Goal: Task Accomplishment & Management: Use online tool/utility

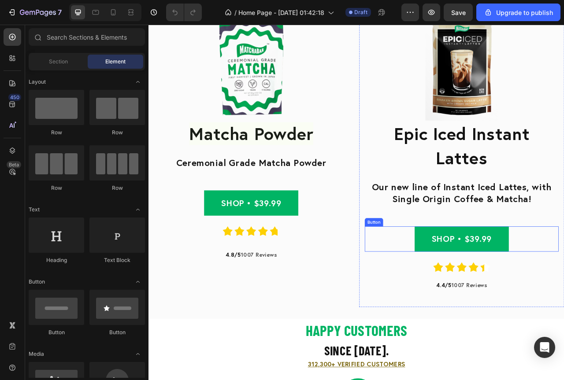
scroll to position [352, 0]
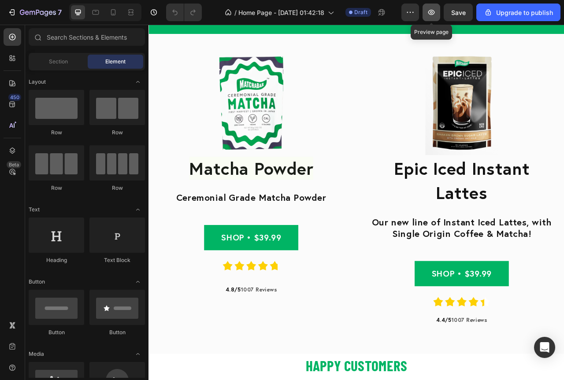
click at [435, 13] on icon "button" at bounding box center [431, 12] width 9 height 9
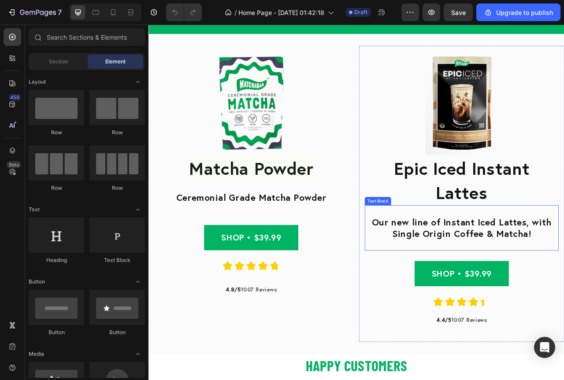
click at [534, 298] on div "Our new line of Instant Iced Lattes, with Single Origin Coffee & Matcha!" at bounding box center [546, 284] width 247 height 32
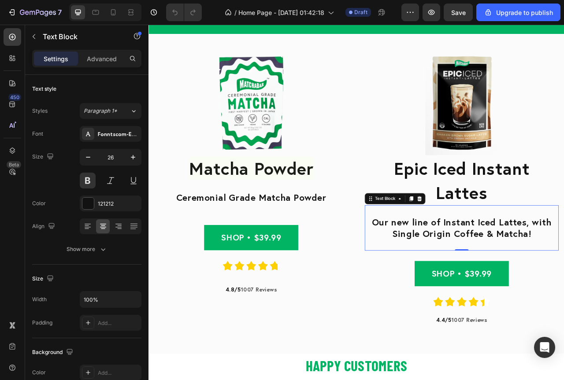
click at [532, 301] on div "Our new line of Instant Iced Lattes, with Single Origin Coffee & Matcha! Text B…" at bounding box center [546, 284] width 247 height 58
click at [89, 63] on p "Advanced" at bounding box center [102, 58] width 30 height 9
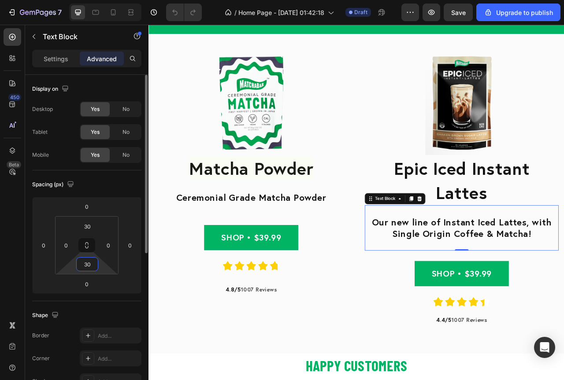
click at [86, 264] on input "30" at bounding box center [87, 264] width 18 height 13
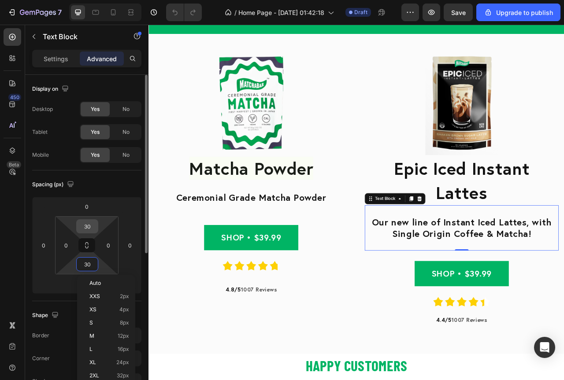
click at [86, 225] on input "30" at bounding box center [87, 226] width 18 height 13
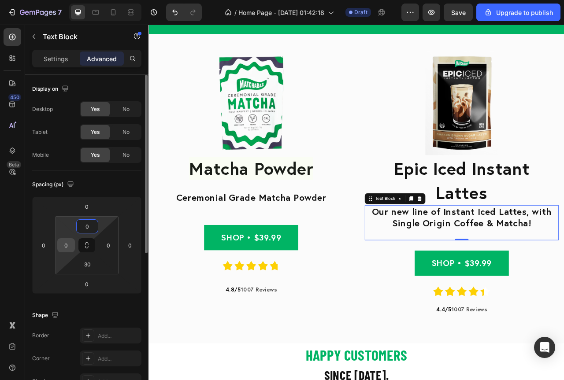
type input "30"
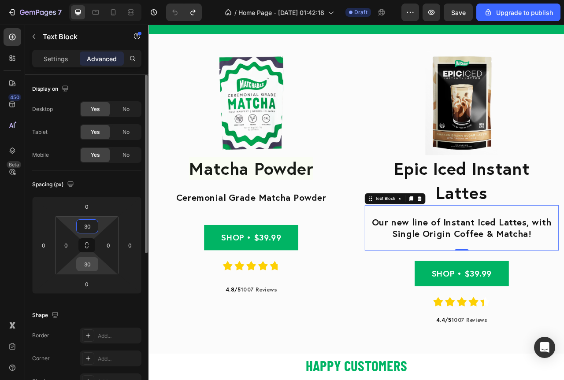
click at [90, 260] on input "30" at bounding box center [87, 264] width 18 height 13
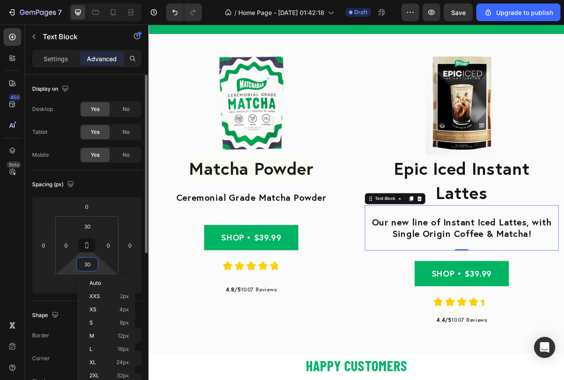
click at [90, 260] on input "30" at bounding box center [87, 264] width 18 height 13
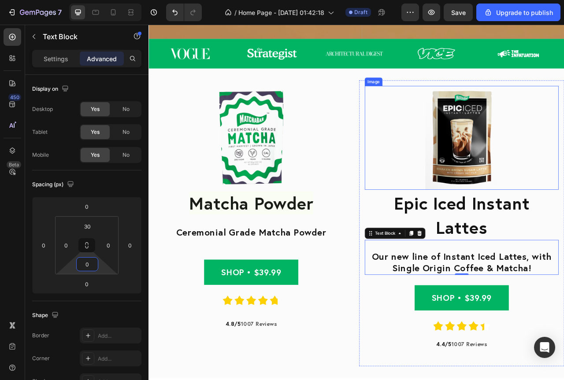
scroll to position [397, 0]
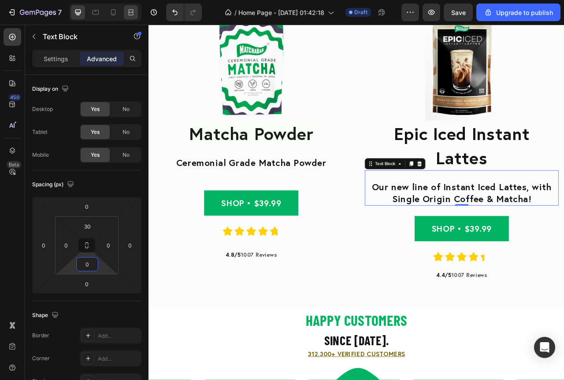
type input "0"
click at [456, 13] on span "Save" at bounding box center [458, 12] width 15 height 7
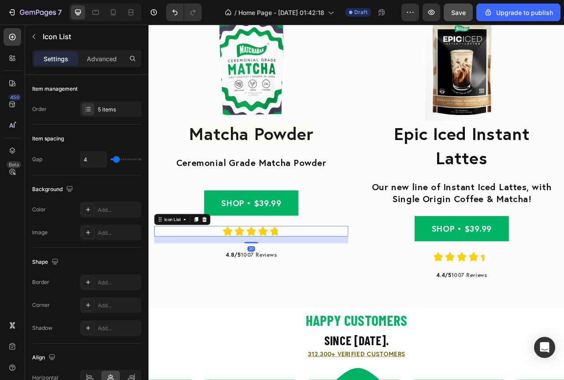
click at [229, 287] on div "Icon Icon Icon Icon Icon" at bounding box center [279, 287] width 247 height 13
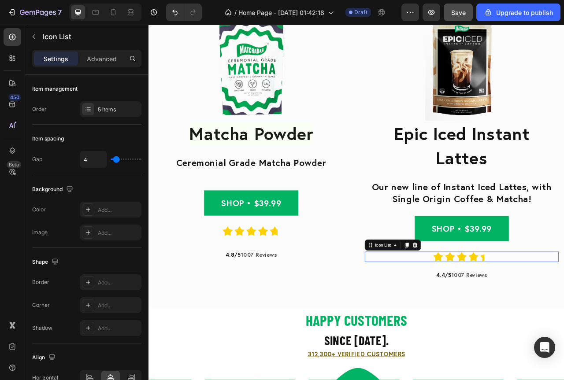
click at [498, 319] on div "Icon Icon Icon Icon Icon" at bounding box center [546, 320] width 247 height 13
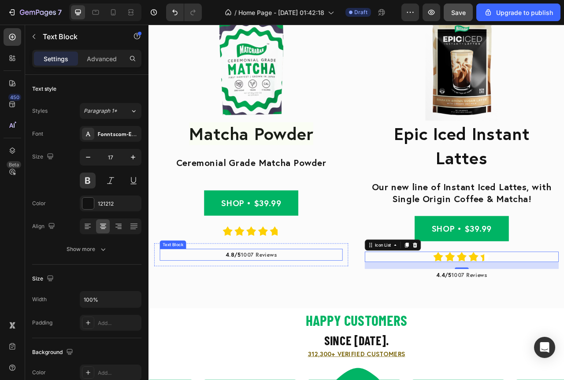
click at [305, 311] on p "4.8/5 1007 Reviews" at bounding box center [278, 318] width 231 height 14
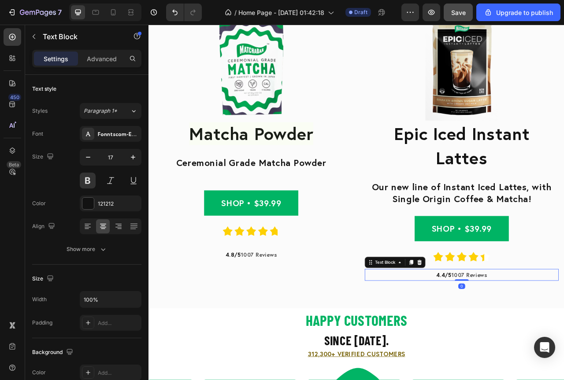
click at [564, 348] on p "4.4/5 1007 Reviews" at bounding box center [546, 344] width 245 height 14
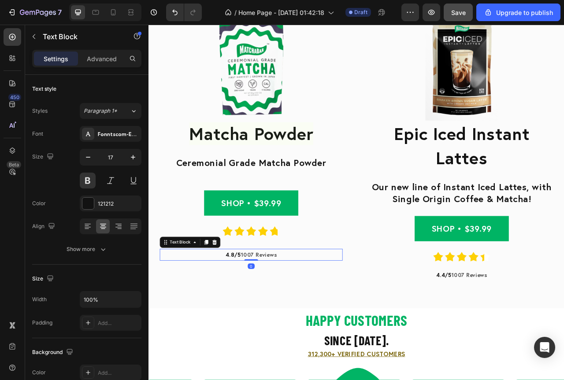
click at [331, 317] on p "4.8/5 1007 Reviews" at bounding box center [278, 318] width 231 height 14
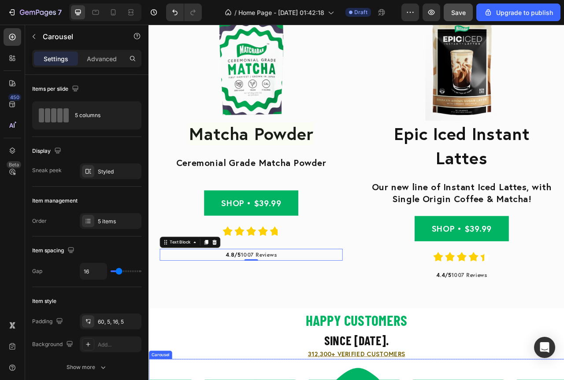
drag, startPoint x: 297, startPoint y: 475, endPoint x: 306, endPoint y: 476, distance: 8.4
click at [304, 380] on html "Header Image matcha powder Heading Ceremonial Grade Matcha Powder Text Block Sh…" at bounding box center [412, 218] width 529 height 1180
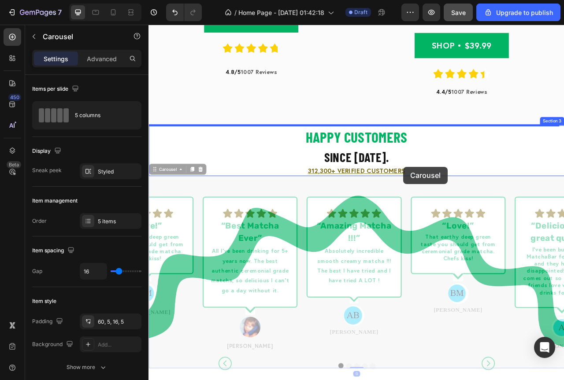
scroll to position [674, 0]
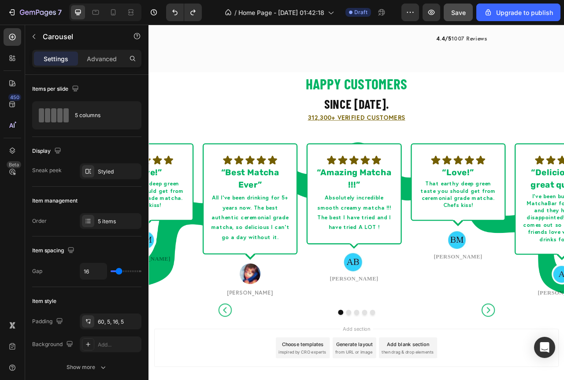
scroll to position [742, 0]
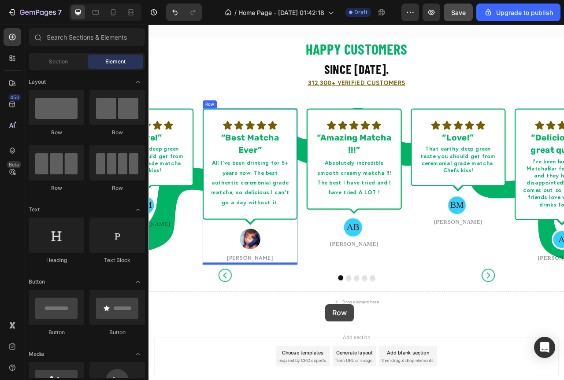
scroll to position [796, 0]
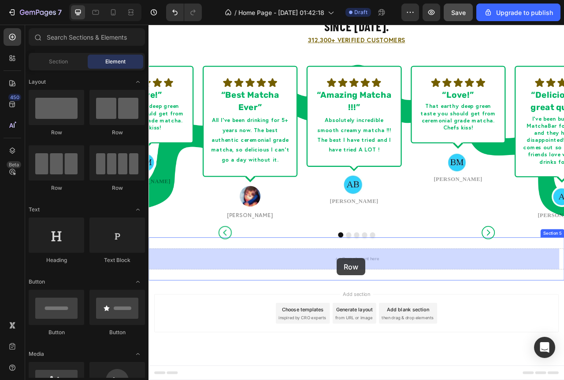
drag, startPoint x: 261, startPoint y: 139, endPoint x: 388, endPoint y: 322, distance: 222.3
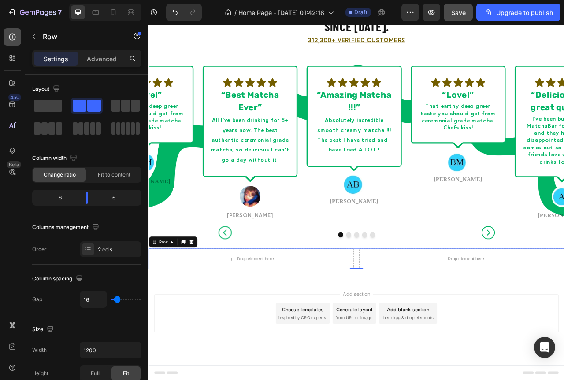
click at [16, 37] on icon at bounding box center [12, 37] width 9 height 9
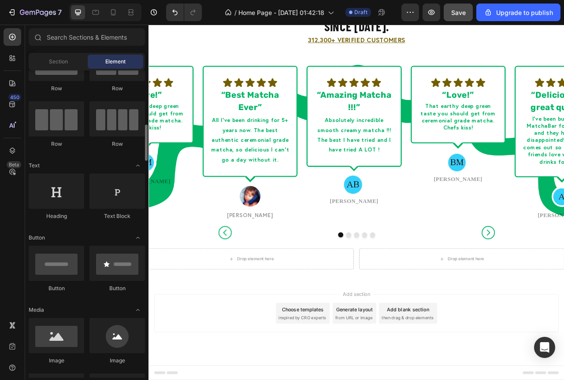
scroll to position [88, 0]
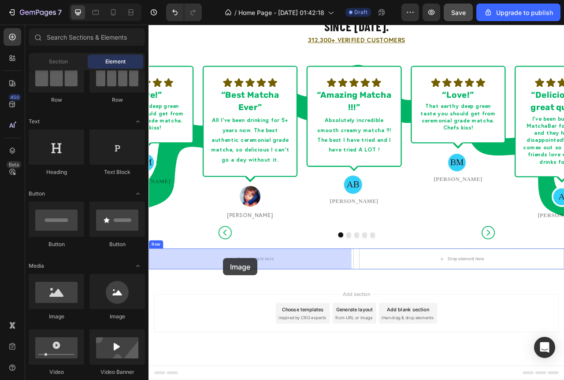
drag, startPoint x: 201, startPoint y: 328, endPoint x: 244, endPoint y: 322, distance: 43.1
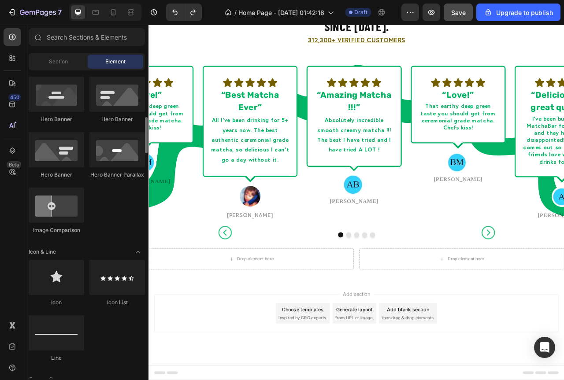
scroll to position [308, 0]
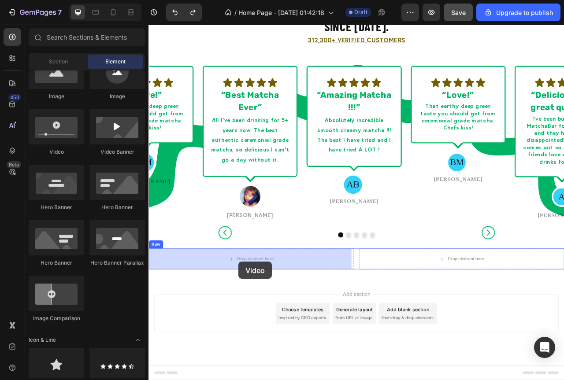
drag, startPoint x: 205, startPoint y: 156, endPoint x: 263, endPoint y: 327, distance: 180.3
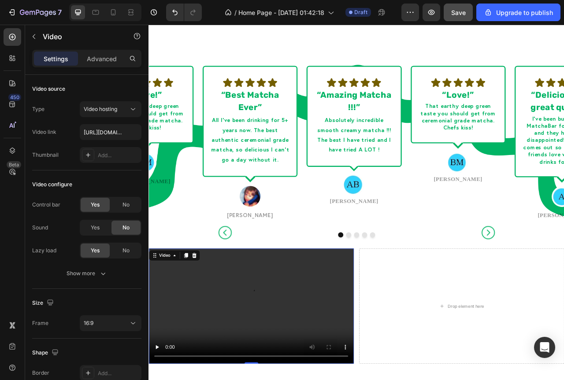
scroll to position [884, 0]
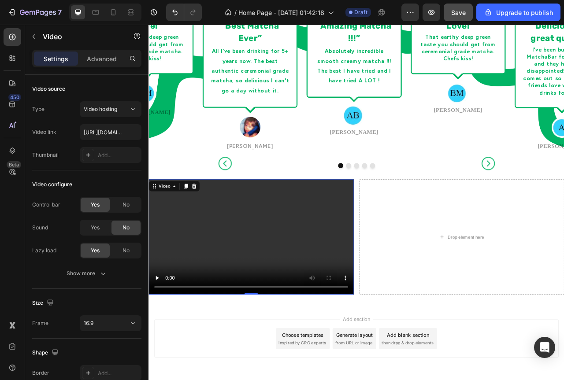
click at [267, 307] on video at bounding box center [278, 295] width 261 height 147
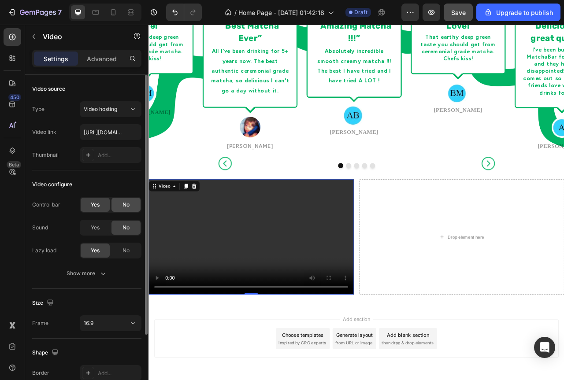
click at [125, 205] on span "No" at bounding box center [125, 205] width 7 height 8
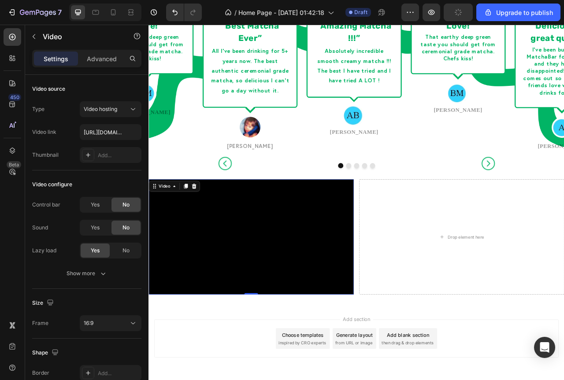
click at [266, 310] on video at bounding box center [278, 295] width 261 height 147
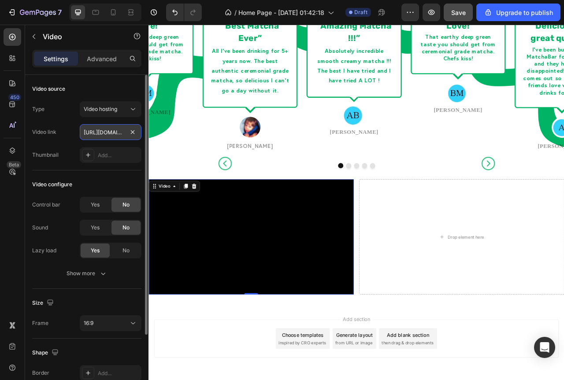
click at [102, 139] on input "https://cdn.shopify.com/videos/c/o/v/2cd3deb506b54b009063f7270ab5cf2e.mp4" at bounding box center [111, 132] width 62 height 16
paste input "d93d655f80724ec783dffefcc4b12d22"
type input "[URL][DOMAIN_NAME]"
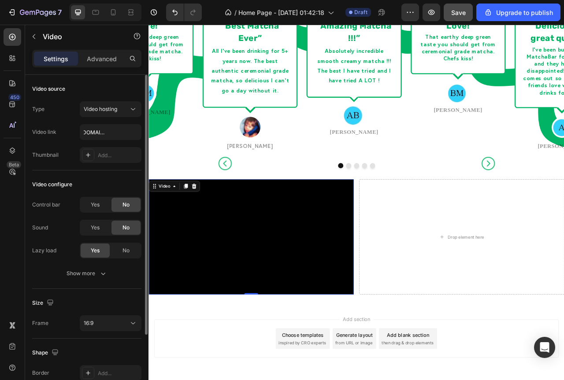
scroll to position [0, 0]
click at [85, 171] on div "Video configure Control bar Yes No Sound Yes No Lazy load Yes No Show more" at bounding box center [86, 230] width 109 height 119
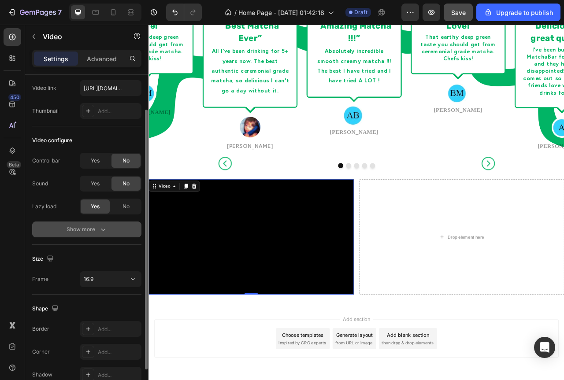
click at [98, 232] on div "Show more" at bounding box center [87, 229] width 41 height 9
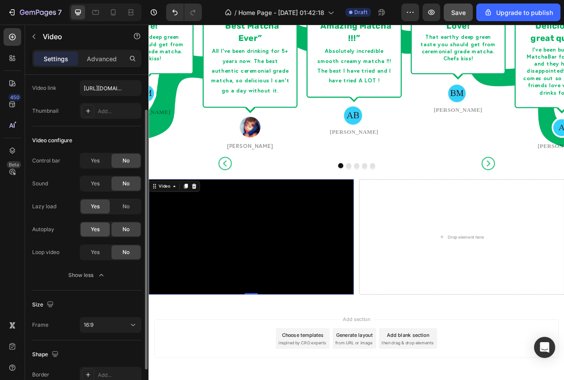
click at [96, 231] on span "Yes" at bounding box center [95, 230] width 9 height 8
click at [91, 259] on div "Yes" at bounding box center [95, 252] width 29 height 14
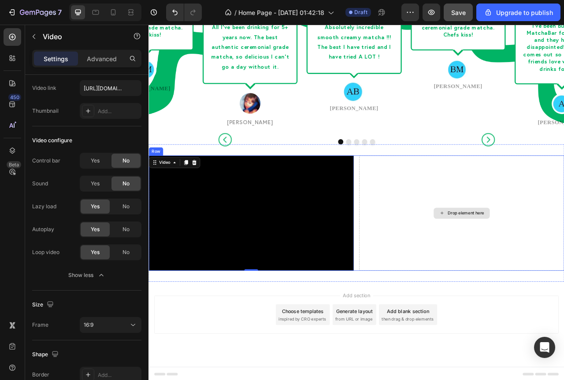
scroll to position [871, 0]
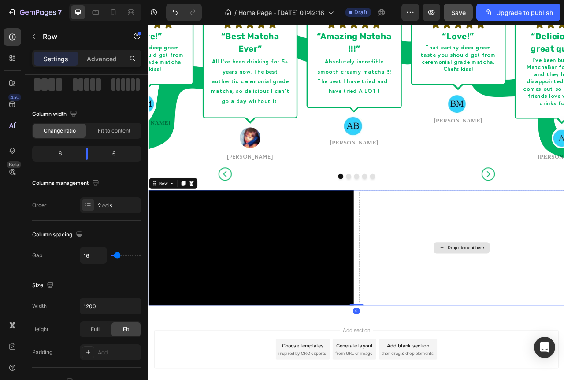
click at [445, 265] on div "Drop element here" at bounding box center [546, 308] width 261 height 147
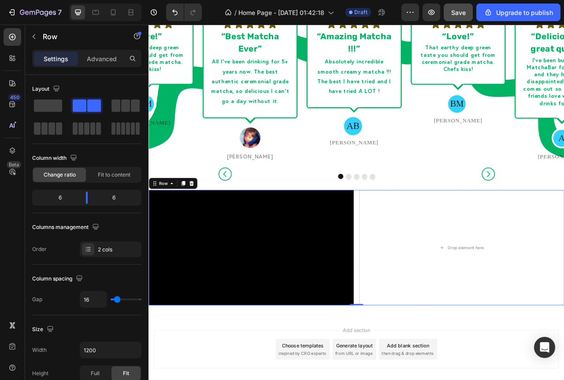
click at [412, 277] on div "Video Drop element here Row 0" at bounding box center [412, 308] width 529 height 147
type input "0"
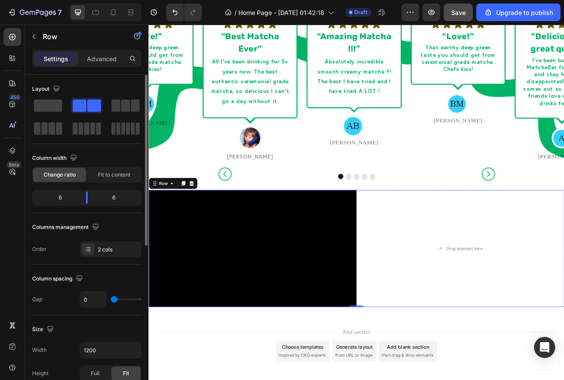
drag, startPoint x: 115, startPoint y: 298, endPoint x: 75, endPoint y: 304, distance: 40.1
type input "0"
click at [111, 301] on input "range" at bounding box center [126, 300] width 31 height 2
click at [444, 268] on div "Drop element here" at bounding box center [545, 309] width 264 height 149
click at [506, 261] on div "Drop element here" at bounding box center [545, 309] width 264 height 149
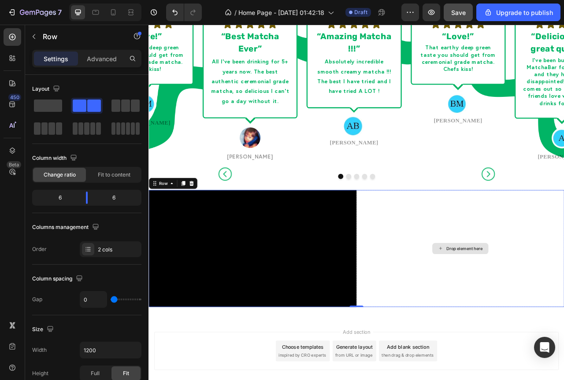
click at [486, 262] on div "Drop element here" at bounding box center [545, 309] width 264 height 149
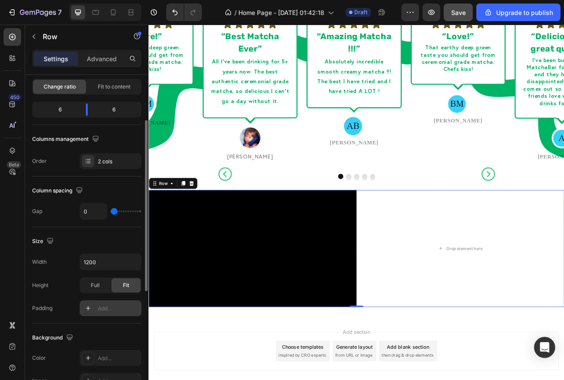
scroll to position [132, 0]
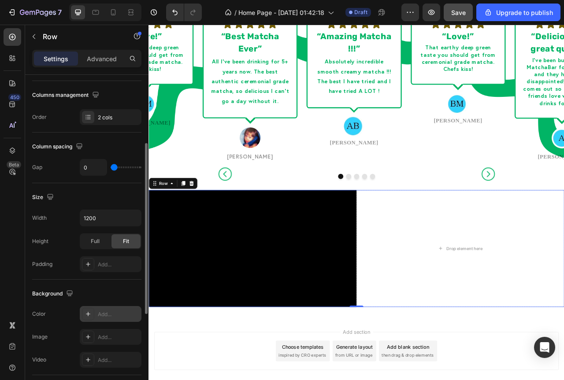
click at [108, 316] on div "Add..." at bounding box center [118, 315] width 41 height 8
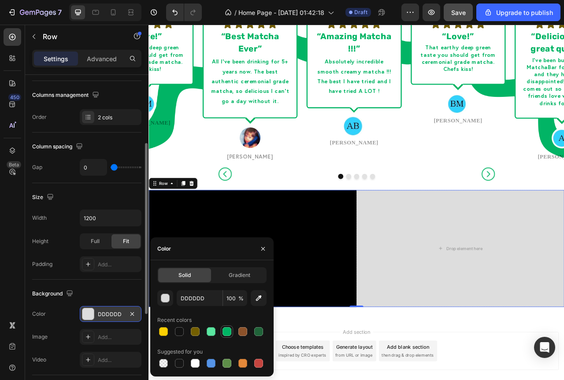
click at [226, 334] on div at bounding box center [227, 331] width 9 height 9
type input "00B464"
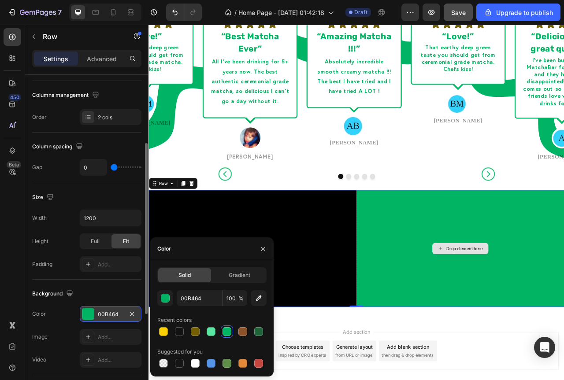
click at [434, 268] on div "Drop element here" at bounding box center [545, 309] width 264 height 149
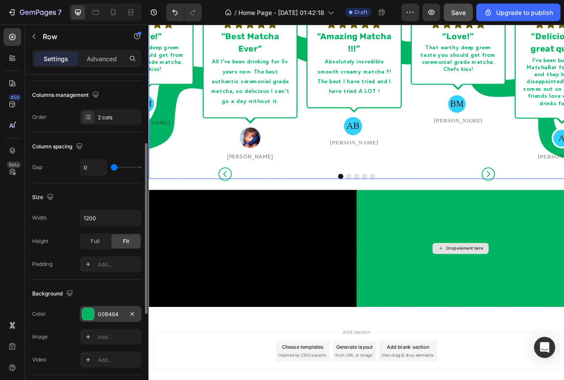
scroll to position [916, 0]
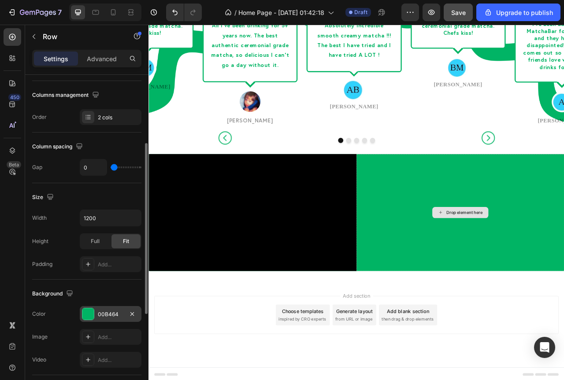
click at [466, 255] on div "Drop element here" at bounding box center [545, 263] width 264 height 149
click at [5, 37] on div at bounding box center [13, 37] width 18 height 18
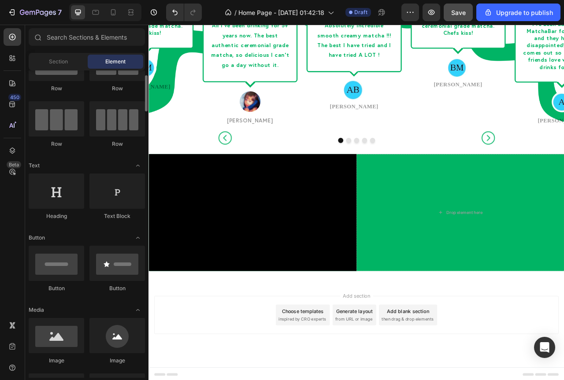
scroll to position [0, 0]
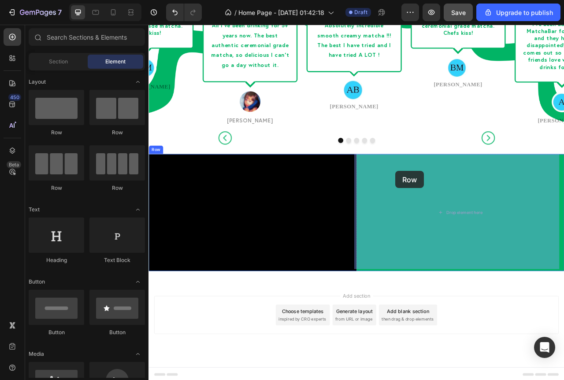
drag, startPoint x: 264, startPoint y: 137, endPoint x: 463, endPoint y: 211, distance: 211.8
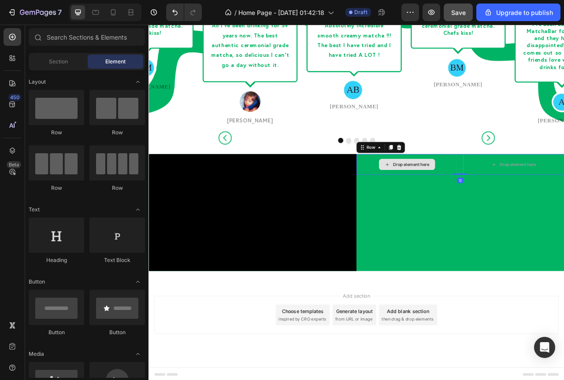
click at [480, 202] on div "Drop element here" at bounding box center [482, 202] width 47 height 7
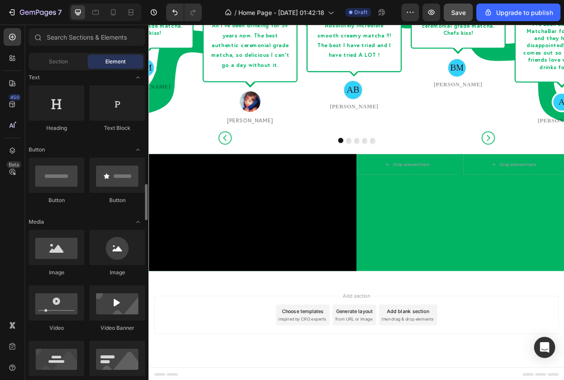
scroll to position [308, 0]
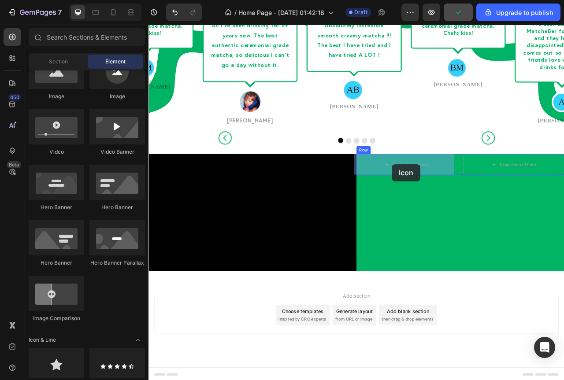
drag, startPoint x: 215, startPoint y: 389, endPoint x: 458, endPoint y: 202, distance: 306.0
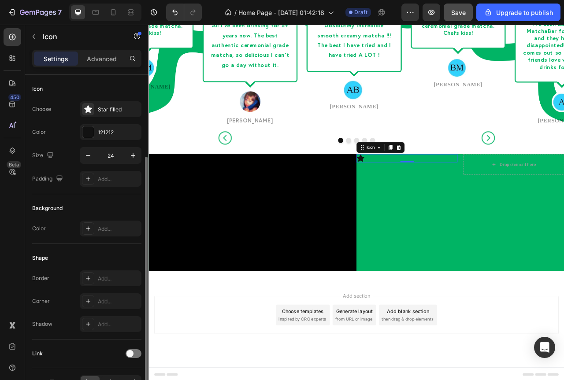
scroll to position [53, 0]
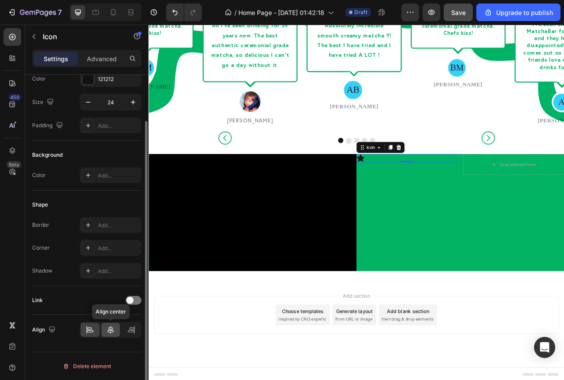
click at [112, 330] on icon at bounding box center [111, 330] width 6 height 8
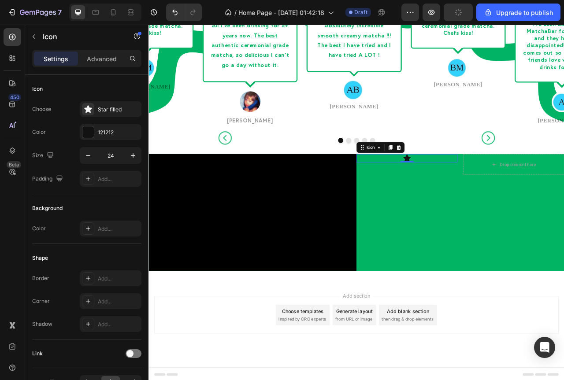
click at [474, 194] on icon at bounding box center [477, 194] width 9 height 9
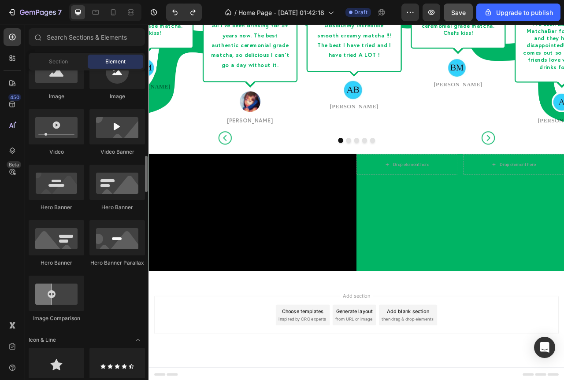
scroll to position [352, 0]
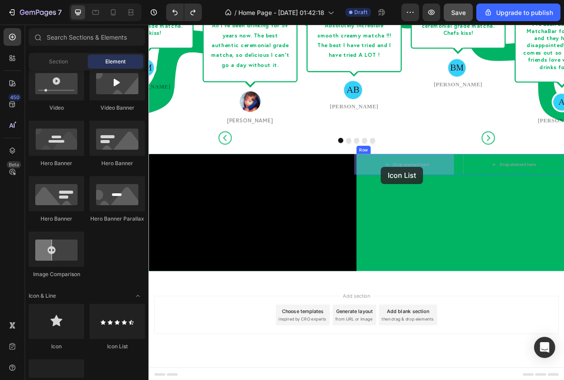
drag, startPoint x: 268, startPoint y: 346, endPoint x: 444, endPoint y: 206, distance: 224.8
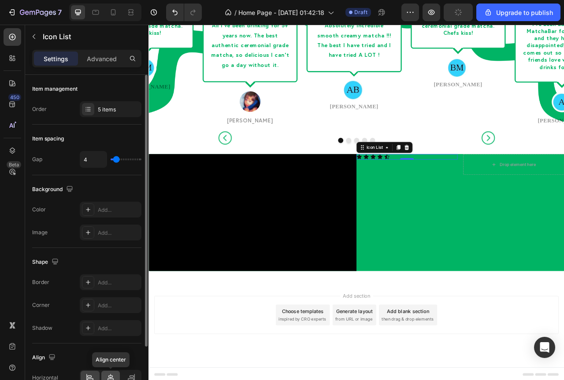
click at [109, 373] on div at bounding box center [110, 378] width 19 height 14
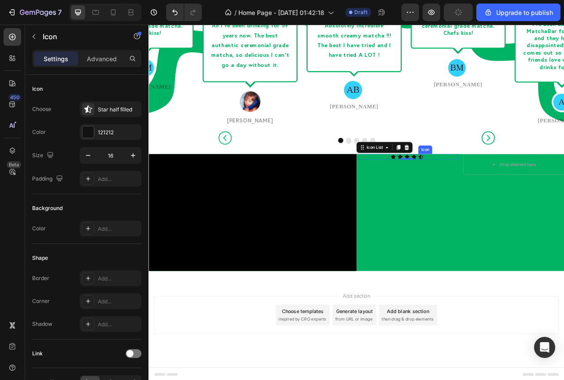
click at [492, 192] on icon at bounding box center [494, 192] width 7 height 7
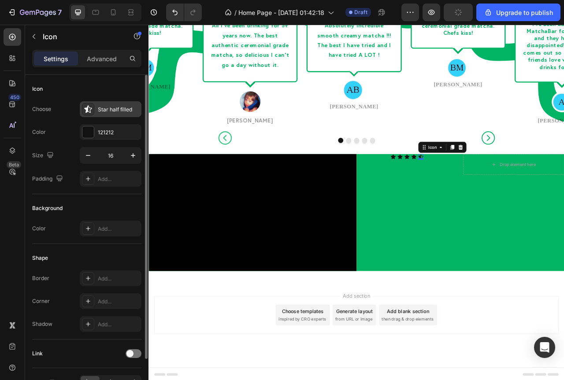
click at [98, 111] on div "Star half filled" at bounding box center [118, 110] width 41 height 8
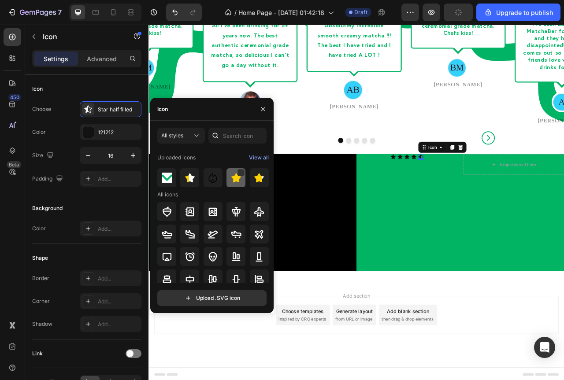
click at [231, 181] on img at bounding box center [236, 178] width 11 height 11
click at [483, 193] on div "Icon 0" at bounding box center [485, 192] width 7 height 7
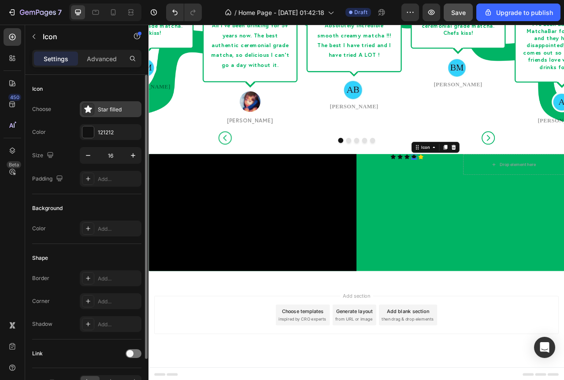
click at [100, 113] on div "Star filled" at bounding box center [118, 110] width 41 height 8
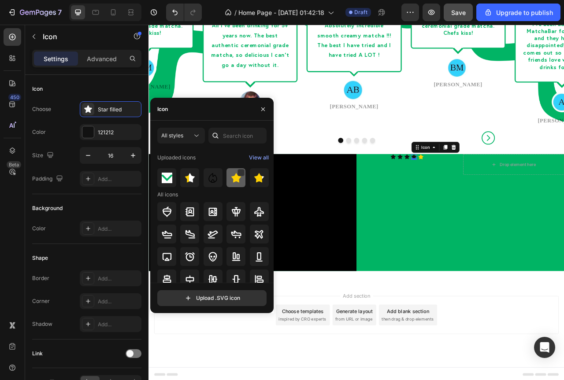
click at [250, 179] on div at bounding box center [259, 177] width 19 height 19
click at [474, 192] on icon at bounding box center [477, 193] width 6 height 6
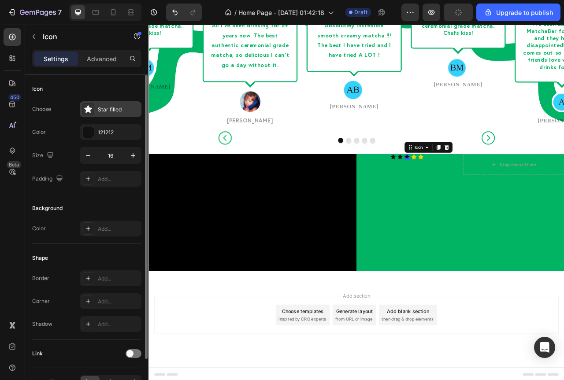
click at [100, 110] on div "Star filled" at bounding box center [118, 110] width 41 height 8
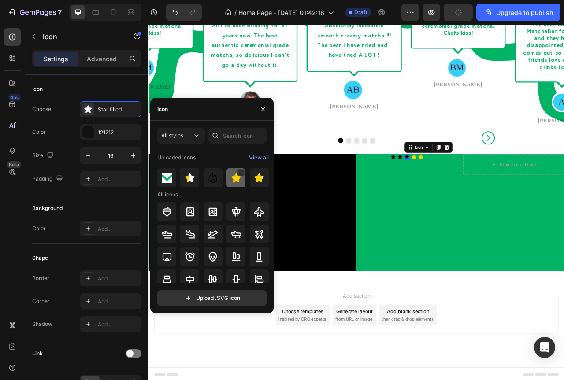
click at [237, 178] on img at bounding box center [236, 178] width 11 height 11
click at [465, 194] on div "Icon 0" at bounding box center [468, 192] width 7 height 7
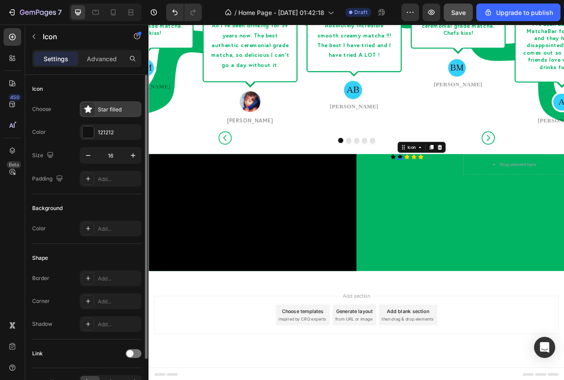
click at [96, 108] on div "Star filled" at bounding box center [111, 109] width 62 height 16
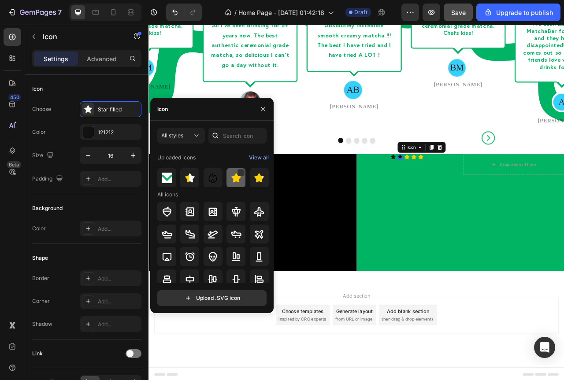
click at [250, 177] on div at bounding box center [259, 177] width 19 height 19
click at [456, 193] on div "Icon 0" at bounding box center [459, 192] width 7 height 7
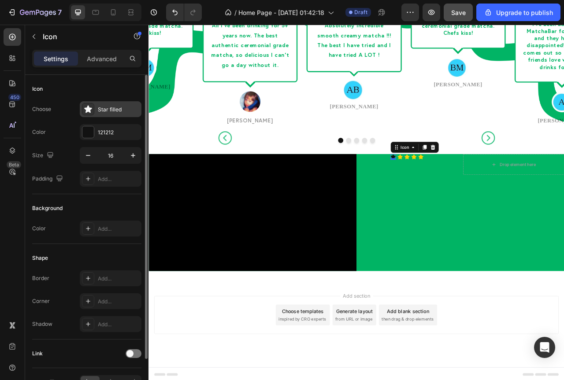
click at [91, 114] on div at bounding box center [88, 109] width 12 height 12
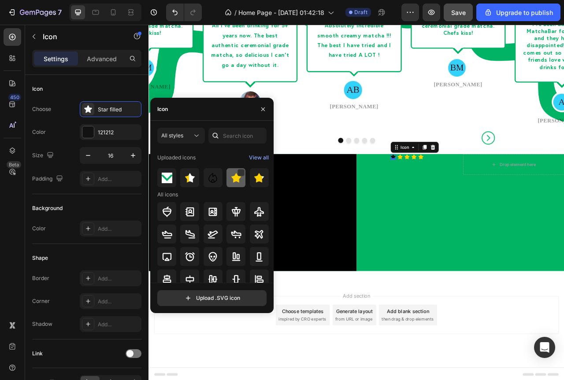
click at [233, 176] on img at bounding box center [236, 178] width 11 height 11
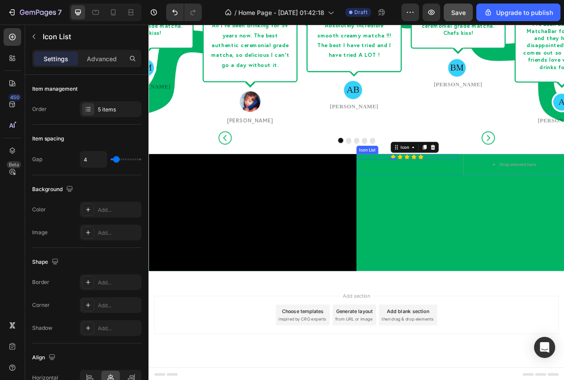
click at [460, 190] on div "Icon 0 Icon Icon Icon Icon" at bounding box center [477, 192] width 129 height 7
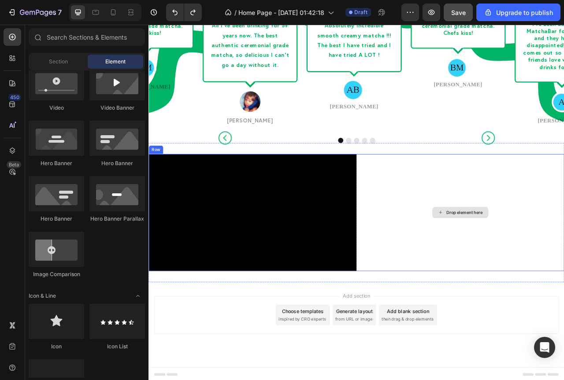
scroll to position [915, 0]
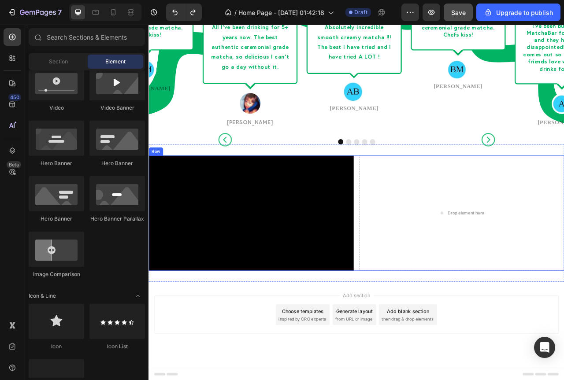
click at [408, 233] on div "Video Drop element here Row" at bounding box center [412, 264] width 529 height 147
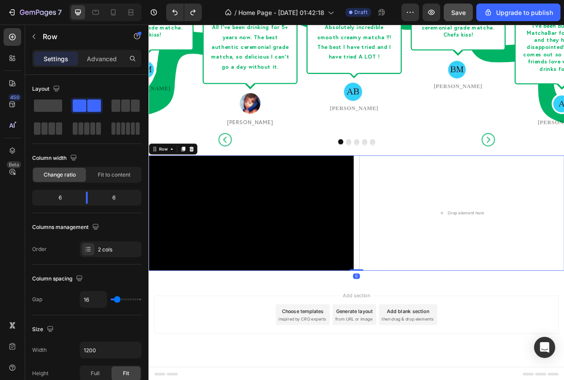
click at [408, 233] on div "Video Drop element here Row 0" at bounding box center [412, 264] width 529 height 147
click at [408, 237] on div "Video Drop element here Row 0" at bounding box center [412, 264] width 529 height 147
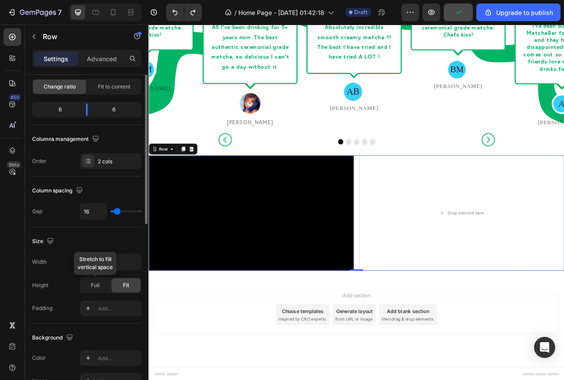
scroll to position [176, 0]
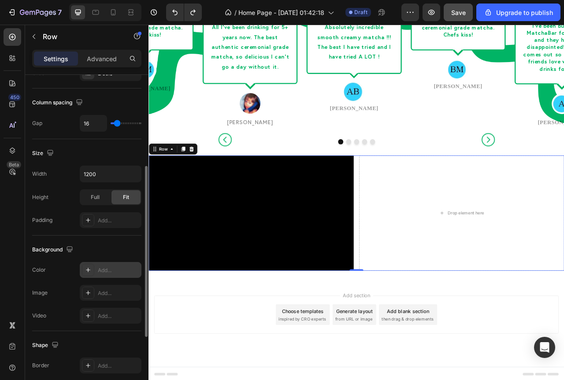
click at [108, 269] on div "Add..." at bounding box center [118, 271] width 41 height 8
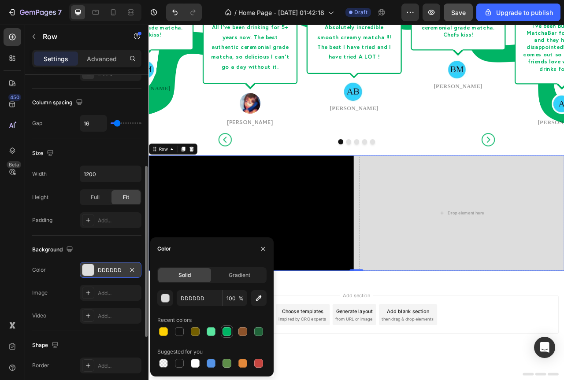
click at [224, 327] on div at bounding box center [227, 332] width 11 height 11
type input "00B464"
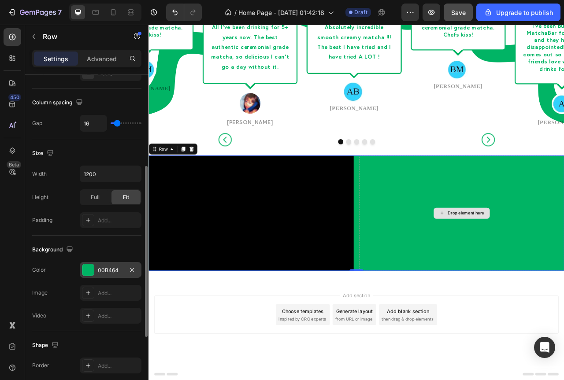
click at [477, 242] on div "Drop element here" at bounding box center [546, 264] width 261 height 147
type input "27"
type input "29"
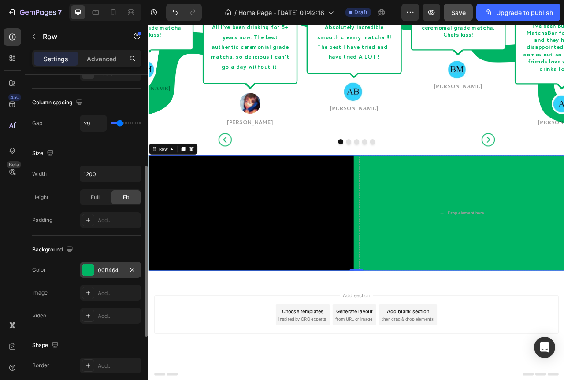
type input "31"
type input "36"
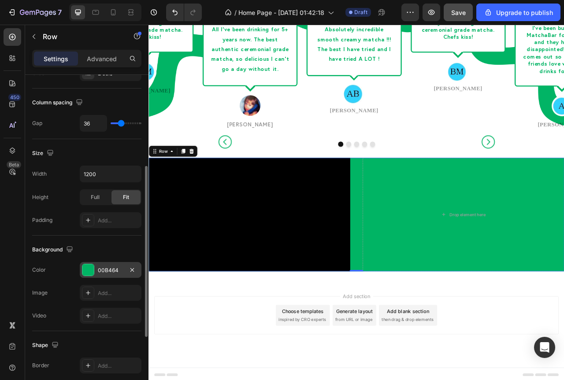
type input "38"
type input "42"
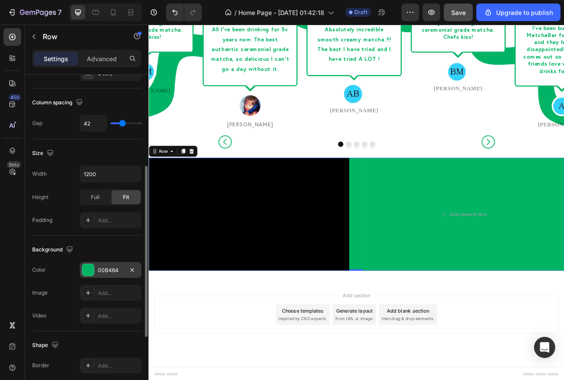
type input "40"
type input "38"
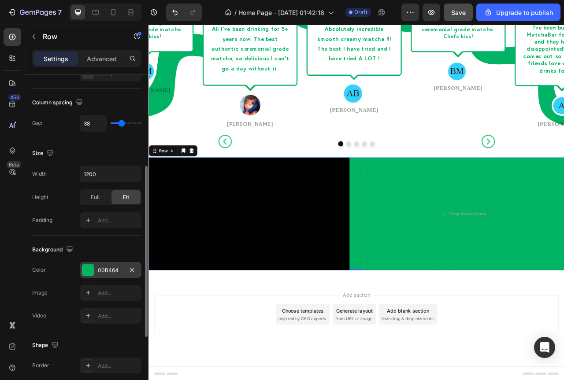
type input "36"
type input "33"
type input "31"
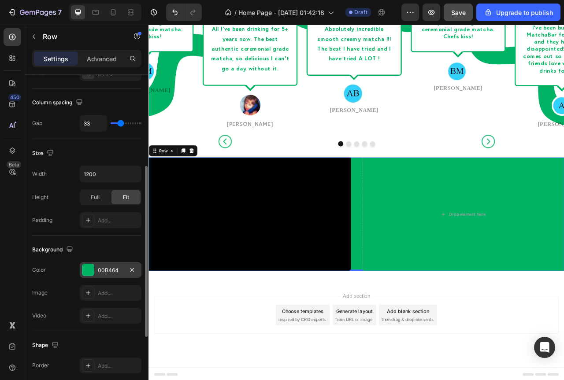
type input "31"
type input "29"
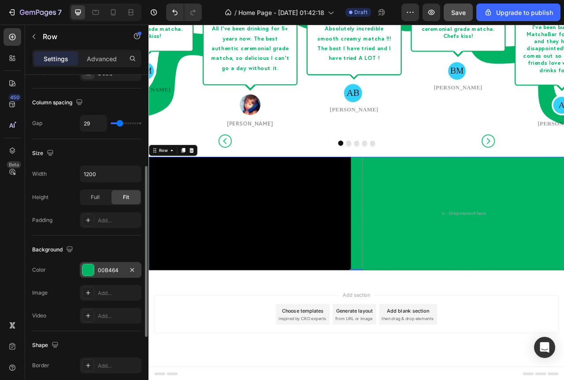
type input "27"
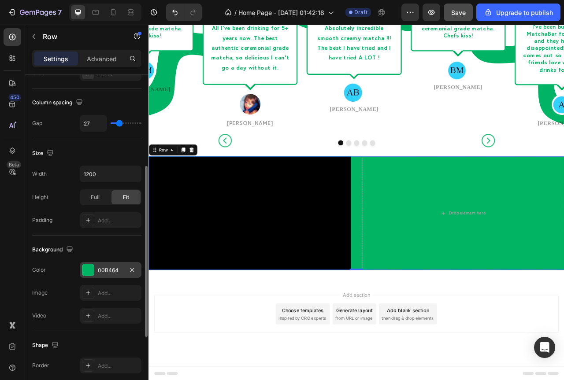
type input "24"
type input "22"
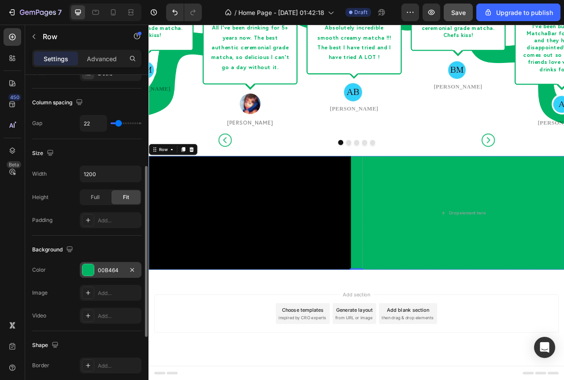
type input "20"
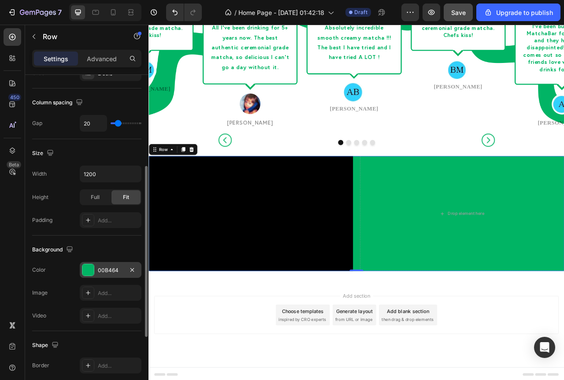
scroll to position [914, 0]
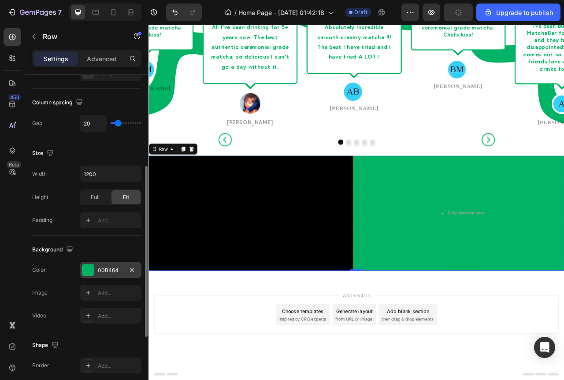
type input "20"
click at [118, 124] on input "range" at bounding box center [126, 123] width 31 height 2
click at [121, 126] on div "20" at bounding box center [111, 123] width 62 height 17
type input "22"
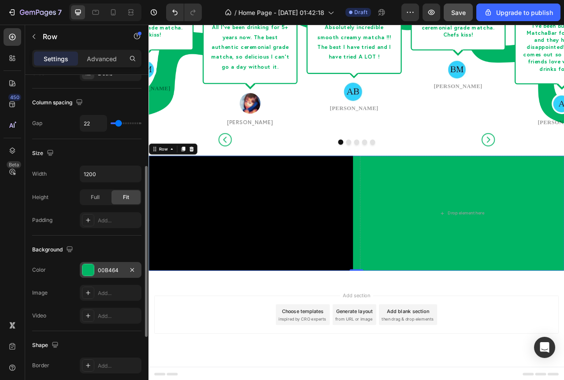
type input "24"
type input "27"
type input "29"
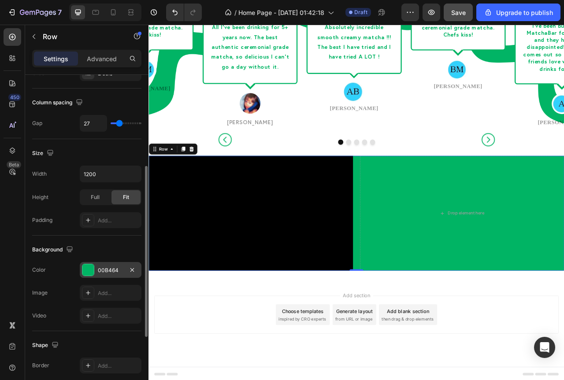
type input "29"
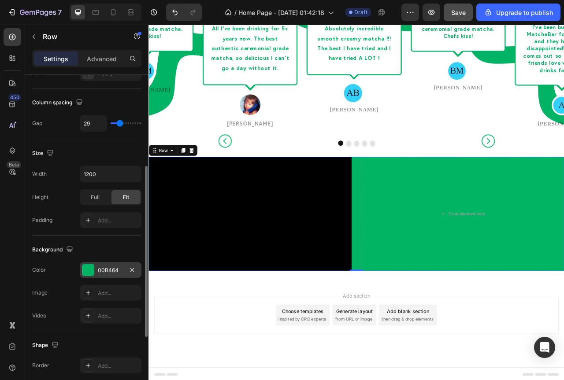
type input "31"
click at [120, 123] on input "range" at bounding box center [126, 123] width 31 height 2
type input "29"
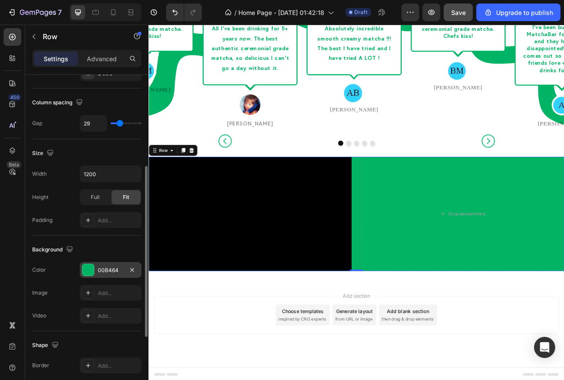
type input "27"
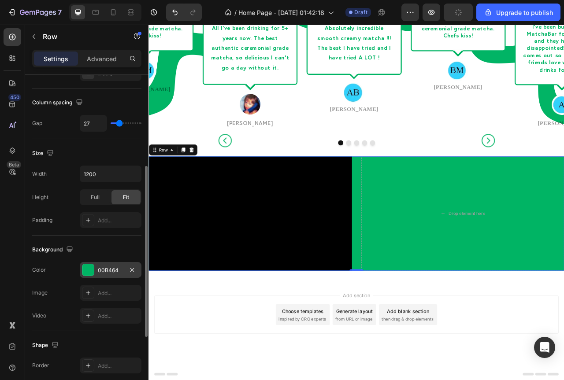
type input "29"
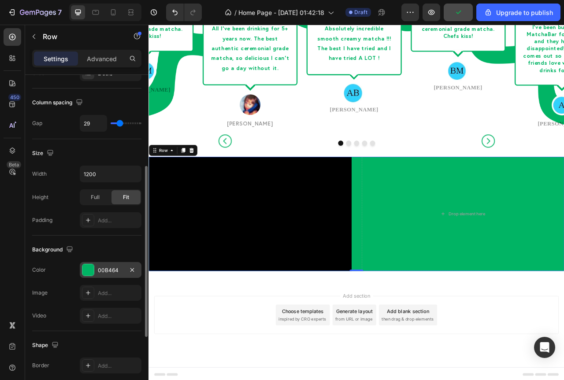
type input "31"
type input "33"
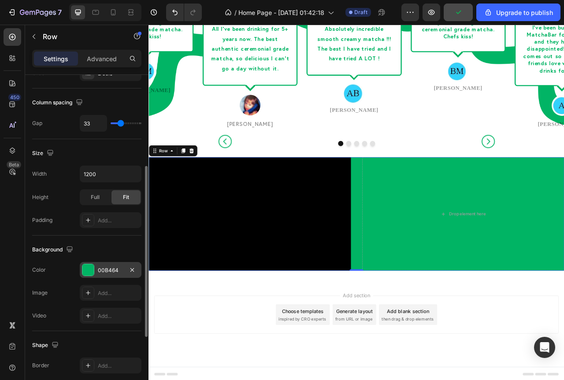
type input "31"
type input "29"
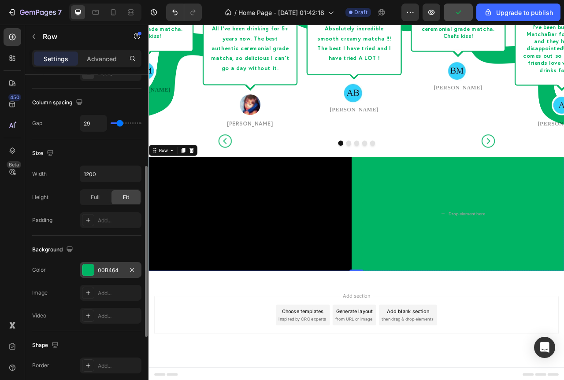
type input "27"
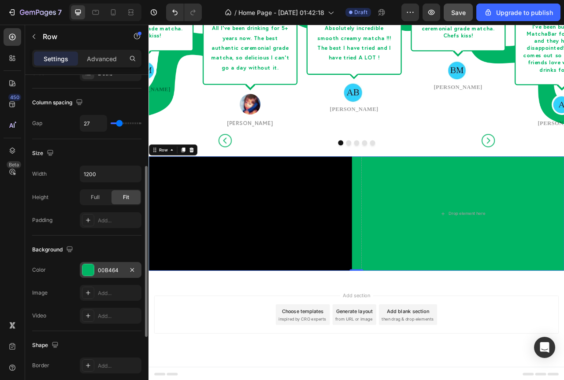
type input "29"
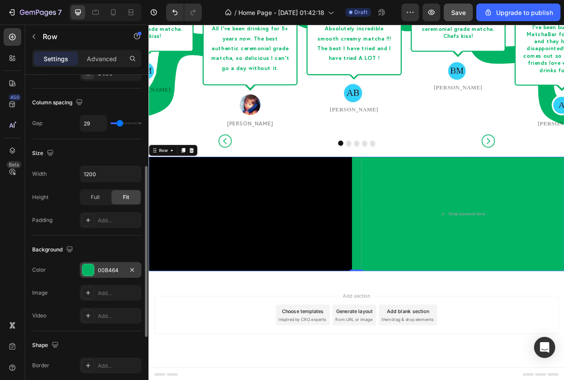
type input "31"
click at [120, 124] on input "range" at bounding box center [126, 123] width 31 height 2
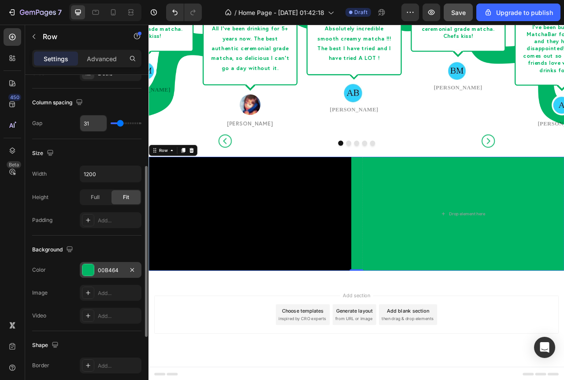
click at [86, 121] on input "31" at bounding box center [93, 123] width 26 height 16
type input "3"
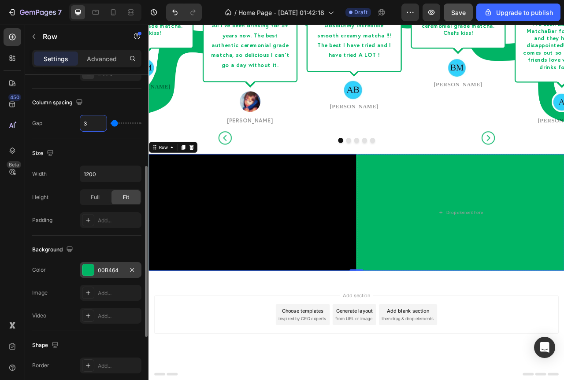
type input "30"
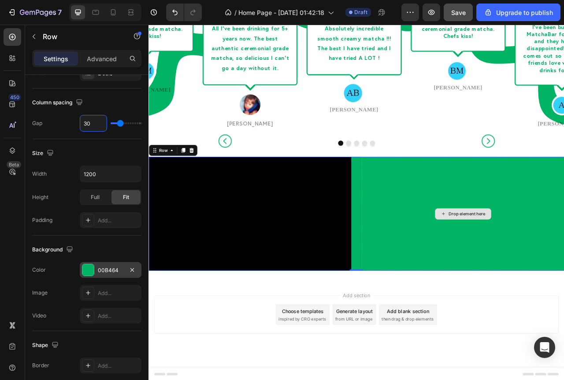
type input "30"
click at [438, 231] on div "Drop element here" at bounding box center [548, 265] width 258 height 145
click at [462, 246] on div "Drop element here" at bounding box center [548, 265] width 258 height 145
click at [524, 219] on div "Drop element here" at bounding box center [548, 265] width 258 height 145
click at [11, 30] on div at bounding box center [13, 37] width 18 height 18
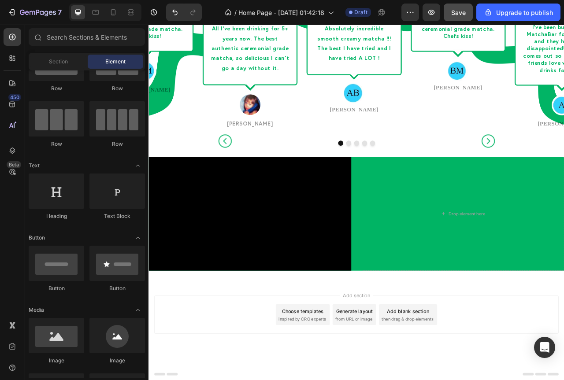
scroll to position [0, 0]
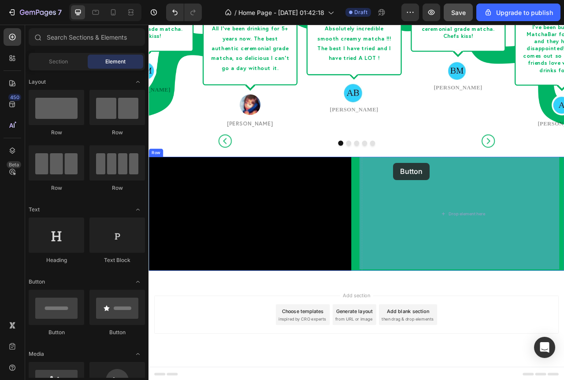
drag, startPoint x: 263, startPoint y: 341, endPoint x: 460, endPoint y: 200, distance: 241.7
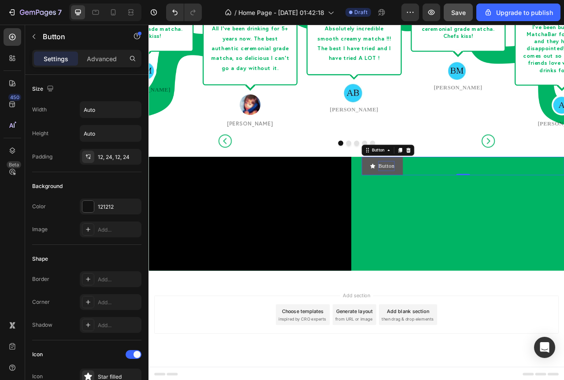
click at [451, 211] on p "Button" at bounding box center [451, 204] width 21 height 13
click at [430, 207] on icon "<p>Button</p>" at bounding box center [433, 204] width 7 height 7
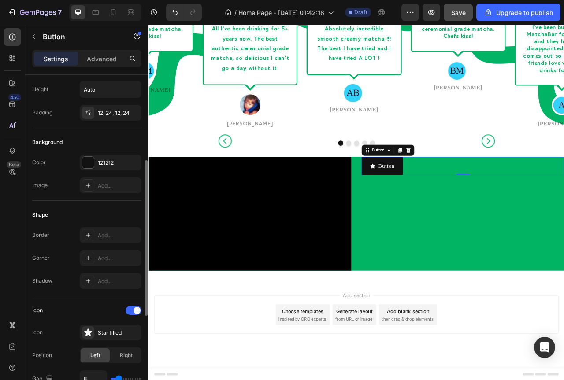
scroll to position [88, 0]
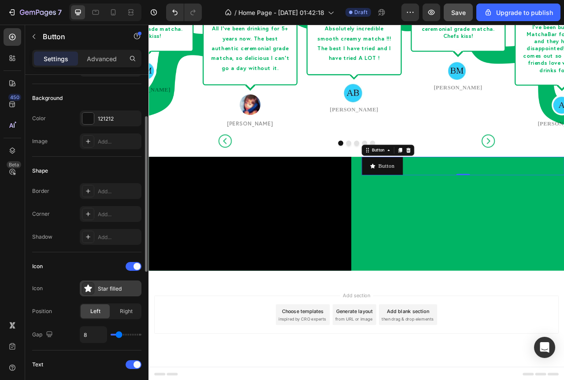
click at [87, 289] on icon at bounding box center [87, 288] width 7 height 7
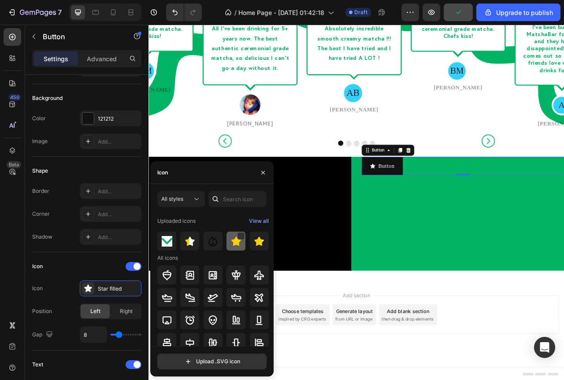
click at [233, 245] on img at bounding box center [236, 241] width 11 height 11
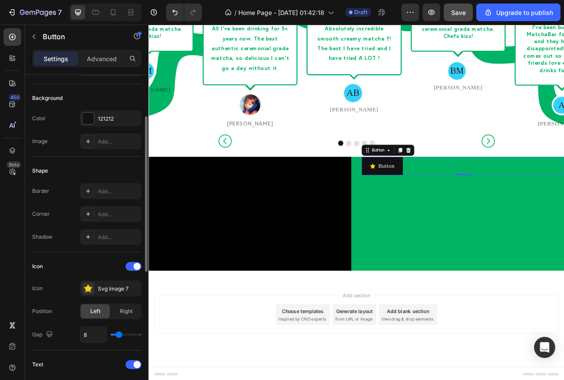
click at [109, 263] on div "Icon" at bounding box center [86, 267] width 109 height 14
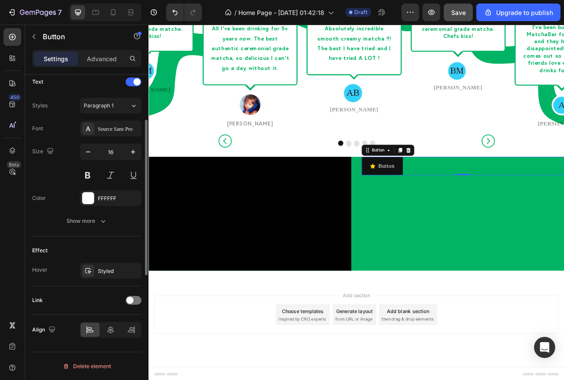
scroll to position [283, 0]
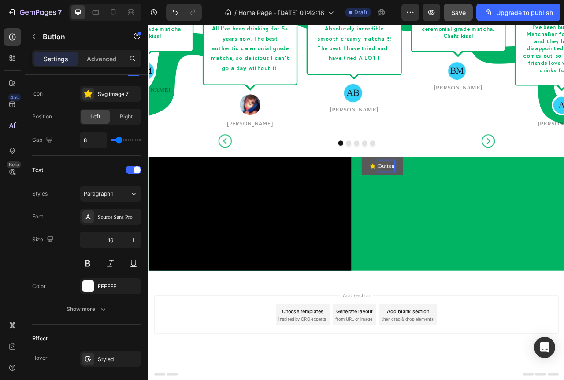
click at [429, 197] on button "Button" at bounding box center [445, 204] width 52 height 23
click at [477, 186] on icon at bounding box center [479, 185] width 6 height 6
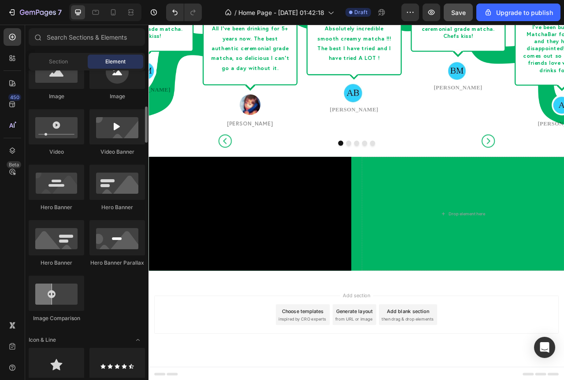
scroll to position [352, 0]
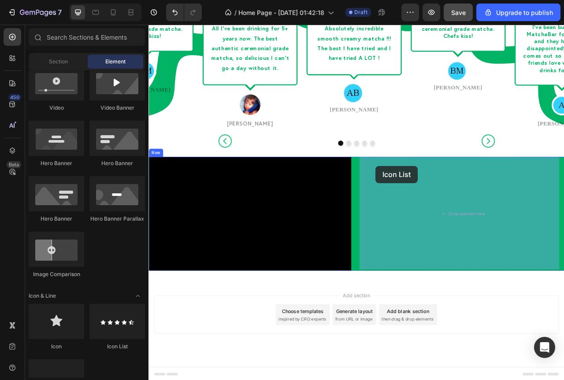
drag, startPoint x: 267, startPoint y: 348, endPoint x: 437, endPoint y: 204, distance: 222.6
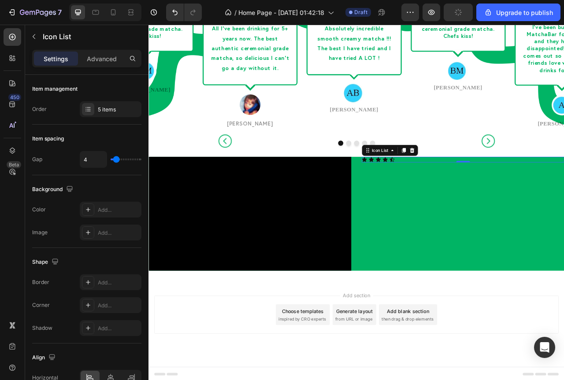
click at [517, 195] on div "Icon Icon Icon Icon Icon" at bounding box center [548, 196] width 258 height 7
click at [480, 185] on icon at bounding box center [483, 184] width 7 height 7
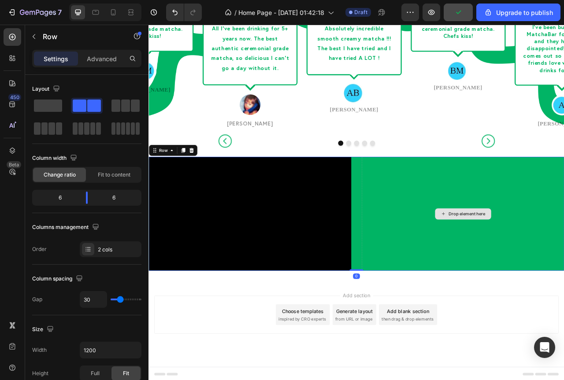
click at [490, 203] on div "Drop element here" at bounding box center [548, 265] width 258 height 145
drag, startPoint x: 241, startPoint y: 130, endPoint x: 493, endPoint y: 210, distance: 264.1
drag, startPoint x: 234, startPoint y: 130, endPoint x: 489, endPoint y: 239, distance: 277.2
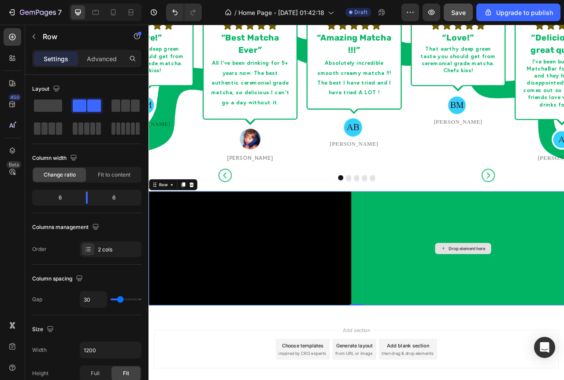
scroll to position [825, 0]
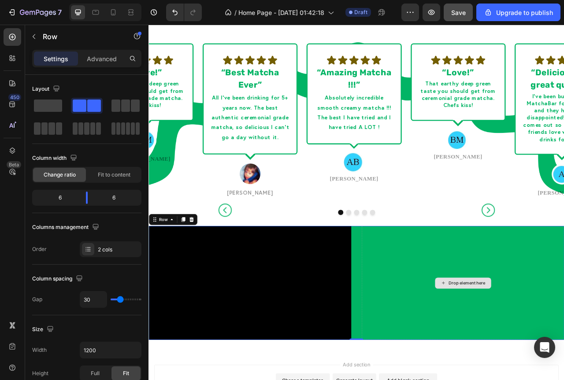
click at [522, 289] on div "Drop element here" at bounding box center [548, 353] width 258 height 145
click at [11, 33] on icon at bounding box center [12, 37] width 9 height 9
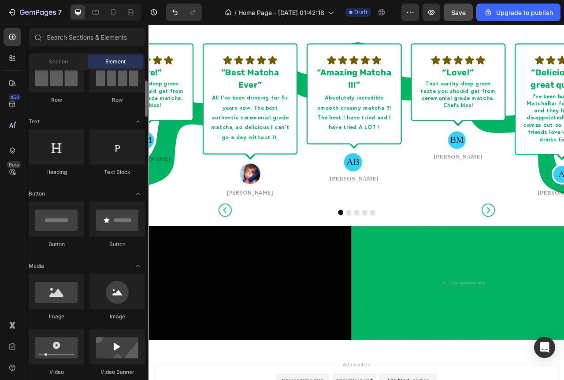
scroll to position [0, 0]
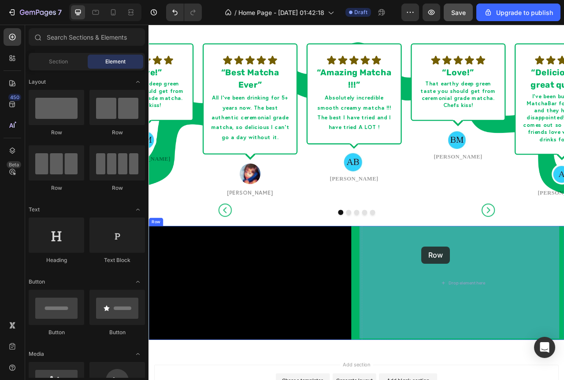
drag, startPoint x: 268, startPoint y: 137, endPoint x: 495, endPoint y: 307, distance: 283.3
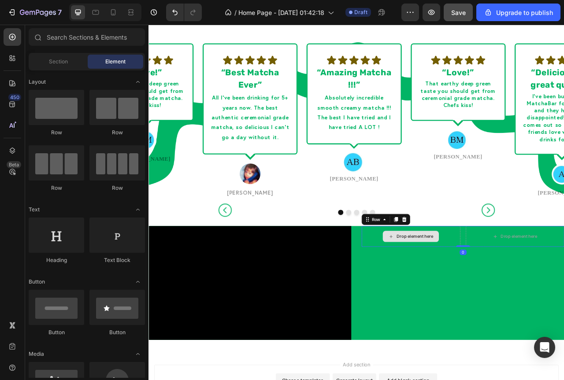
click at [483, 297] on div "Drop element here" at bounding box center [487, 294] width 47 height 7
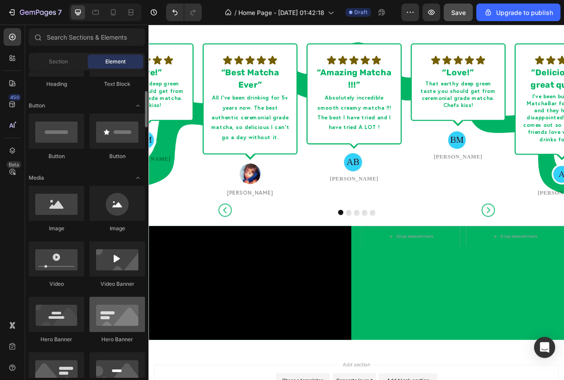
scroll to position [352, 0]
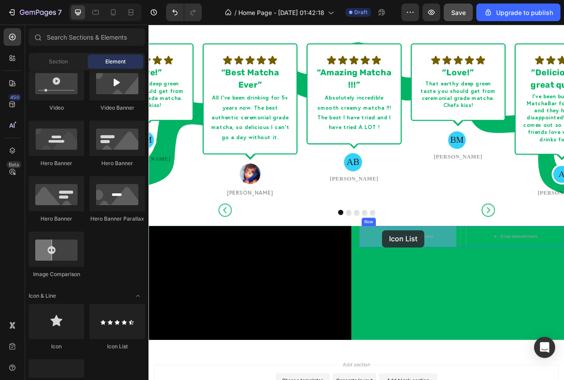
drag, startPoint x: 269, startPoint y: 345, endPoint x: 446, endPoint y: 286, distance: 186.6
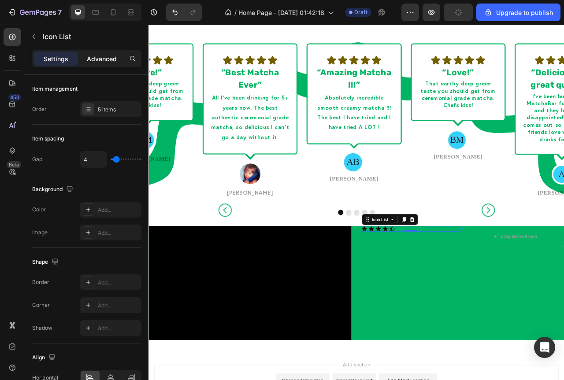
click at [101, 56] on p "Advanced" at bounding box center [102, 58] width 30 height 9
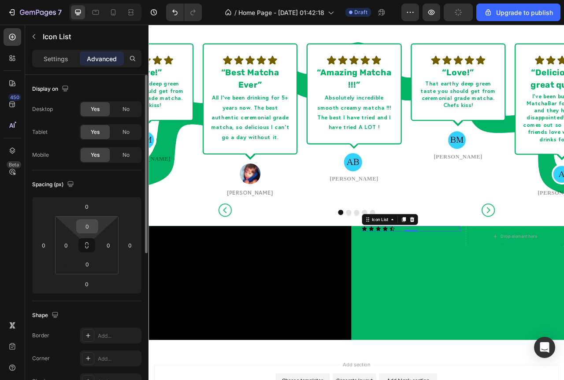
click at [91, 225] on input "0" at bounding box center [87, 226] width 18 height 13
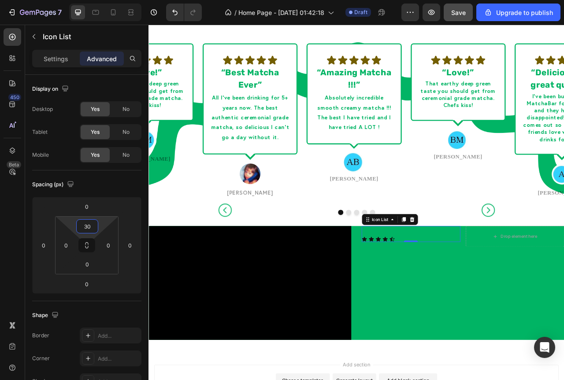
type input "30"
click at [446, 297] on icon at bounding box center [449, 297] width 7 height 7
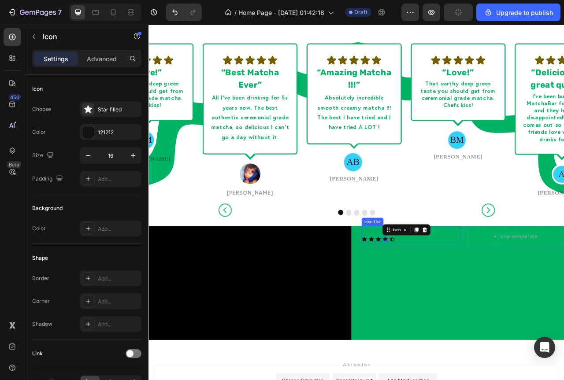
click at [485, 297] on div "Icon Icon Icon Icon 0 Icon" at bounding box center [482, 297] width 126 height 7
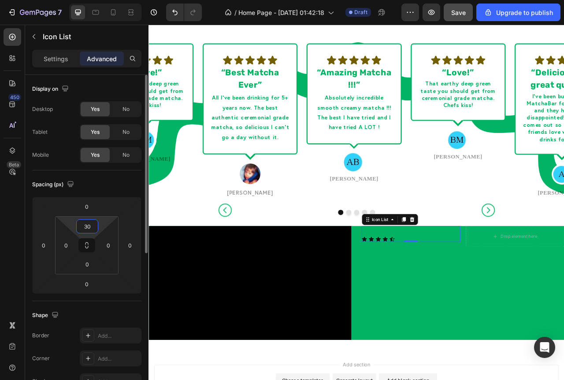
click at [88, 224] on input "30" at bounding box center [87, 226] width 18 height 13
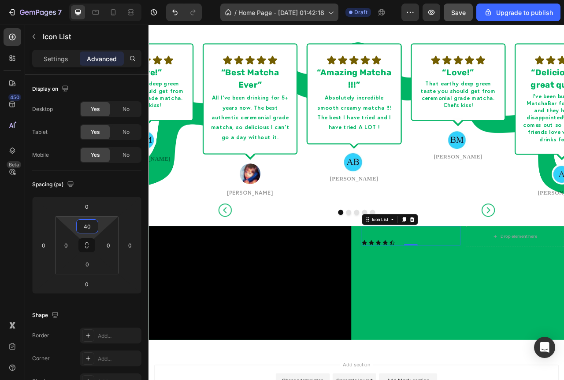
type input "40"
click at [479, 289] on div "Icon Icon Icon Icon Icon Icon List 0" at bounding box center [482, 293] width 126 height 25
click at [481, 272] on icon at bounding box center [484, 273] width 6 height 6
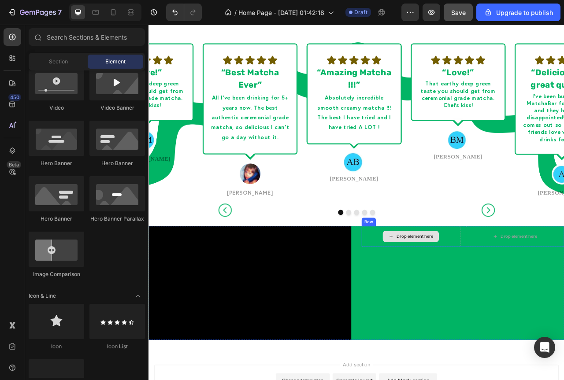
click at [466, 289] on div "Drop element here" at bounding box center [481, 294] width 71 height 14
click at [428, 277] on div "Row" at bounding box center [438, 272] width 32 height 11
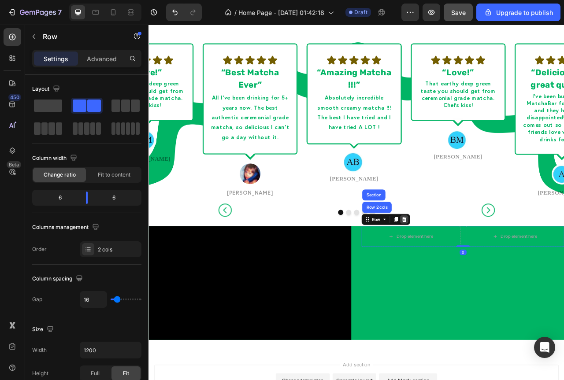
click at [474, 273] on icon at bounding box center [473, 272] width 7 height 7
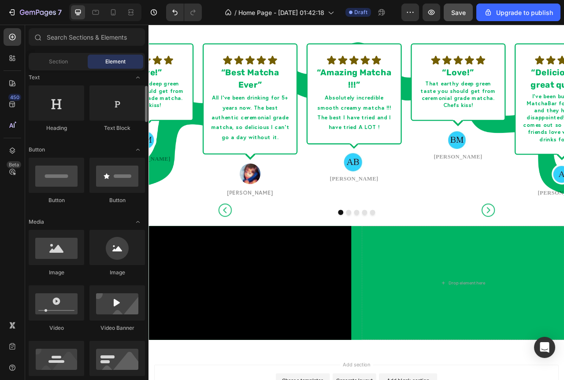
scroll to position [220, 0]
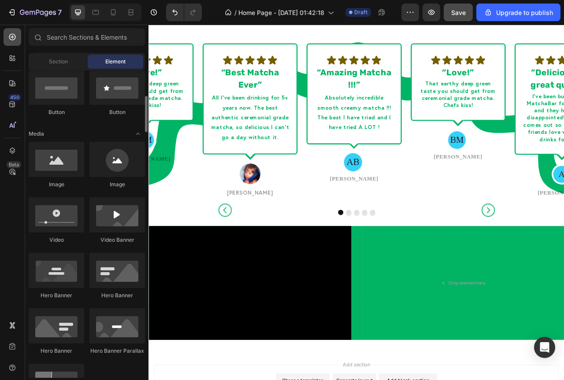
click at [14, 39] on icon at bounding box center [12, 37] width 9 height 9
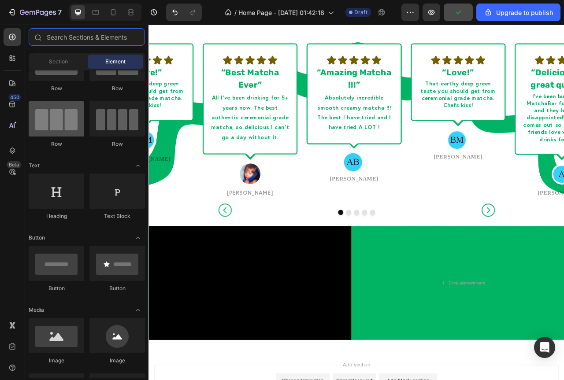
scroll to position [0, 0]
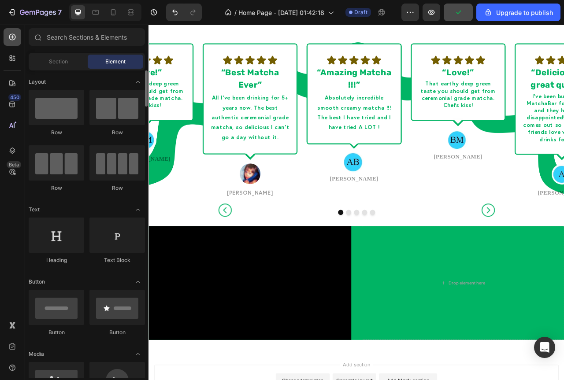
click at [15, 33] on icon at bounding box center [12, 37] width 9 height 9
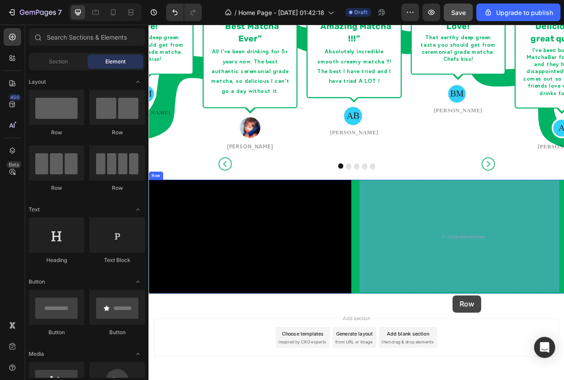
scroll to position [913, 0]
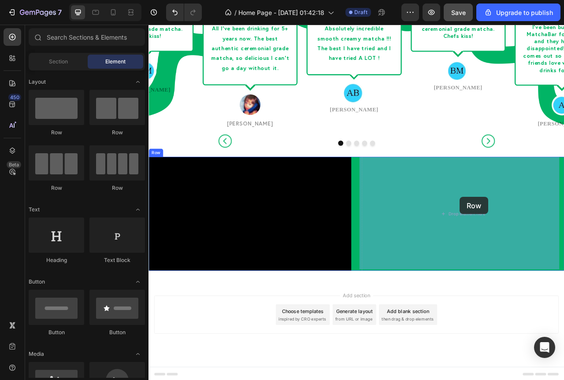
drag, startPoint x: 212, startPoint y: 137, endPoint x: 544, endPoint y: 244, distance: 349.2
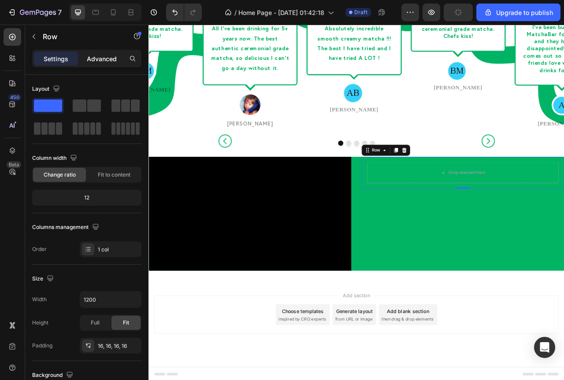
click at [89, 61] on p "Advanced" at bounding box center [102, 58] width 30 height 9
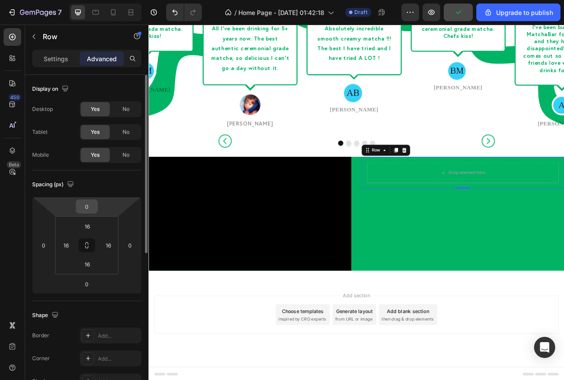
click at [91, 207] on input "0" at bounding box center [87, 206] width 18 height 13
click at [87, 209] on input "30" at bounding box center [87, 206] width 18 height 13
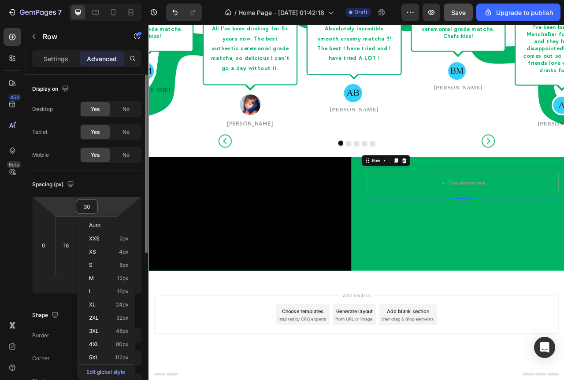
click at [87, 209] on input "30" at bounding box center [87, 206] width 18 height 13
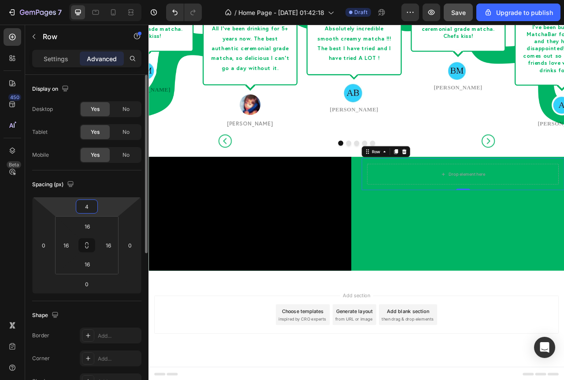
type input "40"
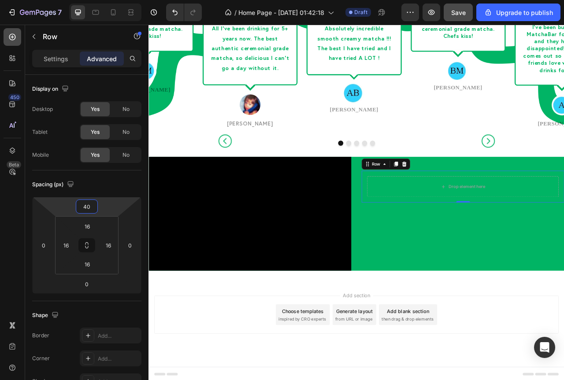
click at [15, 34] on icon at bounding box center [12, 37] width 9 height 9
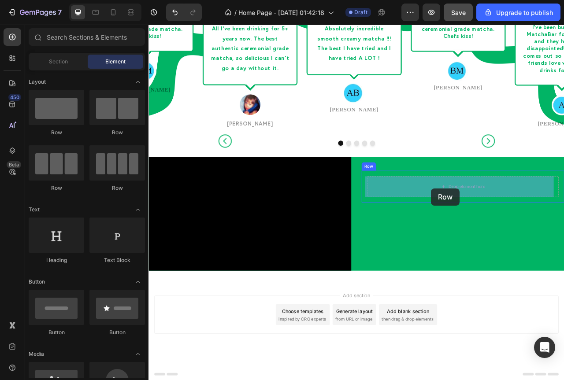
drag, startPoint x: 271, startPoint y: 144, endPoint x: 508, endPoint y: 233, distance: 253.8
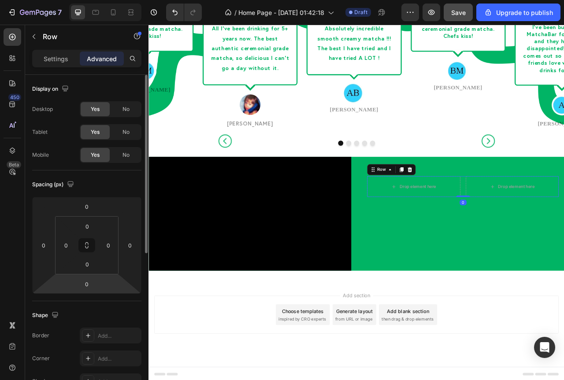
scroll to position [44, 0]
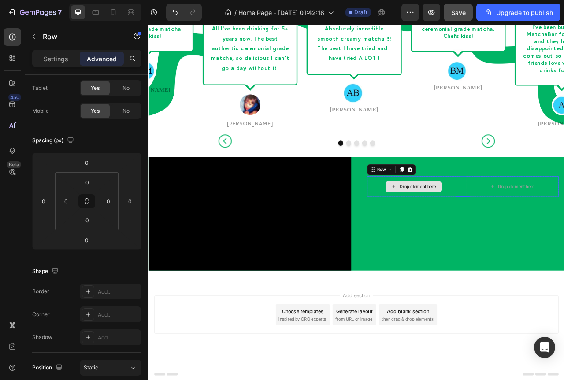
click at [488, 231] on div "Drop element here" at bounding box center [491, 230] width 47 height 7
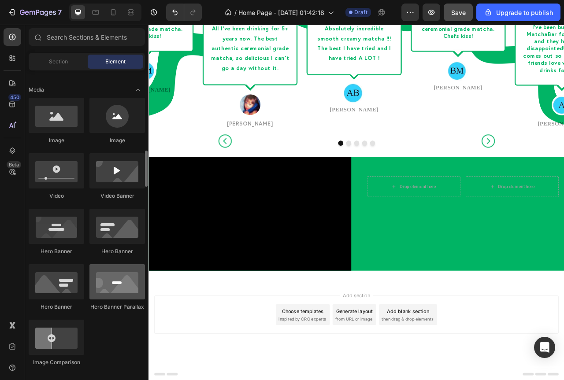
scroll to position [308, 0]
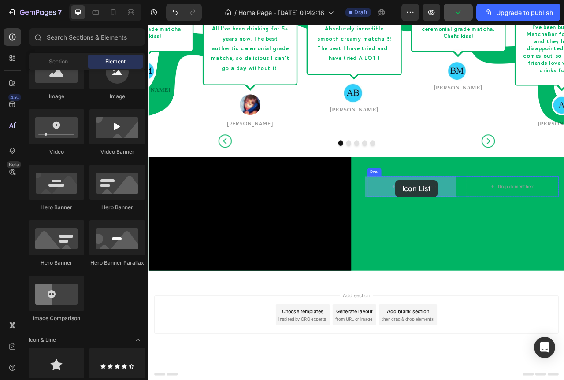
drag, startPoint x: 275, startPoint y: 390, endPoint x: 463, endPoint y: 223, distance: 252.2
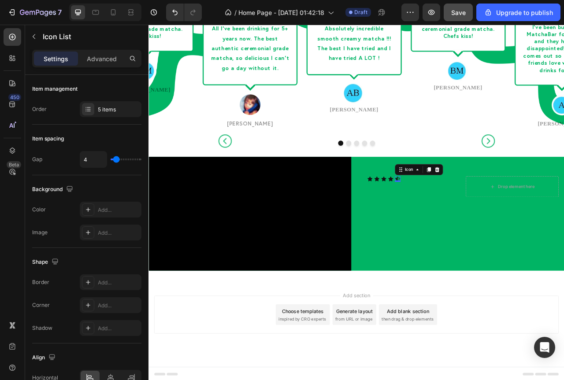
click at [462, 223] on div "Icon 0" at bounding box center [465, 221] width 7 height 7
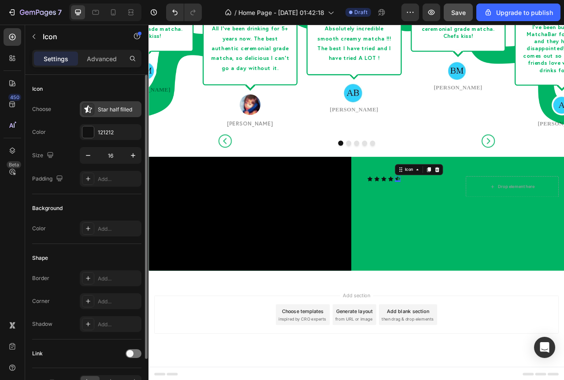
click at [89, 112] on icon at bounding box center [87, 108] width 7 height 7
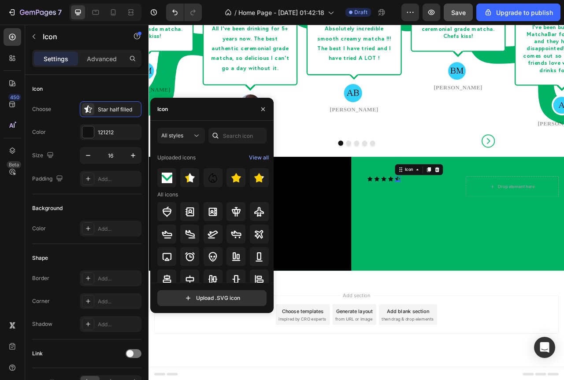
drag, startPoint x: 236, startPoint y: 179, endPoint x: 271, endPoint y: 180, distance: 34.4
click at [236, 179] on img at bounding box center [236, 178] width 11 height 11
click at [455, 220] on icon at bounding box center [456, 221] width 6 height 6
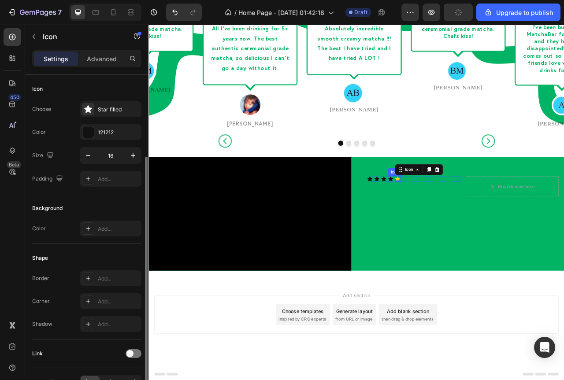
scroll to position [44, 0]
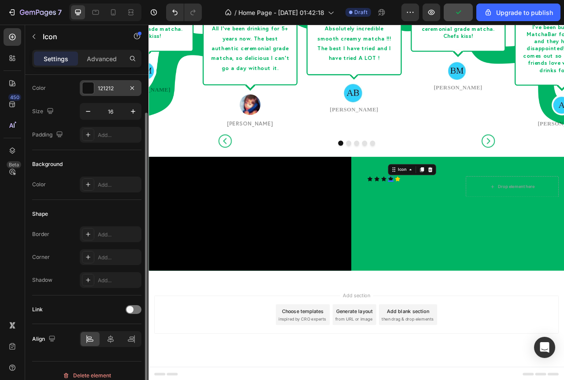
click at [89, 92] on div at bounding box center [87, 87] width 11 height 11
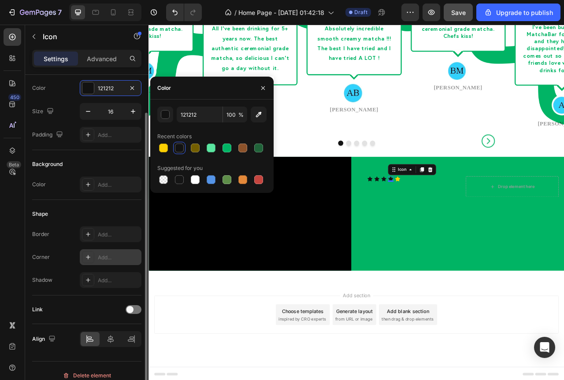
scroll to position [0, 0]
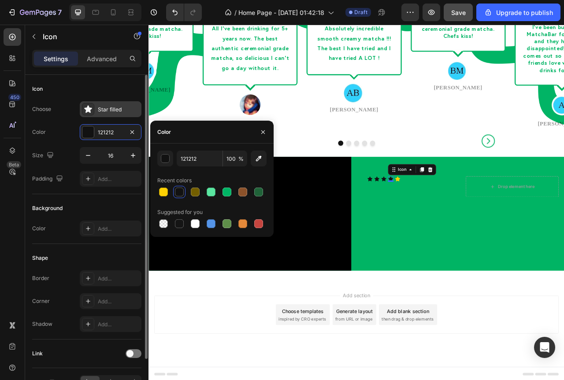
click at [95, 111] on div "Star filled" at bounding box center [111, 109] width 62 height 16
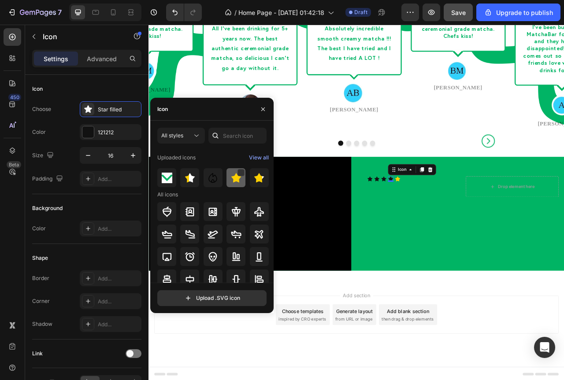
click at [231, 177] on img at bounding box center [236, 178] width 11 height 11
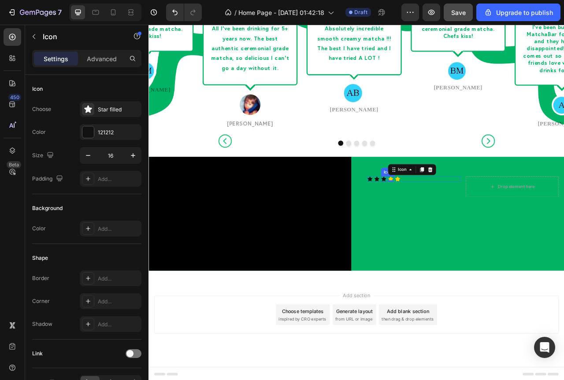
click at [446, 221] on div "Icon" at bounding box center [447, 221] width 7 height 7
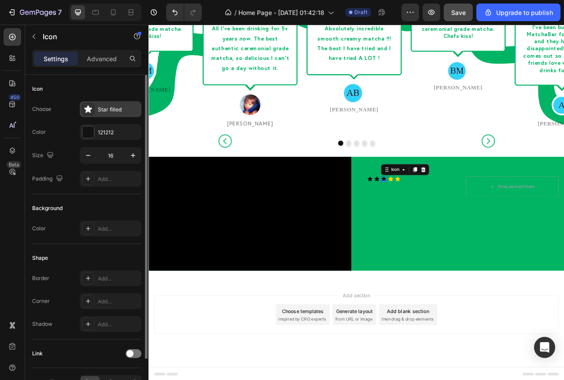
click at [107, 113] on div "Star filled" at bounding box center [118, 110] width 41 height 8
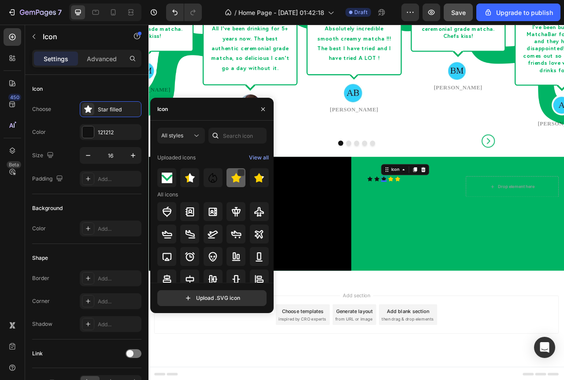
click at [232, 180] on img at bounding box center [236, 178] width 11 height 11
click at [435, 219] on icon at bounding box center [438, 221] width 7 height 7
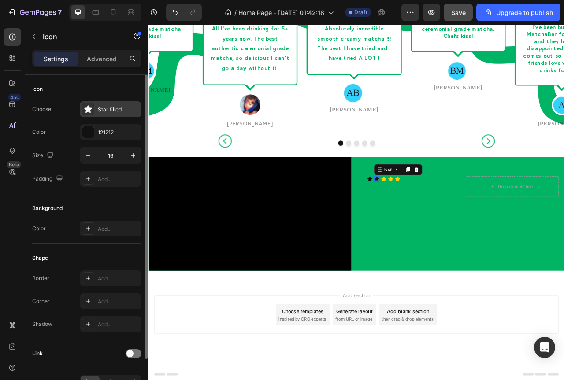
click at [98, 112] on div "Star filled" at bounding box center [118, 110] width 41 height 8
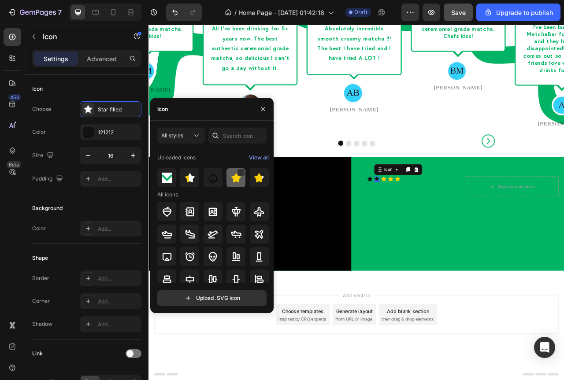
click at [235, 178] on img at bounding box center [236, 178] width 11 height 11
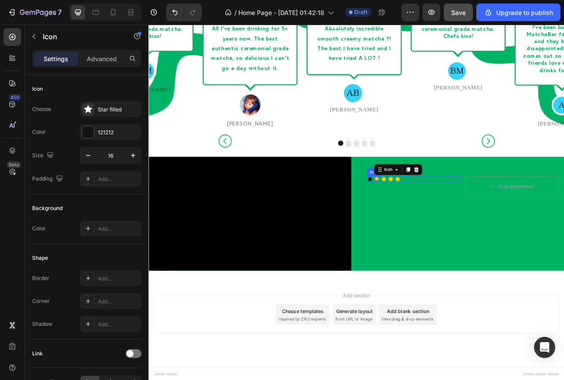
click at [428, 219] on icon at bounding box center [430, 221] width 7 height 7
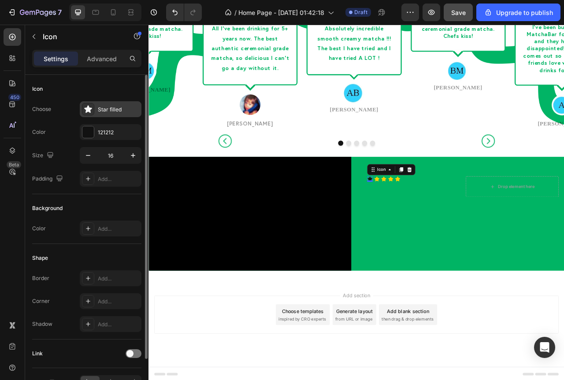
click at [101, 115] on div "Star filled" at bounding box center [111, 109] width 62 height 16
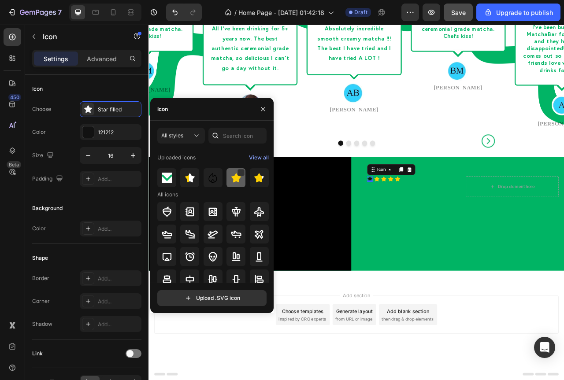
click at [250, 184] on div at bounding box center [259, 177] width 19 height 19
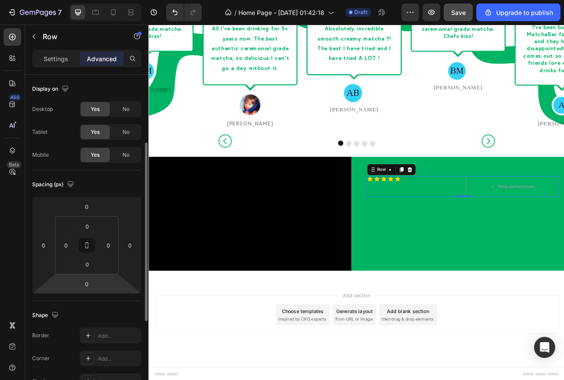
scroll to position [44, 0]
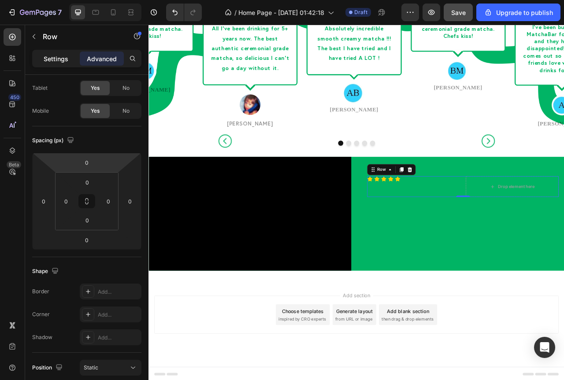
click at [59, 63] on p "Settings" at bounding box center [56, 58] width 25 height 9
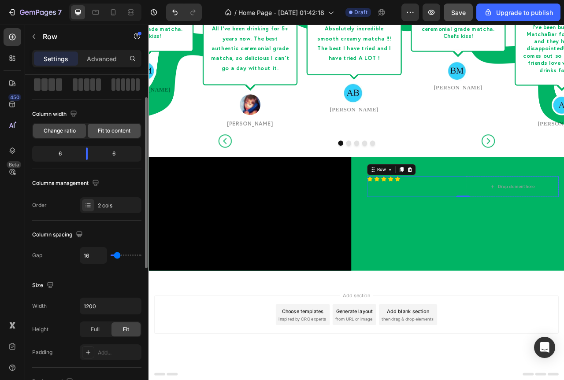
click at [118, 135] on div "Fit to content" at bounding box center [114, 131] width 53 height 14
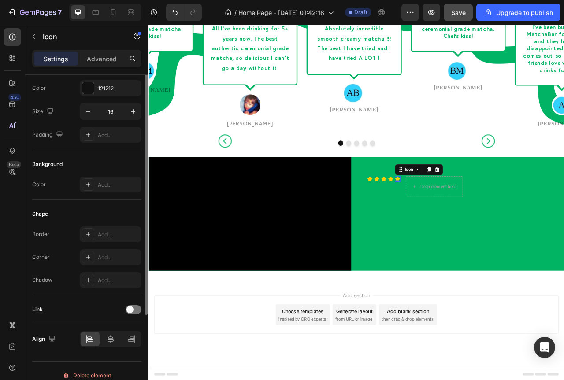
scroll to position [0, 0]
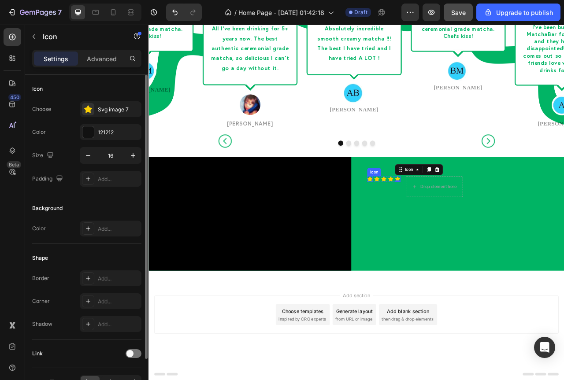
click at [429, 220] on icon at bounding box center [430, 221] width 7 height 6
click at [130, 156] on icon "button" at bounding box center [133, 155] width 9 height 9
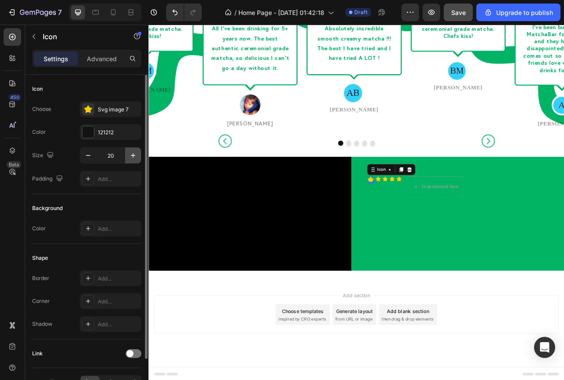
click at [130, 156] on icon "button" at bounding box center [133, 155] width 9 height 9
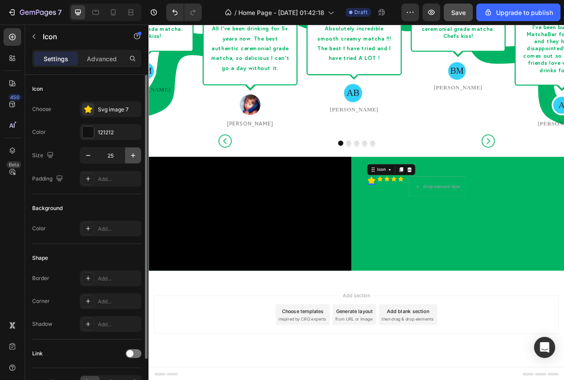
click at [130, 156] on icon "button" at bounding box center [133, 155] width 9 height 9
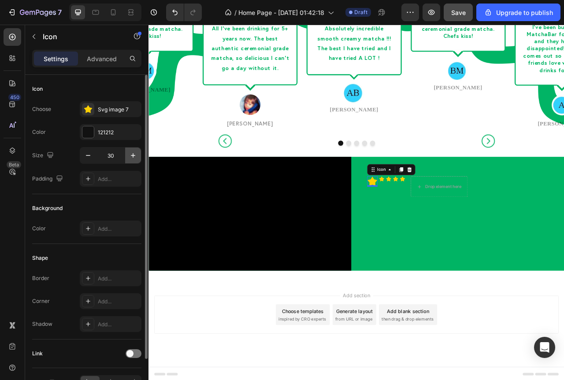
click at [130, 156] on icon "button" at bounding box center [133, 155] width 9 height 9
type input "32"
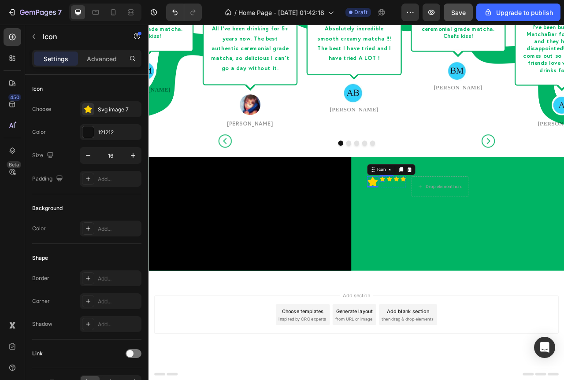
click at [444, 222] on div "Icon" at bounding box center [445, 221] width 7 height 7
click at [433, 228] on div "Icon 0" at bounding box center [434, 225] width 14 height 14
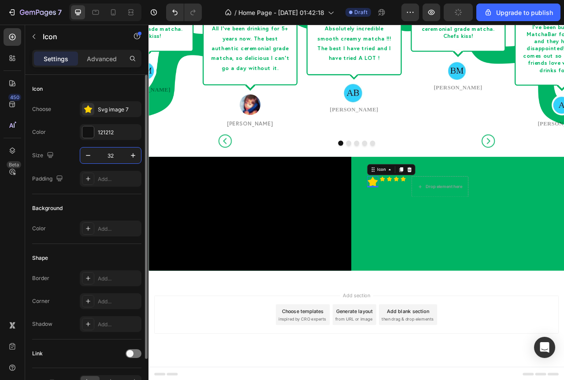
click at [109, 153] on input "32" at bounding box center [110, 156] width 29 height 16
type input "24"
click at [442, 224] on div "Icon" at bounding box center [442, 221] width 7 height 7
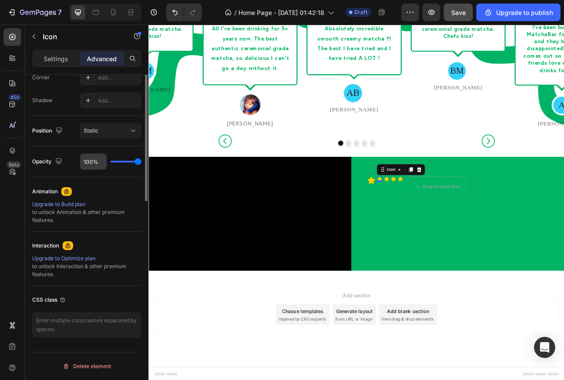
scroll to position [105, 0]
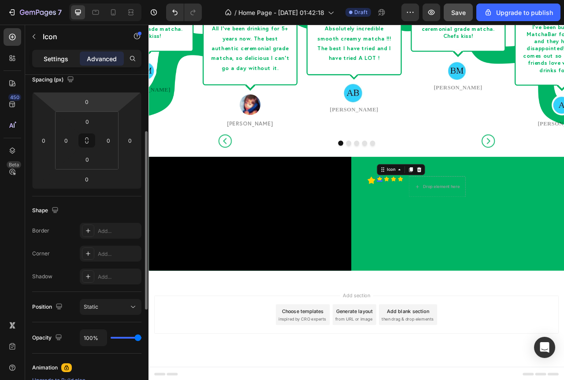
click at [71, 52] on div "Settings" at bounding box center [56, 59] width 44 height 14
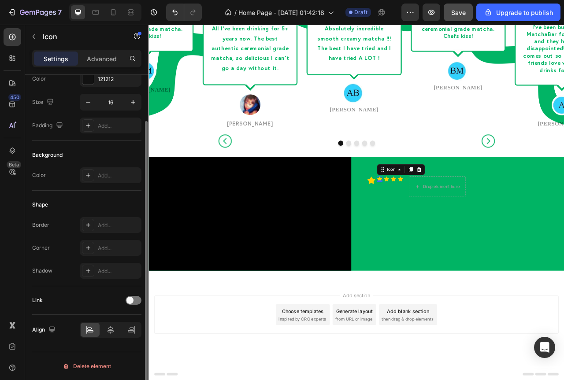
scroll to position [53, 0]
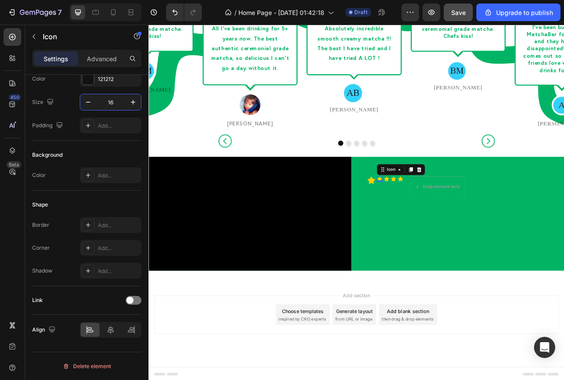
click at [111, 101] on input "16" at bounding box center [110, 102] width 29 height 16
type input "24"
click at [454, 220] on icon at bounding box center [454, 221] width 7 height 6
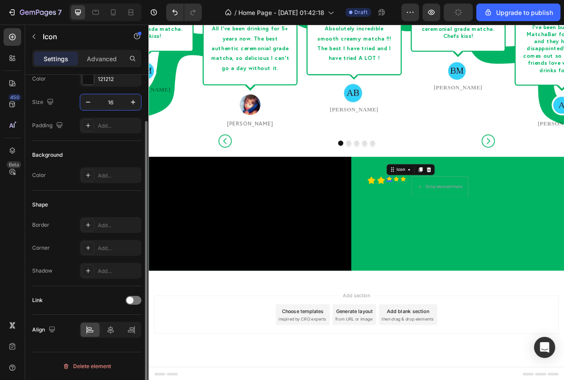
click at [106, 104] on input "16" at bounding box center [110, 102] width 29 height 16
type input "24"
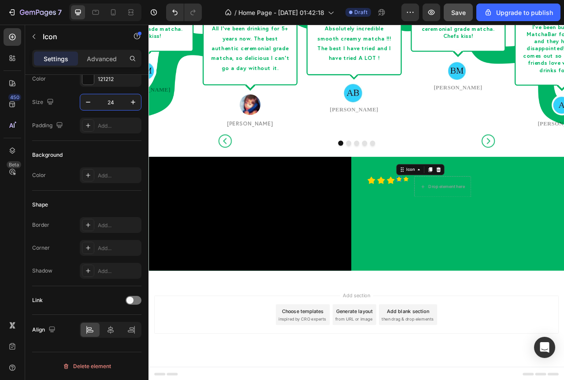
click at [464, 219] on icon at bounding box center [467, 221] width 7 height 6
click at [115, 104] on input "16" at bounding box center [110, 102] width 29 height 16
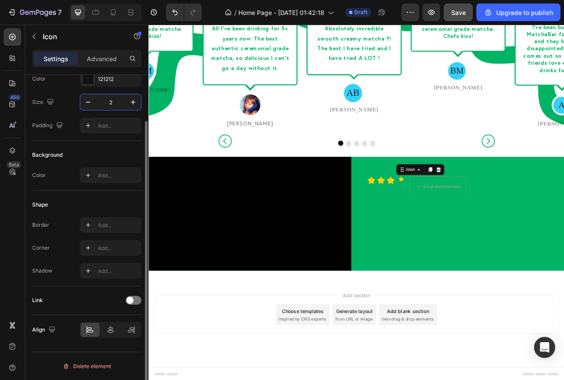
type input "24"
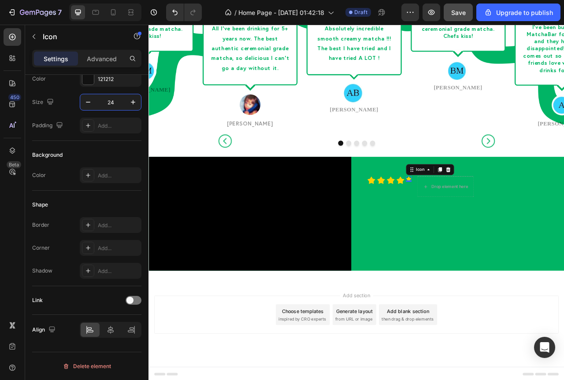
click at [478, 223] on div "Icon 0" at bounding box center [479, 221] width 7 height 7
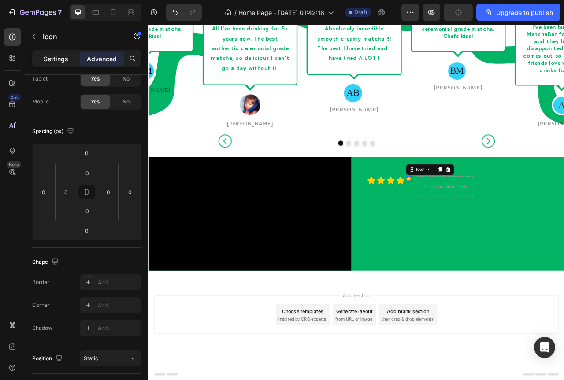
click at [56, 58] on p "Settings" at bounding box center [56, 58] width 25 height 9
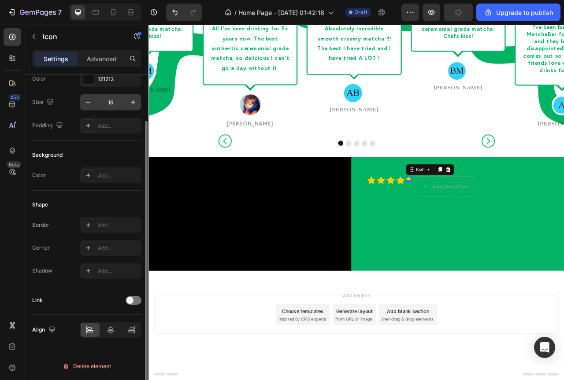
click at [109, 108] on input "16" at bounding box center [110, 102] width 29 height 16
type input "24"
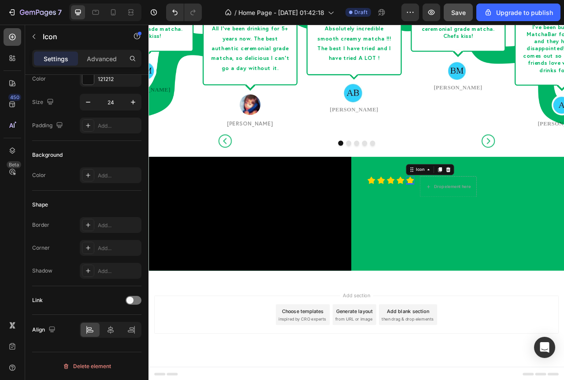
click at [11, 35] on icon at bounding box center [12, 37] width 9 height 9
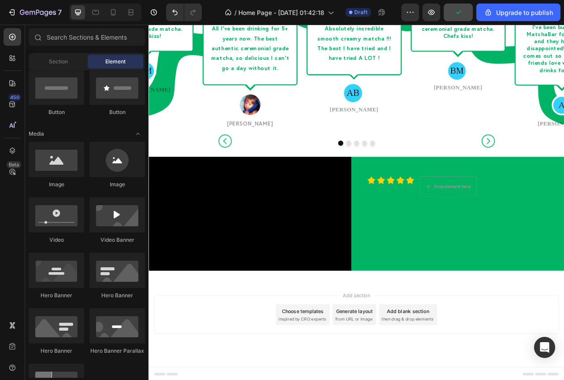
scroll to position [132, 0]
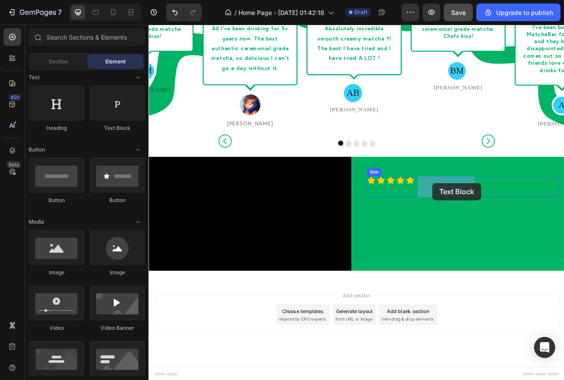
drag, startPoint x: 266, startPoint y: 139, endPoint x: 510, endPoint y: 226, distance: 258.8
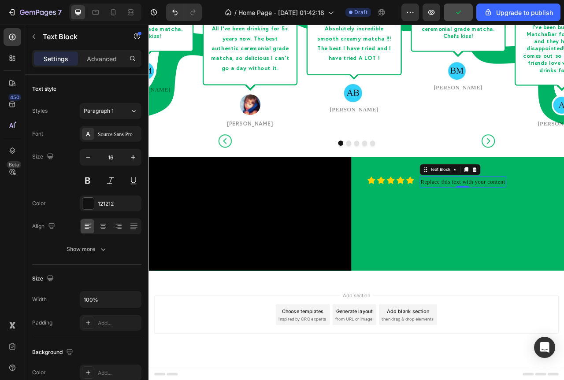
click at [517, 226] on div "Replace this text with your content" at bounding box center [548, 225] width 110 height 15
click at [517, 226] on p "Replace this text with your content" at bounding box center [548, 225] width 108 height 13
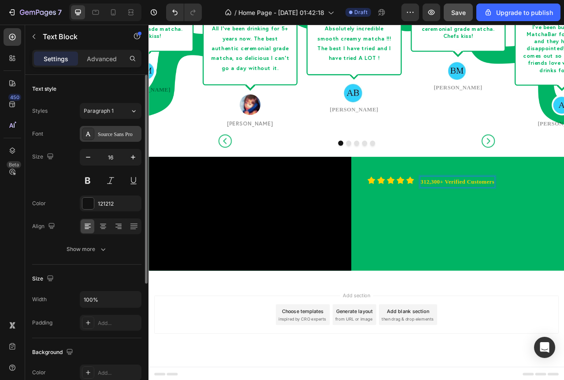
click at [119, 132] on div "Source Sans Pro" at bounding box center [118, 134] width 41 height 8
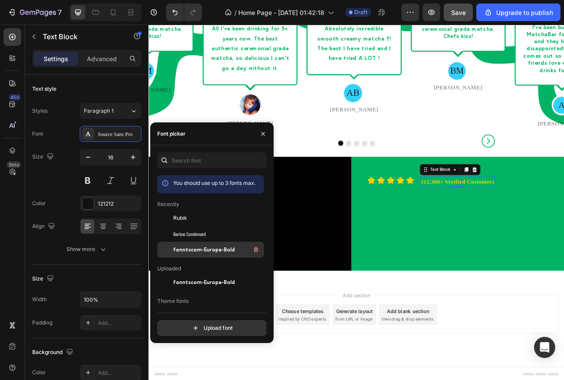
click at [218, 246] on span "fonntscom-Europa-Bold" at bounding box center [204, 250] width 62 height 8
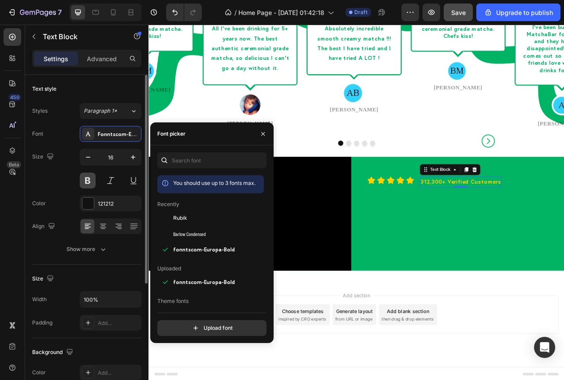
click at [86, 178] on button at bounding box center [88, 181] width 16 height 16
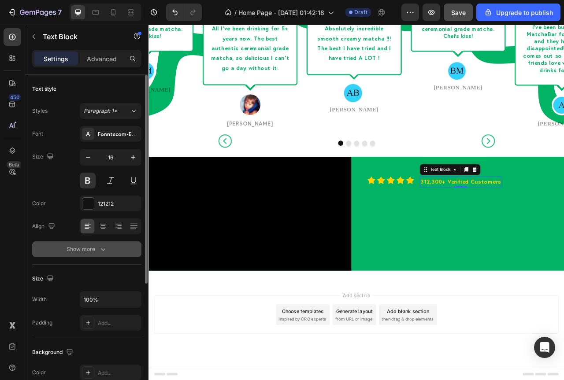
click at [99, 250] on icon "button" at bounding box center [103, 249] width 9 height 9
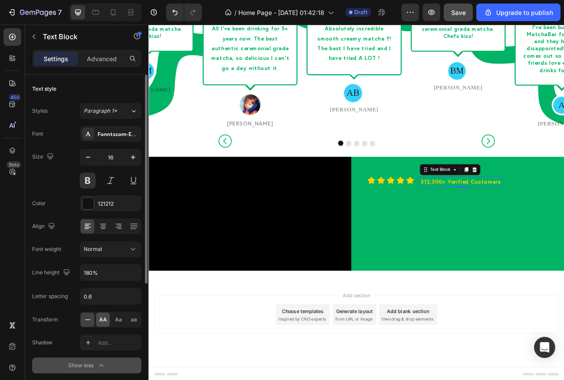
click at [103, 317] on span "AA" at bounding box center [103, 320] width 8 height 8
click at [133, 273] on icon "button" at bounding box center [133, 272] width 9 height 9
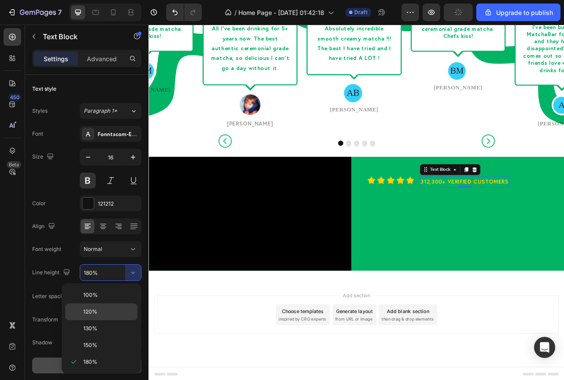
click at [91, 315] on span "120%" at bounding box center [90, 312] width 14 height 8
type input "120%"
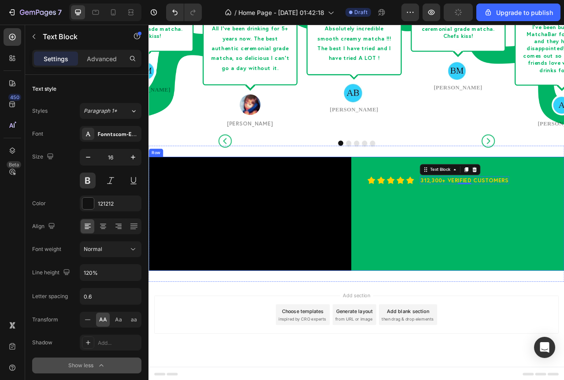
click at [564, 265] on div "Icon Icon Icon Icon Icon Icon List 312,300+ Verified Customers Text Block 0 Row…" at bounding box center [548, 265] width 258 height 145
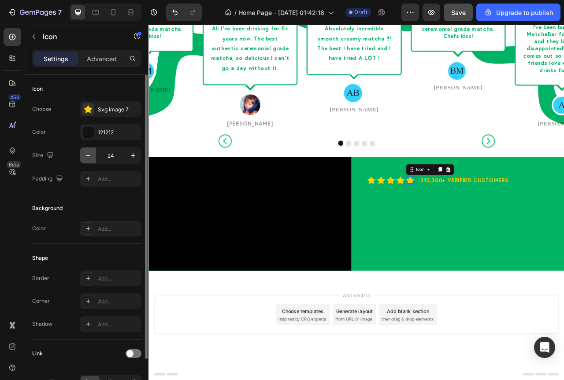
click at [89, 156] on icon "button" at bounding box center [88, 155] width 9 height 9
type input "22"
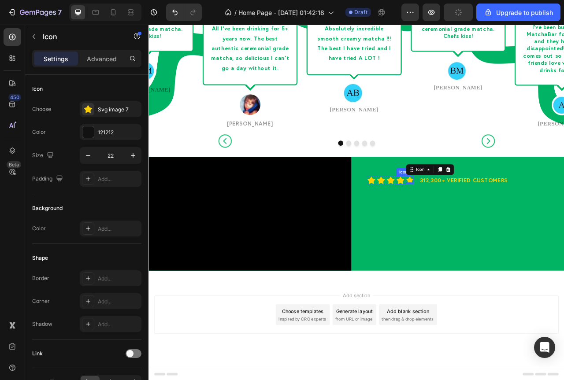
click at [466, 225] on div "Icon" at bounding box center [469, 223] width 11 height 11
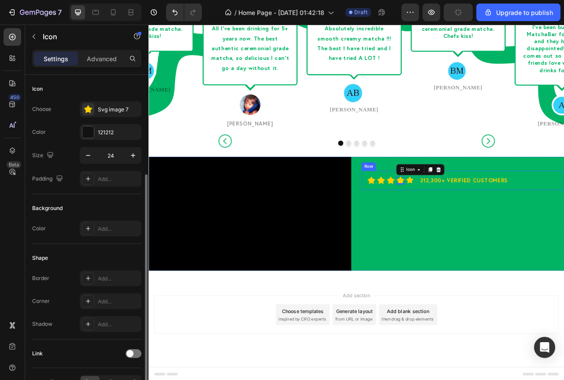
scroll to position [53, 0]
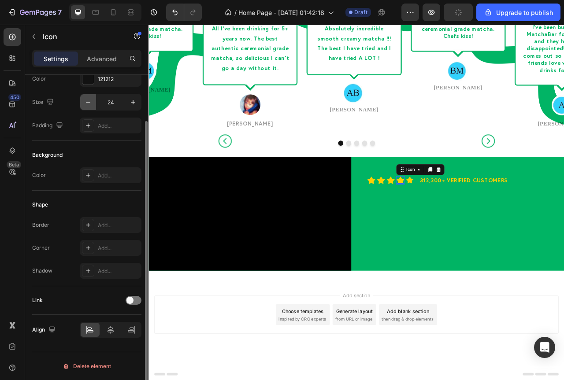
click at [89, 104] on icon "button" at bounding box center [88, 102] width 9 height 9
type input "22"
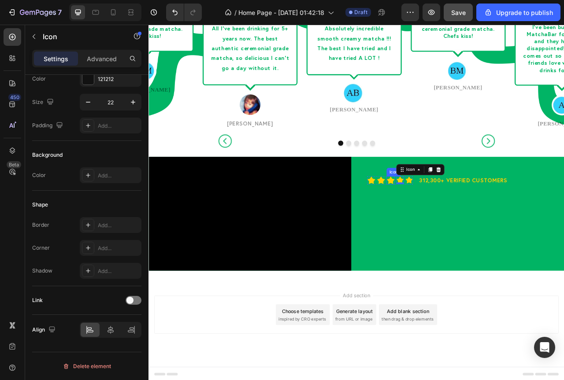
click at [453, 225] on div "Icon" at bounding box center [456, 223] width 11 height 11
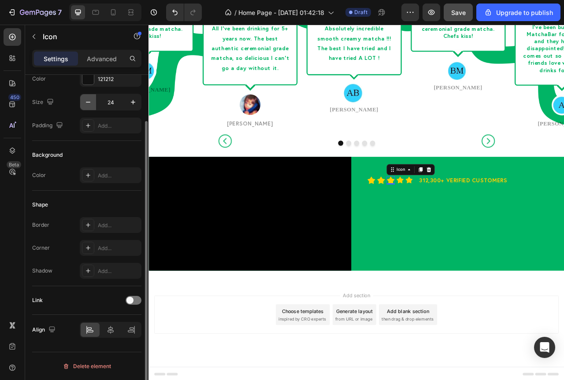
click at [91, 103] on icon "button" at bounding box center [88, 102] width 9 height 9
type input "22"
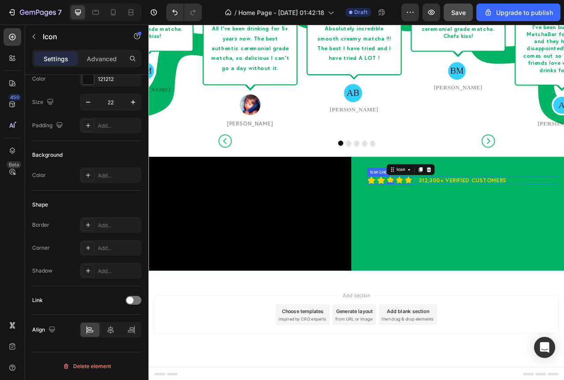
click at [446, 226] on div "Icon Icon Icon 0 Icon Icon" at bounding box center [455, 223] width 57 height 11
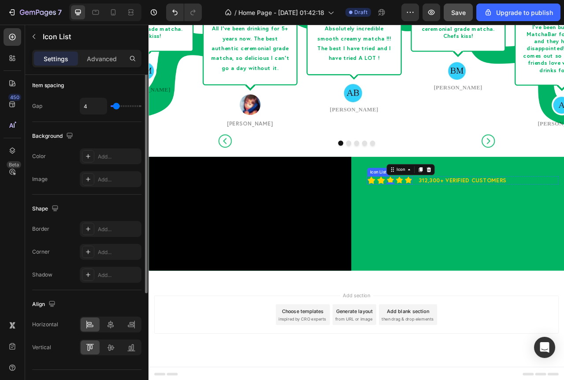
scroll to position [0, 0]
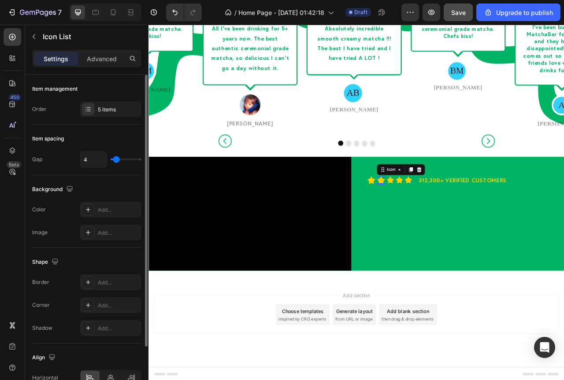
click at [441, 226] on icon at bounding box center [444, 223] width 10 height 10
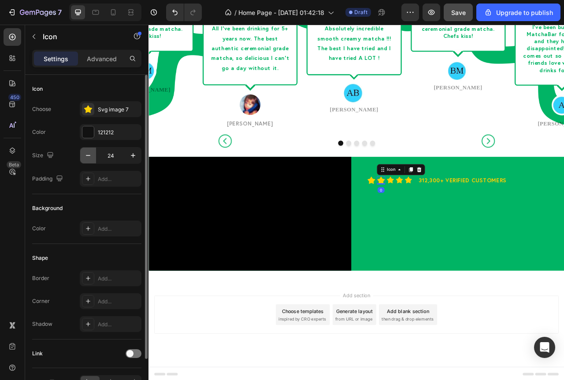
click at [88, 156] on icon "button" at bounding box center [88, 155] width 4 height 1
type input "22"
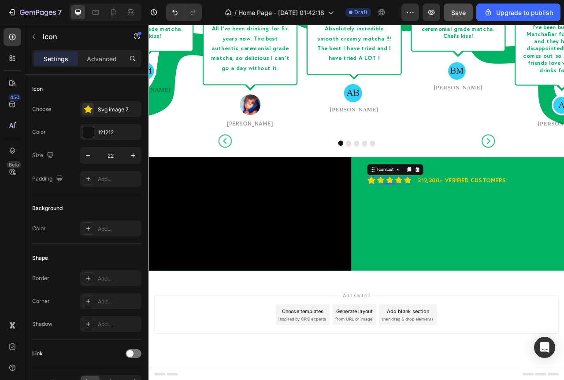
click at [435, 224] on div "Icon Icon Icon Icon Icon" at bounding box center [455, 223] width 56 height 11
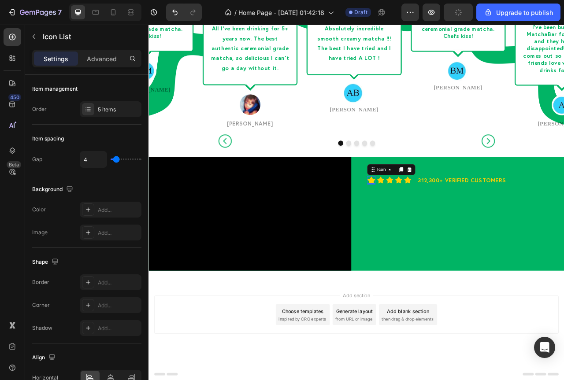
click at [429, 223] on icon at bounding box center [432, 223] width 10 height 10
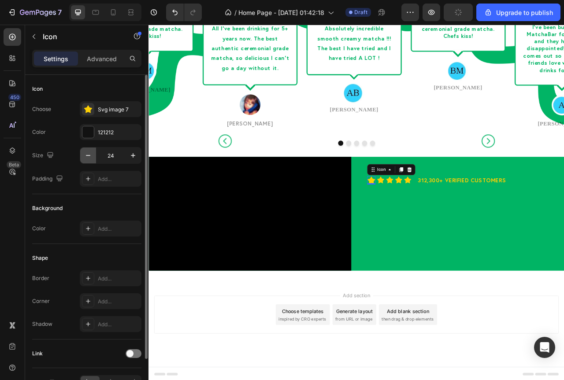
click at [86, 155] on icon "button" at bounding box center [88, 155] width 9 height 9
type input "22"
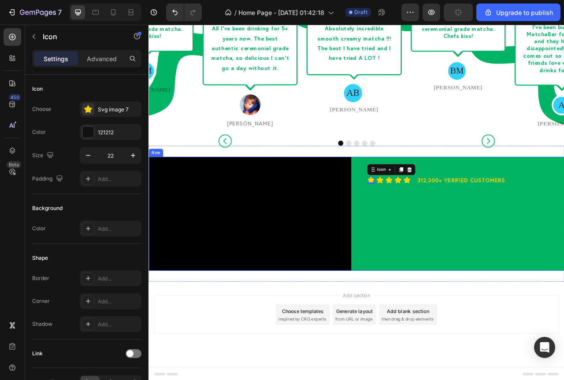
click at [438, 254] on div "Icon 0 Icon Icon Icon Icon Icon List 312,300+ Verified Customers Text Block Row…" at bounding box center [548, 265] width 258 height 145
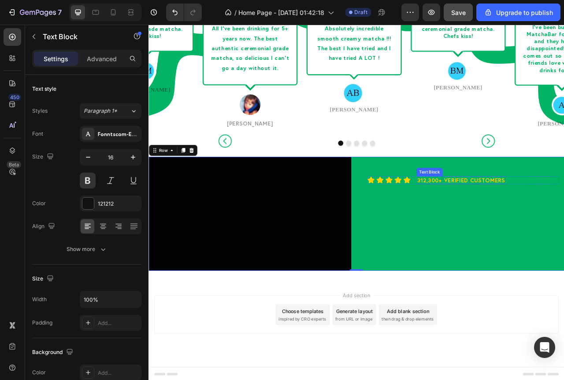
click at [527, 221] on strong "312,300+ Verified Customers" at bounding box center [546, 222] width 112 height 9
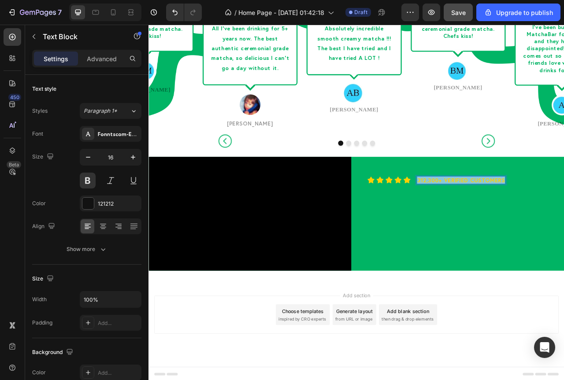
click at [527, 221] on strong "312,300+ Verified Customers" at bounding box center [546, 222] width 112 height 9
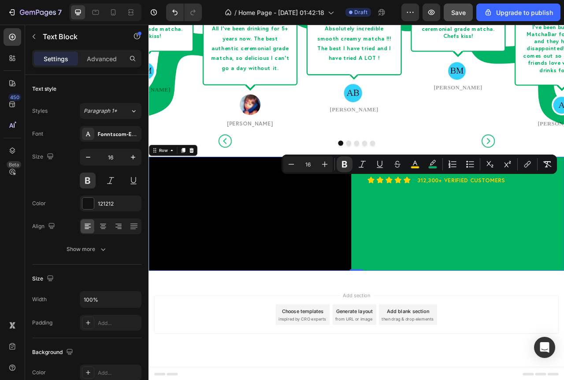
click at [546, 286] on div "Icon Icon Icon Icon Icon Icon List 312,300+ Verified Customers Text Block Row R…" at bounding box center [548, 265] width 258 height 145
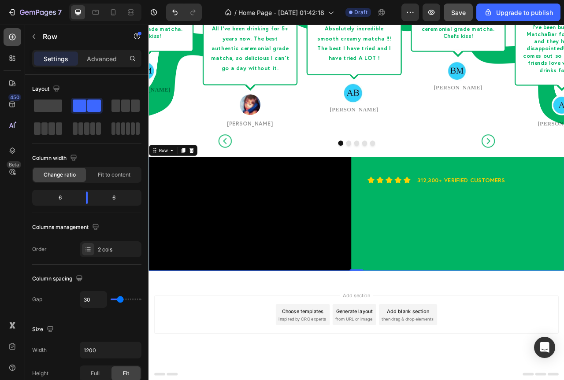
click at [11, 41] on icon at bounding box center [12, 37] width 9 height 9
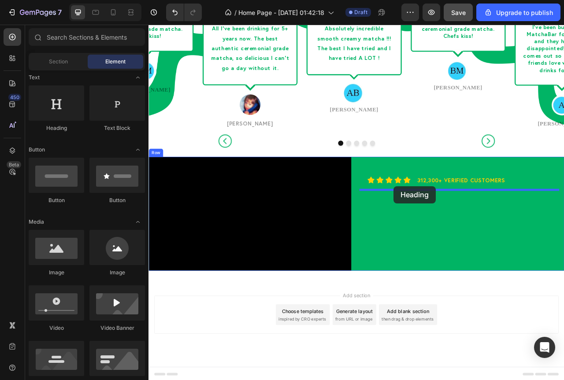
drag, startPoint x: 204, startPoint y: 138, endPoint x: 460, endPoint y: 230, distance: 272.1
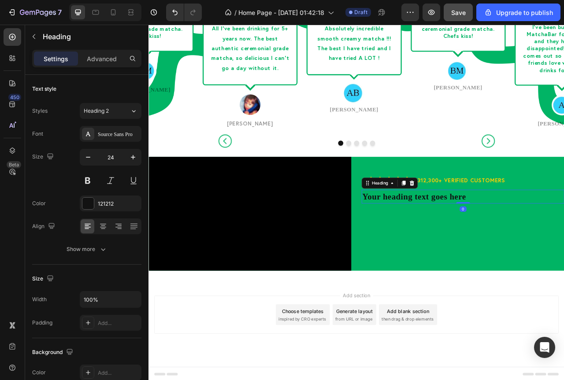
click at [512, 244] on h2 "Your heading text goes here" at bounding box center [548, 244] width 258 height 18
click at [512, 244] on p "Your heading text goes here" at bounding box center [548, 244] width 256 height 16
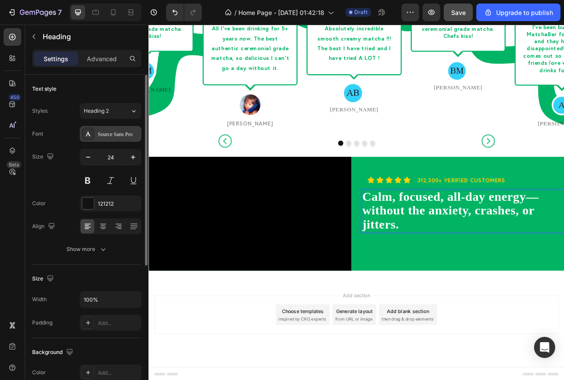
click at [110, 134] on div "Source Sans Pro" at bounding box center [118, 134] width 41 height 8
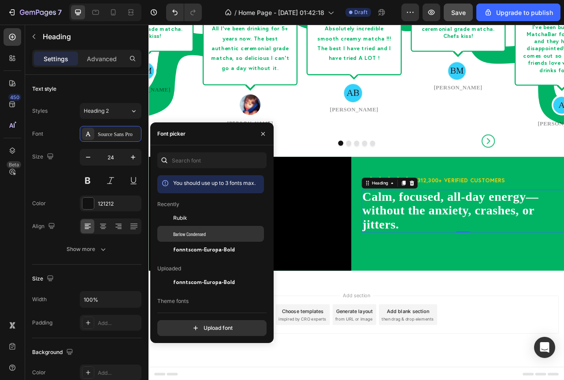
click at [187, 231] on span "Barlow Condensed" at bounding box center [189, 234] width 33 height 8
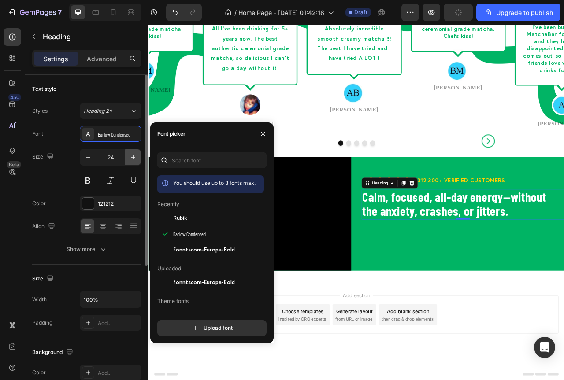
click at [130, 157] on icon "button" at bounding box center [133, 157] width 9 height 9
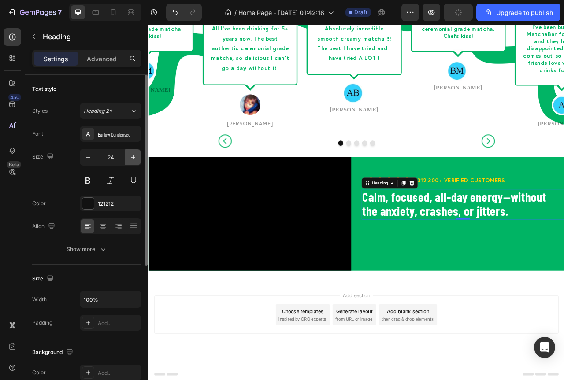
click at [130, 157] on icon "button" at bounding box center [133, 157] width 9 height 9
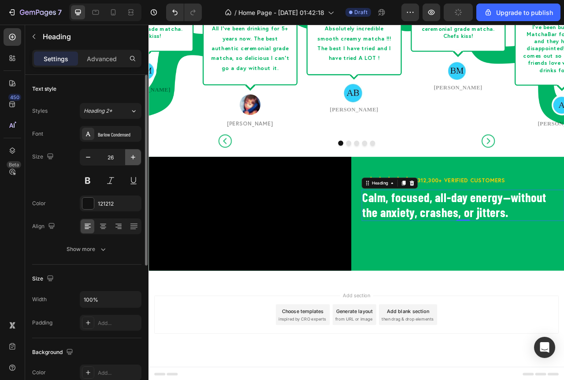
click at [130, 157] on icon "button" at bounding box center [133, 157] width 9 height 9
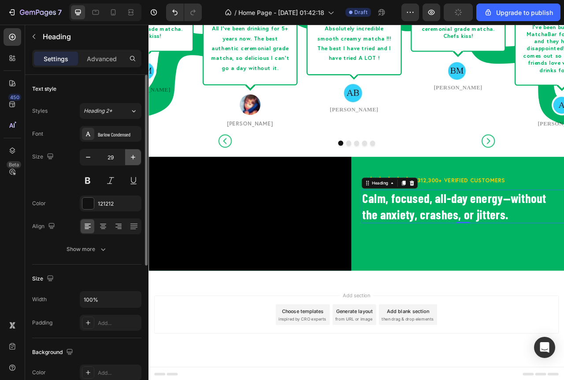
click at [130, 157] on icon "button" at bounding box center [133, 157] width 9 height 9
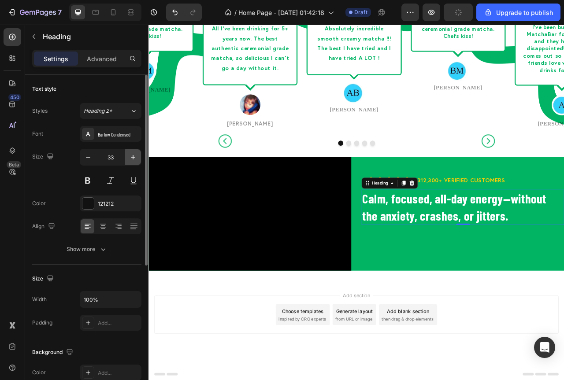
click at [130, 157] on icon "button" at bounding box center [133, 157] width 9 height 9
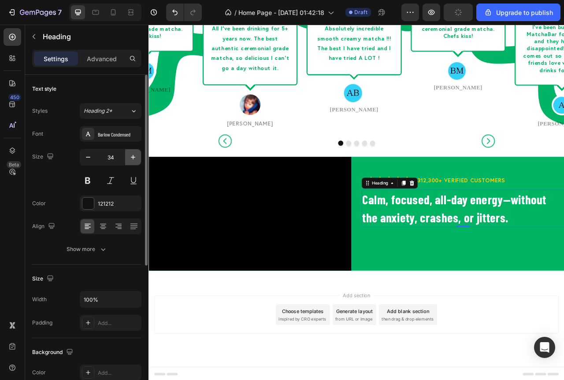
click at [130, 157] on icon "button" at bounding box center [133, 157] width 9 height 9
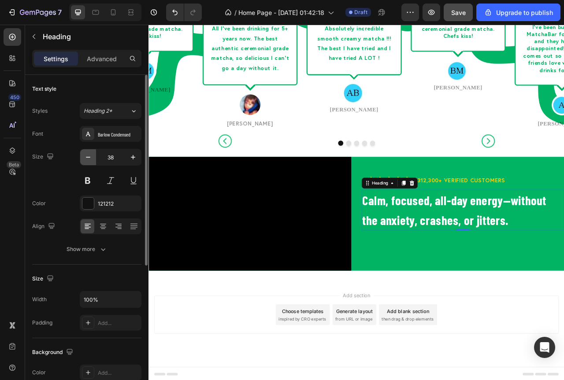
click at [92, 156] on icon "button" at bounding box center [88, 157] width 9 height 9
type input "36"
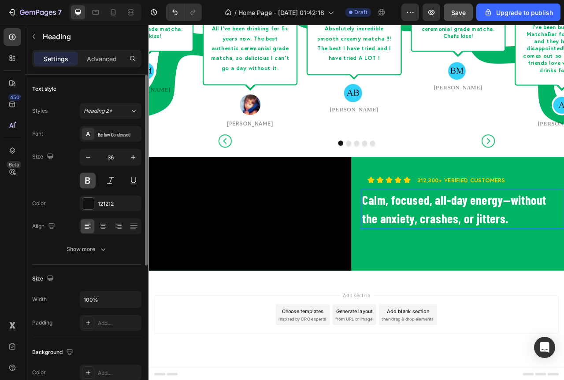
click at [83, 175] on button at bounding box center [88, 181] width 16 height 16
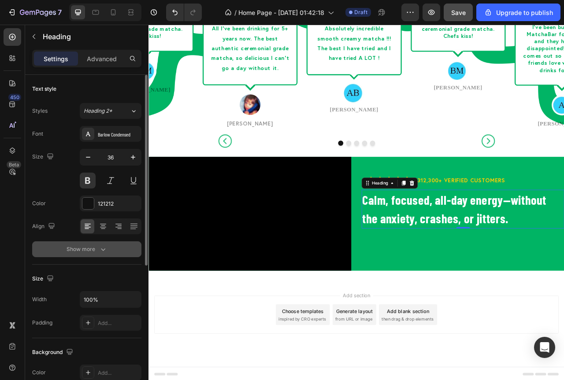
click at [105, 249] on icon "button" at bounding box center [103, 249] width 9 height 9
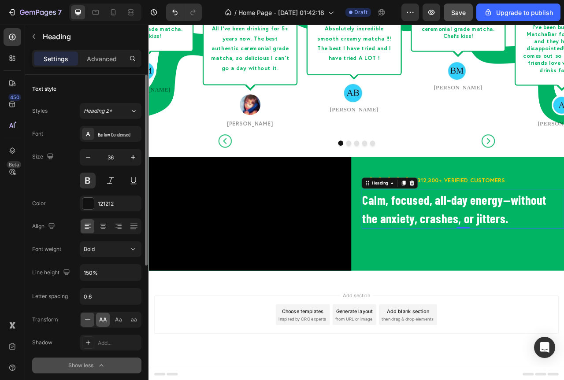
click at [102, 322] on span "AA" at bounding box center [103, 320] width 8 height 8
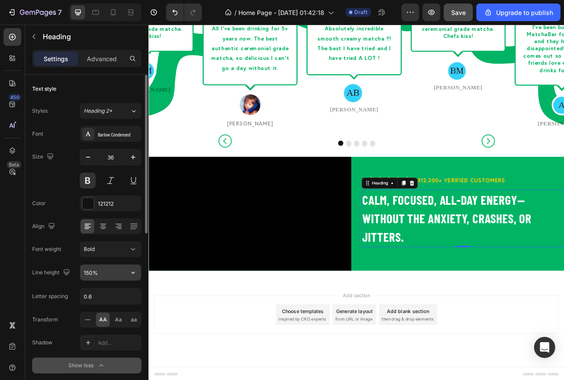
click at [122, 275] on input "150%" at bounding box center [110, 273] width 61 height 16
drag, startPoint x: 125, startPoint y: 278, endPoint x: 128, endPoint y: 275, distance: 4.7
click at [128, 276] on button "button" at bounding box center [133, 273] width 16 height 16
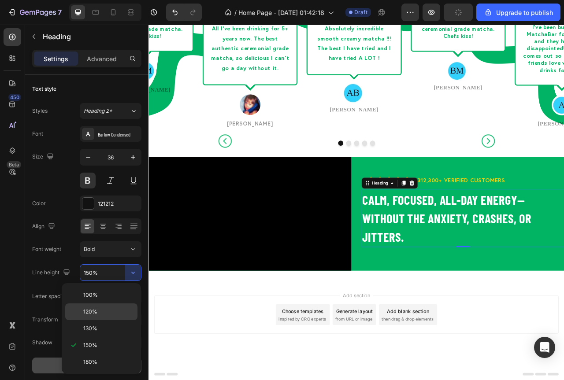
click at [94, 314] on span "120%" at bounding box center [90, 312] width 14 height 8
type input "120%"
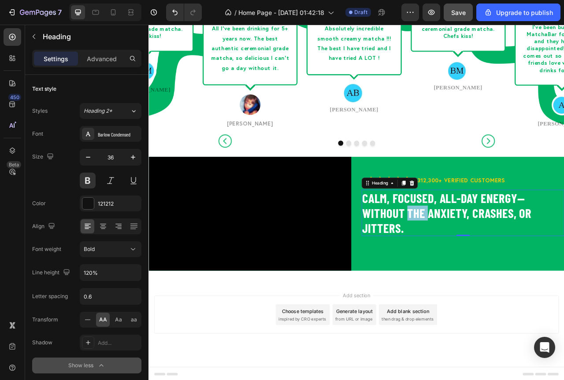
click at [482, 255] on strong "Calm, focused, all-day energy—without the anxiety, crashes, or jitters." at bounding box center [527, 264] width 215 height 57
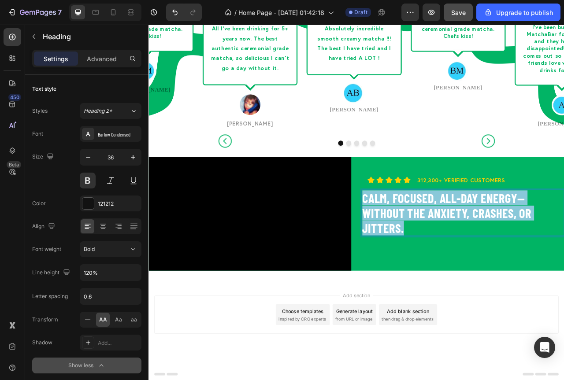
click at [482, 255] on strong "Calm, focused, all-day energy—without the anxiety, crashes, or jitters." at bounding box center [527, 264] width 215 height 57
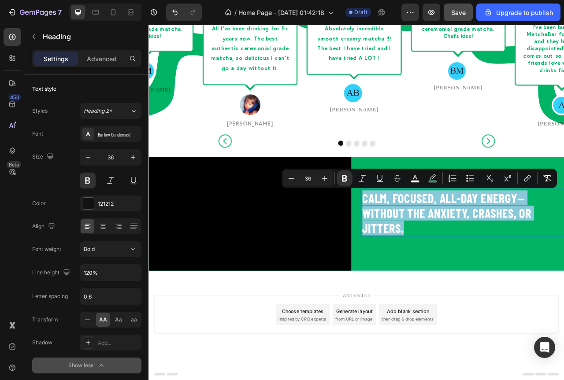
click at [482, 255] on strong "Calm, focused, all-day energy—without the anxiety, crashes, or jitters." at bounding box center [527, 264] width 215 height 57
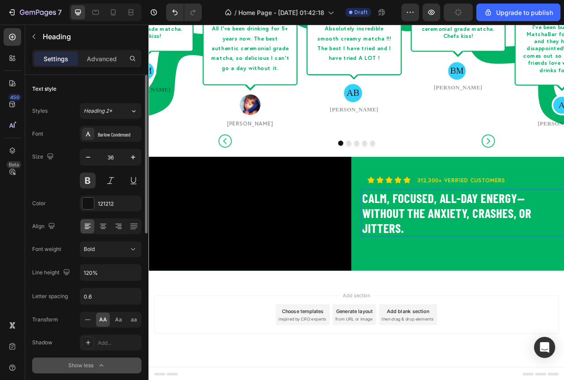
scroll to position [88, 0]
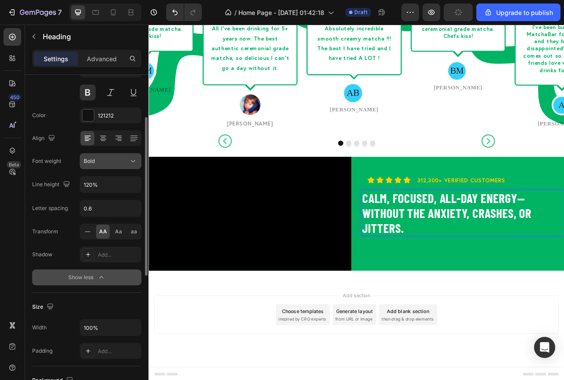
click at [119, 162] on div "Bold" at bounding box center [106, 161] width 45 height 8
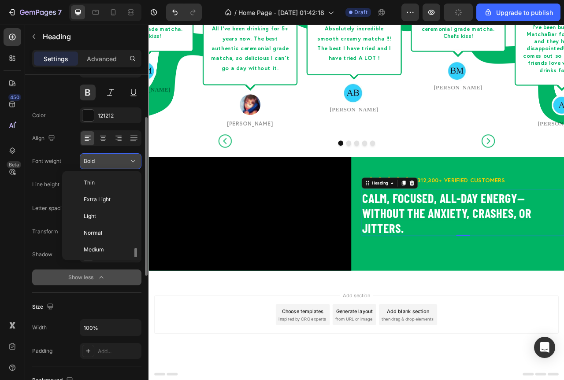
scroll to position [48, 0]
click at [119, 162] on div "Bold" at bounding box center [106, 161] width 45 height 8
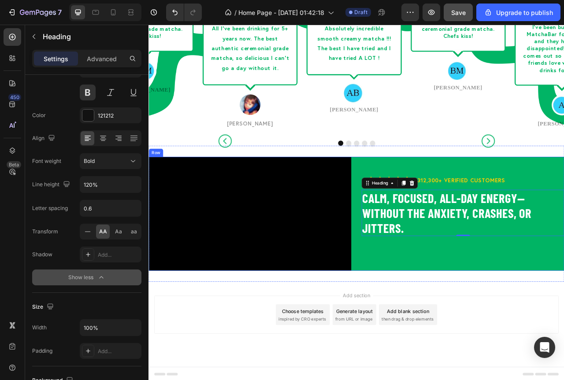
click at [564, 320] on div "Icon Icon Icon Icon Icon Icon List 312,300+ Verified Customers Text Block Row R…" at bounding box center [548, 265] width 258 height 145
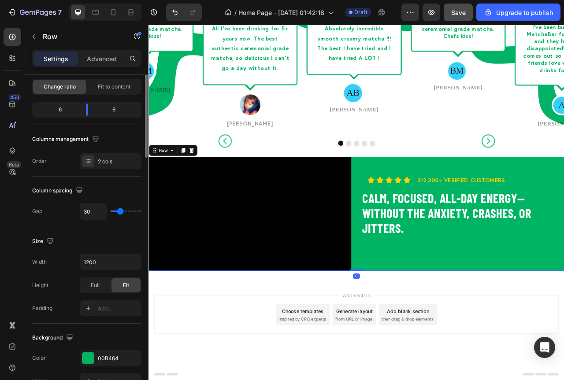
scroll to position [0, 0]
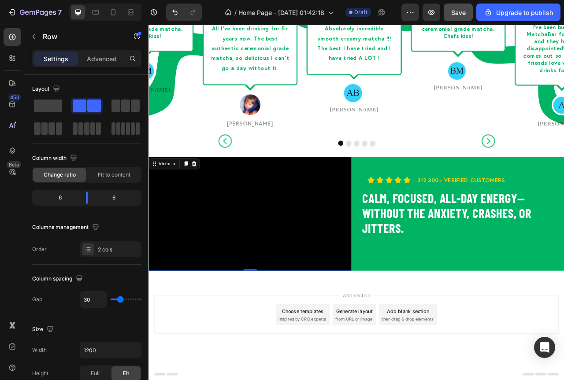
click at [334, 269] on video at bounding box center [277, 265] width 258 height 145
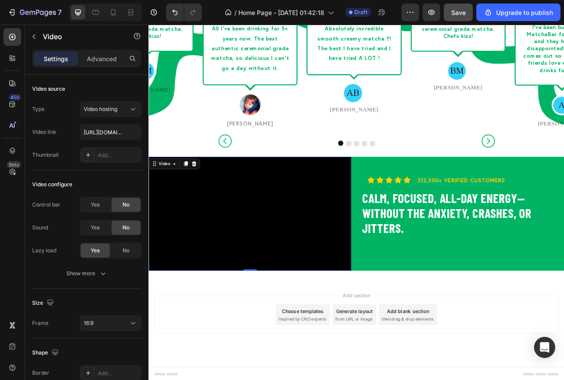
click at [364, 270] on video at bounding box center [277, 265] width 258 height 145
click at [13, 40] on icon at bounding box center [12, 37] width 7 height 7
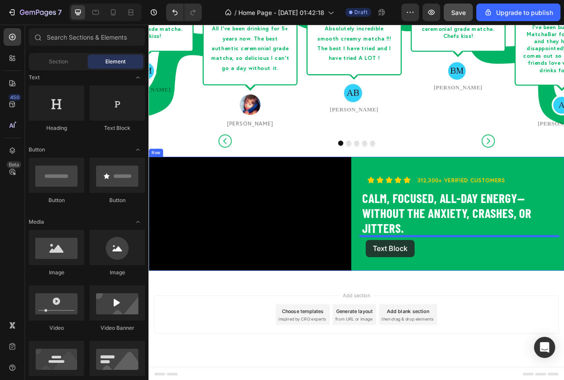
drag, startPoint x: 263, startPoint y: 134, endPoint x: 425, endPoint y: 299, distance: 231.5
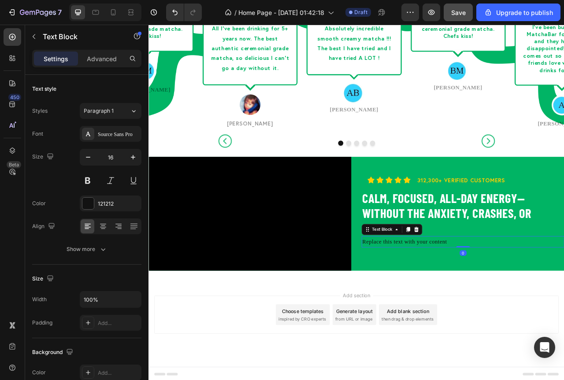
click at [519, 299] on div "Replace this text with your content" at bounding box center [548, 301] width 258 height 15
click at [516, 299] on p "Replace this text with your content" at bounding box center [548, 301] width 256 height 13
click at [513, 301] on p "Replace this text with your content" at bounding box center [548, 301] width 256 height 13
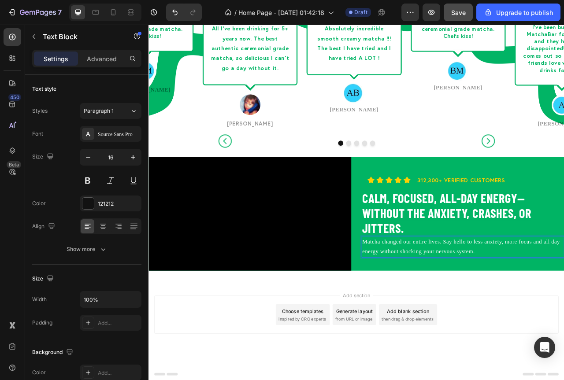
click at [503, 307] on p "Matcha changed our entire lives. Say hello to less anxiety, more focus and all …" at bounding box center [548, 308] width 256 height 26
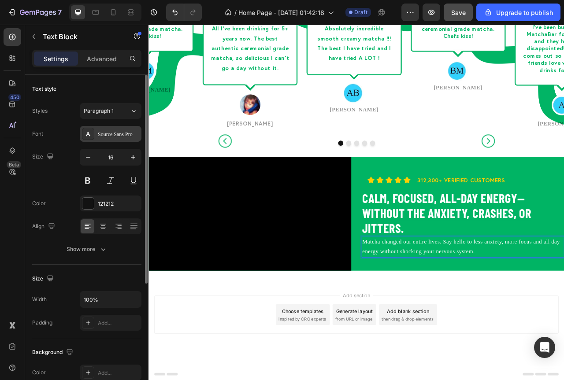
click at [109, 137] on div "Source Sans Pro" at bounding box center [118, 134] width 41 height 8
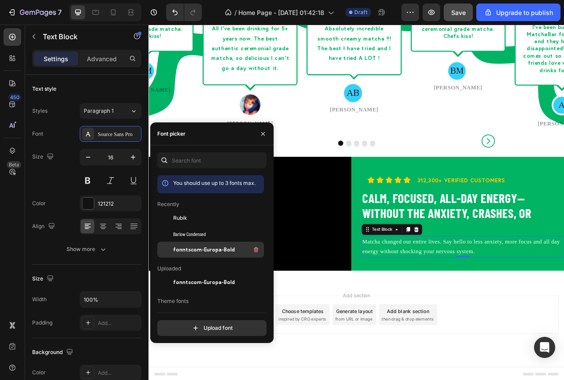
click at [197, 251] on span "fonntscom-Europa-Bold" at bounding box center [204, 250] width 62 height 8
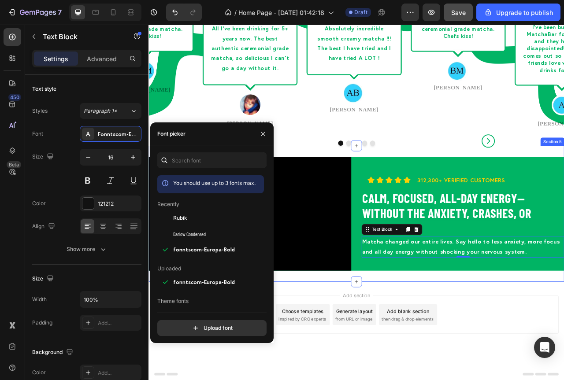
scroll to position [869, 0]
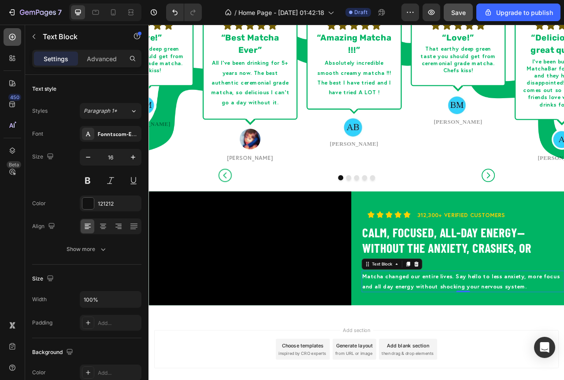
click at [13, 41] on icon at bounding box center [12, 37] width 9 height 9
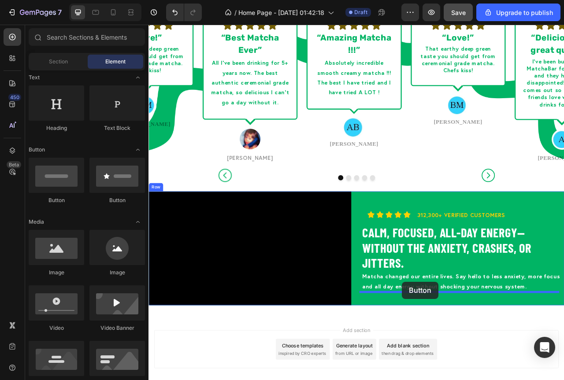
scroll to position [913, 0]
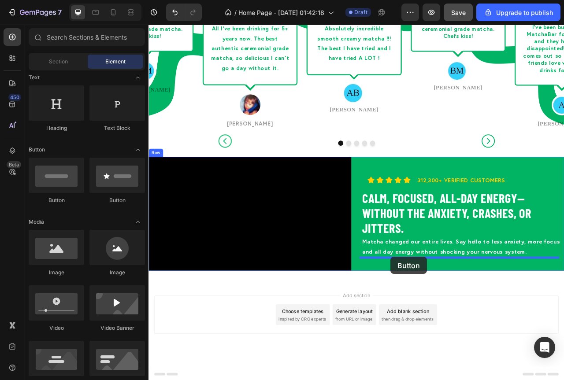
drag, startPoint x: 211, startPoint y: 201, endPoint x: 456, endPoint y: 320, distance: 272.5
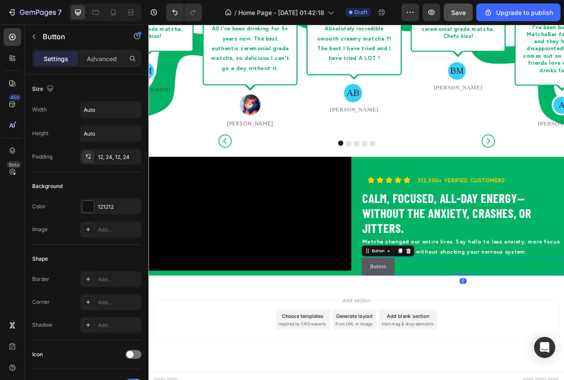
click at [434, 331] on p "Button" at bounding box center [440, 333] width 21 height 13
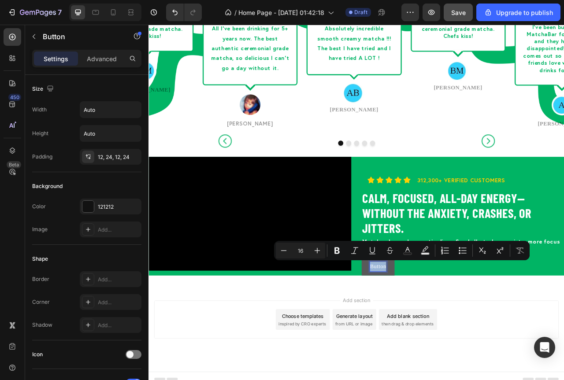
click at [434, 331] on p "Button" at bounding box center [440, 333] width 21 height 13
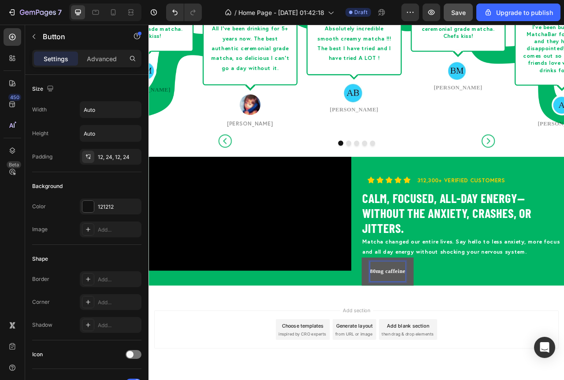
click at [419, 330] on button "80mg caffeine" at bounding box center [452, 339] width 66 height 36
click at [449, 336] on strong "80mg caffeine" at bounding box center [452, 338] width 45 height 7
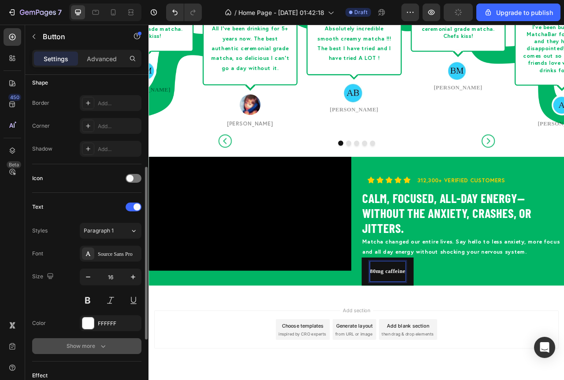
scroll to position [220, 0]
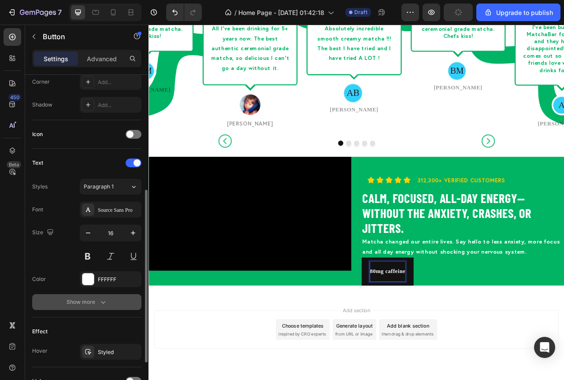
click at [104, 305] on icon "button" at bounding box center [103, 302] width 9 height 9
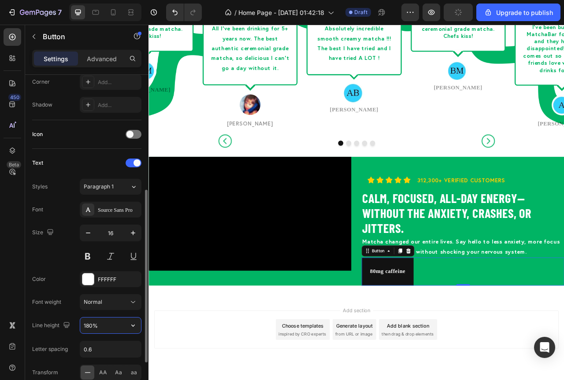
click at [120, 325] on input "180%" at bounding box center [110, 326] width 61 height 16
click at [131, 327] on icon "button" at bounding box center [133, 325] width 9 height 9
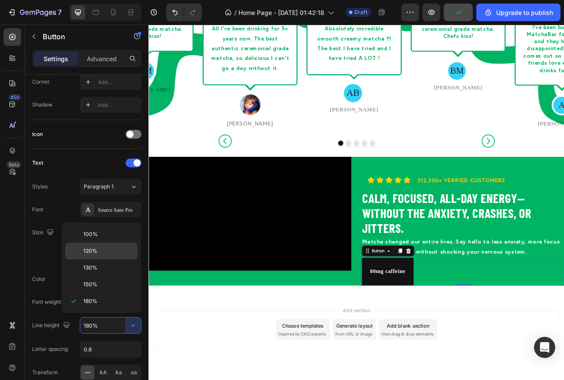
click at [91, 252] on span "120%" at bounding box center [90, 251] width 14 height 8
type input "120%"
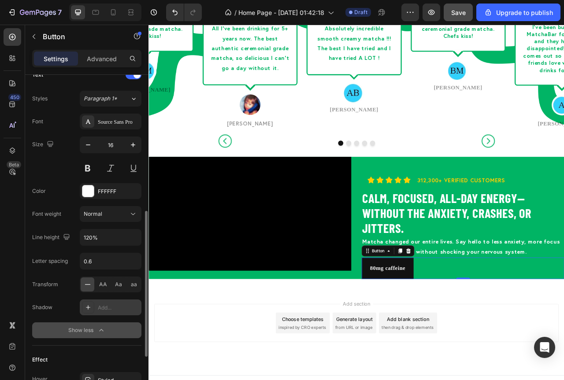
scroll to position [418, 0]
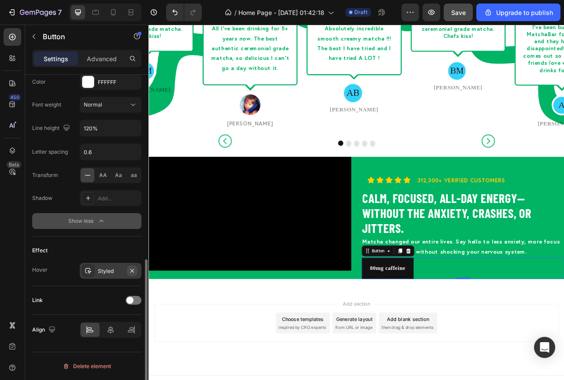
click at [131, 271] on icon "button" at bounding box center [132, 270] width 7 height 7
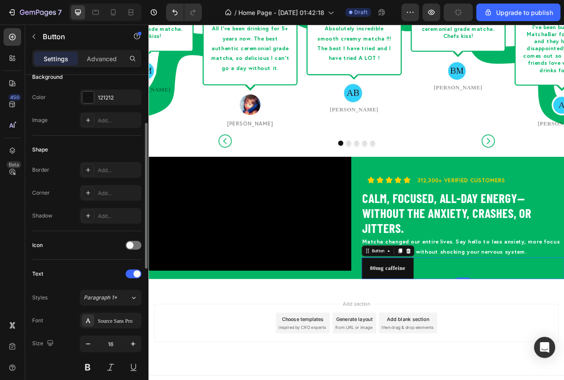
scroll to position [109, 0]
click at [103, 96] on div "121212" at bounding box center [111, 98] width 26 height 8
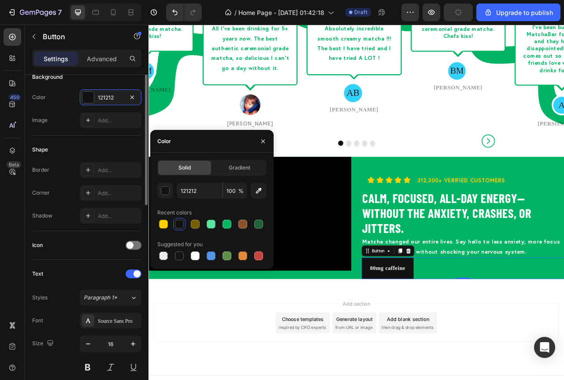
scroll to position [65, 0]
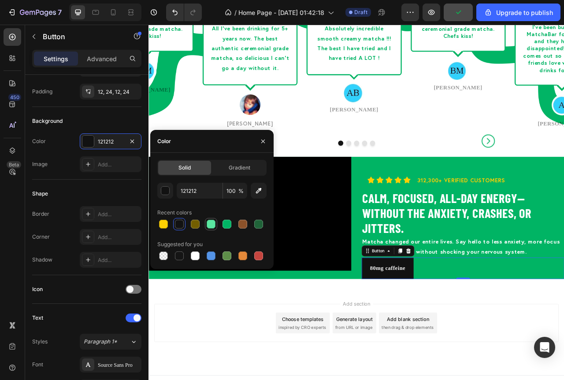
click at [215, 222] on div at bounding box center [211, 224] width 9 height 9
type input "5AE6A0"
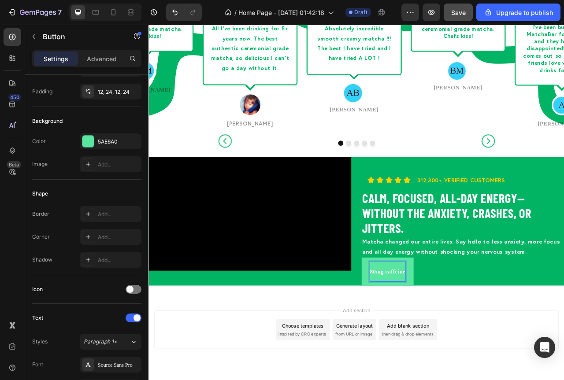
click at [455, 338] on strong "80mg caffeine" at bounding box center [452, 338] width 45 height 7
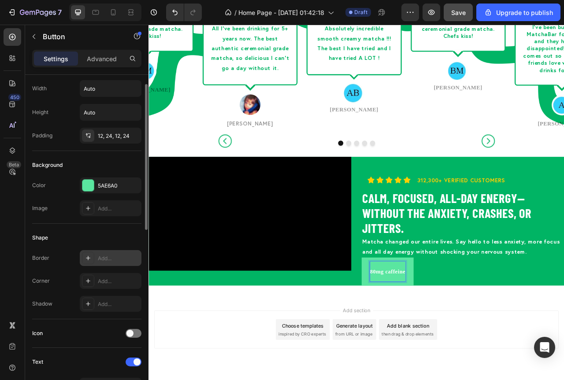
scroll to position [0, 0]
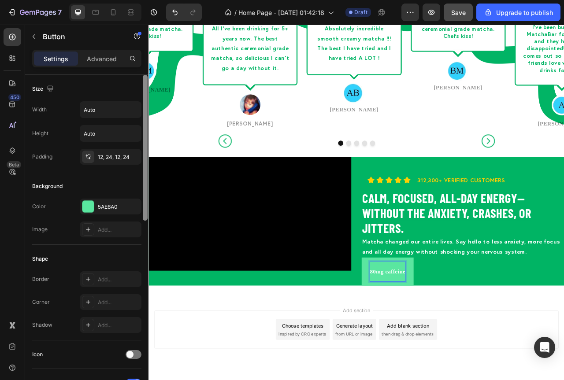
click at [145, 201] on div at bounding box center [145, 148] width 5 height 146
click at [114, 159] on div "12, 24, 12, 24" at bounding box center [111, 157] width 26 height 8
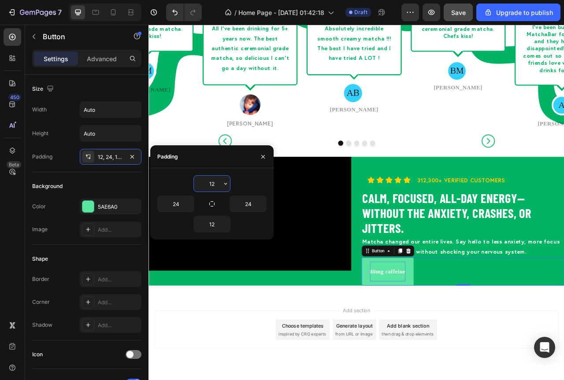
click at [213, 186] on input "12" at bounding box center [212, 184] width 36 height 16
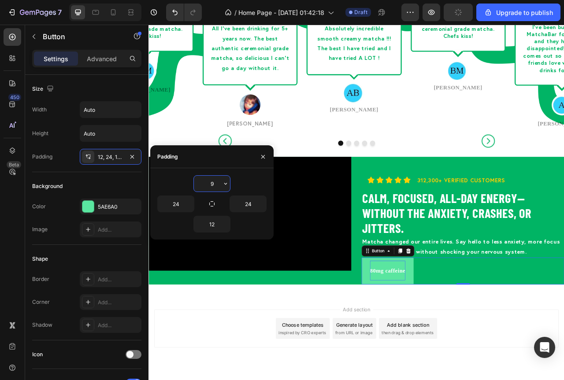
type input "10"
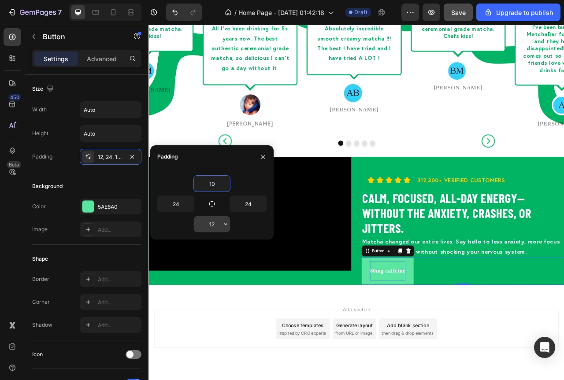
click at [211, 223] on input "12" at bounding box center [212, 224] width 36 height 16
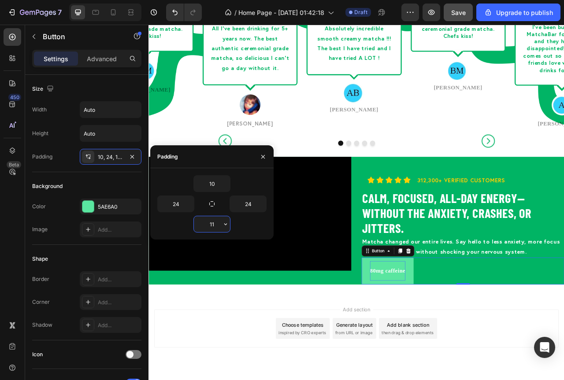
type input "10"
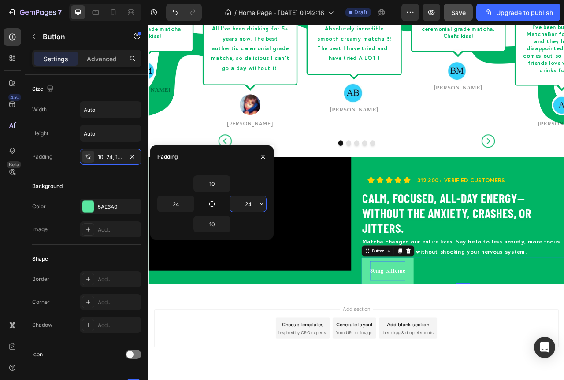
click at [248, 208] on input "24" at bounding box center [248, 204] width 36 height 16
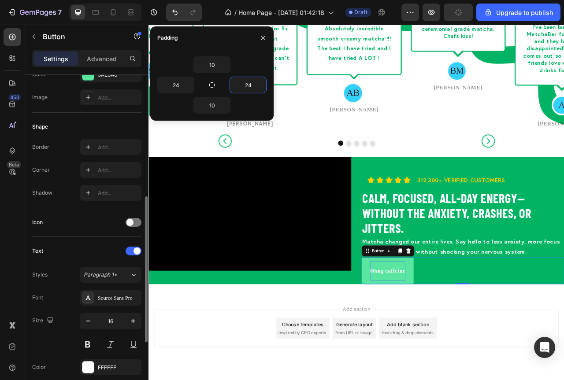
scroll to position [132, 0]
click at [123, 297] on div "Source Sans Pro" at bounding box center [118, 298] width 41 height 8
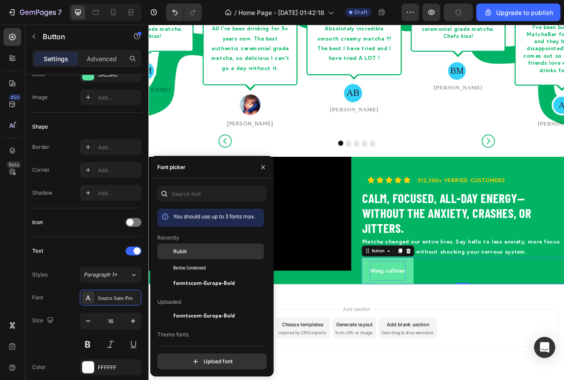
click at [179, 254] on span "Rubik" at bounding box center [180, 252] width 14 height 8
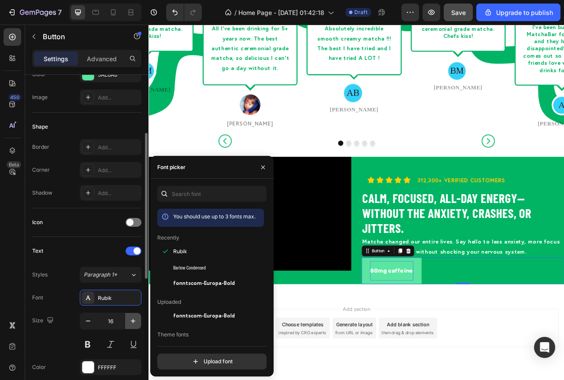
click at [131, 325] on icon "button" at bounding box center [133, 321] width 9 height 9
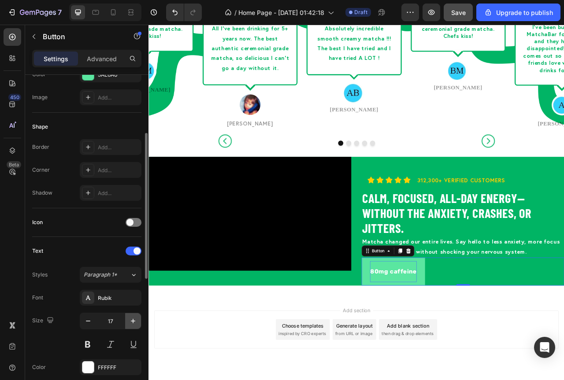
click at [131, 324] on icon "button" at bounding box center [133, 321] width 9 height 9
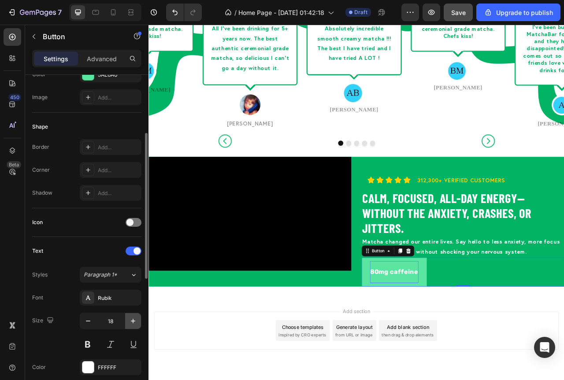
click at [131, 324] on icon "button" at bounding box center [133, 321] width 9 height 9
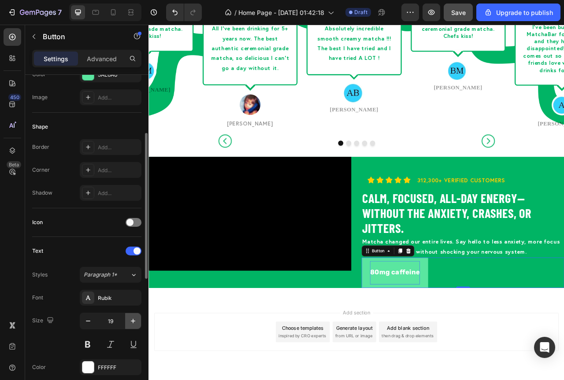
click at [133, 324] on icon "button" at bounding box center [133, 321] width 9 height 9
type input "20"
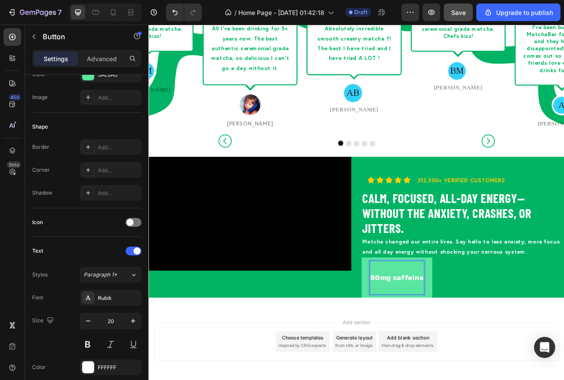
click at [476, 328] on div "80mg caffeine" at bounding box center [464, 347] width 69 height 42
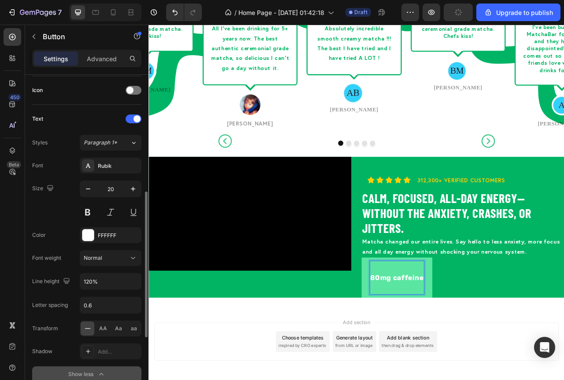
scroll to position [308, 0]
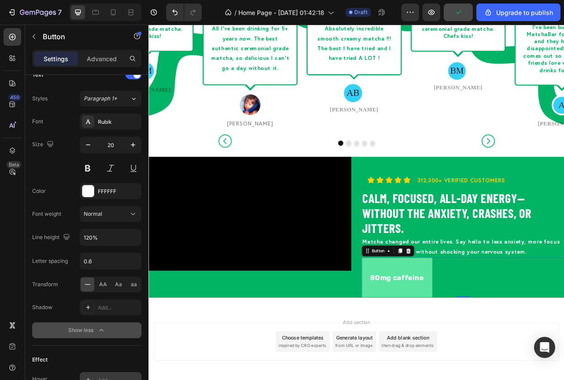
click at [105, 328] on icon "button" at bounding box center [101, 330] width 9 height 9
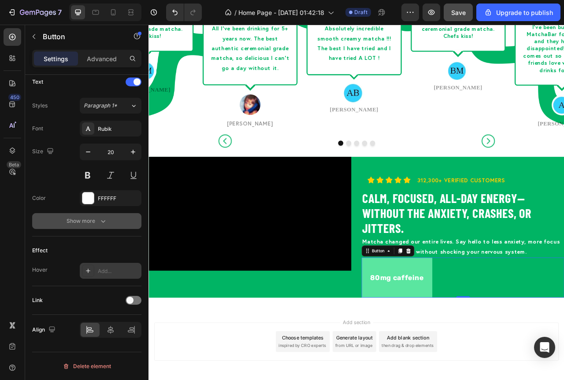
click at [105, 225] on icon "button" at bounding box center [103, 221] width 9 height 9
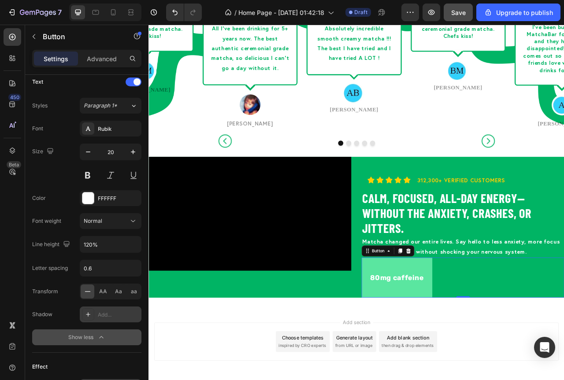
scroll to position [257, 0]
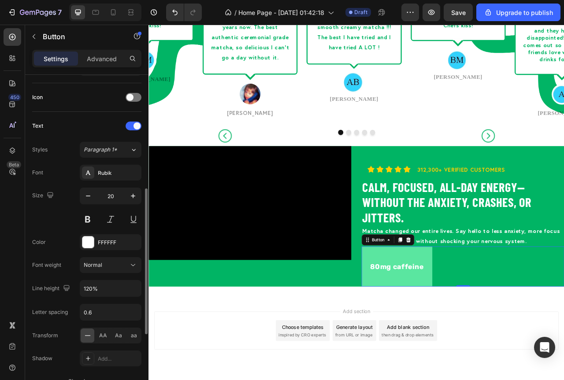
scroll to position [125, 0]
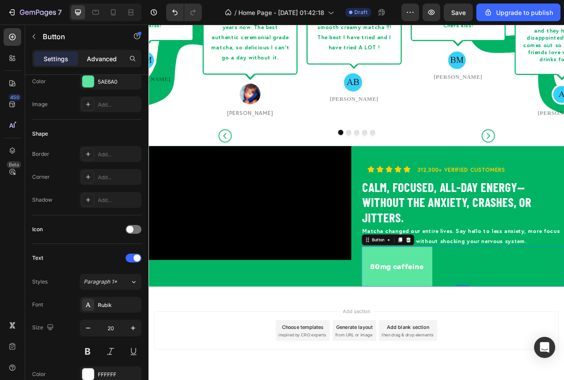
click at [105, 55] on p "Advanced" at bounding box center [102, 58] width 30 height 9
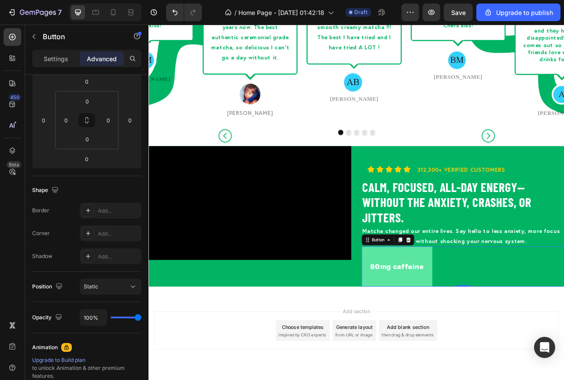
click at [501, 328] on button "80mg caffeine" at bounding box center [464, 332] width 90 height 51
click at [504, 322] on button "80mg caffeine" at bounding box center [464, 332] width 90 height 51
click at [498, 326] on button "80mg caffeine" at bounding box center [464, 332] width 90 height 51
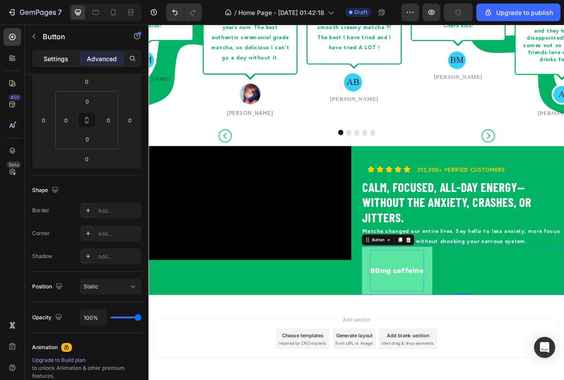
click at [57, 64] on div "Settings" at bounding box center [56, 59] width 44 height 14
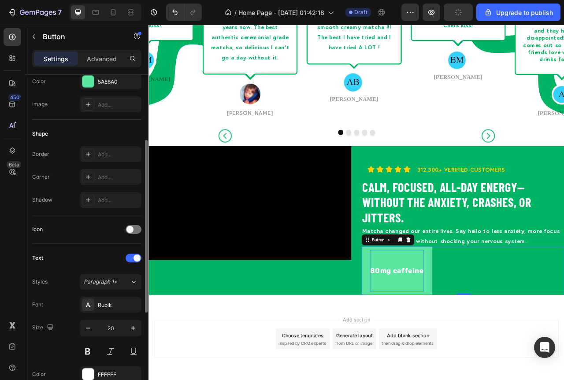
scroll to position [37, 0]
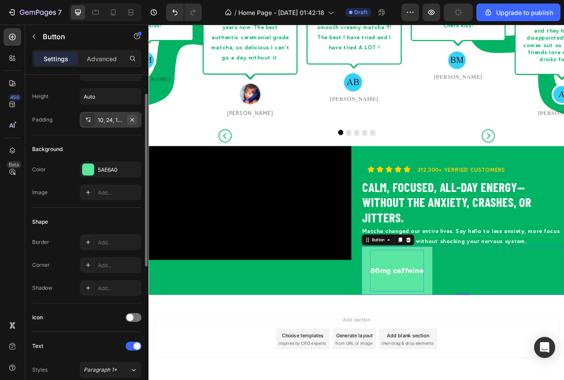
click at [131, 119] on icon "button" at bounding box center [132, 119] width 7 height 7
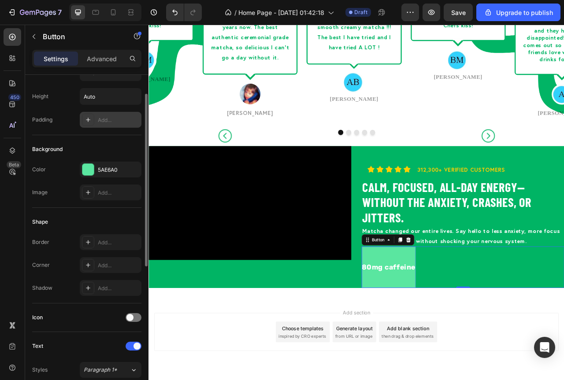
click at [99, 121] on div "Add..." at bounding box center [118, 120] width 41 height 8
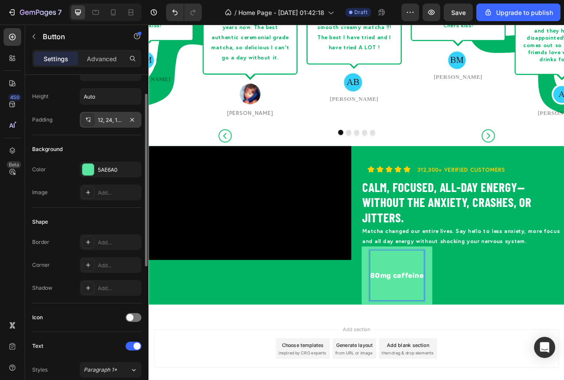
click at [479, 361] on div "80mg caffeine" at bounding box center [464, 343] width 69 height 63
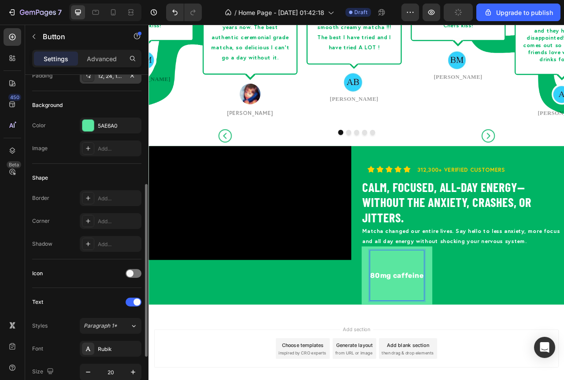
scroll to position [169, 0]
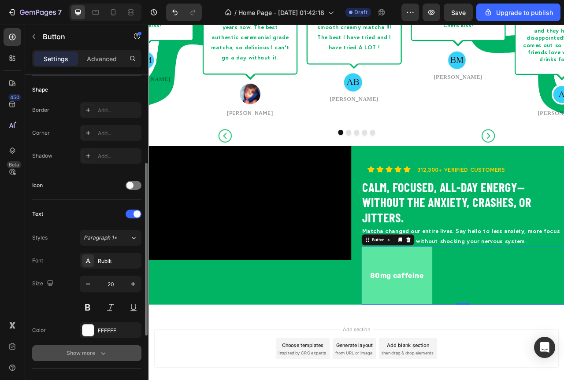
click at [96, 352] on div "Show more" at bounding box center [87, 353] width 41 height 9
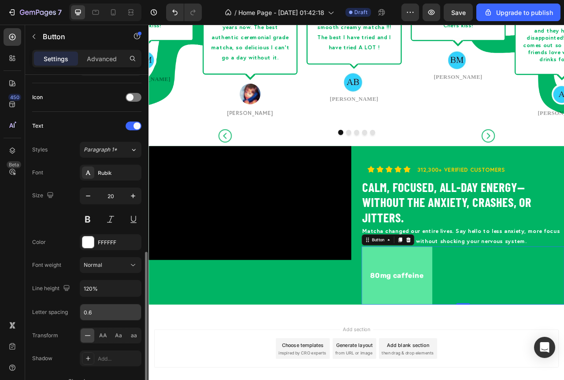
scroll to position [301, 0]
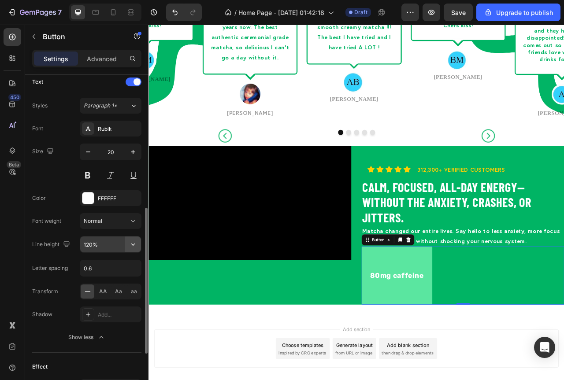
click at [127, 249] on button "button" at bounding box center [133, 245] width 16 height 16
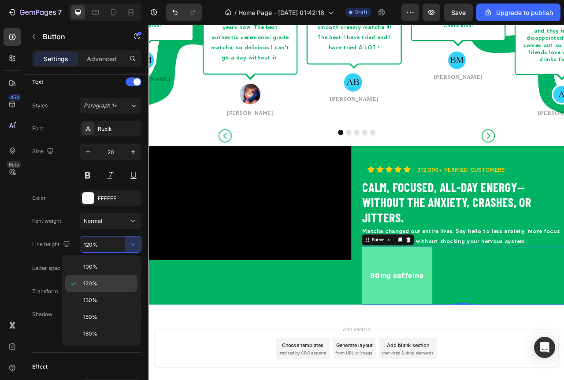
click at [89, 285] on span "120%" at bounding box center [90, 284] width 14 height 8
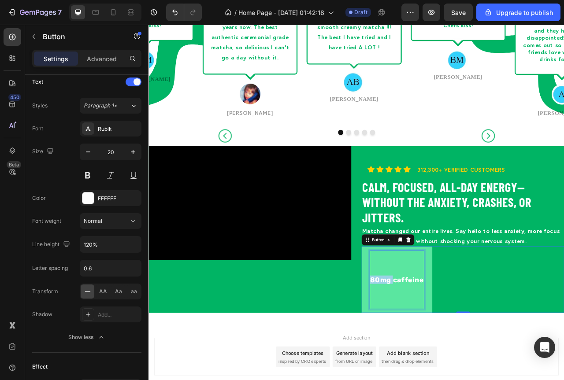
click at [448, 354] on div "80mg caffeine" at bounding box center [464, 349] width 69 height 74
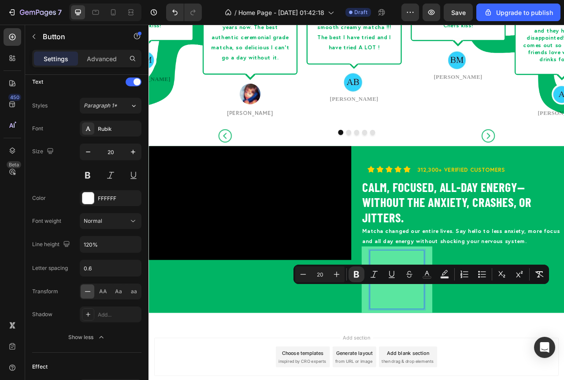
click at [384, 284] on div "Minus 20 Plus Bold Italic Underline Strikethrough Text Color Text Background Co…" at bounding box center [421, 274] width 256 height 19
click at [471, 380] on div "80mg caffeine" at bounding box center [464, 349] width 69 height 74
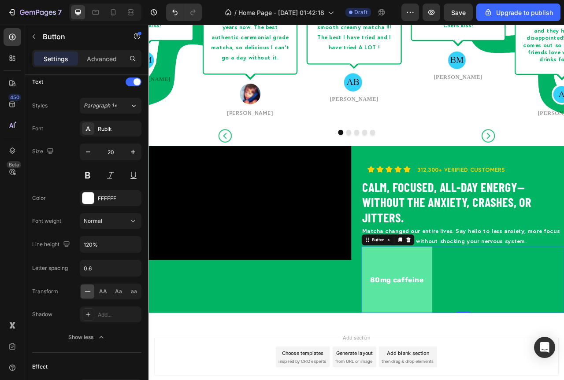
click at [503, 371] on button "80mg caffeine" at bounding box center [464, 349] width 90 height 85
click at [467, 355] on strong "80mg caffeine" at bounding box center [464, 349] width 69 height 11
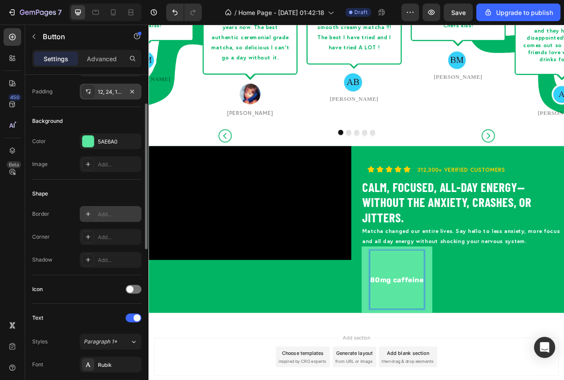
scroll to position [21, 0]
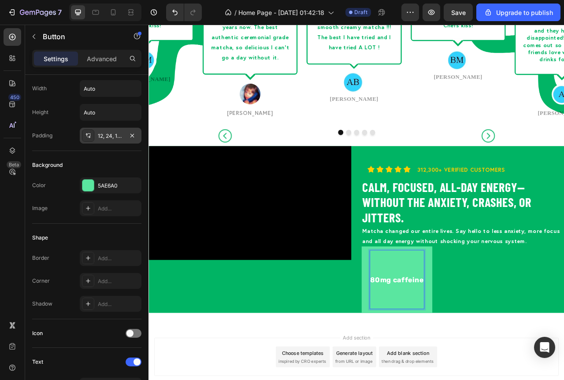
click at [100, 136] on div "12, 24, 12, 24" at bounding box center [111, 136] width 26 height 8
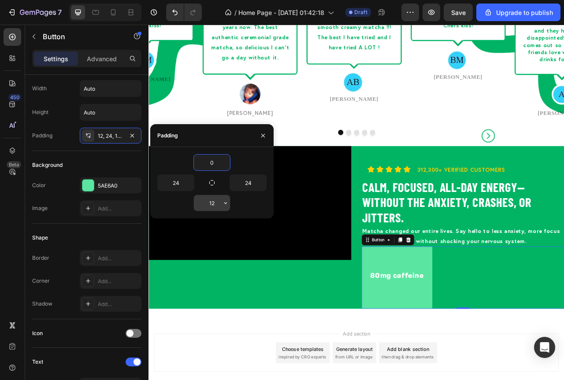
type input "0"
click at [210, 207] on input "12" at bounding box center [212, 203] width 36 height 16
type input "0"
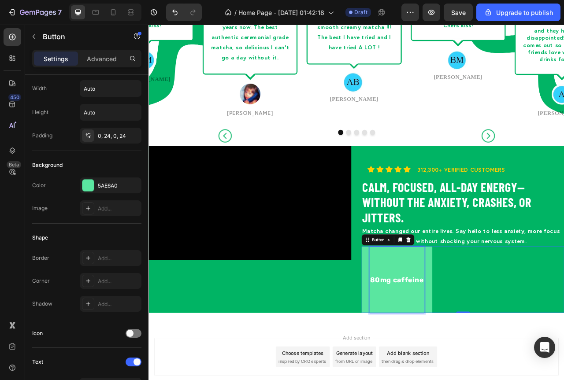
click at [468, 366] on div "80mg caffeine" at bounding box center [464, 349] width 69 height 85
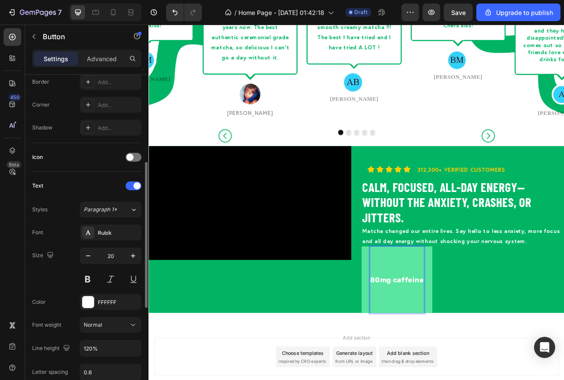
scroll to position [286, 0]
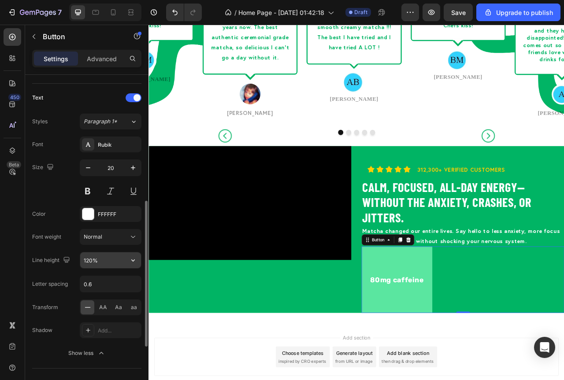
click at [111, 265] on input "120%" at bounding box center [110, 260] width 61 height 16
click at [130, 263] on icon "button" at bounding box center [133, 260] width 9 height 9
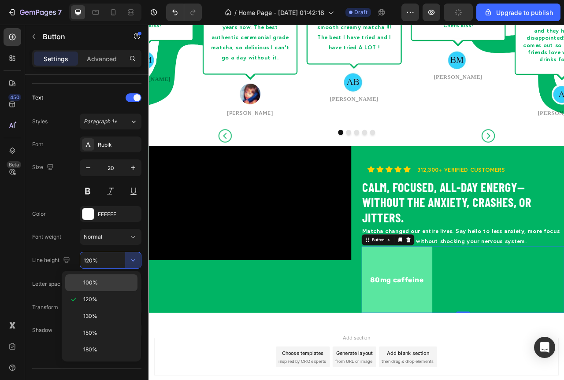
click at [101, 284] on p "100%" at bounding box center [108, 283] width 50 height 8
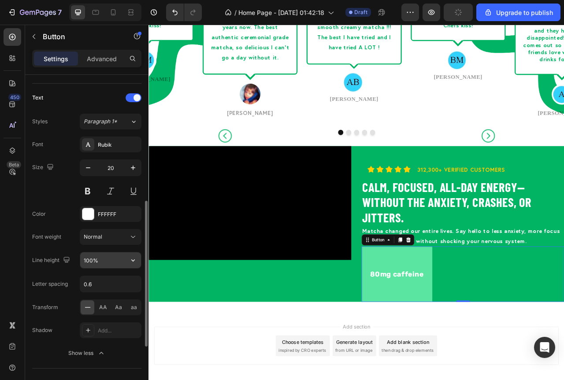
click at [129, 261] on icon "button" at bounding box center [133, 260] width 9 height 9
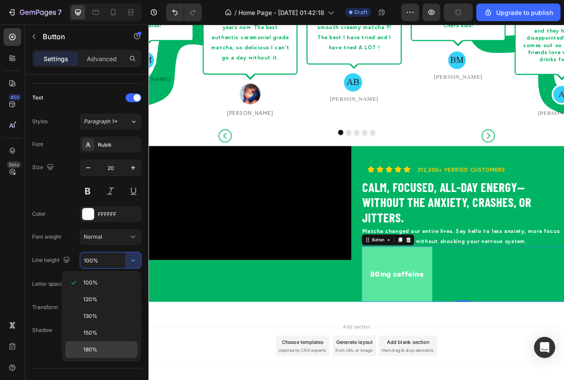
click at [93, 351] on span "180%" at bounding box center [90, 350] width 14 height 8
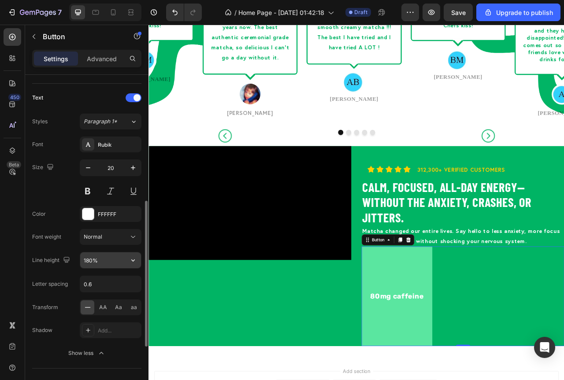
click at [133, 260] on icon "button" at bounding box center [133, 260] width 9 height 9
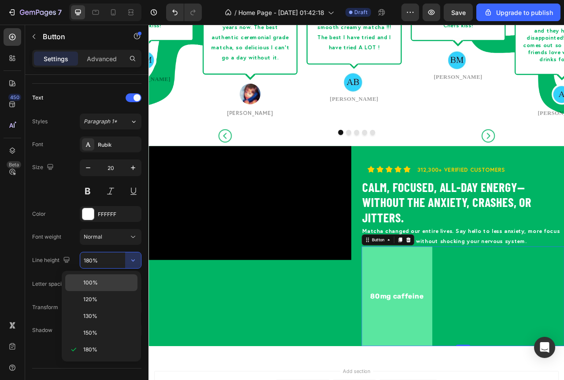
click at [99, 281] on p "100%" at bounding box center [108, 283] width 50 height 8
type input "100%"
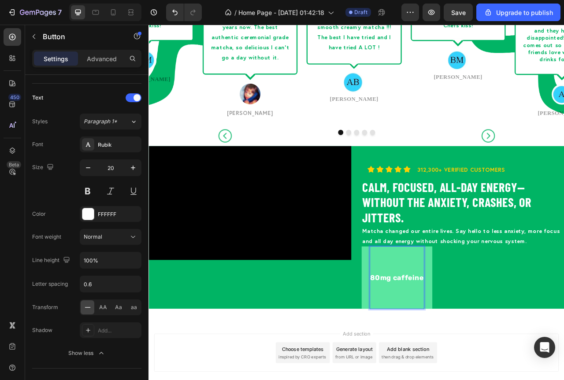
click at [456, 342] on div "80mg caffeine" at bounding box center [464, 346] width 69 height 79
click at [445, 352] on strong "caffeine" at bounding box center [450, 346] width 40 height 11
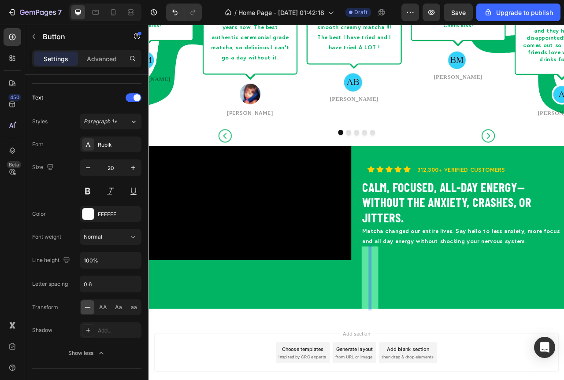
click at [430, 350] on button at bounding box center [429, 346] width 21 height 79
click at [475, 304] on div at bounding box center [479, 298] width 11 height 11
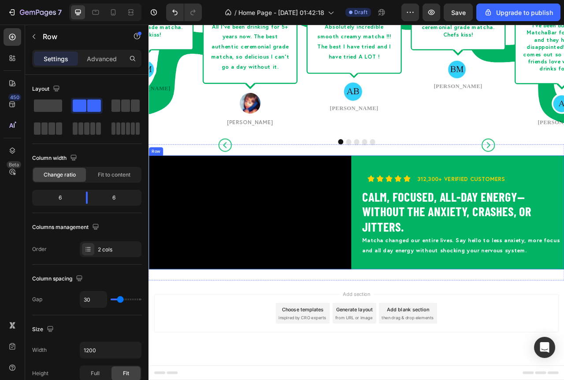
click at [449, 322] on div "Icon Icon Icon Icon Icon Icon List 312,300+ Verified Customers Text Block Row R…" at bounding box center [548, 263] width 258 height 145
click at [17, 38] on div at bounding box center [13, 37] width 18 height 18
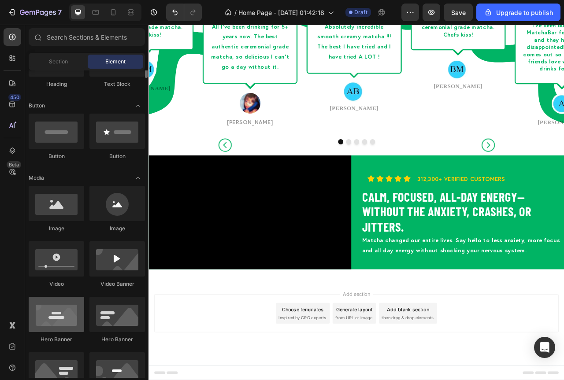
scroll to position [220, 0]
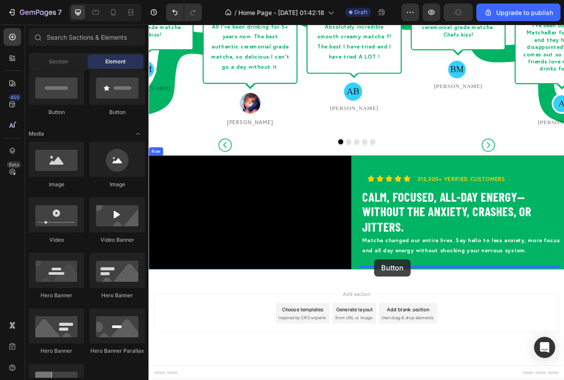
drag, startPoint x: 211, startPoint y: 116, endPoint x: 435, endPoint y: 323, distance: 305.6
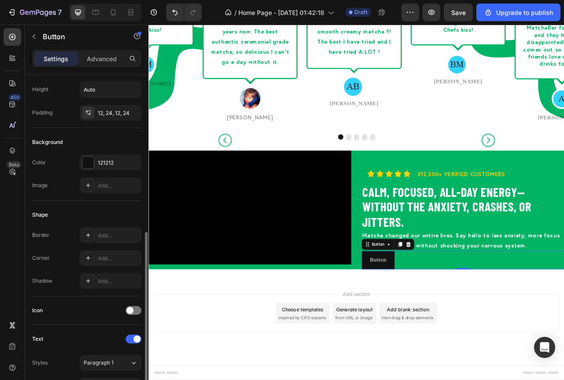
scroll to position [132, 0]
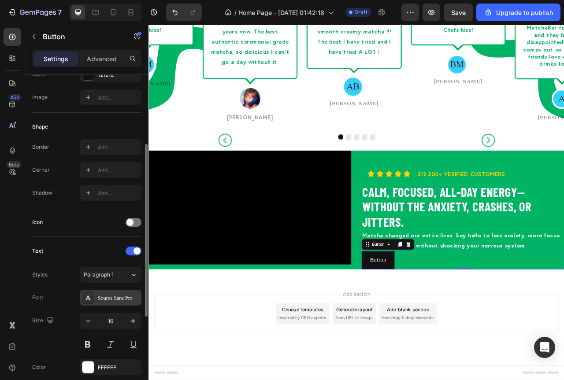
click at [109, 300] on div "Source Sans Pro" at bounding box center [118, 298] width 41 height 8
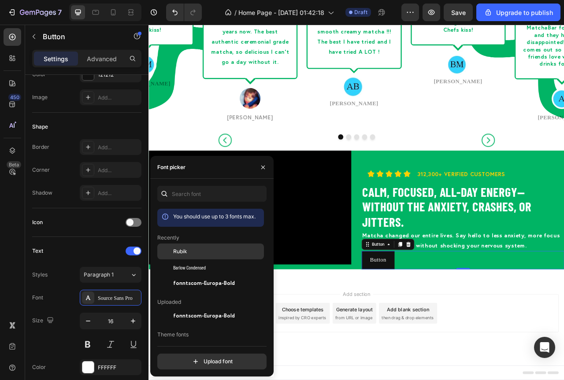
click at [180, 252] on span "Rubik" at bounding box center [180, 252] width 14 height 8
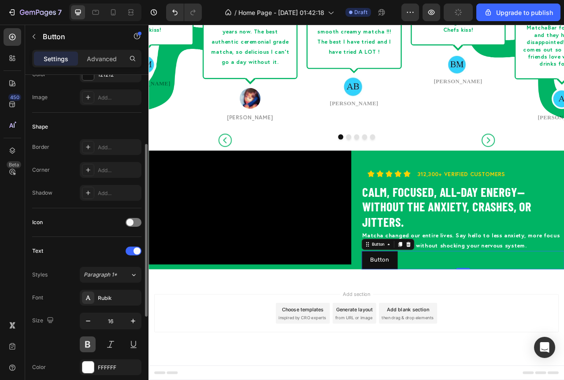
click at [88, 346] on button at bounding box center [88, 345] width 16 height 16
click at [107, 279] on button "Paragraph 1*" at bounding box center [111, 275] width 62 height 16
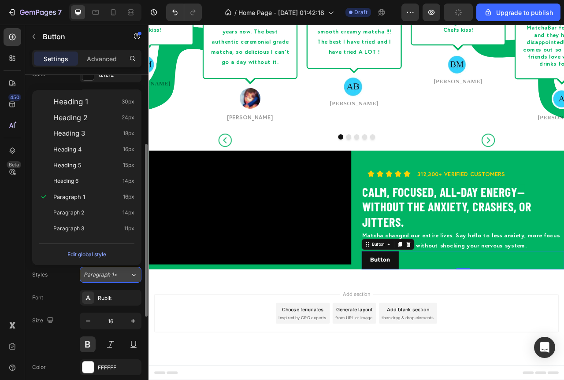
click at [107, 279] on button "Paragraph 1*" at bounding box center [111, 275] width 62 height 16
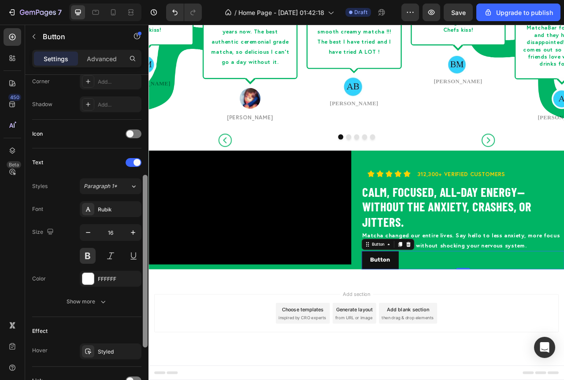
scroll to position [230, 0]
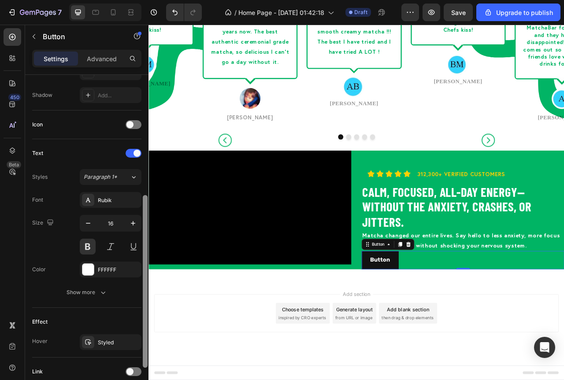
drag, startPoint x: 144, startPoint y: 270, endPoint x: 136, endPoint y: 321, distance: 51.8
click at [136, 321] on div "Size Width Auto Height Auto Padding 12, 24, 12, 24 Background Color 121212 Imag…" at bounding box center [86, 240] width 123 height 330
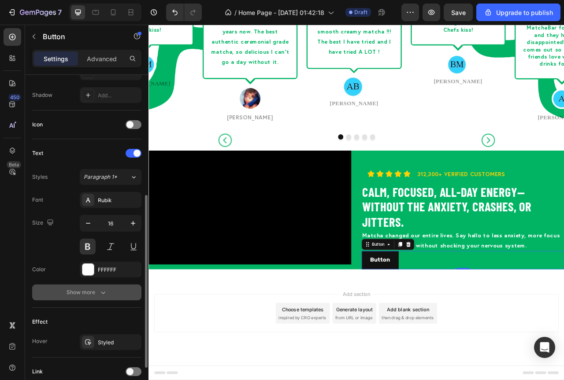
click at [100, 291] on icon "button" at bounding box center [103, 292] width 9 height 9
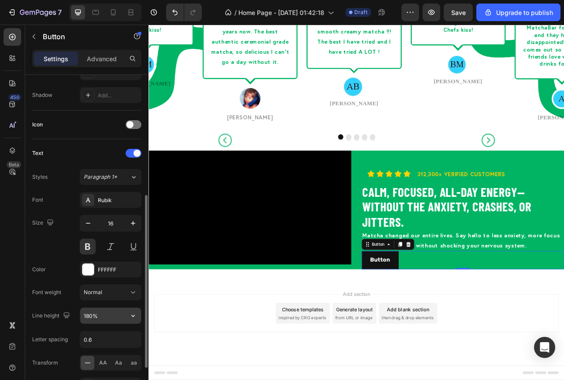
click at [111, 319] on input "180%" at bounding box center [110, 316] width 61 height 16
click at [131, 322] on button "button" at bounding box center [133, 316] width 16 height 16
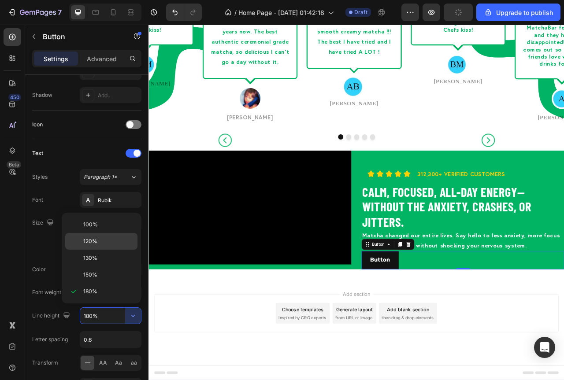
click at [87, 242] on span "120%" at bounding box center [90, 241] width 14 height 8
type input "120%"
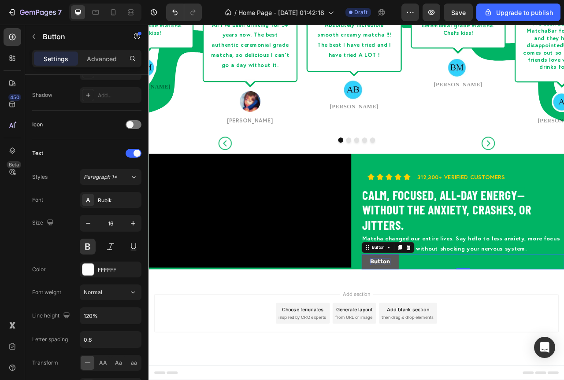
click at [440, 330] on p "Button" at bounding box center [443, 326] width 26 height 8
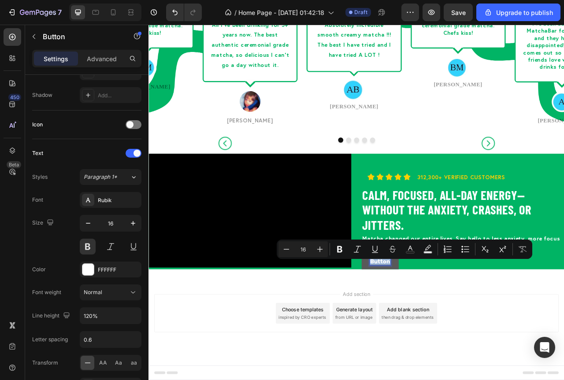
click at [440, 330] on p "Button" at bounding box center [443, 326] width 26 height 8
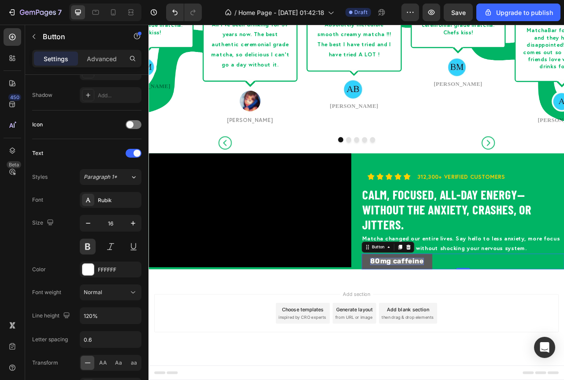
click at [420, 334] on button "80mg caffeine" at bounding box center [464, 325] width 90 height 19
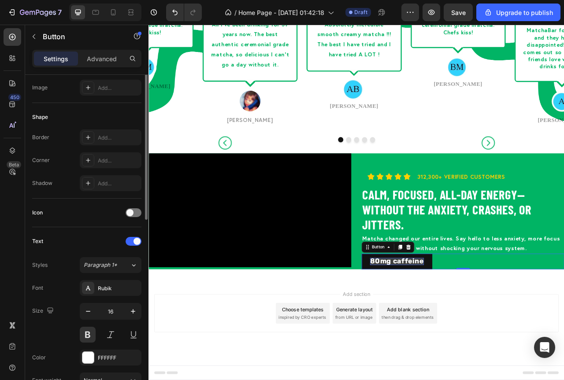
scroll to position [98, 0]
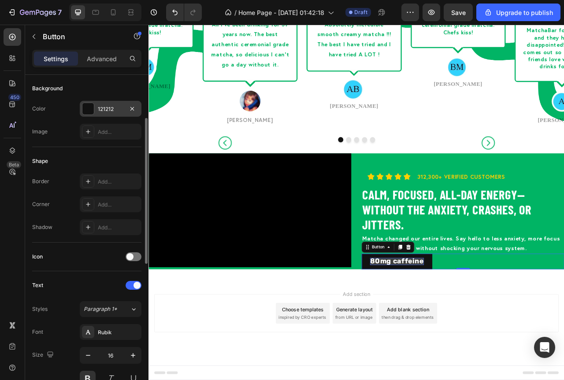
click at [92, 107] on div at bounding box center [87, 108] width 11 height 11
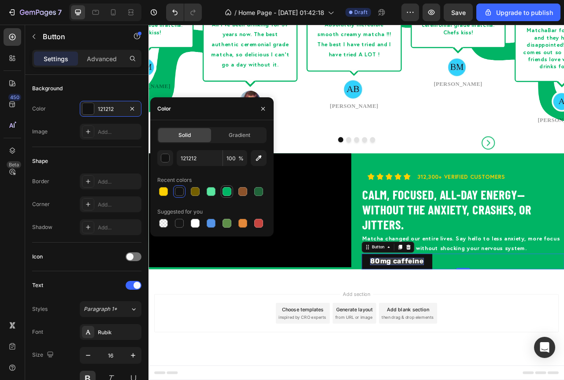
click at [229, 193] on div at bounding box center [227, 191] width 9 height 9
click at [216, 190] on div at bounding box center [211, 191] width 11 height 11
type input "5AE6A0"
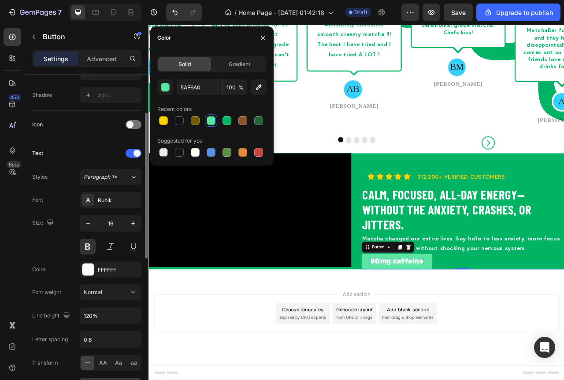
scroll to position [274, 0]
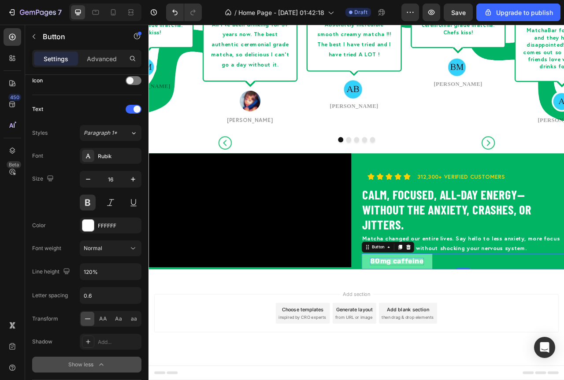
click at [552, 328] on div "80mg caffeine Button 0" at bounding box center [548, 325] width 258 height 19
click at [497, 324] on button "80mg caffeine" at bounding box center [464, 325] width 90 height 19
click at [503, 332] on button "80mg caffeine" at bounding box center [464, 325] width 90 height 19
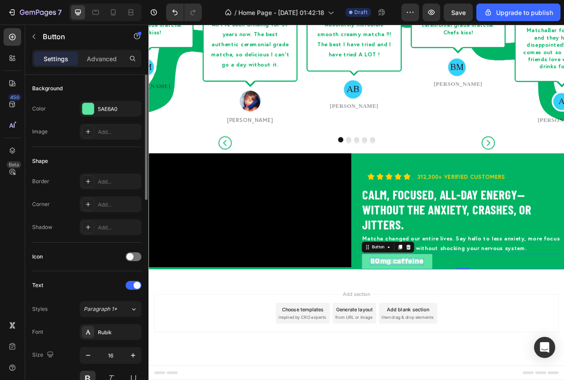
scroll to position [54, 0]
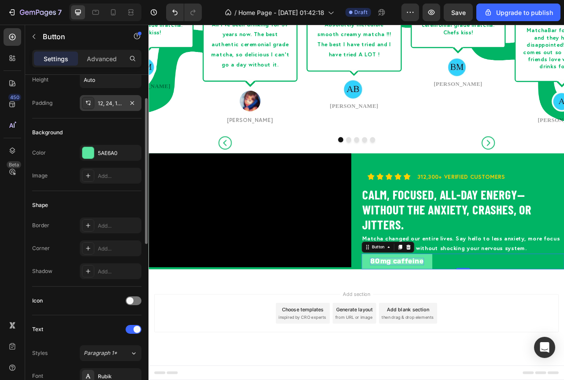
click at [112, 105] on div "12, 24, 12, 24" at bounding box center [111, 104] width 26 height 8
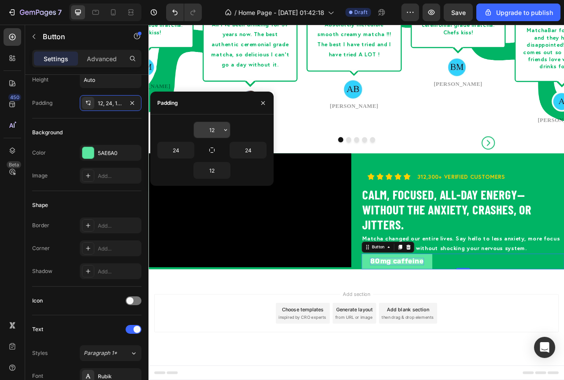
click at [210, 134] on input "12" at bounding box center [212, 130] width 36 height 16
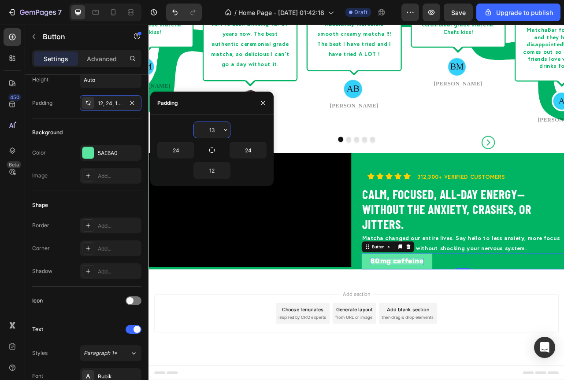
type input "14"
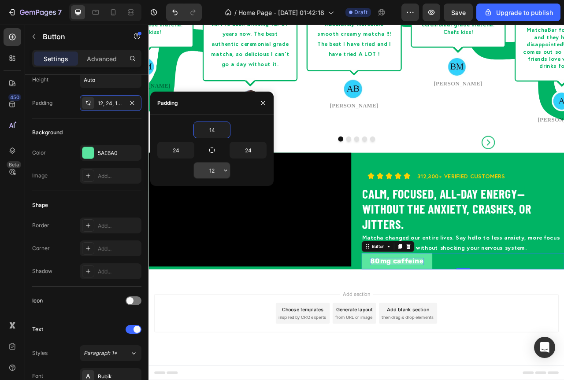
click at [212, 173] on input "12" at bounding box center [212, 171] width 36 height 16
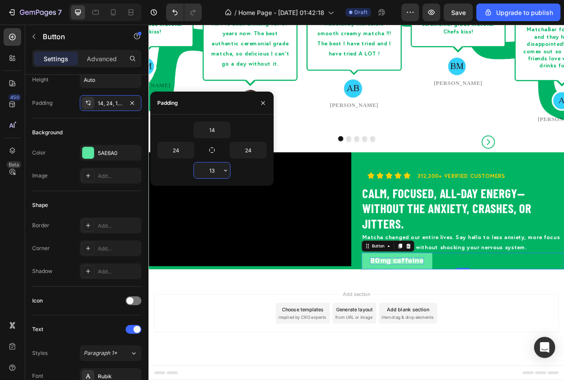
type input "14"
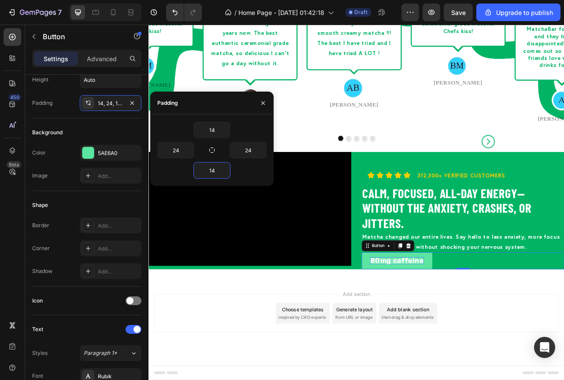
click at [524, 331] on div "80mg caffeine Button 0" at bounding box center [548, 325] width 258 height 21
click at [564, 327] on div "80mg caffeine Button 0" at bounding box center [548, 325] width 258 height 21
click at [564, 260] on p "⁠⁠⁠⁠⁠⁠⁠ Calm, focused, all-day energy—without the anxiety, crashes, or jitters." at bounding box center [548, 258] width 256 height 57
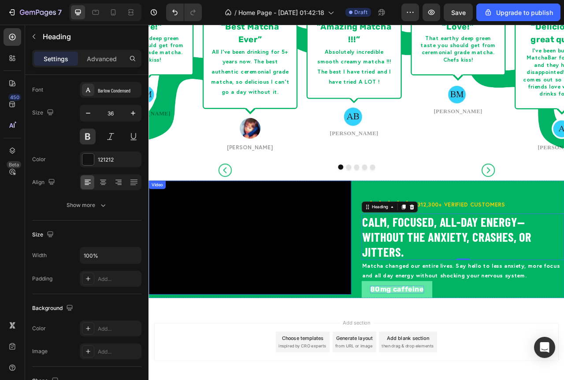
scroll to position [913, 0]
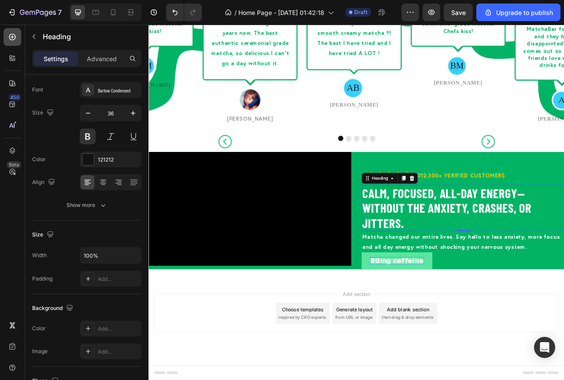
click at [12, 41] on icon at bounding box center [12, 37] width 9 height 9
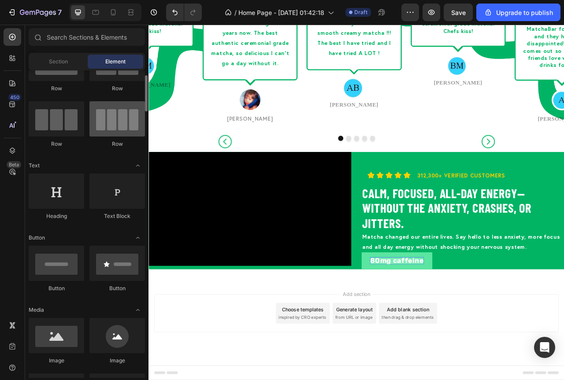
scroll to position [0, 0]
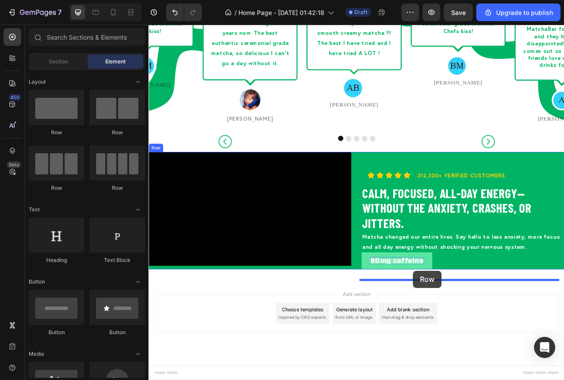
drag, startPoint x: 211, startPoint y: 194, endPoint x: 485, endPoint y: 338, distance: 308.6
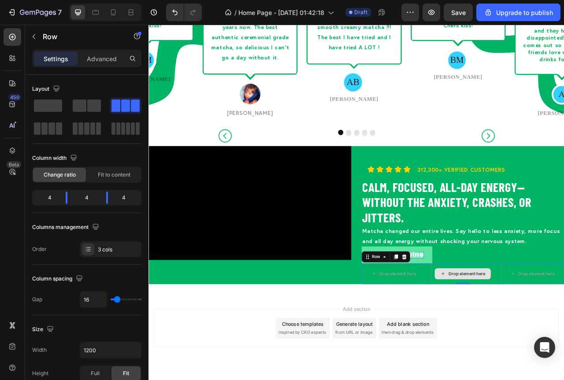
scroll to position [946, 0]
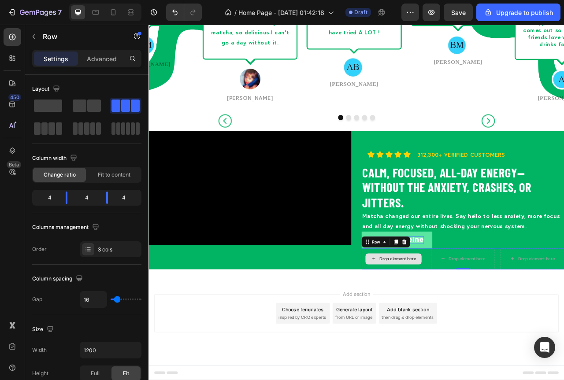
click at [459, 324] on div "Drop element here" at bounding box center [465, 322] width 47 height 7
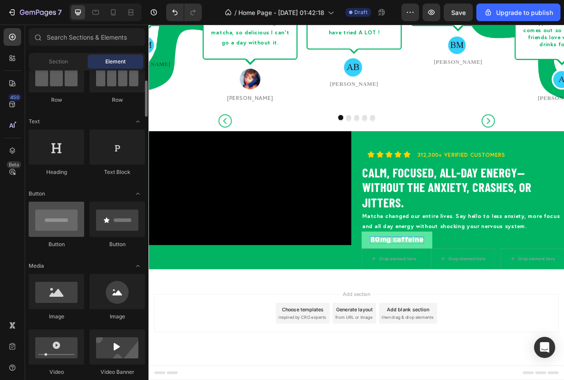
scroll to position [132, 0]
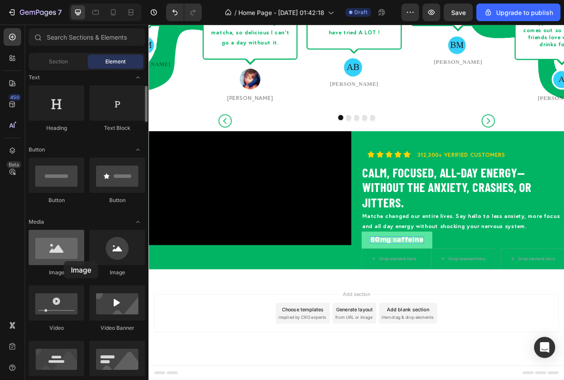
click at [63, 261] on div at bounding box center [57, 247] width 56 height 35
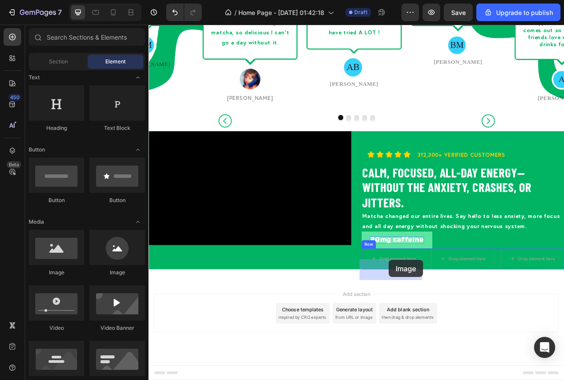
drag, startPoint x: 266, startPoint y: 283, endPoint x: 454, endPoint y: 324, distance: 192.2
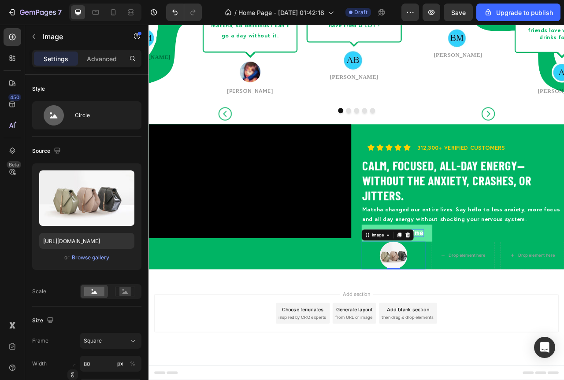
click at [460, 323] on img at bounding box center [459, 318] width 35 height 35
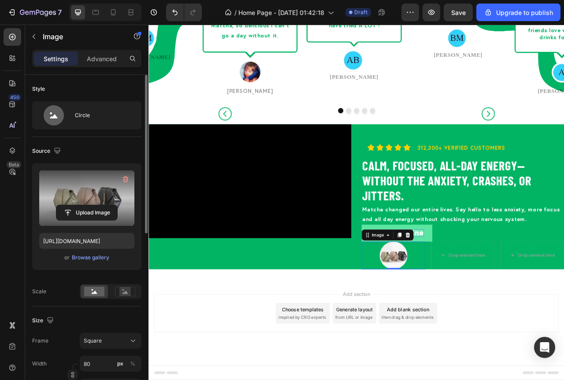
click at [63, 194] on label at bounding box center [86, 199] width 95 height 56
click at [63, 205] on input "file" at bounding box center [86, 212] width 61 height 15
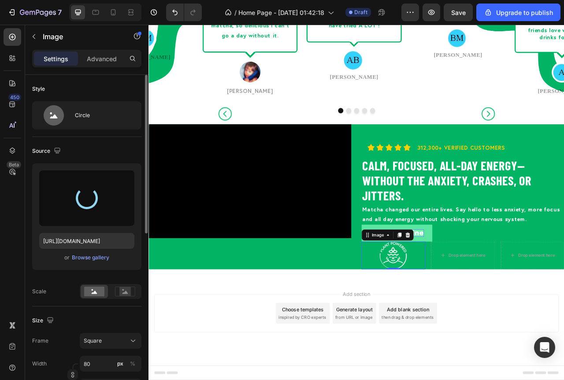
type input "[URL][DOMAIN_NAME]"
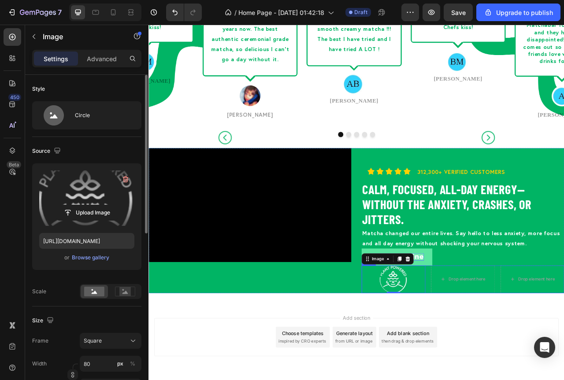
scroll to position [954, 0]
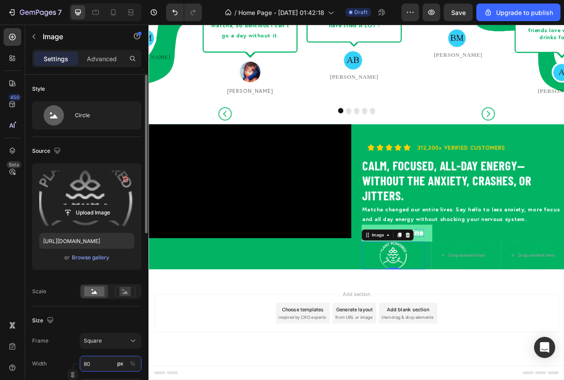
click at [111, 361] on input "80" at bounding box center [111, 364] width 62 height 16
type input "1"
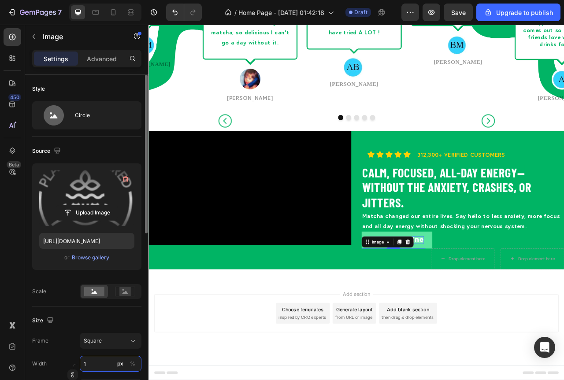
type input "10"
type input "100"
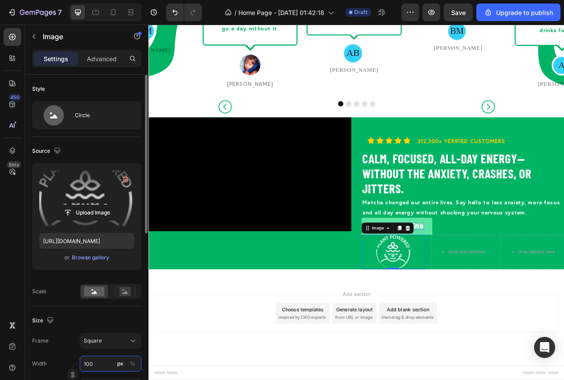
type input "100"
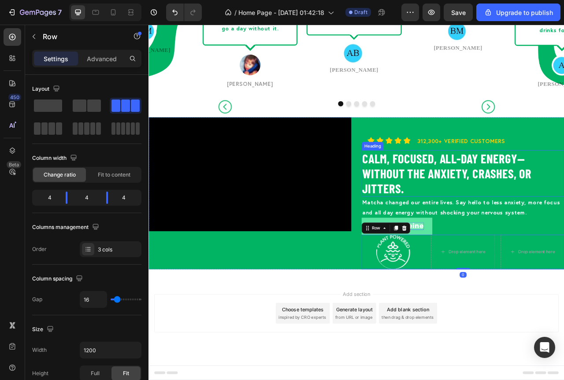
scroll to position [919, 0]
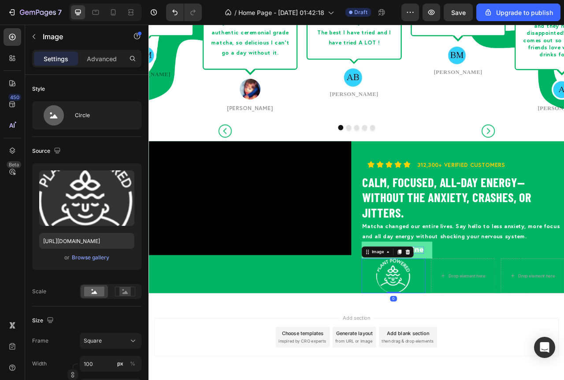
click at [421, 342] on div at bounding box center [459, 345] width 81 height 44
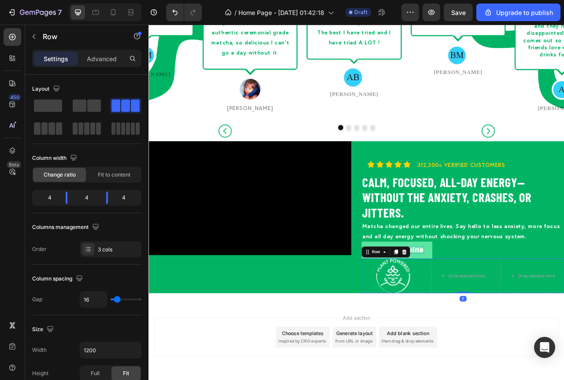
click at [501, 338] on div "Image Drop element here Drop element here Row 0" at bounding box center [548, 345] width 258 height 44
click at [96, 66] on div "Settings Advanced" at bounding box center [86, 59] width 109 height 18
click at [97, 62] on p "Advanced" at bounding box center [102, 58] width 30 height 9
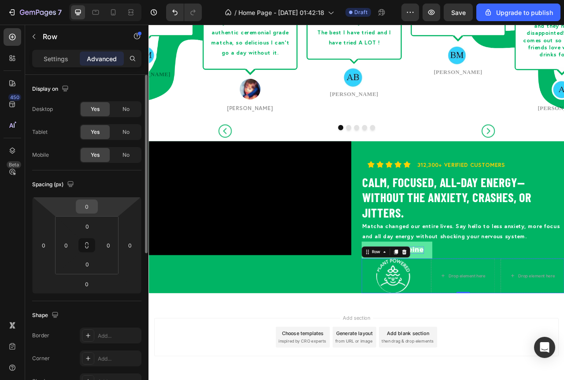
click at [87, 206] on input "0" at bounding box center [87, 206] width 18 height 13
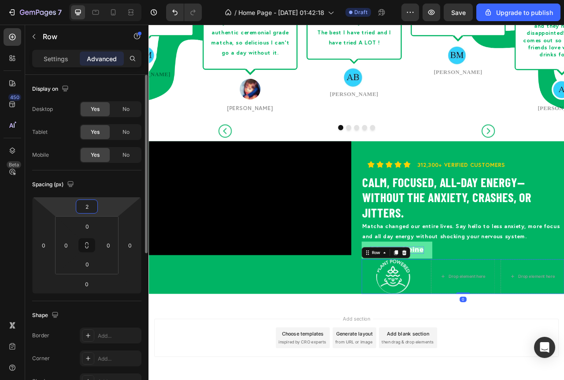
type input "20"
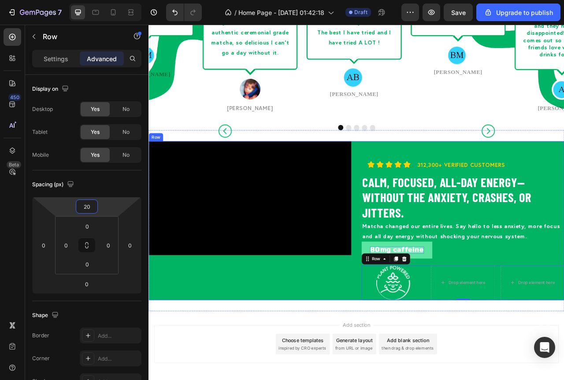
scroll to position [972, 0]
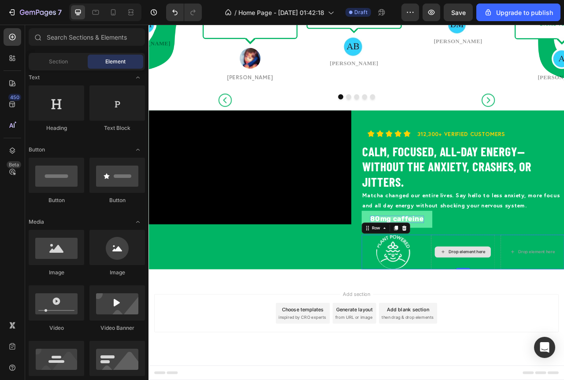
click at [554, 313] on div "Drop element here" at bounding box center [553, 314] width 47 height 7
click at [520, 294] on div "Drop element here" at bounding box center [548, 314] width 81 height 44
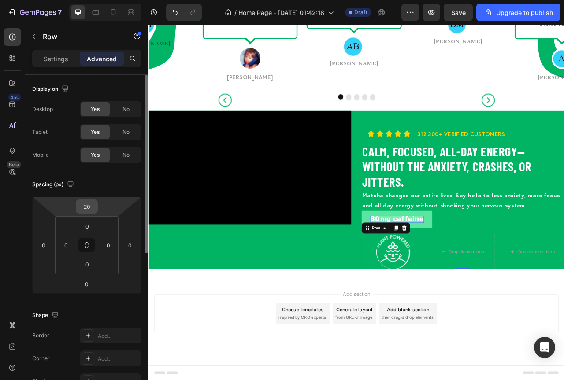
click at [86, 206] on input "20" at bounding box center [87, 206] width 18 height 13
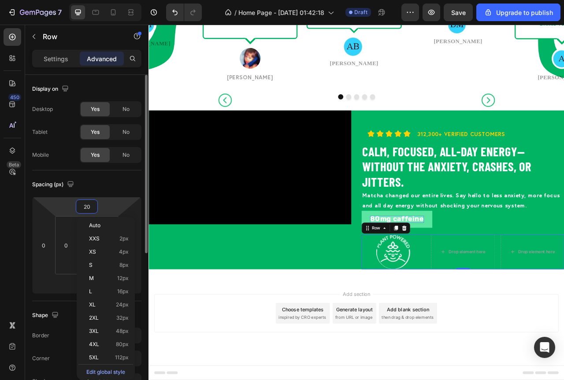
click at [86, 206] on input "20" at bounding box center [87, 206] width 18 height 13
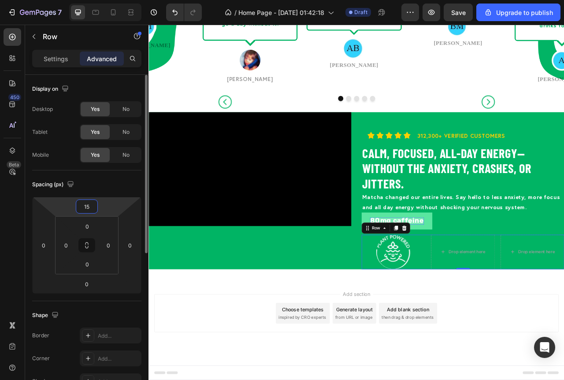
scroll to position [970, 0]
type input "15"
click at [86, 287] on input "0" at bounding box center [87, 284] width 18 height 13
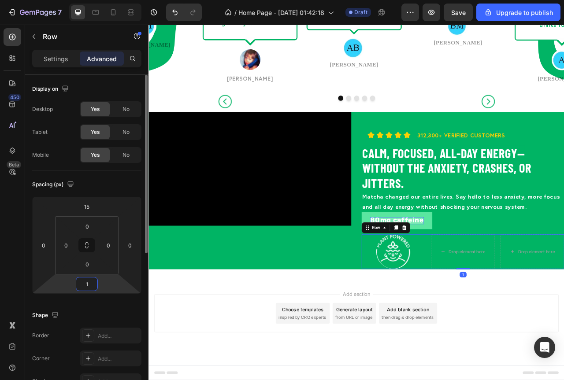
type input "15"
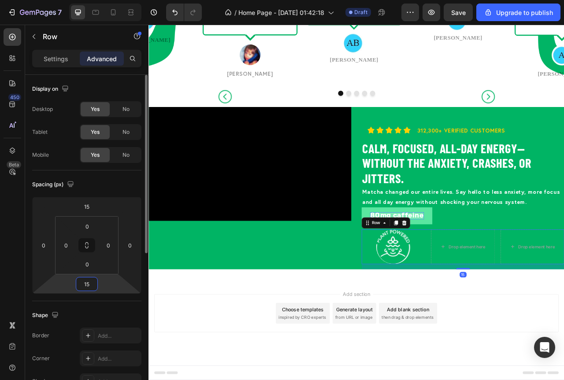
scroll to position [972, 0]
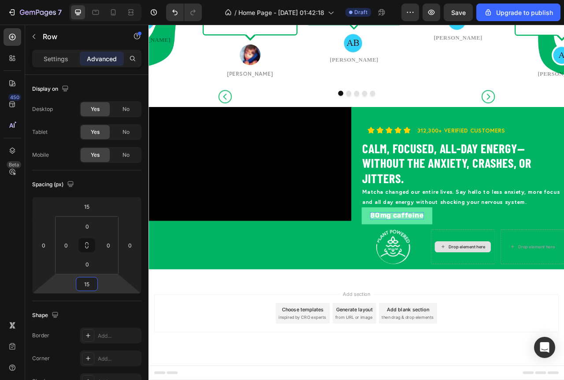
click at [530, 311] on div "Drop element here" at bounding box center [553, 307] width 47 height 7
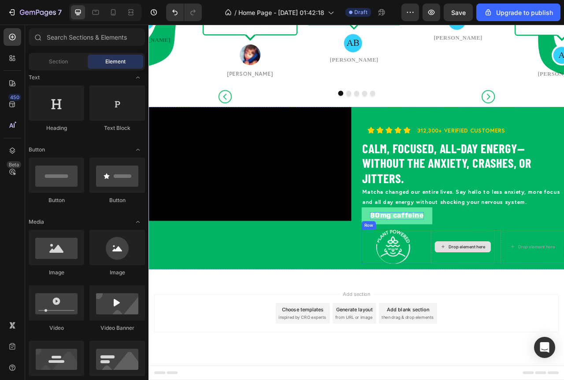
click at [523, 309] on div "Drop element here" at bounding box center [547, 308] width 71 height 14
drag, startPoint x: 264, startPoint y: 274, endPoint x: 517, endPoint y: 301, distance: 254.8
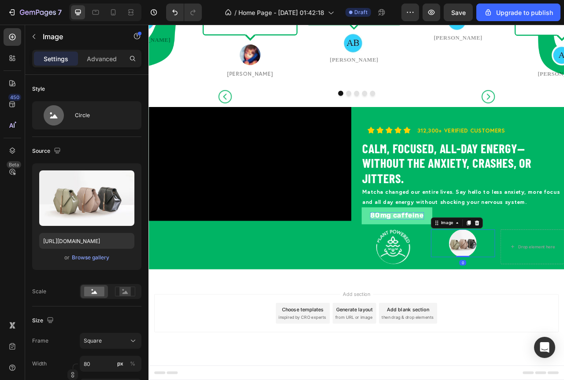
click at [564, 281] on icon at bounding box center [566, 277] width 7 height 7
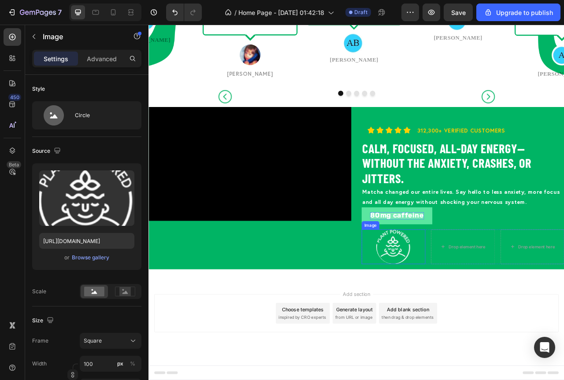
click at [464, 314] on img at bounding box center [460, 308] width 44 height 44
click at [468, 282] on div at bounding box center [467, 277] width 11 height 11
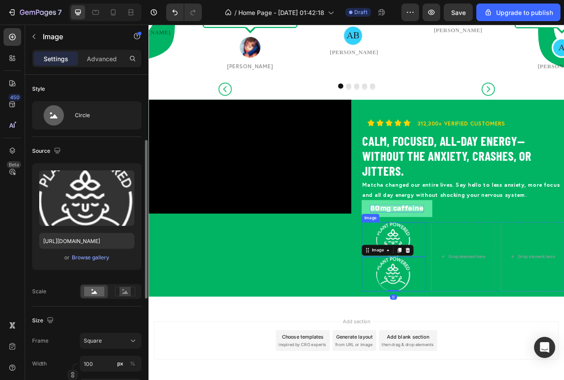
scroll to position [44, 0]
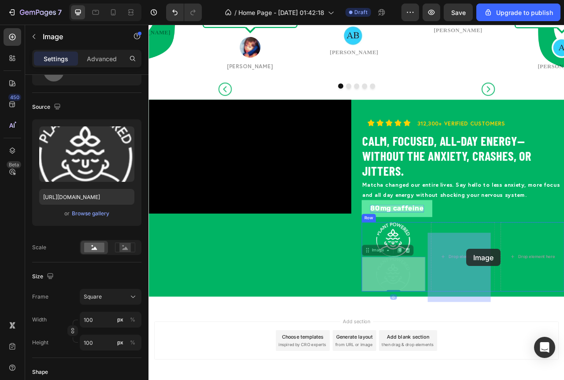
drag, startPoint x: 452, startPoint y: 352, endPoint x: 552, endPoint y: 310, distance: 108.4
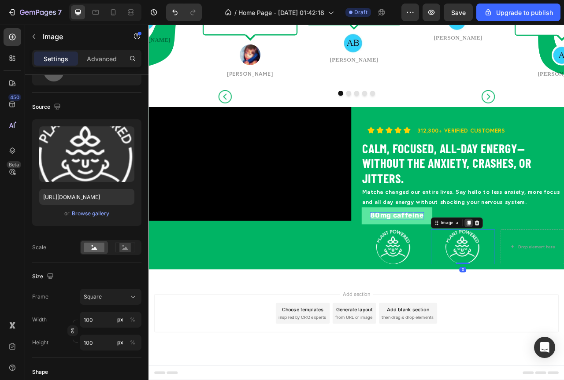
click at [553, 280] on icon at bounding box center [555, 277] width 5 height 6
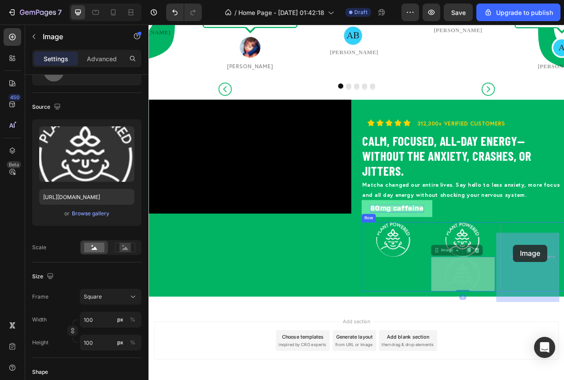
drag, startPoint x: 549, startPoint y: 347, endPoint x: 612, endPoint y: 305, distance: 76.4
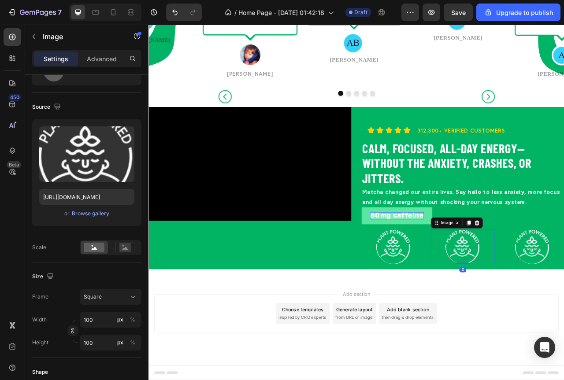
click at [534, 316] on img at bounding box center [548, 308] width 44 height 44
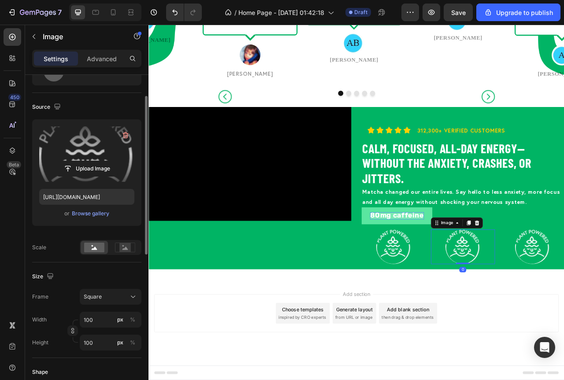
click at [81, 153] on label at bounding box center [86, 154] width 95 height 56
click at [81, 161] on input "file" at bounding box center [86, 168] width 61 height 15
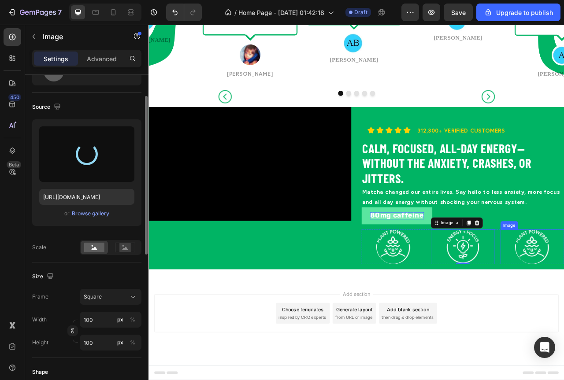
type input "https://cdn.shopify.com/s/files/1/0936/3528/1163/files/gempages_579320845667664…"
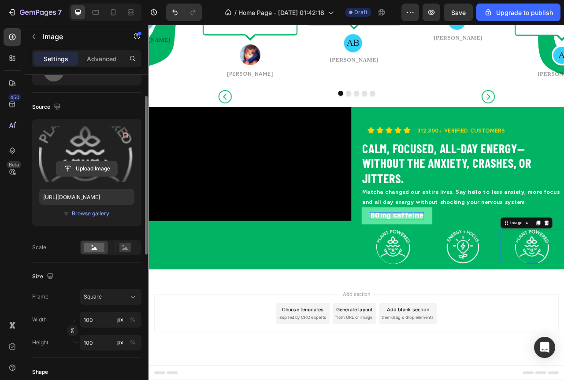
click at [86, 161] on button "Upload Image" at bounding box center [87, 169] width 62 height 16
click at [86, 146] on label at bounding box center [86, 154] width 95 height 56
click at [86, 161] on input "file" at bounding box center [86, 168] width 61 height 15
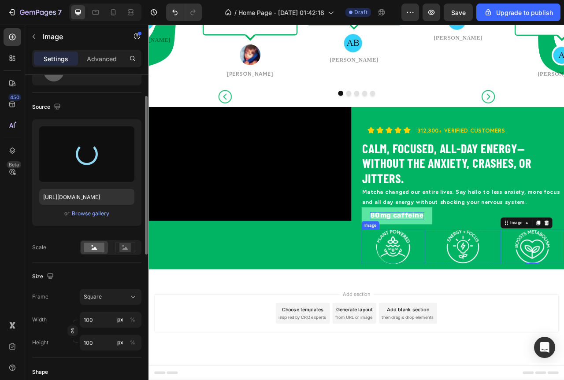
type input "https://cdn.shopify.com/s/files/1/0936/3528/1163/files/gempages_579320845667664…"
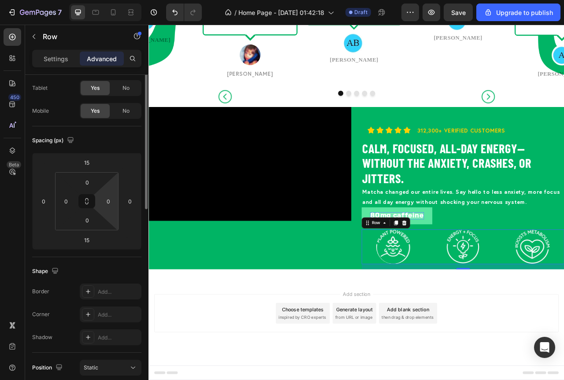
scroll to position [0, 0]
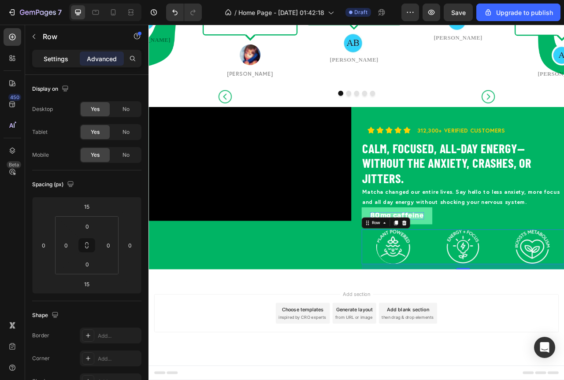
click at [59, 63] on div "Settings" at bounding box center [56, 59] width 44 height 14
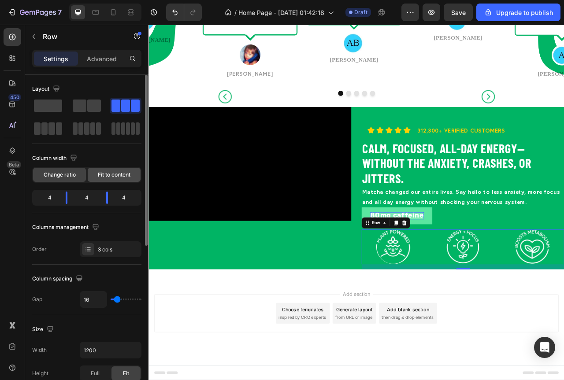
click at [111, 170] on div "Fit to content" at bounding box center [114, 175] width 53 height 14
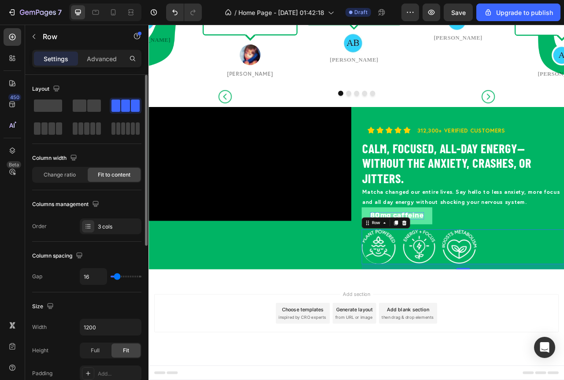
type input "18"
type input "20"
type input "22"
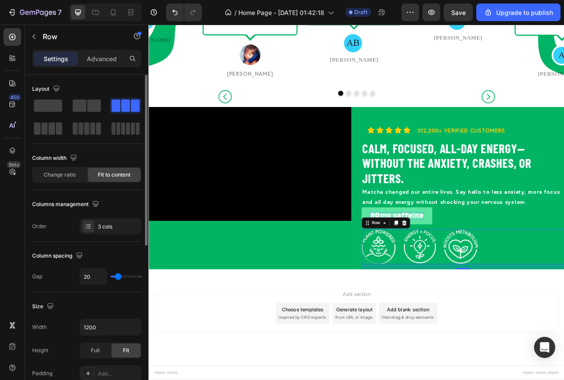
type input "22"
type input "24"
type input "27"
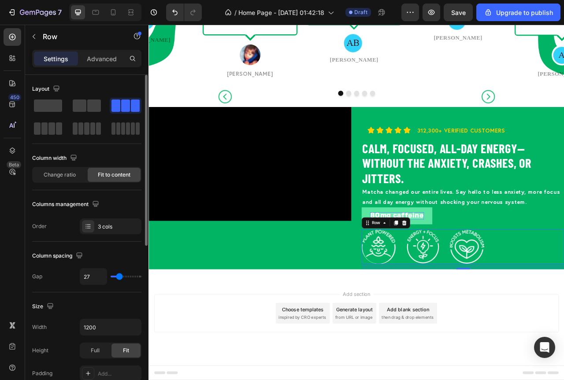
type input "29"
type input "31"
type input "33"
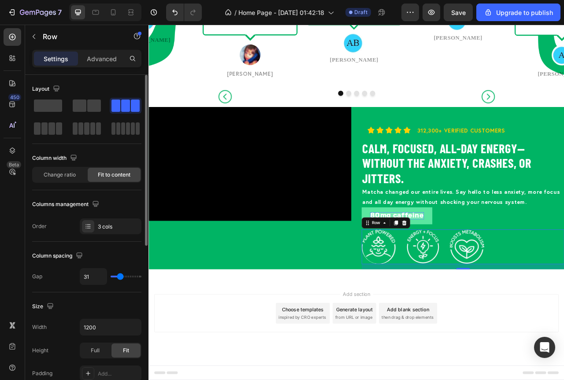
type input "33"
type input "36"
type input "38"
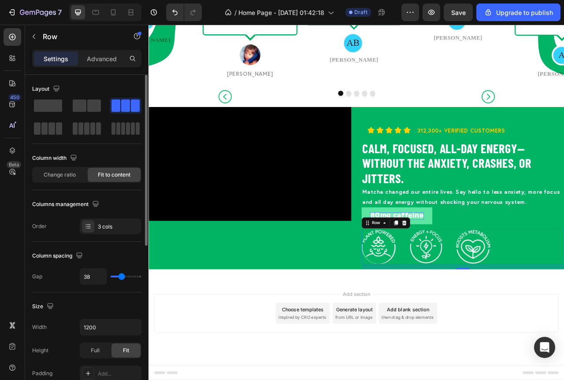
type input "36"
type input "33"
type input "31"
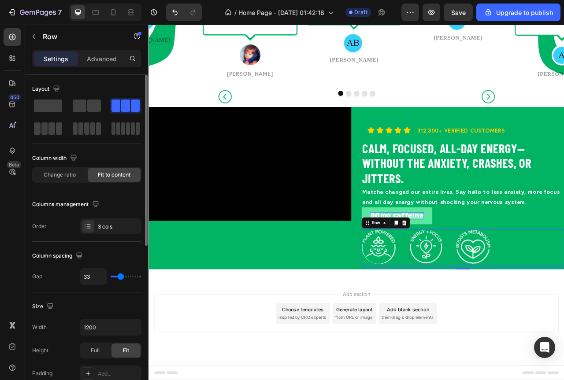
type input "31"
type input "29"
click at [120, 277] on input "range" at bounding box center [126, 277] width 31 height 2
click at [96, 275] on input "29" at bounding box center [93, 277] width 26 height 16
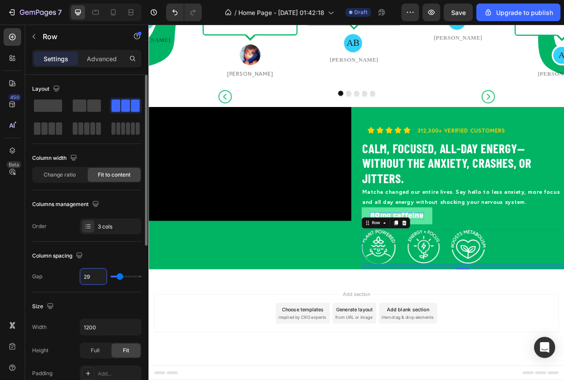
click at [96, 275] on input "29" at bounding box center [93, 277] width 26 height 16
type input "3"
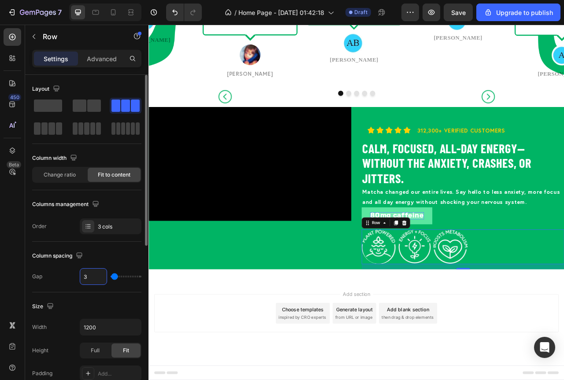
type input "30"
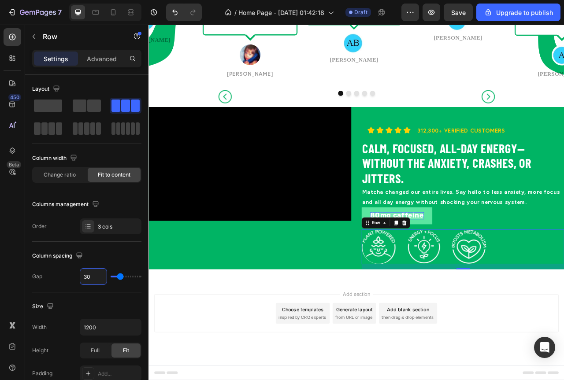
scroll to position [976, 0]
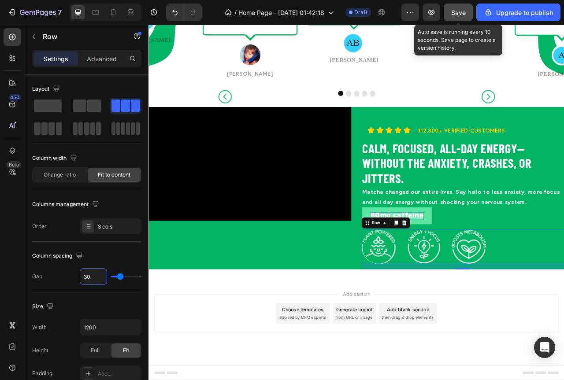
type input "30"
click at [454, 11] on span "Save" at bounding box center [458, 12] width 15 height 7
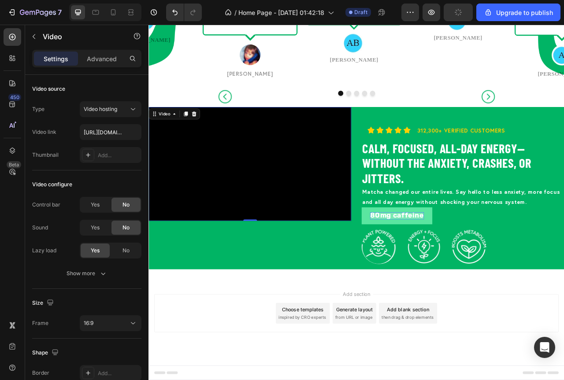
click at [391, 222] on video at bounding box center [277, 202] width 258 height 145
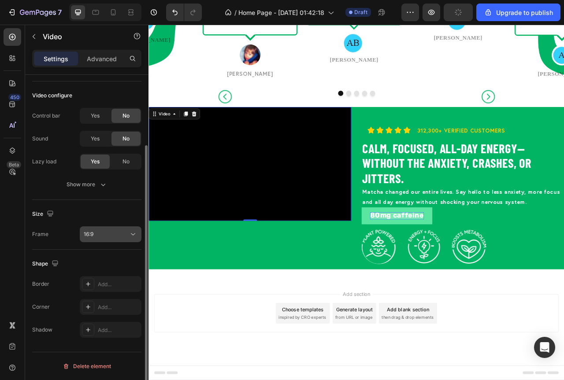
click at [124, 238] on div "16:9" at bounding box center [106, 234] width 45 height 8
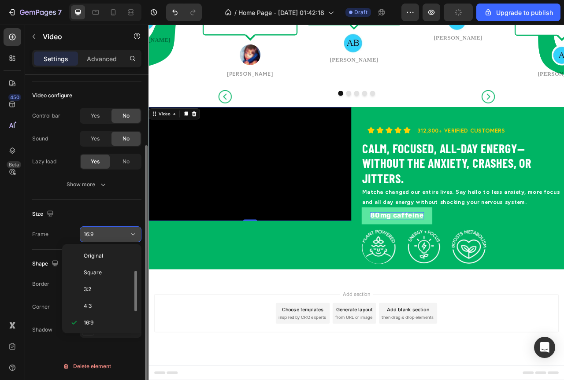
scroll to position [16, 0]
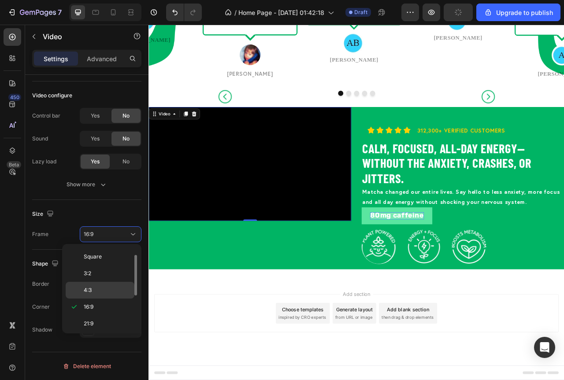
click at [89, 293] on span "4:3" at bounding box center [88, 290] width 8 height 8
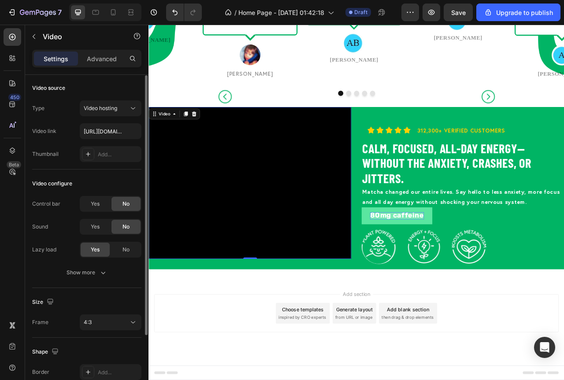
scroll to position [0, 0]
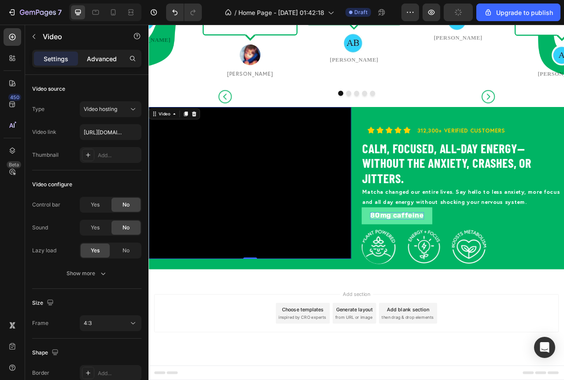
click at [101, 63] on p "Advanced" at bounding box center [102, 58] width 30 height 9
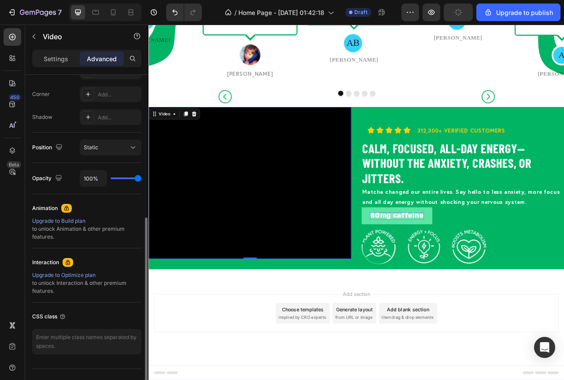
scroll to position [220, 0]
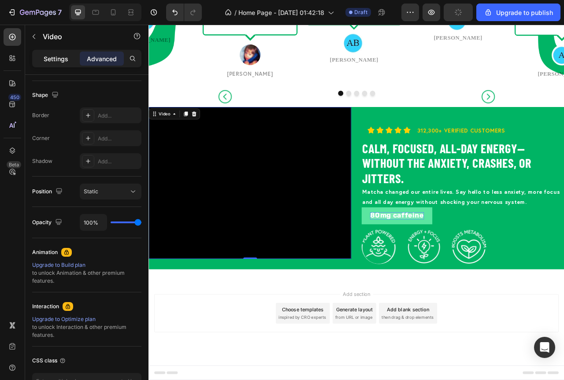
click at [55, 64] on div "Settings" at bounding box center [56, 59] width 44 height 14
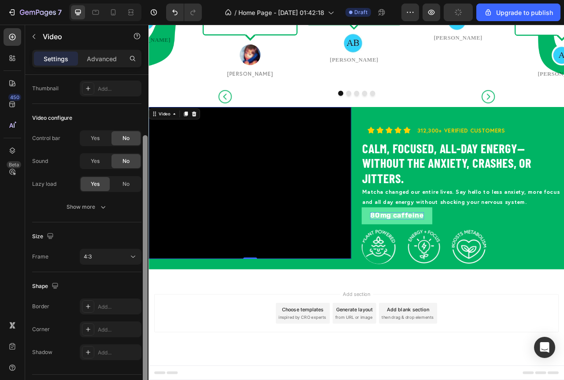
scroll to position [89, 0]
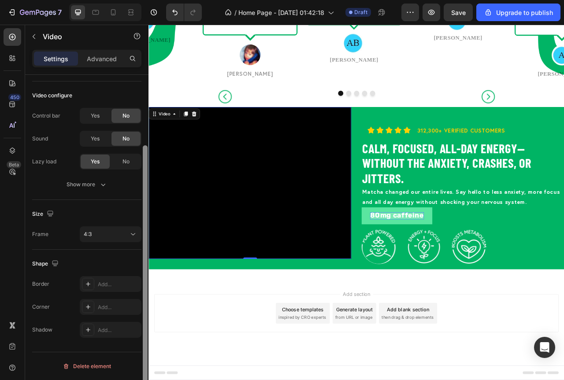
drag, startPoint x: 146, startPoint y: 180, endPoint x: 145, endPoint y: 274, distance: 93.9
click at [145, 274] on div at bounding box center [145, 275] width 5 height 260
click at [215, 268] on video at bounding box center [277, 226] width 258 height 193
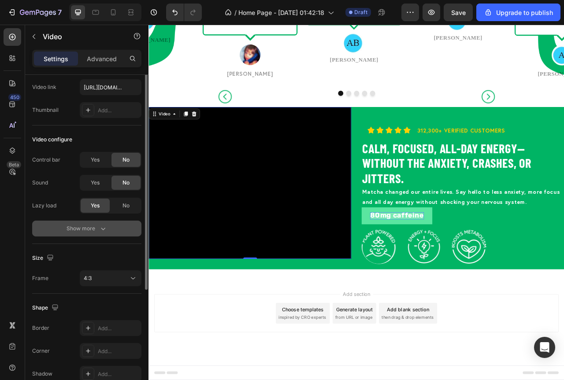
scroll to position [0, 0]
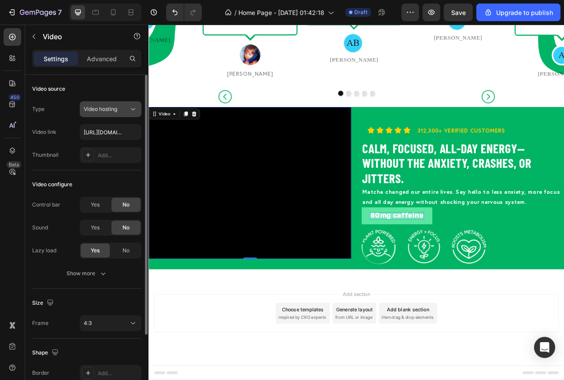
click at [123, 113] on div "Video hosting" at bounding box center [111, 109] width 54 height 9
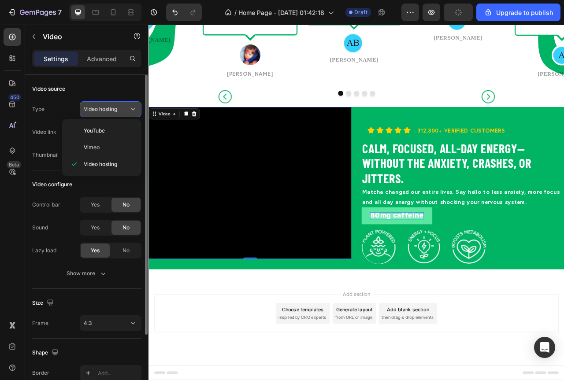
click at [122, 113] on div "Video hosting" at bounding box center [111, 109] width 54 height 9
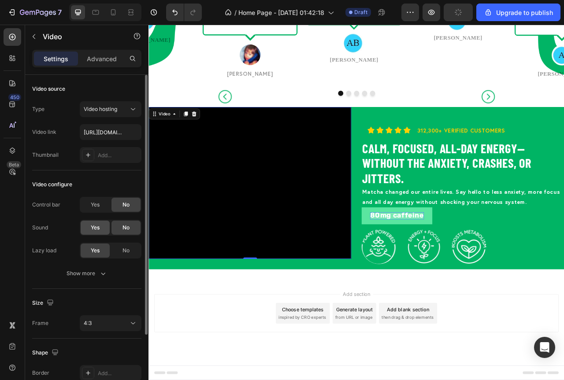
scroll to position [88, 0]
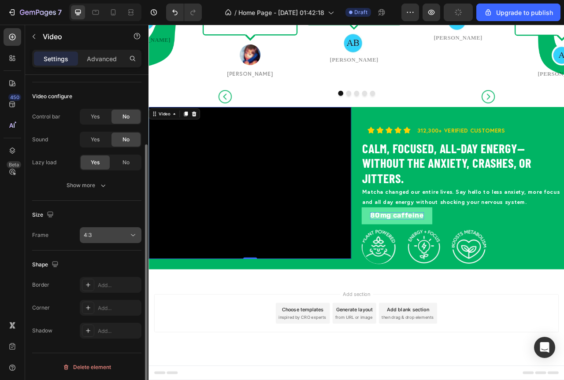
click at [114, 236] on div "4:3" at bounding box center [106, 235] width 45 height 8
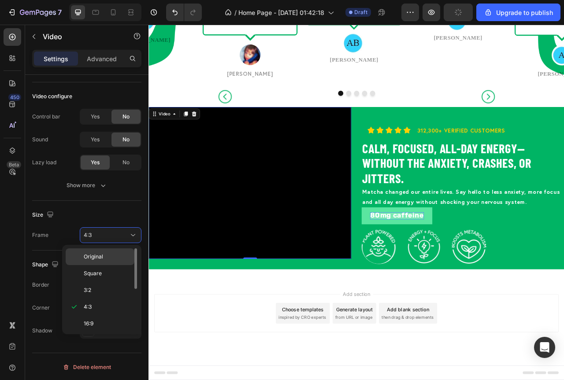
click at [102, 256] on span "Original" at bounding box center [93, 257] width 19 height 8
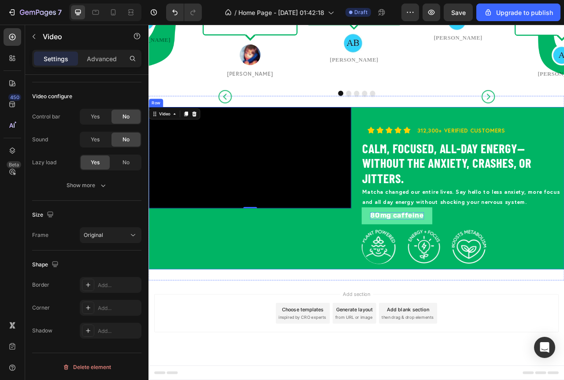
scroll to position [1024, 0]
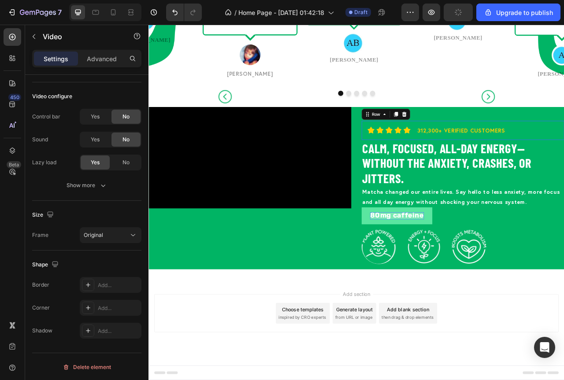
click at [421, 147] on div "Icon Icon Icon Icon Icon Icon List 312,300+ Verified Customers Text Block Row R…" at bounding box center [548, 159] width 258 height 24
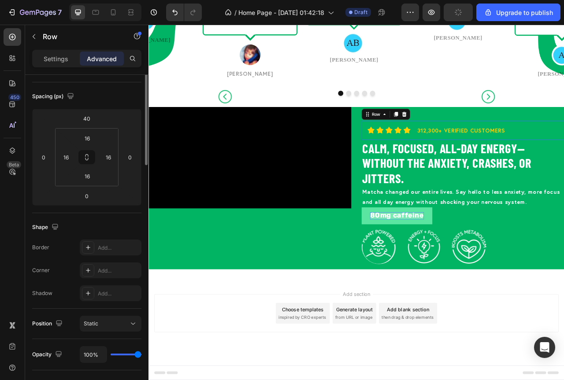
scroll to position [0, 0]
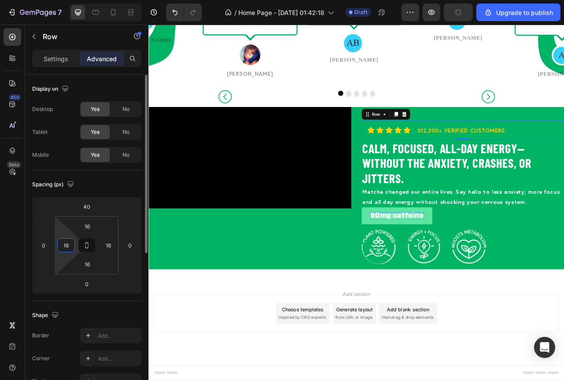
click at [63, 247] on input "16" at bounding box center [65, 245] width 13 height 13
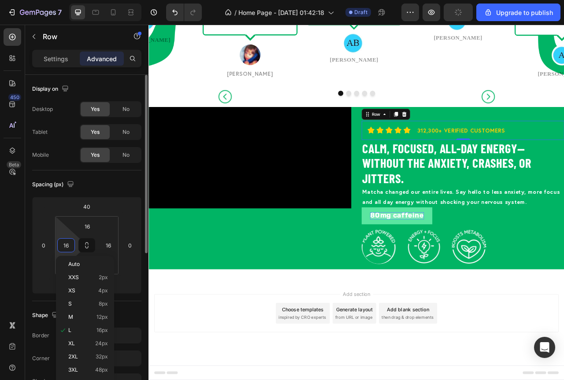
type input "0"
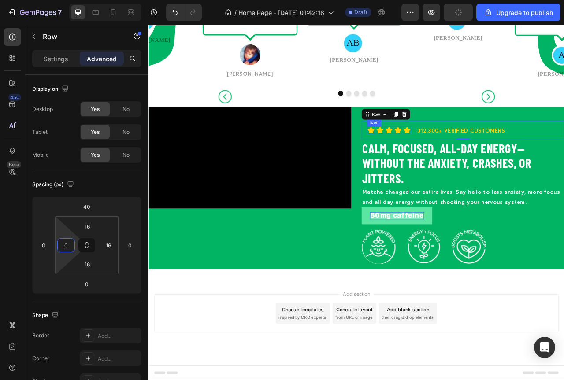
click at [429, 154] on div "Icon Icon Icon Icon Icon" at bounding box center [455, 159] width 56 height 10
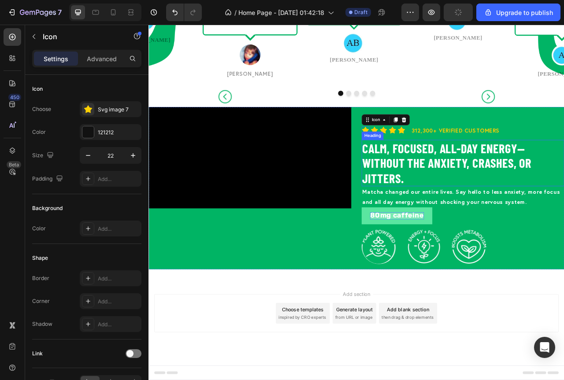
click at [519, 174] on p "⁠⁠⁠⁠⁠⁠⁠ Calm, focused, all-day energy—without the anxiety, crashes, or jitters." at bounding box center [548, 200] width 256 height 57
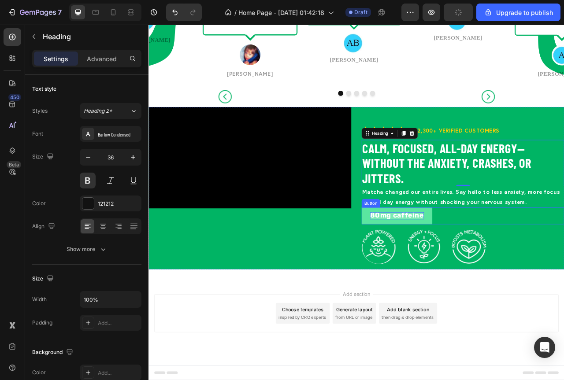
click at [536, 257] on div "80mg caffeine Button" at bounding box center [548, 267] width 258 height 21
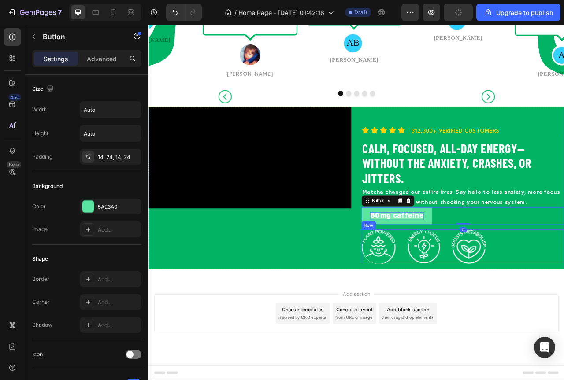
click at [564, 286] on div "Image Image Image Row" at bounding box center [548, 308] width 258 height 44
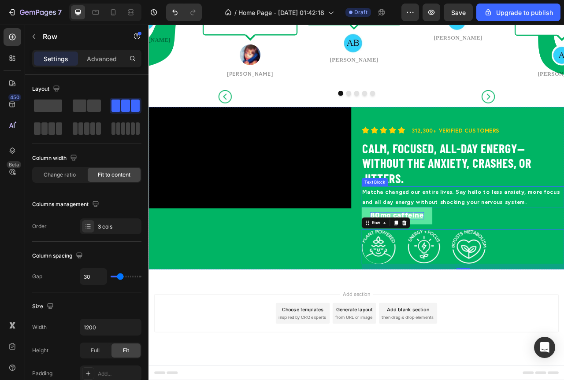
click at [515, 231] on p "Matcha changed our entire lives. Say hello to less anxiety, more focus and all …" at bounding box center [548, 244] width 256 height 26
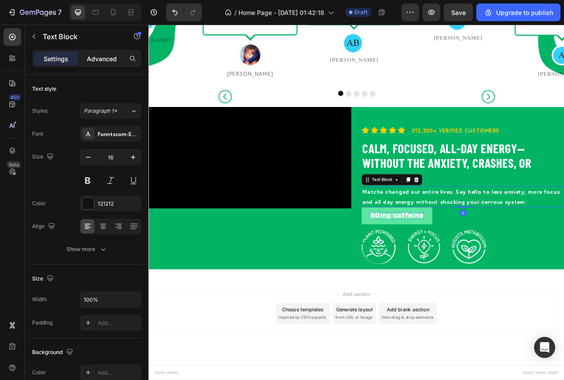
click at [104, 56] on p "Advanced" at bounding box center [102, 58] width 30 height 9
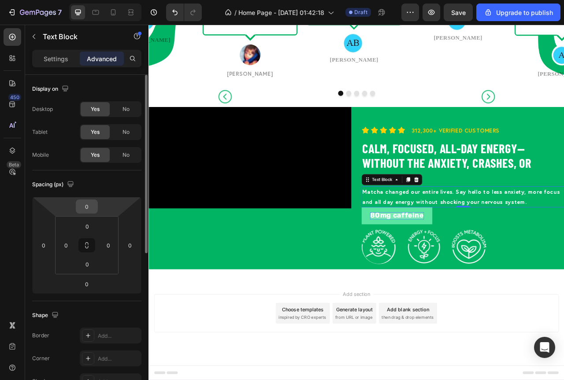
click at [85, 207] on input "0" at bounding box center [87, 206] width 18 height 13
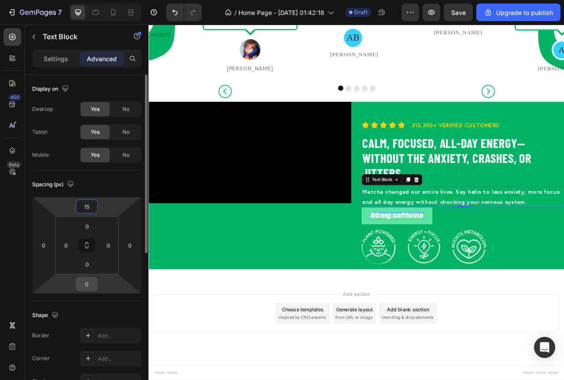
type input "15"
click at [84, 283] on input "0" at bounding box center [87, 284] width 18 height 13
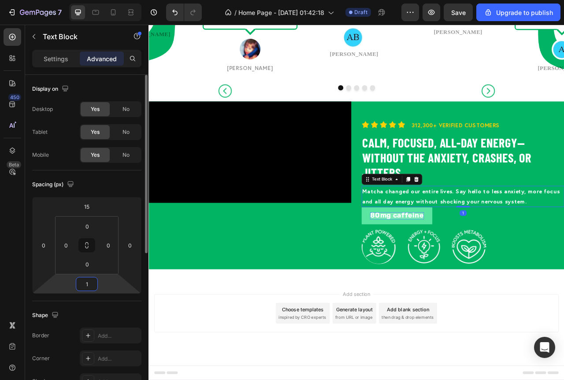
type input "15"
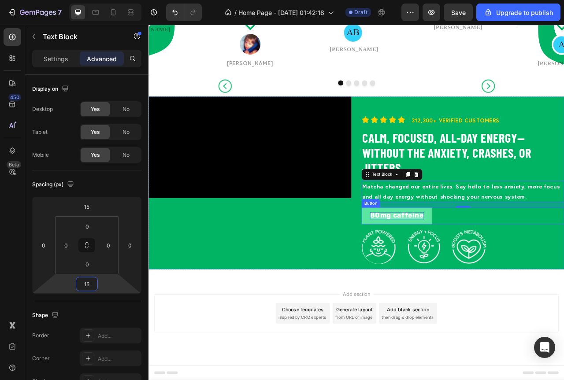
click at [564, 257] on div "80mg caffeine Button" at bounding box center [548, 267] width 258 height 21
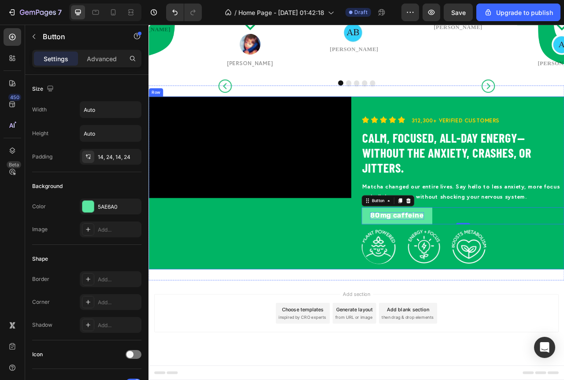
click at [564, 306] on div "Icon Icon Icon Icon Icon Icon List 312,300+ Verified Customers Text Block Row R…" at bounding box center [548, 226] width 258 height 220
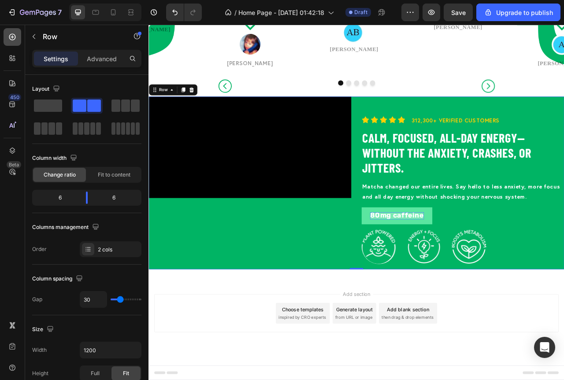
click at [11, 33] on icon at bounding box center [12, 37] width 9 height 9
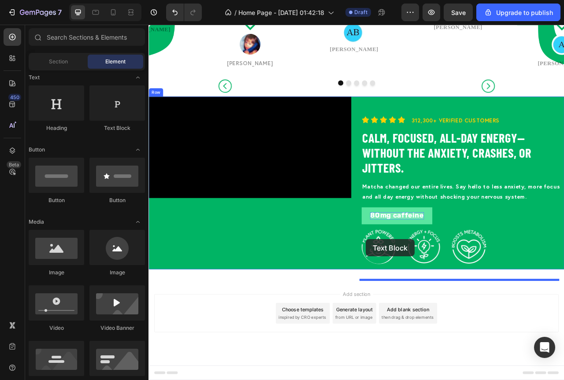
drag, startPoint x: 264, startPoint y: 134, endPoint x: 425, endPoint y: 298, distance: 230.0
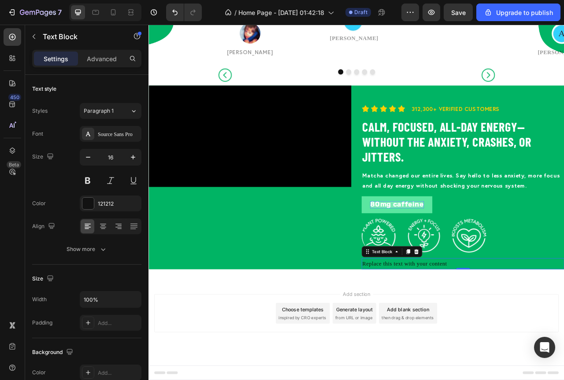
click at [460, 322] on div "Replace this text with your content" at bounding box center [548, 329] width 258 height 15
click at [460, 323] on p "Replace this text with your content" at bounding box center [548, 329] width 256 height 13
click at [448, 325] on span "Farm to Pouch:" at bounding box center [443, 328] width 47 height 7
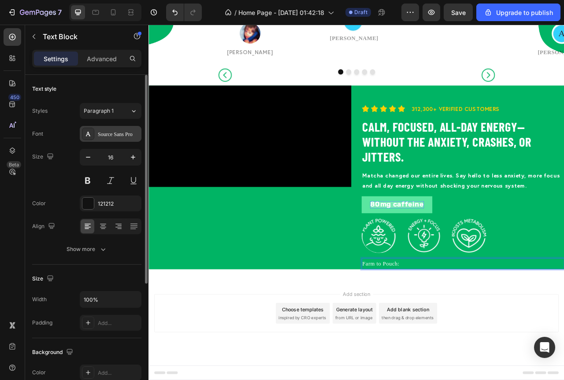
click at [122, 133] on div "Source Sans Pro" at bounding box center [118, 134] width 41 height 8
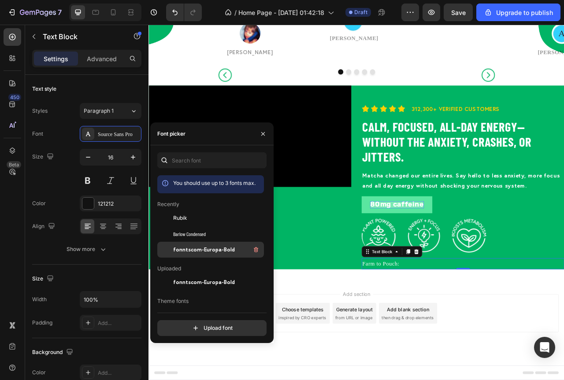
click at [198, 249] on span "fonntscom-Europa-Bold" at bounding box center [204, 250] width 62 height 8
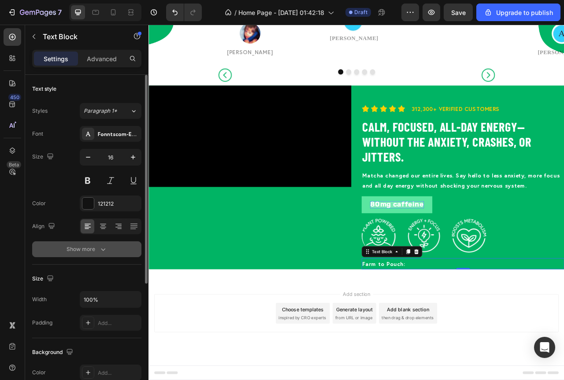
click at [100, 252] on icon "button" at bounding box center [103, 249] width 9 height 9
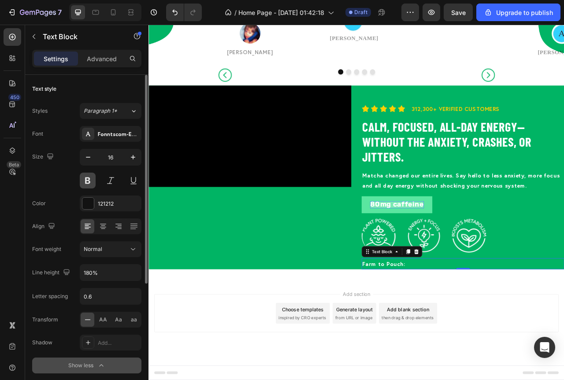
click at [90, 186] on button at bounding box center [88, 181] width 16 height 16
click at [101, 319] on span "AA" at bounding box center [103, 320] width 8 height 8
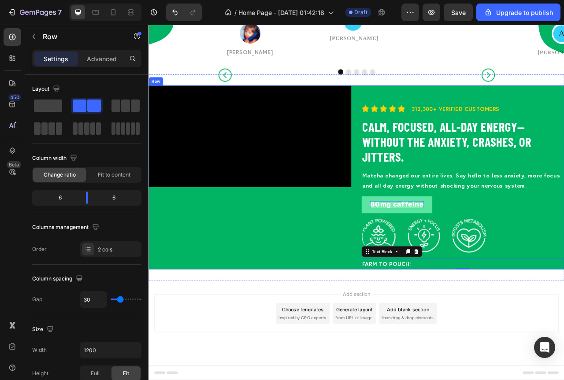
click at [503, 320] on div "Icon Icon Icon Icon Icon Icon List 312,300+ Verified Customers Text Block Row R…" at bounding box center [548, 219] width 258 height 234
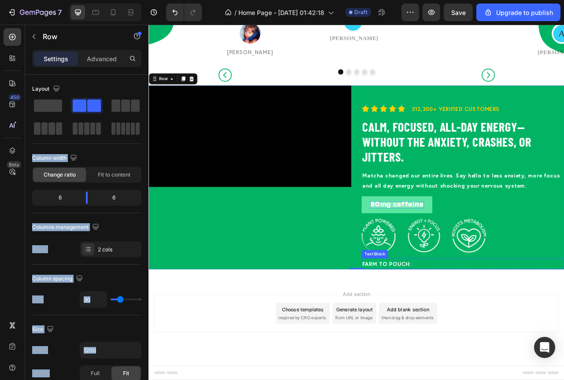
drag, startPoint x: 239, startPoint y: 132, endPoint x: 456, endPoint y: 314, distance: 283.7
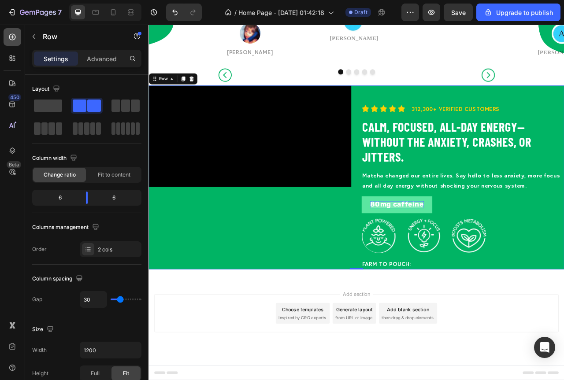
click at [9, 36] on icon at bounding box center [12, 37] width 9 height 9
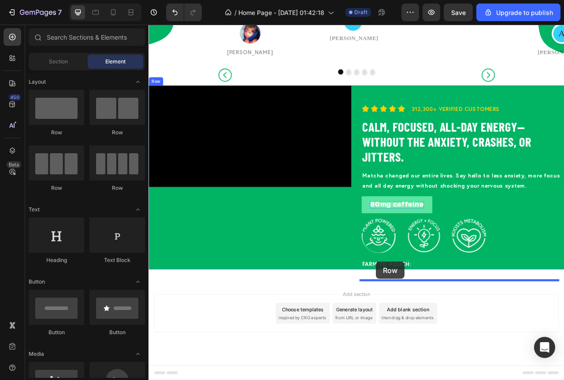
drag, startPoint x: 260, startPoint y: 138, endPoint x: 438, endPoint y: 327, distance: 259.0
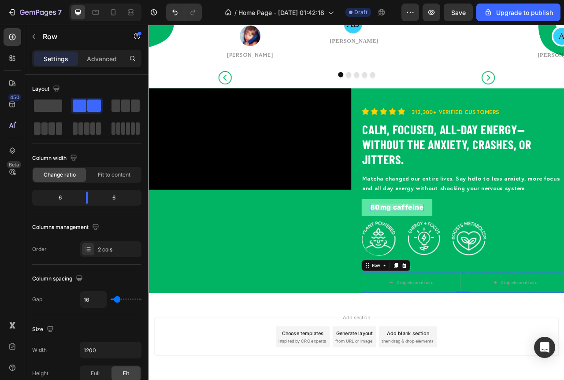
scroll to position [1031, 0]
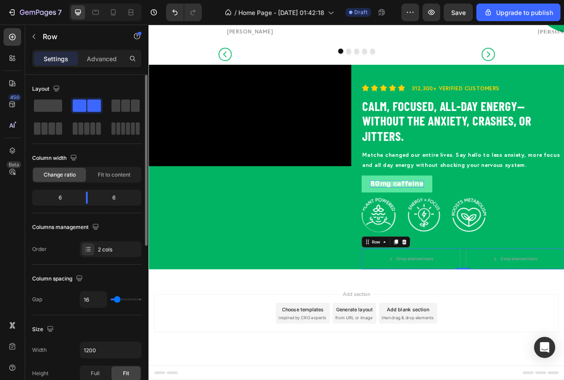
click at [87, 102] on span at bounding box center [94, 106] width 14 height 12
click at [534, 318] on div "Drop element here" at bounding box center [482, 323] width 126 height 26
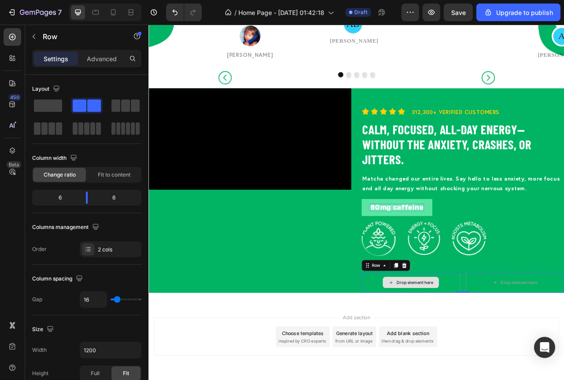
click at [539, 357] on div "Drop element here" at bounding box center [482, 353] width 126 height 26
click at [104, 59] on p "Advanced" at bounding box center [102, 58] width 30 height 9
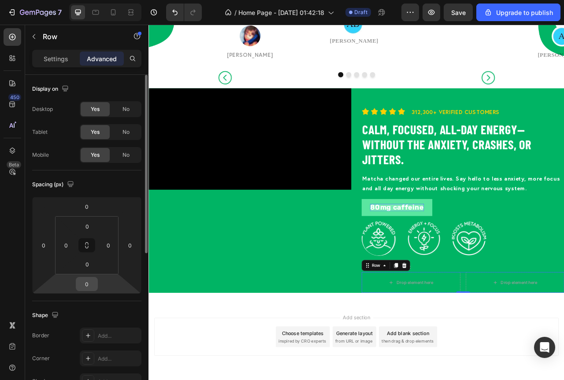
click at [83, 285] on input "0" at bounding box center [87, 284] width 18 height 13
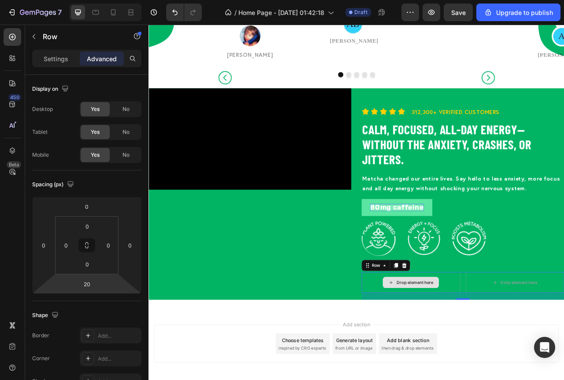
click at [521, 366] on div "Drop element here" at bounding box center [482, 353] width 126 height 26
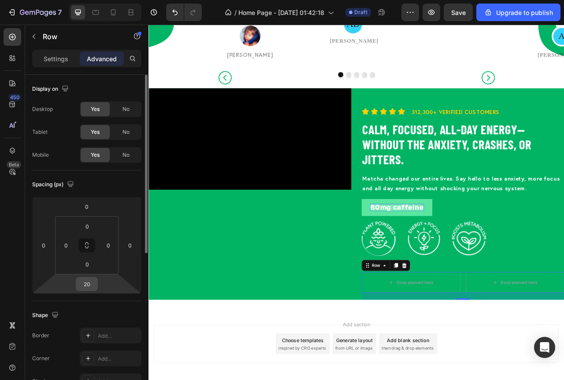
click at [84, 287] on input "20" at bounding box center [87, 284] width 18 height 13
click at [88, 286] on input "20" at bounding box center [87, 284] width 18 height 13
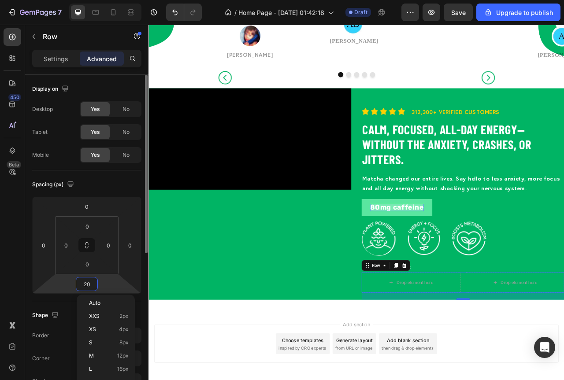
type input "0"
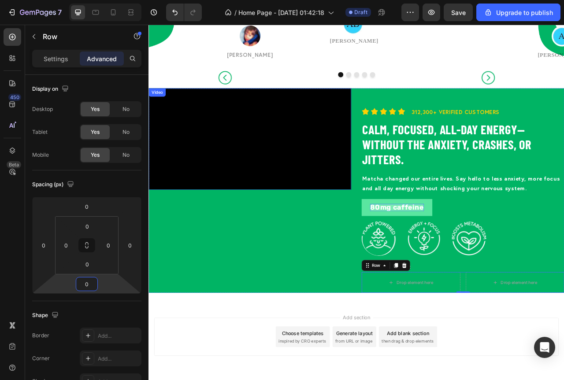
scroll to position [1031, 0]
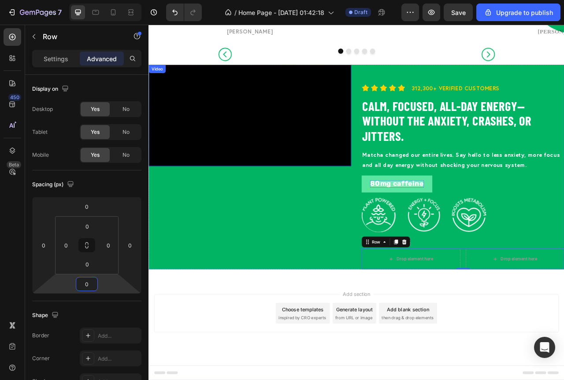
click at [382, 205] on video at bounding box center [277, 140] width 258 height 129
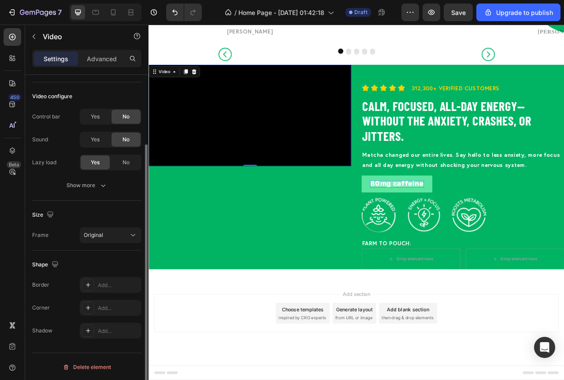
scroll to position [89, 0]
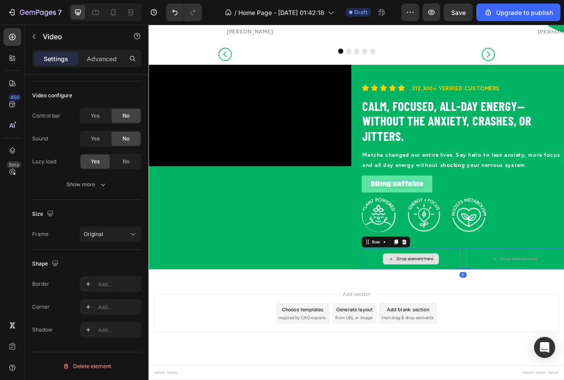
click at [477, 315] on div "Drop element here" at bounding box center [482, 323] width 126 height 26
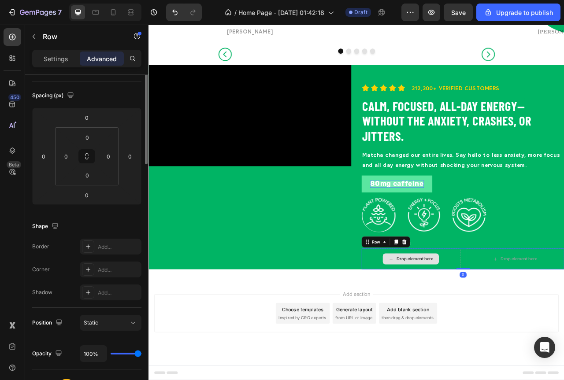
scroll to position [0, 0]
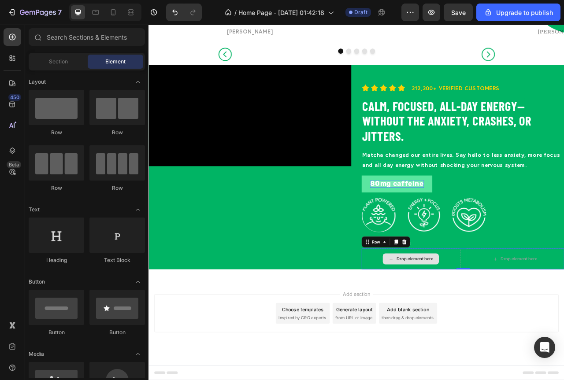
click at [464, 322] on div "Drop element here" at bounding box center [487, 322] width 47 height 7
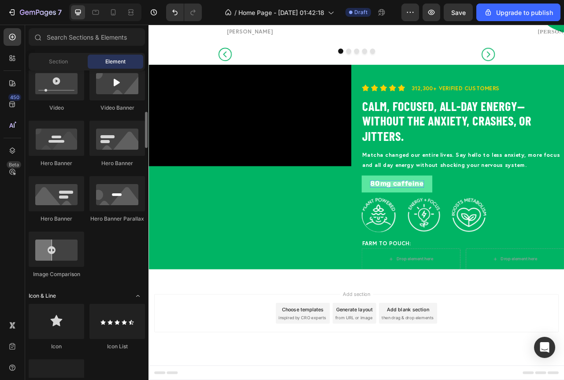
scroll to position [308, 0]
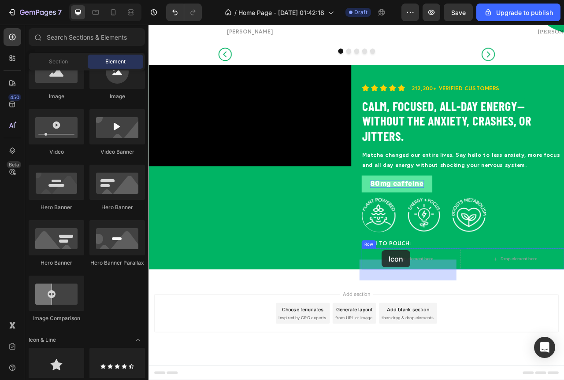
drag, startPoint x: 209, startPoint y: 388, endPoint x: 445, endPoint y: 312, distance: 248.6
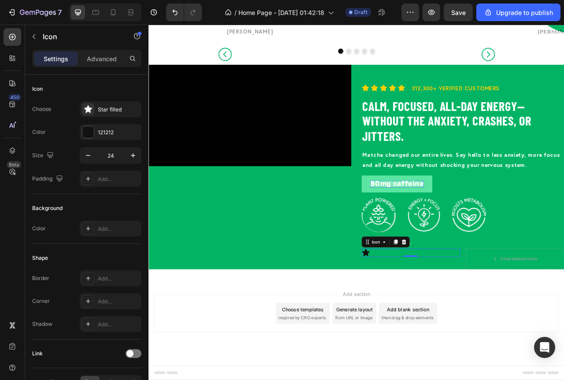
click at [427, 314] on div "Icon 0" at bounding box center [482, 315] width 126 height 11
click at [526, 326] on div "Icon" at bounding box center [482, 323] width 126 height 26
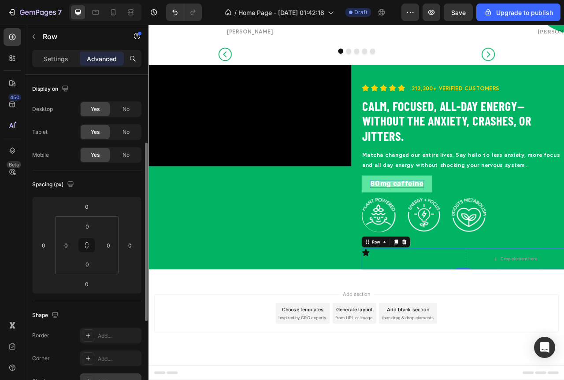
scroll to position [0, 0]
click at [61, 62] on p "Settings" at bounding box center [56, 58] width 25 height 9
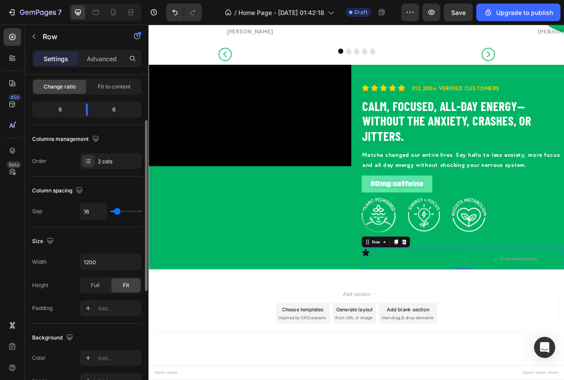
scroll to position [220, 0]
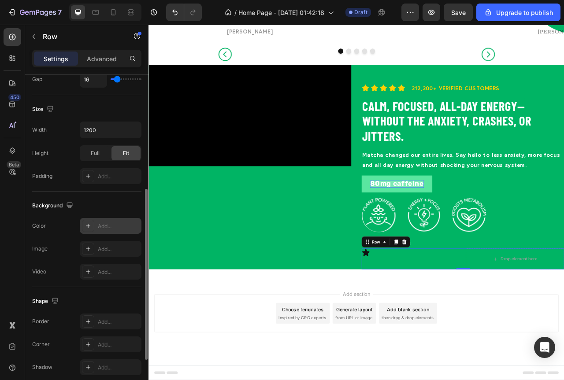
click at [104, 221] on div "Add..." at bounding box center [111, 226] width 62 height 16
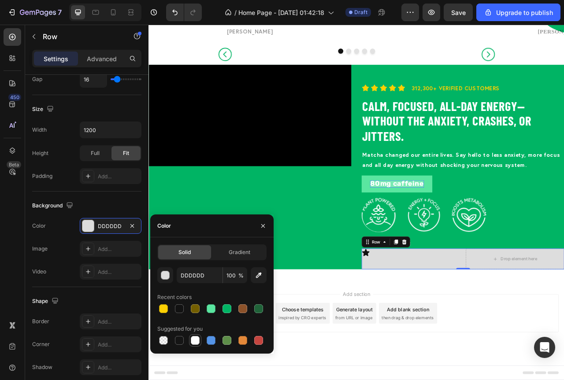
click at [192, 341] on div at bounding box center [195, 340] width 9 height 9
type input "FFFFFF"
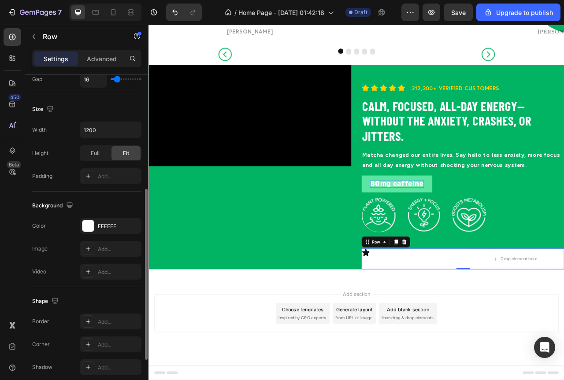
scroll to position [176, 0]
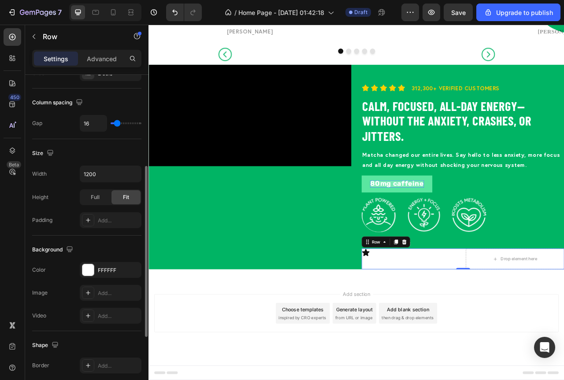
type input "24"
type input "27"
type input "29"
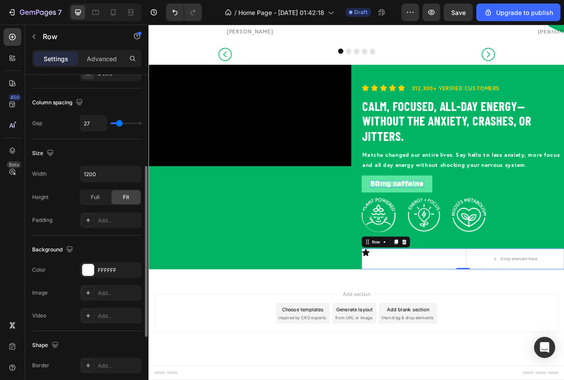
type input "29"
type input "31"
type input "33"
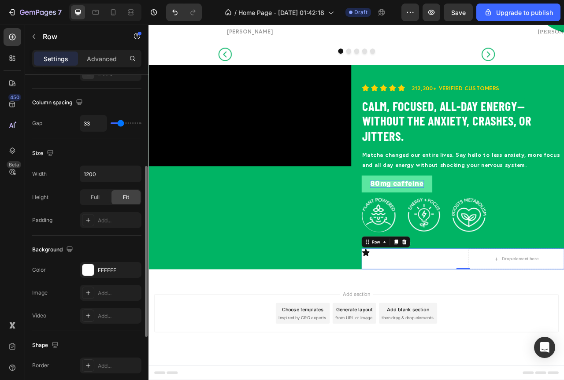
type input "36"
type input "38"
click at [122, 124] on input "range" at bounding box center [126, 123] width 31 height 2
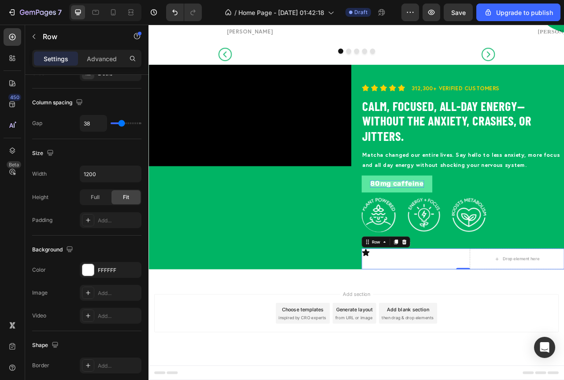
click at [532, 321] on div "Icon" at bounding box center [479, 323] width 121 height 26
click at [471, 303] on icon at bounding box center [474, 301] width 6 height 6
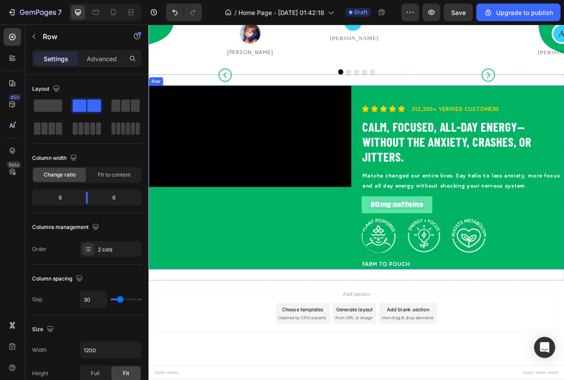
click at [503, 326] on div "Icon Icon Icon Icon Icon Icon List 312,300+ Verified Customers Text Block Row R…" at bounding box center [548, 219] width 258 height 234
drag, startPoint x: 233, startPoint y: 135, endPoint x: 457, endPoint y: 309, distance: 284.2
click at [14, 56] on icon at bounding box center [14, 57] width 3 height 3
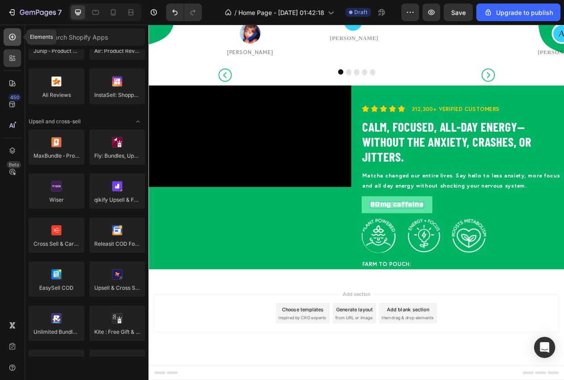
click at [13, 31] on div at bounding box center [13, 37] width 18 height 18
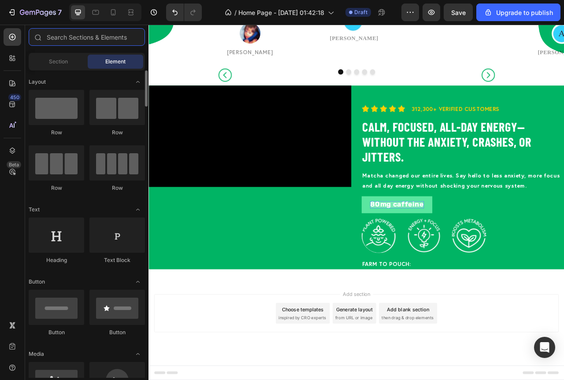
scroll to position [0, 0]
drag, startPoint x: 108, startPoint y: 115, endPoint x: 0, endPoint y: 159, distance: 116.3
click at [0, 159] on div "450 Beta Sections(18) Elements(83) Section Element Hero Section Product Detail …" at bounding box center [74, 203] width 148 height 356
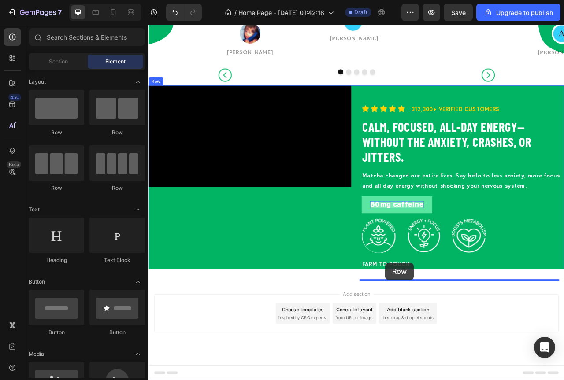
drag, startPoint x: 192, startPoint y: 135, endPoint x: 449, endPoint y: 328, distance: 322.0
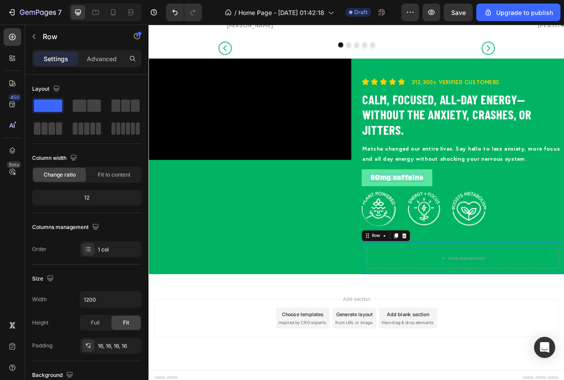
scroll to position [1031, 0]
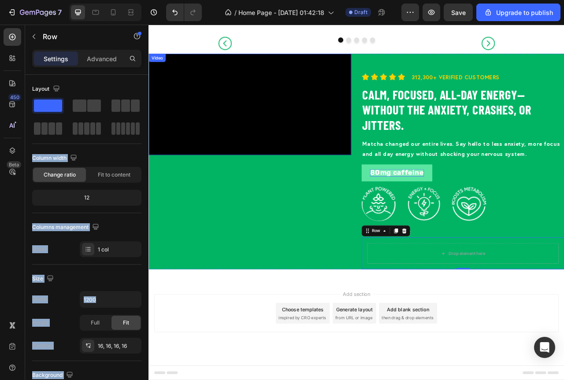
drag, startPoint x: 231, startPoint y: 133, endPoint x: 288, endPoint y: 235, distance: 117.0
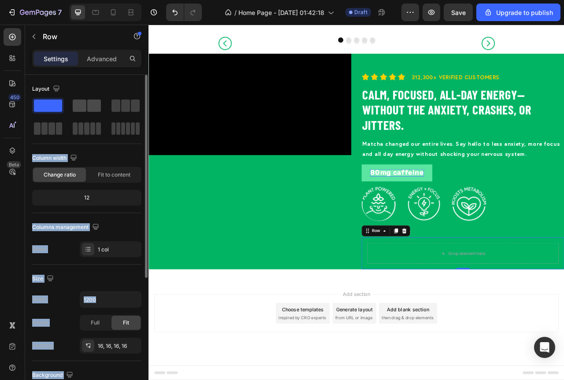
click at [82, 108] on span at bounding box center [80, 106] width 14 height 12
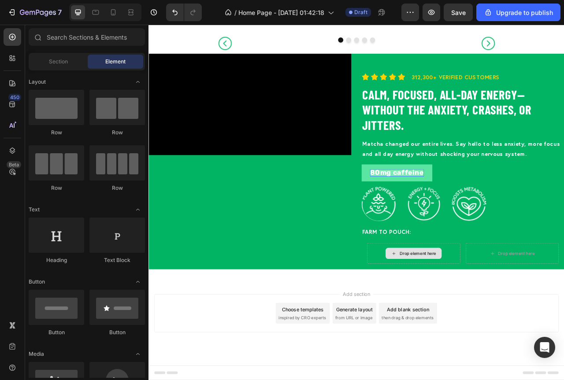
click at [489, 319] on div "Drop element here" at bounding box center [491, 315] width 47 height 7
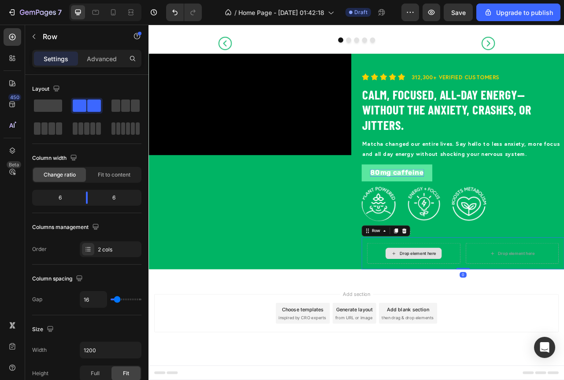
click at [528, 326] on div "Drop element here" at bounding box center [486, 316] width 119 height 26
drag, startPoint x: 199, startPoint y: 131, endPoint x: 490, endPoint y: 332, distance: 353.1
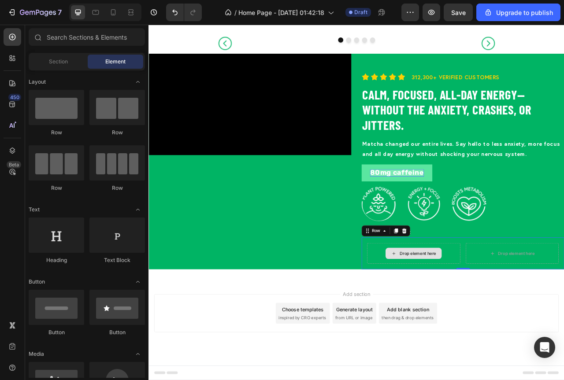
click at [487, 319] on div "Drop element here" at bounding box center [491, 315] width 47 height 7
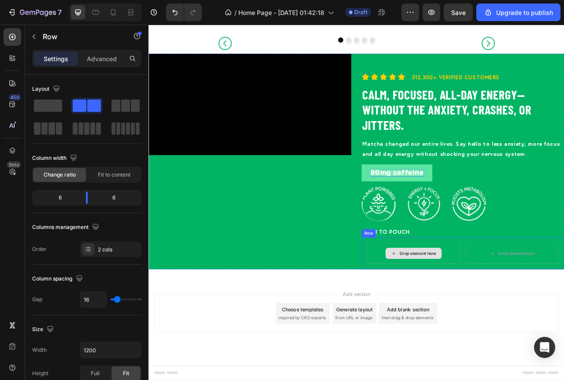
click at [526, 329] on div "Drop element here" at bounding box center [486, 316] width 119 height 26
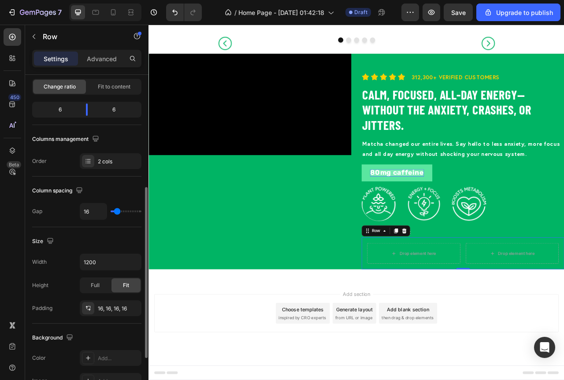
scroll to position [132, 0]
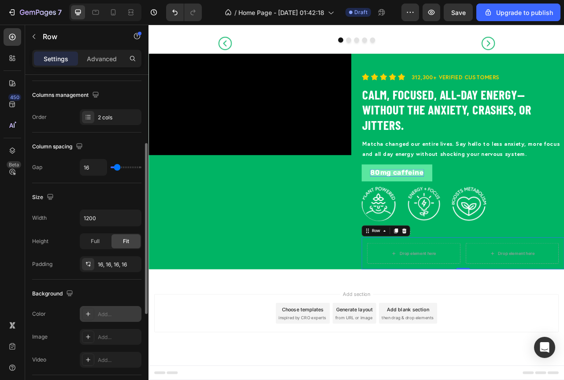
click at [95, 320] on div "Add..." at bounding box center [111, 314] width 62 height 16
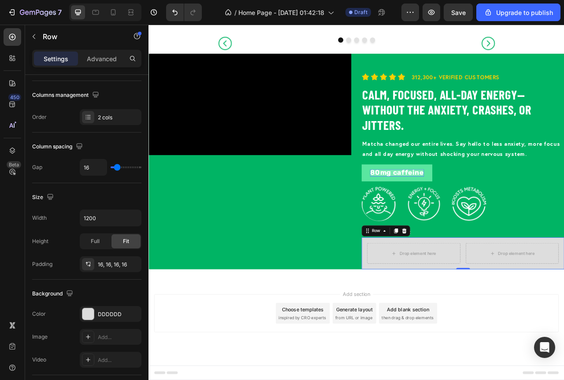
click at [419, 320] on div "Drop element here Drop element here Row 0" at bounding box center [548, 316] width 258 height 41
click at [90, 320] on div "DDDDDD" at bounding box center [111, 314] width 62 height 16
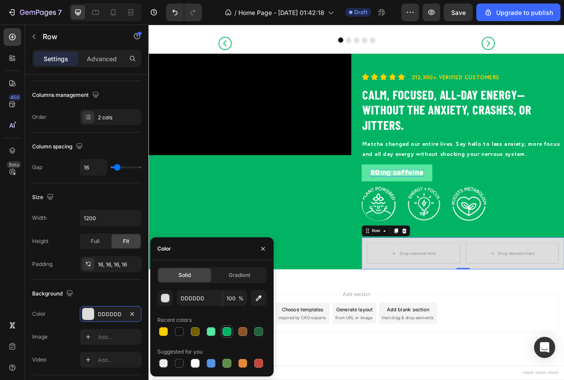
click at [226, 331] on div at bounding box center [227, 331] width 9 height 9
type input "00B464"
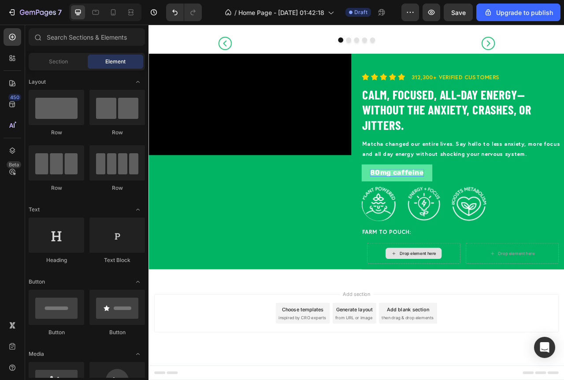
click at [500, 319] on div "Drop element here" at bounding box center [491, 315] width 47 height 7
click at [482, 319] on div "Drop element here" at bounding box center [491, 315] width 47 height 7
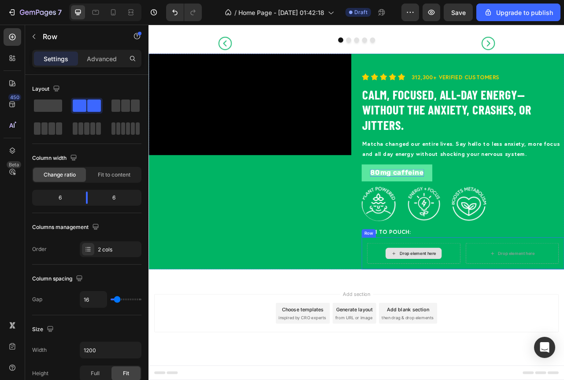
click at [434, 325] on div "Drop element here" at bounding box center [486, 316] width 119 height 26
click at [480, 319] on div "Drop element here" at bounding box center [491, 315] width 47 height 7
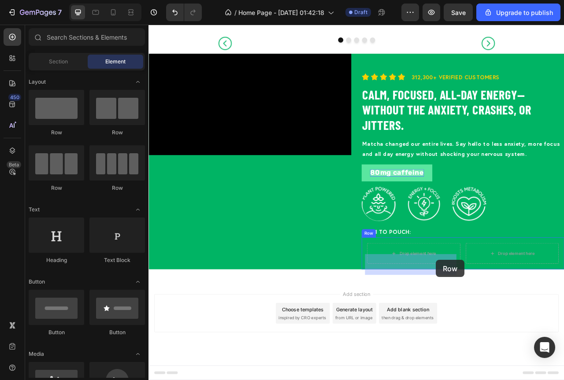
scroll to position [1045, 0]
drag, startPoint x: 215, startPoint y: 134, endPoint x: 468, endPoint y: 313, distance: 310.2
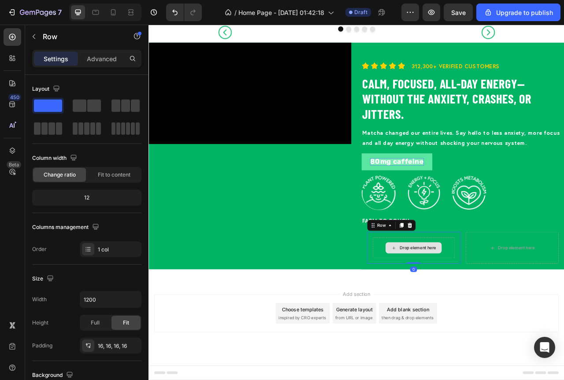
click at [438, 311] on div "Drop element here" at bounding box center [486, 309] width 104 height 26
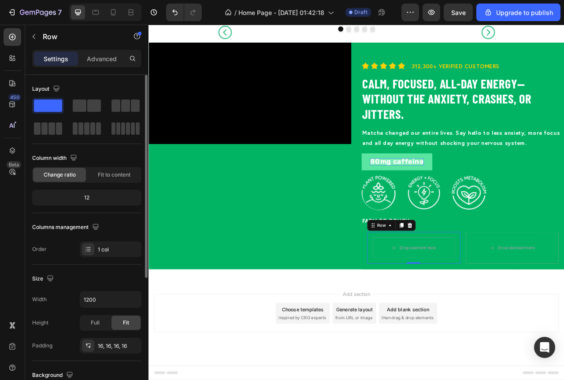
scroll to position [88, 0]
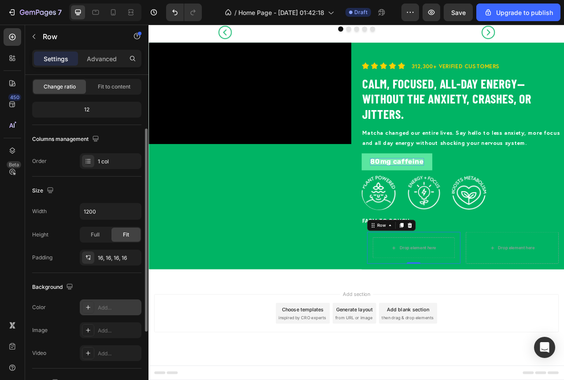
click at [104, 308] on div "Add..." at bounding box center [118, 308] width 41 height 8
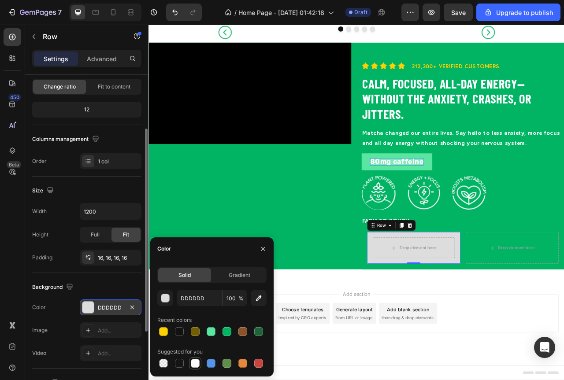
click at [198, 362] on div at bounding box center [195, 363] width 9 height 9
type input "FFFFFF"
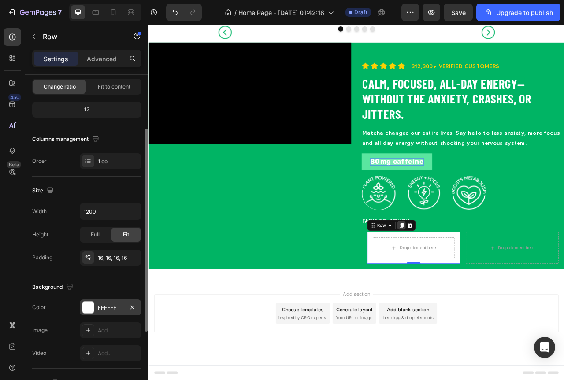
click at [468, 284] on icon at bounding box center [470, 281] width 5 height 6
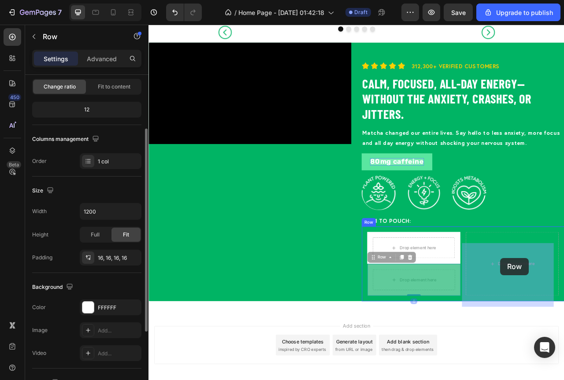
drag, startPoint x: 430, startPoint y: 336, endPoint x: 596, endPoint y: 322, distance: 166.8
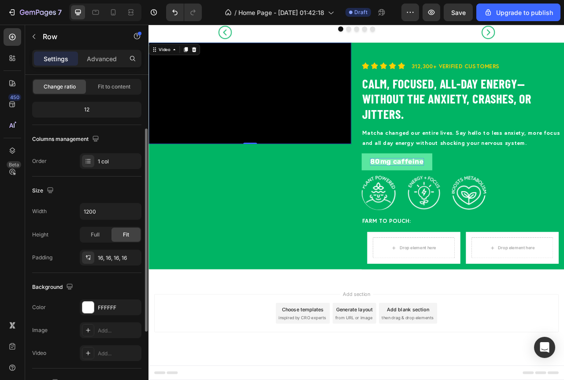
click at [313, 164] on video at bounding box center [277, 112] width 258 height 129
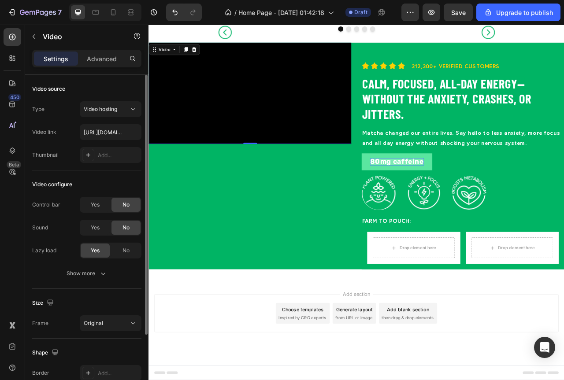
scroll to position [44, 0]
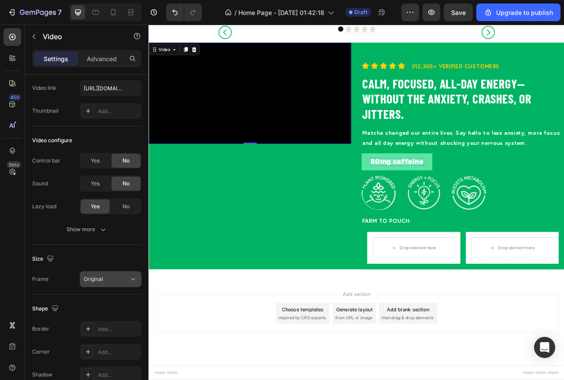
click at [126, 282] on div "Original" at bounding box center [106, 279] width 45 height 8
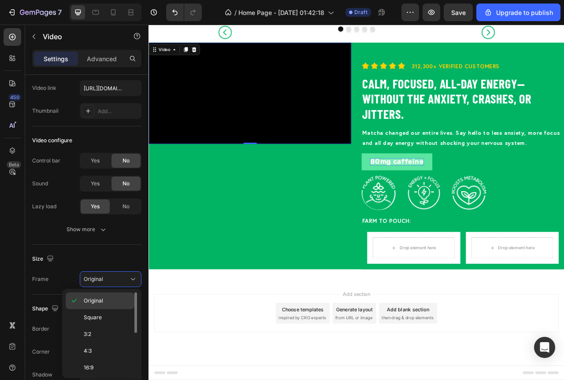
click at [101, 302] on span "Original" at bounding box center [93, 301] width 19 height 8
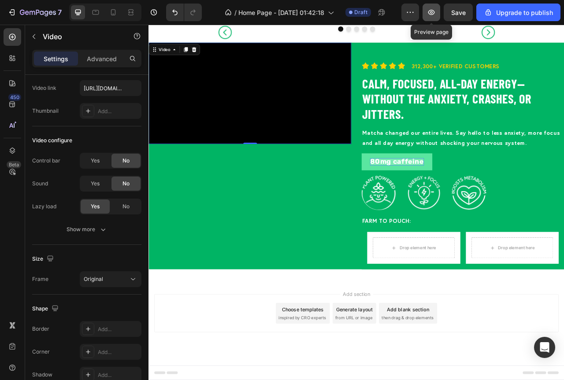
click at [433, 13] on icon "button" at bounding box center [431, 12] width 9 height 9
click at [436, 314] on div "Drop element here" at bounding box center [486, 309] width 104 height 26
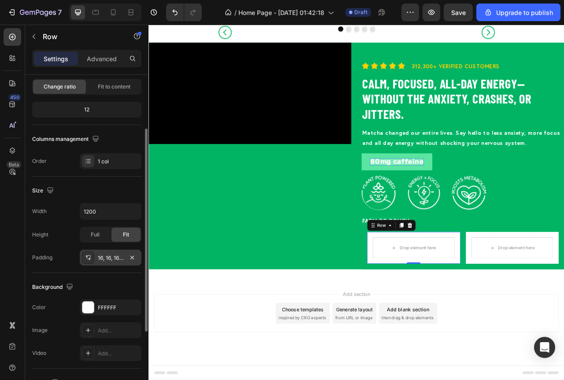
scroll to position [176, 0]
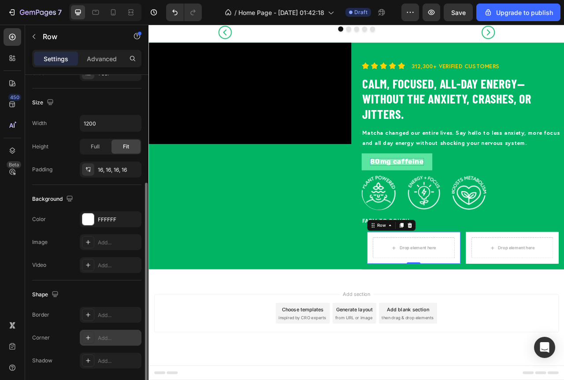
click at [99, 339] on div "Add..." at bounding box center [118, 338] width 41 height 8
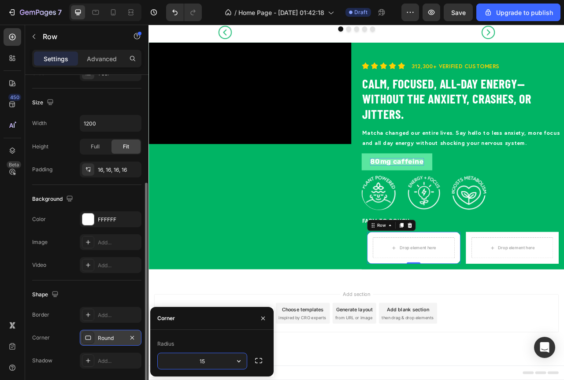
type input "15"
click at [564, 281] on p "Farm to Pouch:" at bounding box center [548, 274] width 256 height 13
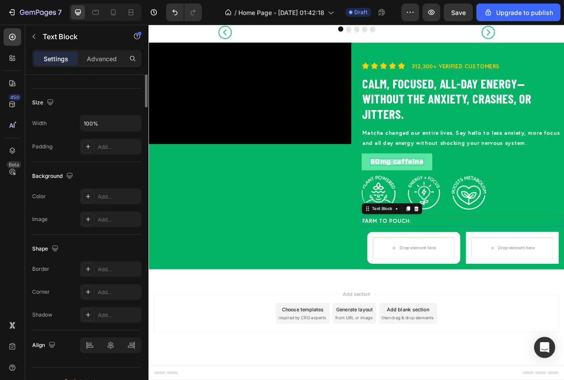
scroll to position [0, 0]
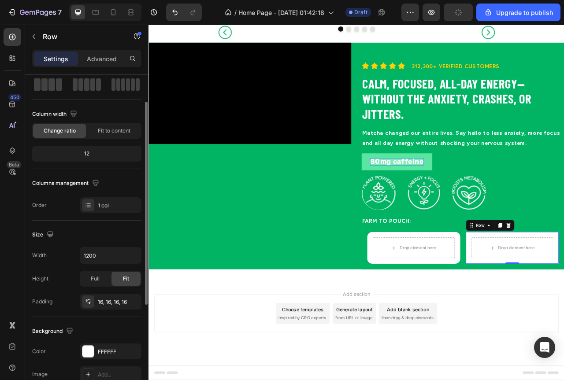
scroll to position [176, 0]
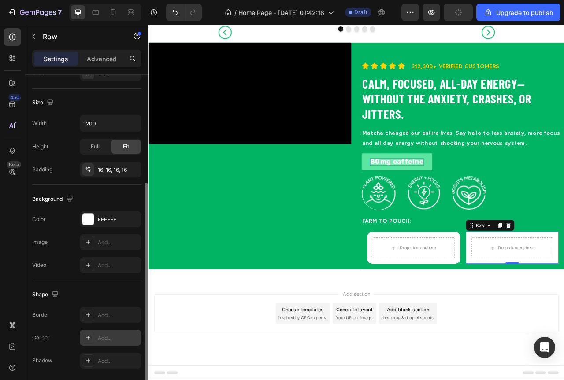
click at [103, 337] on div "Add..." at bounding box center [118, 338] width 41 height 8
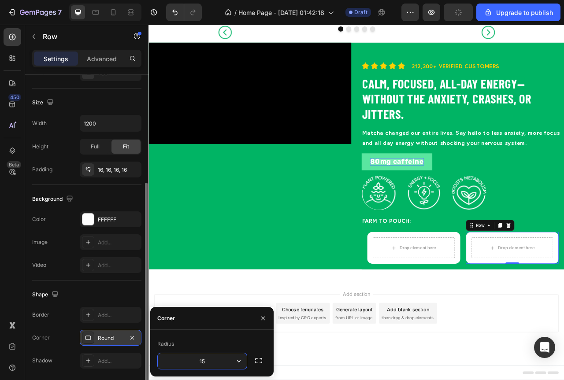
type input "15"
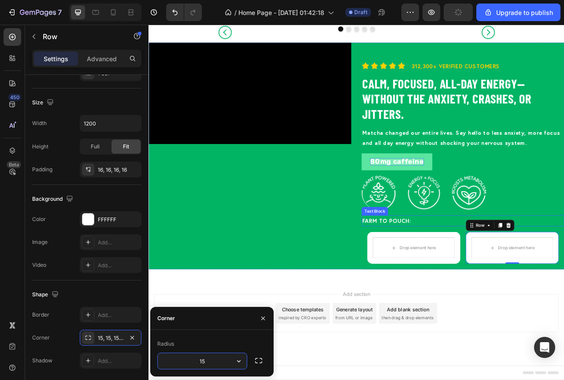
click at [564, 281] on p "Farm to Pouch:" at bounding box center [548, 274] width 256 height 13
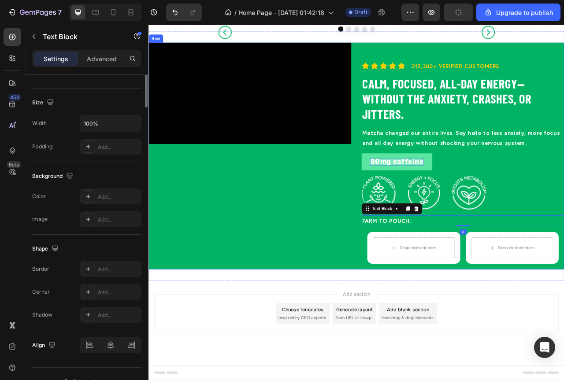
scroll to position [0, 0]
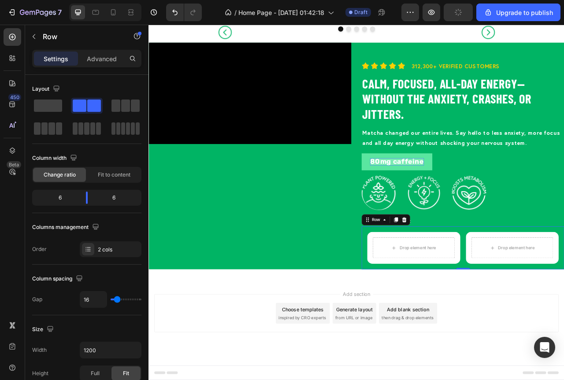
click at [546, 312] on div "Drop element here Row Drop element here Row Row 0" at bounding box center [548, 309] width 258 height 55
click at [12, 39] on icon at bounding box center [12, 37] width 9 height 9
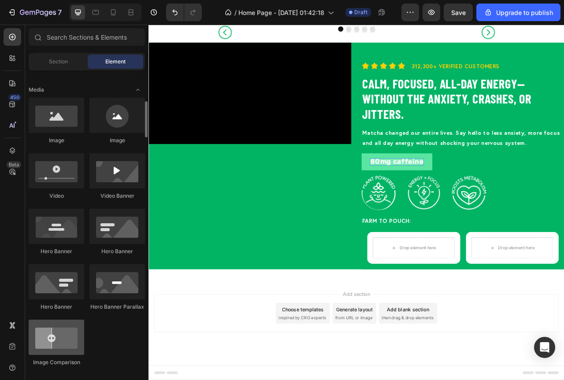
scroll to position [352, 0]
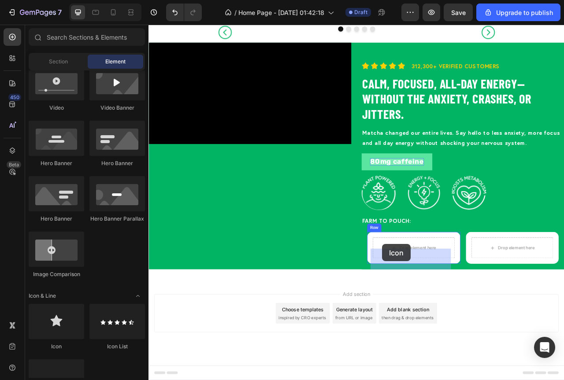
drag, startPoint x: 204, startPoint y: 345, endPoint x: 446, endPoint y: 304, distance: 244.9
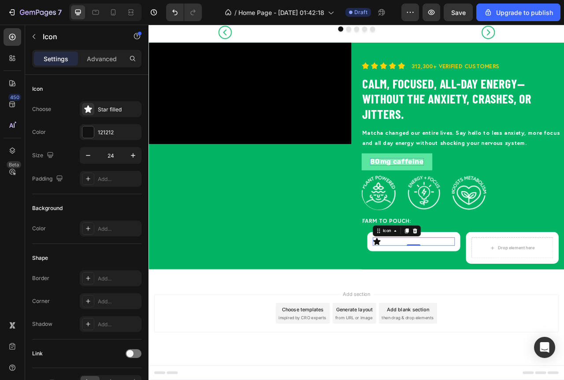
click at [436, 303] on icon at bounding box center [438, 301] width 9 height 9
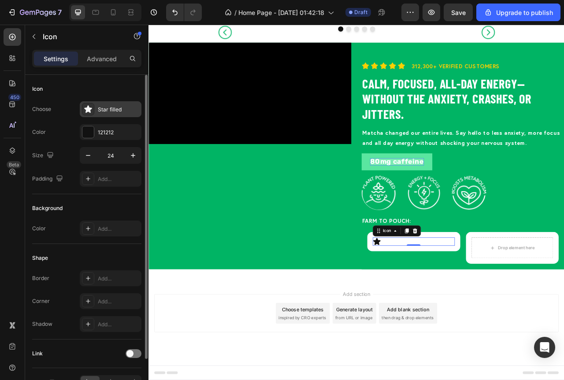
click at [90, 112] on icon at bounding box center [87, 108] width 7 height 7
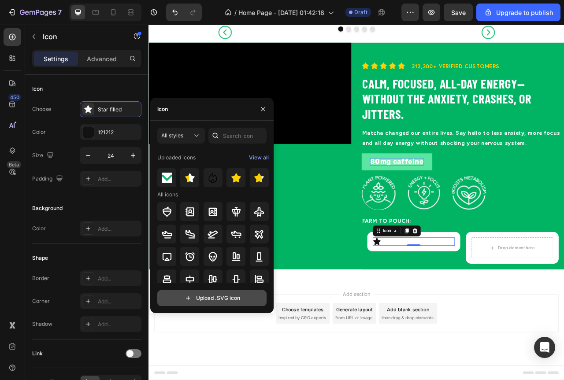
click at [214, 301] on input "file" at bounding box center [212, 298] width 108 height 15
type input "C:\fakepath\svg-image-21.svg"
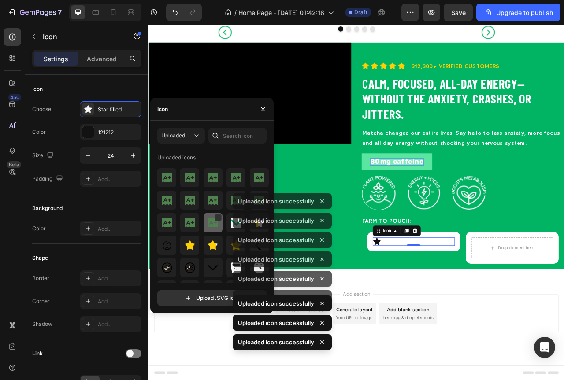
click at [214, 225] on img at bounding box center [213, 223] width 11 height 11
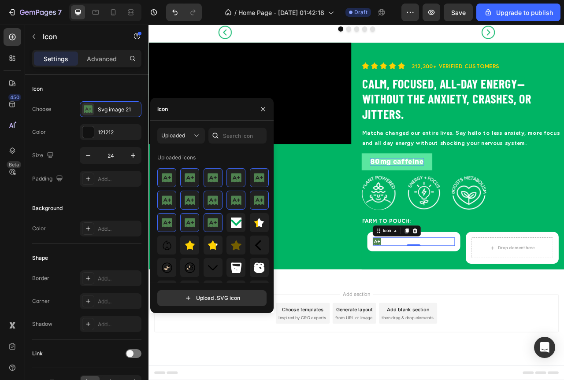
click at [437, 302] on icon at bounding box center [439, 301] width 10 height 9
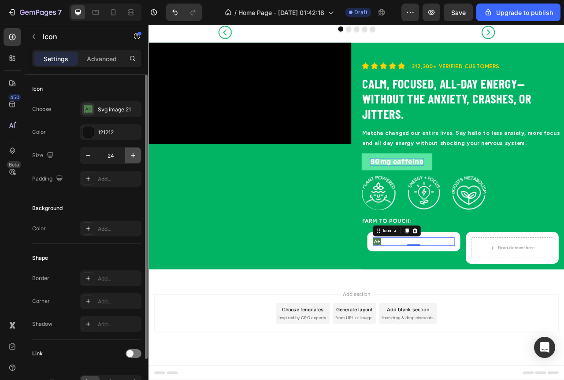
click at [130, 158] on icon "button" at bounding box center [133, 155] width 9 height 9
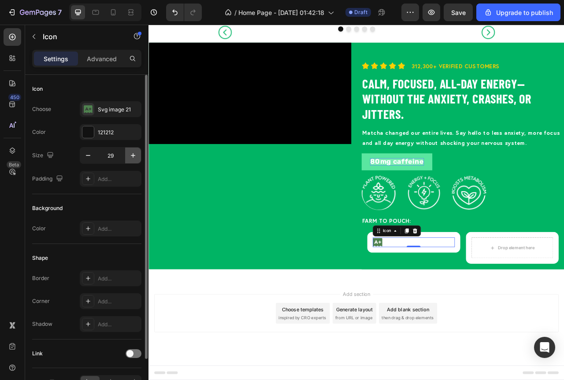
click at [130, 158] on icon "button" at bounding box center [133, 155] width 9 height 9
type input "30"
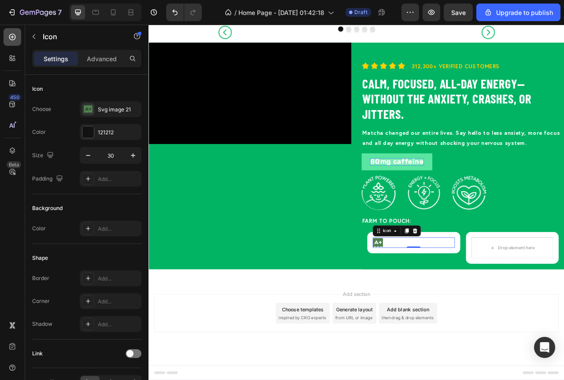
click at [14, 36] on icon at bounding box center [12, 37] width 9 height 9
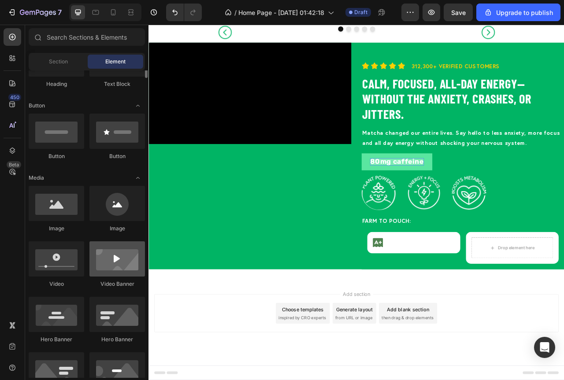
scroll to position [88, 0]
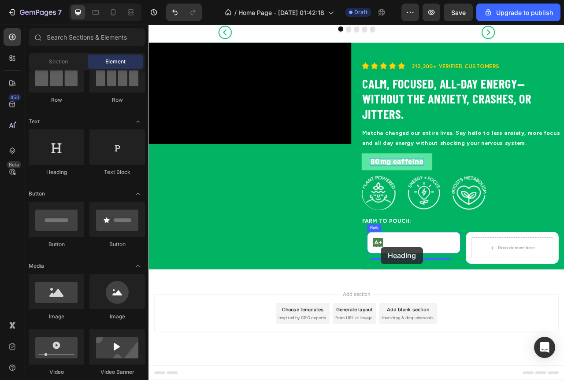
drag, startPoint x: 206, startPoint y: 175, endPoint x: 444, endPoint y: 308, distance: 272.8
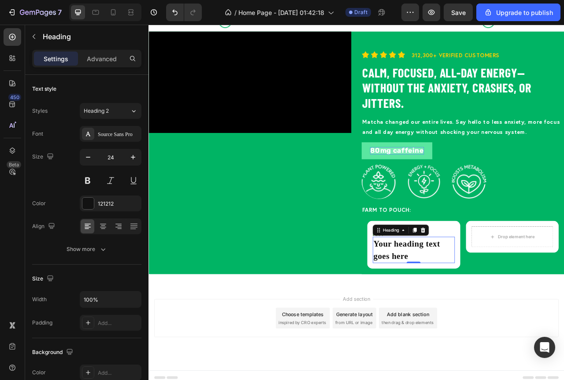
click at [448, 325] on h2 "Your heading text goes here" at bounding box center [486, 311] width 104 height 33
click at [448, 325] on p "Your heading text goes here" at bounding box center [485, 312] width 103 height 32
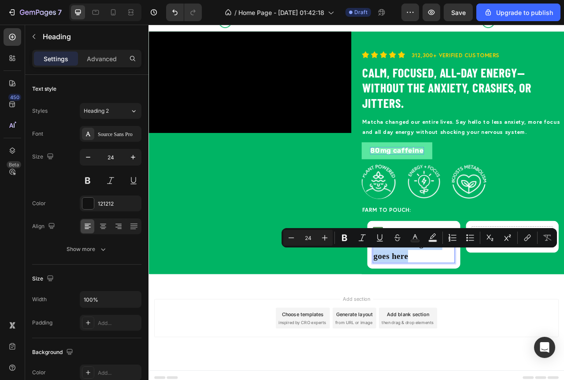
click at [477, 320] on p "Your heading text goes here" at bounding box center [485, 312] width 103 height 32
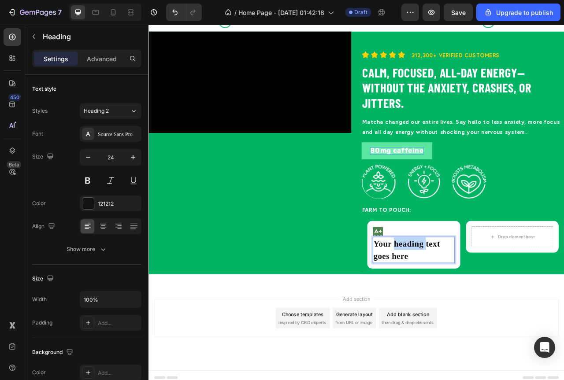
click at [477, 320] on p "Your heading text goes here" at bounding box center [485, 312] width 103 height 32
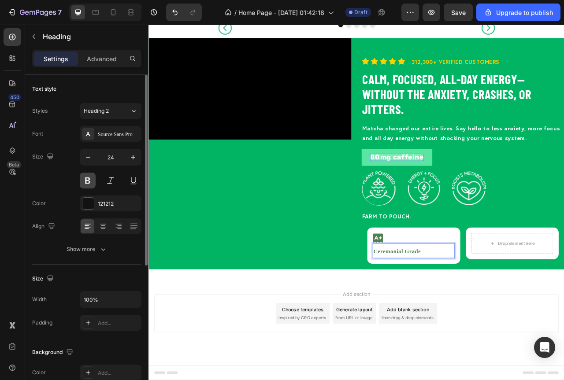
click at [91, 179] on button at bounding box center [88, 181] width 16 height 16
click at [108, 134] on div "Source Sans Pro" at bounding box center [118, 134] width 41 height 8
click at [479, 321] on p "Ceremonial Grade" at bounding box center [485, 312] width 103 height 17
click at [119, 134] on div "Source Sans Pro" at bounding box center [118, 134] width 41 height 8
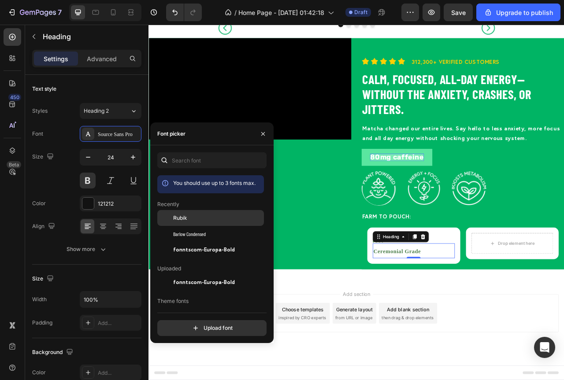
click at [178, 275] on div "Rubik" at bounding box center [210, 283] width 107 height 16
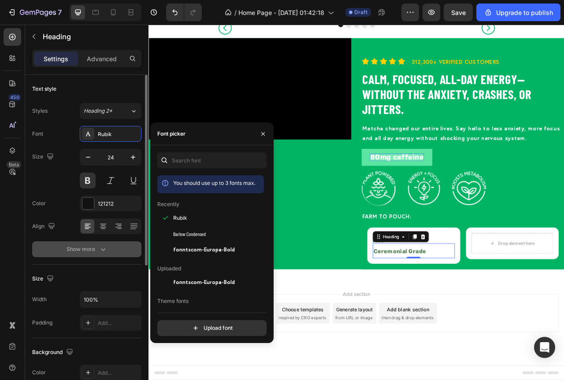
click at [99, 250] on icon "button" at bounding box center [103, 249] width 9 height 9
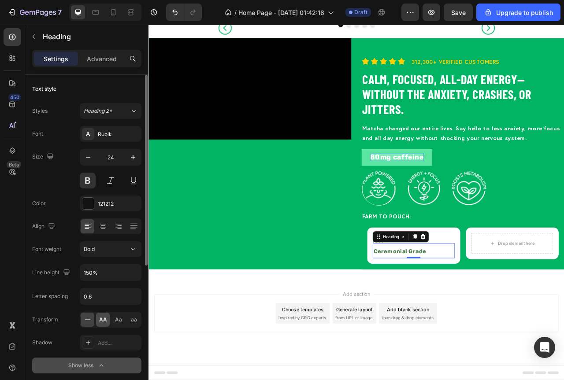
click at [103, 319] on span "AA" at bounding box center [103, 320] width 8 height 8
click at [92, 158] on icon "button" at bounding box center [88, 157] width 9 height 9
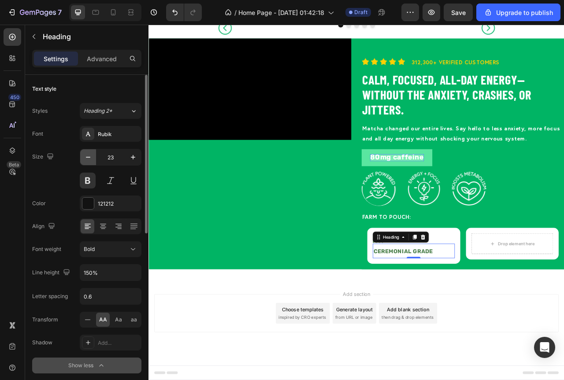
click at [92, 158] on icon "button" at bounding box center [88, 157] width 9 height 9
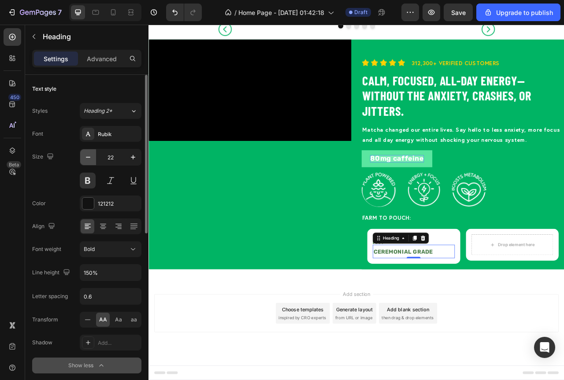
click at [91, 157] on icon "button" at bounding box center [88, 157] width 9 height 9
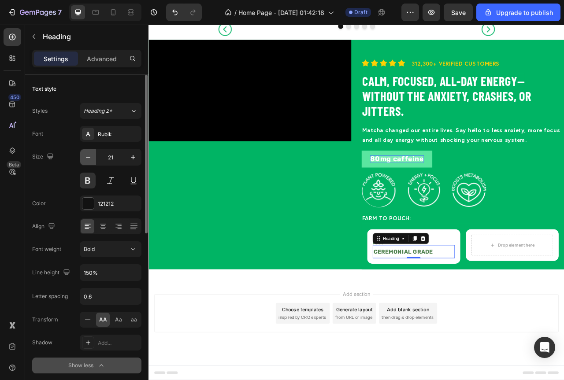
click at [89, 157] on icon "button" at bounding box center [88, 157] width 9 height 9
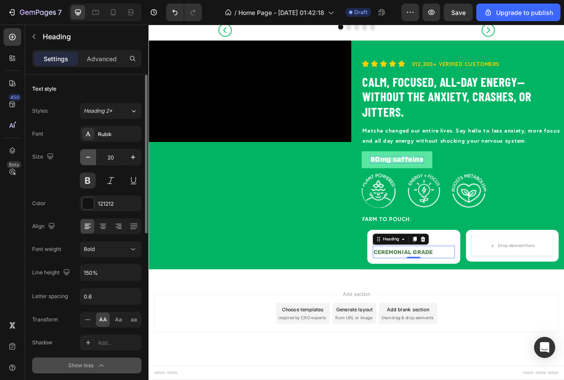
click at [89, 157] on icon "button" at bounding box center [88, 157] width 9 height 9
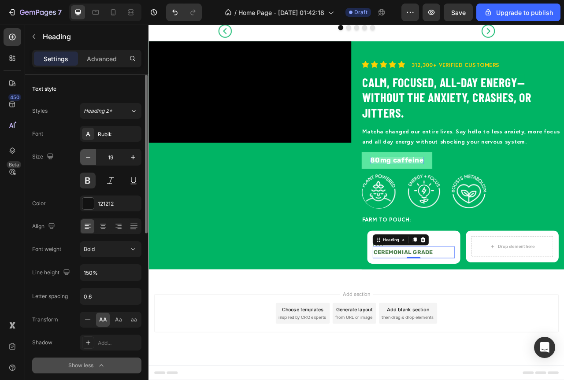
click at [89, 157] on icon "button" at bounding box center [88, 157] width 9 height 9
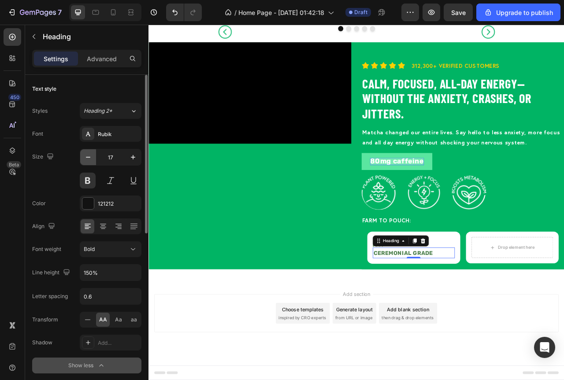
click at [89, 157] on icon "button" at bounding box center [88, 157] width 9 height 9
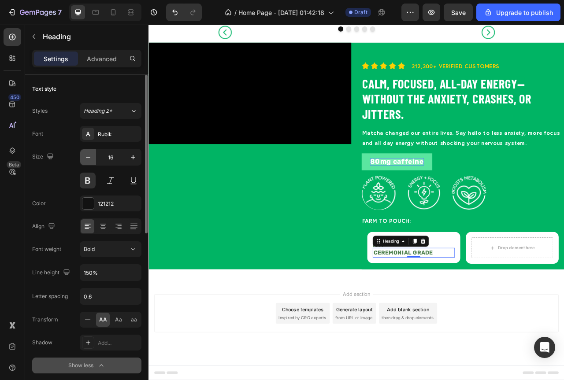
click at [89, 157] on icon "button" at bounding box center [88, 157] width 9 height 9
click at [138, 157] on button "button" at bounding box center [133, 157] width 16 height 16
type input "16"
click at [477, 315] on strong "Ceremonial Grade" at bounding box center [472, 315] width 76 height 8
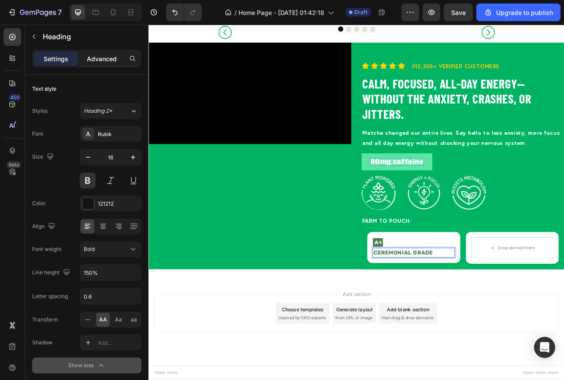
click at [108, 59] on p "Advanced" at bounding box center [102, 58] width 30 height 9
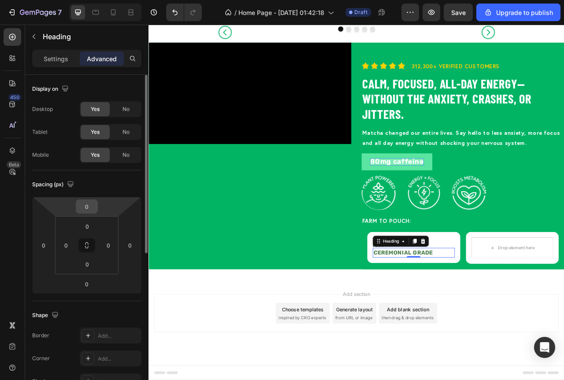
click at [93, 202] on input "0" at bounding box center [87, 206] width 18 height 13
type input "15"
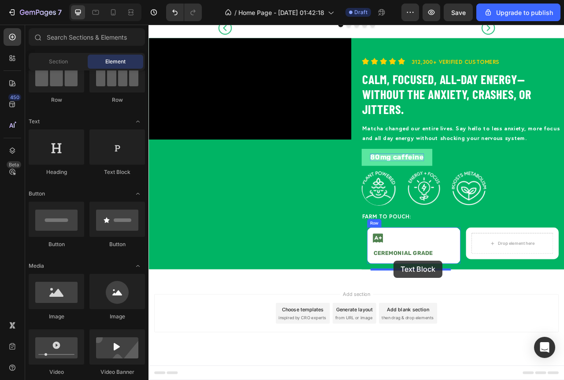
drag, startPoint x: 276, startPoint y: 189, endPoint x: 460, endPoint y: 325, distance: 229.3
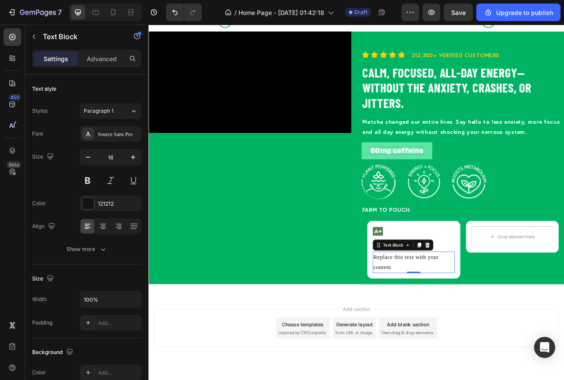
click at [471, 338] on div "Replace this text with your content" at bounding box center [486, 327] width 104 height 27
click at [471, 338] on p "Replace this text with your content" at bounding box center [485, 328] width 103 height 26
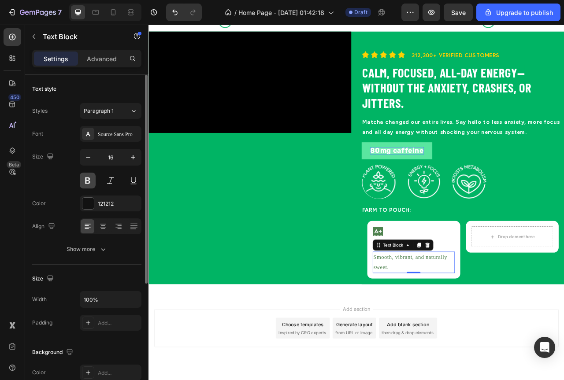
click at [90, 176] on button at bounding box center [88, 181] width 16 height 16
click at [85, 184] on button at bounding box center [88, 181] width 16 height 16
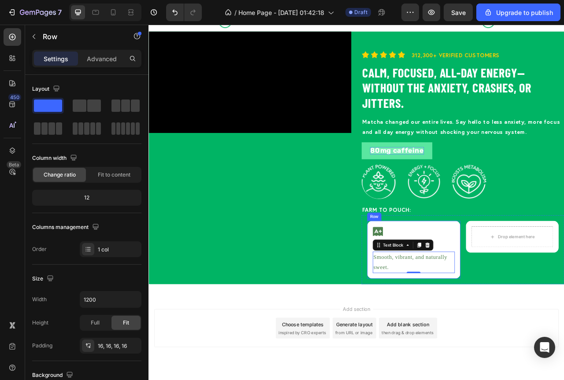
click at [538, 301] on div "Icon ⁠⁠⁠⁠⁠⁠⁠ Ceremonial Grade Heading Smooth, vibrant, and naturally sweet. Tex…" at bounding box center [486, 312] width 119 height 74
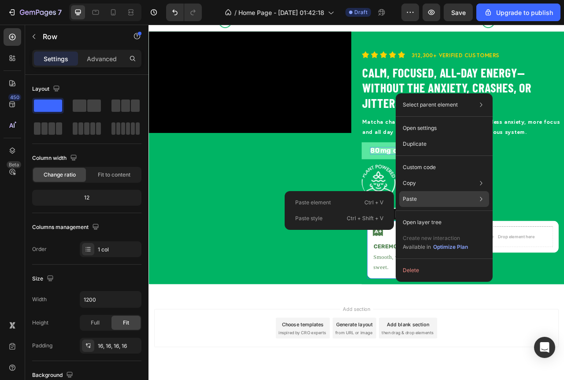
click at [466, 215] on div "Paste Paste element Ctrl + V Paste style Ctrl + Shift + V" at bounding box center [444, 223] width 90 height 16
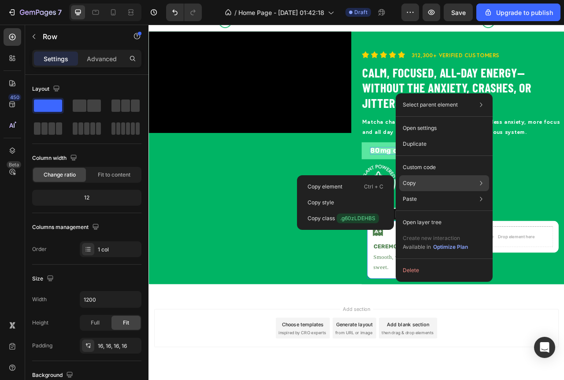
click at [472, 184] on div "Copy Copy element Ctrl + C Copy style Copy class .g60zLDEHBS" at bounding box center [444, 183] width 90 height 16
click at [342, 195] on div "Copy element Ctrl + C" at bounding box center [346, 203] width 90 height 16
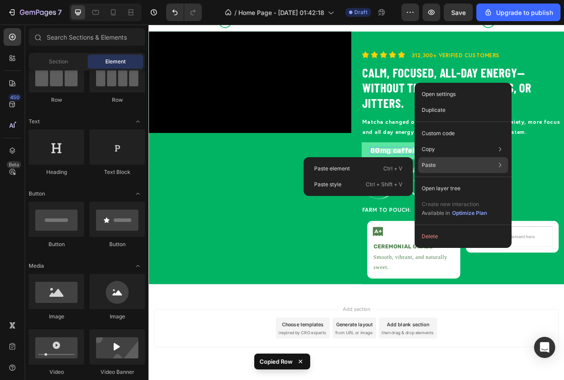
click at [431, 163] on p "Paste" at bounding box center [429, 165] width 14 height 8
click at [496, 167] on icon at bounding box center [500, 165] width 9 height 9
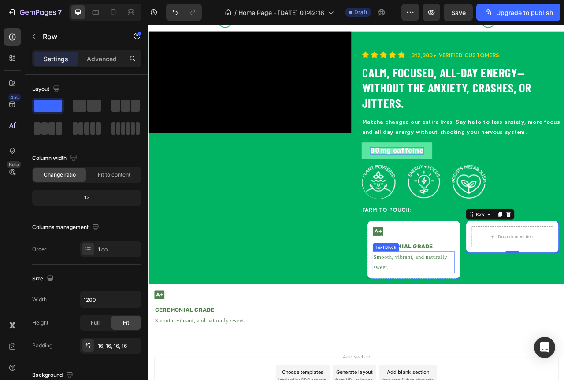
click at [495, 336] on span "Smooth, vibrant, and naturally sweet." at bounding box center [481, 327] width 94 height 20
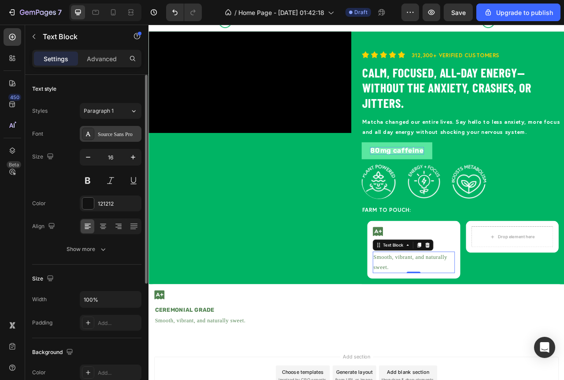
drag, startPoint x: 130, startPoint y: 115, endPoint x: 112, endPoint y: 138, distance: 29.5
click at [112, 138] on div "Styles Paragraph 1 Font Source Sans Pro Size 16 Color 121212 Align Show more" at bounding box center [86, 180] width 109 height 154
click at [111, 137] on div "Source Sans Pro" at bounding box center [118, 134] width 41 height 8
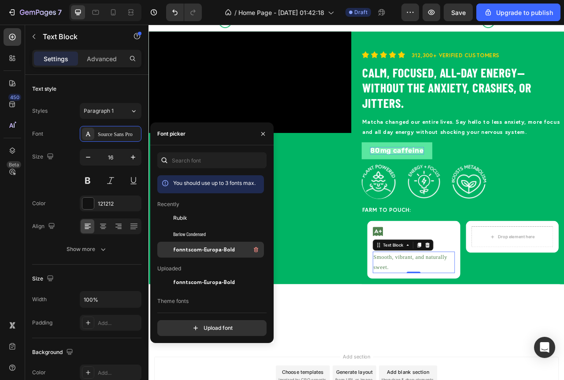
click at [174, 249] on span "fonntscom-Europa-Bold" at bounding box center [204, 250] width 62 height 8
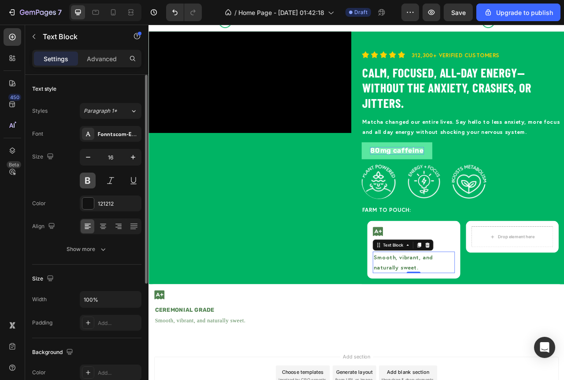
click at [89, 184] on button at bounding box center [88, 181] width 16 height 16
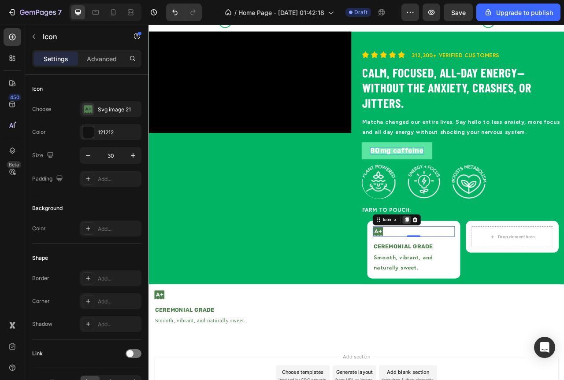
click at [475, 277] on icon at bounding box center [477, 274] width 5 height 6
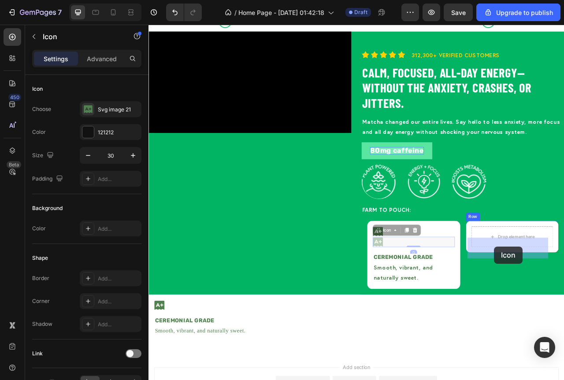
drag, startPoint x: 443, startPoint y: 312, endPoint x: 588, endPoint y: 307, distance: 145.5
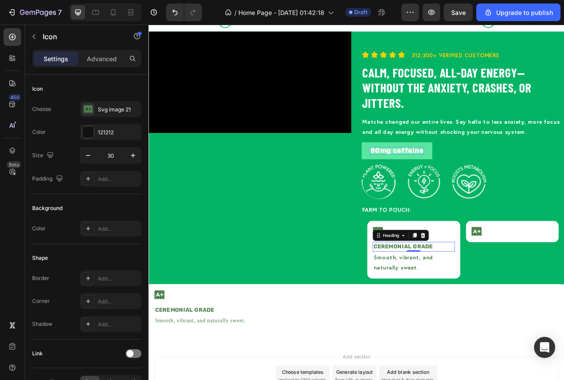
click at [470, 312] on strong "Ceremonial Grade" at bounding box center [472, 307] width 76 height 8
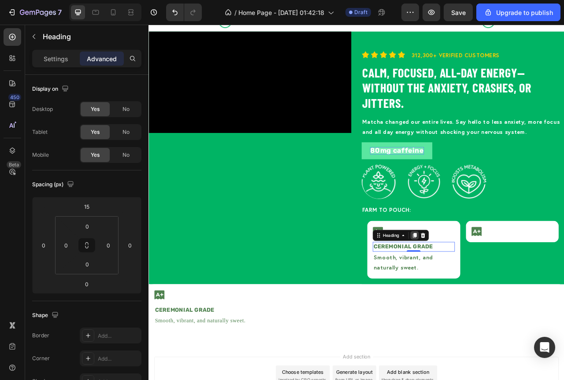
click at [487, 298] on div at bounding box center [487, 293] width 11 height 11
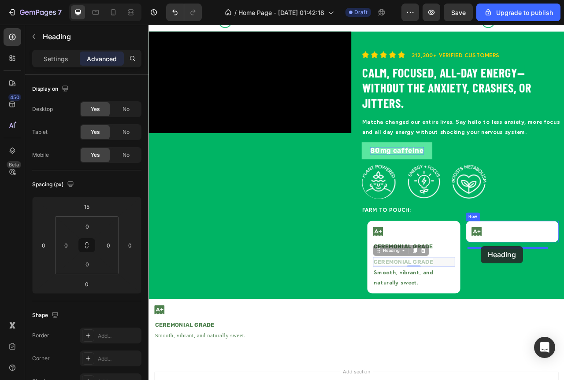
drag, startPoint x: 438, startPoint y: 327, endPoint x: 571, endPoint y: 307, distance: 135.1
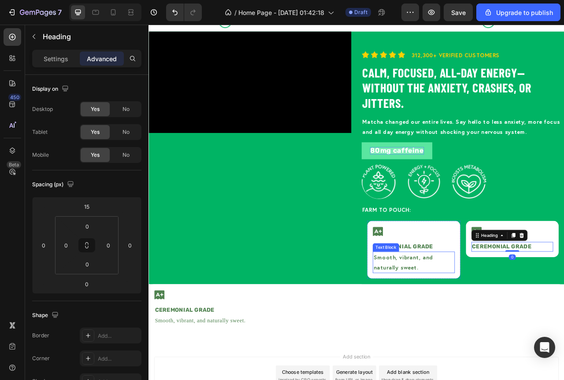
click at [450, 334] on span "Smooth, vibrant, and naturally sweet." at bounding box center [472, 327] width 76 height 22
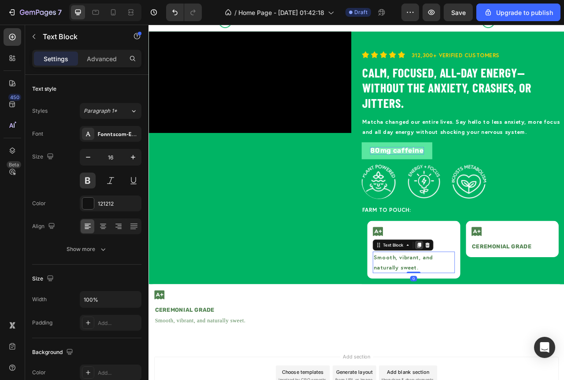
click at [490, 309] on icon at bounding box center [492, 306] width 5 height 6
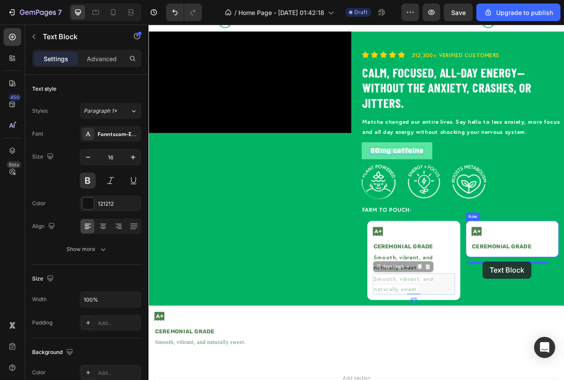
drag, startPoint x: 438, startPoint y: 347, endPoint x: 573, endPoint y: 326, distance: 137.3
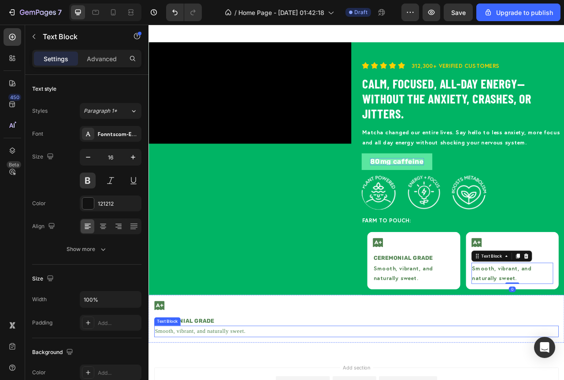
scroll to position [1103, 0]
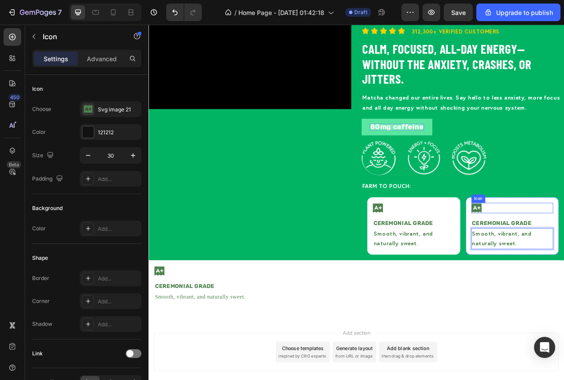
click at [564, 258] on icon at bounding box center [565, 258] width 13 height 13
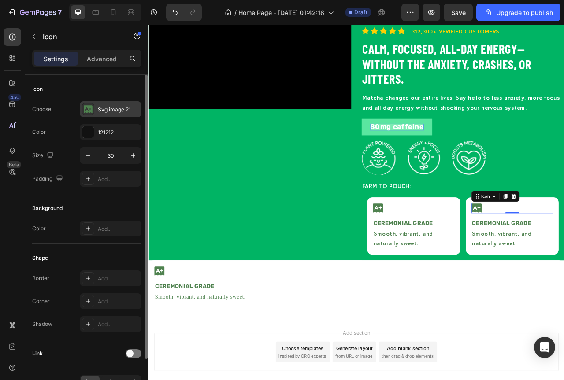
click at [85, 111] on icon at bounding box center [88, 108] width 9 height 7
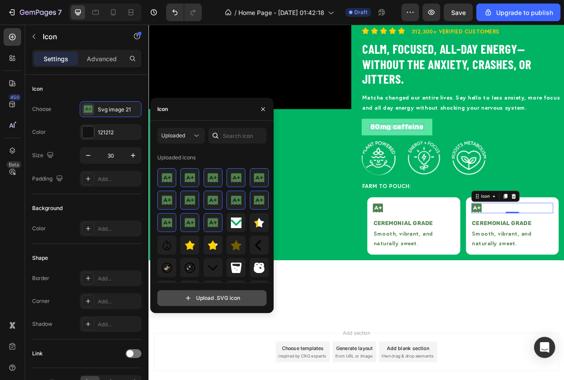
click at [220, 296] on input "file" at bounding box center [212, 298] width 108 height 15
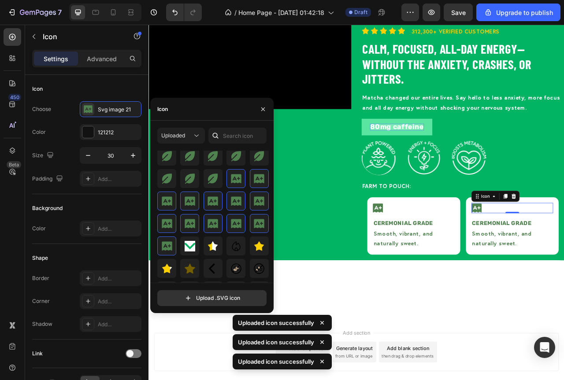
scroll to position [0, 0]
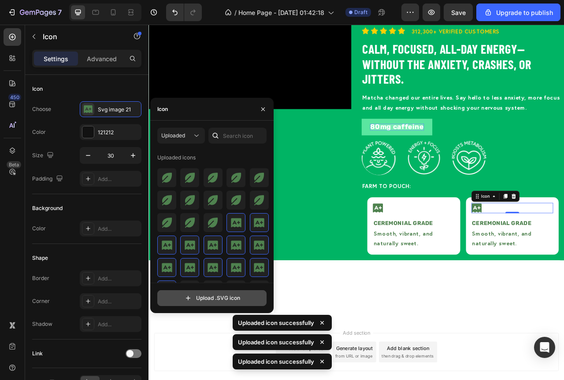
click at [217, 297] on input "file" at bounding box center [212, 298] width 108 height 15
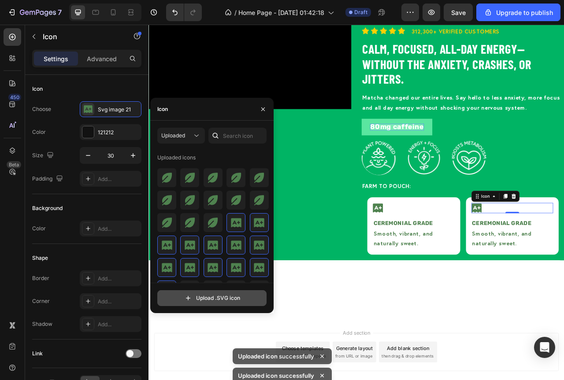
type input "C:\fakepath\svg-image-22.svg"
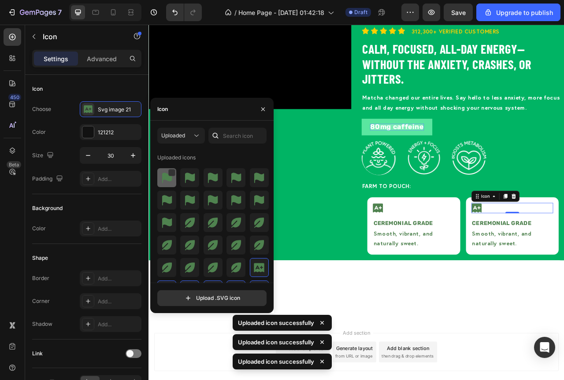
click at [167, 180] on img at bounding box center [167, 178] width 11 height 11
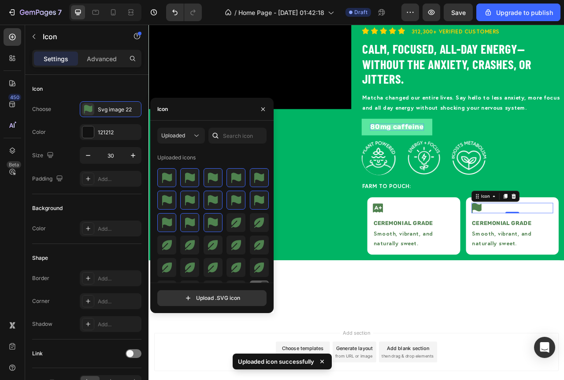
scroll to position [44, 0]
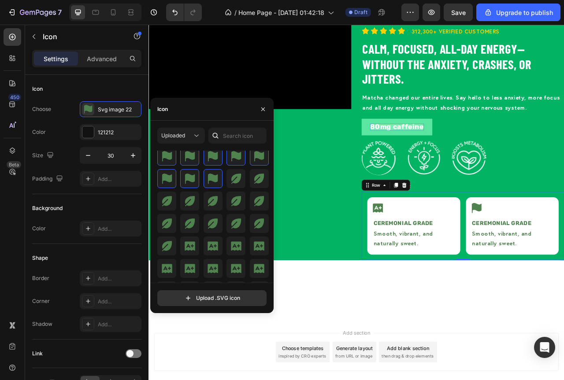
click at [544, 246] on div "Icon ⁠⁠⁠⁠⁠⁠⁠ Ceremonial Grade Heading Smooth, vibrant, and naturally sweet. Tex…" at bounding box center [548, 281] width 258 height 88
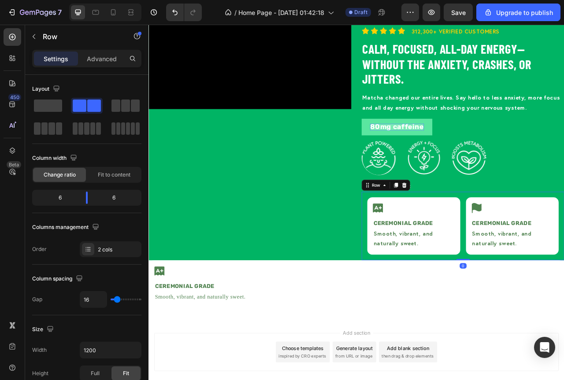
drag, startPoint x: 456, startPoint y: 228, endPoint x: 598, endPoint y: 301, distance: 159.0
click at [460, 227] on icon at bounding box center [463, 229] width 7 height 7
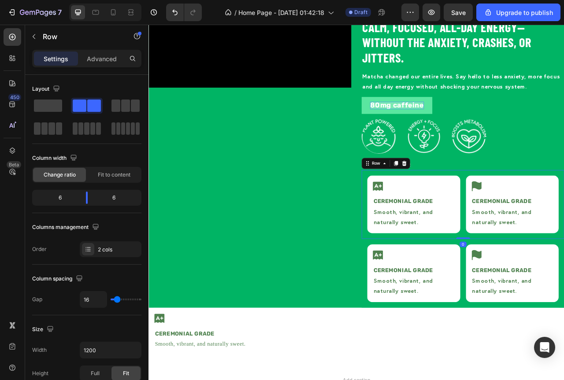
click at [530, 296] on div "Icon ⁠⁠⁠⁠⁠⁠⁠ Ceremonial Grade Heading Smooth, vibrant, and naturally sweet. Tex…" at bounding box center [548, 254] width 258 height 88
click at [419, 308] on div "Icon Ceremonial Grade Heading Smooth, vibrant, and naturally sweet. Text Block …" at bounding box center [548, 341] width 258 height 88
click at [545, 267] on div "Icon ⁠⁠⁠⁠⁠⁠⁠ Ceremonial Grade Heading Smooth, vibrant, and naturally sweet. Tex…" at bounding box center [548, 254] width 258 height 88
click at [100, 62] on p "Advanced" at bounding box center [102, 58] width 30 height 9
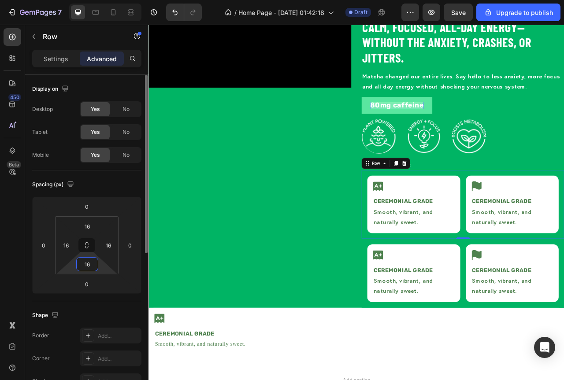
click at [88, 266] on input "16" at bounding box center [87, 264] width 18 height 13
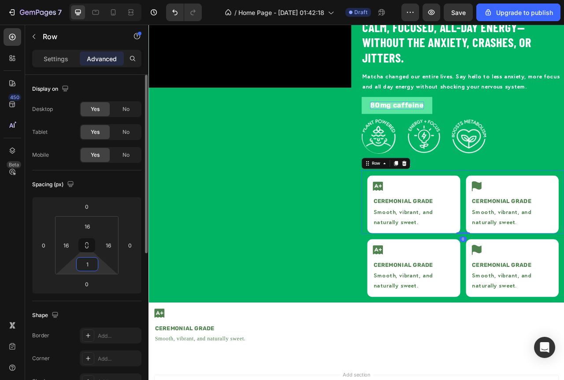
type input "10"
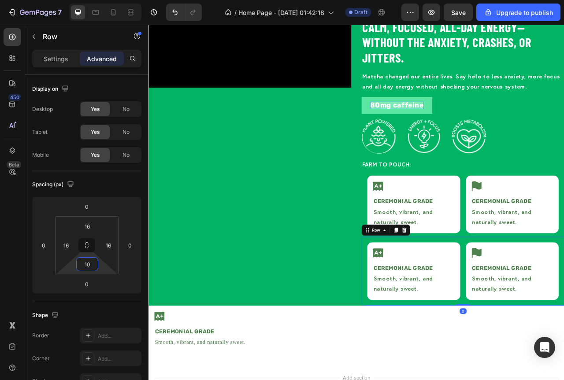
click at [544, 311] on div "Icon Ceremonial Grade Heading Smooth, vibrant, and naturally sweet. Text Block …" at bounding box center [548, 339] width 258 height 88
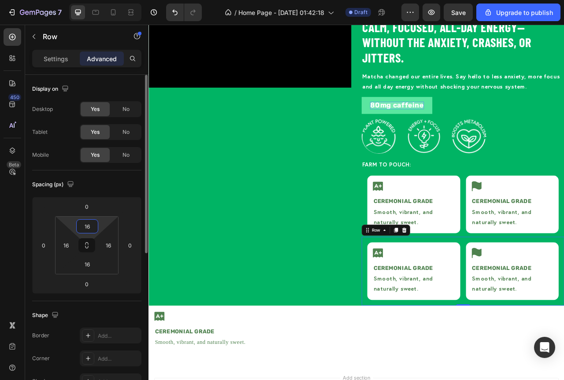
click at [88, 226] on input "16" at bounding box center [87, 226] width 18 height 13
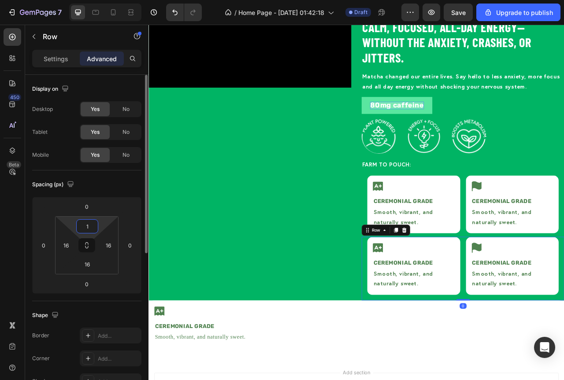
type input "10"
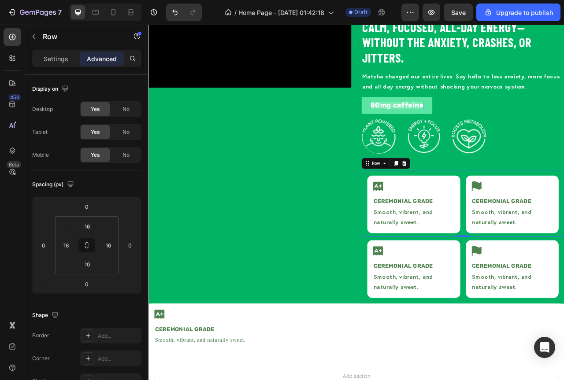
click at [419, 252] on div "Icon ⁠⁠⁠⁠⁠⁠⁠ Ceremonial Grade Heading Smooth, vibrant, and naturally sweet. Tex…" at bounding box center [548, 252] width 258 height 85
click at [419, 270] on div "Icon ⁠⁠⁠⁠⁠⁠⁠ Ceremonial Grade Heading Smooth, vibrant, and naturally sweet. Tex…" at bounding box center [548, 252] width 258 height 85
click at [63, 250] on input "16" at bounding box center [65, 245] width 13 height 13
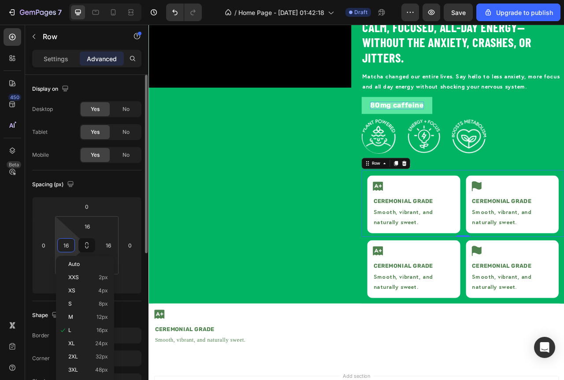
type input "0"
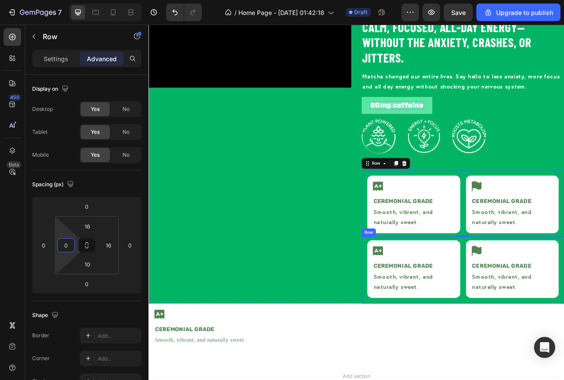
click at [421, 307] on div "Icon Ceremonial Grade Heading Smooth, vibrant, and naturally sweet. Text Block …" at bounding box center [548, 337] width 258 height 85
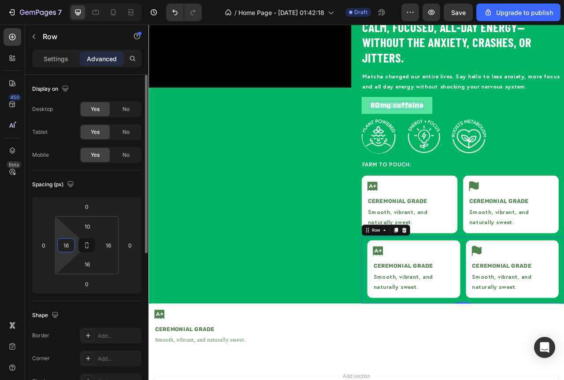
click at [63, 247] on input "16" at bounding box center [65, 245] width 13 height 13
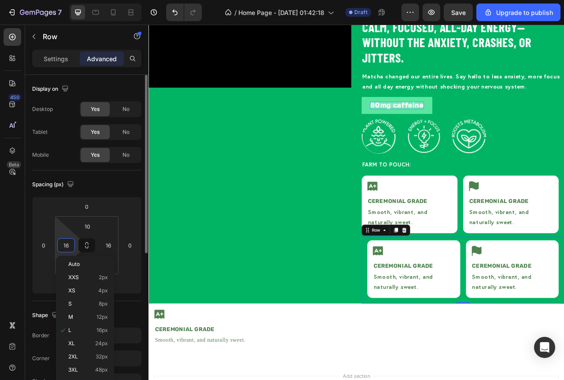
type input "0"
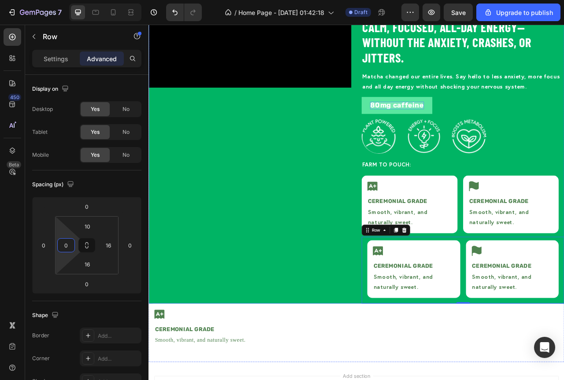
click at [414, 344] on div "Video Icon Icon Icon Icon Icon Icon List 312,300+ Verified Customers Text Block…" at bounding box center [412, 178] width 529 height 404
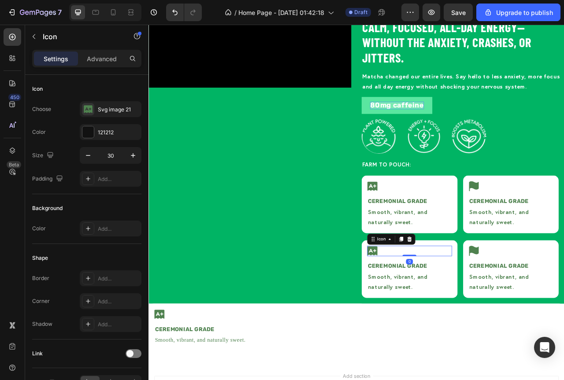
click at [438, 312] on div "Icon 0" at bounding box center [481, 312] width 108 height 13
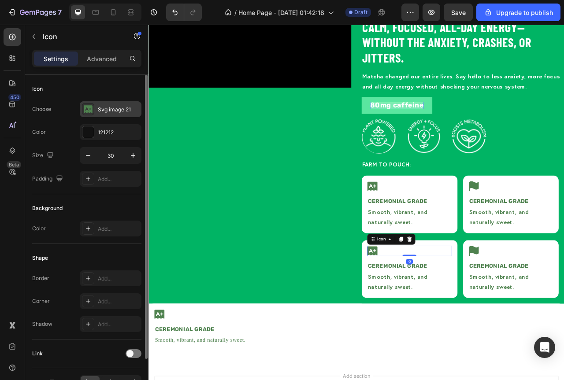
click at [87, 111] on icon at bounding box center [88, 108] width 9 height 7
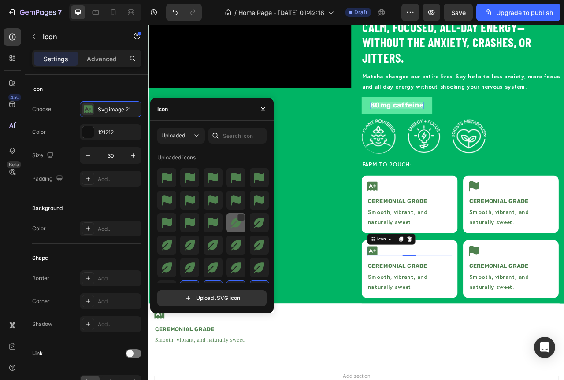
click at [234, 224] on img at bounding box center [236, 223] width 11 height 11
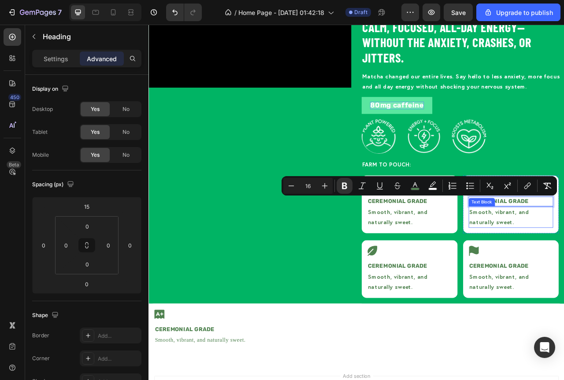
click at [564, 252] on div "Text Block" at bounding box center [572, 251] width 30 height 8
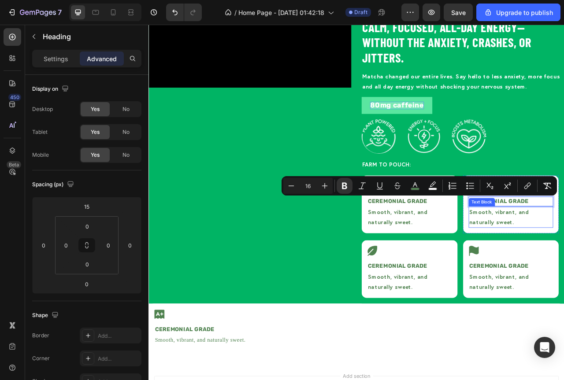
click at [564, 247] on div "Text Block" at bounding box center [572, 251] width 30 height 8
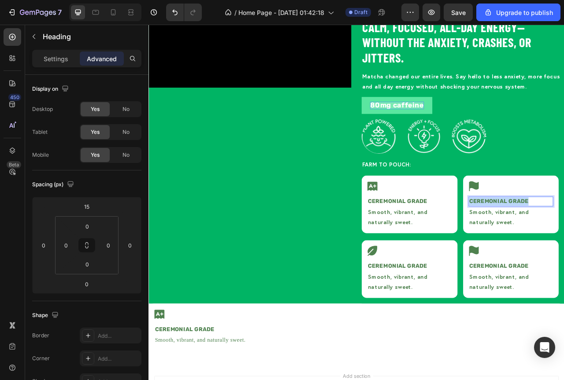
click at [60, 61] on p "Settings" at bounding box center [56, 58] width 25 height 9
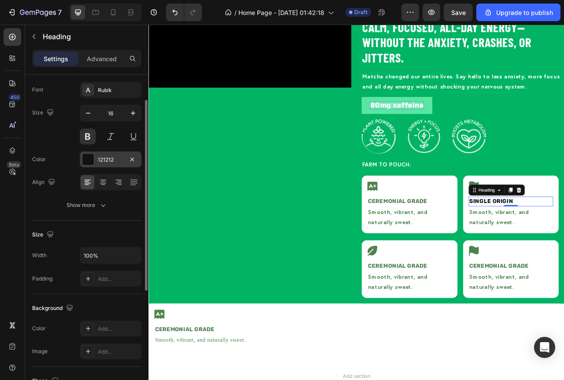
click at [98, 153] on div "121212" at bounding box center [111, 160] width 62 height 16
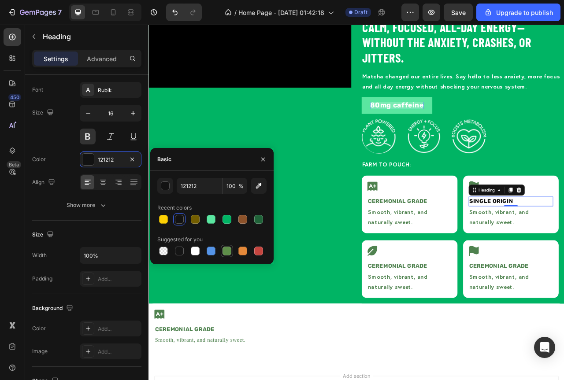
click at [226, 253] on div at bounding box center [227, 251] width 9 height 9
type input "5E8E49"
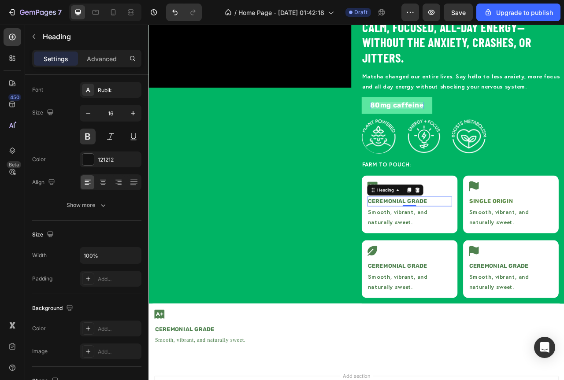
click at [479, 250] on strong "Ceremonial Grade" at bounding box center [465, 249] width 76 height 8
click at [111, 163] on div "121212" at bounding box center [111, 160] width 26 height 8
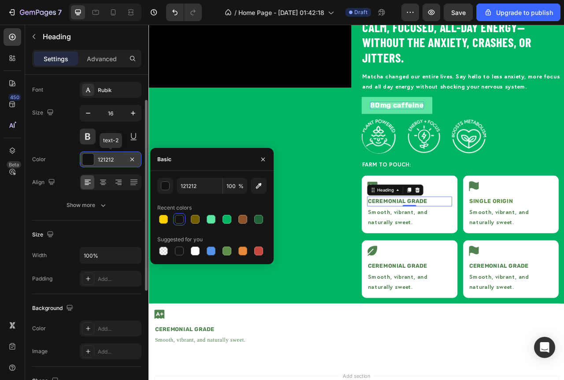
click at [108, 160] on div "121212" at bounding box center [111, 160] width 26 height 8
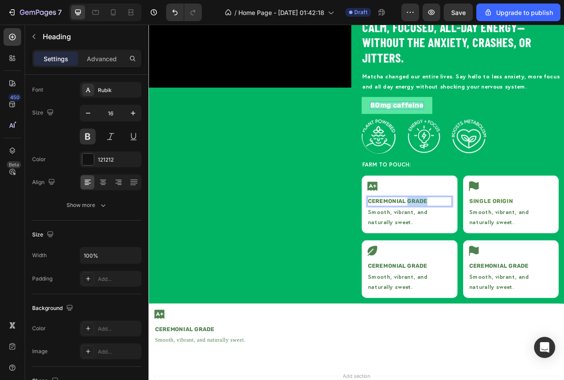
click at [484, 246] on strong "Ceremonial Grade" at bounding box center [465, 249] width 76 height 8
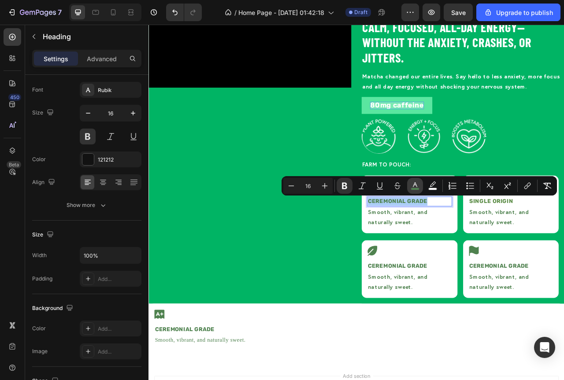
click at [418, 187] on icon "Editor contextual toolbar" at bounding box center [415, 186] width 9 height 9
type input "4F824F"
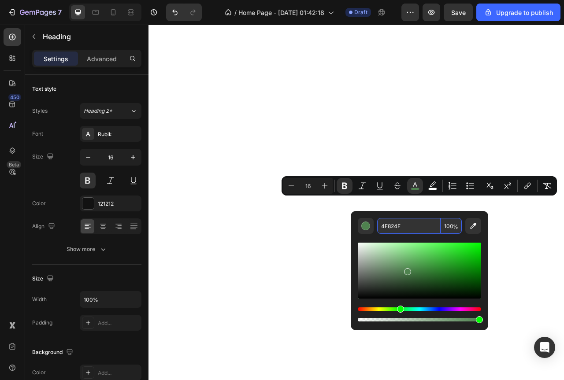
click at [391, 227] on input "4F824F" at bounding box center [408, 226] width 63 height 16
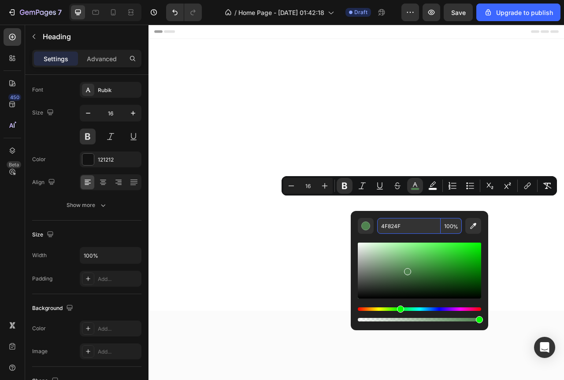
scroll to position [1103, 0]
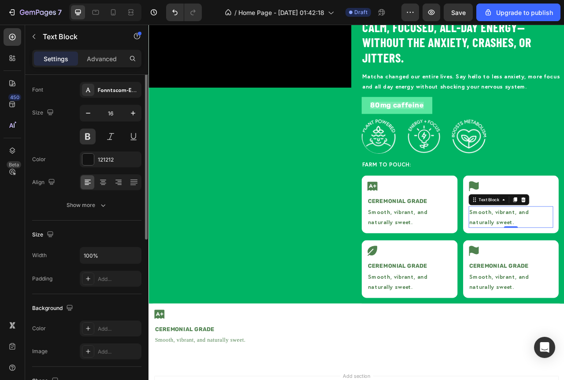
scroll to position [0, 0]
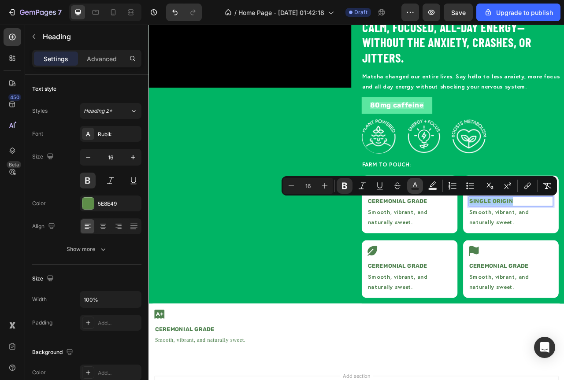
click at [416, 185] on icon "Editor contextual toolbar" at bounding box center [415, 184] width 4 height 5
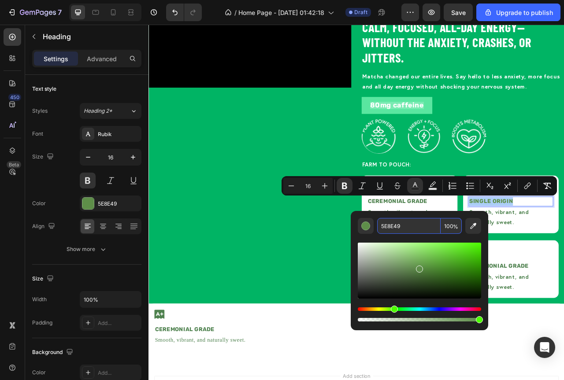
click at [390, 231] on input "5E8E49" at bounding box center [408, 226] width 63 height 16
paste input "4F824F"
type input "4F824F"
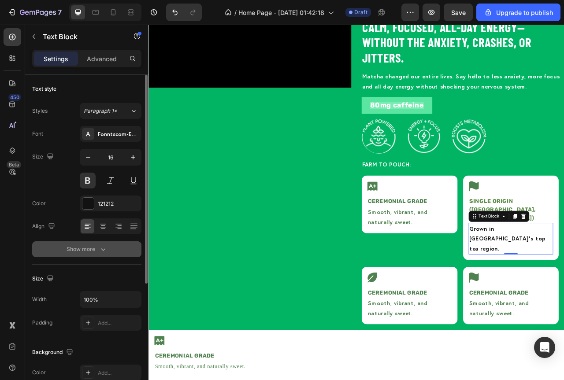
click at [108, 251] on button "Show more" at bounding box center [86, 249] width 109 height 16
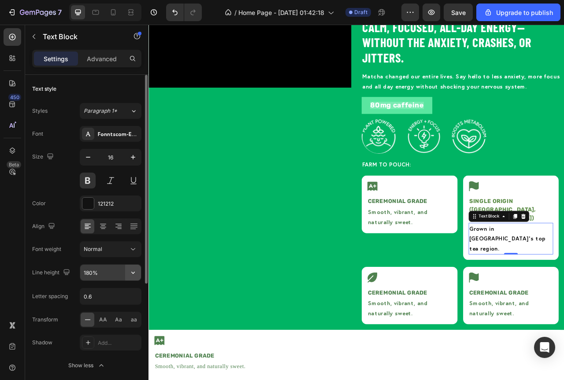
click at [134, 275] on icon "button" at bounding box center [133, 272] width 9 height 9
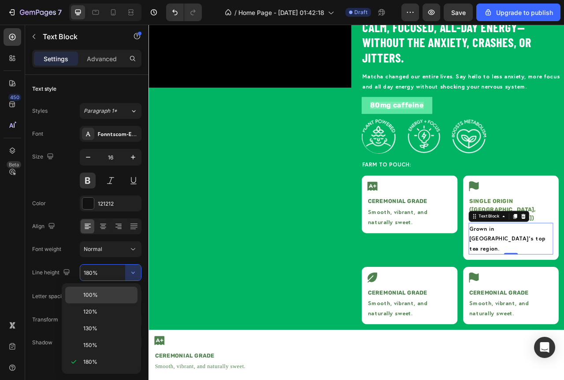
click at [100, 298] on p "100%" at bounding box center [108, 295] width 50 height 8
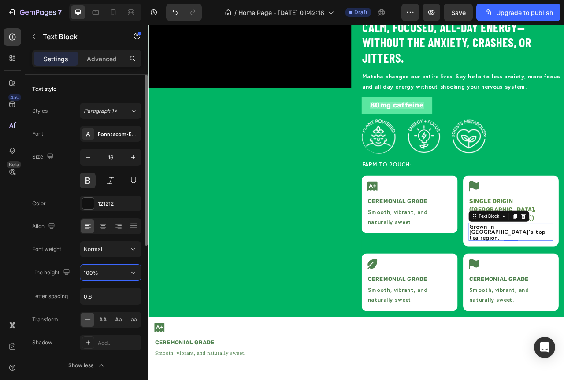
click at [111, 275] on input "100%" at bounding box center [110, 273] width 61 height 16
click at [130, 274] on icon "button" at bounding box center [133, 272] width 9 height 9
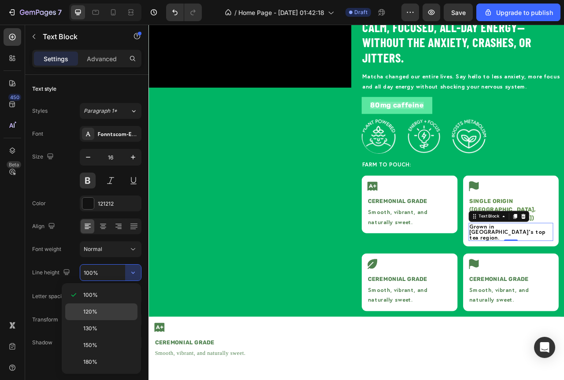
click at [99, 311] on p "120%" at bounding box center [108, 312] width 50 height 8
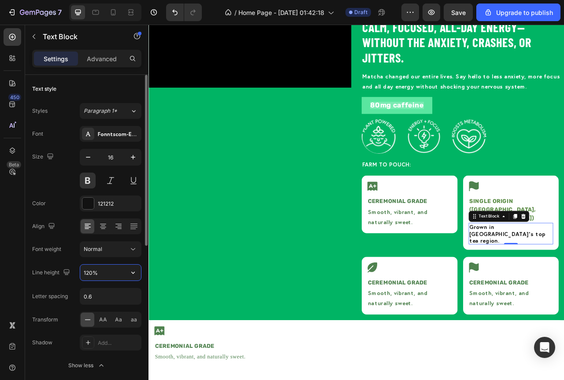
click at [115, 276] on input "120%" at bounding box center [110, 273] width 61 height 16
click at [135, 273] on icon "button" at bounding box center [133, 272] width 9 height 9
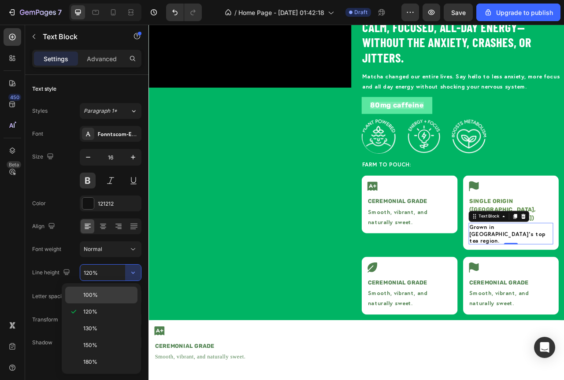
click at [88, 297] on span "100%" at bounding box center [90, 295] width 15 height 8
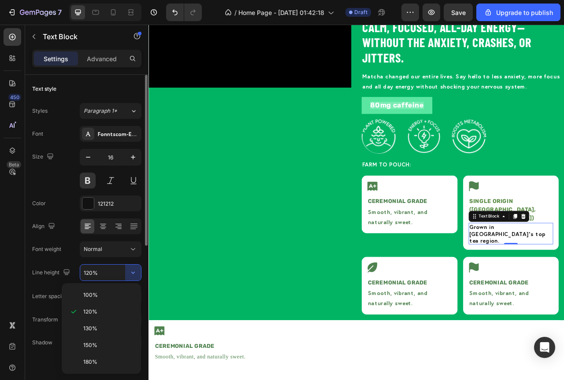
type input "100%"
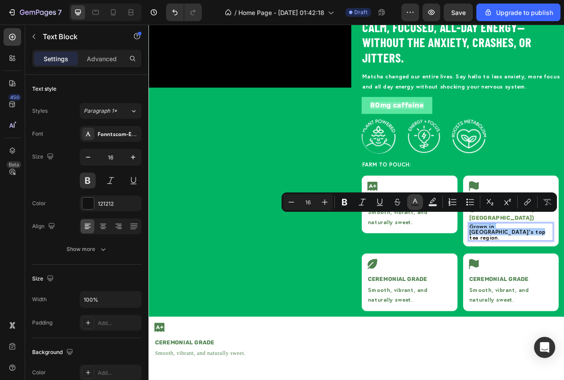
click at [413, 204] on rect "Editor contextual toolbar" at bounding box center [415, 205] width 8 height 2
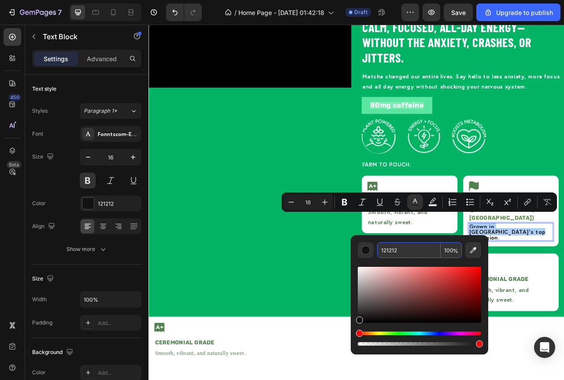
click at [396, 253] on input "121212" at bounding box center [408, 250] width 63 height 16
paste input "4F824F"
type input "4F824F"
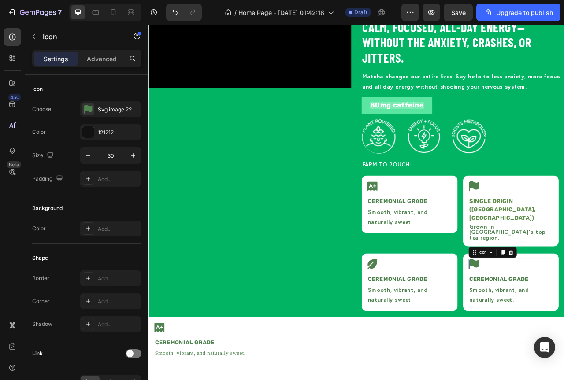
click at [461, 279] on span "Smooth, vibrant, and naturally sweet." at bounding box center [465, 269] width 76 height 22
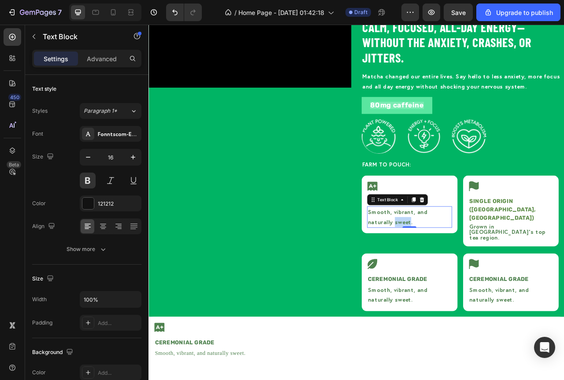
click at [466, 275] on span "Smooth, vibrant, and naturally sweet." at bounding box center [465, 269] width 76 height 22
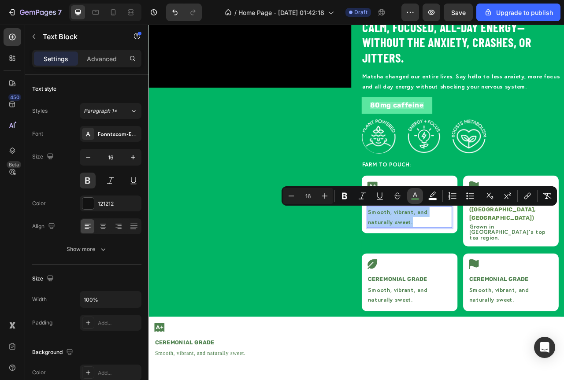
click at [418, 195] on icon "Editor contextual toolbar" at bounding box center [415, 196] width 9 height 9
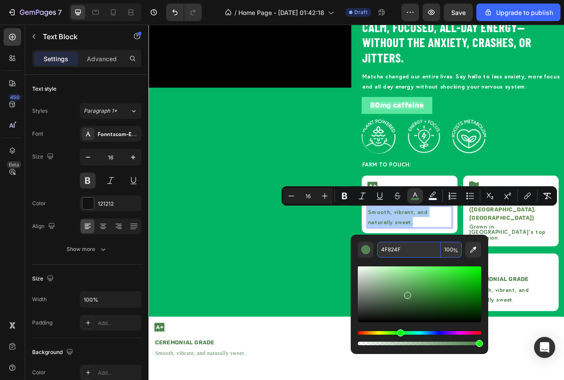
click at [389, 253] on input "4F824F" at bounding box center [408, 250] width 63 height 16
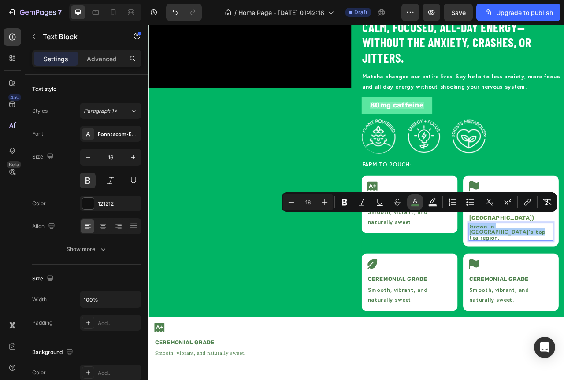
click at [418, 205] on rect "Editor contextual toolbar" at bounding box center [415, 205] width 8 height 2
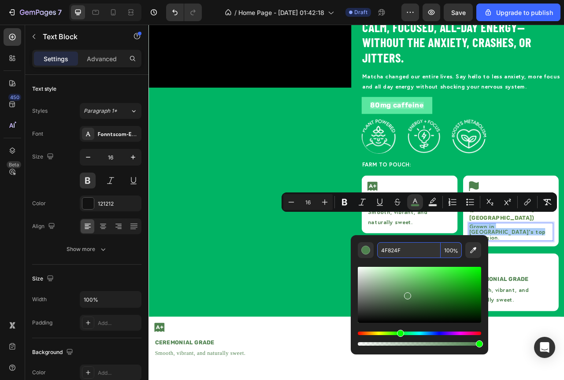
click at [413, 253] on input "4F824F" at bounding box center [408, 250] width 63 height 16
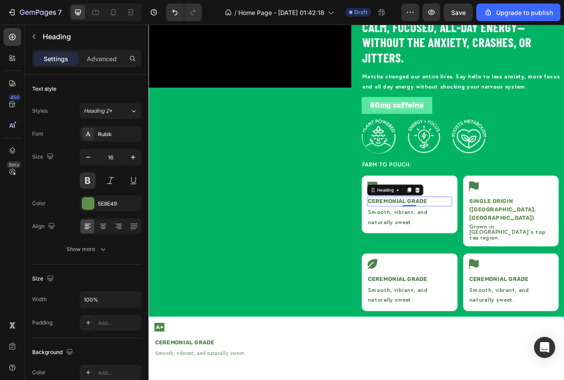
click at [462, 246] on strong "Ceremonial Grade" at bounding box center [465, 249] width 76 height 8
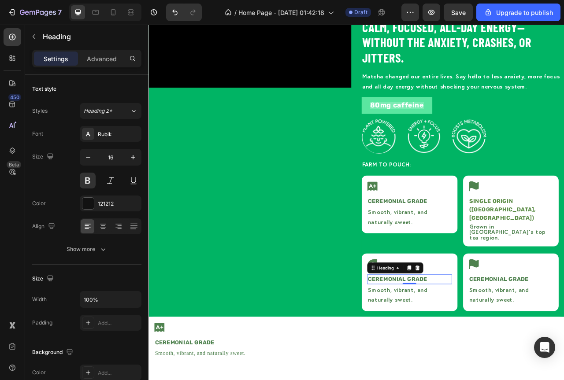
click at [456, 343] on h2 "Ceremonial Grade" at bounding box center [481, 349] width 108 height 12
click at [456, 344] on p "Ceremonial Grade" at bounding box center [480, 349] width 106 height 11
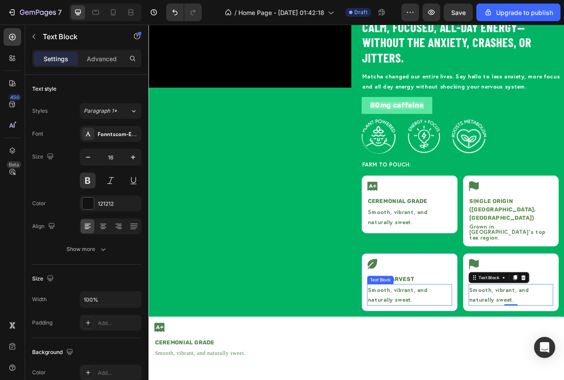
click at [454, 357] on span "Smooth, vibrant, and naturally sweet." at bounding box center [465, 368] width 76 height 22
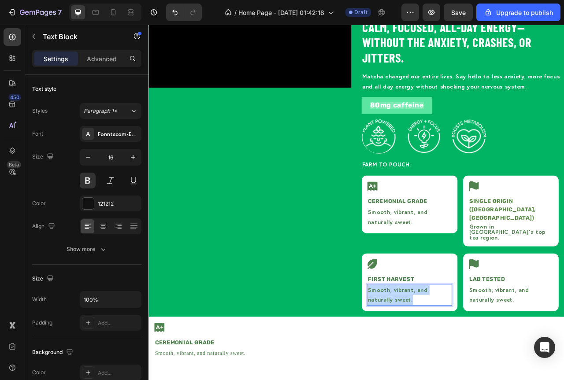
click at [454, 357] on span "Smooth, vibrant, and naturally sweet." at bounding box center [465, 368] width 76 height 22
click at [475, 356] on p "Young, nutrient-rich leaves." at bounding box center [480, 362] width 106 height 13
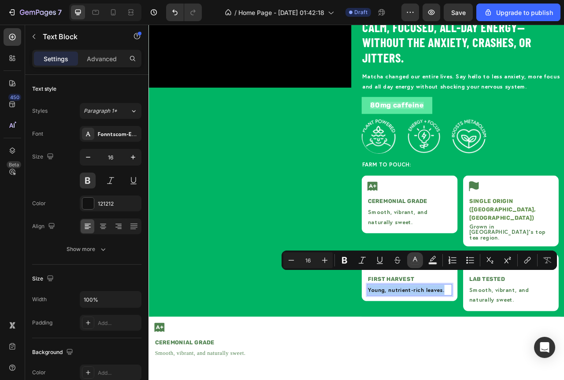
click at [416, 265] on button "color" at bounding box center [415, 260] width 16 height 16
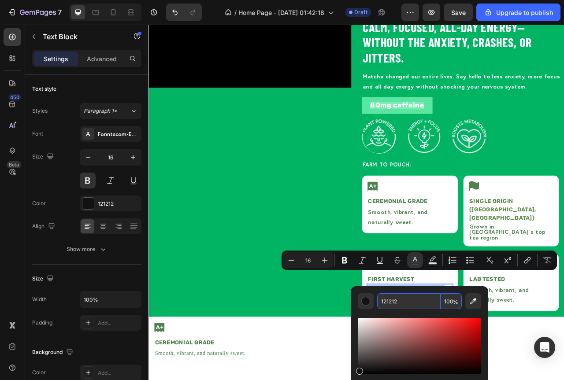
click at [418, 303] on input "121212" at bounding box center [408, 301] width 63 height 16
paste input "4F824F"
type input "4F824F"
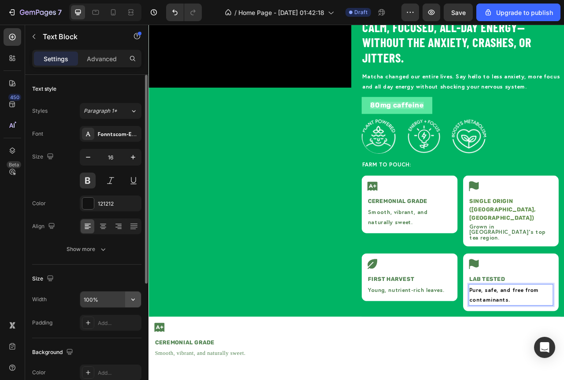
click at [127, 304] on button "button" at bounding box center [133, 300] width 16 height 16
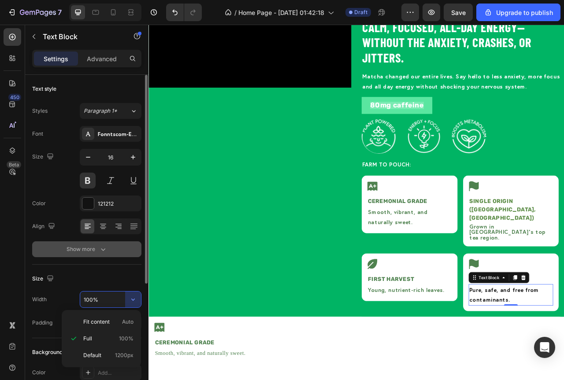
click at [96, 255] on button "Show more" at bounding box center [86, 249] width 109 height 16
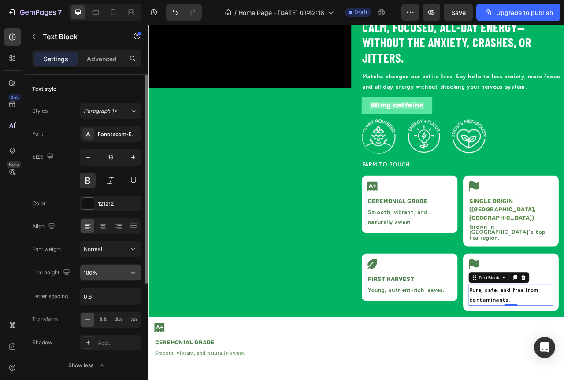
click at [125, 269] on button "button" at bounding box center [133, 273] width 16 height 16
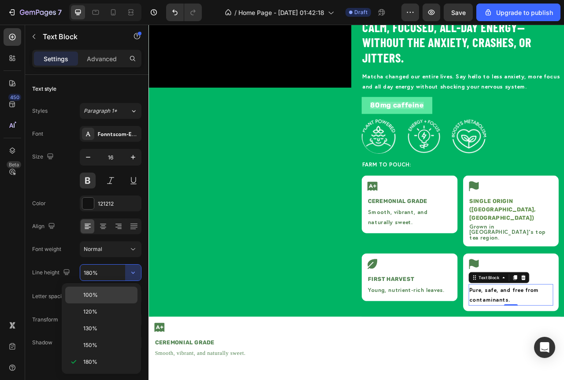
click at [96, 297] on span "100%" at bounding box center [90, 295] width 15 height 8
type input "100%"
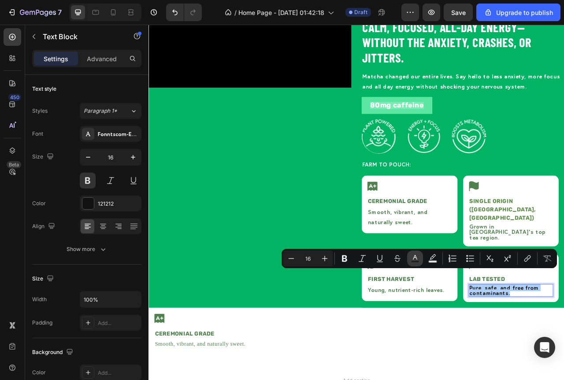
click at [419, 263] on button "Text Color" at bounding box center [415, 259] width 16 height 16
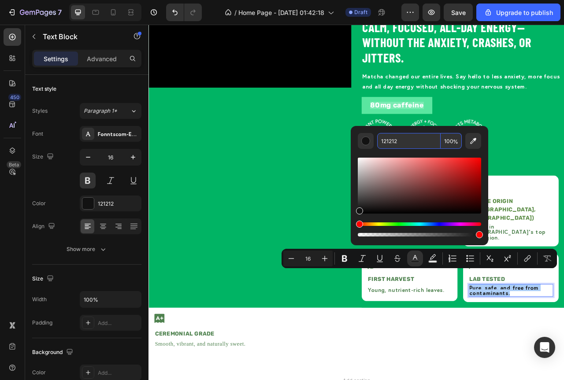
click at [388, 145] on input "121212" at bounding box center [408, 141] width 63 height 16
paste input "4F824F"
type input "4F824F"
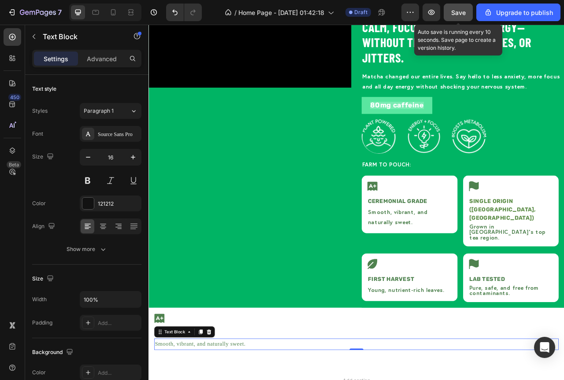
click at [458, 13] on span "Save" at bounding box center [458, 12] width 15 height 7
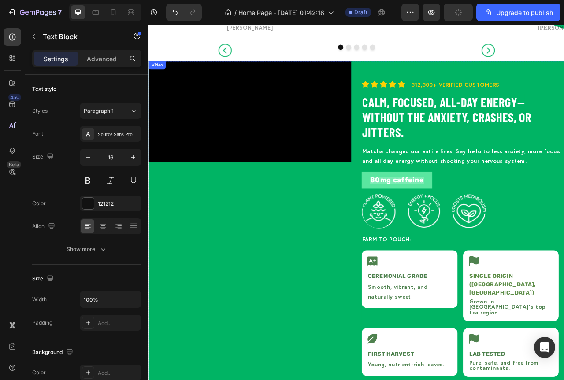
scroll to position [1065, 0]
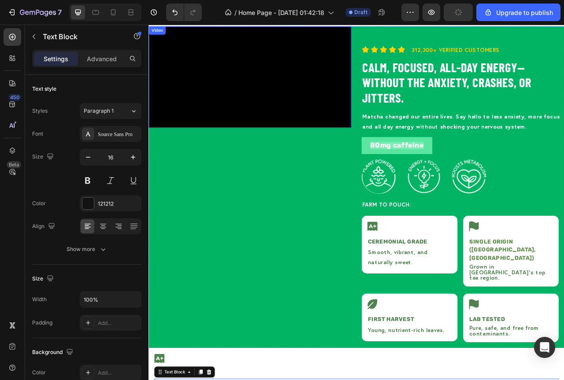
click at [333, 156] on video at bounding box center [277, 91] width 258 height 129
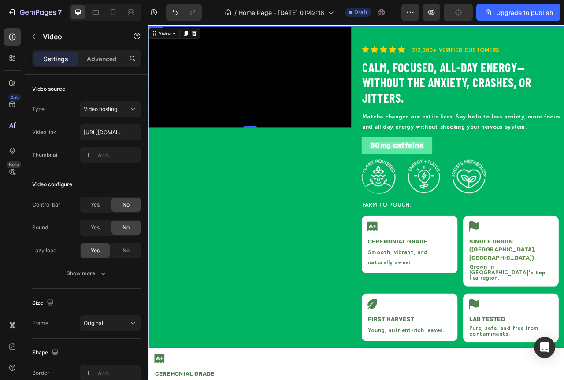
scroll to position [1021, 0]
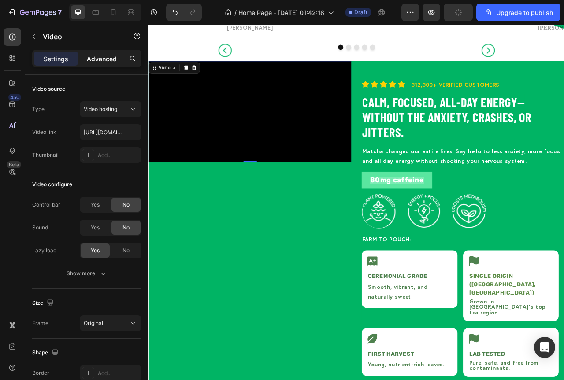
click at [119, 60] on div "Advanced" at bounding box center [102, 59] width 44 height 14
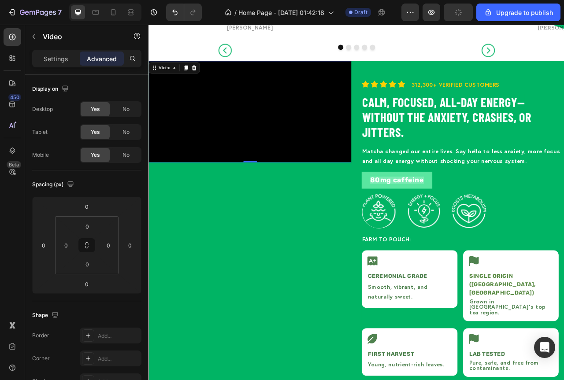
click at [119, 60] on div "Advanced" at bounding box center [102, 59] width 44 height 14
click at [50, 62] on p "Settings" at bounding box center [56, 58] width 25 height 9
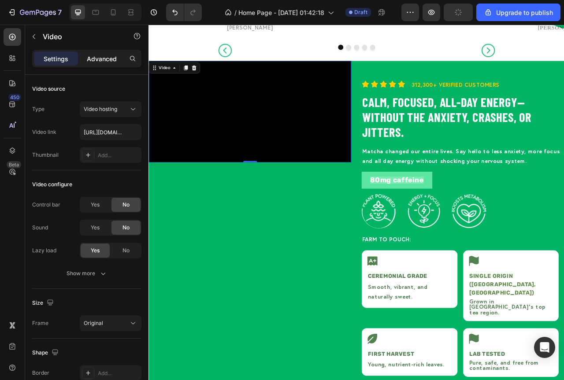
click at [92, 56] on p "Advanced" at bounding box center [102, 58] width 30 height 9
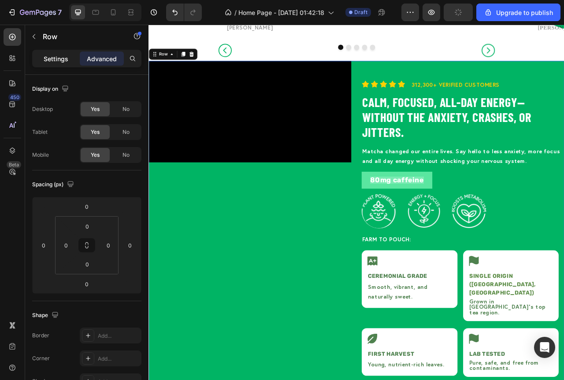
click at [48, 63] on p "Settings" at bounding box center [56, 58] width 25 height 9
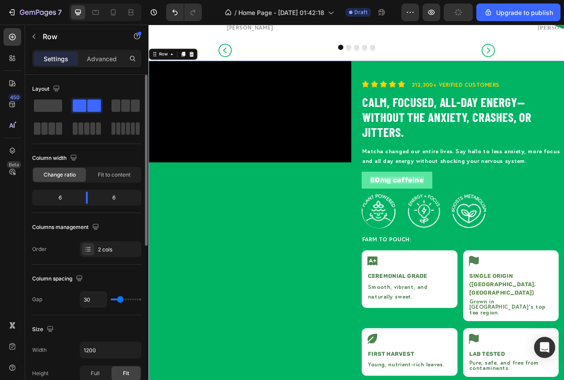
scroll to position [0, 0]
click at [121, 174] on span "Fit to content" at bounding box center [114, 175] width 33 height 8
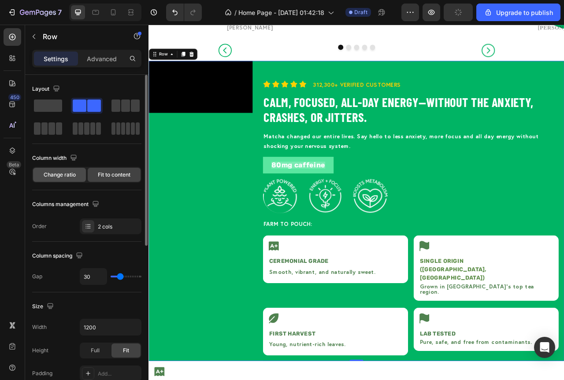
click at [68, 176] on span "Change ratio" at bounding box center [60, 175] width 32 height 8
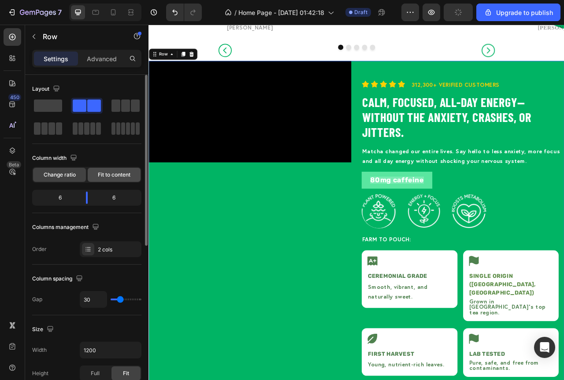
click at [114, 175] on span "Fit to content" at bounding box center [114, 175] width 33 height 8
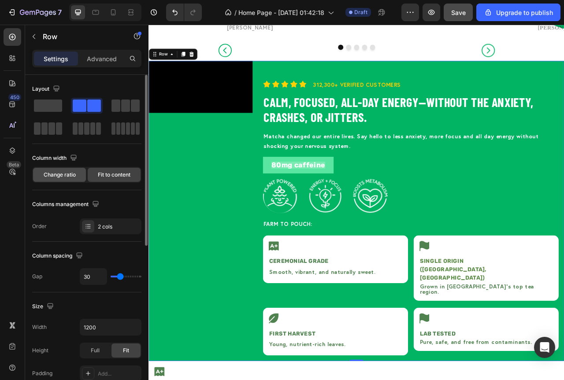
click at [76, 176] on div "Change ratio" at bounding box center [59, 175] width 53 height 14
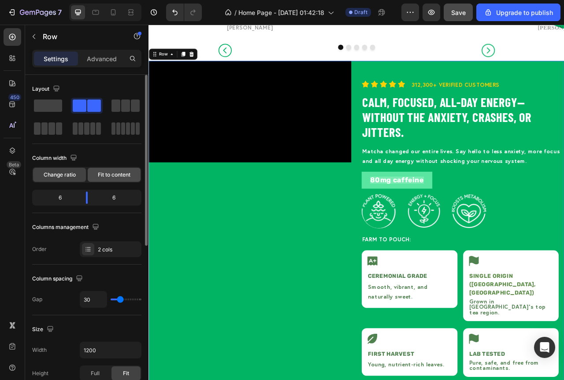
click at [118, 178] on span "Fit to content" at bounding box center [114, 175] width 33 height 8
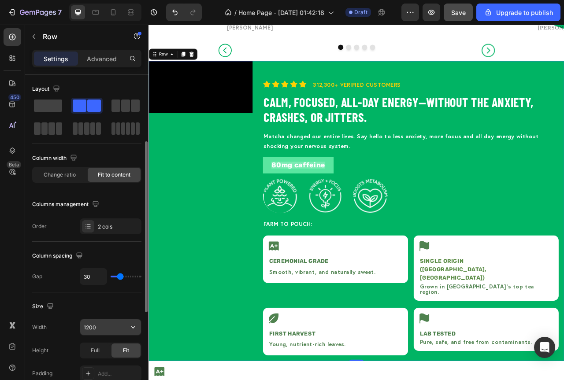
scroll to position [44, 0]
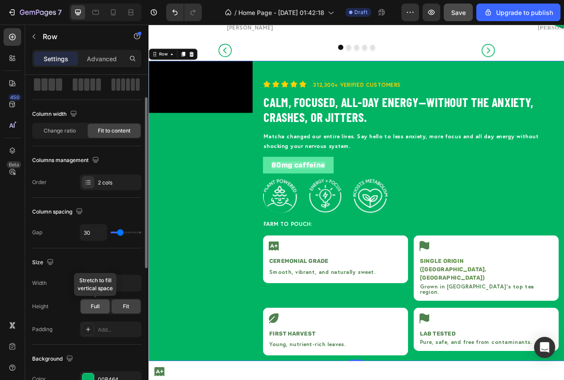
click at [91, 308] on span "Full" at bounding box center [95, 307] width 9 height 8
click at [96, 307] on span "Full" at bounding box center [95, 307] width 9 height 8
click at [127, 308] on span "Fit" at bounding box center [126, 307] width 6 height 8
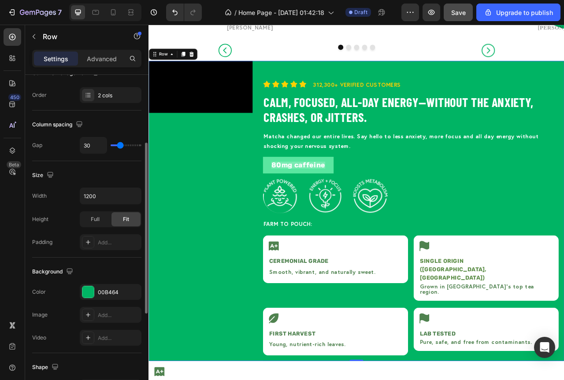
scroll to position [0, 0]
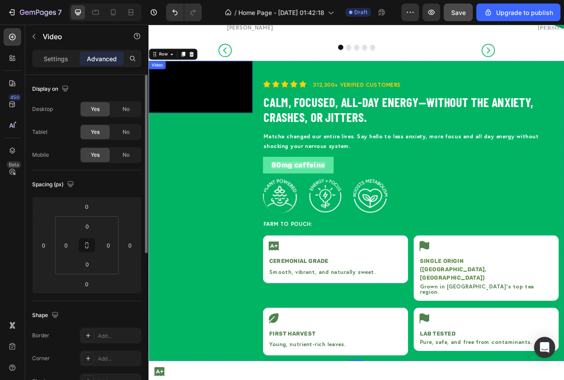
click at [239, 137] on video at bounding box center [214, 104] width 132 height 66
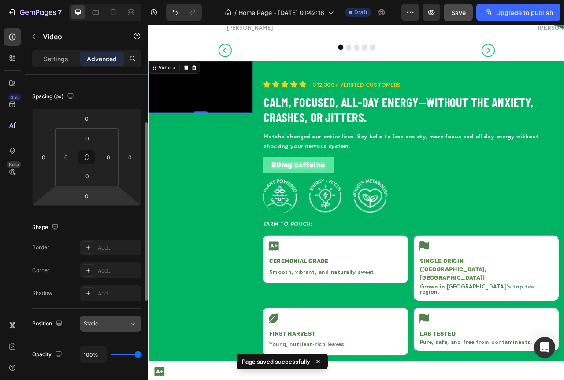
scroll to position [220, 0]
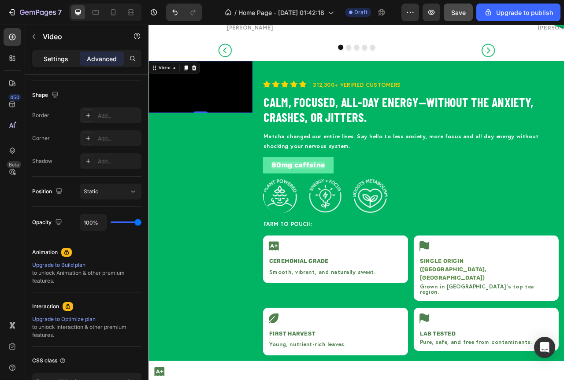
click at [56, 65] on div "Settings" at bounding box center [56, 59] width 44 height 14
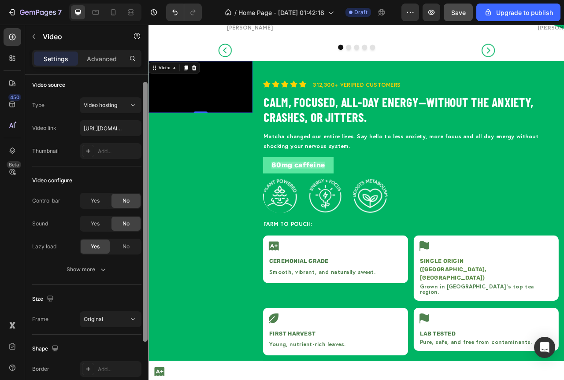
scroll to position [0, 0]
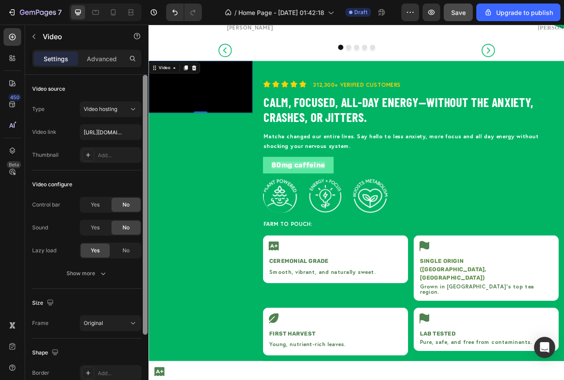
drag, startPoint x: 144, startPoint y: 141, endPoint x: 147, endPoint y: 93, distance: 47.2
click at [147, 93] on div at bounding box center [145, 205] width 5 height 260
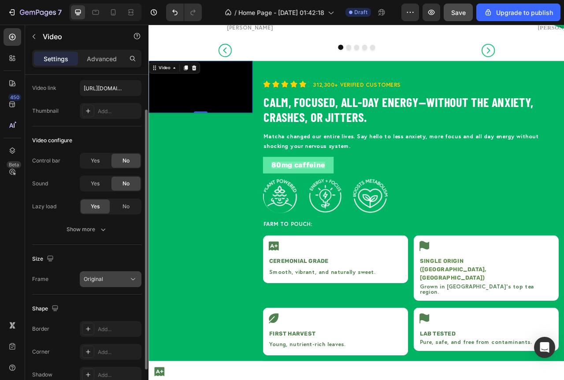
click at [129, 281] on icon at bounding box center [133, 279] width 9 height 9
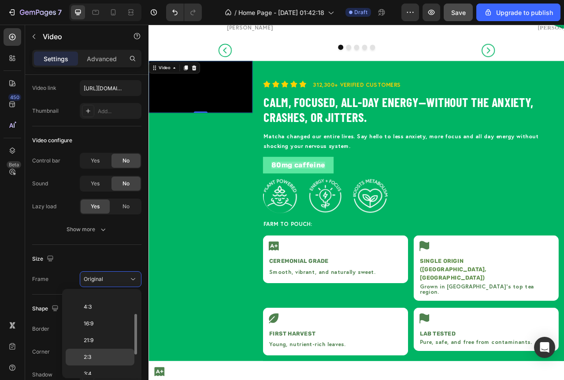
click at [92, 355] on p "2:3" at bounding box center [107, 357] width 47 height 8
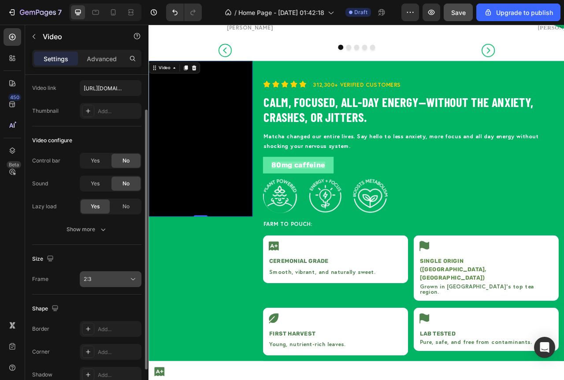
click at [132, 280] on icon at bounding box center [133, 279] width 9 height 9
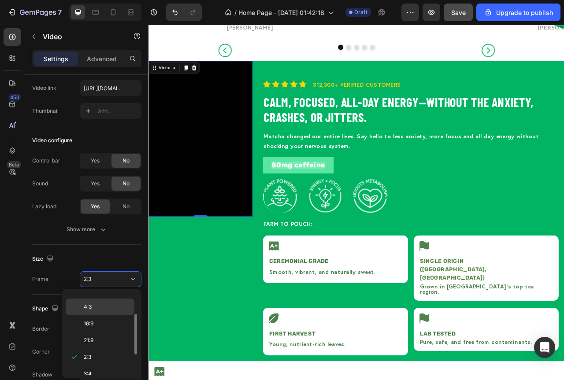
click at [103, 310] on p "4:3" at bounding box center [107, 307] width 47 height 8
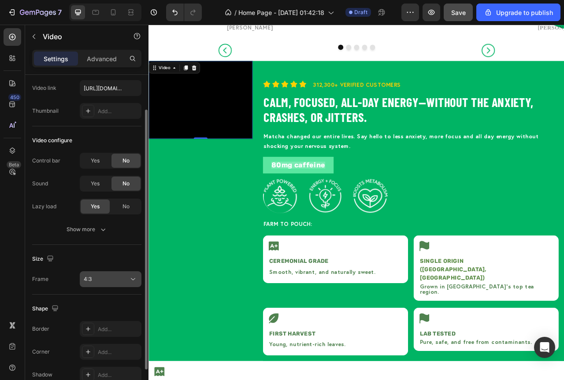
click at [126, 275] on div "4:3" at bounding box center [106, 279] width 45 height 8
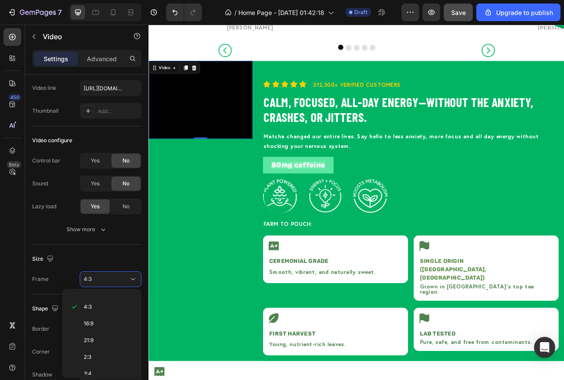
scroll to position [85, 0]
click at [99, 366] on span "Custom" at bounding box center [93, 367] width 19 height 8
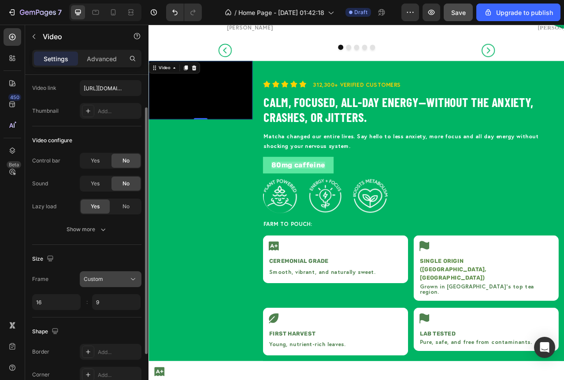
click at [130, 280] on icon at bounding box center [133, 279] width 9 height 9
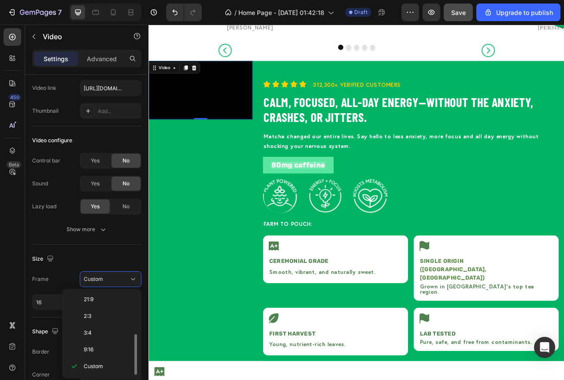
scroll to position [0, 0]
click at [97, 299] on span "Original" at bounding box center [93, 301] width 19 height 8
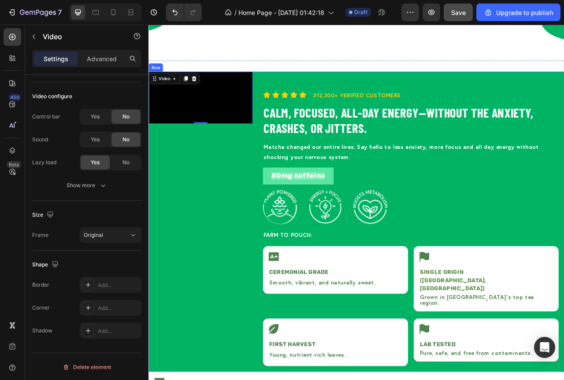
scroll to position [1154, 0]
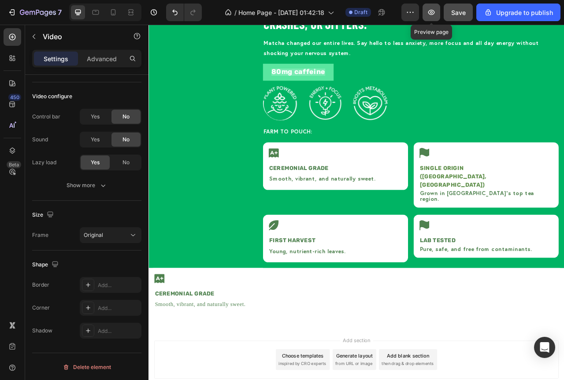
click at [426, 8] on button "button" at bounding box center [432, 13] width 18 height 18
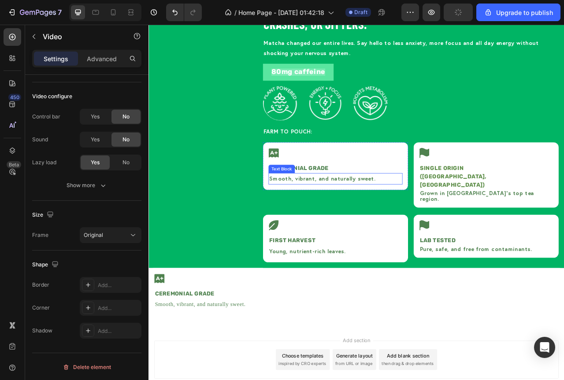
scroll to position [1109, 0]
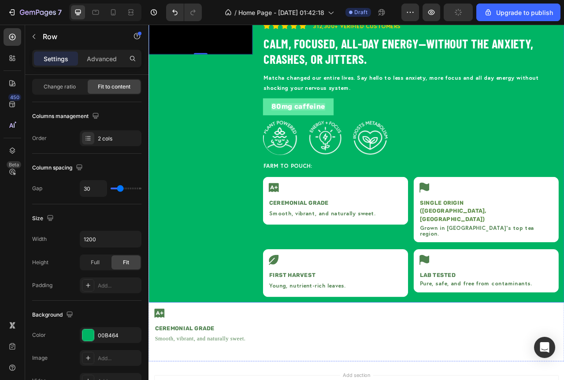
click at [281, 327] on div "Video 0" at bounding box center [214, 187] width 132 height 382
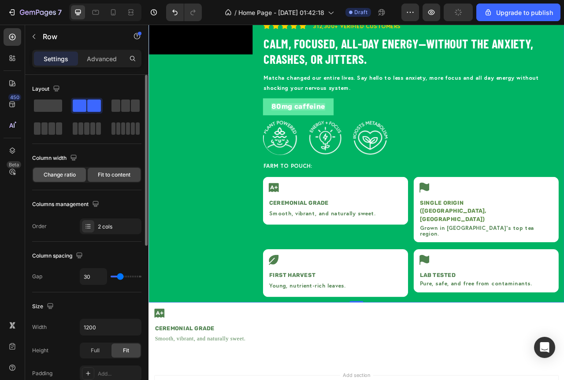
click at [58, 176] on span "Change ratio" at bounding box center [60, 175] width 32 height 8
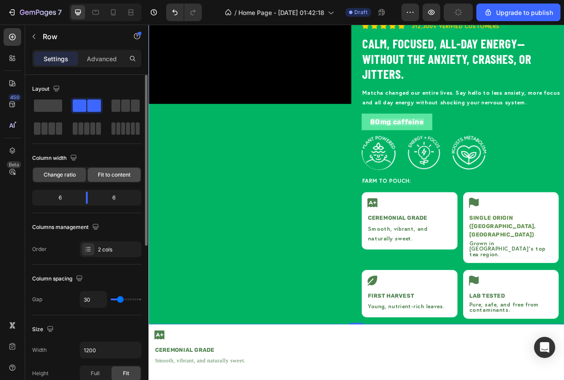
click at [113, 174] on span "Fit to content" at bounding box center [114, 175] width 33 height 8
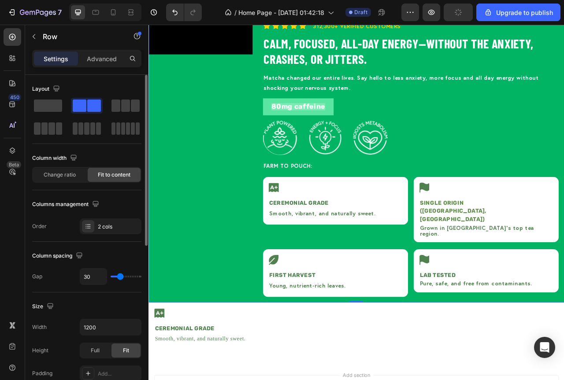
type input "33"
type input "29"
type input "24"
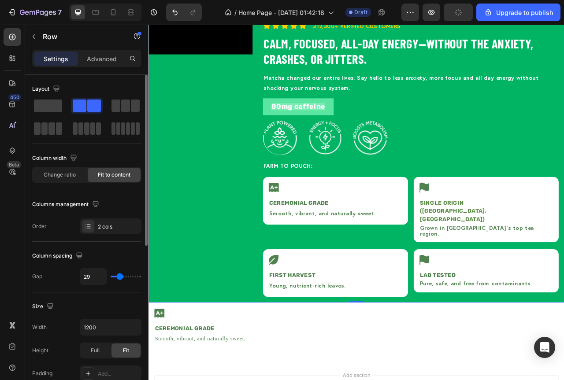
type input "24"
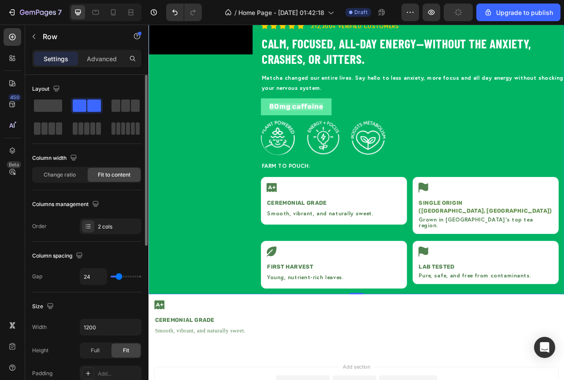
type input "22"
type input "16"
type input "13"
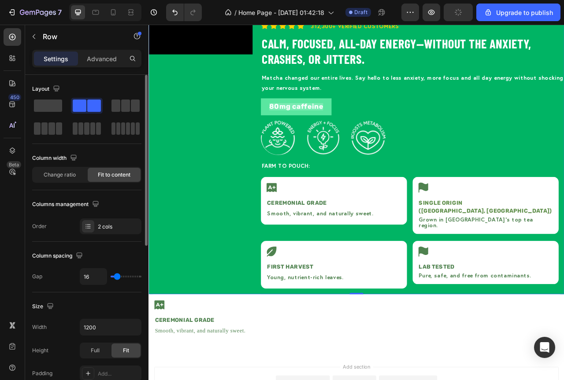
type input "13"
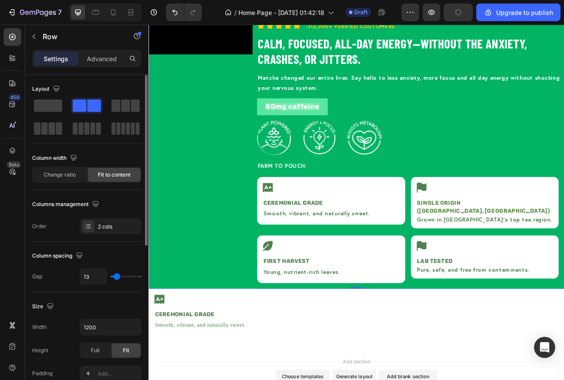
type input "9"
type input "7"
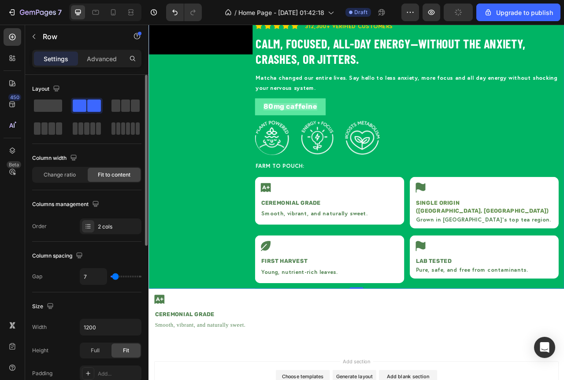
type input "9"
type input "11"
type input "13"
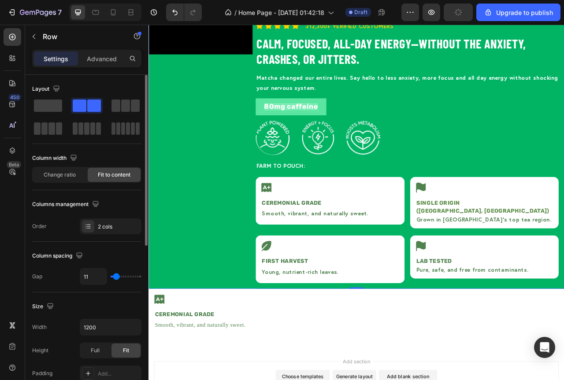
type input "13"
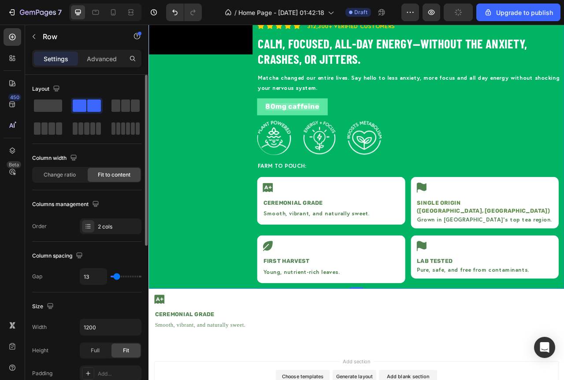
type input "16"
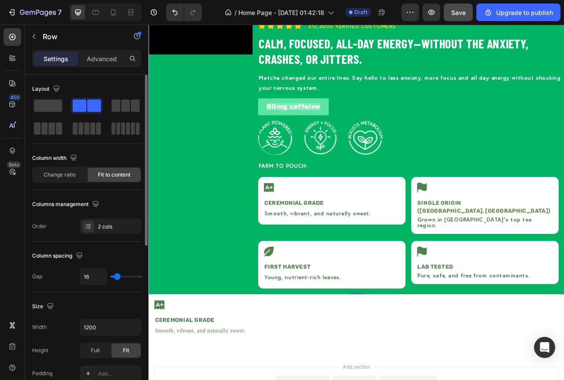
type input "22"
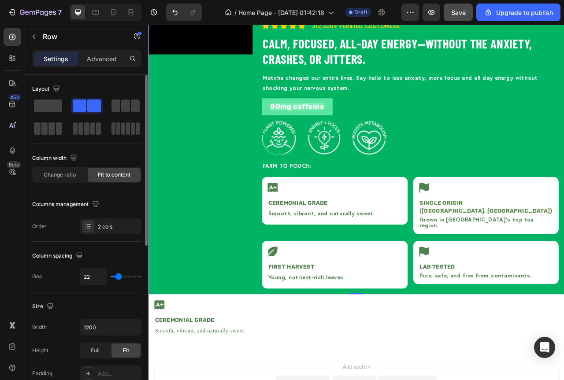
type input "27"
type input "29"
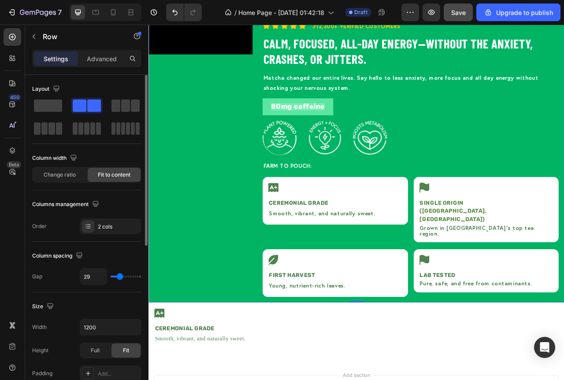
type input "31"
type input "33"
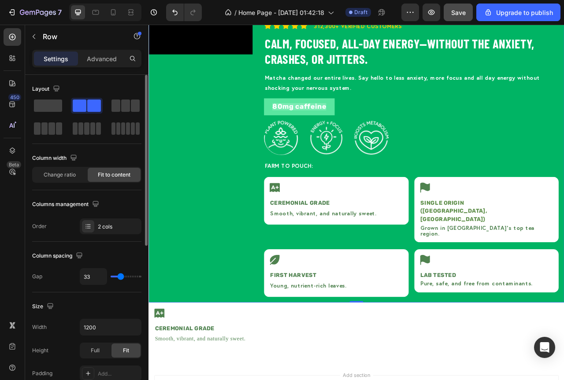
type input "31"
type input "29"
type input "27"
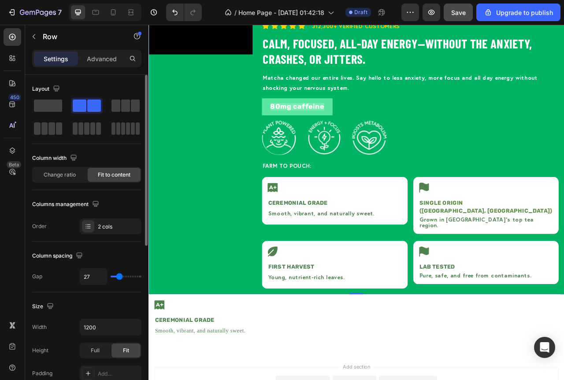
type input "27"
click at [119, 278] on input "range" at bounding box center [126, 277] width 31 height 2
click at [91, 278] on input "27" at bounding box center [93, 277] width 26 height 16
type input "3"
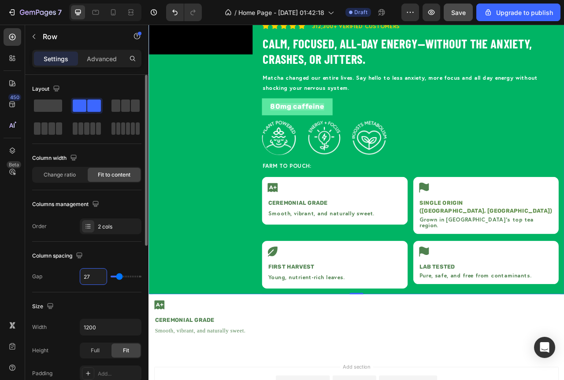
type input "3"
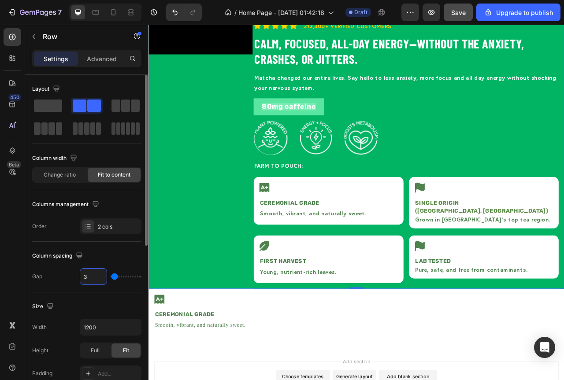
type input "30"
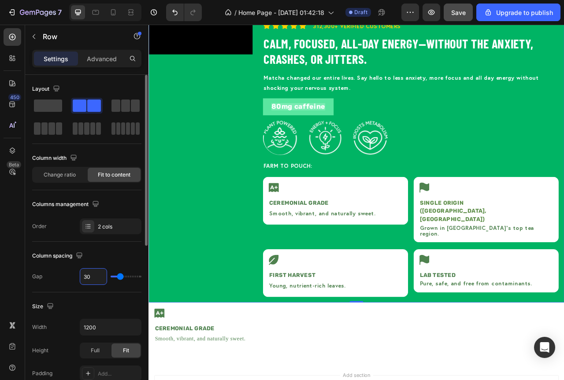
type input "300"
type input "120"
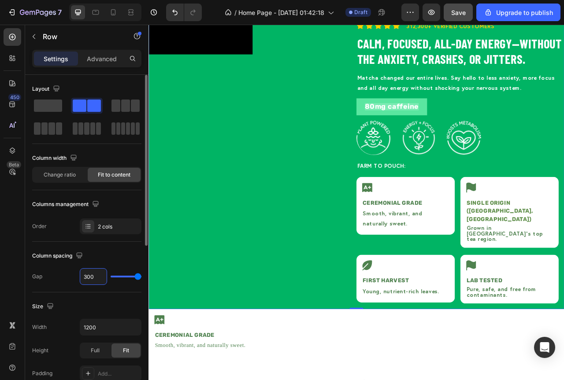
type input "30"
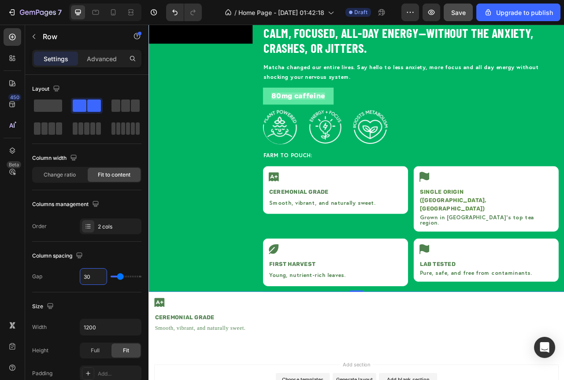
scroll to position [1065, 0]
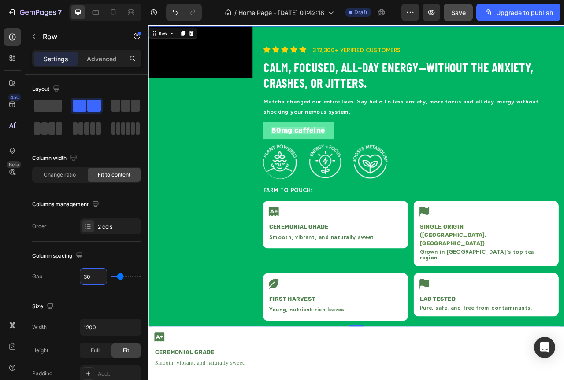
type input "30"
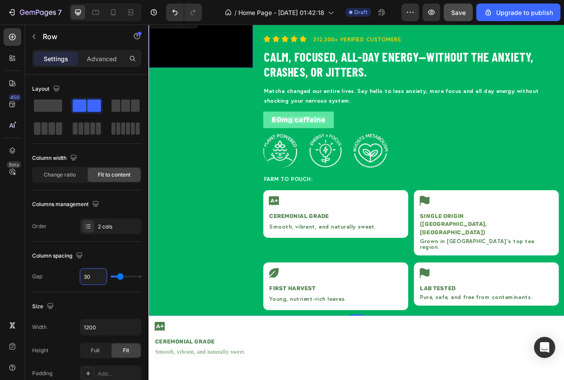
scroll to position [940, 0]
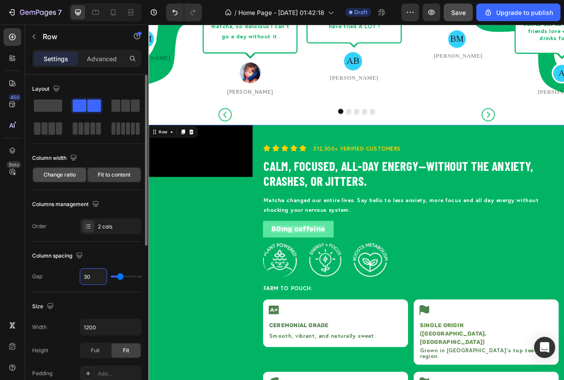
click at [57, 179] on div "Change ratio" at bounding box center [59, 175] width 53 height 14
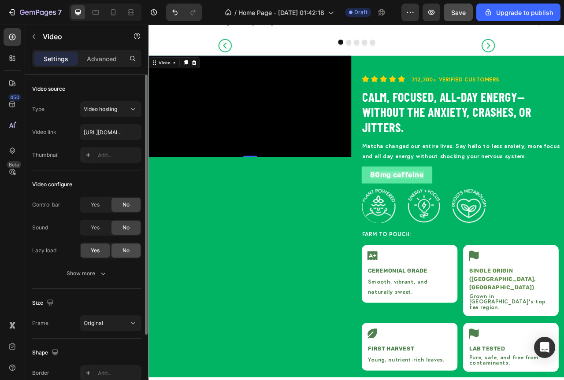
scroll to position [44, 0]
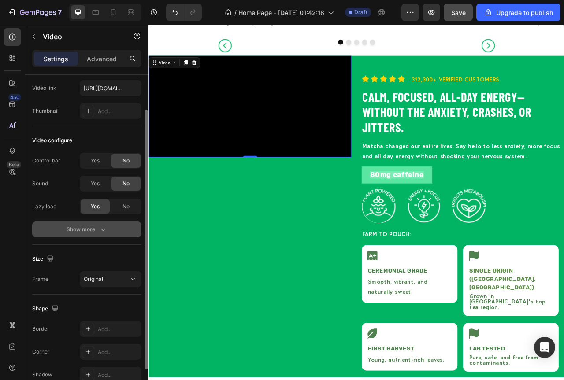
click at [102, 235] on button "Show more" at bounding box center [86, 230] width 109 height 16
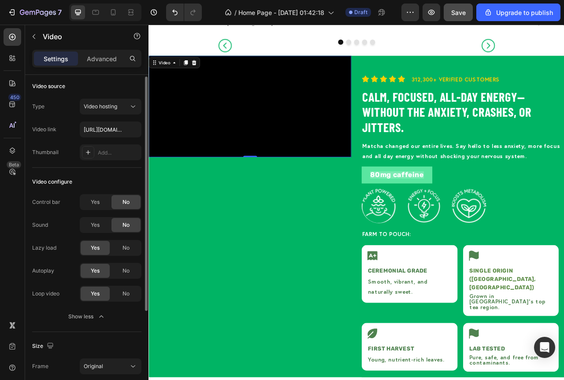
scroll to position [0, 0]
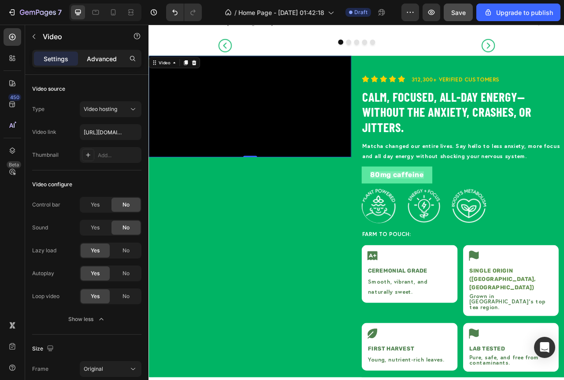
click at [107, 56] on p "Advanced" at bounding box center [102, 58] width 30 height 9
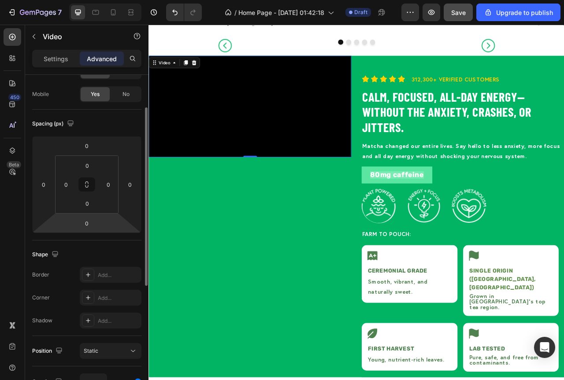
scroll to position [17, 0]
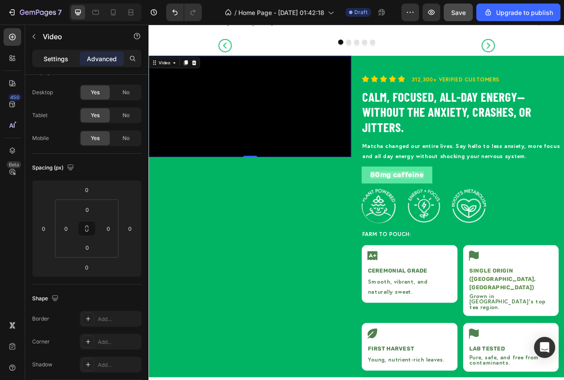
click at [56, 61] on p "Settings" at bounding box center [56, 58] width 25 height 9
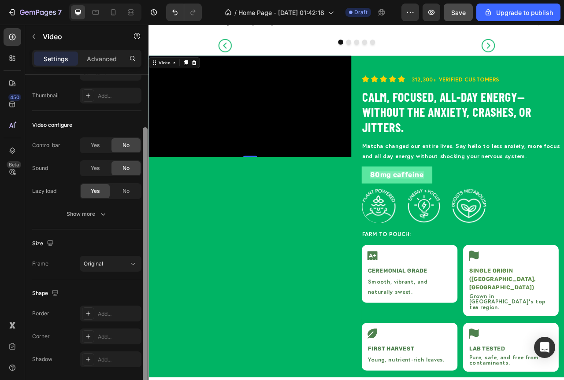
scroll to position [81, 0]
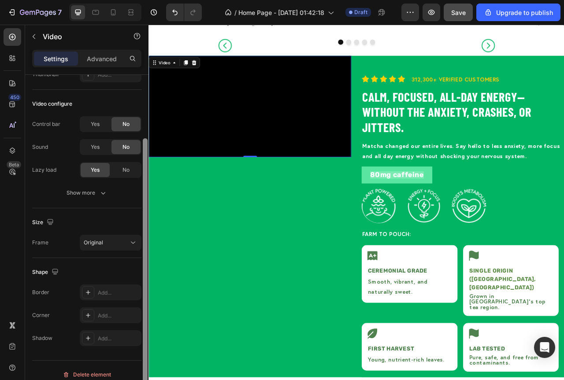
drag, startPoint x: 294, startPoint y: 124, endPoint x: 151, endPoint y: 213, distance: 168.5
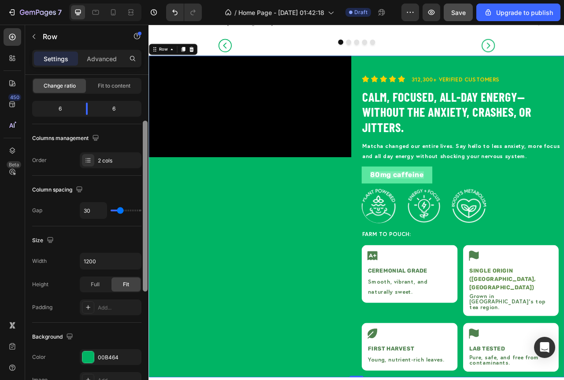
click at [304, 371] on div "Video" at bounding box center [277, 268] width 258 height 409
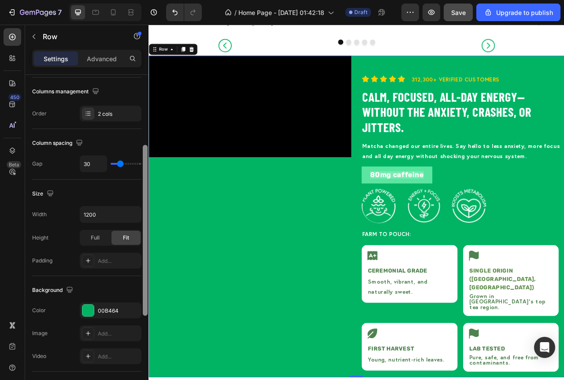
scroll to position [137, 0]
click at [97, 194] on div "Size" at bounding box center [86, 193] width 109 height 14
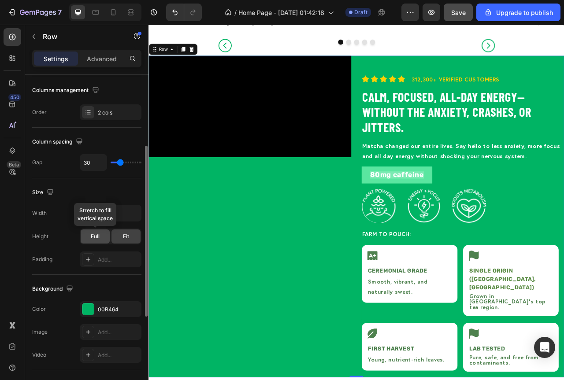
click at [96, 235] on span "Full" at bounding box center [95, 237] width 9 height 8
click at [128, 215] on button "button" at bounding box center [133, 213] width 16 height 16
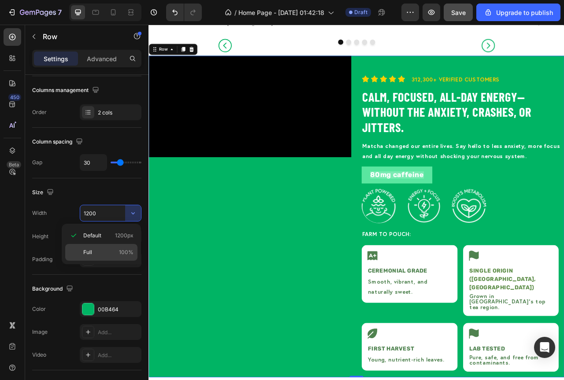
click at [128, 252] on span "100%" at bounding box center [126, 253] width 15 height 8
type input "100%"
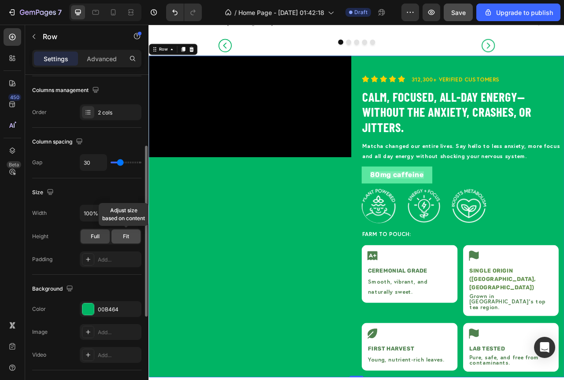
click at [126, 238] on span "Fit" at bounding box center [126, 237] width 6 height 8
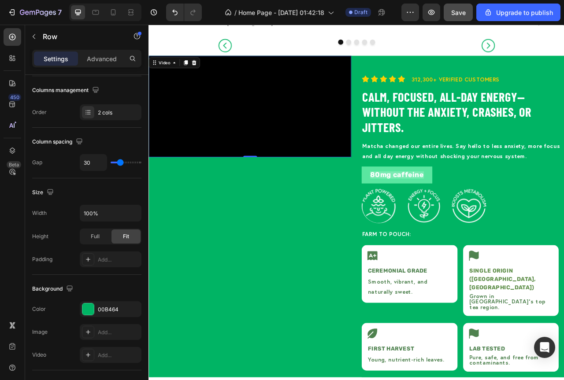
scroll to position [0, 0]
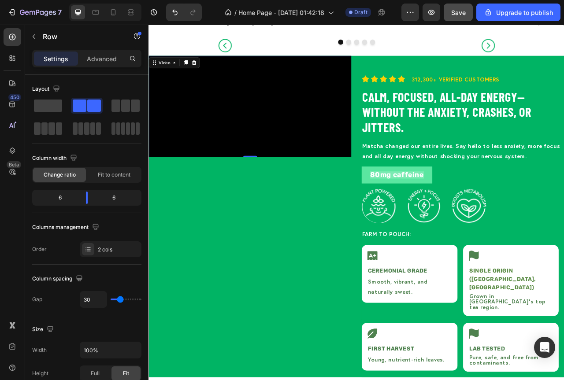
click at [383, 193] on video at bounding box center [277, 128] width 258 height 129
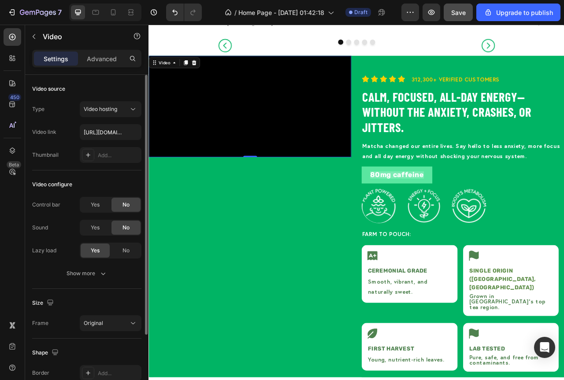
scroll to position [44, 0]
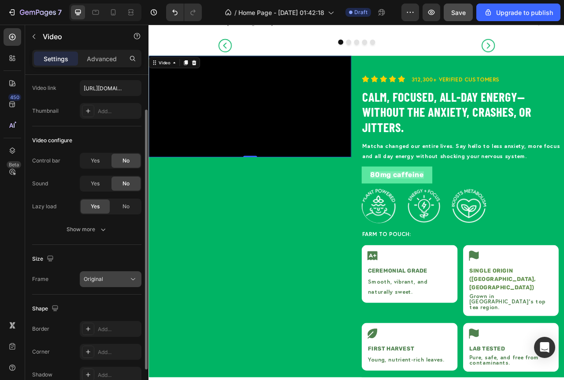
click at [129, 283] on icon at bounding box center [133, 279] width 9 height 9
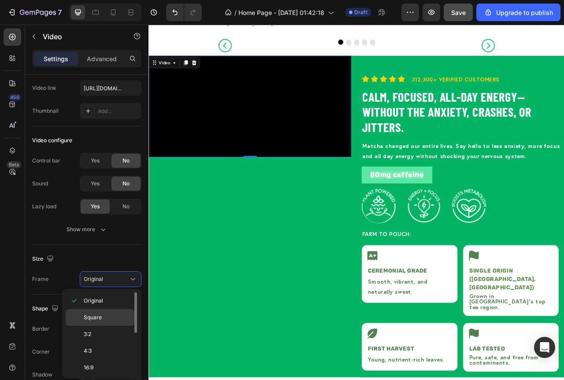
click at [109, 314] on p "Square" at bounding box center [107, 318] width 47 height 8
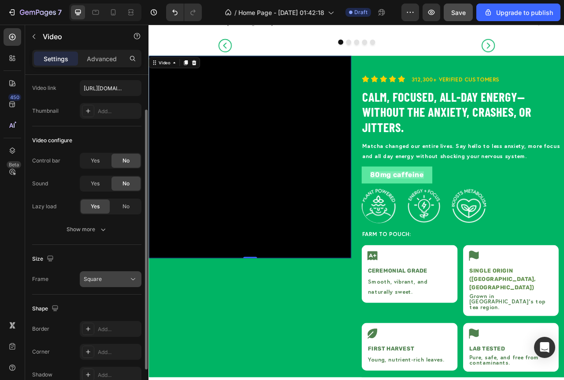
click at [124, 279] on div "Square" at bounding box center [106, 279] width 45 height 8
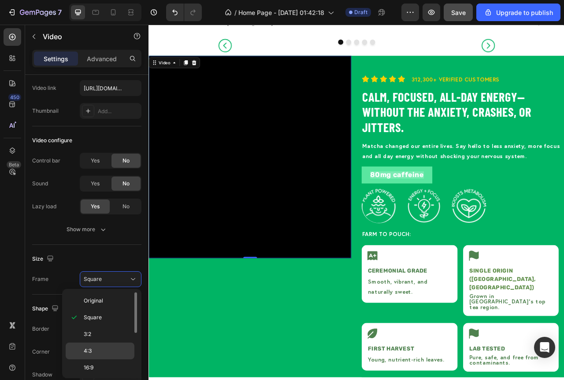
click at [104, 353] on p "4:3" at bounding box center [107, 351] width 47 height 8
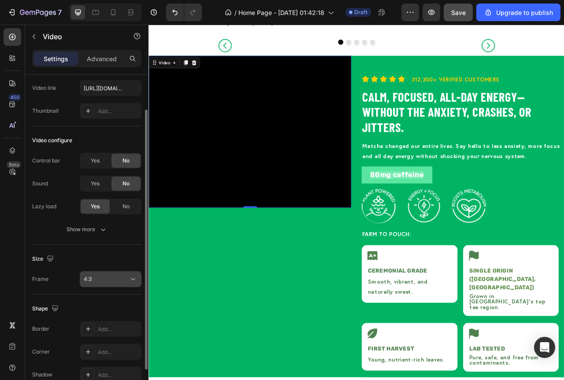
click at [128, 278] on div "4:3" at bounding box center [106, 279] width 45 height 8
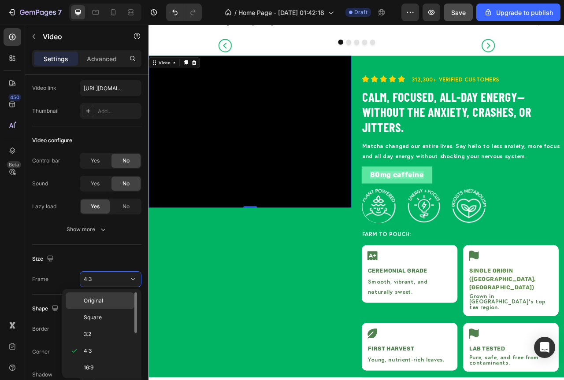
click at [100, 300] on span "Original" at bounding box center [93, 301] width 19 height 8
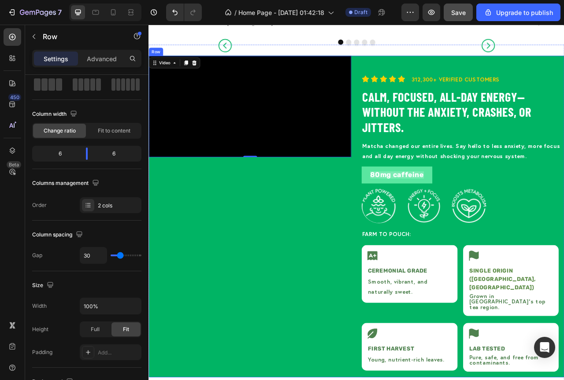
click at [326, 380] on div "Video 0" at bounding box center [277, 268] width 258 height 409
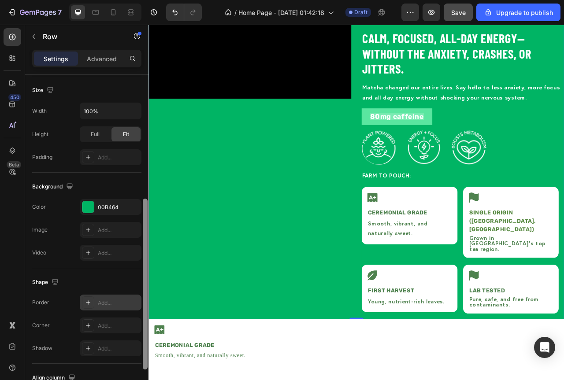
drag, startPoint x: 146, startPoint y: 198, endPoint x: 136, endPoint y: 297, distance: 99.6
click at [137, 300] on div "Layout Column width Change ratio Fit to content 6 6 Columns management Order 2 …" at bounding box center [86, 240] width 123 height 330
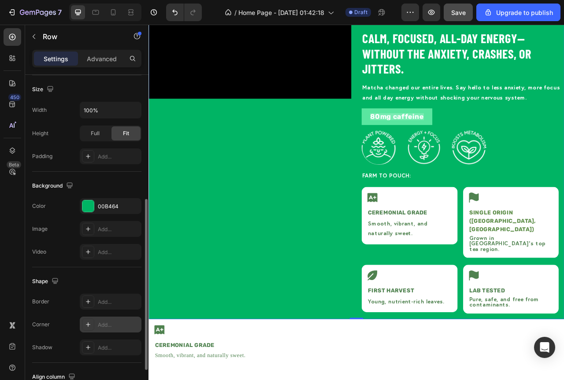
click at [115, 323] on div "Add..." at bounding box center [118, 325] width 41 height 8
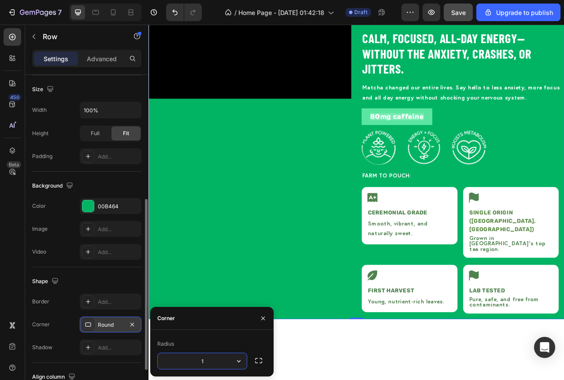
type input "10"
click at [360, 350] on div "Video" at bounding box center [277, 194] width 258 height 409
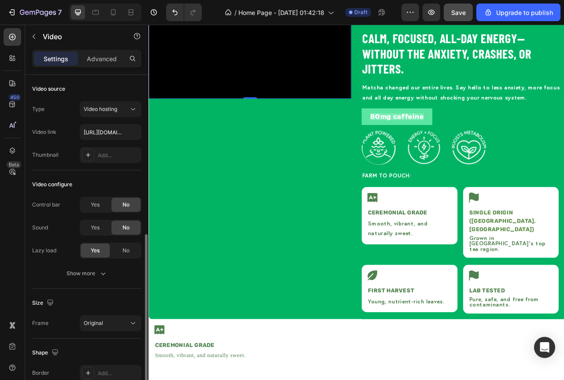
click at [378, 119] on video at bounding box center [277, 54] width 258 height 129
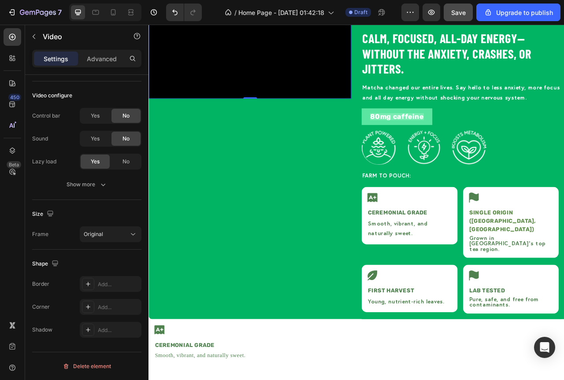
click at [289, 119] on video at bounding box center [277, 54] width 258 height 129
click at [103, 63] on div "Advanced" at bounding box center [102, 59] width 44 height 14
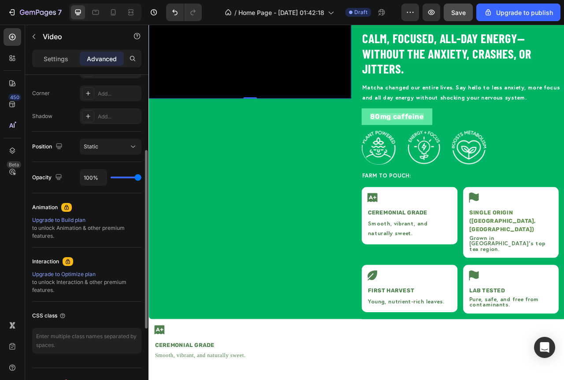
scroll to position [265, 0]
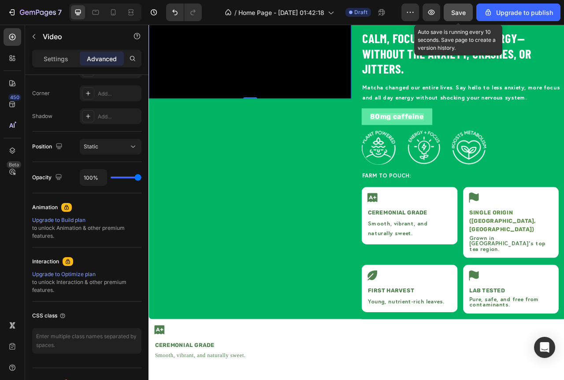
click at [454, 17] on div "Save" at bounding box center [458, 12] width 15 height 9
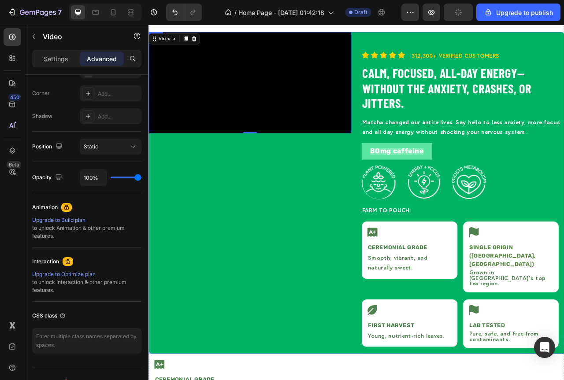
scroll to position [1001, 0]
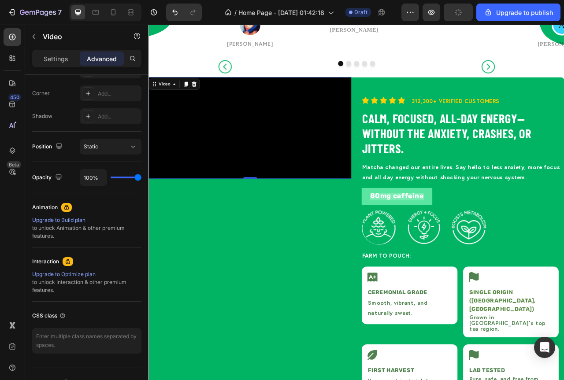
click at [342, 221] on video at bounding box center [277, 156] width 258 height 129
click at [55, 63] on p "Settings" at bounding box center [56, 58] width 25 height 9
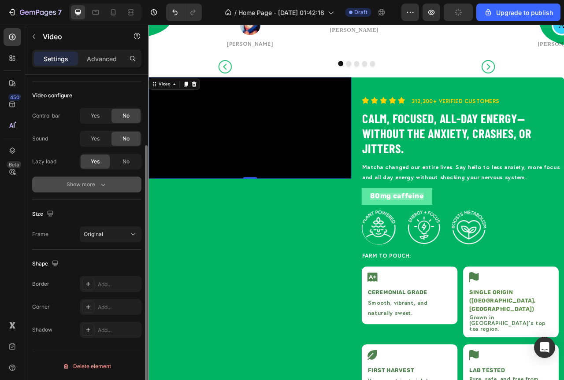
click at [96, 187] on div "Show more" at bounding box center [87, 184] width 41 height 9
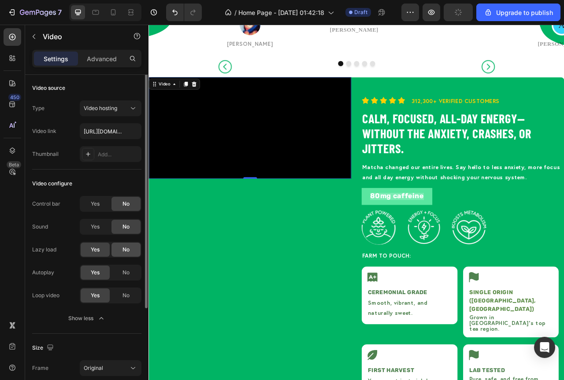
scroll to position [0, 0]
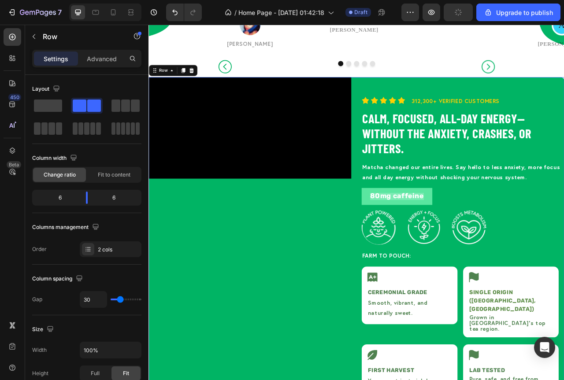
click at [295, 380] on div "Video" at bounding box center [277, 296] width 258 height 409
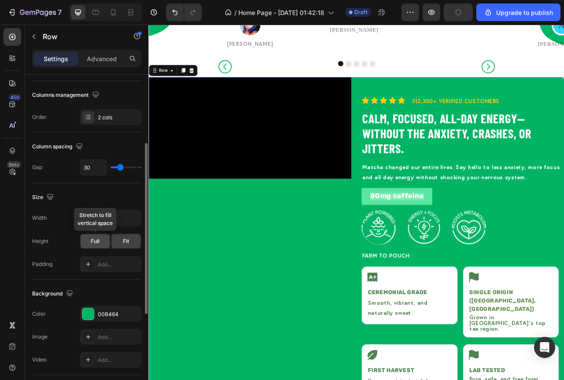
click at [106, 245] on div "Full" at bounding box center [95, 241] width 29 height 14
click at [132, 241] on div "Fit" at bounding box center [125, 241] width 29 height 14
click at [101, 243] on div "Full" at bounding box center [95, 241] width 29 height 14
click at [123, 221] on input "100%" at bounding box center [110, 218] width 61 height 16
click at [135, 218] on icon "button" at bounding box center [133, 218] width 9 height 9
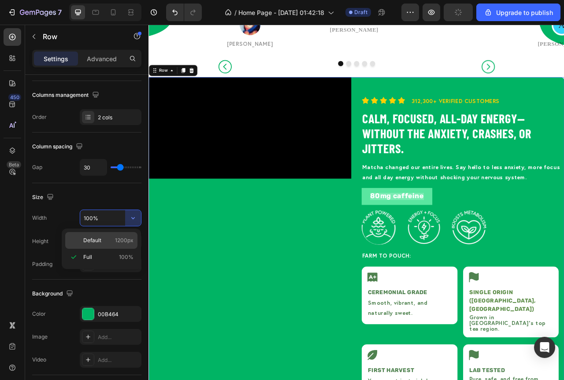
click at [131, 240] on span "1200px" at bounding box center [124, 241] width 19 height 8
type input "1200"
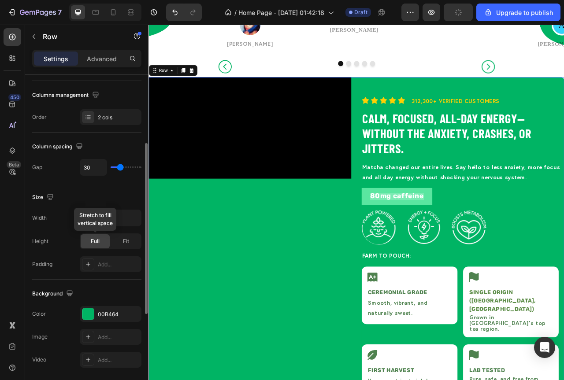
click at [97, 244] on span "Full" at bounding box center [95, 241] width 9 height 8
click at [119, 240] on div "Fit" at bounding box center [125, 241] width 29 height 14
click at [96, 242] on span "Full" at bounding box center [95, 241] width 9 height 8
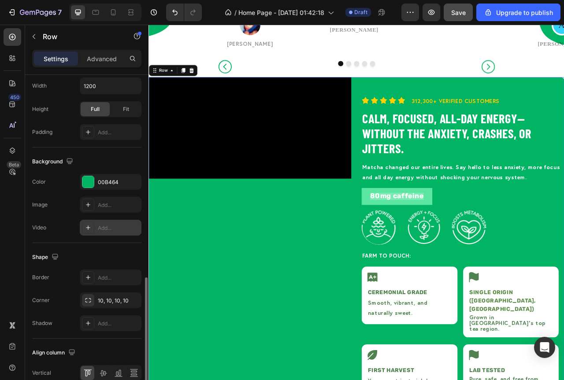
scroll to position [308, 0]
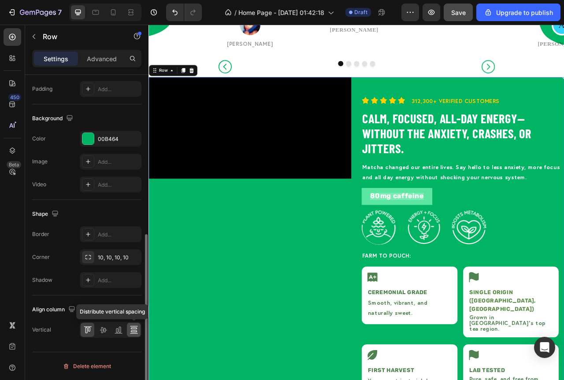
click at [130, 334] on icon at bounding box center [134, 330] width 9 height 9
click at [102, 331] on icon at bounding box center [103, 330] width 9 height 9
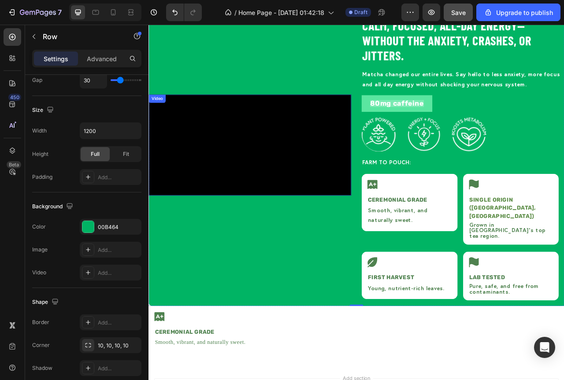
scroll to position [1089, 0]
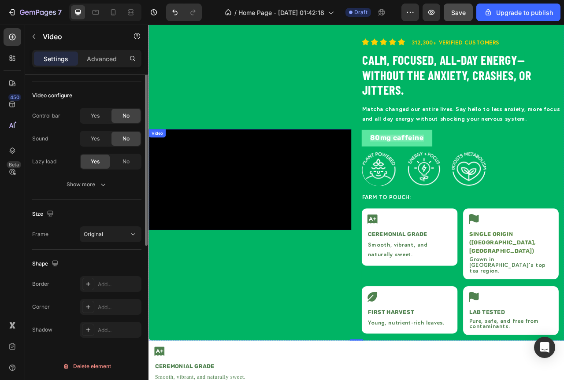
click at [271, 158] on video at bounding box center [277, 222] width 258 height 129
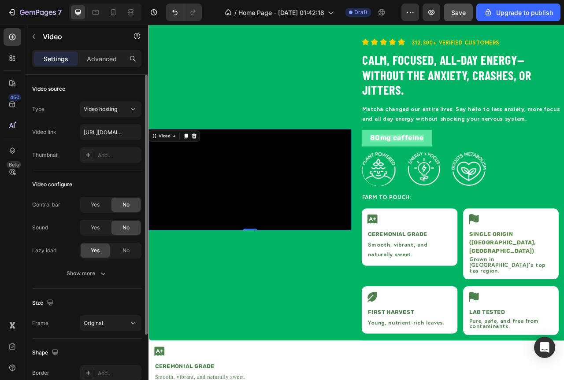
scroll to position [0, 0]
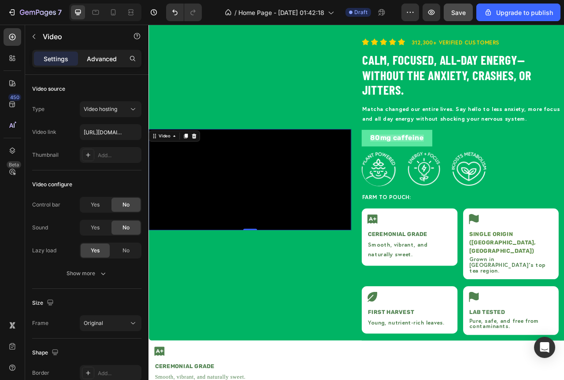
click at [101, 59] on p "Advanced" at bounding box center [102, 58] width 30 height 9
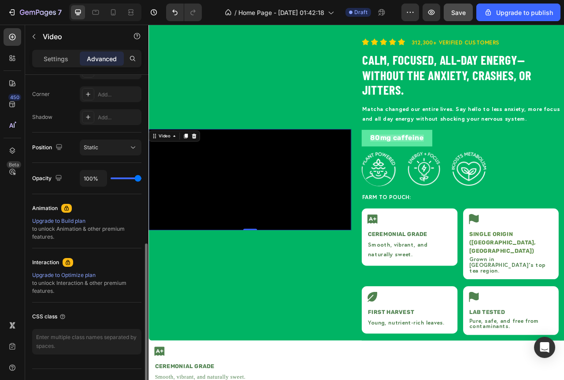
scroll to position [281, 0]
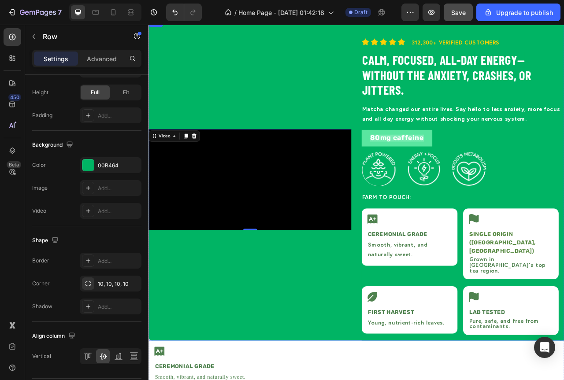
click at [310, 58] on div "Video 0" at bounding box center [277, 221] width 258 height 409
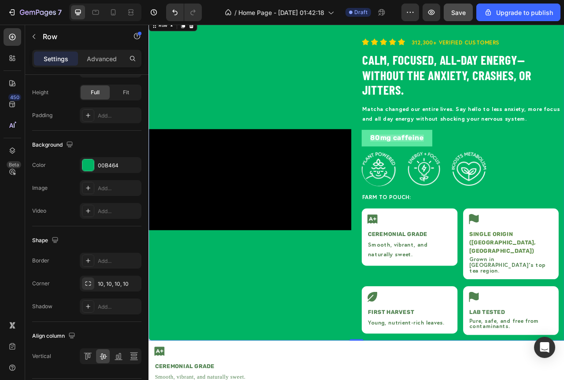
scroll to position [0, 0]
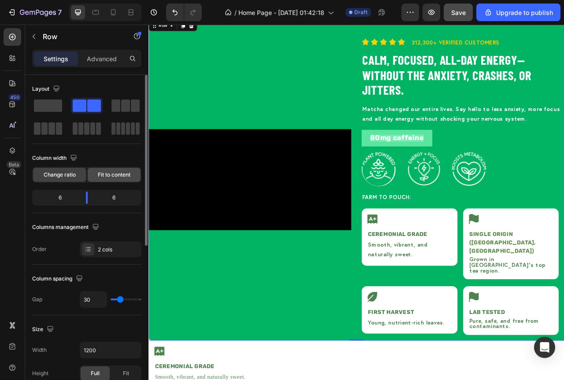
click at [128, 176] on span "Fit to content" at bounding box center [114, 175] width 33 height 8
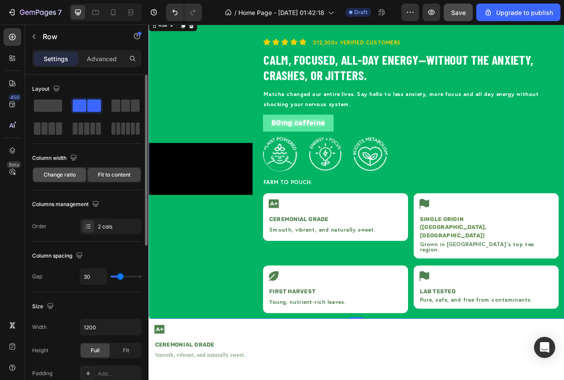
click at [70, 174] on span "Change ratio" at bounding box center [60, 175] width 32 height 8
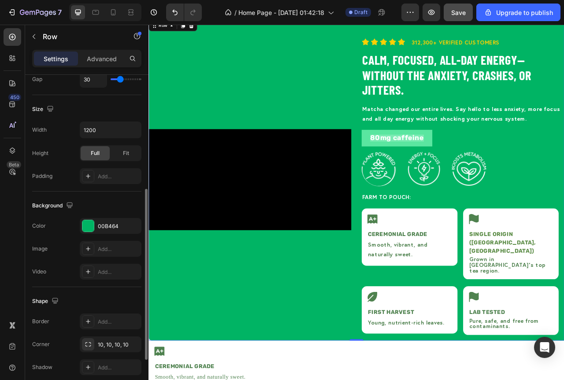
scroll to position [308, 0]
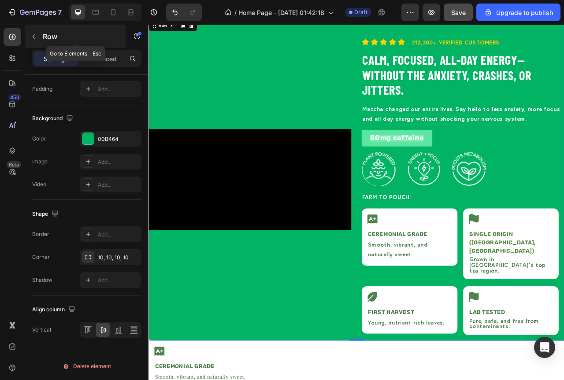
click at [33, 38] on icon "button" at bounding box center [33, 36] width 7 height 7
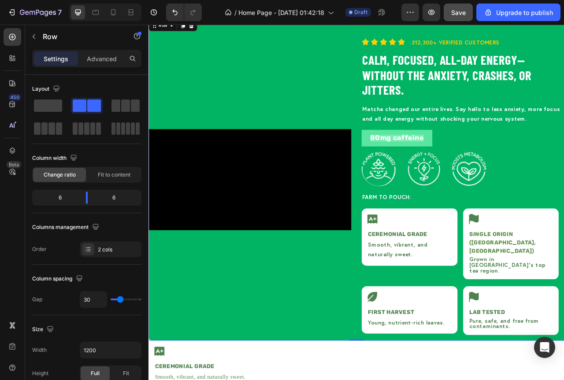
click at [374, 60] on div "Video" at bounding box center [277, 221] width 258 height 409
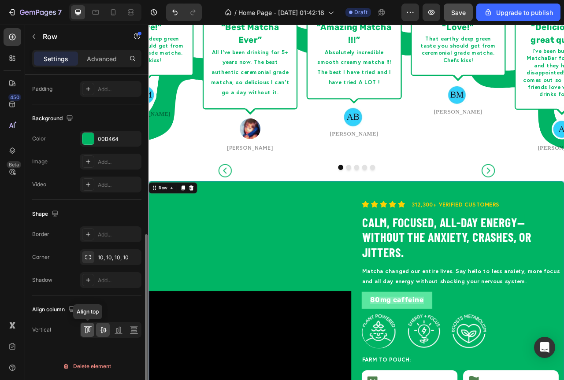
click at [91, 329] on icon at bounding box center [87, 330] width 9 height 9
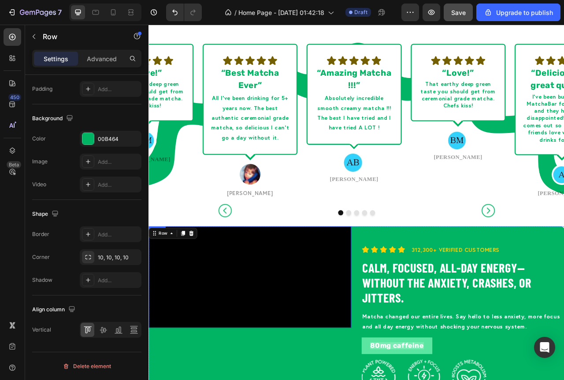
scroll to position [868, 0]
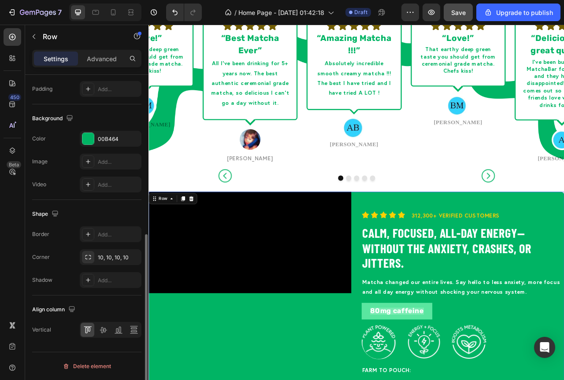
click at [54, 310] on div "Align column" at bounding box center [54, 310] width 45 height 12
click at [105, 63] on div "Advanced" at bounding box center [102, 59] width 44 height 14
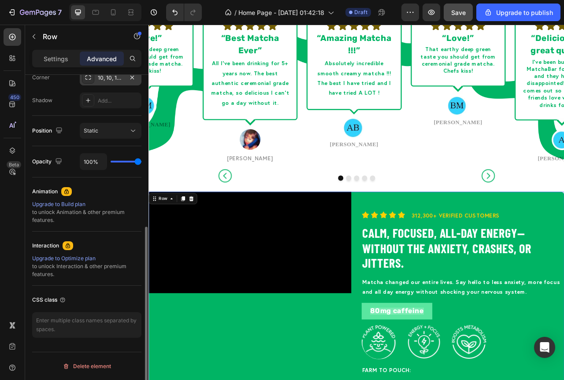
scroll to position [281, 0]
click at [114, 133] on div "Static" at bounding box center [106, 131] width 45 height 8
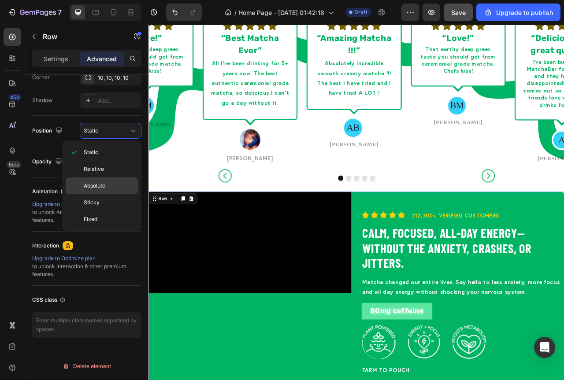
click at [98, 194] on div "Absolute" at bounding box center [102, 202] width 72 height 17
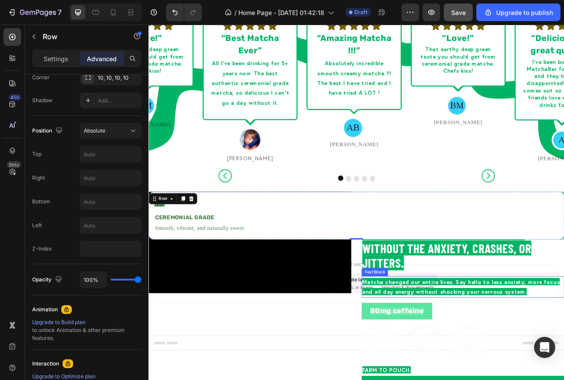
scroll to position [957, 0]
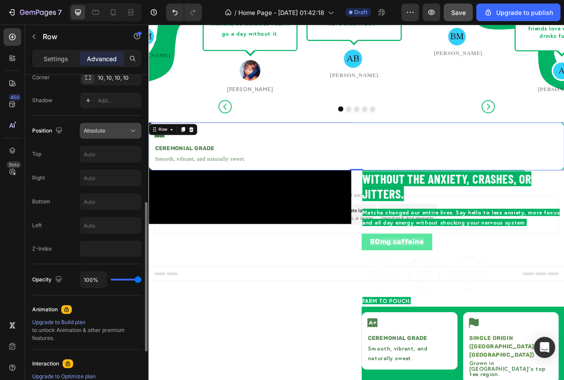
click at [120, 135] on div "Absolute" at bounding box center [111, 130] width 54 height 9
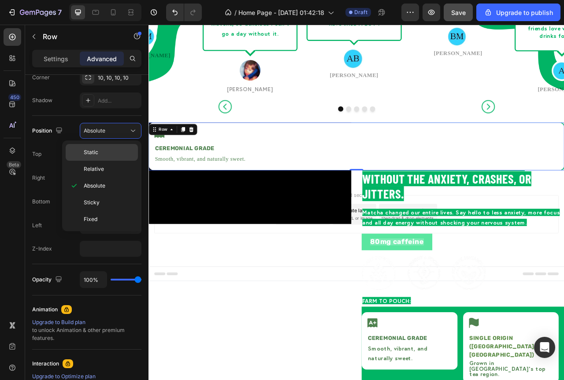
click at [94, 148] on span "Static" at bounding box center [91, 152] width 15 height 8
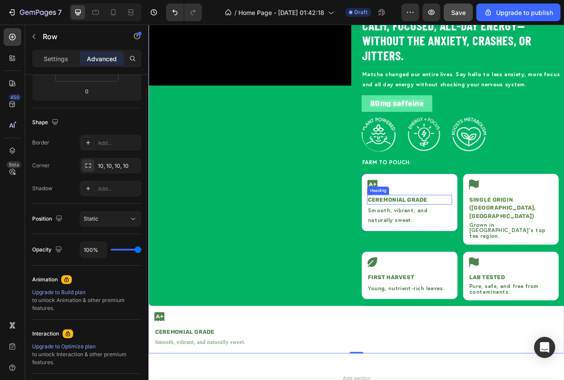
scroll to position [1001, 0]
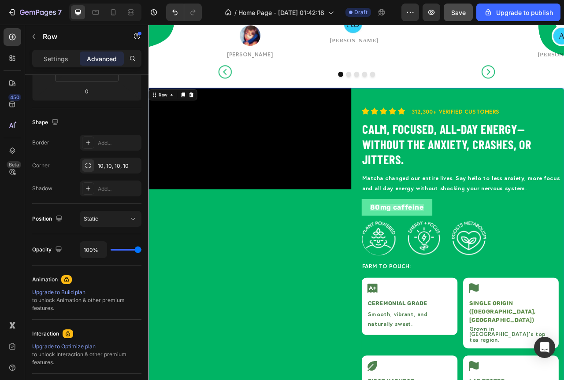
click at [411, 111] on div "Video Icon Icon Icon Icon Icon Icon List 312,300+ Verified Customers Text Block…" at bounding box center [412, 309] width 529 height 409
click at [408, 109] on div "Video Icon Icon Icon Icon Icon Icon List 312,300+ Verified Customers Text Block…" at bounding box center [412, 309] width 529 height 409
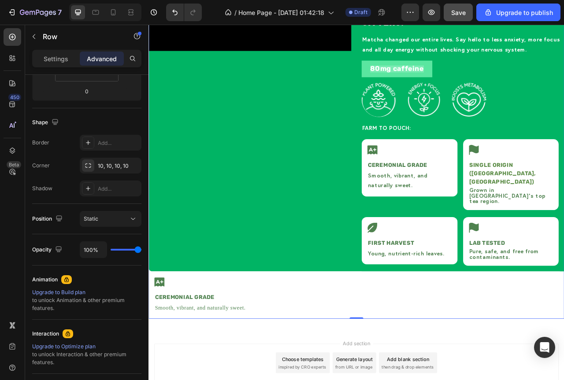
click at [383, 263] on div "Video" at bounding box center [277, 133] width 258 height 409
click at [373, 339] on div "Icon Ceremonial Grade Heading Smooth, vibrant, and naturally sweet. Text Block …" at bounding box center [412, 369] width 529 height 61
click at [203, 327] on icon at bounding box center [203, 330] width 6 height 6
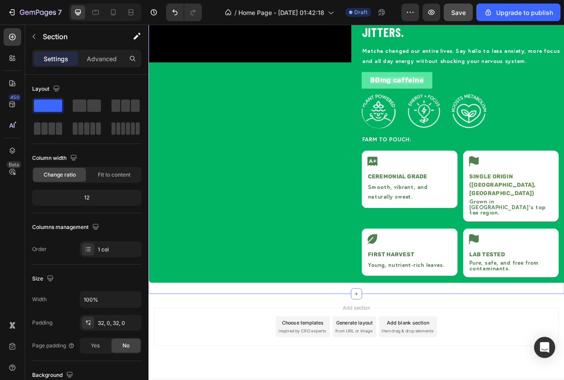
click at [388, 347] on div "Video Icon Icon Icon Icon Icon Icon List 312,300+ Verified Customers Text Block…" at bounding box center [412, 149] width 529 height 438
click at [134, 321] on icon "button" at bounding box center [132, 322] width 7 height 7
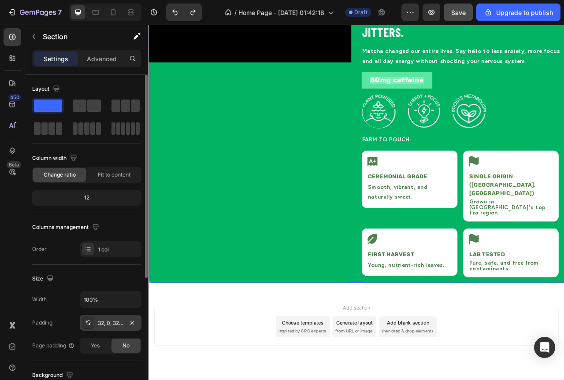
click at [319, 259] on div "Video" at bounding box center [277, 148] width 258 height 409
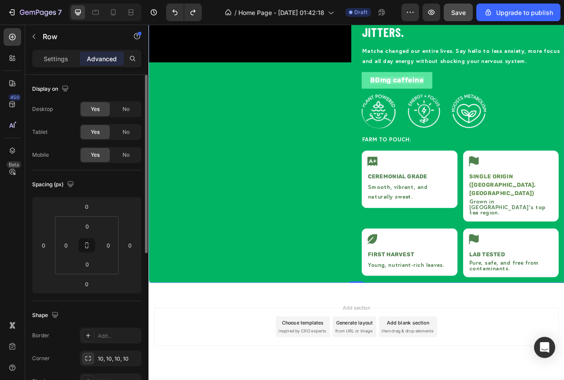
click at [341, 213] on div "Video" at bounding box center [277, 148] width 258 height 409
click at [345, 73] on video at bounding box center [277, 8] width 258 height 129
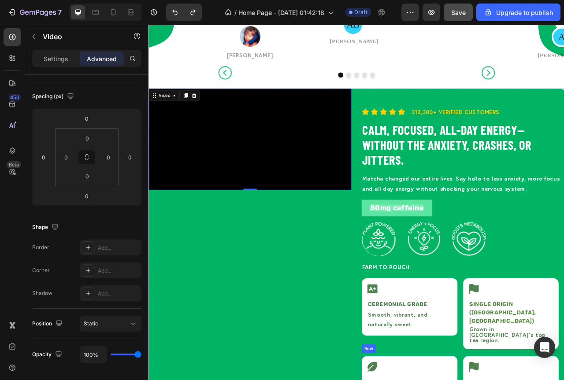
scroll to position [956, 0]
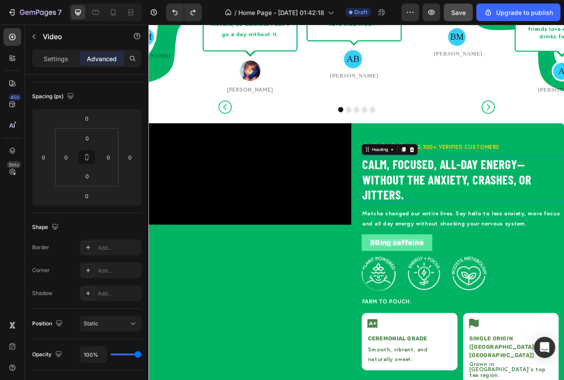
click at [473, 211] on strong "Calm, focused, all-day energy—without the anxiety, crashes, or jitters." at bounding box center [527, 221] width 215 height 57
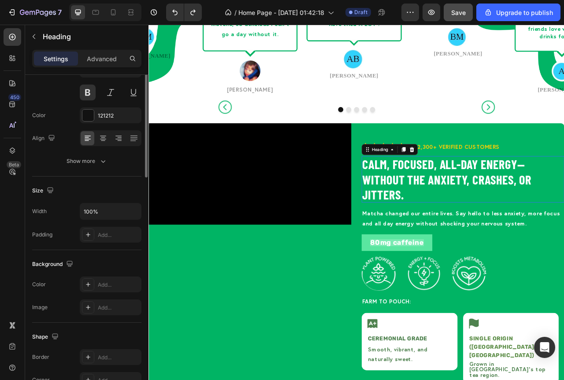
scroll to position [0, 0]
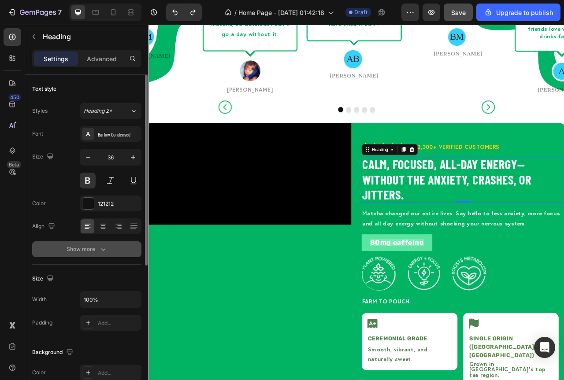
click at [99, 246] on icon "button" at bounding box center [103, 249] width 9 height 9
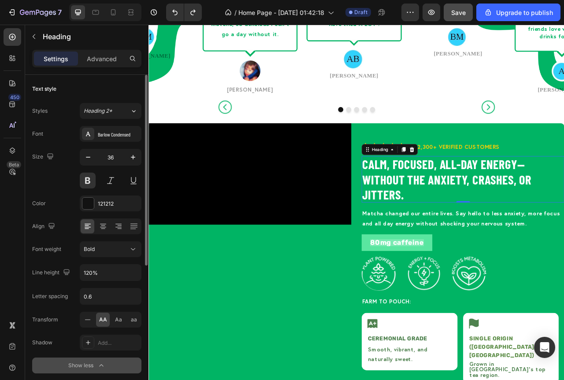
click at [23, 242] on div "450 Beta" at bounding box center [12, 203] width 25 height 356
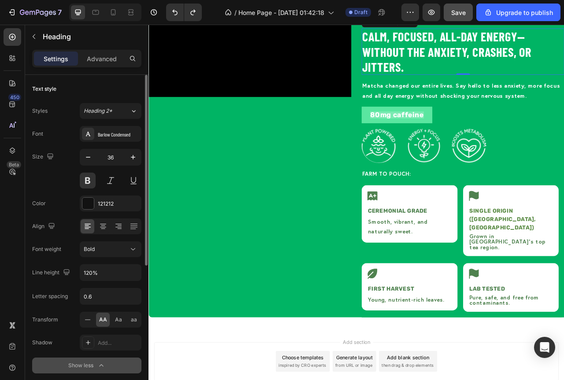
scroll to position [1030, 0]
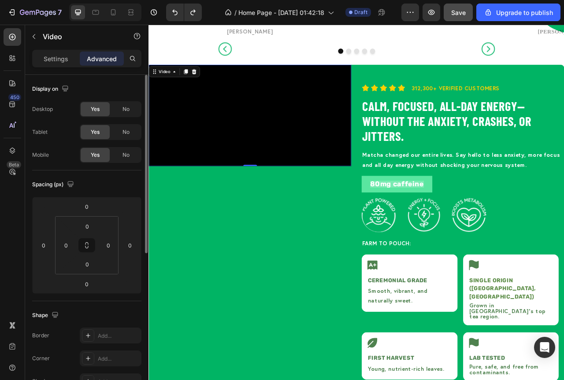
click at [396, 205] on video at bounding box center [277, 140] width 258 height 129
click at [207, 82] on icon at bounding box center [207, 85] width 6 height 6
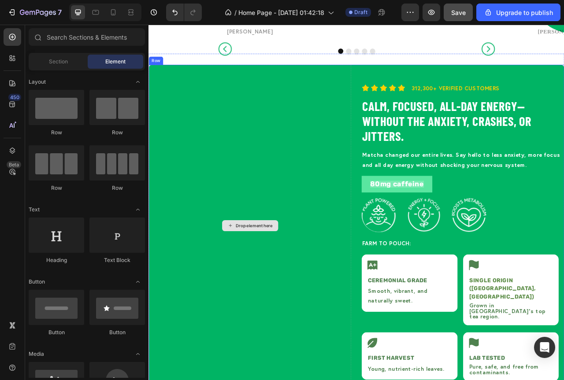
click at [287, 264] on div "Drop element here" at bounding box center [277, 280] width 258 height 409
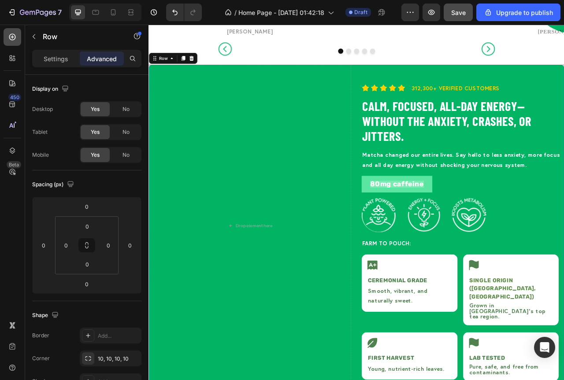
click at [19, 37] on div at bounding box center [13, 37] width 18 height 18
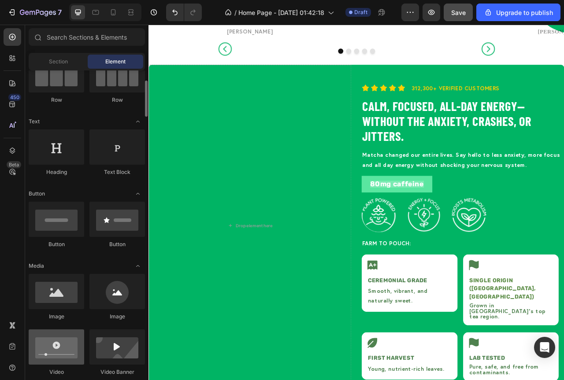
scroll to position [132, 0]
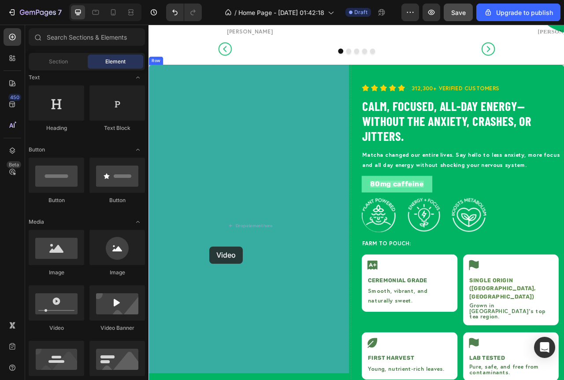
drag, startPoint x: 205, startPoint y: 335, endPoint x: 224, endPoint y: 307, distance: 34.0
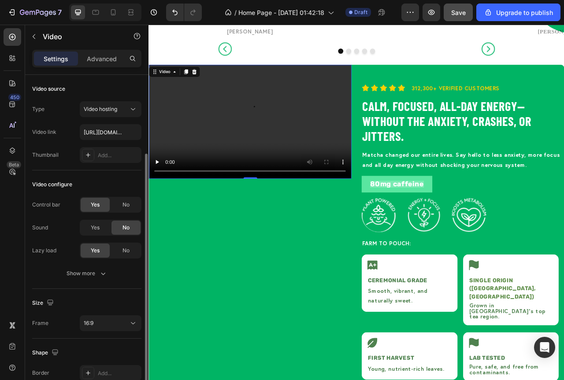
scroll to position [44, 0]
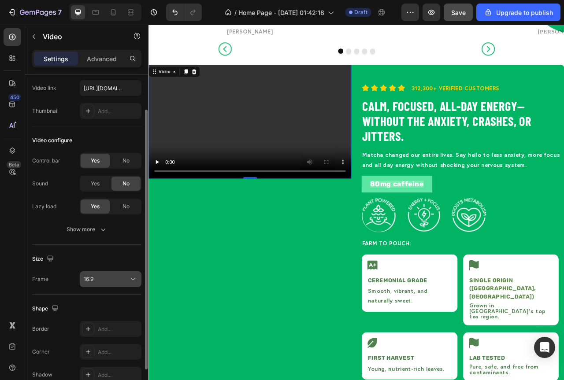
click at [121, 282] on div "16:9" at bounding box center [106, 279] width 45 height 8
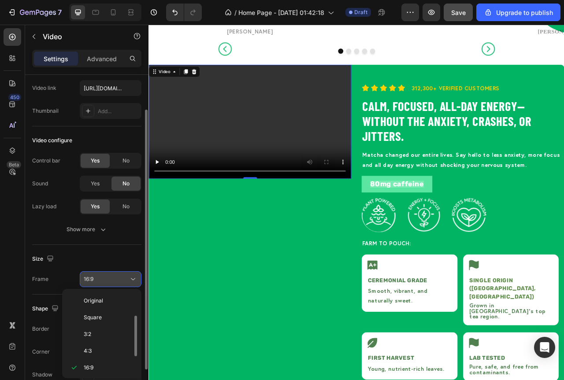
scroll to position [16, 0]
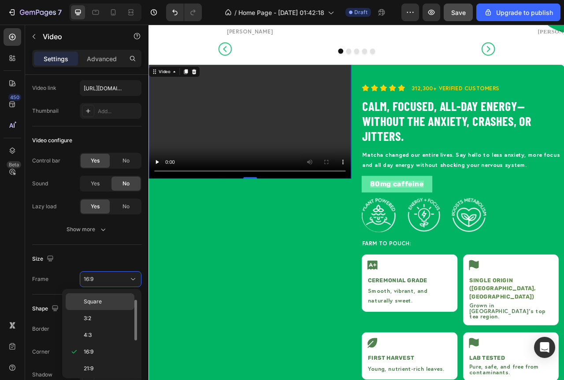
drag, startPoint x: 91, startPoint y: 302, endPoint x: 91, endPoint y: 308, distance: 6.2
click at [91, 310] on div "Square" at bounding box center [100, 318] width 69 height 17
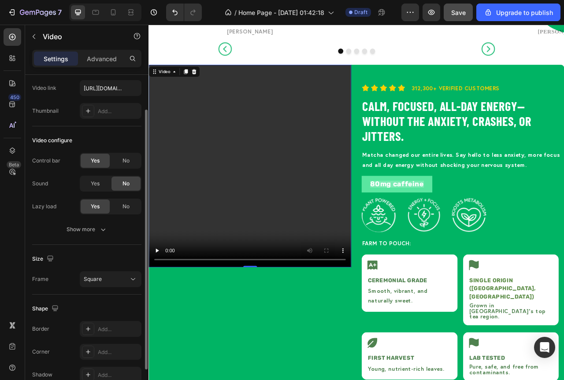
click at [115, 289] on div "Size Frame Square" at bounding box center [86, 270] width 109 height 50
click at [123, 280] on div "Square" at bounding box center [106, 279] width 45 height 8
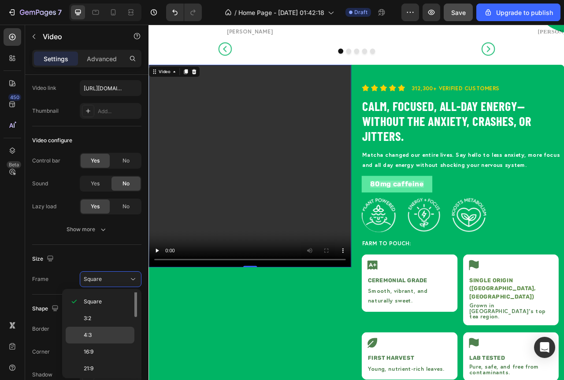
scroll to position [0, 0]
click at [89, 304] on span "Original" at bounding box center [93, 301] width 19 height 8
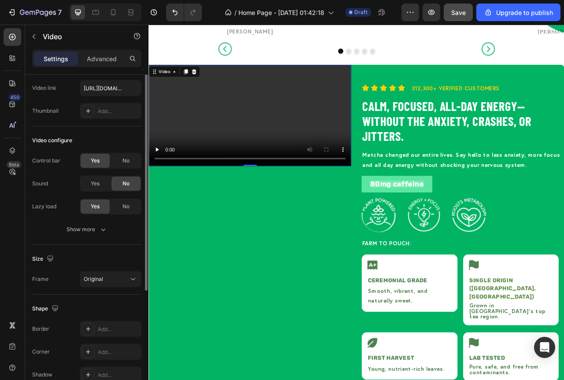
scroll to position [44, 0]
click at [123, 280] on div "Original" at bounding box center [106, 279] width 45 height 8
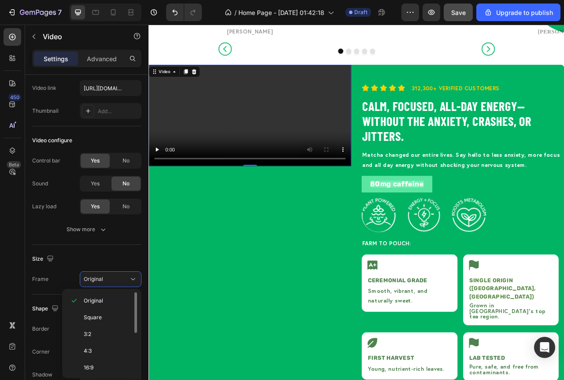
scroll to position [85, 0]
click at [100, 367] on span "Custom" at bounding box center [93, 367] width 19 height 8
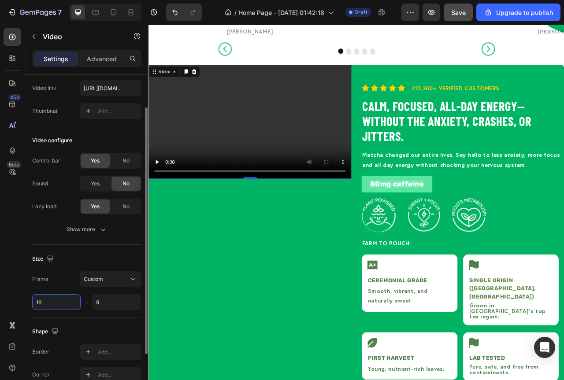
click at [39, 303] on input "16" at bounding box center [56, 302] width 48 height 16
type input "16"
click at [86, 304] on div ":" at bounding box center [86, 302] width 1 height 8
click at [116, 299] on input "9" at bounding box center [116, 302] width 48 height 16
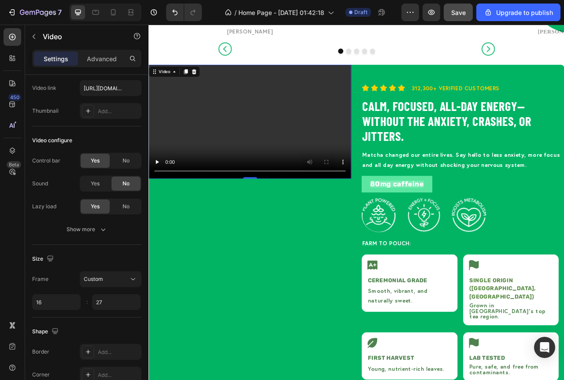
type input "27"
click at [312, 143] on video at bounding box center [277, 148] width 258 height 145
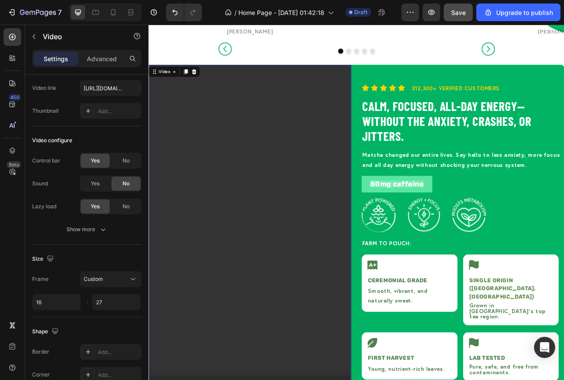
click at [308, 286] on video at bounding box center [277, 293] width 258 height 435
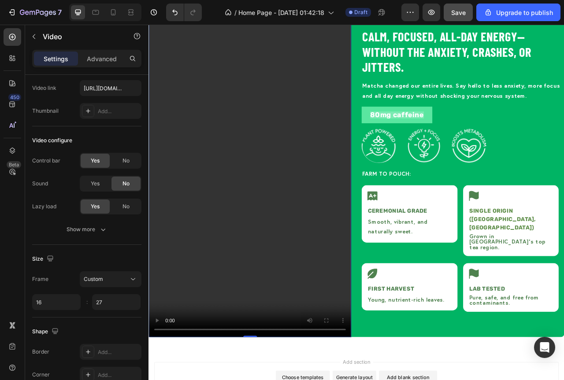
scroll to position [1074, 0]
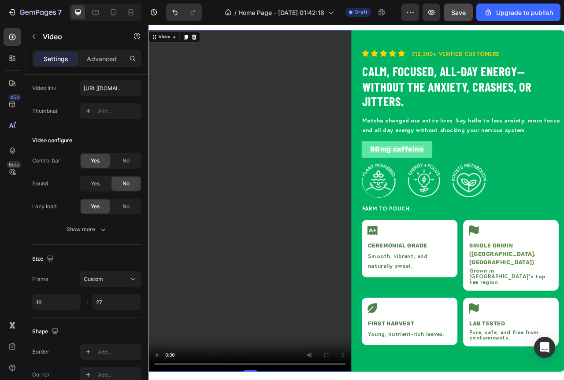
click at [297, 284] on video at bounding box center [277, 249] width 258 height 435
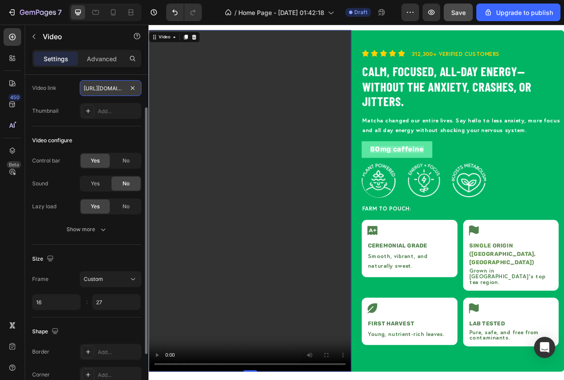
click at [103, 90] on input "https://cdn.shopify.com/videos/c/o/v/2cd3deb506b54b009063f7270ab5cf2e.mp4" at bounding box center [111, 88] width 62 height 16
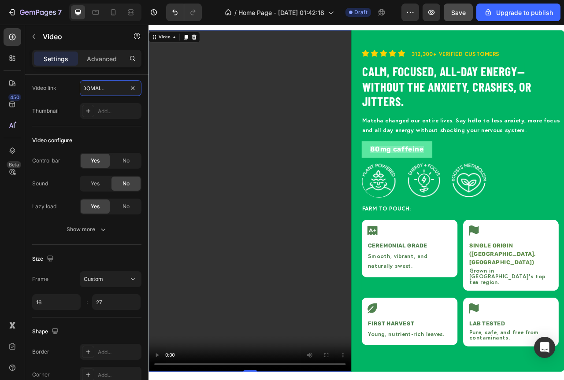
scroll to position [1118, 0]
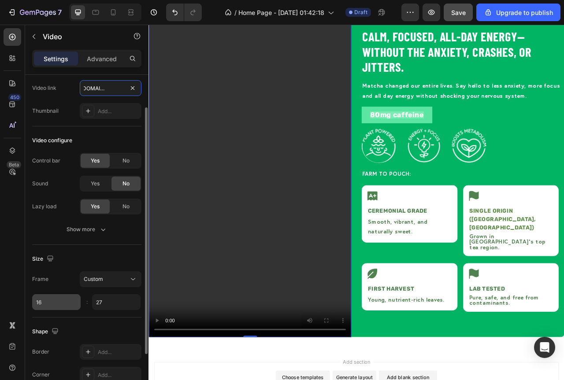
type input "https://cdn.shopify.com/videos/c/o/v/d93d655f80724ec783dffefcc4b12d22.mp4"
click at [50, 307] on input "16" at bounding box center [56, 302] width 48 height 16
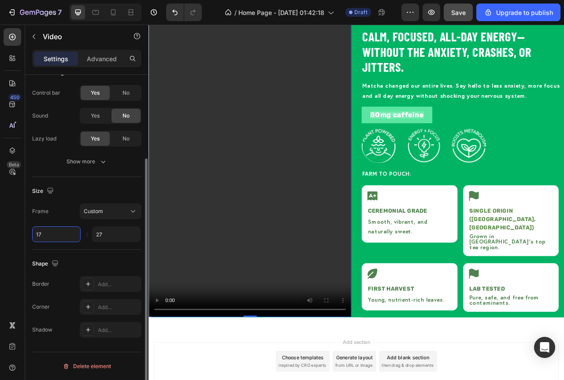
scroll to position [1074, 0]
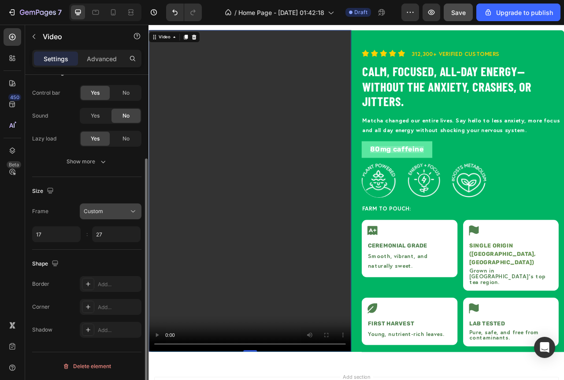
type input "17"
click at [129, 214] on icon at bounding box center [133, 211] width 9 height 9
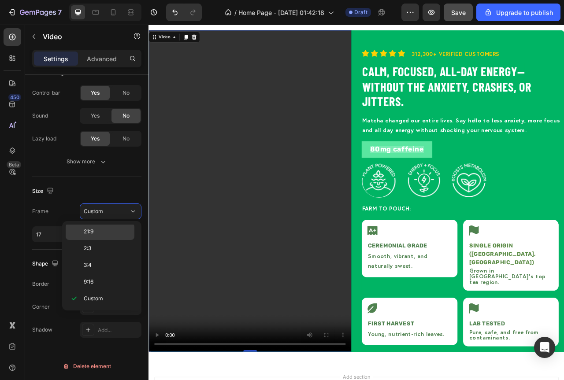
click at [85, 234] on span "21:9" at bounding box center [89, 232] width 10 height 8
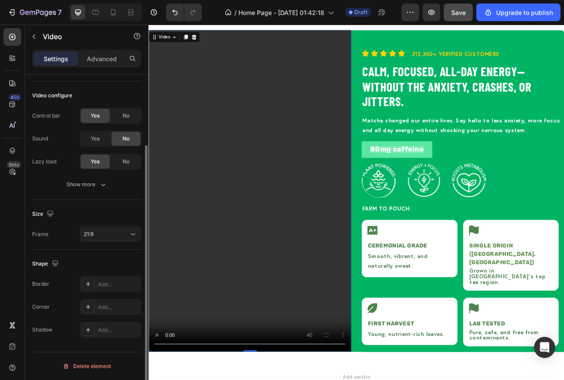
scroll to position [89, 0]
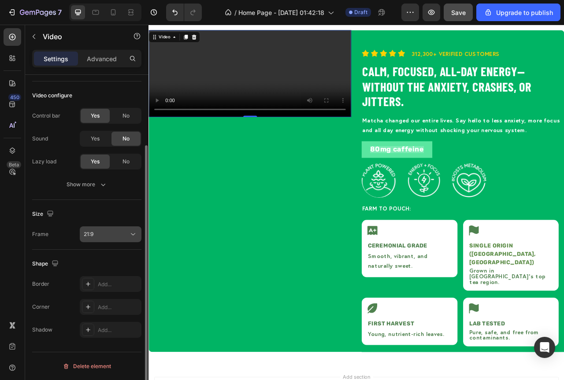
click at [123, 230] on div "21:9" at bounding box center [106, 234] width 45 height 8
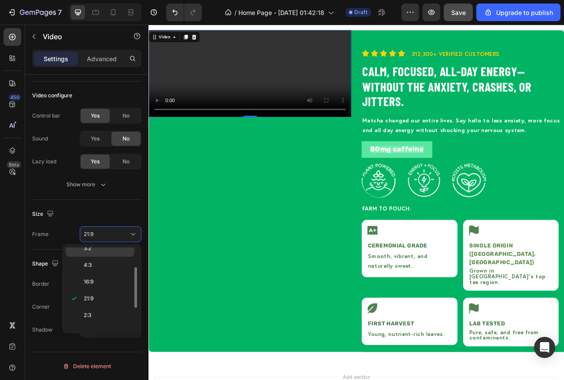
scroll to position [0, 0]
click at [98, 257] on span "Original" at bounding box center [93, 256] width 19 height 8
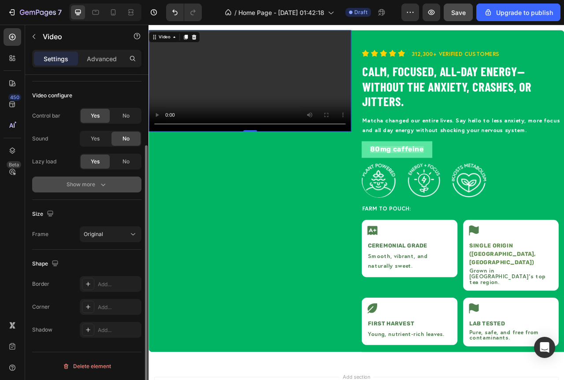
click at [102, 182] on icon "button" at bounding box center [103, 184] width 9 height 9
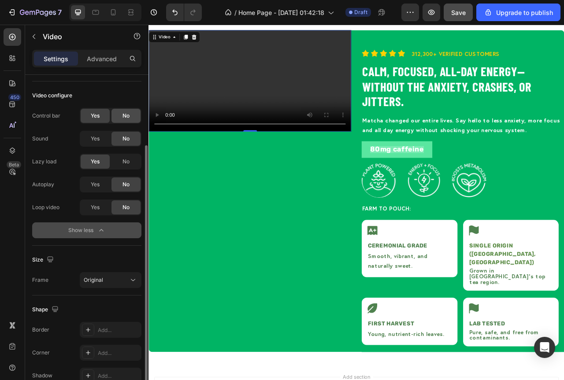
click at [129, 120] on div "No" at bounding box center [125, 116] width 29 height 14
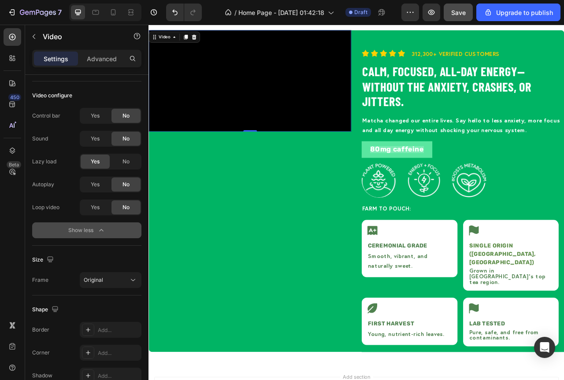
click at [103, 232] on icon "button" at bounding box center [101, 230] width 9 height 9
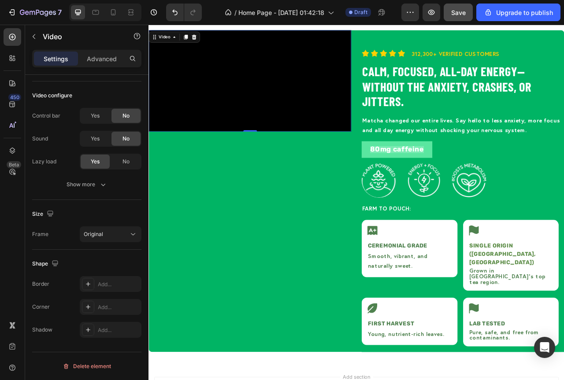
click at [107, 184] on button "Show more" at bounding box center [86, 185] width 109 height 16
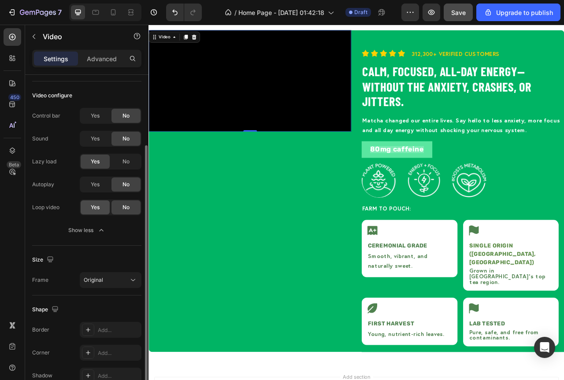
click at [100, 211] on div "Yes" at bounding box center [95, 207] width 29 height 14
click at [101, 186] on div "Yes" at bounding box center [95, 185] width 29 height 14
click at [120, 285] on button "Original" at bounding box center [111, 280] width 62 height 16
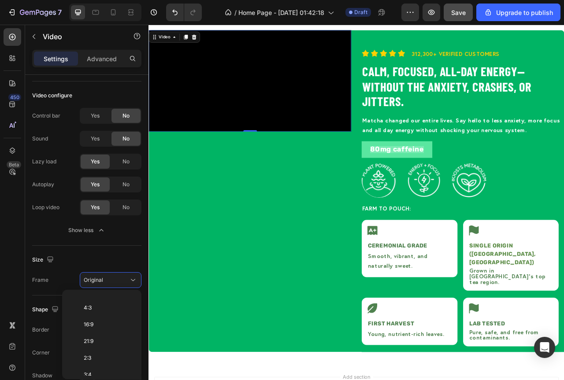
scroll to position [85, 0]
click at [98, 367] on span "Custom" at bounding box center [93, 368] width 19 height 8
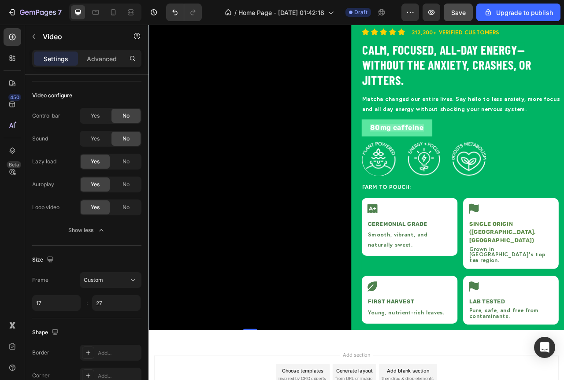
click at [256, 241] on video at bounding box center [277, 208] width 258 height 409
click at [248, 248] on video at bounding box center [277, 208] width 258 height 409
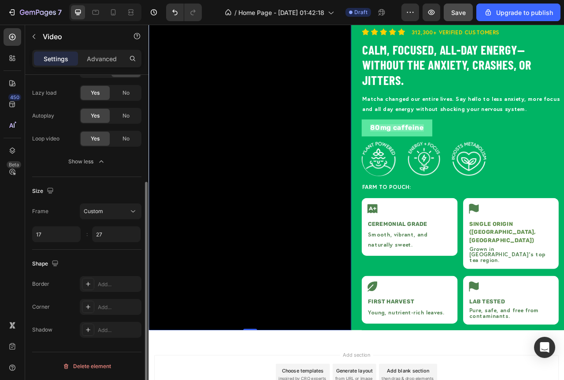
scroll to position [0, 0]
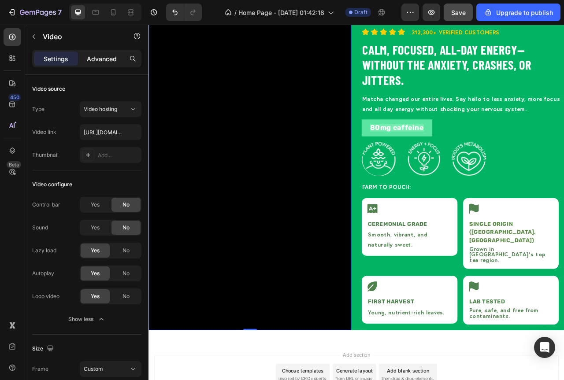
click at [116, 57] on p "Advanced" at bounding box center [102, 58] width 30 height 9
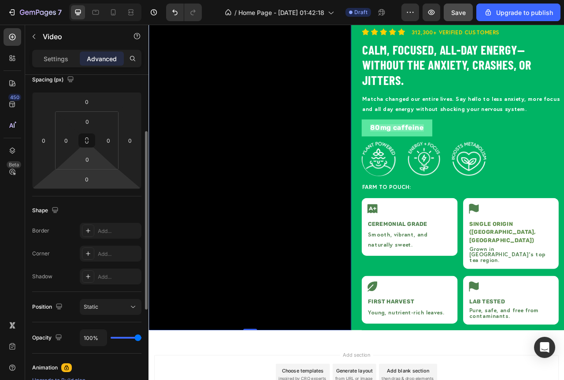
scroll to position [17, 0]
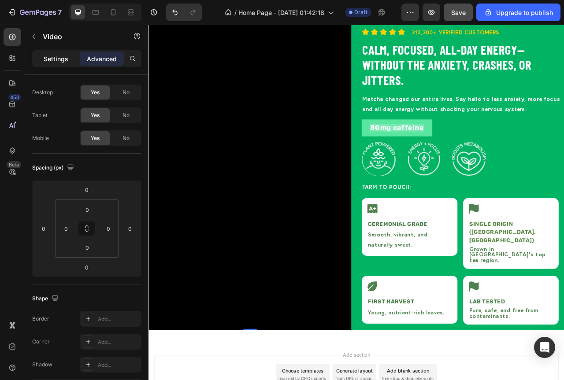
click at [63, 61] on p "Settings" at bounding box center [56, 58] width 25 height 9
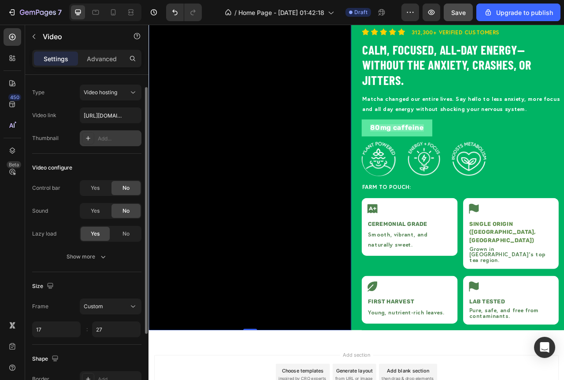
scroll to position [0, 0]
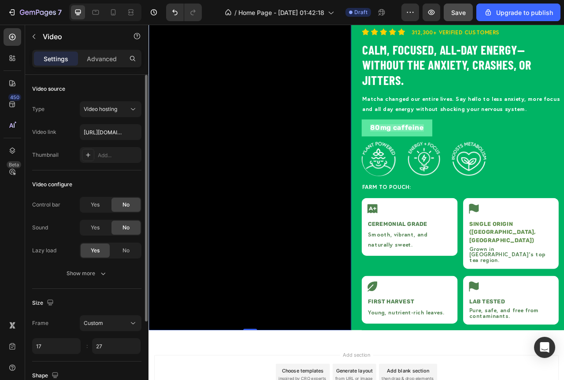
click at [303, 60] on video at bounding box center [277, 208] width 258 height 409
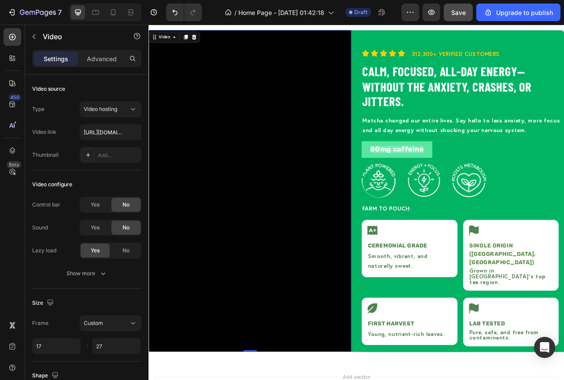
scroll to position [1030, 0]
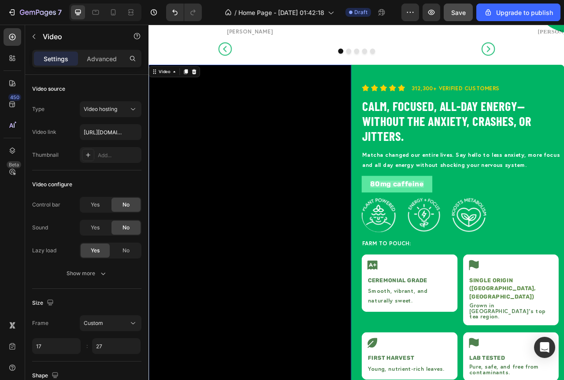
click at [289, 117] on video at bounding box center [277, 280] width 258 height 409
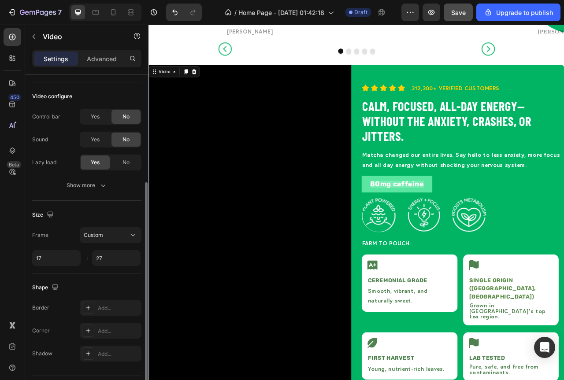
scroll to position [112, 0]
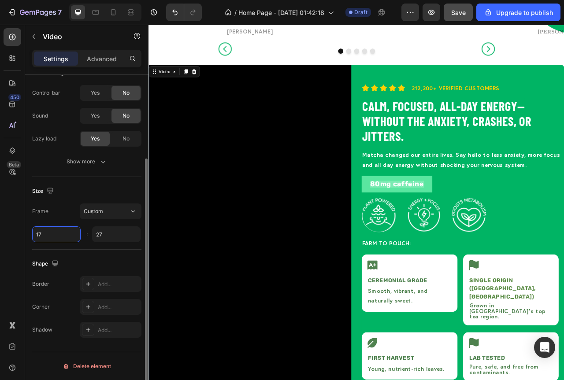
click at [47, 235] on input "17" at bounding box center [56, 234] width 48 height 16
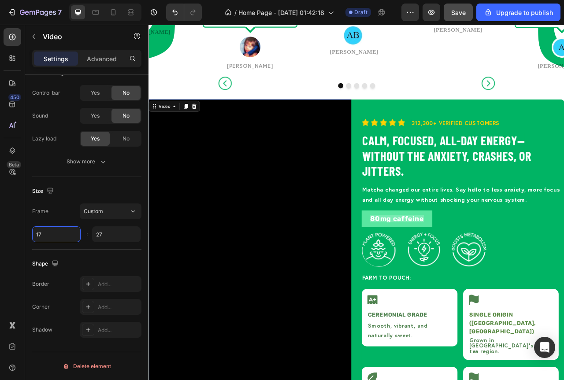
scroll to position [1030, 0]
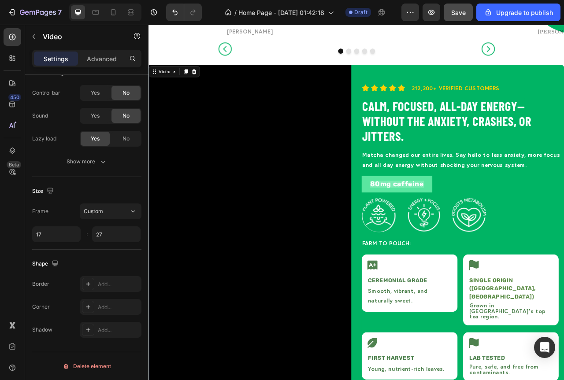
type input "17"
click at [238, 301] on video at bounding box center [277, 280] width 258 height 409
click at [206, 85] on icon at bounding box center [207, 85] width 6 height 6
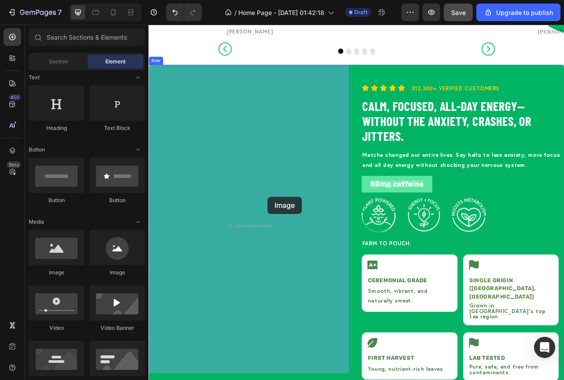
drag, startPoint x: 209, startPoint y: 284, endPoint x: 300, endPoint y: 244, distance: 99.2
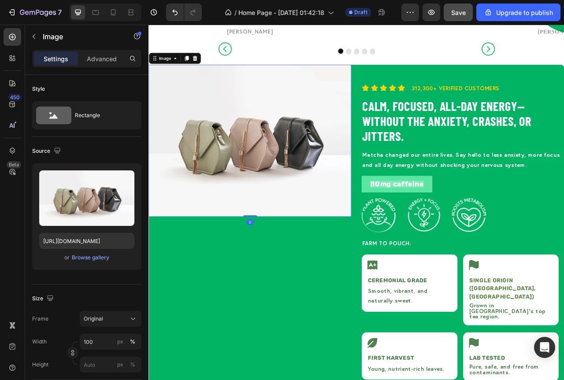
click at [302, 212] on img at bounding box center [277, 172] width 258 height 193
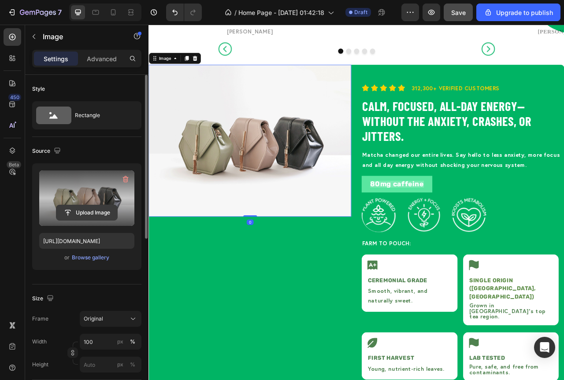
click at [73, 212] on input "file" at bounding box center [86, 212] width 61 height 15
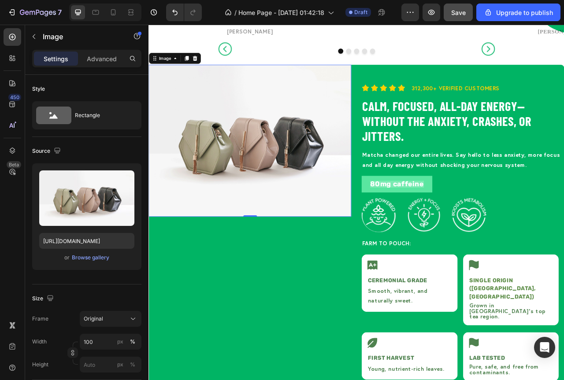
click at [370, 231] on img at bounding box center [277, 172] width 258 height 193
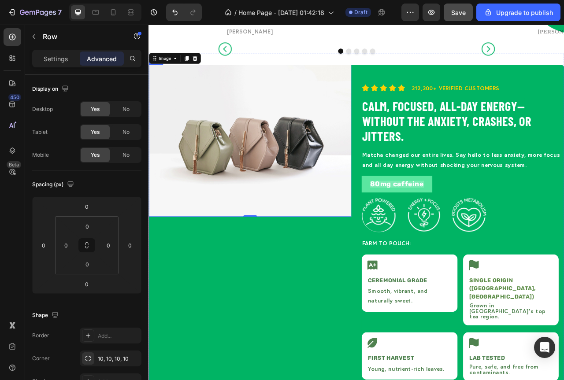
click at [367, 281] on div "Image 0" at bounding box center [277, 280] width 258 height 409
click at [357, 245] on img at bounding box center [277, 172] width 258 height 193
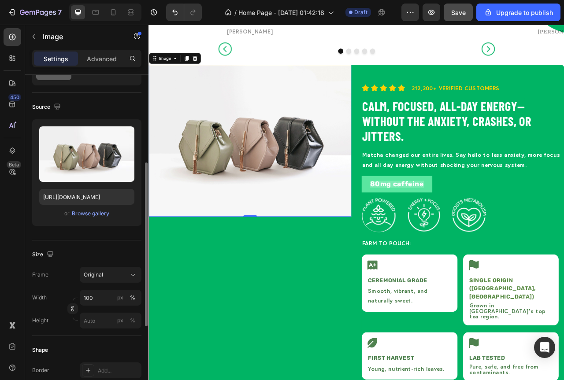
scroll to position [88, 0]
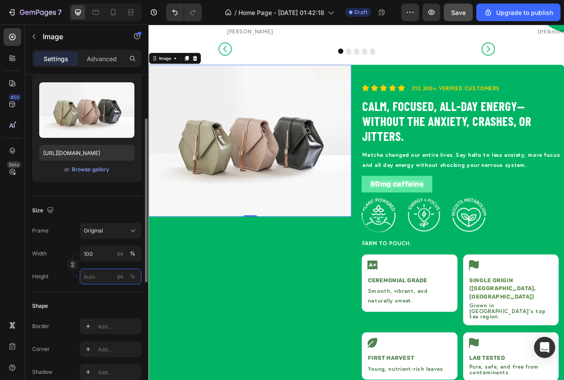
click at [95, 278] on input "px %" at bounding box center [111, 277] width 62 height 16
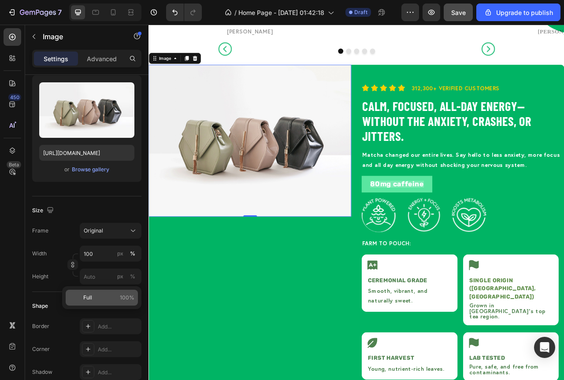
click at [118, 298] on p "Full 100%" at bounding box center [108, 298] width 51 height 8
type input "100"
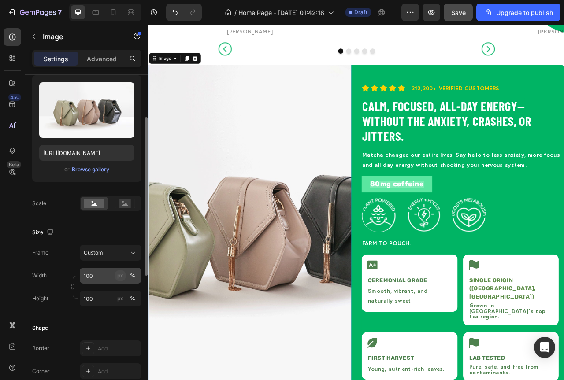
click at [119, 277] on div "px" at bounding box center [120, 276] width 6 height 8
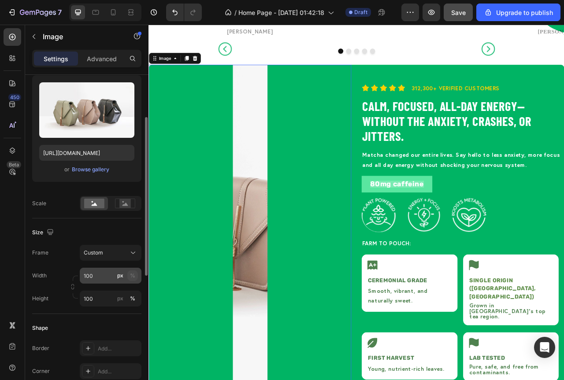
click at [132, 277] on div "%" at bounding box center [132, 276] width 5 height 8
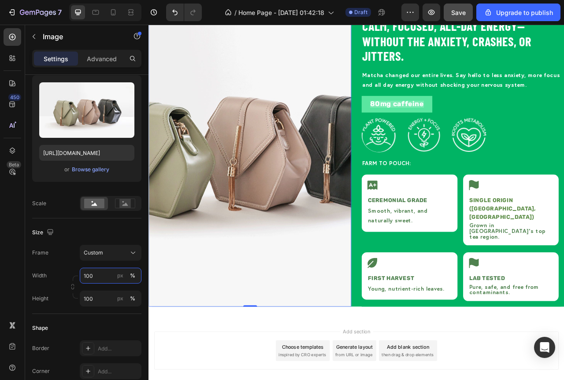
scroll to position [1149, 0]
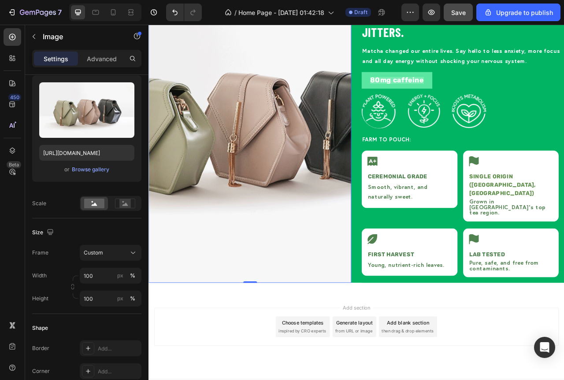
click at [325, 260] on img at bounding box center [277, 148] width 258 height 409
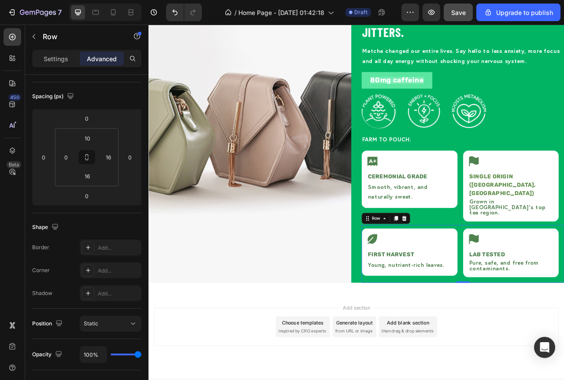
scroll to position [0, 0]
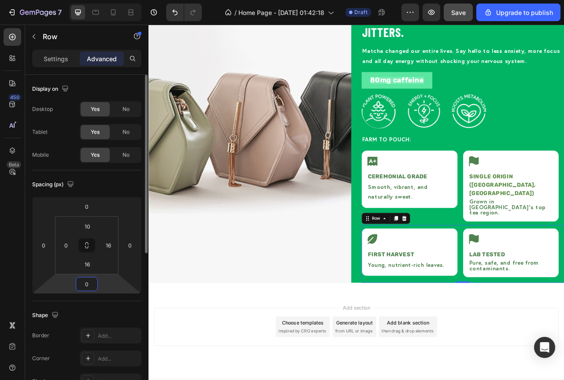
click at [85, 284] on input "0" at bounding box center [87, 284] width 18 height 13
type input "20"
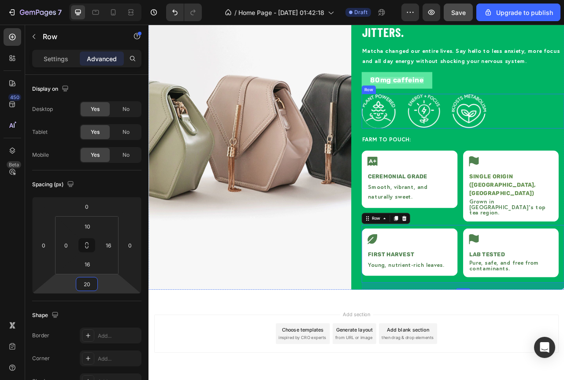
click at [564, 152] on div "Image Image Image Row" at bounding box center [548, 135] width 258 height 44
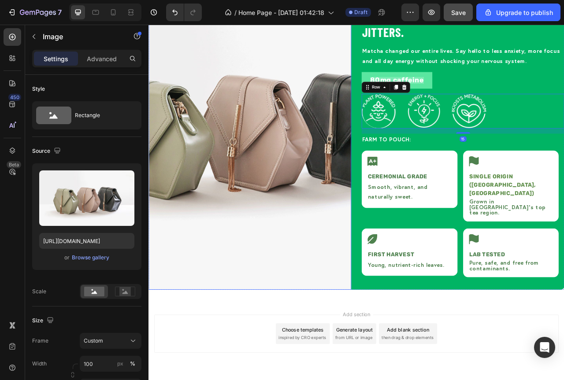
click at [336, 245] on img at bounding box center [277, 153] width 258 height 418
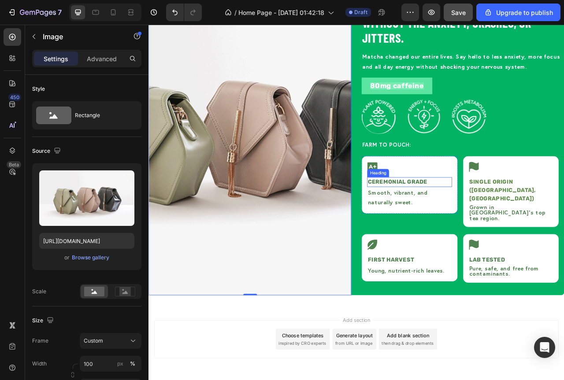
scroll to position [1171, 0]
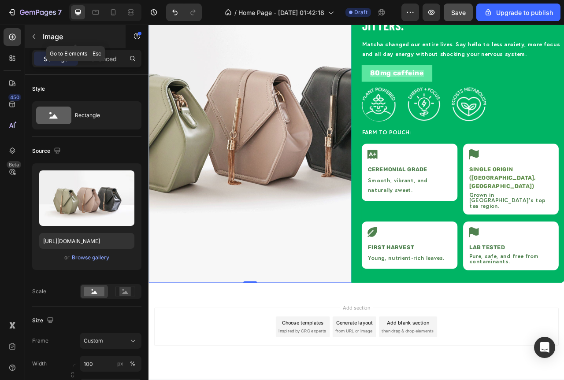
click at [31, 35] on icon "button" at bounding box center [33, 36] width 7 height 7
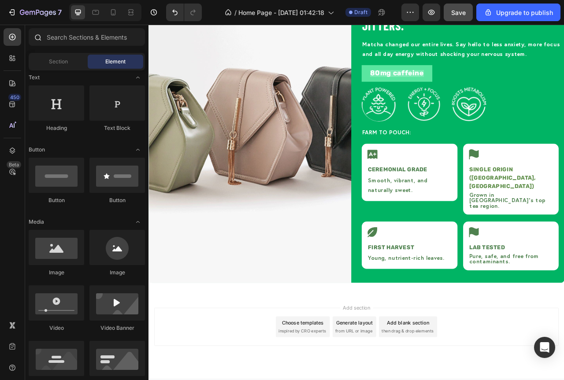
click at [36, 37] on icon at bounding box center [37, 36] width 7 height 7
click at [13, 37] on icon at bounding box center [12, 37] width 7 height 7
click at [13, 37] on icon at bounding box center [12, 37] width 9 height 9
click at [39, 39] on icon at bounding box center [37, 36] width 7 height 7
click at [15, 79] on icon at bounding box center [12, 83] width 9 height 9
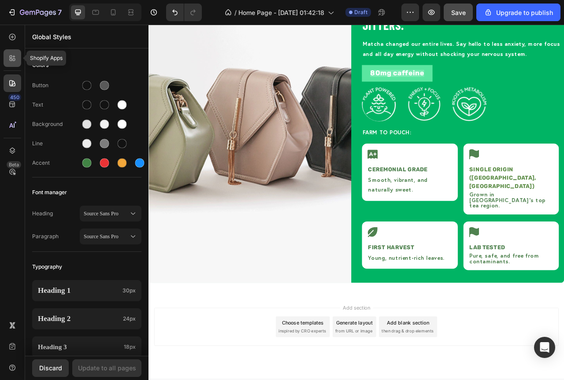
click at [15, 62] on icon at bounding box center [12, 58] width 9 height 9
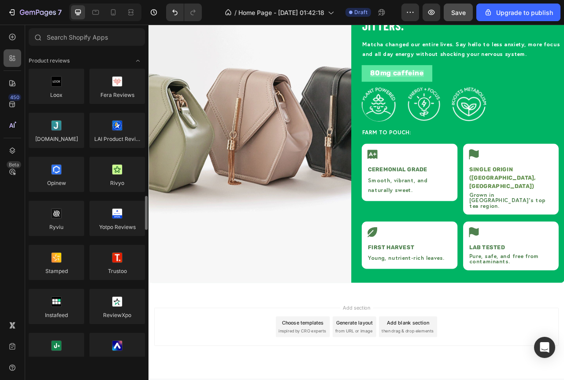
scroll to position [132, 0]
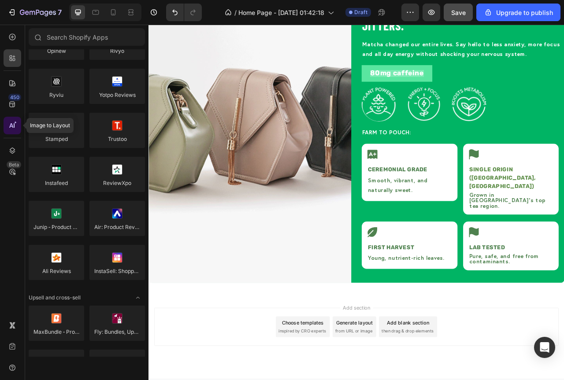
click at [16, 124] on icon at bounding box center [12, 125] width 9 height 9
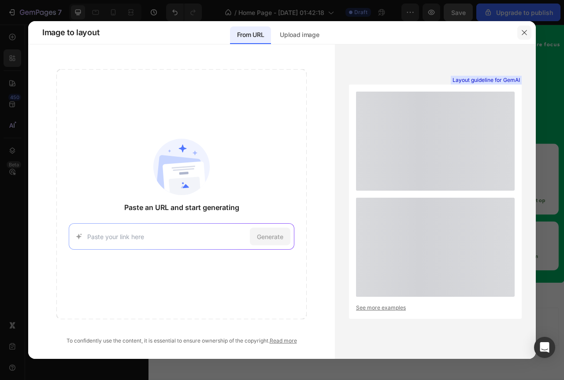
click at [521, 33] on icon "button" at bounding box center [524, 32] width 7 height 7
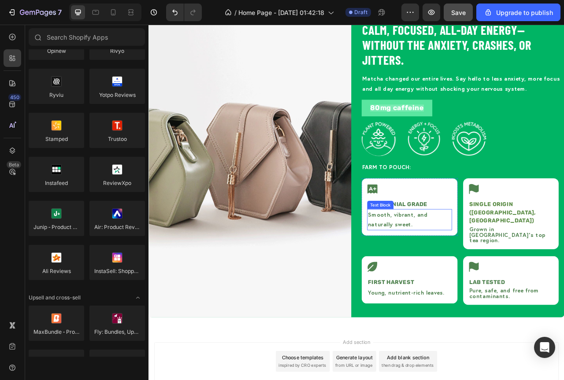
scroll to position [1171, 0]
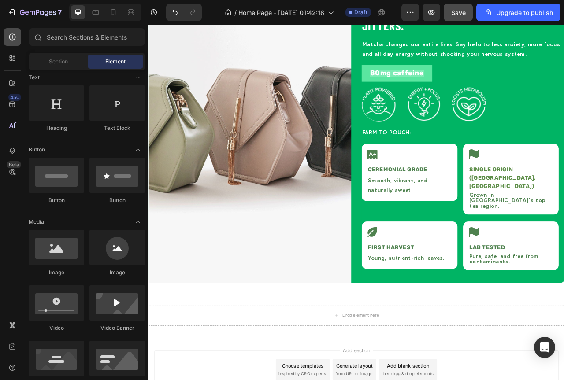
click at [15, 40] on icon at bounding box center [12, 37] width 9 height 9
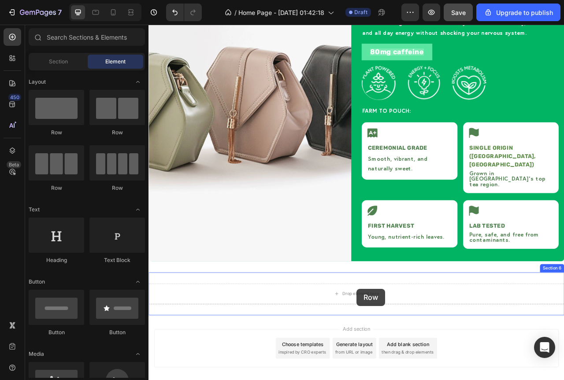
scroll to position [1226, 0]
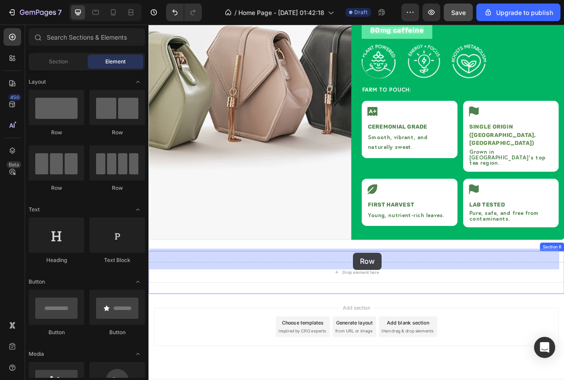
drag, startPoint x: 209, startPoint y: 190, endPoint x: 674, endPoint y: 323, distance: 483.4
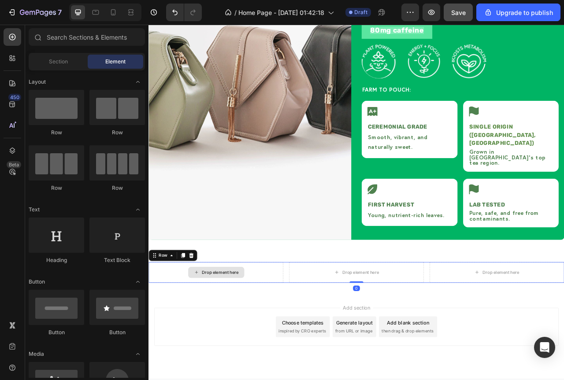
click at [239, 337] on div "Drop element here" at bounding box center [239, 340] width 47 height 7
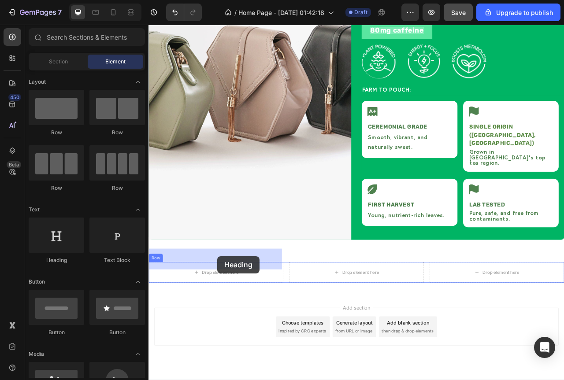
drag, startPoint x: 199, startPoint y: 266, endPoint x: 236, endPoint y: 319, distance: 65.3
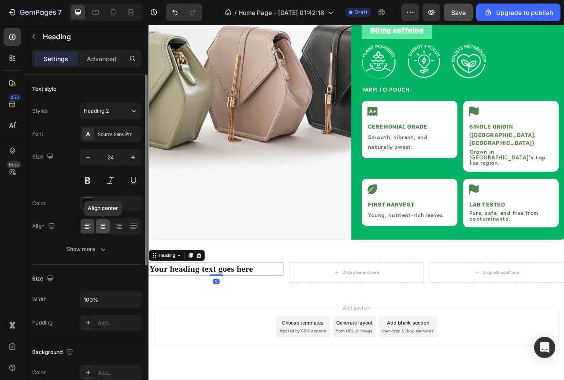
click at [101, 229] on icon at bounding box center [103, 229] width 4 height 1
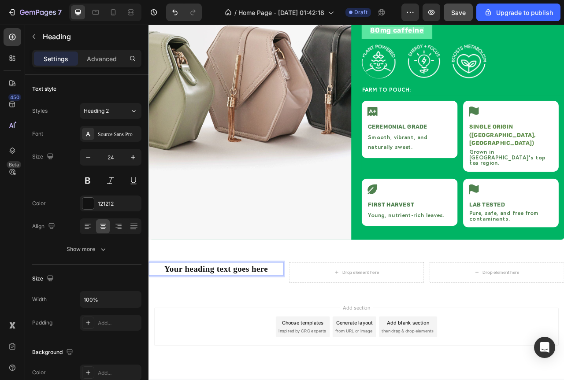
click at [275, 327] on h2 "Your heading text goes here" at bounding box center [233, 336] width 171 height 18
click at [223, 328] on p "Your heading text goes here" at bounding box center [234, 336] width 170 height 16
click at [406, 333] on div "Drop element here" at bounding box center [412, 340] width 71 height 14
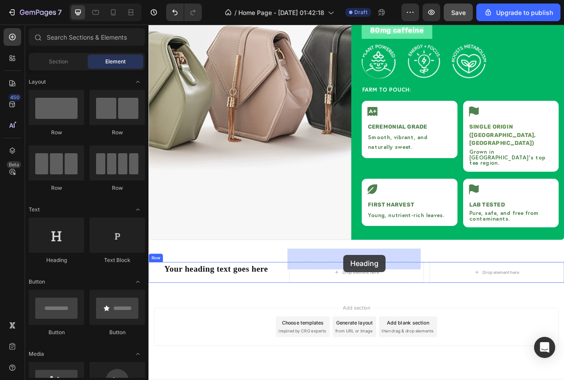
drag, startPoint x: 208, startPoint y: 255, endPoint x: 396, endPoint y: 318, distance: 197.9
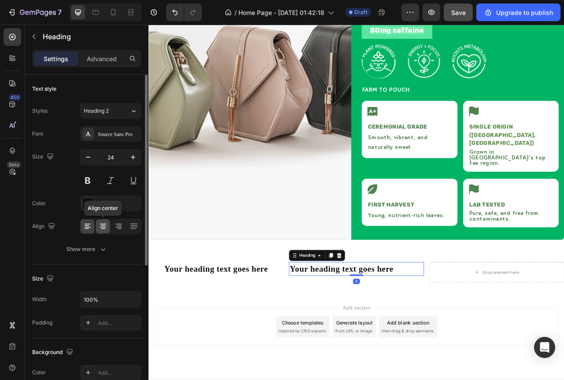
click at [107, 225] on icon at bounding box center [103, 226] width 9 height 9
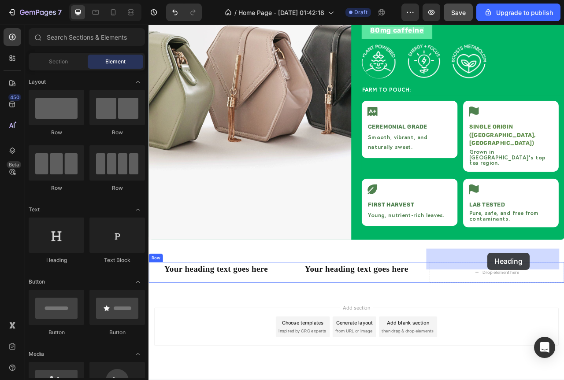
drag, startPoint x: 208, startPoint y: 264, endPoint x: 579, endPoint y: 315, distance: 375.4
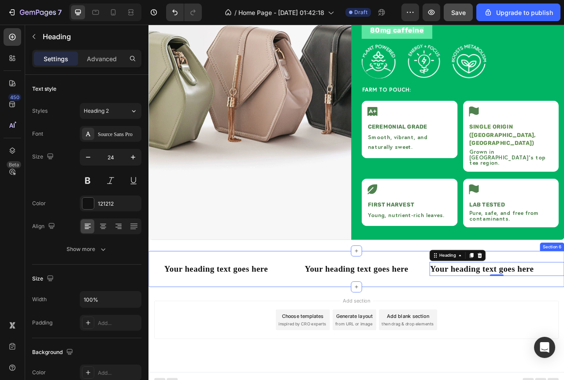
scroll to position [1217, 0]
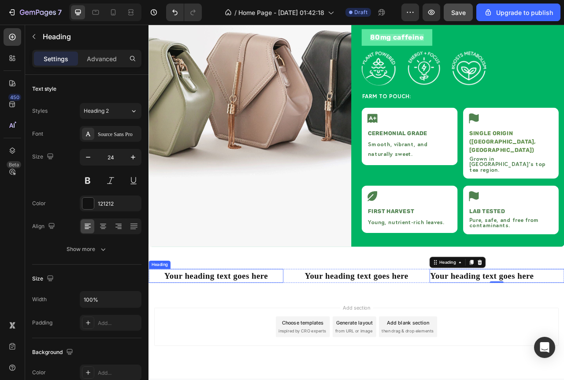
click at [256, 337] on p "Your heading text goes here" at bounding box center [234, 345] width 170 height 16
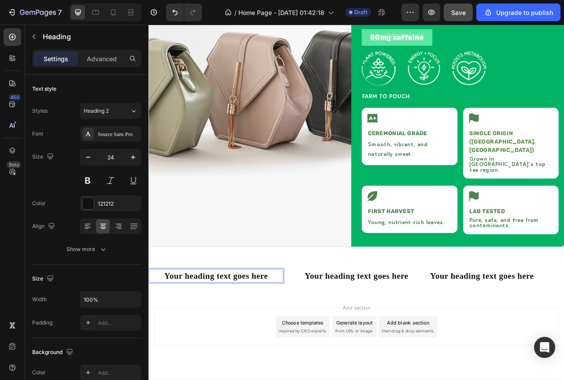
click at [250, 337] on p "Your heading text goes here" at bounding box center [234, 345] width 170 height 16
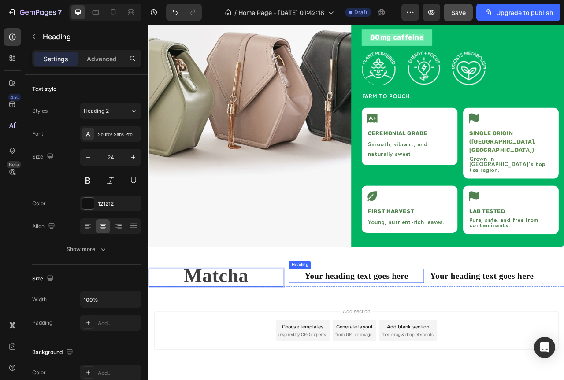
click at [384, 336] on h2 "Your heading text goes here" at bounding box center [412, 345] width 171 height 18
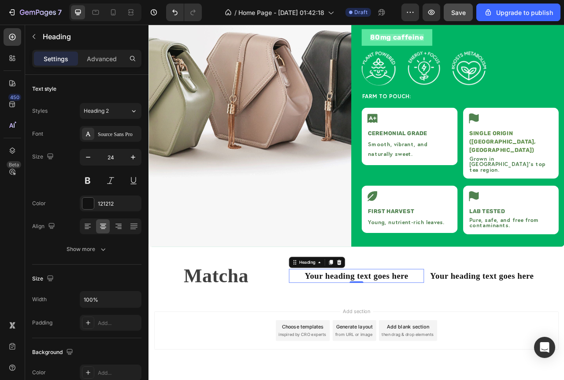
click at [382, 336] on h2 "Your heading text goes here" at bounding box center [412, 345] width 171 height 18
click at [382, 337] on p "Your heading text goes here" at bounding box center [413, 345] width 170 height 16
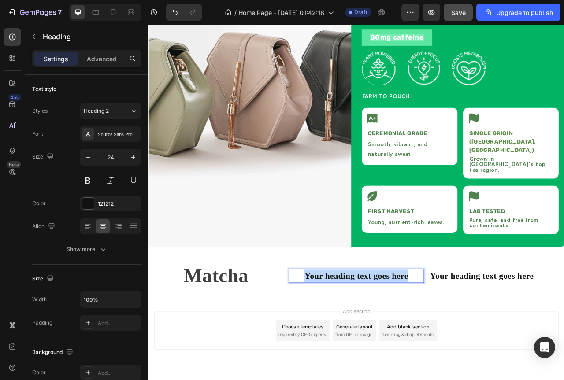
click at [382, 337] on p "Your heading text goes here" at bounding box center [413, 345] width 170 height 16
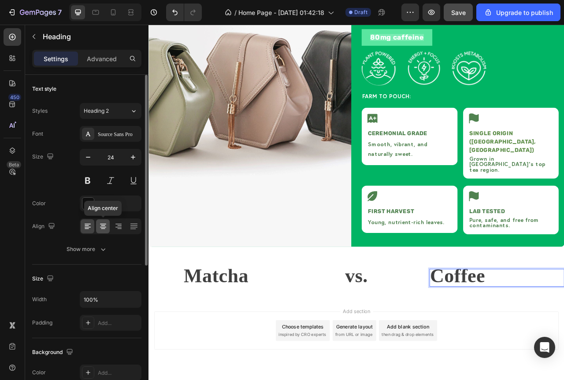
click at [101, 227] on icon at bounding box center [103, 227] width 6 height 1
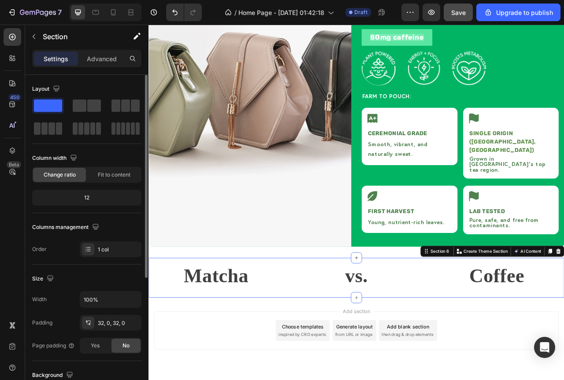
click at [305, 322] on div "⁠⁠⁠⁠⁠⁠⁠ Matcha Heading ⁠⁠⁠⁠⁠⁠⁠ vs. Heading ⁠⁠⁠⁠⁠⁠⁠ Coffee Heading Row Section 6…" at bounding box center [412, 347] width 529 height 51
click at [98, 60] on p "Advanced" at bounding box center [102, 58] width 30 height 9
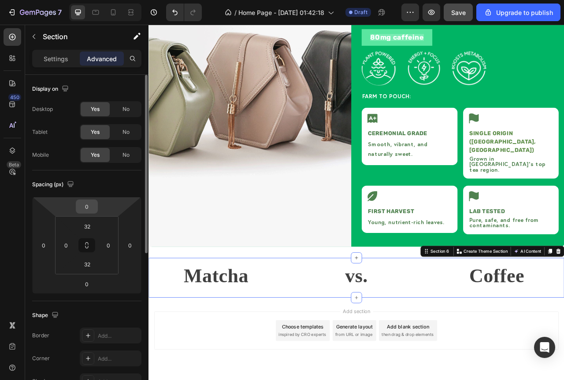
click at [89, 204] on input "0" at bounding box center [87, 206] width 18 height 13
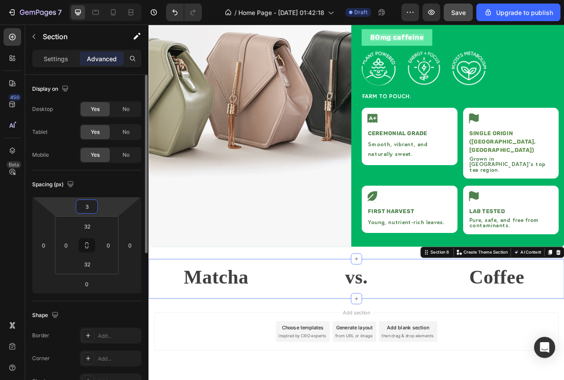
type input "30"
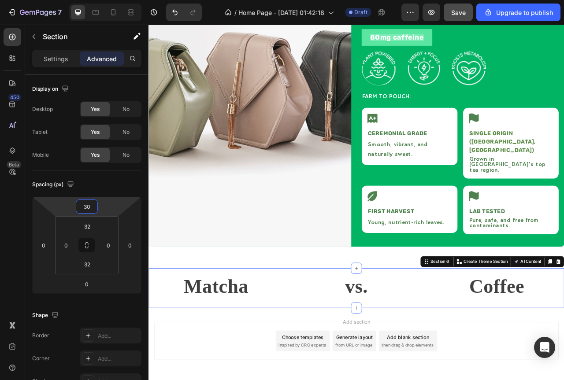
scroll to position [1235, 0]
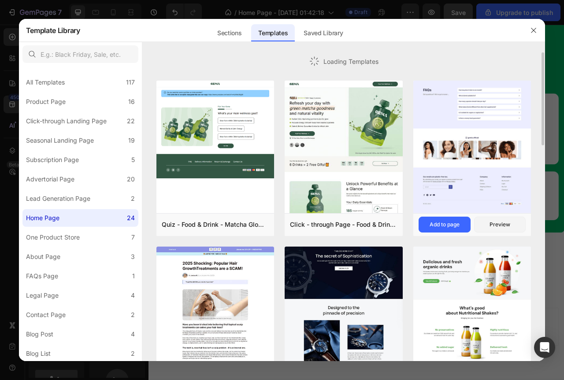
scroll to position [0, 0]
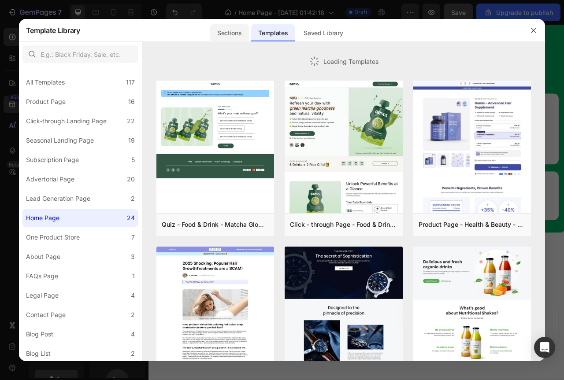
click at [218, 35] on div "Sections" at bounding box center [229, 33] width 38 height 18
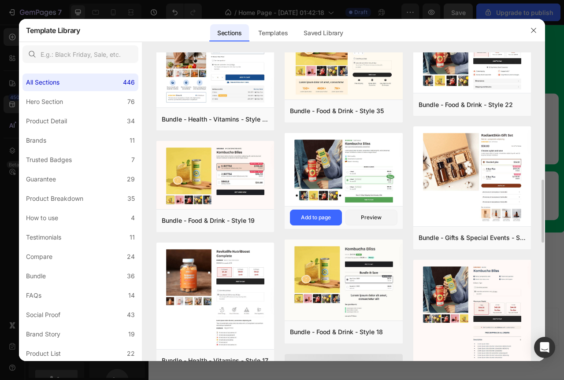
scroll to position [624, 0]
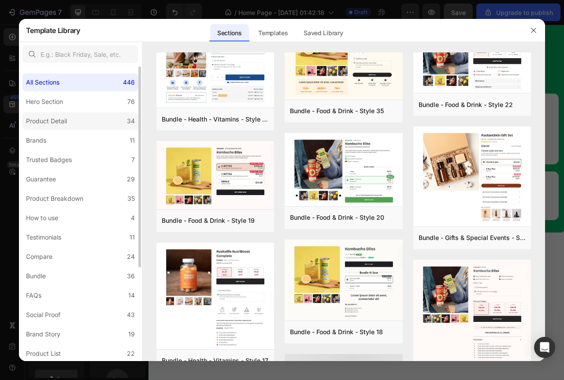
click at [54, 120] on div "Product Detail" at bounding box center [46, 121] width 41 height 11
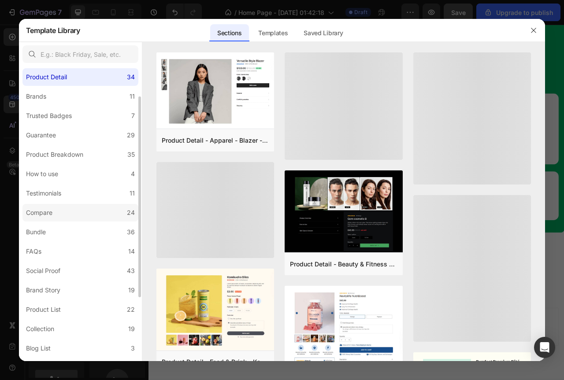
scroll to position [0, 0]
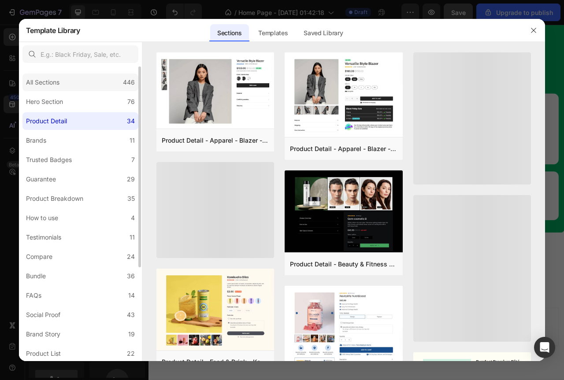
click at [56, 83] on div "All Sections" at bounding box center [42, 82] width 33 height 11
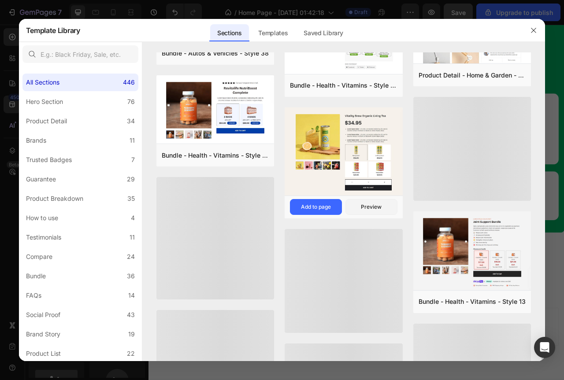
scroll to position [2342, 0]
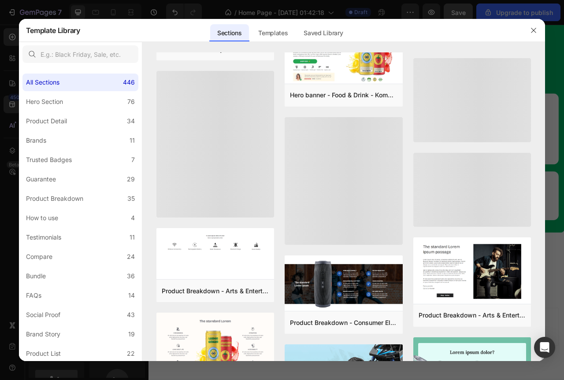
scroll to position [3284, 0]
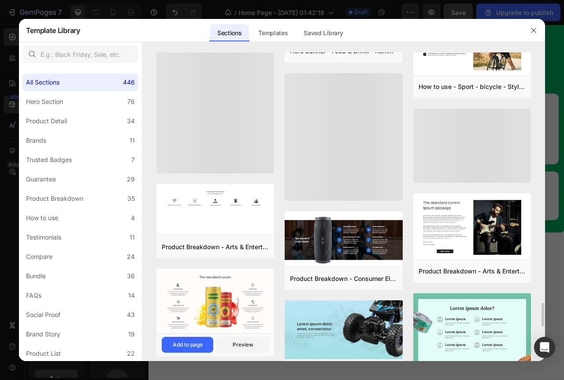
click at [229, 305] on img at bounding box center [215, 302] width 118 height 67
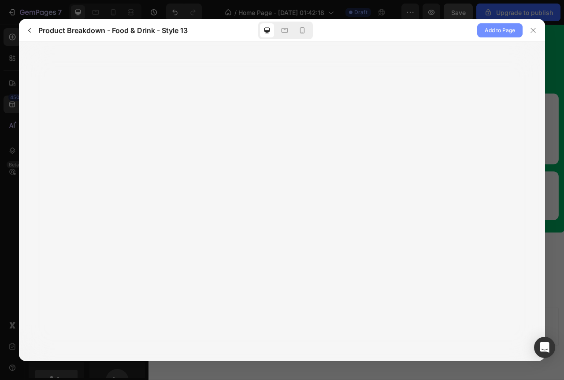
click at [495, 32] on span "Add to Page" at bounding box center [500, 30] width 30 height 11
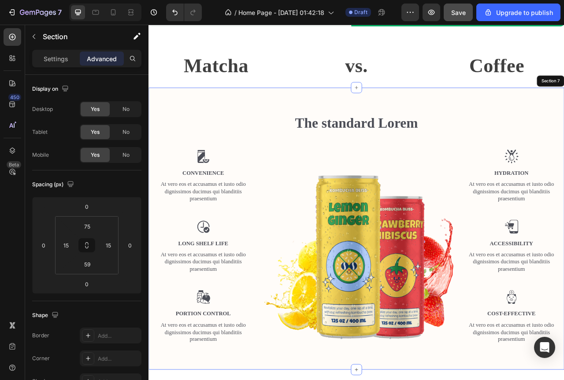
scroll to position [1454, 0]
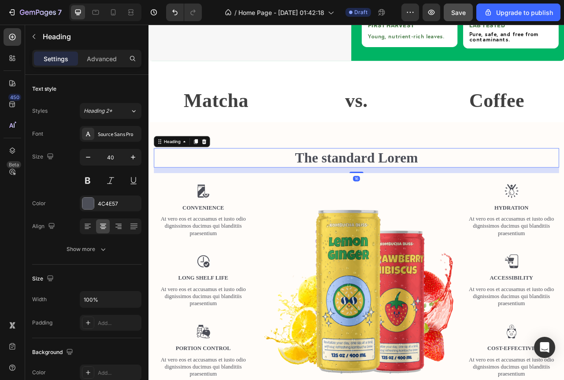
click at [221, 173] on div "Heading" at bounding box center [190, 174] width 71 height 14
click at [220, 170] on icon at bounding box center [219, 173] width 6 height 6
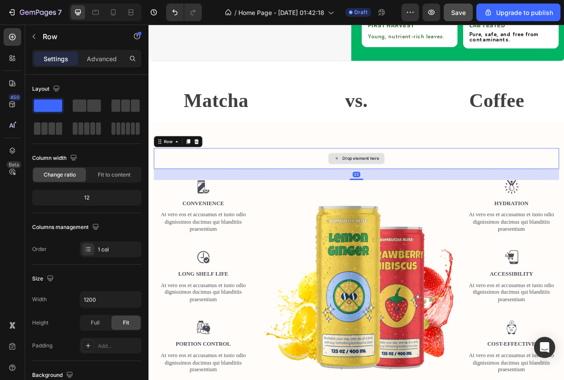
click at [495, 186] on div "Drop element here" at bounding box center [413, 195] width 516 height 26
click at [207, 170] on icon at bounding box center [209, 173] width 7 height 7
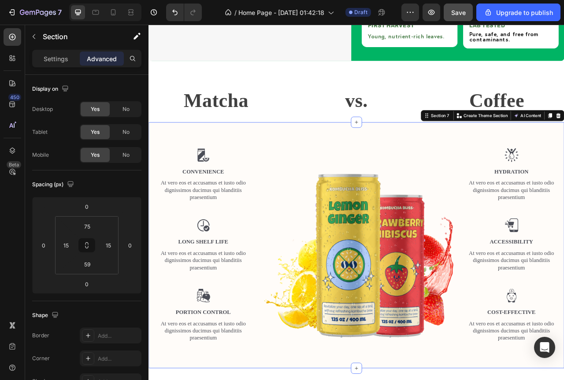
click at [304, 161] on div "Image Convenience Text Block At vero eos et accusamus et iusto odio dignissimos…" at bounding box center [412, 306] width 529 height 314
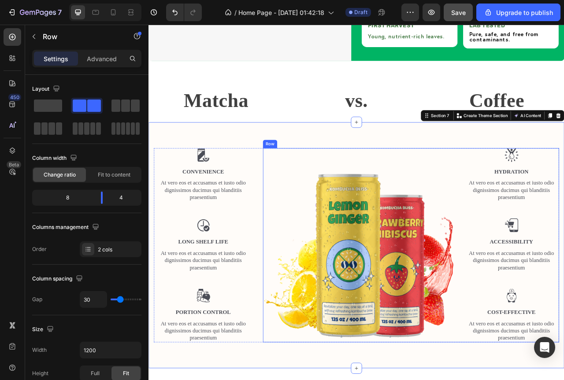
click at [413, 264] on div "Image" at bounding box center [415, 306] width 242 height 248
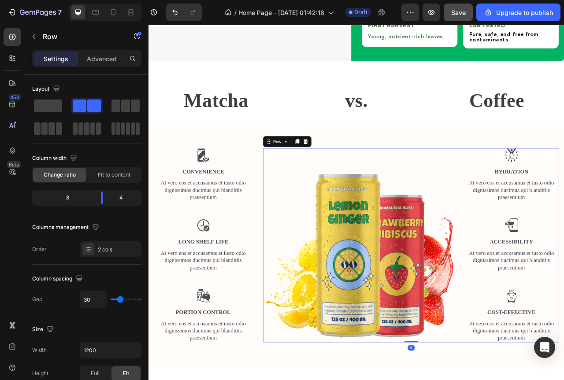
click at [440, 229] on div "Image" at bounding box center [415, 306] width 242 height 248
click at [399, 155] on div "Image Convenience Text Block At vero eos et accusamus et iusto odio dignissimos…" at bounding box center [412, 306] width 529 height 314
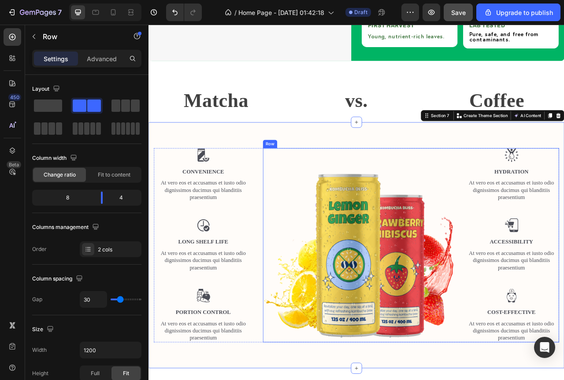
click at [324, 252] on div "Image" at bounding box center [415, 306] width 242 height 248
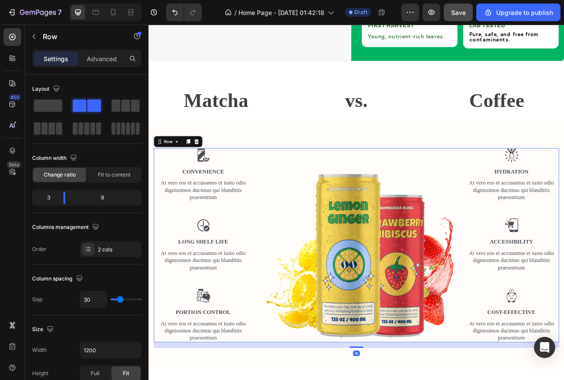
click at [261, 259] on div "Image Convenience Text Block At vero eos et accusamus et iusto odio dignissimos…" at bounding box center [218, 306] width 126 height 248
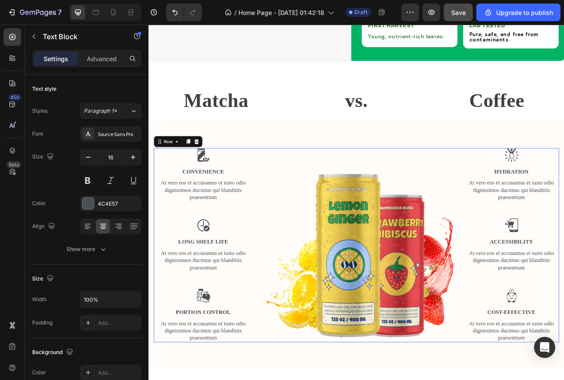
click at [263, 302] on div "Image Convenience Text Block At vero eos et accusamus et iusto odio dignissimos…" at bounding box center [218, 306] width 126 height 248
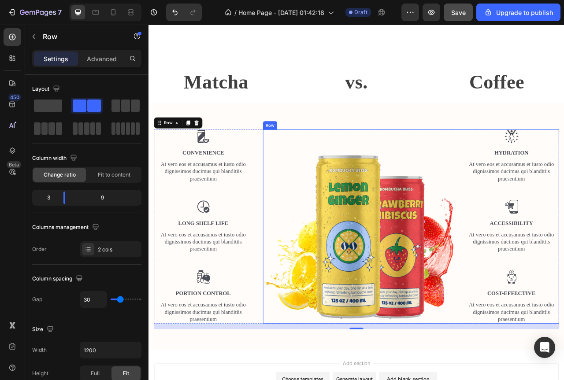
scroll to position [1426, 0]
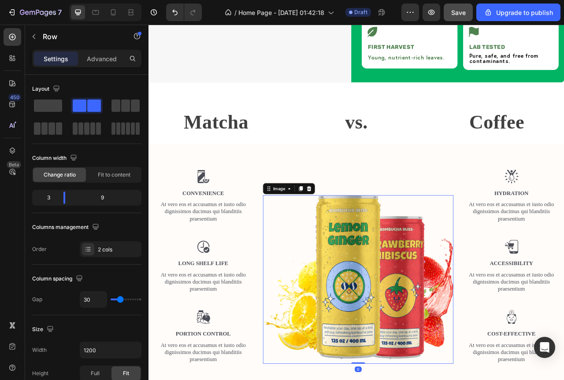
click at [450, 318] on img at bounding box center [415, 349] width 242 height 215
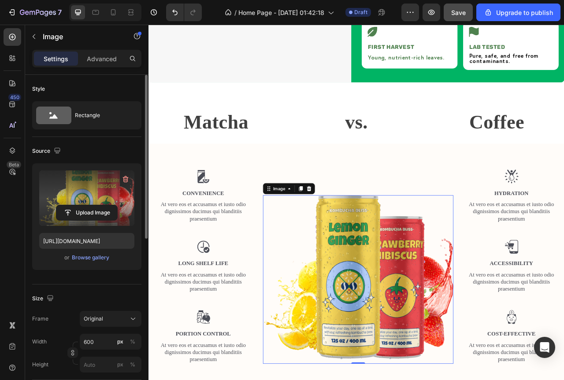
click at [87, 193] on label at bounding box center [86, 199] width 95 height 56
click at [87, 205] on input "file" at bounding box center [86, 212] width 61 height 15
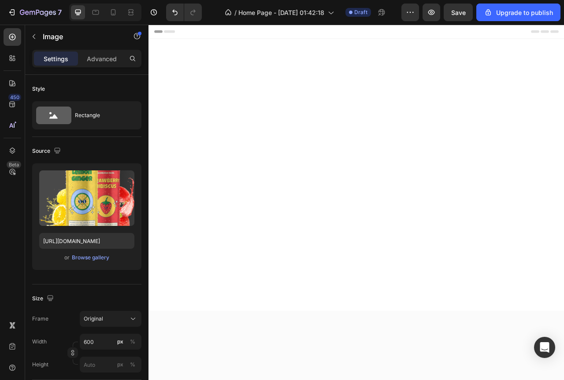
scroll to position [1426, 0]
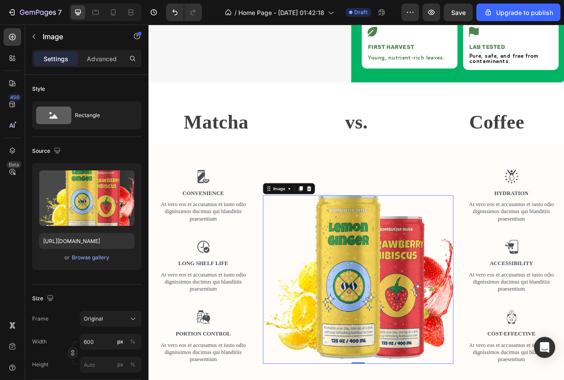
click at [405, 294] on img at bounding box center [415, 349] width 242 height 215
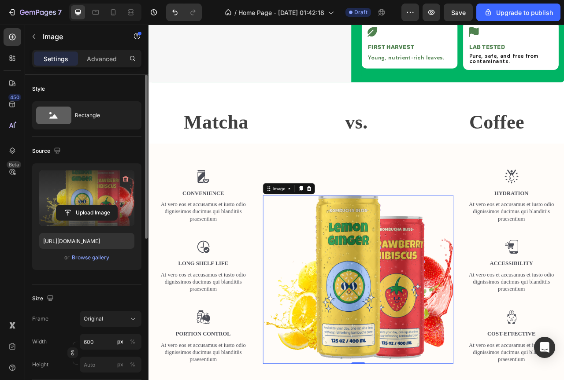
click at [92, 195] on label at bounding box center [86, 199] width 95 height 56
click at [92, 205] on input "file" at bounding box center [86, 212] width 61 height 15
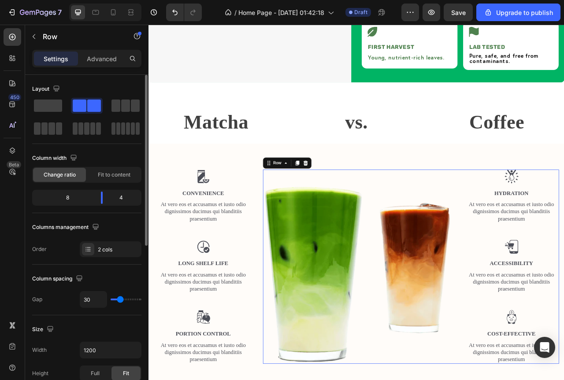
click at [334, 209] on div "Image" at bounding box center [415, 333] width 242 height 248
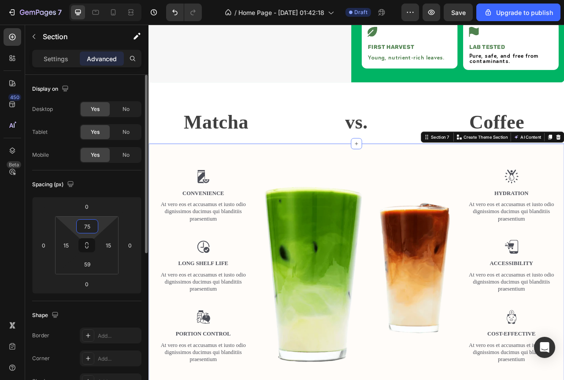
click at [84, 226] on input "75" at bounding box center [87, 226] width 18 height 13
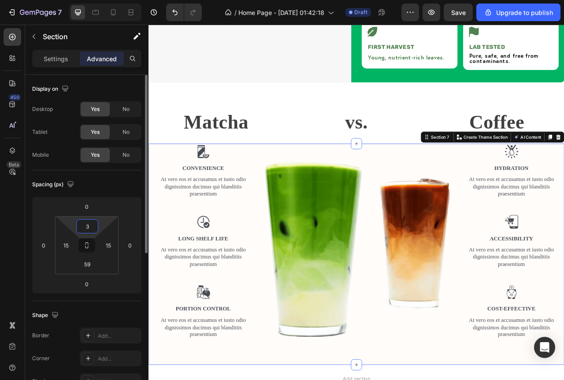
type input "30"
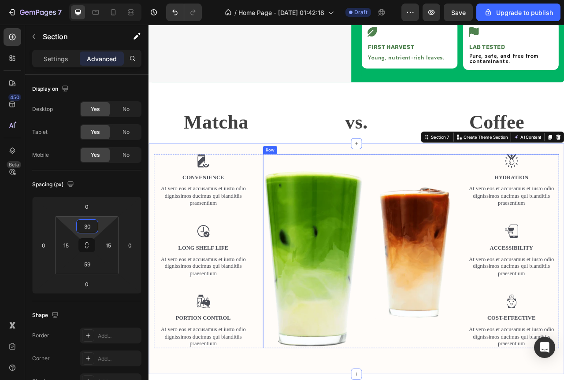
click at [435, 272] on div "Image" at bounding box center [415, 313] width 242 height 248
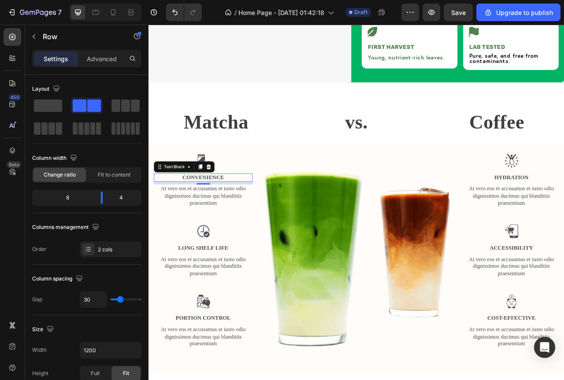
click at [275, 224] on p "Convenience" at bounding box center [218, 219] width 124 height 9
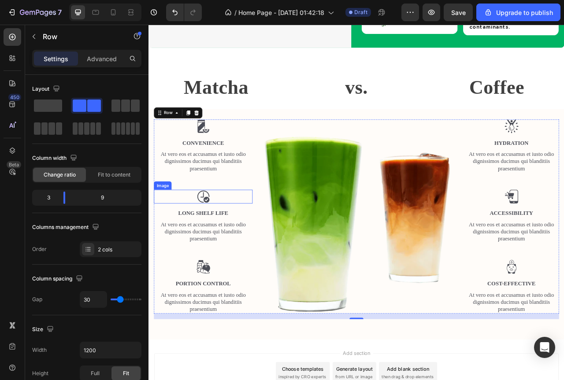
scroll to position [1514, 0]
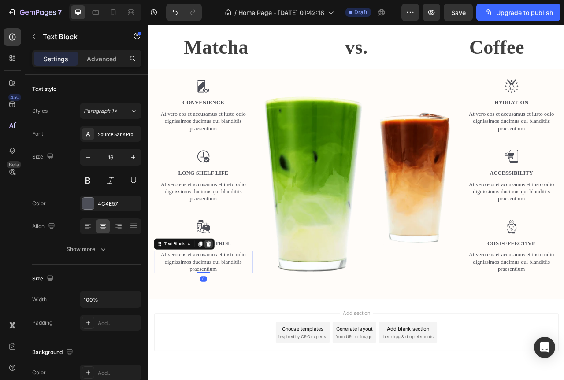
click at [228, 309] on div at bounding box center [224, 304] width 11 height 11
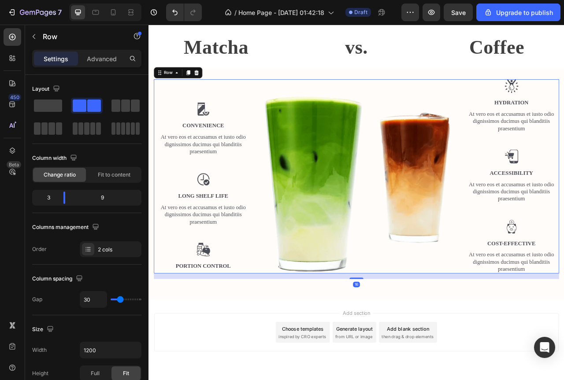
click at [248, 326] on div "Image Convenience Text Block At vero eos et accusamus et iusto odio dignissimos…" at bounding box center [218, 218] width 126 height 248
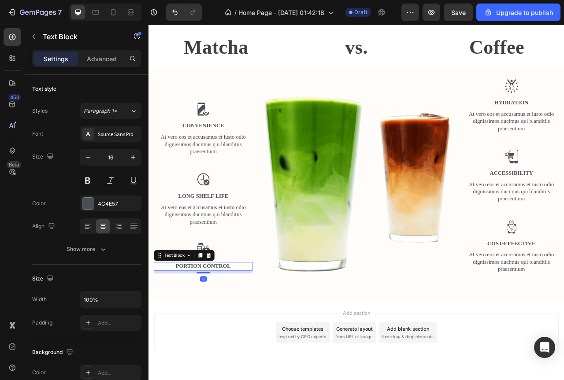
click at [246, 330] on p "Portion Control" at bounding box center [218, 332] width 124 height 9
click at [226, 319] on icon at bounding box center [225, 318] width 6 height 6
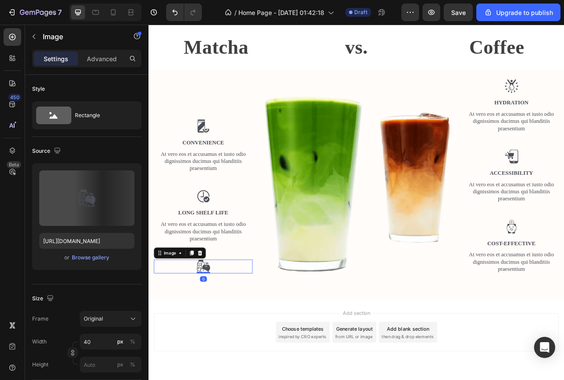
click at [230, 330] on div at bounding box center [218, 333] width 126 height 18
click at [216, 315] on icon at bounding box center [213, 315] width 7 height 7
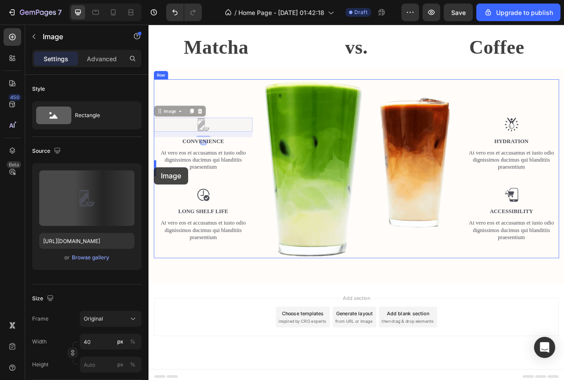
drag, startPoint x: 213, startPoint y: 170, endPoint x: 155, endPoint y: 206, distance: 68.7
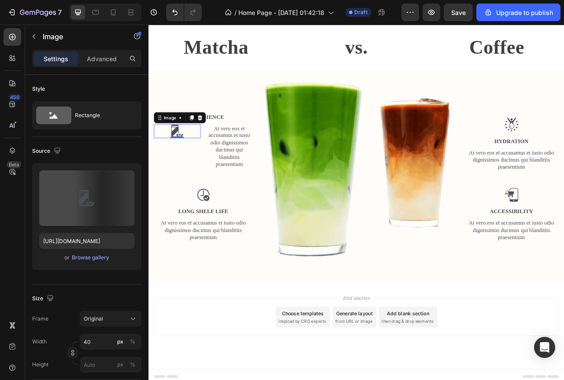
click at [207, 169] on div at bounding box center [184, 161] width 59 height 18
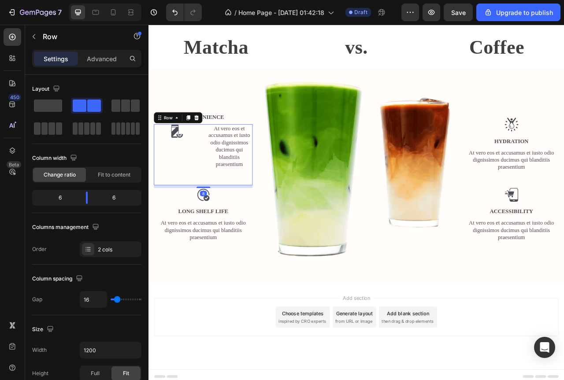
click at [215, 170] on div "Image At vero eos et accusamus et iusto odio dignissimos ducimus qui blanditiis…" at bounding box center [218, 191] width 126 height 78
click at [110, 176] on span "Fit to content" at bounding box center [114, 175] width 33 height 8
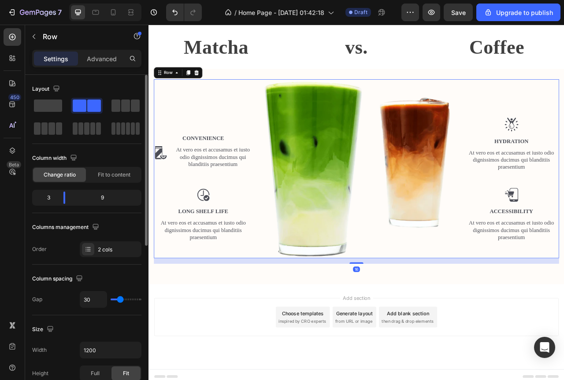
click at [267, 148] on div "Convenience Text Block Image At vero eos et accusamus et iusto odio dignissimos…" at bounding box center [218, 208] width 126 height 228
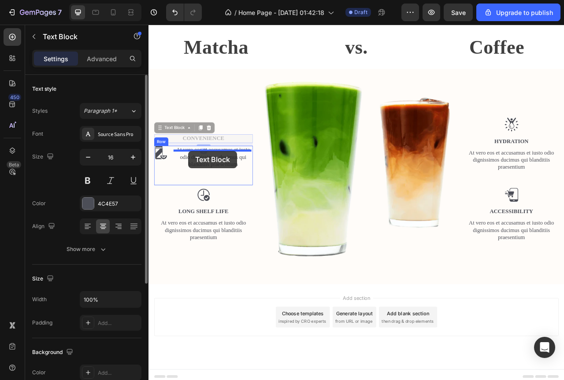
drag, startPoint x: 200, startPoint y: 176, endPoint x: 199, endPoint y: 186, distance: 9.7
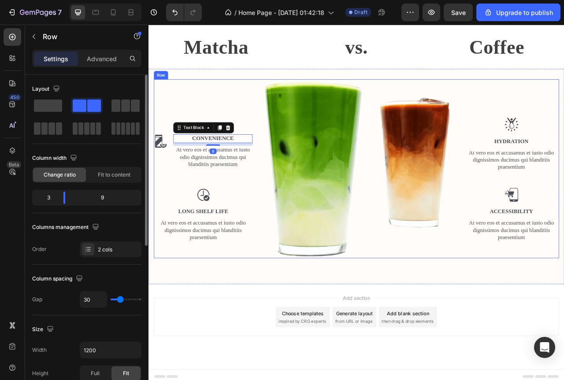
click at [247, 139] on div "Image Convenience Text Block 8 At vero eos et accusamus et iusto odio dignissim…" at bounding box center [218, 208] width 126 height 228
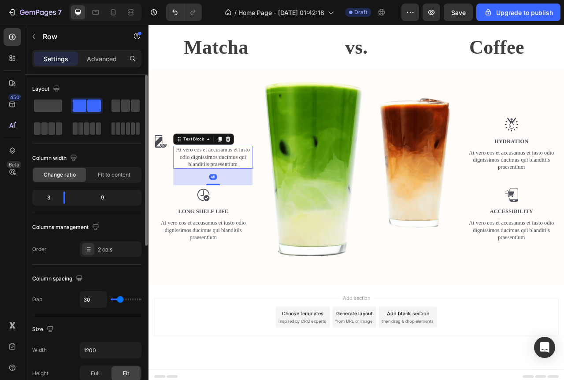
click at [239, 201] on p "At vero eos et accusamus et iusto odio dignissimos ducimus qui blanditiis praes…" at bounding box center [230, 193] width 99 height 27
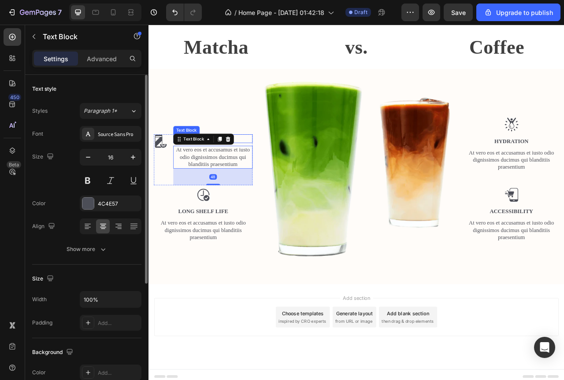
click at [263, 174] on p "Convenience" at bounding box center [230, 169] width 99 height 9
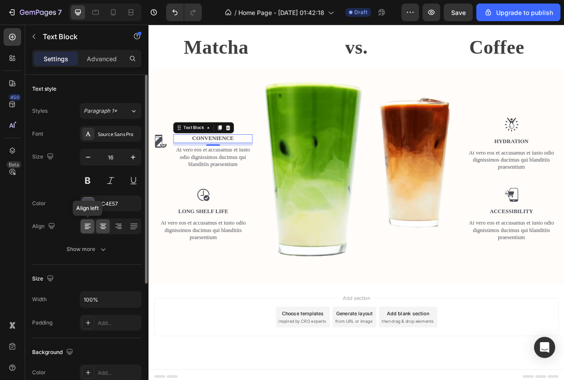
click at [91, 228] on icon at bounding box center [87, 226] width 9 height 9
click at [222, 202] on p "At vero eos et accusamus et iusto odio dignissimos ducimus qui blanditiis praes…" at bounding box center [230, 193] width 99 height 27
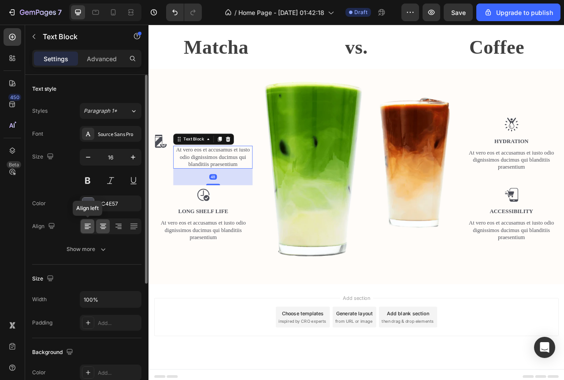
click at [89, 227] on icon at bounding box center [88, 227] width 6 height 1
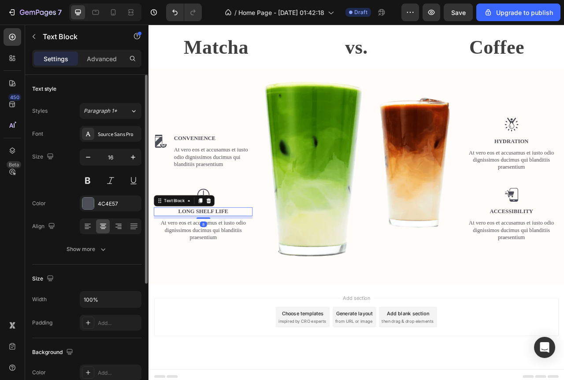
click at [243, 267] on p "Long Shelf Life" at bounding box center [218, 262] width 124 height 9
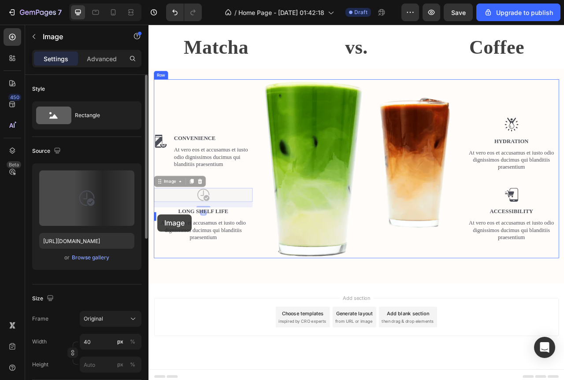
drag, startPoint x: 217, startPoint y: 246, endPoint x: 308, endPoint y: 299, distance: 105.4
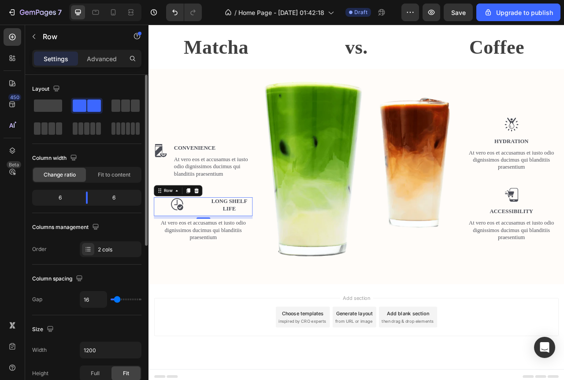
click at [219, 256] on div "Image Long Shelf Life Text Block Row 0" at bounding box center [218, 257] width 126 height 24
drag, startPoint x: 105, startPoint y: 178, endPoint x: 143, endPoint y: 200, distance: 43.2
click at [105, 178] on span "Fit to content" at bounding box center [114, 175] width 33 height 8
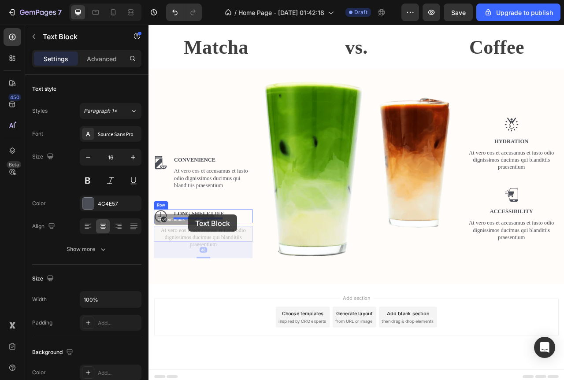
drag, startPoint x: 189, startPoint y: 285, endPoint x: 199, endPoint y: 267, distance: 20.9
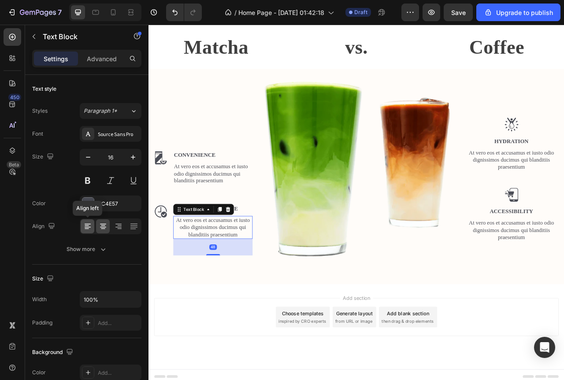
click at [91, 228] on icon at bounding box center [87, 226] width 9 height 9
click at [253, 306] on div "48" at bounding box center [230, 307] width 101 height 21
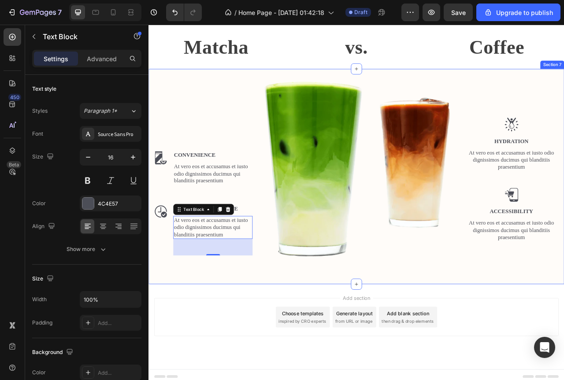
click at [237, 341] on div "Image Convenience Text Block At vero eos et accusamus et iusto odio dignissimos…" at bounding box center [412, 218] width 529 height 275
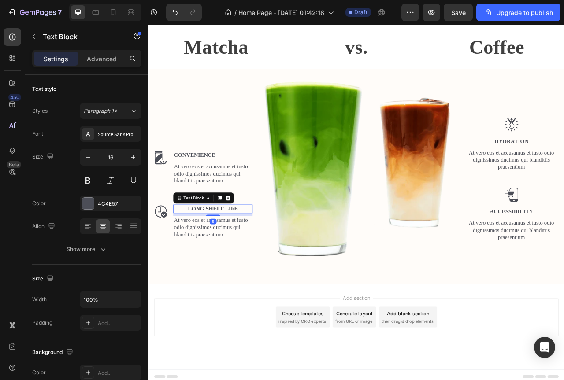
click at [244, 255] on p "Long Shelf Life" at bounding box center [230, 259] width 99 height 9
click at [90, 225] on icon at bounding box center [87, 226] width 9 height 9
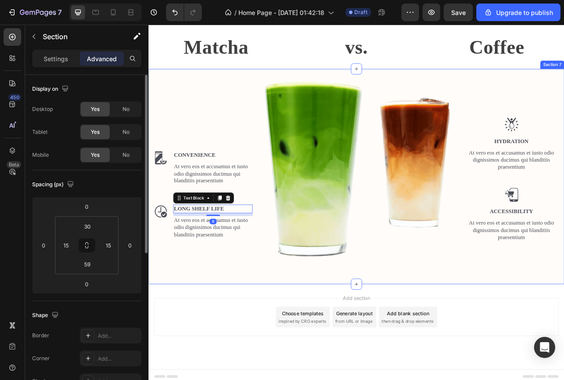
click at [257, 323] on div "Image Convenience Text Block At vero eos et accusamus et iusto odio dignissimos…" at bounding box center [413, 211] width 516 height 235
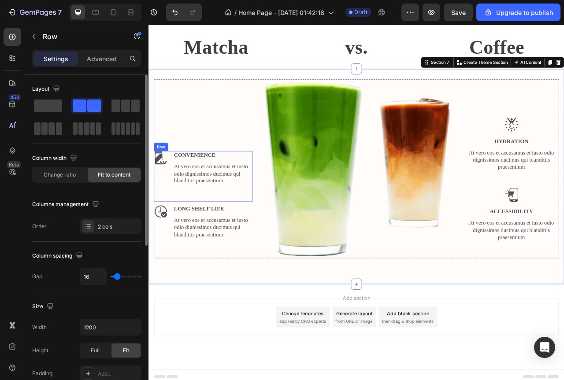
click at [275, 230] on div "Convenience Text Block At vero eos et accusamus et iusto odio dignissimos ducim…" at bounding box center [230, 218] width 101 height 65
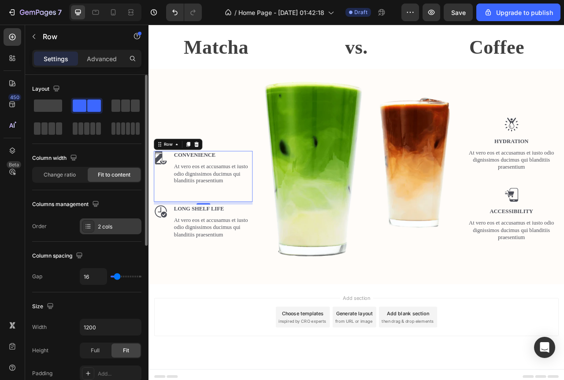
click at [101, 230] on div "2 cols" at bounding box center [118, 227] width 41 height 8
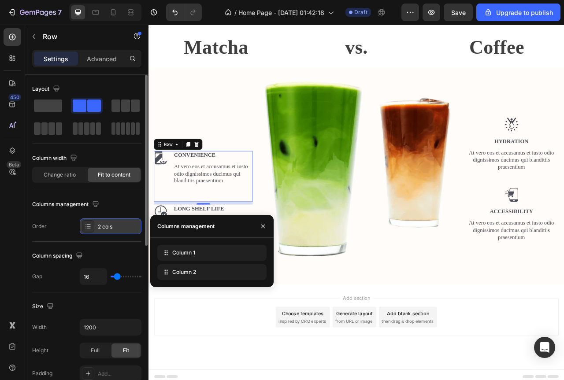
click at [101, 230] on div "2 cols" at bounding box center [118, 227] width 41 height 8
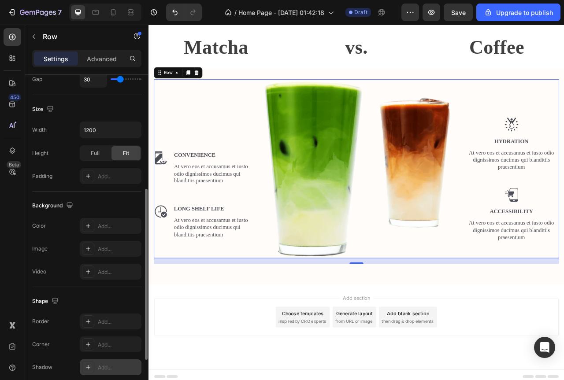
scroll to position [308, 0]
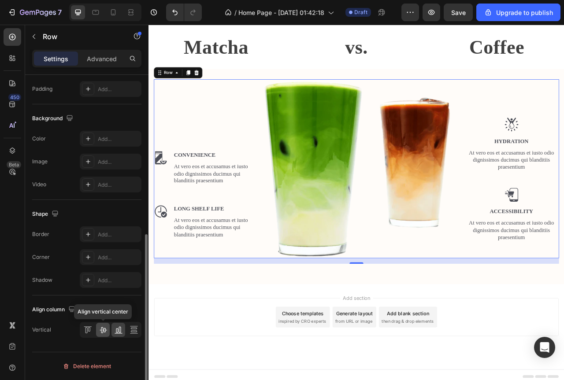
click at [105, 328] on icon at bounding box center [103, 330] width 9 height 9
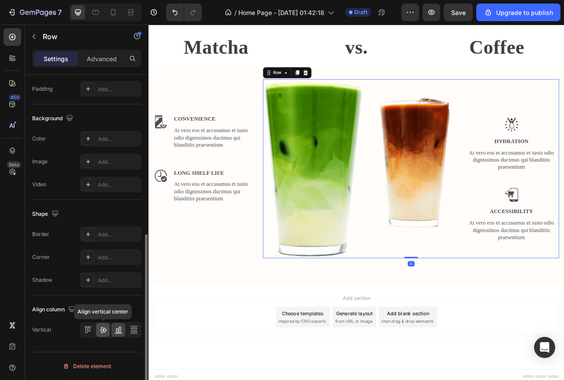
click at [109, 329] on div at bounding box center [103, 330] width 14 height 14
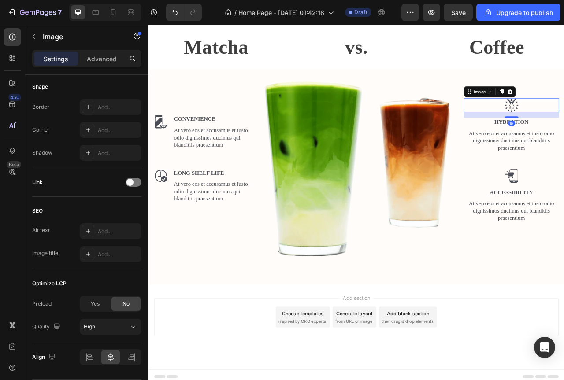
scroll to position [0, 0]
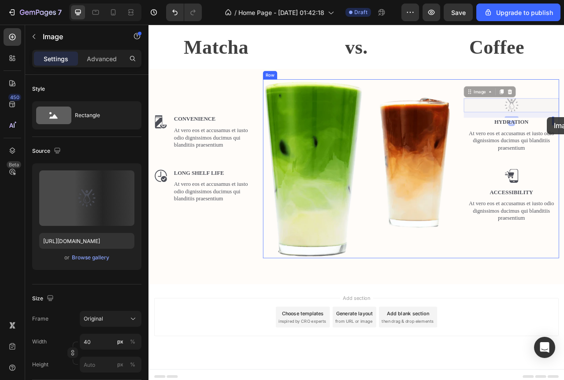
drag, startPoint x: 609, startPoint y: 123, endPoint x: 655, endPoint y: 142, distance: 49.8
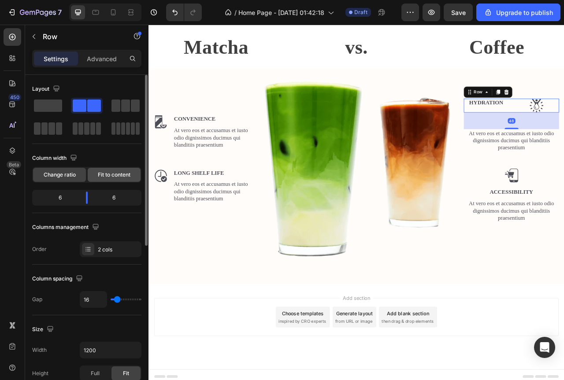
drag, startPoint x: 109, startPoint y: 177, endPoint x: 387, endPoint y: 177, distance: 278.5
click at [109, 177] on span "Fit to content" at bounding box center [114, 175] width 33 height 8
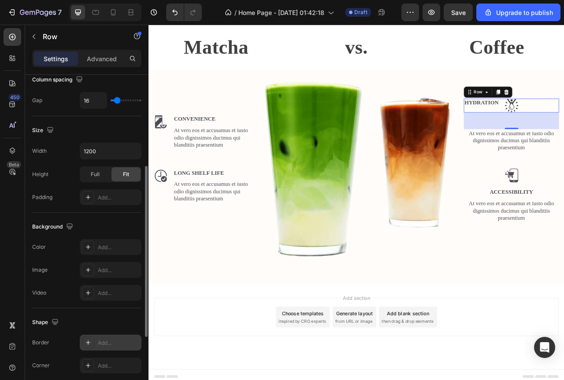
scroll to position [308, 0]
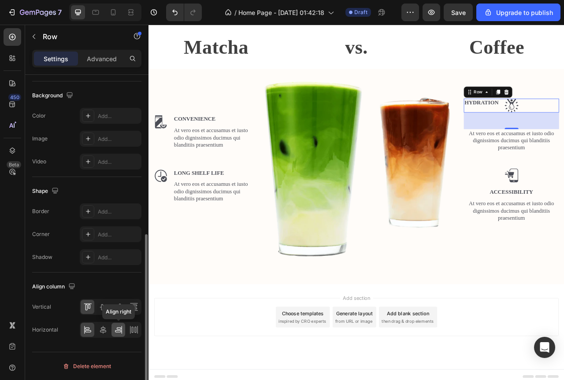
click at [118, 328] on icon at bounding box center [118, 328] width 4 height 2
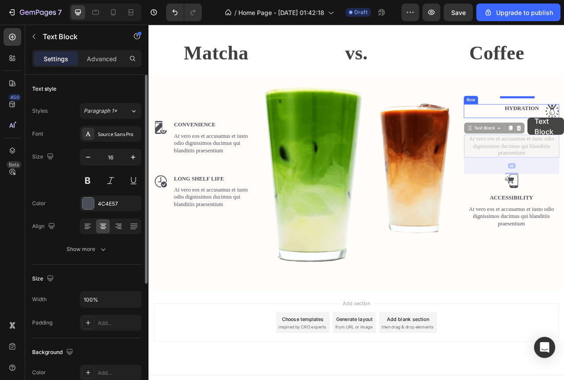
scroll to position [1492, 0]
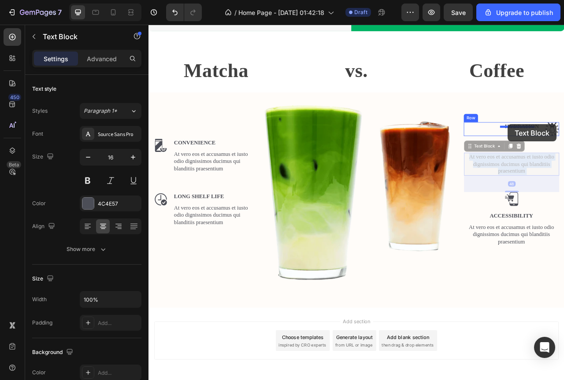
drag, startPoint x: 623, startPoint y: 168, endPoint x: 605, endPoint y: 152, distance: 23.7
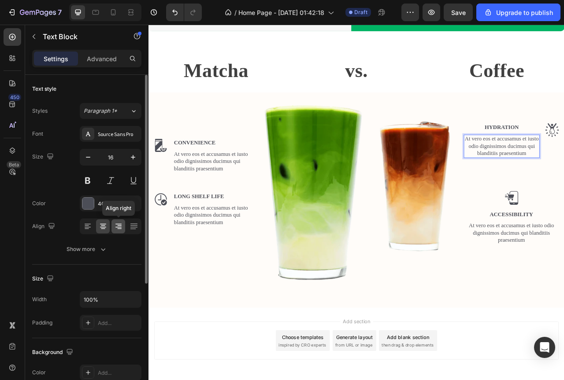
click at [113, 226] on div at bounding box center [118, 226] width 14 height 14
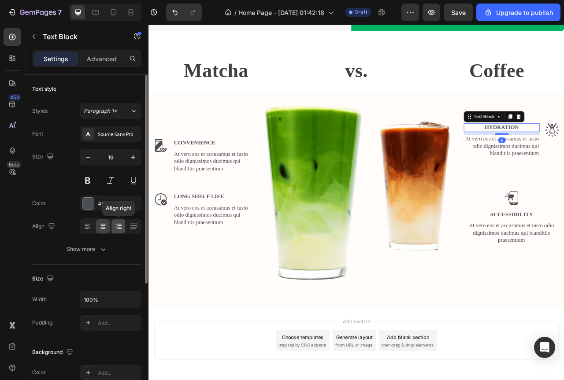
click at [115, 229] on icon at bounding box center [118, 226] width 9 height 9
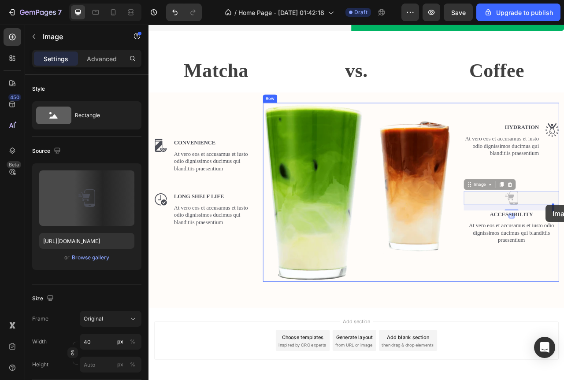
drag, startPoint x: 609, startPoint y: 233, endPoint x: 653, endPoint y: 254, distance: 49.9
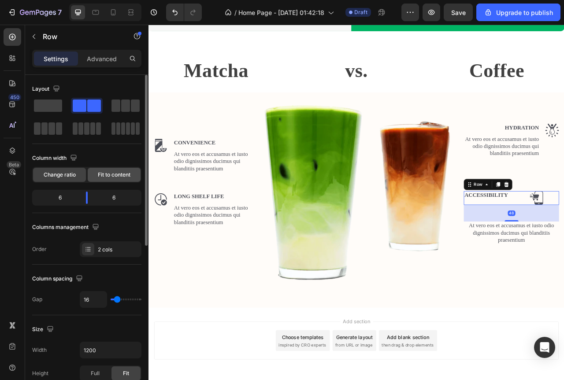
click at [111, 176] on span "Fit to content" at bounding box center [114, 175] width 33 height 8
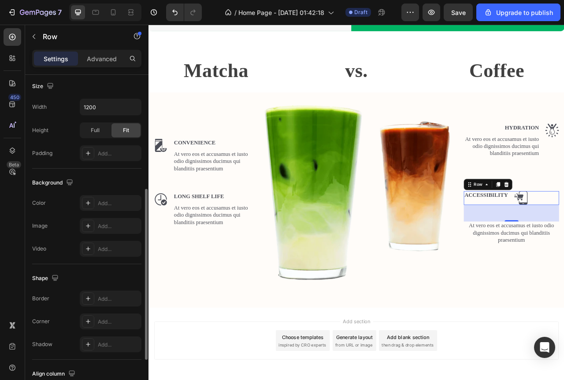
scroll to position [264, 0]
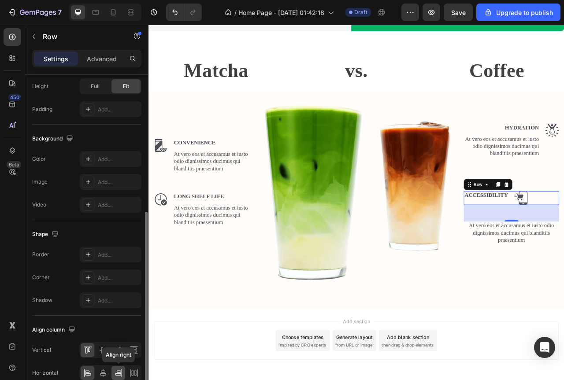
click at [118, 372] on icon at bounding box center [118, 373] width 9 height 9
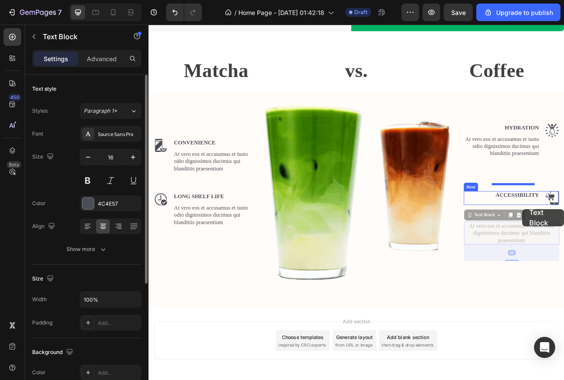
scroll to position [1467, 0]
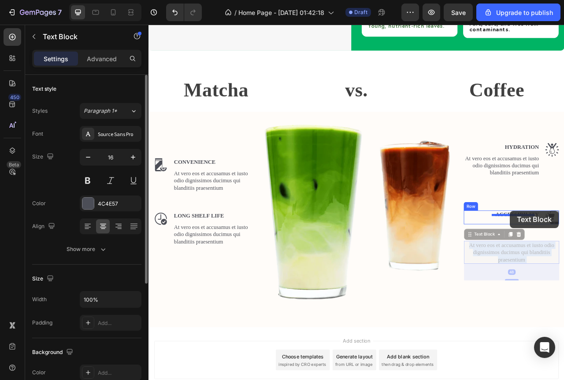
drag, startPoint x: 618, startPoint y: 274, endPoint x: 608, endPoint y: 262, distance: 16.0
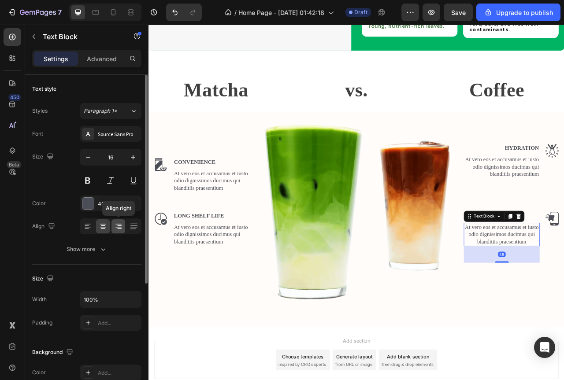
click at [121, 227] on icon at bounding box center [118, 227] width 6 height 1
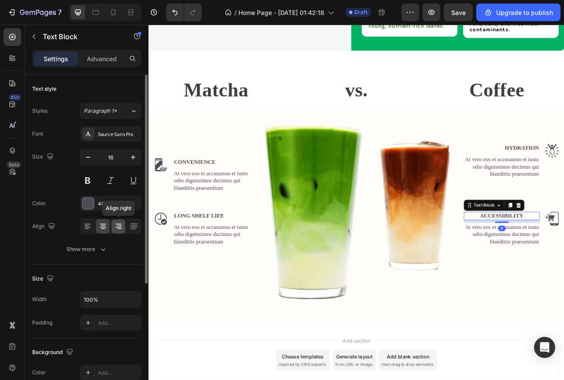
click at [119, 226] on icon at bounding box center [118, 226] width 9 height 9
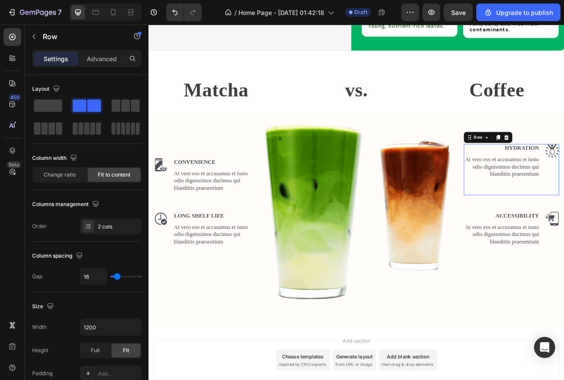
click at [249, 235] on div "Convenience Text Block At vero eos et accusamus et iusto odio dignissimos ducim…" at bounding box center [230, 226] width 101 height 65
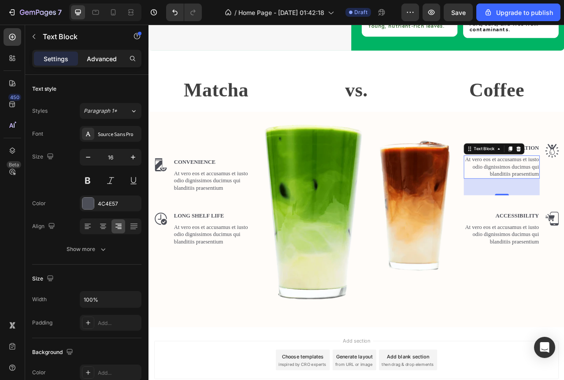
click at [107, 62] on p "Advanced" at bounding box center [102, 58] width 30 height 9
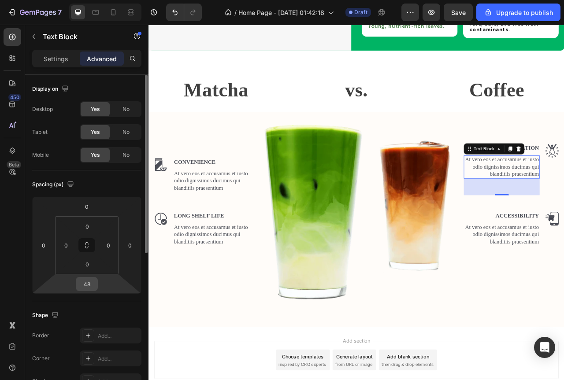
click at [89, 288] on input "48" at bounding box center [87, 284] width 18 height 13
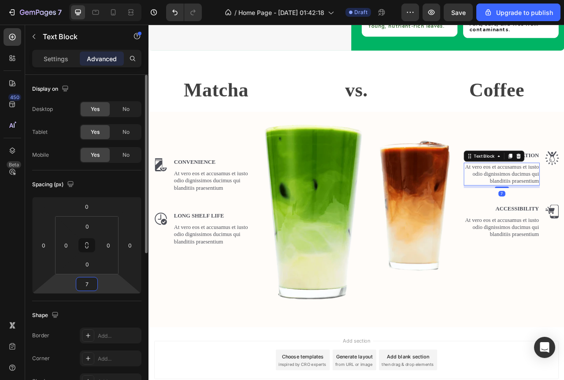
type input "8"
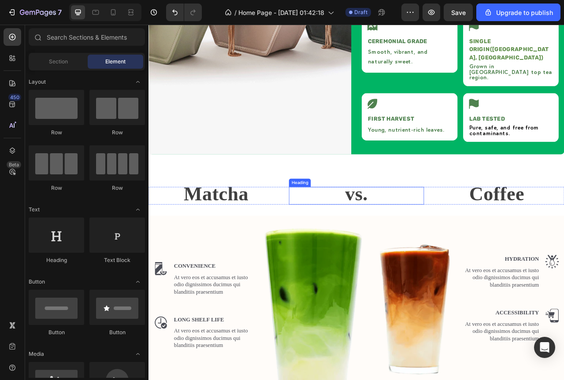
scroll to position [1291, 0]
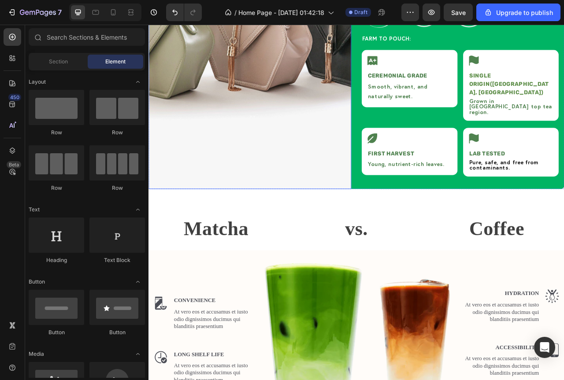
click at [302, 113] on img at bounding box center [277, 24] width 258 height 418
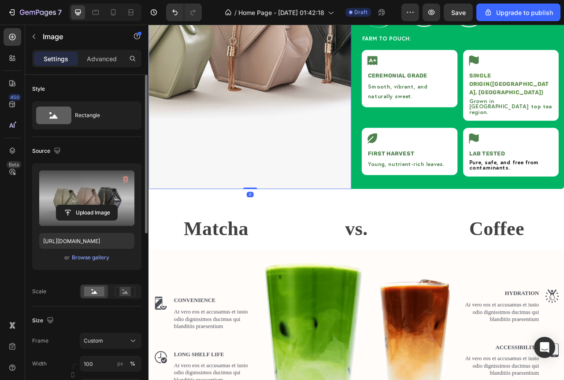
click at [96, 199] on label at bounding box center [86, 199] width 95 height 56
click at [96, 205] on input "file" at bounding box center [86, 212] width 61 height 15
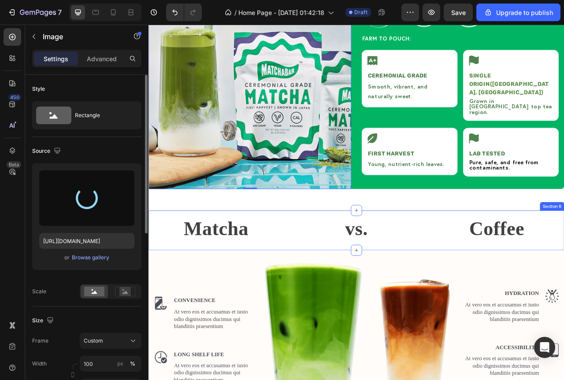
type input "https://cdn.shopify.com/s/files/1/0936/3528/1163/files/gempages_579320845667664…"
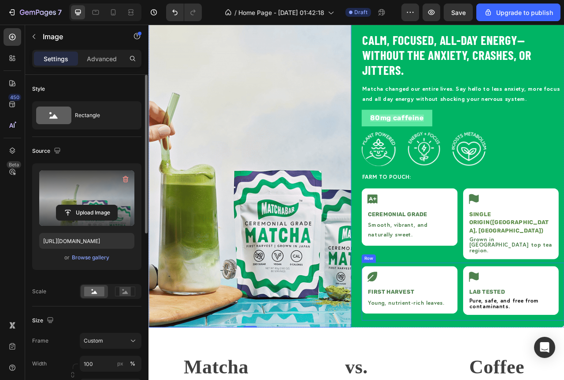
scroll to position [1070, 0]
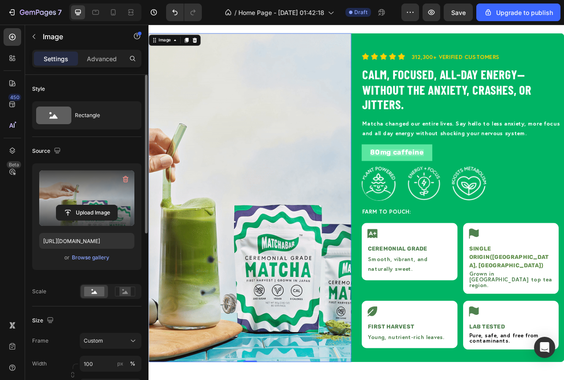
click at [374, 161] on img at bounding box center [277, 245] width 258 height 418
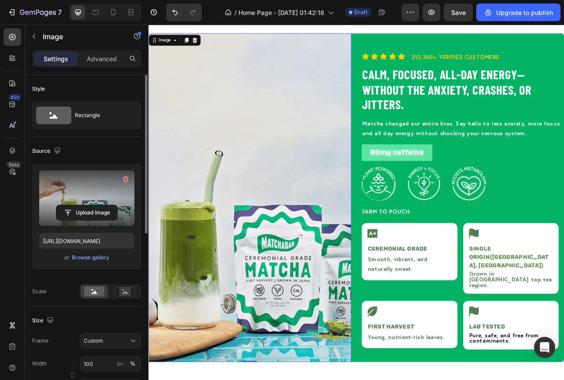
scroll to position [88, 0]
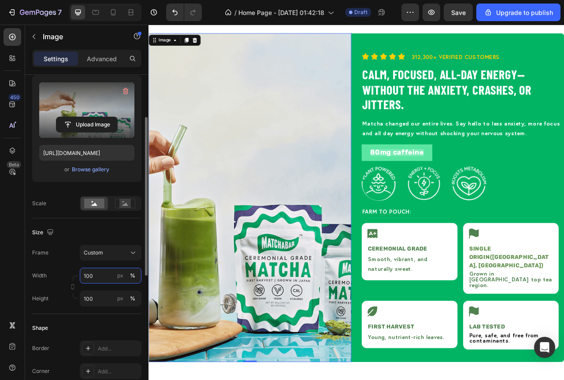
click at [108, 275] on input "100" at bounding box center [111, 276] width 62 height 16
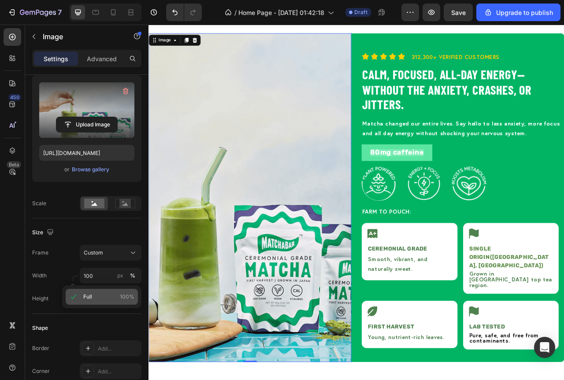
click at [93, 297] on p "Full 100%" at bounding box center [108, 297] width 51 height 8
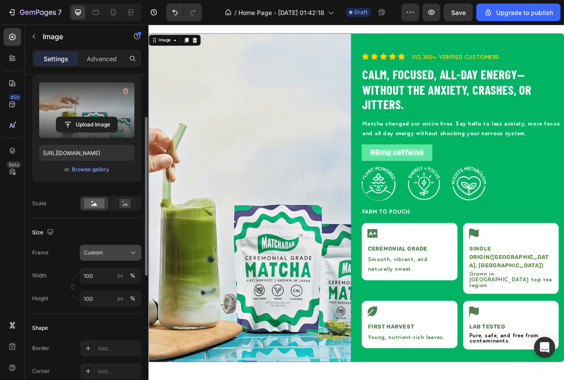
click at [129, 256] on icon at bounding box center [133, 253] width 9 height 9
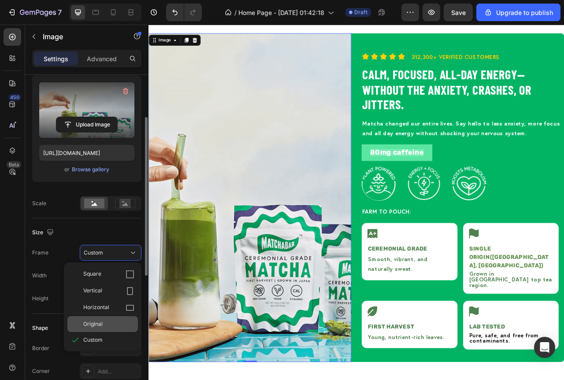
click at [100, 323] on span "Original" at bounding box center [92, 324] width 19 height 8
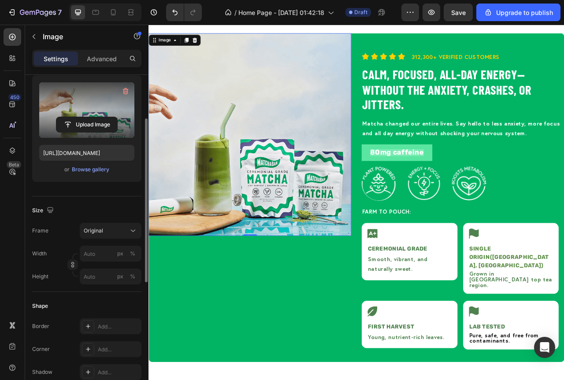
click at [343, 244] on img at bounding box center [277, 165] width 258 height 258
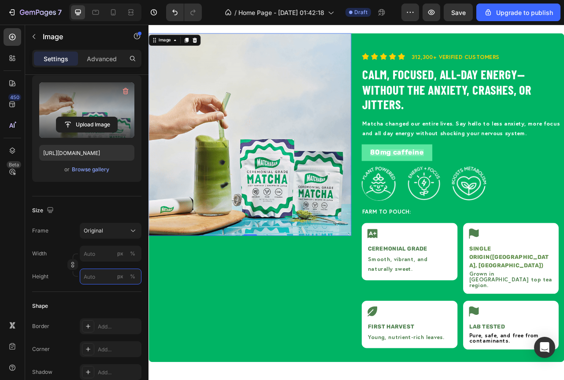
click at [100, 278] on input "px %" at bounding box center [111, 277] width 62 height 16
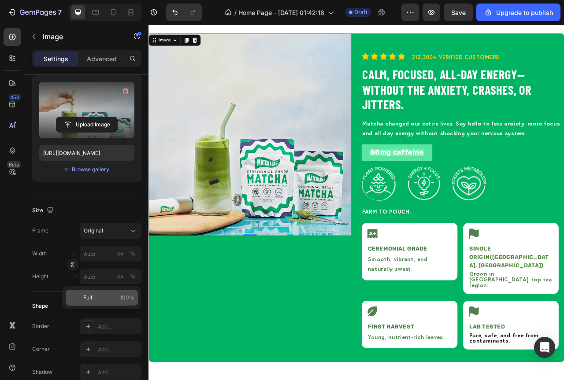
click at [119, 301] on p "Full 100%" at bounding box center [108, 298] width 51 height 8
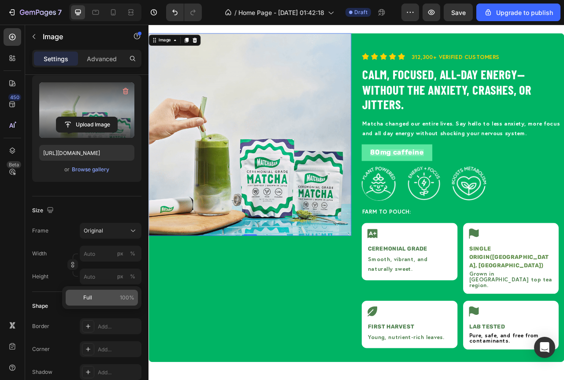
type input "100"
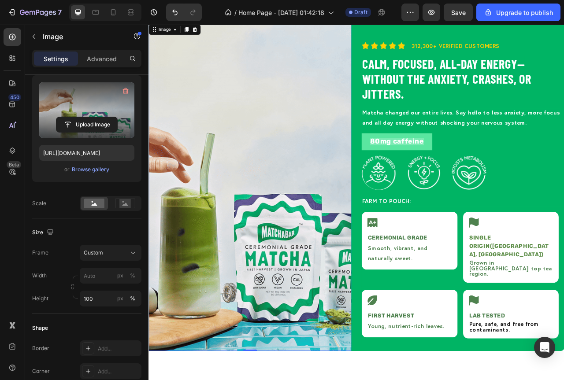
scroll to position [1026, 0]
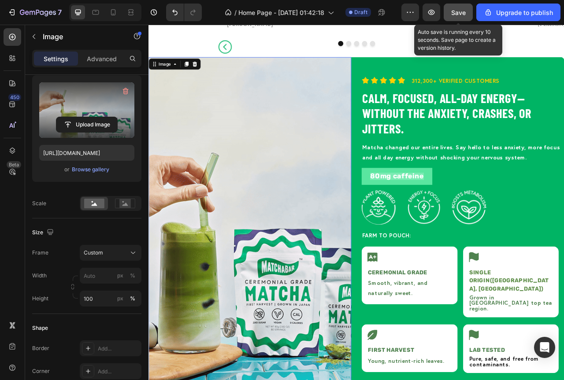
click at [455, 13] on span "Save" at bounding box center [458, 12] width 15 height 7
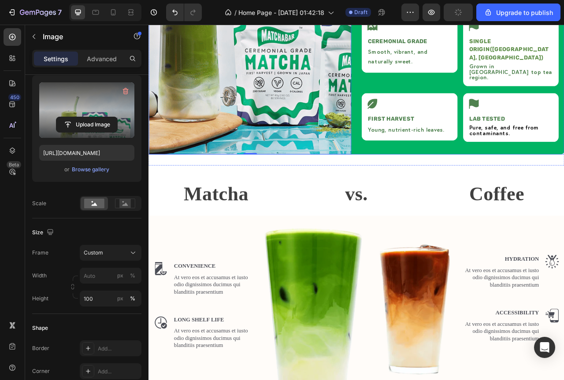
scroll to position [1379, 0]
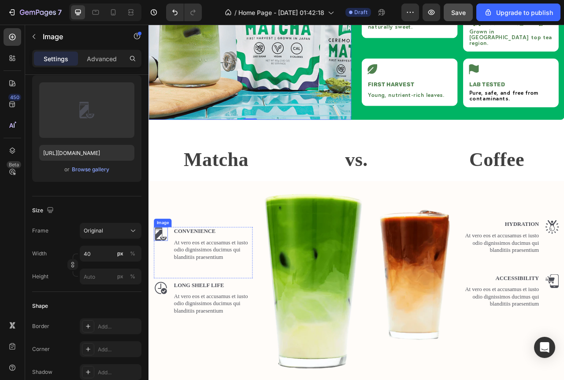
click at [165, 287] on img at bounding box center [164, 291] width 18 height 18
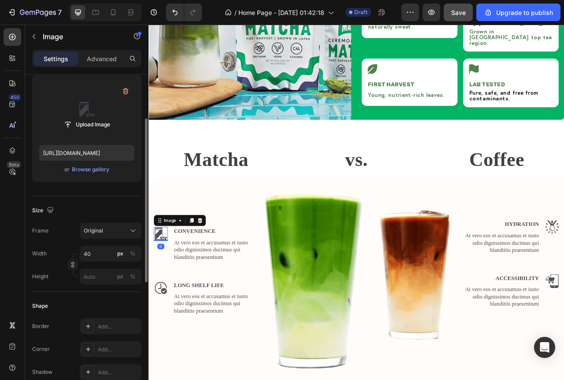
click at [90, 107] on label at bounding box center [86, 110] width 95 height 56
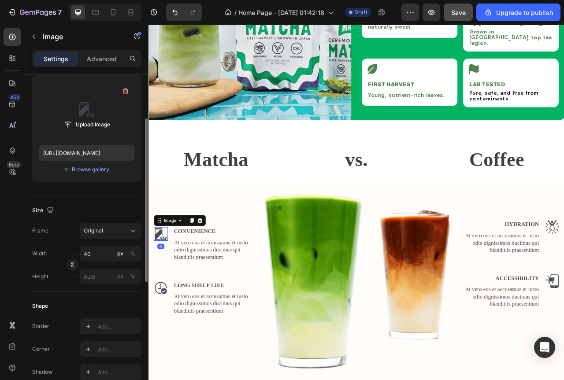
click at [90, 117] on input "file" at bounding box center [86, 124] width 61 height 15
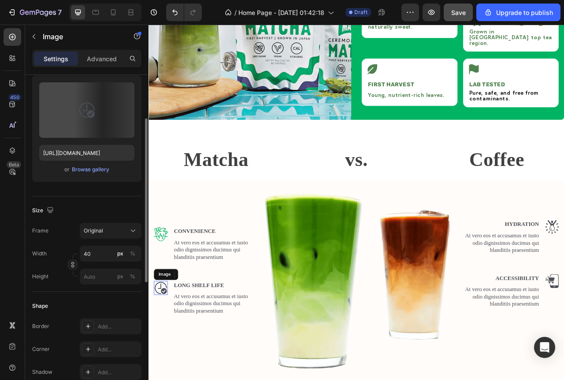
click at [171, 353] on img at bounding box center [164, 360] width 18 height 18
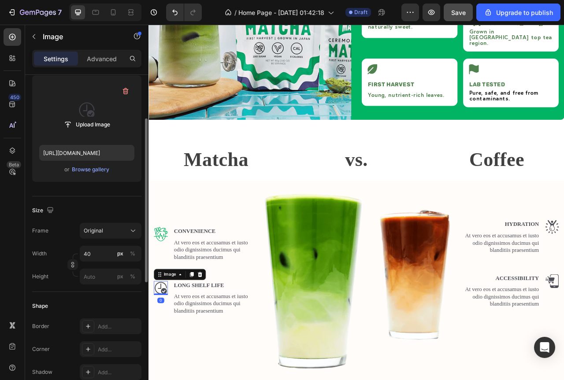
click at [93, 106] on label at bounding box center [86, 110] width 95 height 56
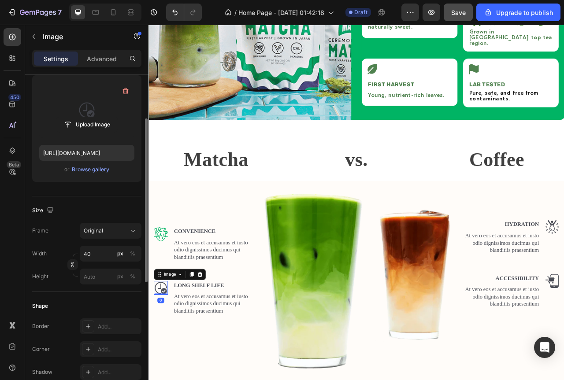
click at [93, 117] on input "file" at bounding box center [86, 124] width 61 height 15
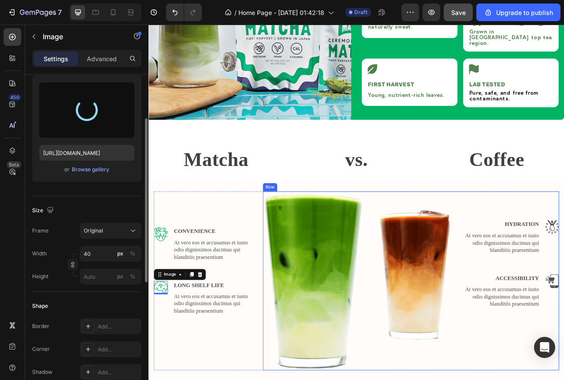
type input "https://cdn.shopify.com/s/files/1/0936/3528/1163/files/gempages_579320845667664…"
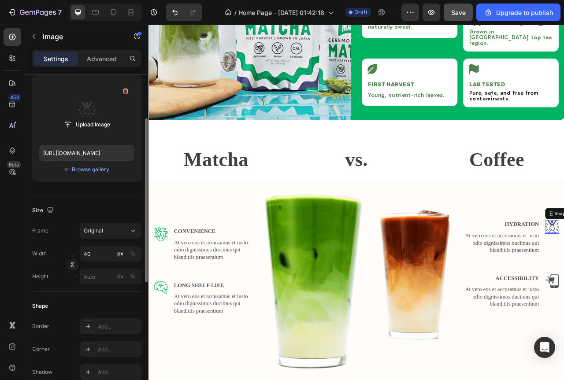
click at [87, 105] on label at bounding box center [86, 110] width 95 height 56
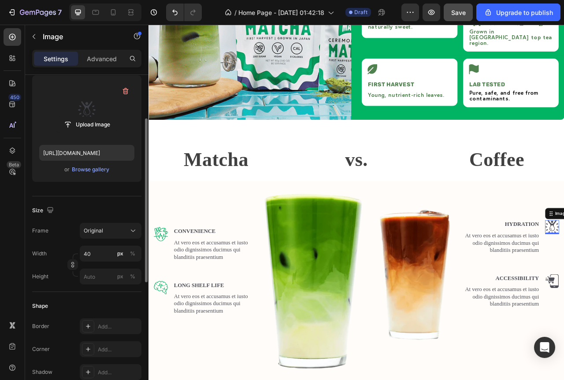
click at [87, 117] on input "file" at bounding box center [86, 124] width 61 height 15
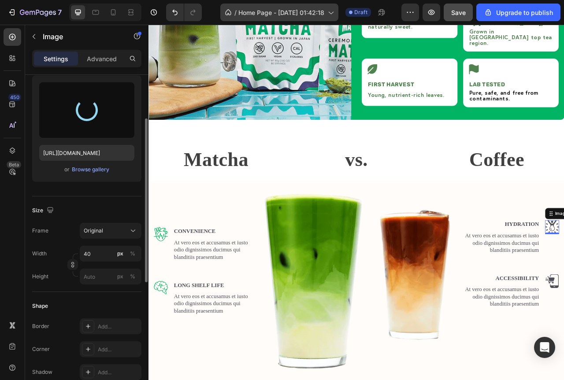
type input "https://cdn.shopify.com/s/files/1/0936/3528/1163/files/gempages_579320845667664…"
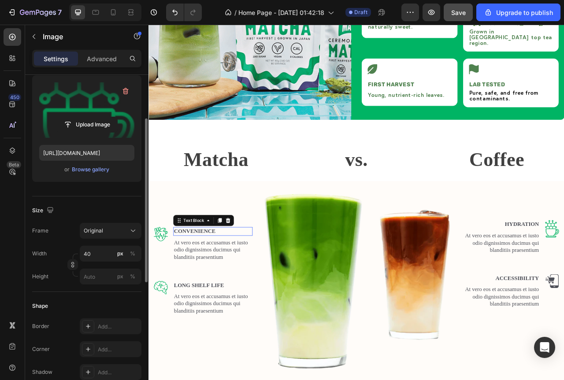
click at [208, 283] on p "Convenience" at bounding box center [230, 287] width 99 height 9
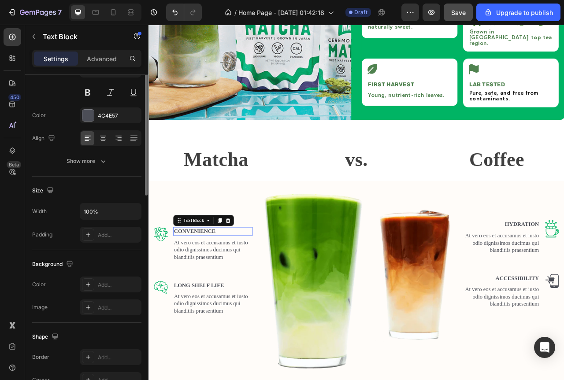
scroll to position [0, 0]
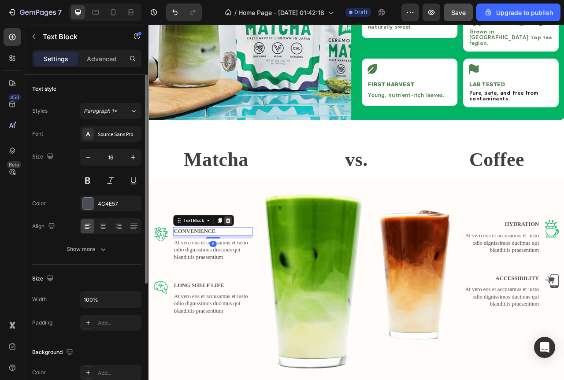
click at [246, 271] on icon at bounding box center [249, 274] width 7 height 7
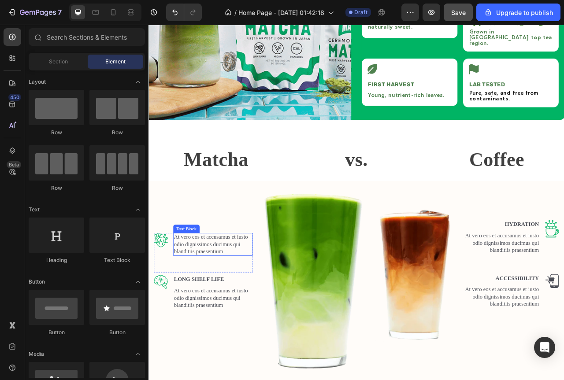
click at [219, 295] on p "At vero eos et accusamus et iusto odio dignissimos ducimus qui blanditiis praes…" at bounding box center [230, 304] width 99 height 27
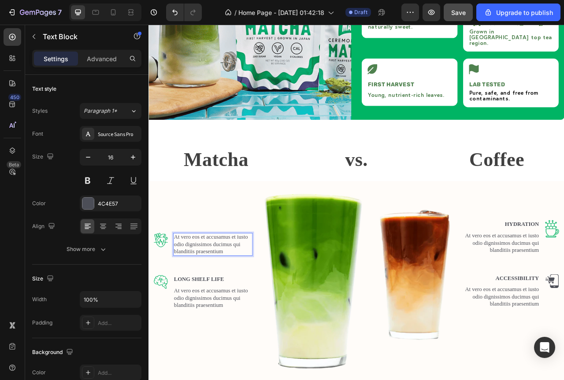
click at [212, 291] on p "At vero eos et accusamus et iusto odio dignissimos ducimus qui blanditiis praes…" at bounding box center [230, 304] width 99 height 27
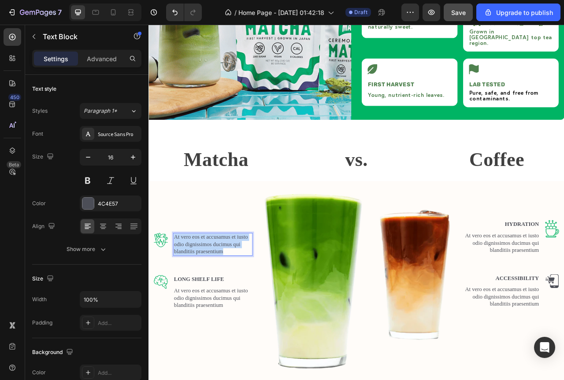
click at [212, 291] on p "At vero eos et accusamus et iusto odio dignissimos ducimus qui blanditiis praes…" at bounding box center [230, 304] width 99 height 27
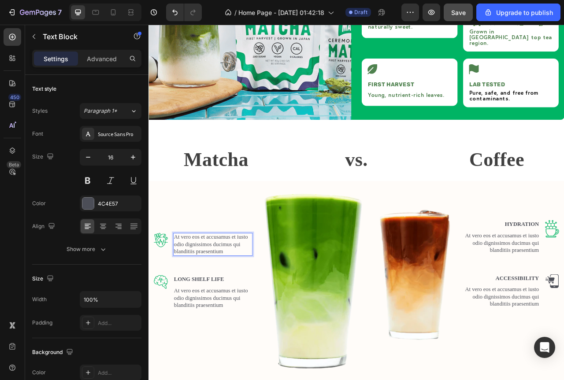
scroll to position [1369, 0]
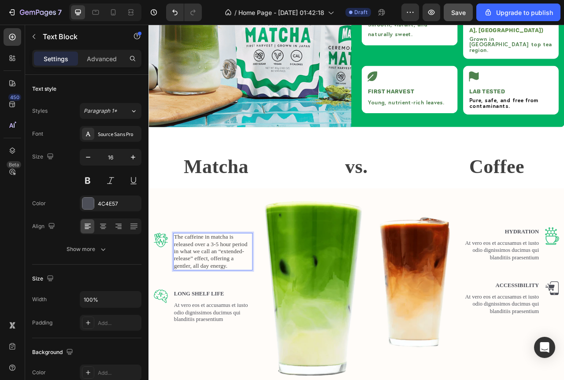
click at [232, 305] on span "The caffeine in matcha is released over a 3-5 hour period in what we call an “e…" at bounding box center [227, 313] width 93 height 45
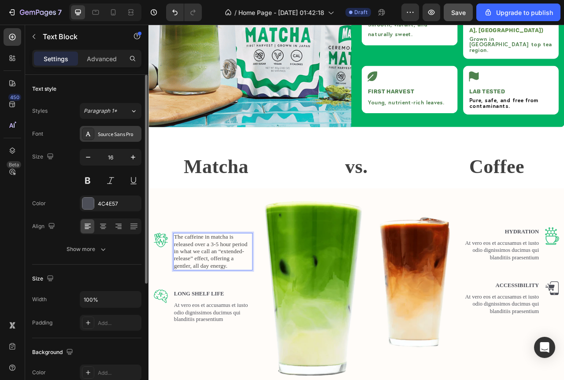
click at [118, 134] on div "Source Sans Pro" at bounding box center [118, 134] width 41 height 8
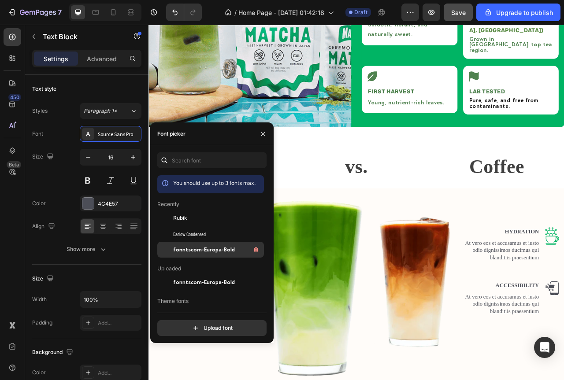
click at [195, 251] on span "fonntscom-Europa-Bold" at bounding box center [204, 250] width 62 height 8
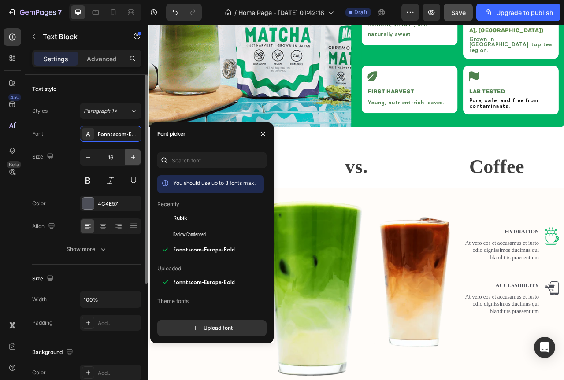
click at [129, 160] on button "button" at bounding box center [133, 157] width 16 height 16
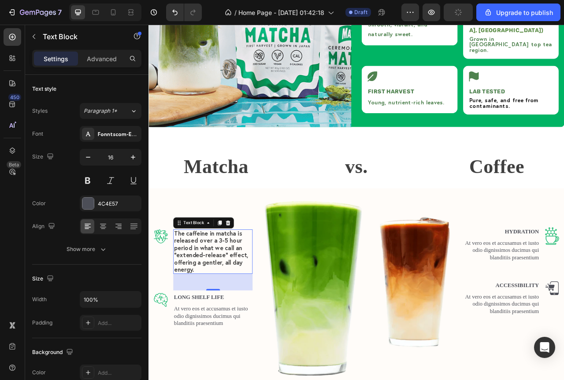
type input "17"
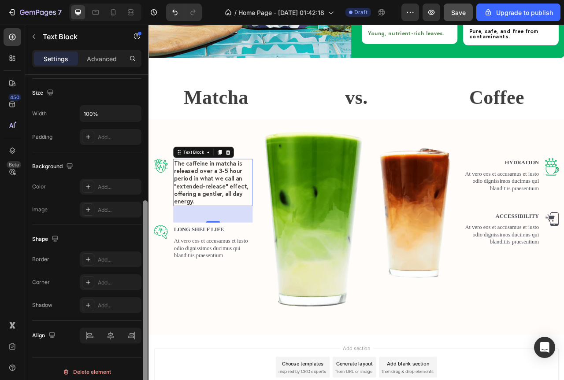
scroll to position [192, 0]
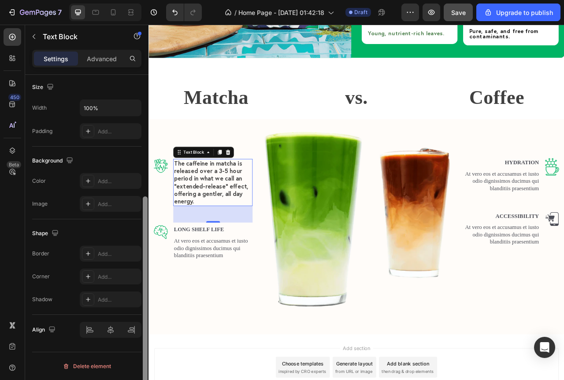
drag, startPoint x: 147, startPoint y: 221, endPoint x: 134, endPoint y: 350, distance: 129.8
click at [134, 352] on div "Text style Styles Paragraph 1* Font Fonntscom-Europa-Bold Size 17 Color 4C4E57 …" at bounding box center [86, 240] width 123 height 330
click at [275, 256] on div "48" at bounding box center [230, 266] width 101 height 21
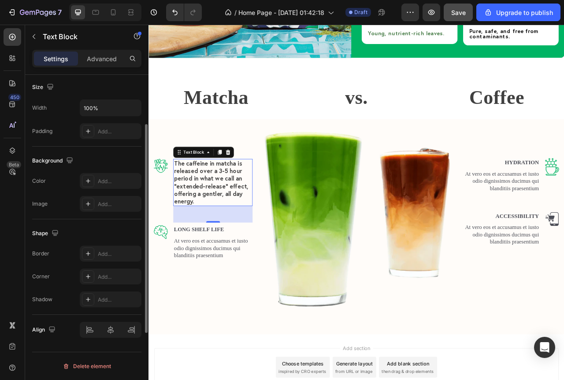
scroll to position [148, 0]
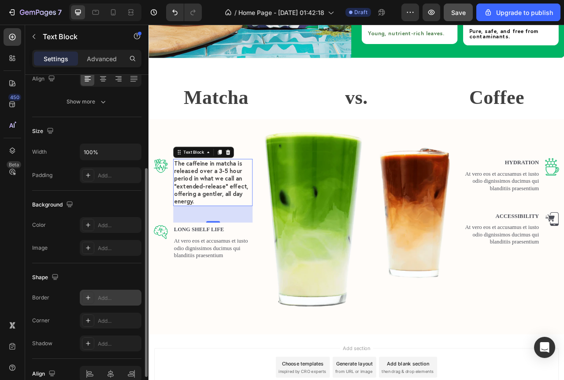
click at [102, 301] on div "Add..." at bounding box center [118, 298] width 41 height 8
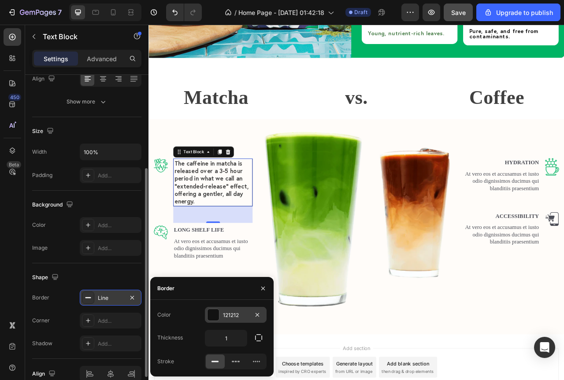
click at [205, 315] on div "121212" at bounding box center [236, 315] width 62 height 16
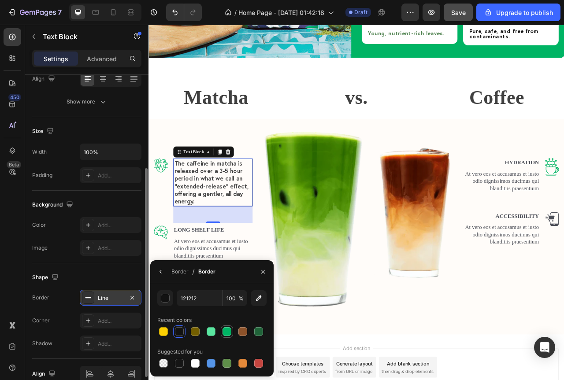
click at [224, 334] on div at bounding box center [227, 331] width 9 height 9
type input "00B464"
click at [119, 296] on div "Line" at bounding box center [111, 298] width 26 height 8
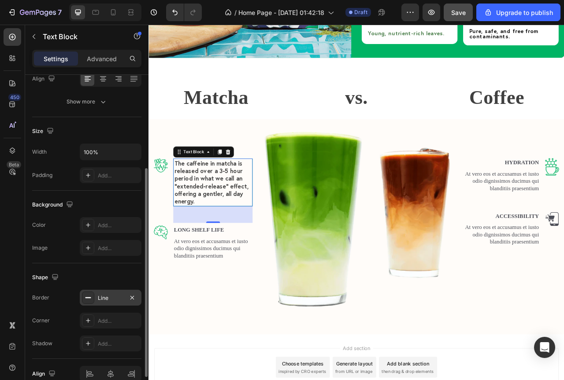
click at [119, 296] on div "Line" at bounding box center [111, 298] width 26 height 8
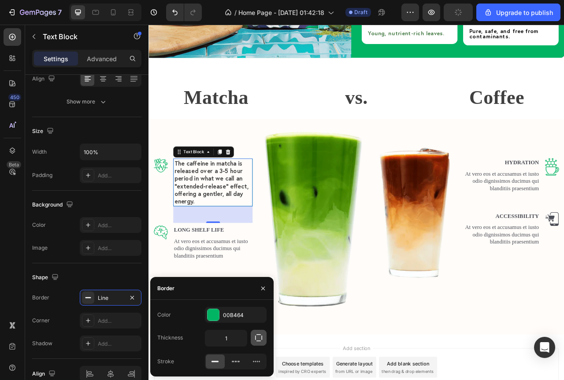
click at [262, 336] on icon "button" at bounding box center [258, 337] width 7 height 7
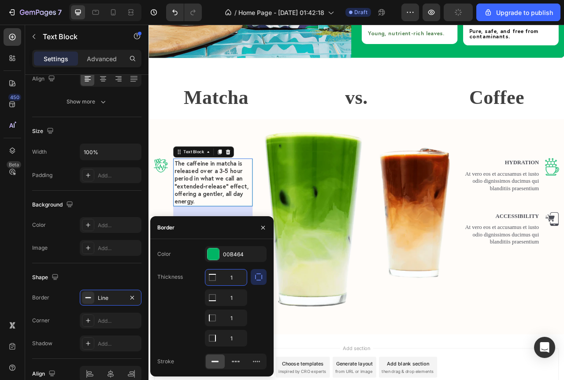
click at [231, 279] on input "1" at bounding box center [225, 278] width 41 height 16
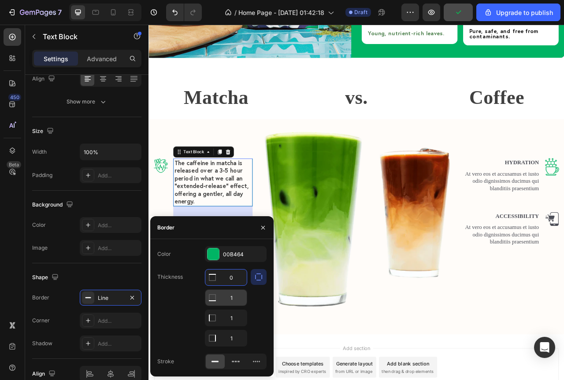
type input "0"
click at [231, 300] on input "1" at bounding box center [225, 298] width 41 height 16
click at [231, 324] on input "1" at bounding box center [225, 318] width 41 height 16
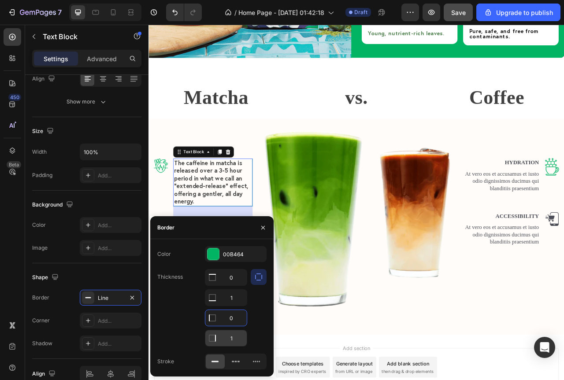
type input "0"
click at [236, 286] on input "1" at bounding box center [225, 278] width 41 height 16
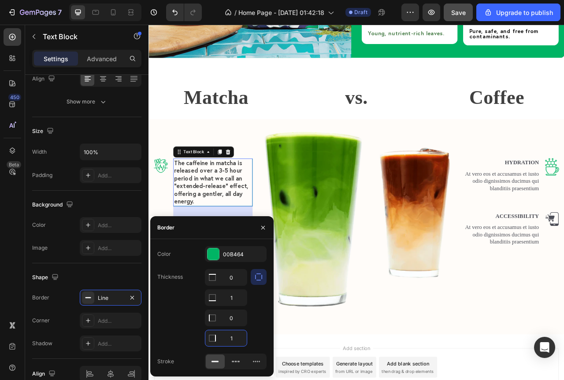
type input "0"
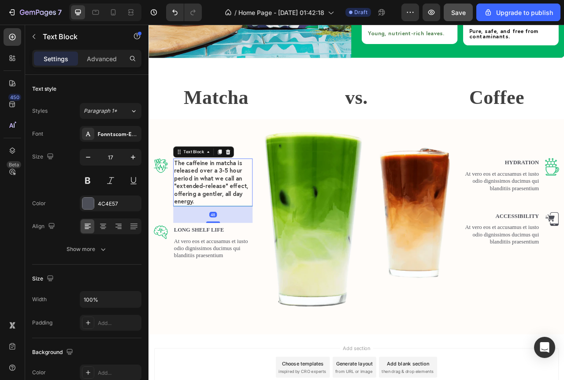
click at [233, 235] on span "The caffeine in matcha is released over a 3-5 hour period in what we call an “e…" at bounding box center [228, 225] width 94 height 59
click at [95, 62] on p "Advanced" at bounding box center [102, 58] width 30 height 9
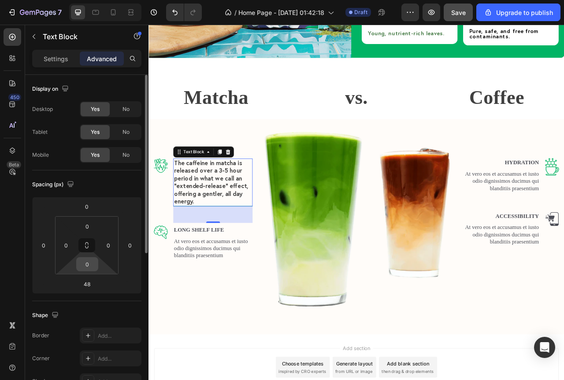
click at [86, 268] on input "0" at bounding box center [87, 264] width 18 height 13
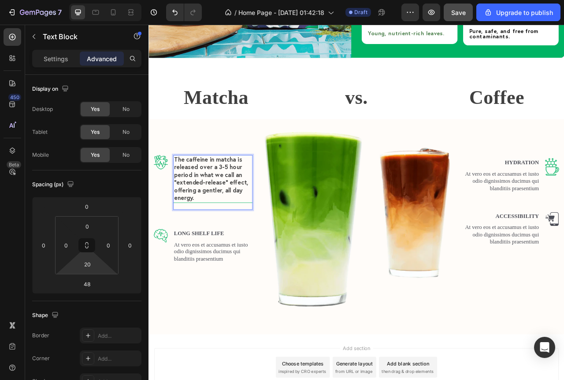
click at [219, 219] on span "The caffeine in matcha is released over a 3-5 hour period in what we call an “e…" at bounding box center [228, 220] width 94 height 59
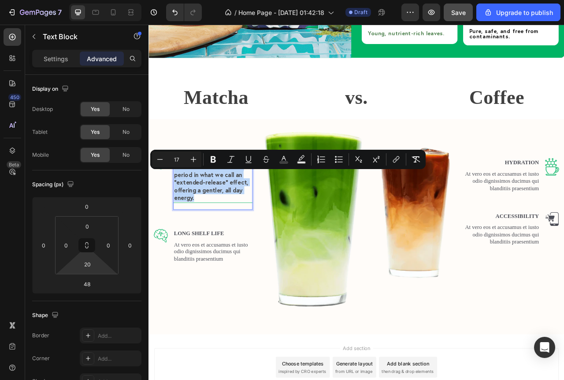
click at [219, 218] on span "The caffeine in matcha is released over a 3-5 hour period in what we call an “e…" at bounding box center [228, 220] width 94 height 59
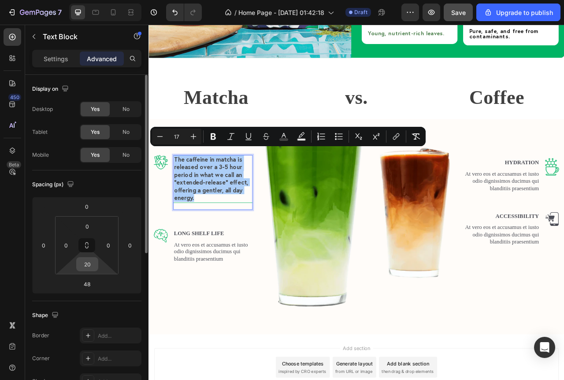
click at [88, 266] on input "20" at bounding box center [87, 264] width 18 height 13
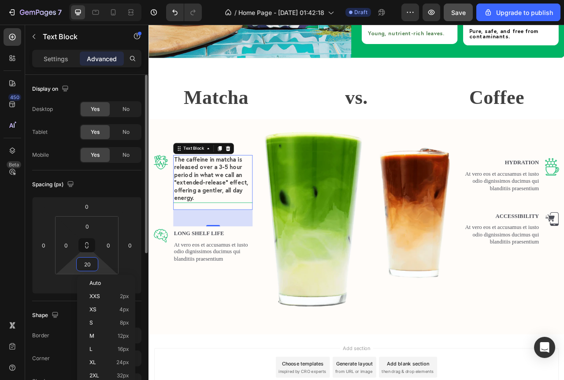
click at [88, 266] on input "20" at bounding box center [87, 264] width 18 height 13
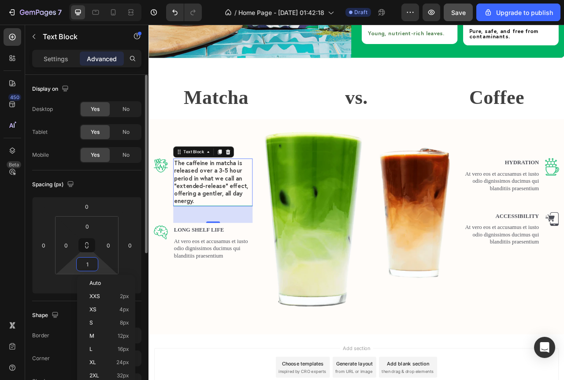
type input "0"
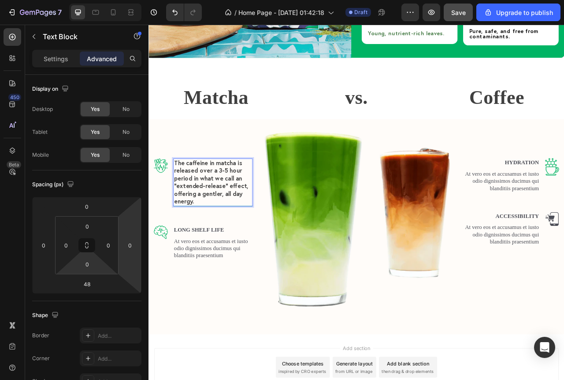
click at [220, 220] on span "The caffeine in matcha is released over a 3-5 hour period in what we call an “e…" at bounding box center [228, 225] width 94 height 59
click at [58, 64] on div "Settings" at bounding box center [56, 59] width 44 height 14
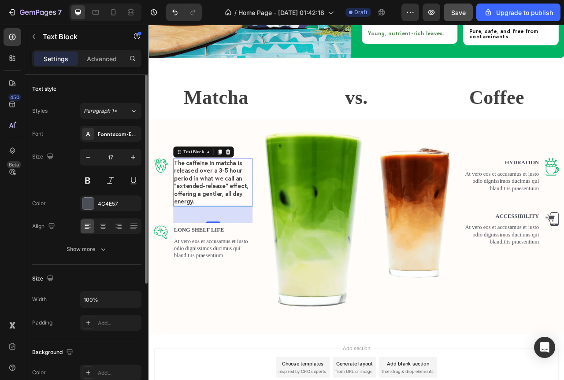
scroll to position [0, 0]
click at [99, 251] on icon "button" at bounding box center [103, 249] width 9 height 9
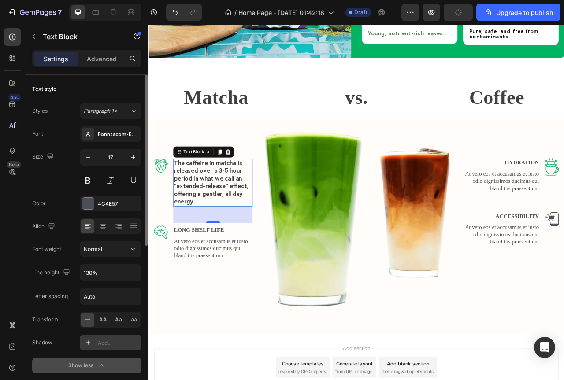
scroll to position [44, 0]
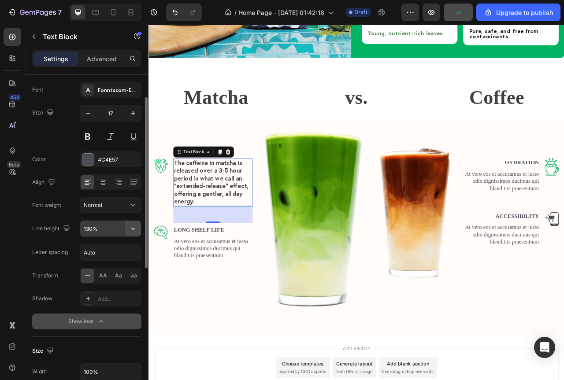
click at [134, 227] on icon "button" at bounding box center [133, 228] width 9 height 9
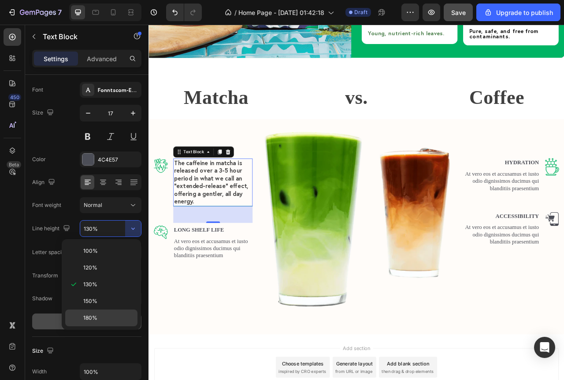
click at [96, 318] on span "180%" at bounding box center [90, 318] width 14 height 8
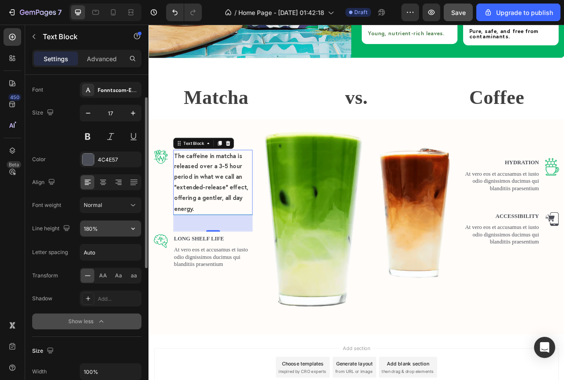
click at [131, 228] on icon "button" at bounding box center [133, 228] width 9 height 9
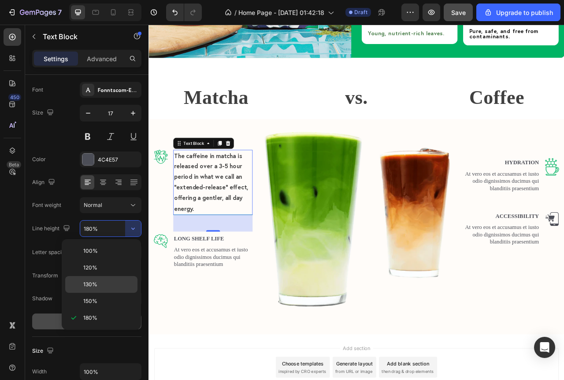
click at [96, 281] on span "130%" at bounding box center [90, 285] width 14 height 8
type input "130%"
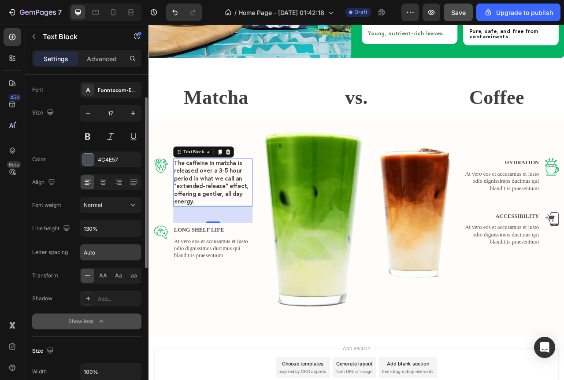
scroll to position [0, 0]
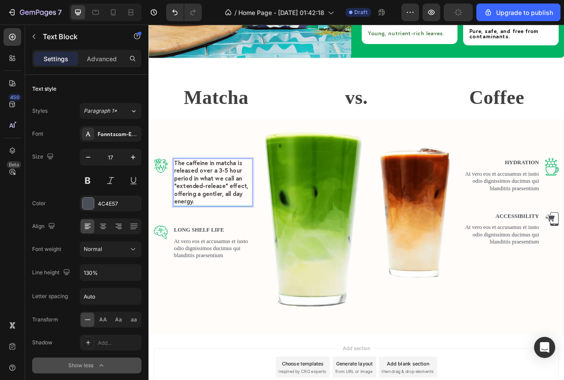
click at [251, 226] on span "The caffeine in matcha is released over a 3-5 hour period in what we call an “e…" at bounding box center [228, 225] width 94 height 59
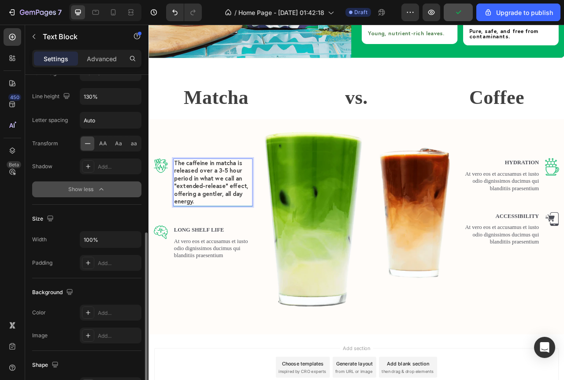
scroll to position [220, 0]
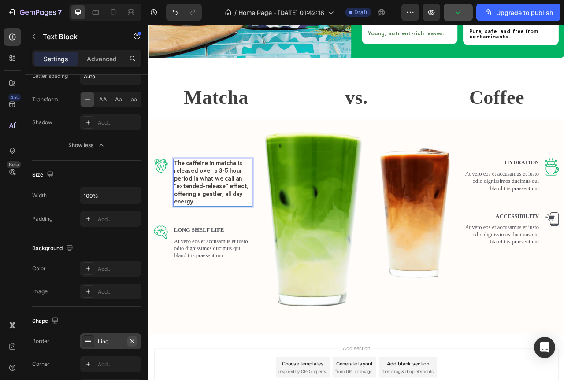
click at [130, 341] on icon "button" at bounding box center [132, 341] width 7 height 7
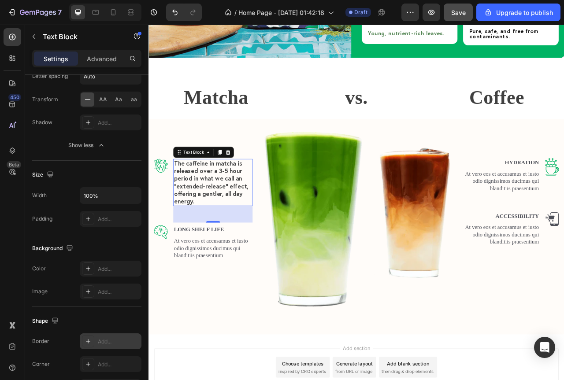
click at [266, 256] on div "48" at bounding box center [230, 266] width 101 height 21
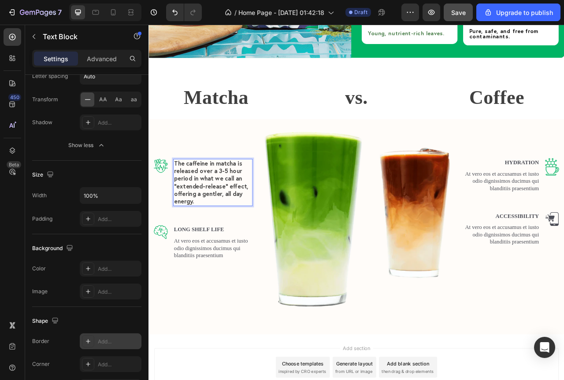
click at [276, 240] on p "The caffeine in matcha is released over a 3-5 hour period in what we call an “e…" at bounding box center [230, 226] width 99 height 59
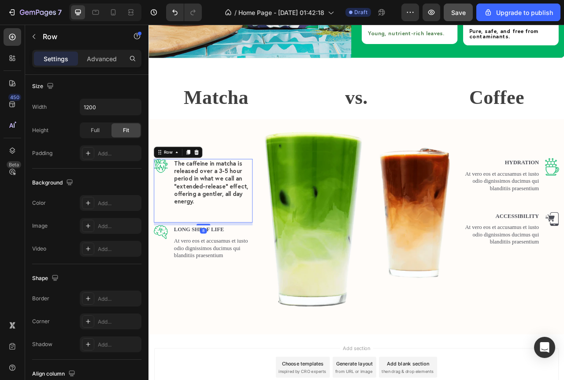
click at [269, 262] on div "The caffeine in matcha is released over a 3-5 hour period in what we call an “e…" at bounding box center [230, 237] width 101 height 82
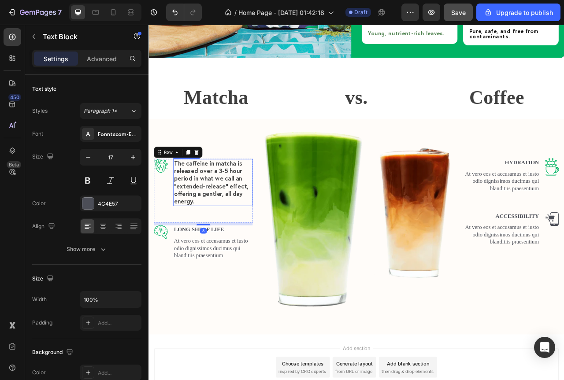
click at [270, 223] on p "The caffeine in matcha is released over a 3-5 hour period in what we call an “e…" at bounding box center [230, 226] width 99 height 59
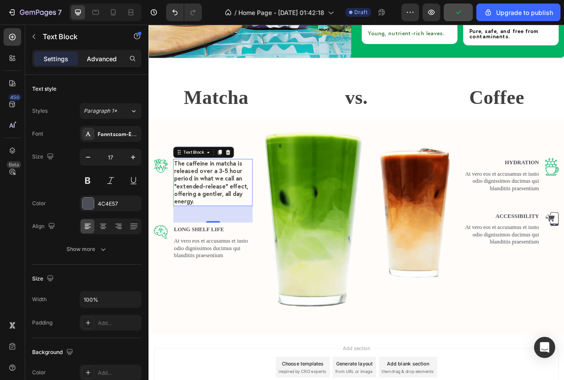
click at [101, 60] on p "Advanced" at bounding box center [102, 58] width 30 height 9
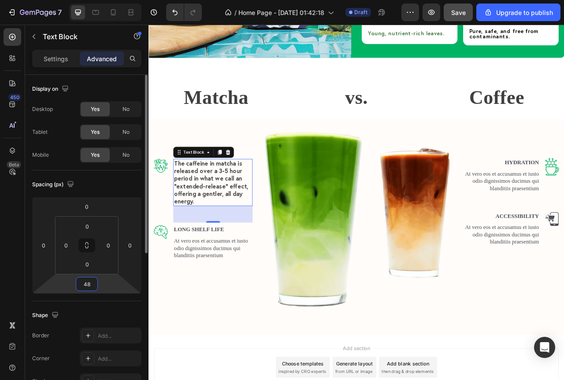
click at [86, 285] on input "48" at bounding box center [87, 284] width 18 height 13
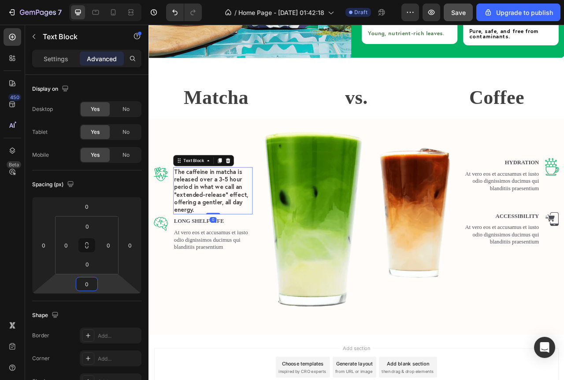
type input "0"
click at [276, 256] on div "The caffeine in matcha is released over a 3-5 hour period in what we call an “e…" at bounding box center [230, 236] width 101 height 60
click at [267, 228] on span "The caffeine in matcha is released over a 3-5 hour period in what we call an “e…" at bounding box center [228, 236] width 94 height 59
click at [275, 215] on p "The caffeine in matcha is released over a 3-5 hour period in what we call an “e…" at bounding box center [230, 236] width 99 height 59
click at [252, 296] on p "At vero eos et accusamus et iusto odio dignissimos ducimus qui blanditiis praes…" at bounding box center [230, 298] width 99 height 27
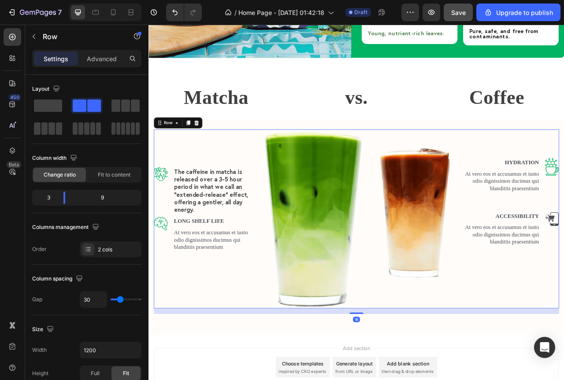
click at [280, 291] on div "Image The caffeine in matcha is released over a 3-5 hour period in what we call…" at bounding box center [413, 272] width 516 height 228
click at [275, 285] on p "At vero eos et accusamus et iusto odio dignissimos ducimus qui blanditiis praes…" at bounding box center [230, 298] width 99 height 27
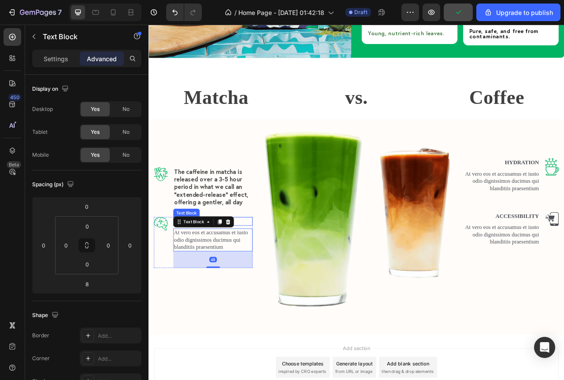
click at [277, 271] on p "Long Shelf Life" at bounding box center [230, 275] width 99 height 9
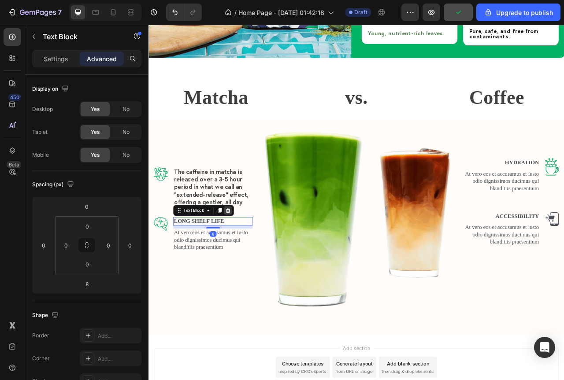
click at [249, 258] on icon at bounding box center [250, 261] width 6 height 6
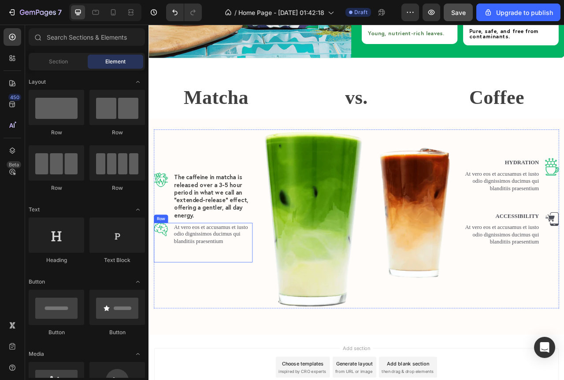
click at [273, 305] on div "At vero eos et accusamus et iusto odio dignissimos ducimus qui blanditiis praes…" at bounding box center [230, 302] width 101 height 50
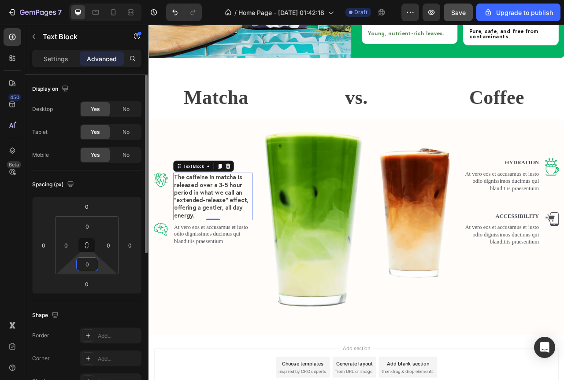
click at [92, 267] on input "0" at bounding box center [87, 264] width 18 height 13
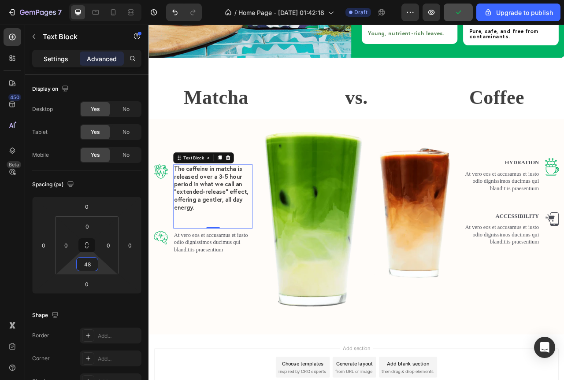
type input "48"
click at [56, 56] on p "Settings" at bounding box center [56, 58] width 25 height 9
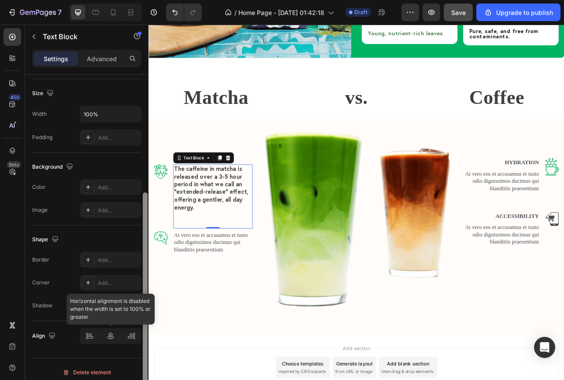
scroll to position [192, 0]
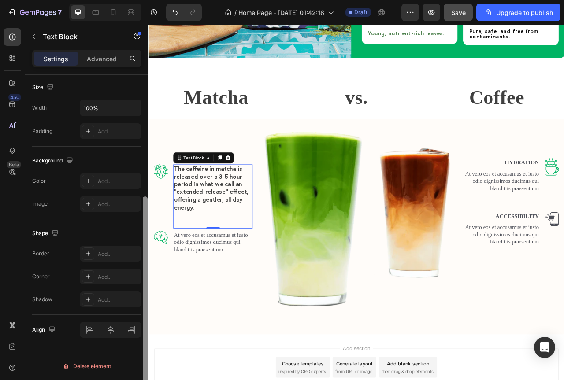
drag, startPoint x: 145, startPoint y: 299, endPoint x: 138, endPoint y: 344, distance: 45.9
click at [138, 344] on div "Text style Styles Paragraph 1* Font Fonntscom-Europa-Bold Size 17 Color 4C4E57 …" at bounding box center [86, 240] width 123 height 330
click at [115, 258] on div "Add..." at bounding box center [111, 254] width 62 height 16
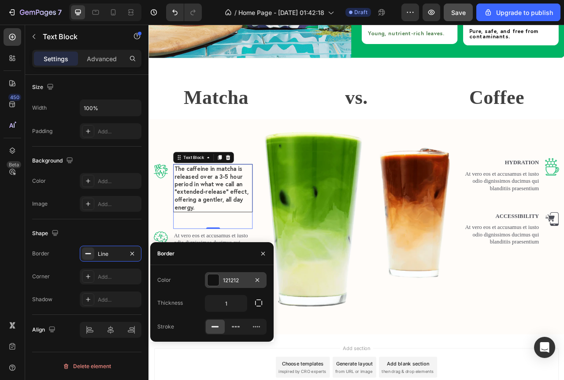
click at [212, 282] on div at bounding box center [213, 280] width 11 height 11
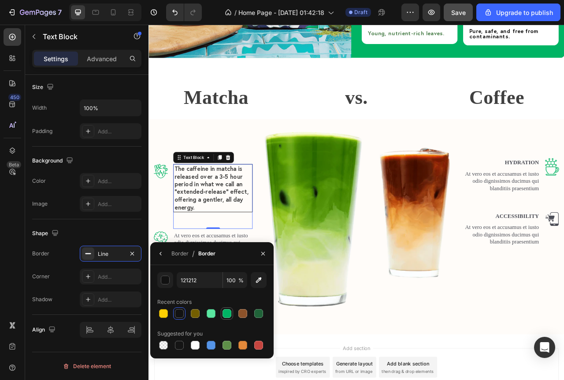
click at [225, 312] on div at bounding box center [227, 313] width 9 height 9
type input "00B464"
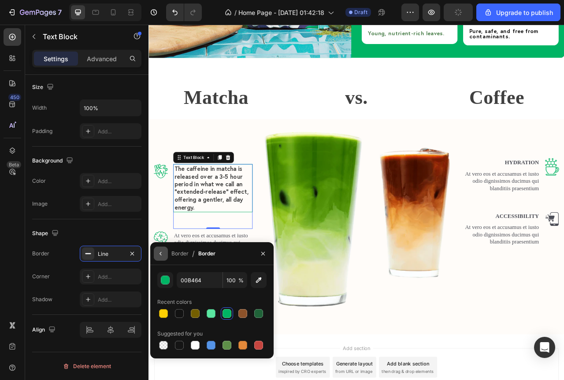
click at [163, 255] on icon "button" at bounding box center [160, 253] width 7 height 7
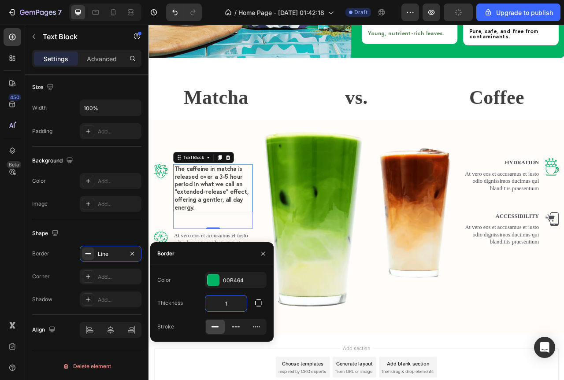
click at [241, 304] on input "1" at bounding box center [225, 304] width 41 height 16
click at [256, 301] on icon "button" at bounding box center [258, 303] width 7 height 7
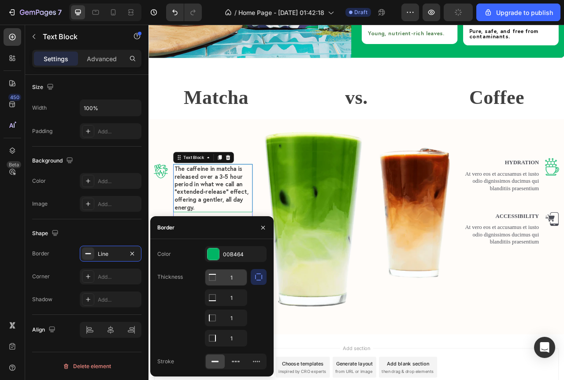
click at [229, 273] on input "1" at bounding box center [225, 278] width 41 height 16
click at [232, 280] on input "1" at bounding box center [225, 278] width 41 height 16
type input "0"
click at [236, 306] on input "1" at bounding box center [225, 298] width 41 height 16
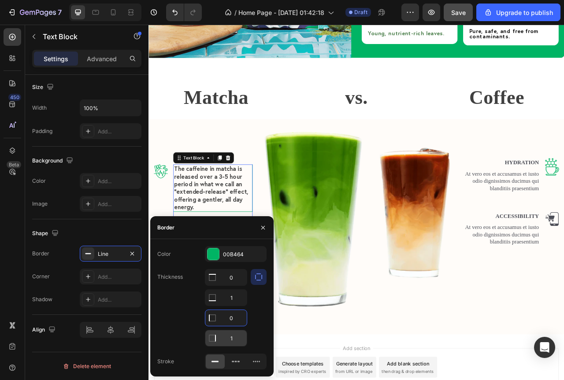
type input "0"
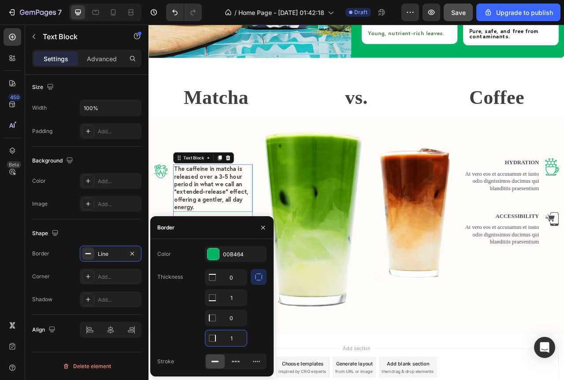
click at [237, 341] on input "1" at bounding box center [225, 338] width 41 height 16
type input "0"
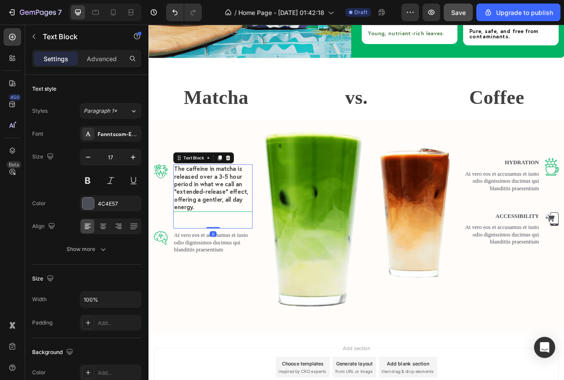
click at [248, 254] on div "The caffeine in matcha is released over a 3-5 hour period in what we call an “e…" at bounding box center [230, 233] width 101 height 61
click at [233, 272] on div "The caffeine in matcha is released over a 3-5 hour period in what we call an “e…" at bounding box center [230, 244] width 101 height 82
click at [277, 270] on div "The caffeine in matcha is released over a 3-5 hour period in what we call an “e…" at bounding box center [230, 244] width 101 height 82
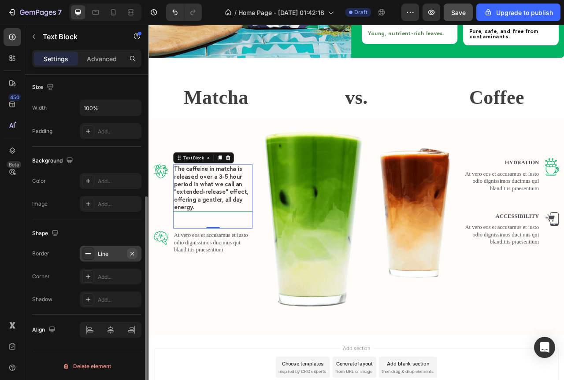
click at [133, 253] on icon "button" at bounding box center [132, 254] width 4 height 4
click at [110, 63] on div "Advanced" at bounding box center [102, 59] width 44 height 14
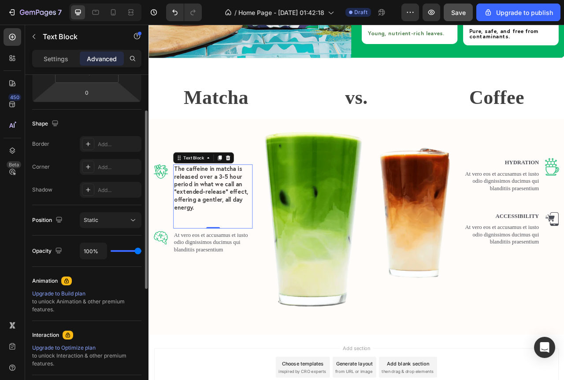
scroll to position [148, 0]
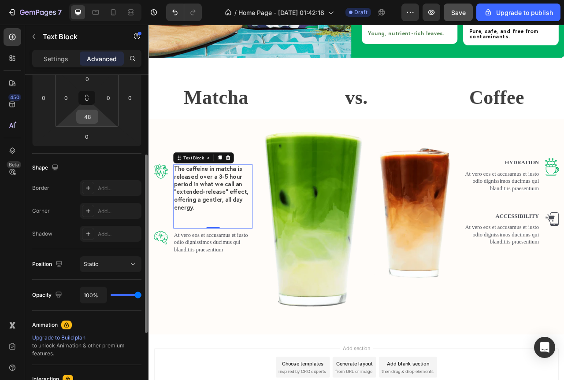
click at [89, 114] on input "48" at bounding box center [87, 116] width 18 height 13
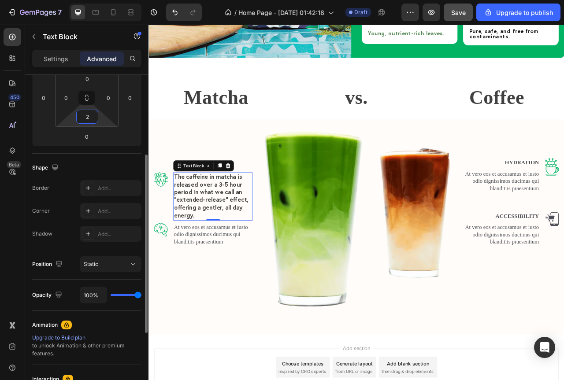
type input "20"
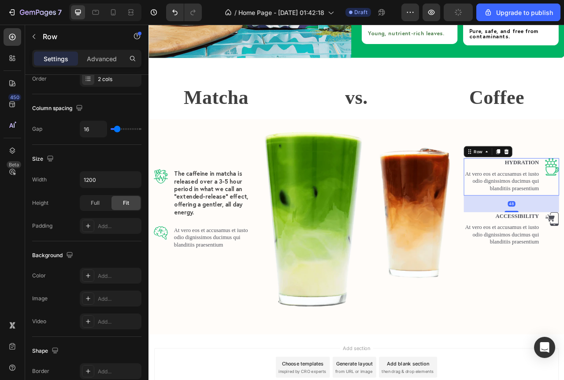
scroll to position [0, 0]
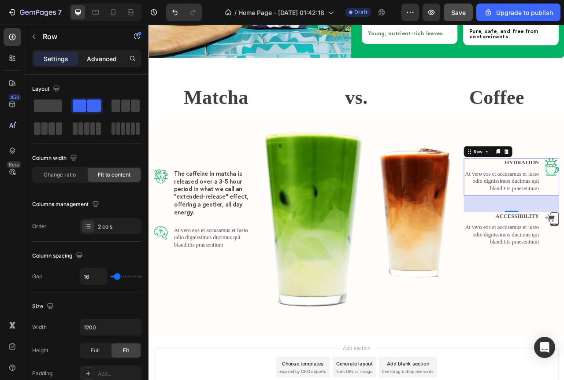
click at [103, 62] on p "Advanced" at bounding box center [102, 58] width 30 height 9
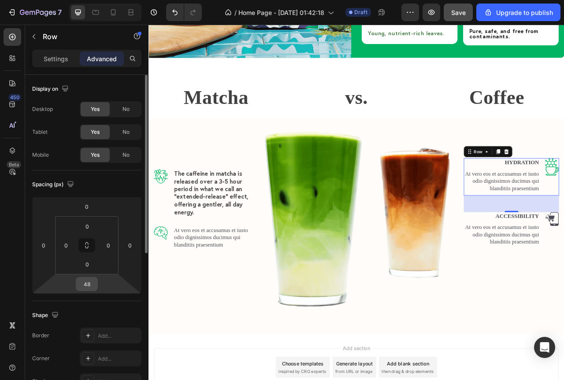
click at [89, 287] on input "48" at bounding box center [87, 284] width 18 height 13
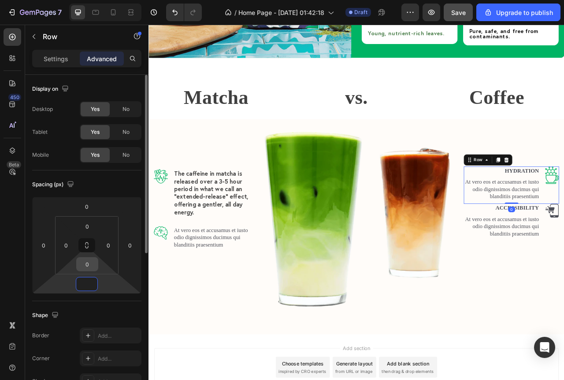
type input "0"
click at [90, 263] on input "0" at bounding box center [87, 264] width 18 height 13
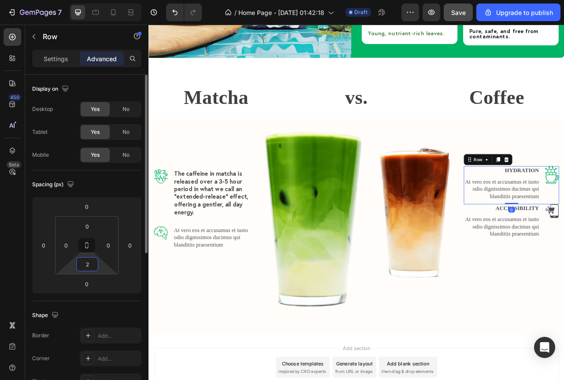
type input "20"
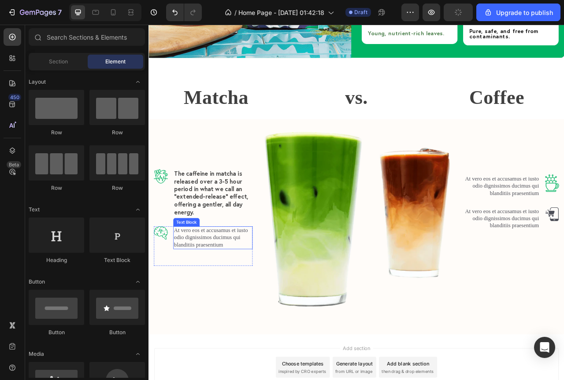
click at [227, 289] on p "At vero eos et accusamus et iusto odio dignissimos ducimus qui blanditiis praes…" at bounding box center [230, 295] width 99 height 27
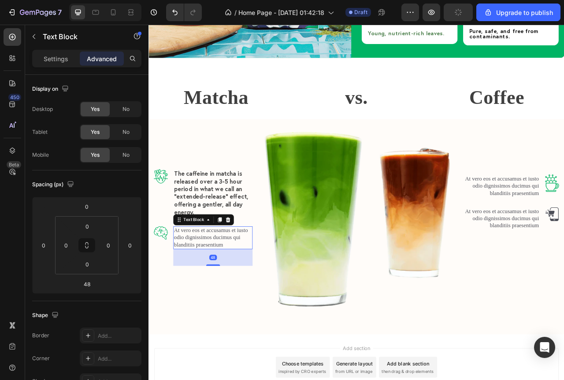
click at [226, 288] on p "At vero eos et accusamus et iusto odio dignissimos ducimus qui blanditiis praes…" at bounding box center [230, 295] width 99 height 27
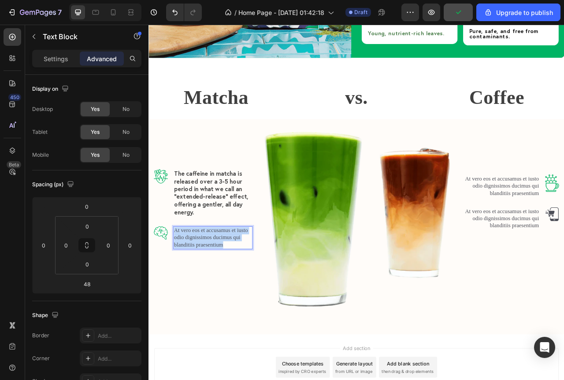
click at [226, 287] on p "At vero eos et accusamus et iusto odio dignissimos ducimus qui blanditiis praes…" at bounding box center [230, 295] width 99 height 27
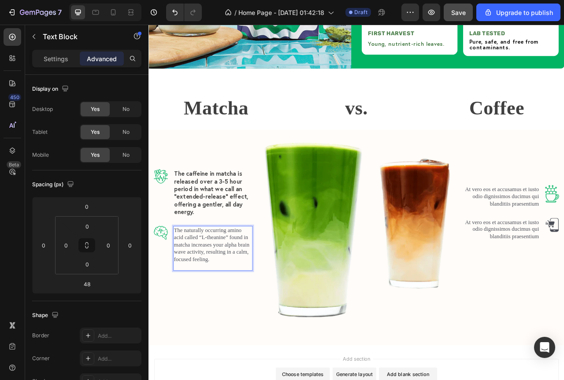
scroll to position [1448, 0]
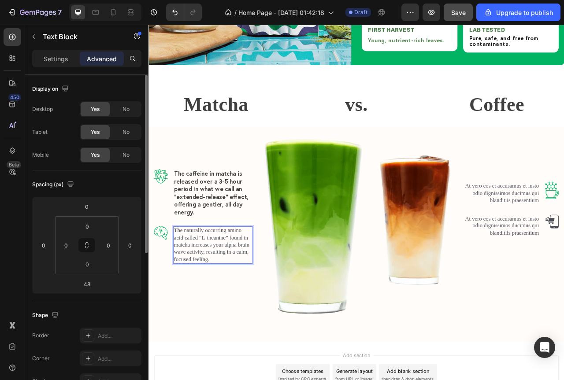
click at [61, 53] on div "Settings" at bounding box center [56, 59] width 44 height 14
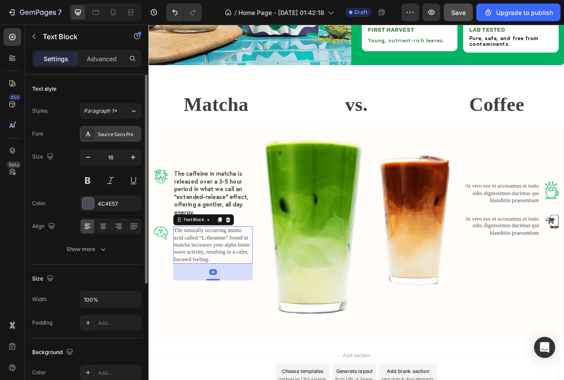
click at [121, 131] on div "Source Sans Pro" at bounding box center [118, 134] width 41 height 8
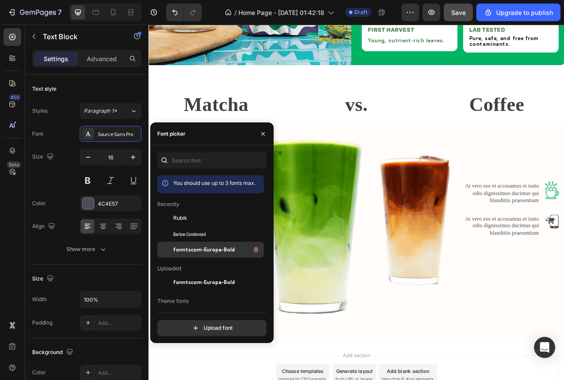
click at [192, 252] on span "fonntscom-Europa-Bold" at bounding box center [204, 250] width 62 height 8
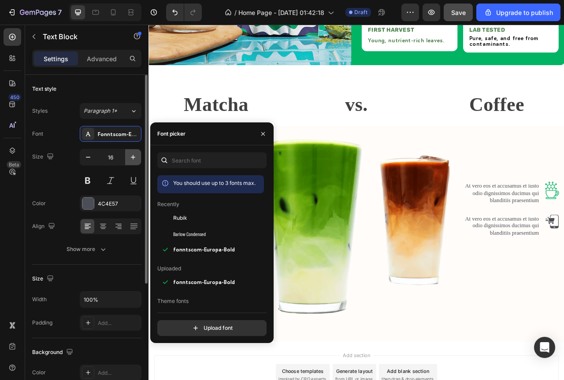
click at [134, 157] on icon "button" at bounding box center [133, 157] width 4 height 4
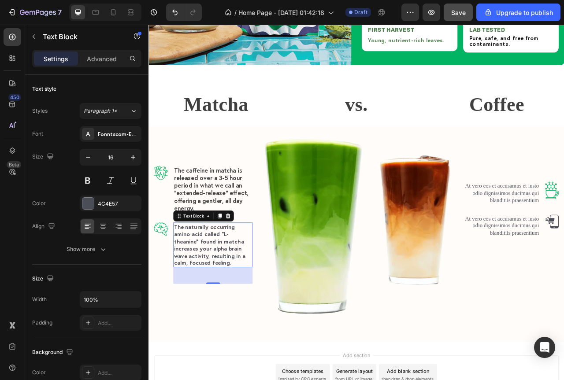
type input "17"
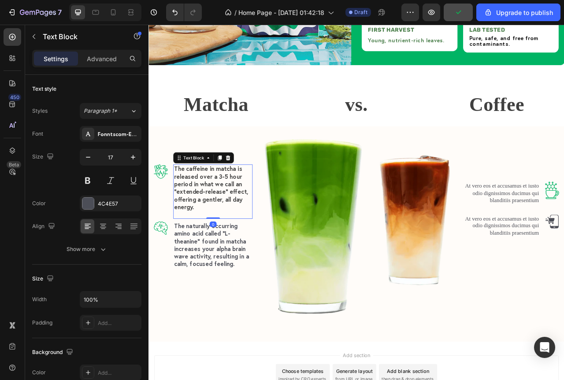
click at [263, 218] on span "The caffeine in matcha is released over a 3-5 hour period in what we call an “e…" at bounding box center [228, 232] width 94 height 59
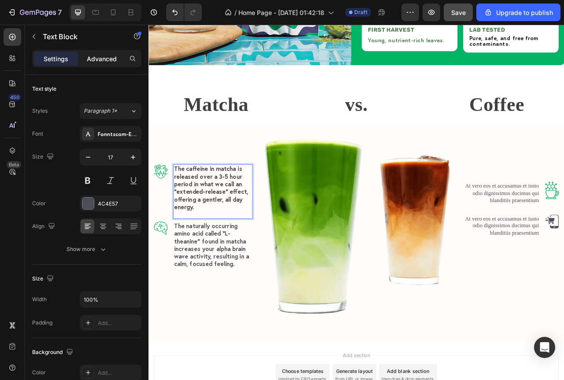
click at [100, 58] on p "Advanced" at bounding box center [102, 58] width 30 height 9
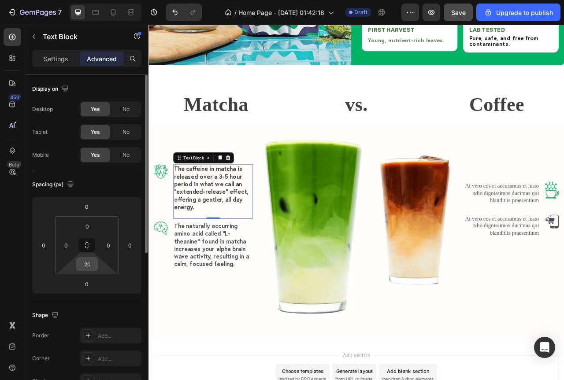
click at [88, 263] on input "20" at bounding box center [87, 264] width 18 height 13
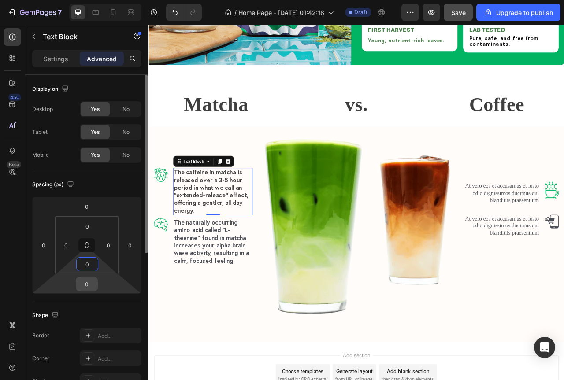
type input "0"
click at [85, 282] on input "0" at bounding box center [87, 284] width 18 height 13
type input "48"
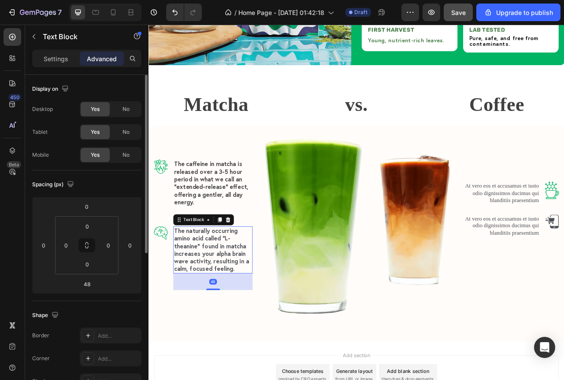
click at [238, 319] on p "The naturally occurring amino acid called “L-theanine” found in matcha increase…" at bounding box center [230, 311] width 99 height 59
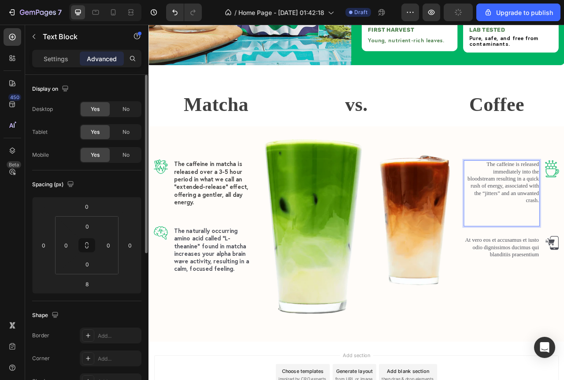
scroll to position [1425, 0]
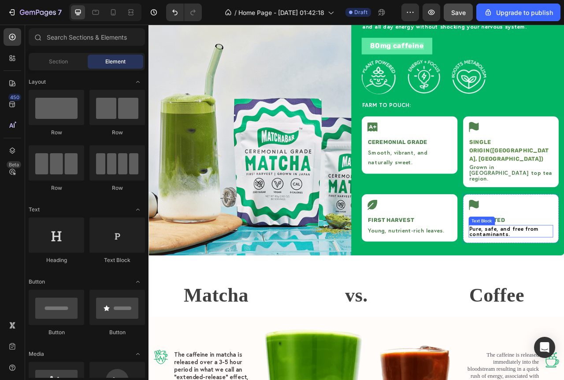
scroll to position [1294, 0]
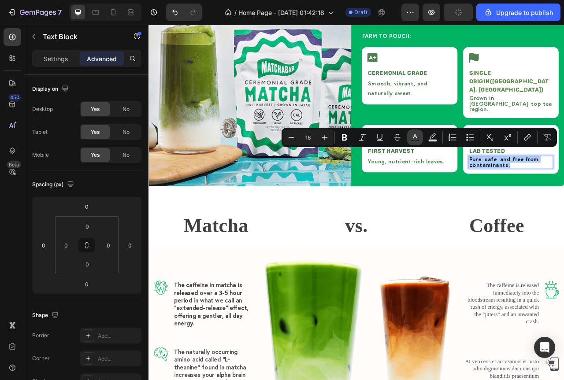
click at [414, 141] on rect "Editor contextual toolbar" at bounding box center [415, 141] width 8 height 2
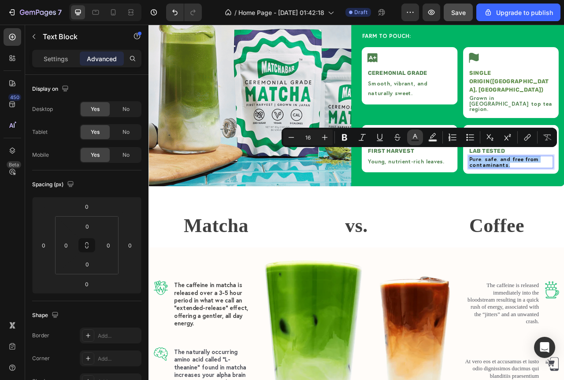
click at [412, 141] on rect "Editor contextual toolbar" at bounding box center [415, 141] width 8 height 2
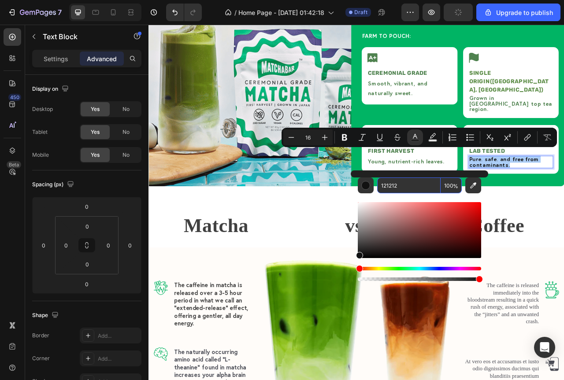
click at [390, 190] on input "121212" at bounding box center [408, 186] width 63 height 16
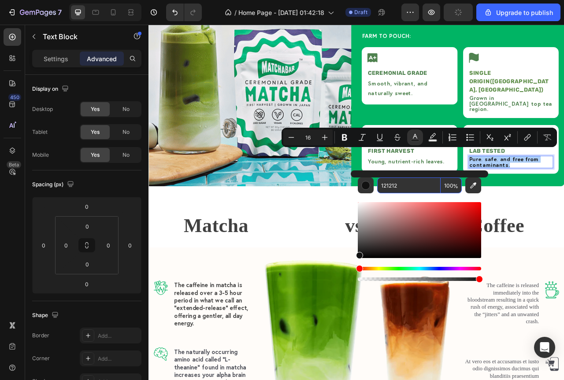
click at [390, 190] on input "121212" at bounding box center [408, 186] width 63 height 16
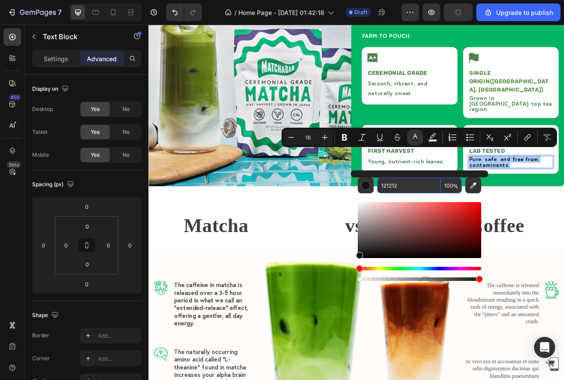
paste input "4F824F"
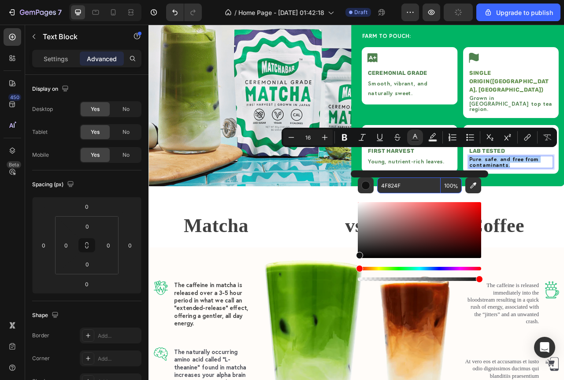
type input "4F824F"
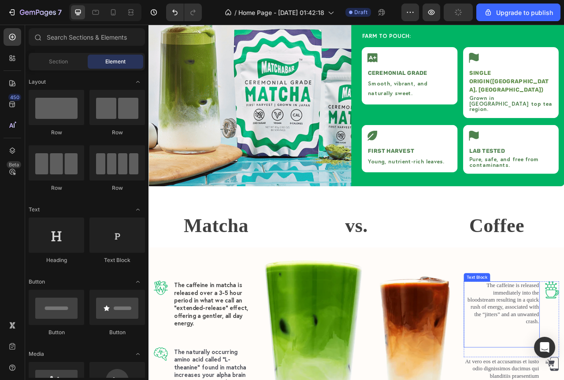
scroll to position [1426, 0]
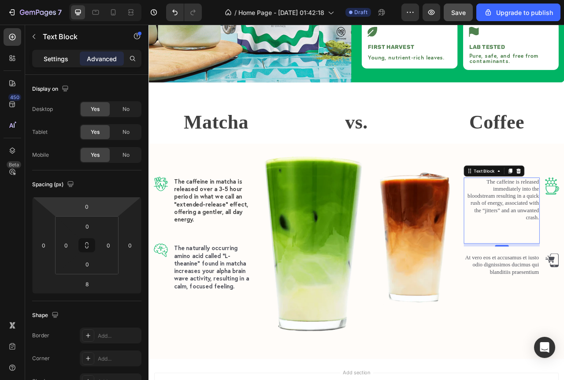
click at [56, 59] on p "Settings" at bounding box center [56, 58] width 25 height 9
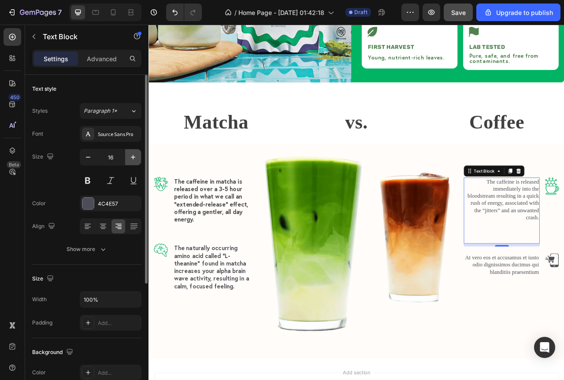
click at [129, 158] on icon "button" at bounding box center [133, 157] width 9 height 9
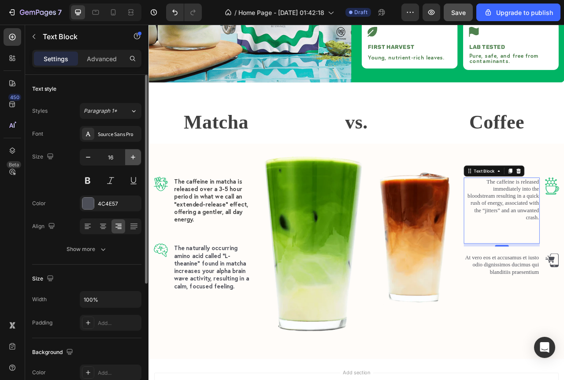
type input "17"
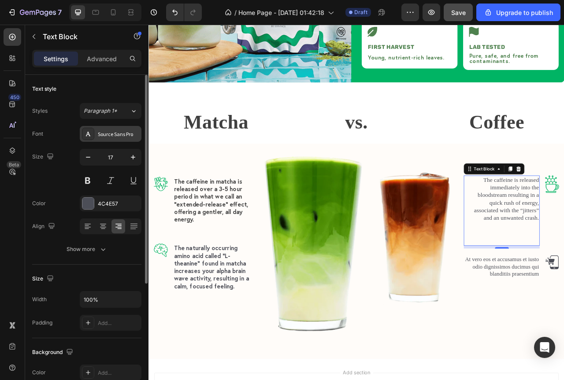
click at [118, 136] on div "Source Sans Pro" at bounding box center [118, 134] width 41 height 8
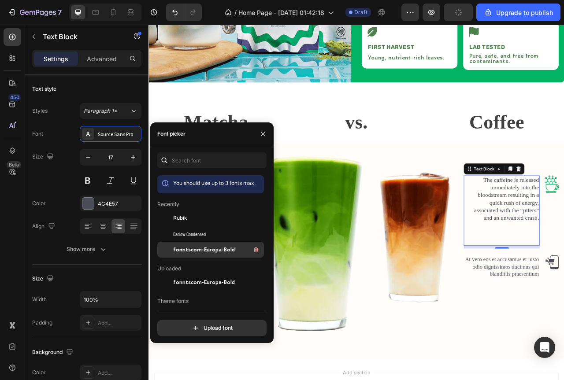
click at [201, 245] on div "fonntscom-Europa-Bold" at bounding box center [217, 250] width 89 height 11
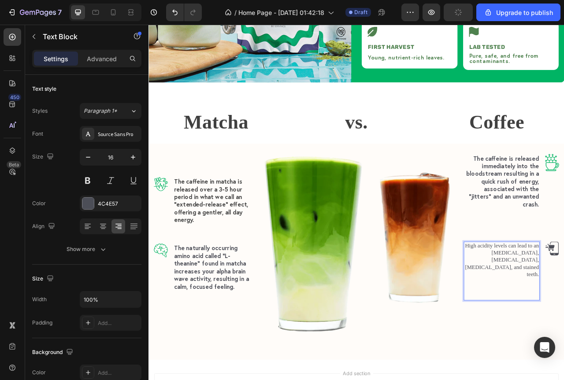
scroll to position [1413, 0]
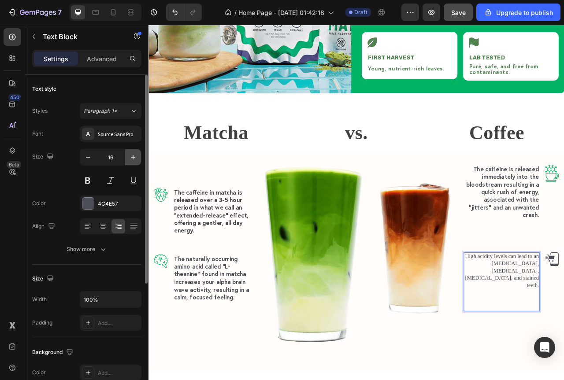
click at [130, 156] on icon "button" at bounding box center [133, 157] width 9 height 9
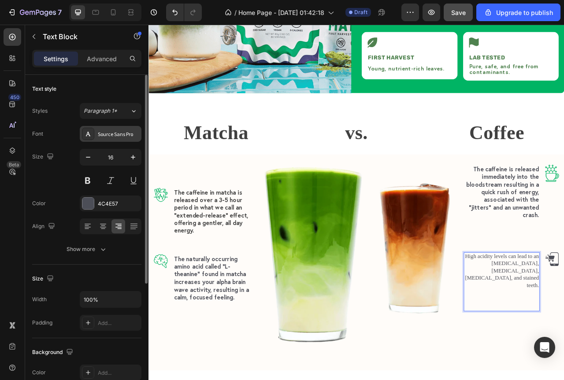
type input "17"
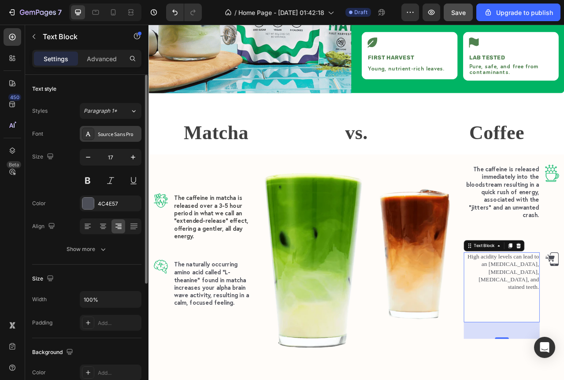
click at [122, 136] on div "Source Sans Pro" at bounding box center [118, 134] width 41 height 8
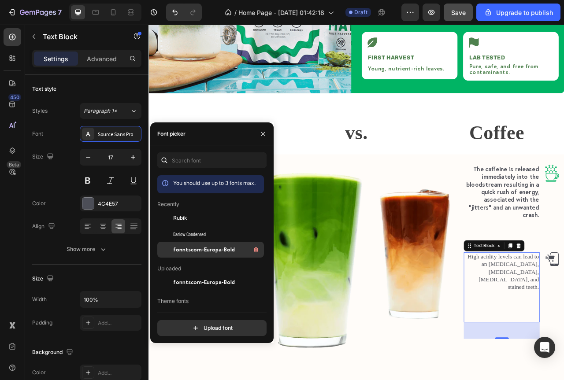
click at [186, 252] on span "fonntscom-Europa-Bold" at bounding box center [204, 250] width 62 height 8
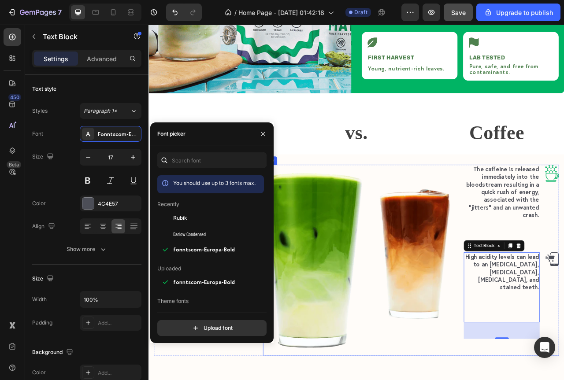
click at [536, 356] on div "Image The caffeine is released immediately into the bloodstream resulting in a …" at bounding box center [482, 324] width 377 height 243
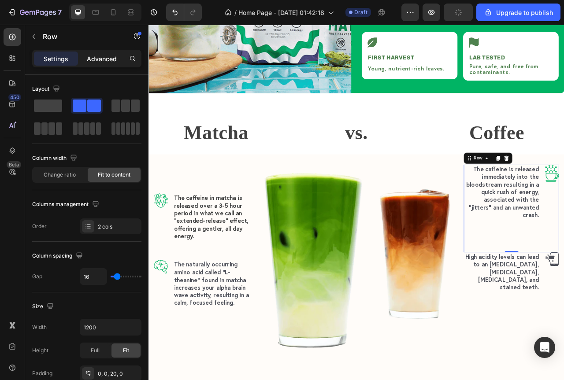
click at [98, 56] on p "Advanced" at bounding box center [102, 58] width 30 height 9
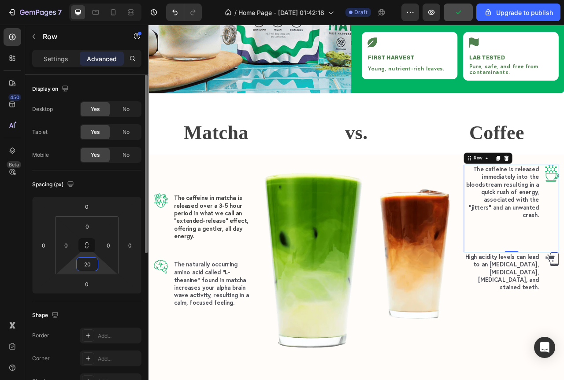
click at [88, 266] on input "20" at bounding box center [87, 264] width 18 height 13
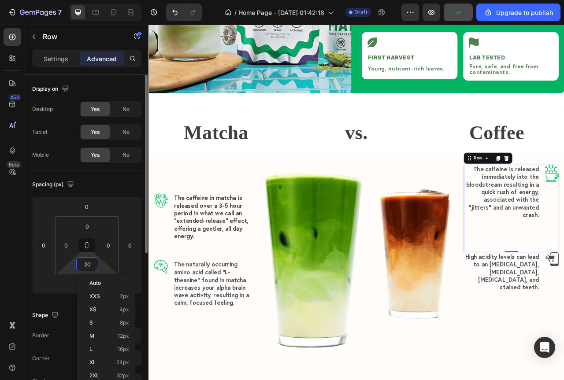
type input "0"
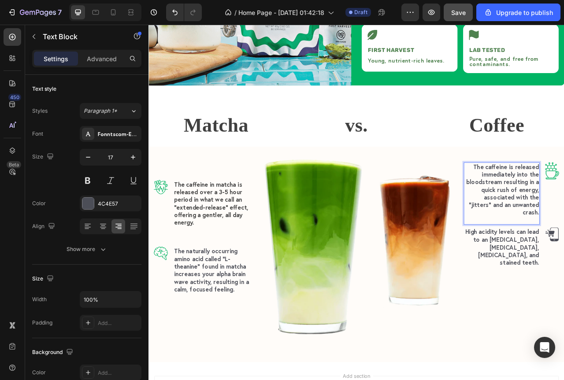
scroll to position [1427, 0]
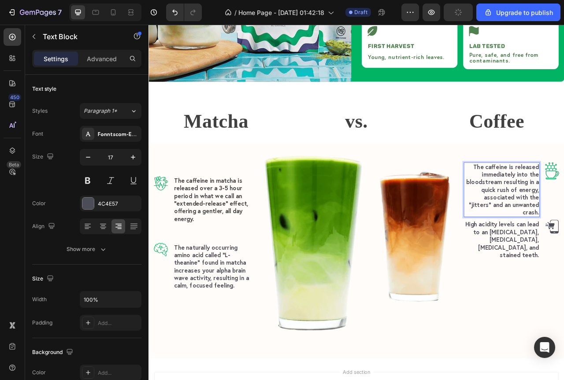
click at [118, 59] on div "Advanced" at bounding box center [102, 59] width 44 height 14
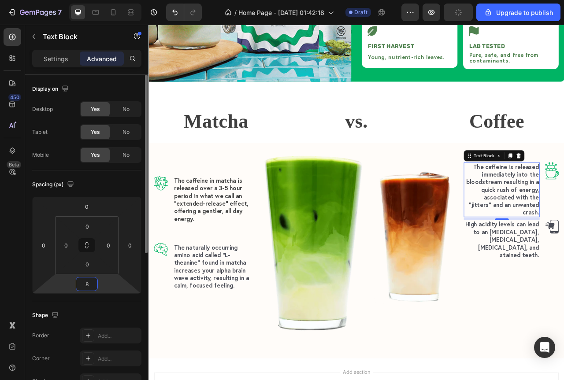
click at [90, 288] on input "8" at bounding box center [87, 284] width 18 height 13
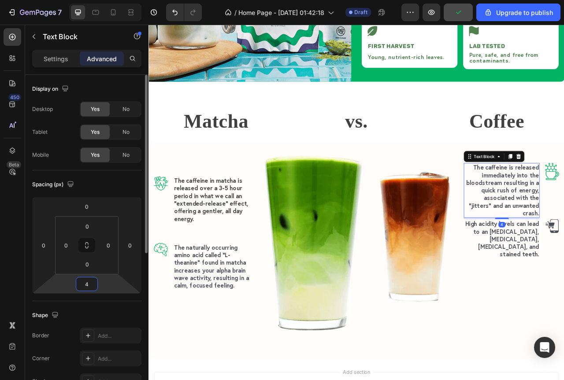
type input "48"
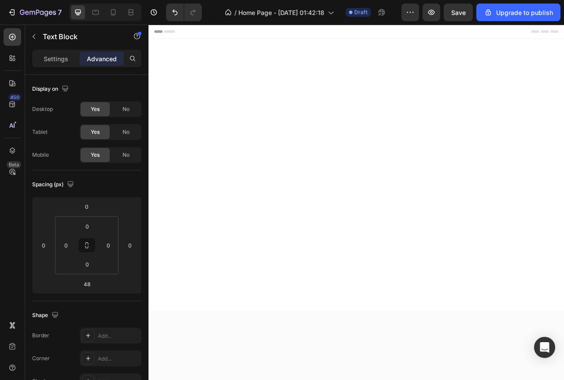
scroll to position [1427, 0]
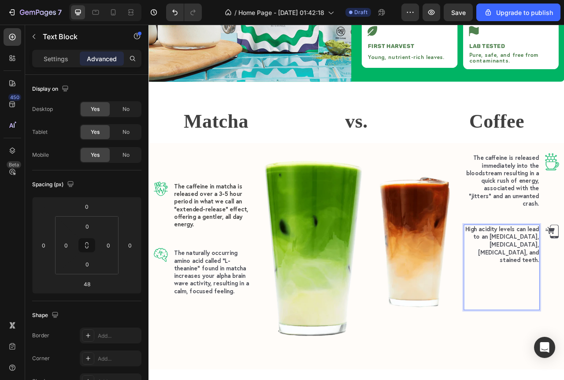
scroll to position [1426, 0]
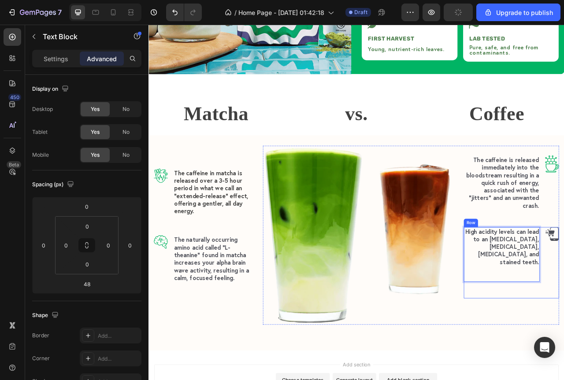
scroll to position [1442, 0]
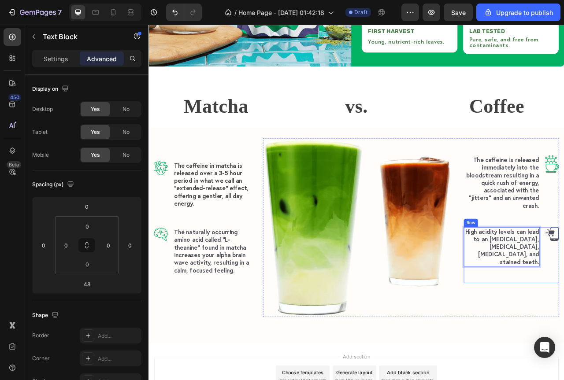
scroll to position [1451, 0]
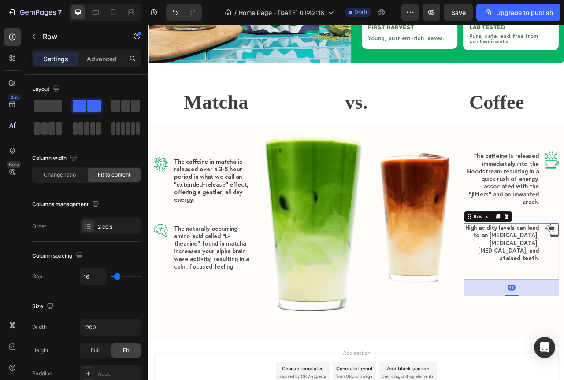
click at [97, 54] on p "Advanced" at bounding box center [102, 58] width 30 height 9
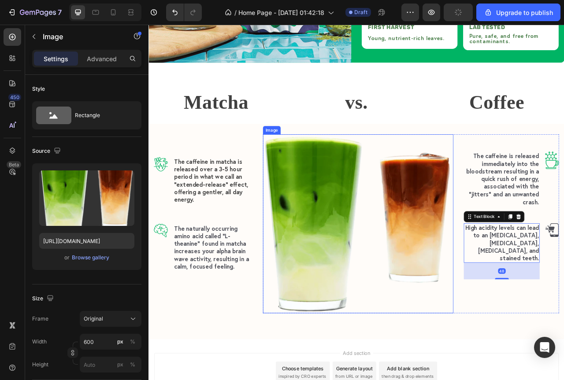
click at [474, 380] on img at bounding box center [415, 278] width 242 height 228
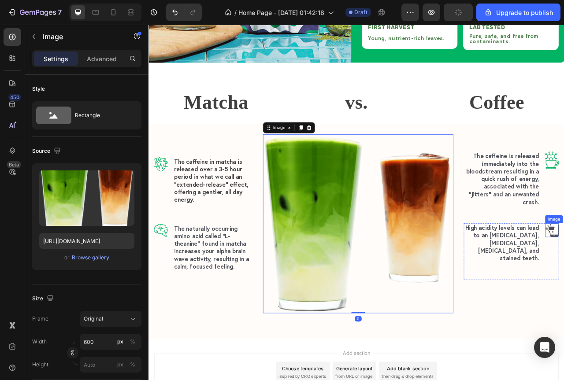
click at [564, 276] on div "Image The caffeine in matcha is released over a 3-5 hour period in what we call…" at bounding box center [412, 288] width 529 height 275
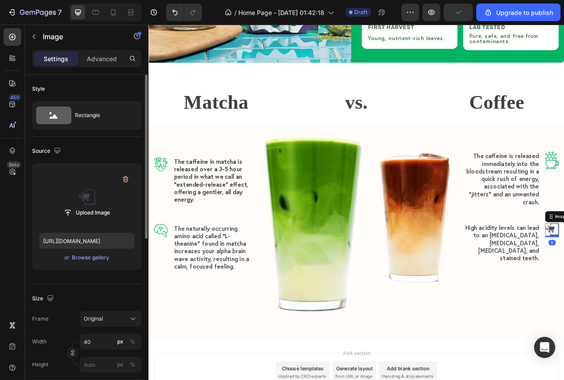
click at [68, 203] on label at bounding box center [86, 199] width 95 height 56
click at [68, 205] on input "file" at bounding box center [86, 212] width 61 height 15
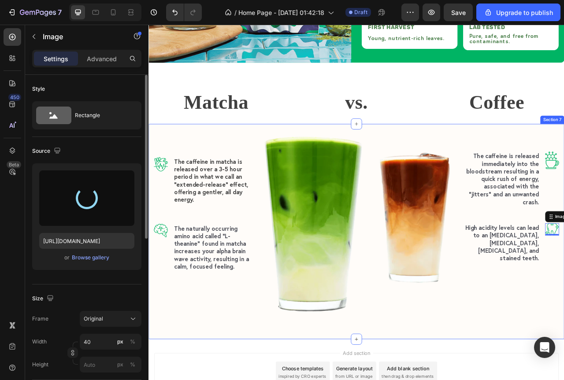
type input "[URL][DOMAIN_NAME]"
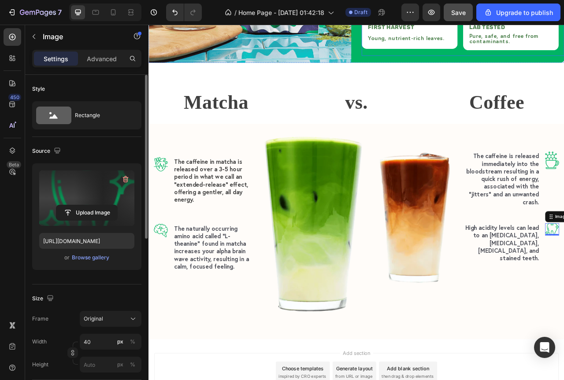
click at [455, 15] on span "Save" at bounding box center [458, 12] width 15 height 7
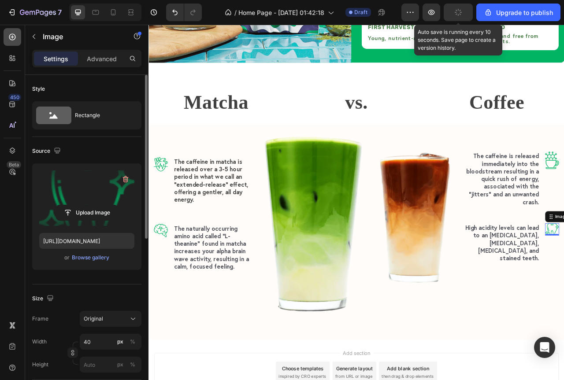
click at [13, 38] on icon at bounding box center [12, 37] width 9 height 9
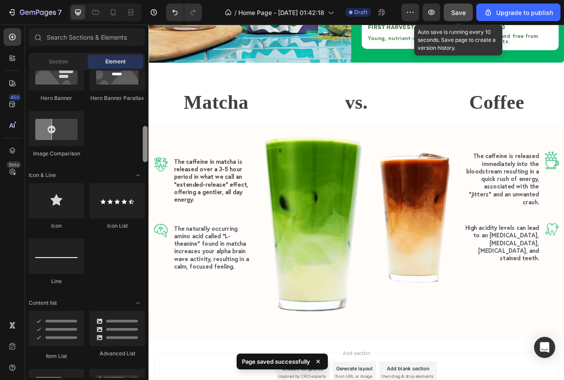
scroll to position [477, 0]
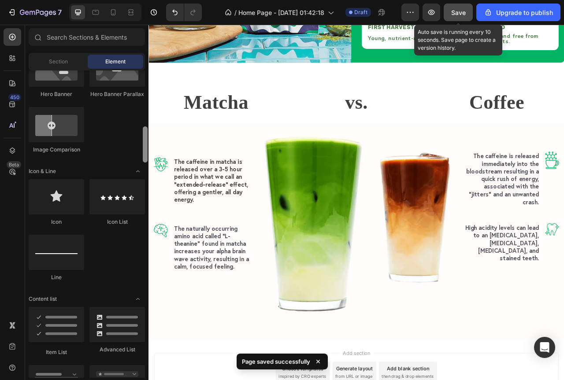
drag, startPoint x: 147, startPoint y: 113, endPoint x: 141, endPoint y: 159, distance: 46.2
click at [141, 159] on div "Layout Row Row Row Row Text Heading Text Block Button Button Button Media Image…" at bounding box center [86, 224] width 123 height 308
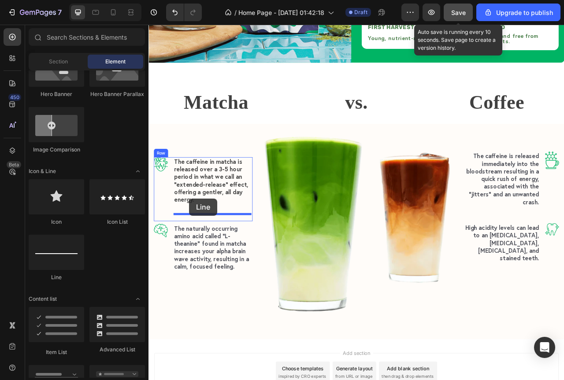
drag, startPoint x: 214, startPoint y: 280, endPoint x: 200, endPoint y: 246, distance: 36.7
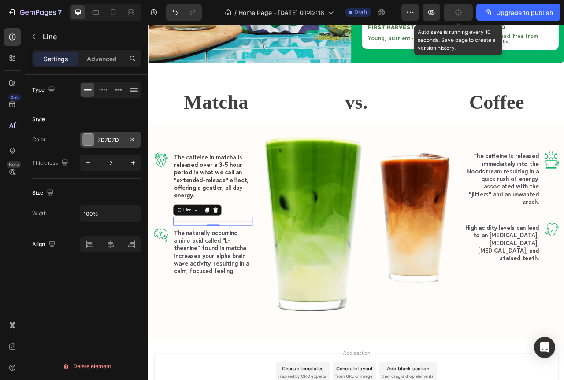
click at [86, 144] on div at bounding box center [87, 139] width 11 height 11
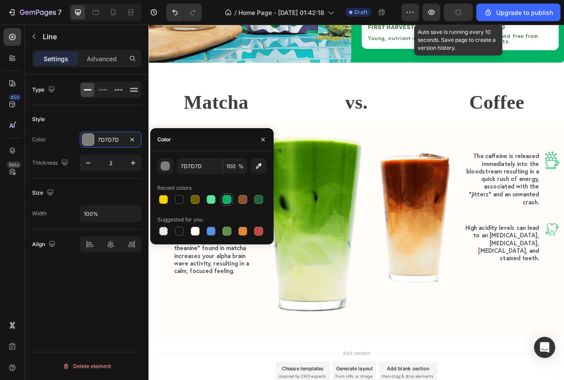
click at [227, 199] on div at bounding box center [227, 199] width 9 height 9
type input "00B464"
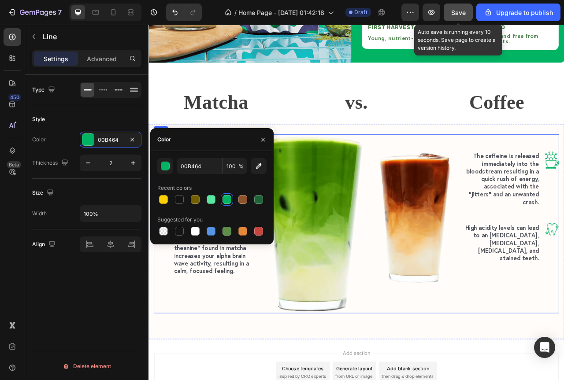
click at [272, 371] on div "Image The caffeine in matcha is released over a 3-5 hour period in what we call…" at bounding box center [218, 278] width 126 height 228
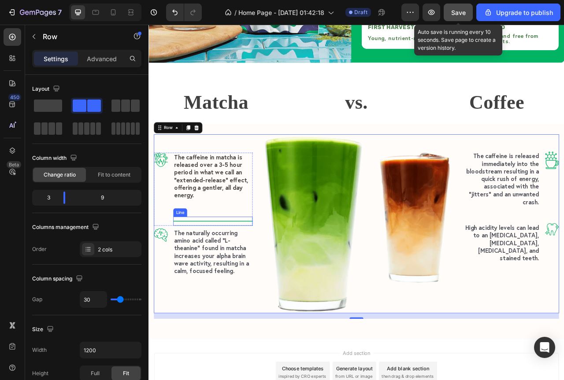
click at [216, 269] on div "Title Line" at bounding box center [230, 274] width 101 height 11
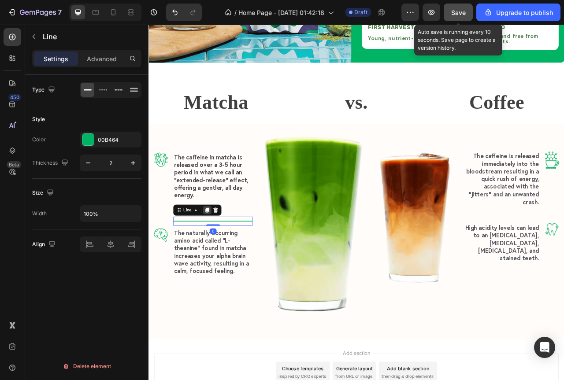
click at [227, 256] on div at bounding box center [223, 261] width 11 height 11
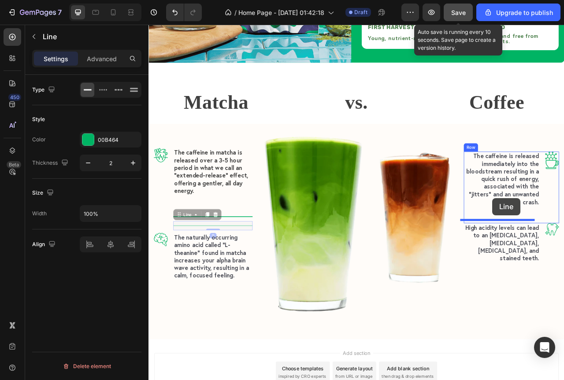
drag, startPoint x: 184, startPoint y: 259, endPoint x: 586, endPoint y: 245, distance: 401.6
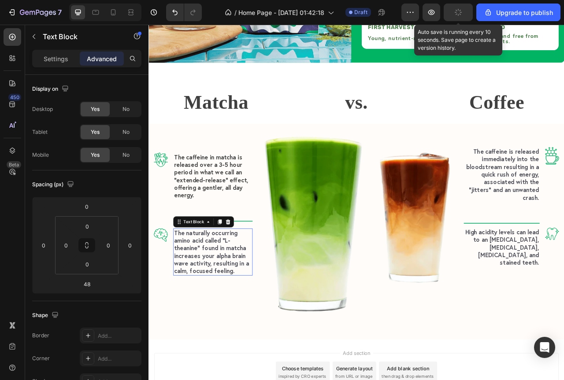
click at [258, 285] on p "The naturally occurring amino acid called “L-theanine” found in matcha increase…" at bounding box center [230, 314] width 99 height 59
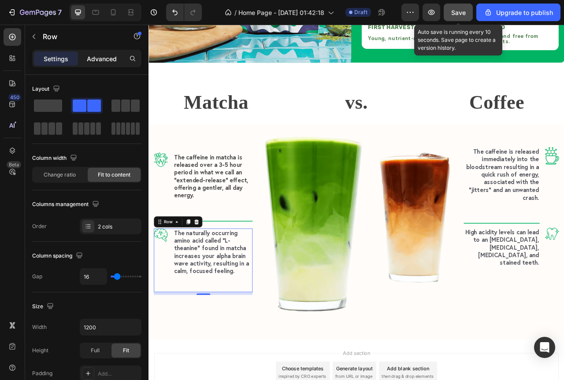
click at [106, 63] on div "Advanced" at bounding box center [102, 59] width 44 height 14
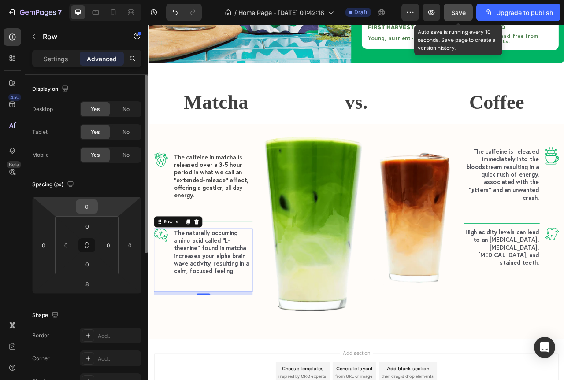
click at [88, 208] on input "0" at bounding box center [87, 206] width 18 height 13
type input "20"
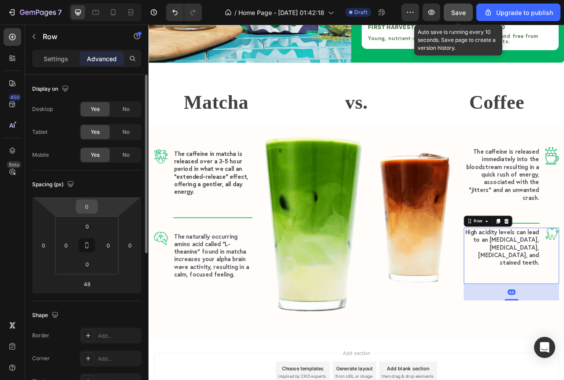
click at [89, 209] on input "0" at bounding box center [87, 206] width 18 height 13
type input "20"
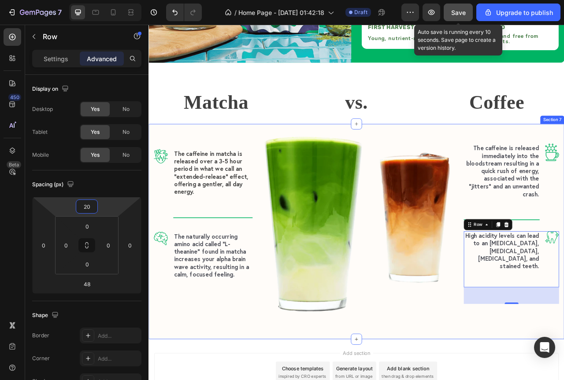
click at [376, 380] on div "Image The caffeine in matcha is released over a 3-5 hour period in what we call…" at bounding box center [412, 288] width 529 height 275
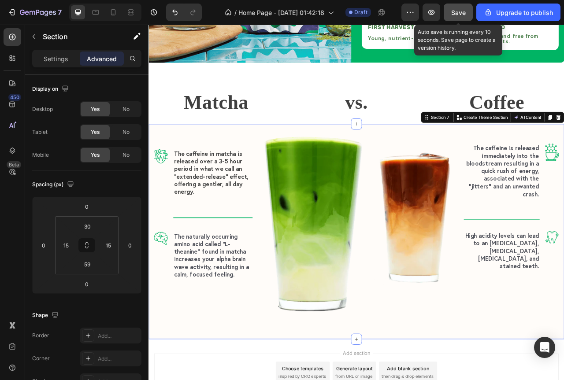
click at [459, 11] on span "Save" at bounding box center [458, 12] width 15 height 7
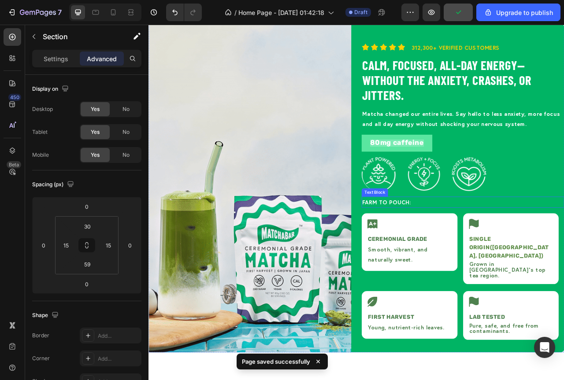
scroll to position [1011, 0]
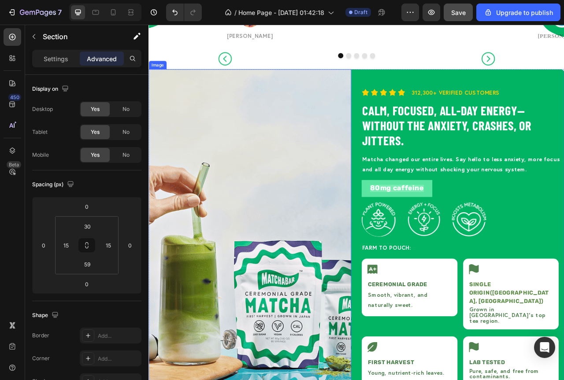
click at [267, 194] on img at bounding box center [277, 291] width 258 height 418
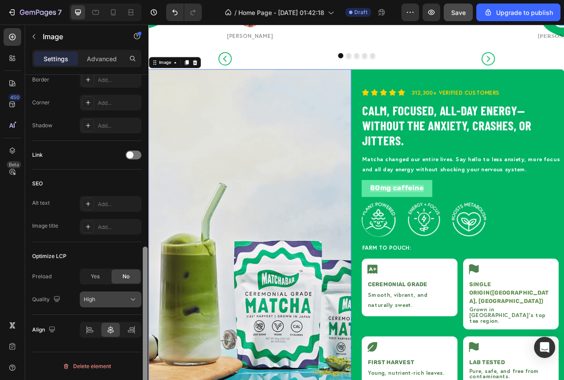
scroll to position [350, 0]
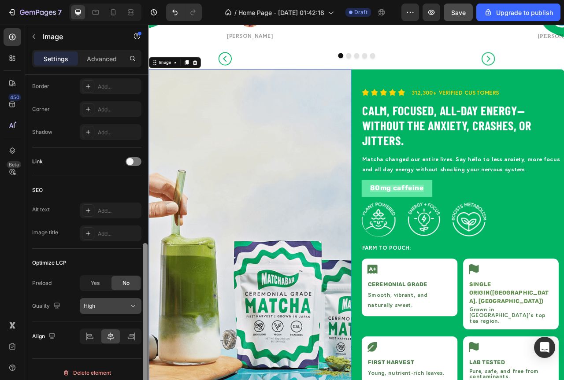
drag, startPoint x: 146, startPoint y: 256, endPoint x: 140, endPoint y: 297, distance: 41.9
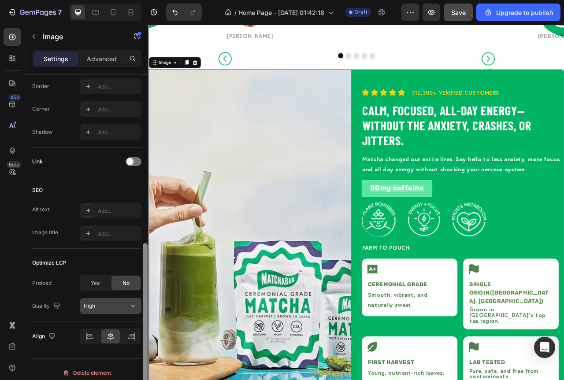
click at [140, 297] on div "Style Rectangle Source Upload Image [URL][DOMAIN_NAME] or Browse gallery Scale …" at bounding box center [86, 240] width 123 height 330
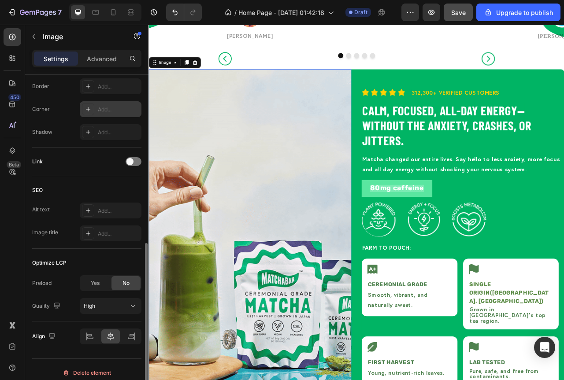
click at [98, 108] on div "Add..." at bounding box center [118, 110] width 41 height 8
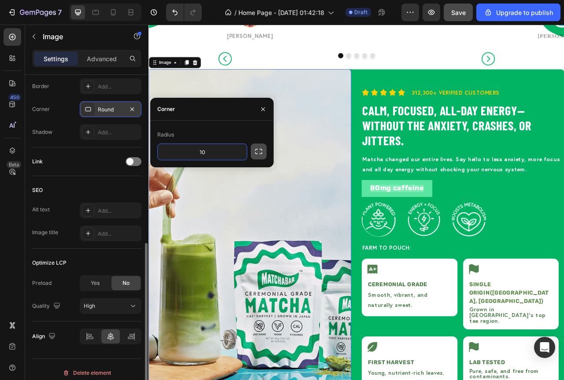
type input "10"
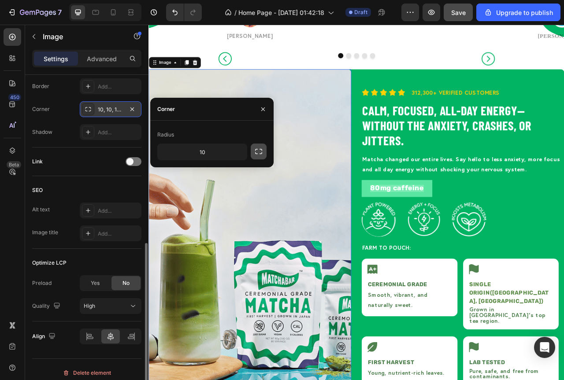
click at [259, 152] on icon "button" at bounding box center [258, 151] width 9 height 9
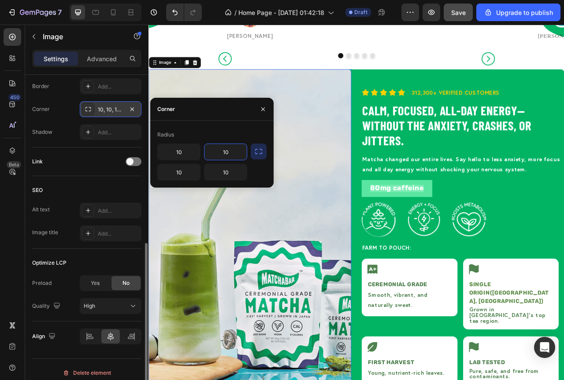
click at [226, 156] on input "10" at bounding box center [225, 152] width 42 height 16
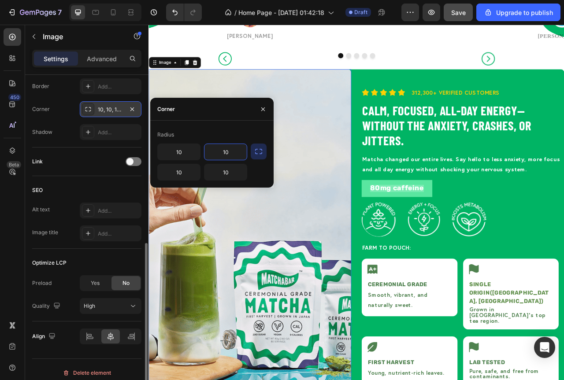
click at [226, 154] on input "10" at bounding box center [225, 152] width 42 height 16
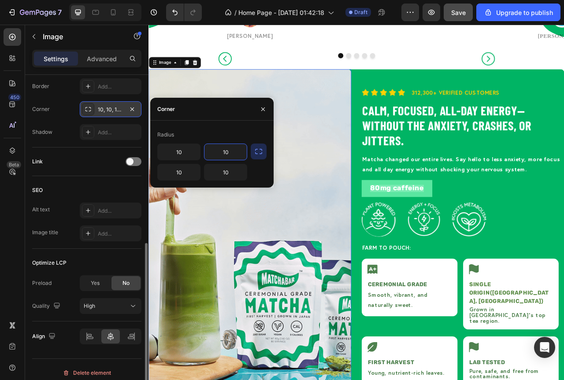
click at [226, 154] on input "10" at bounding box center [225, 152] width 42 height 16
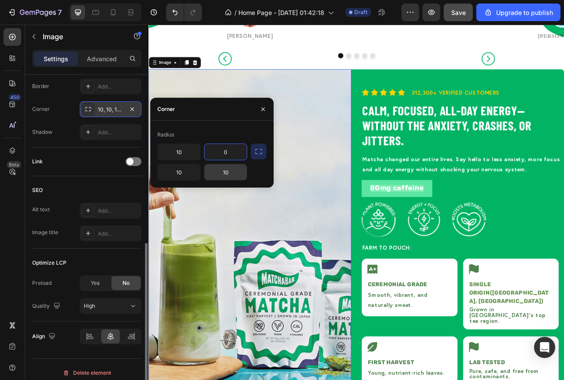
type input "0"
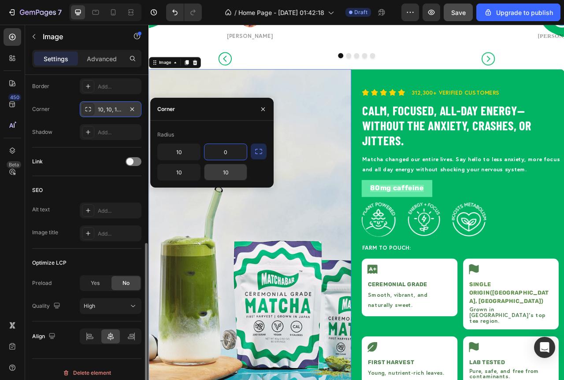
click at [225, 174] on input "10" at bounding box center [225, 172] width 42 height 16
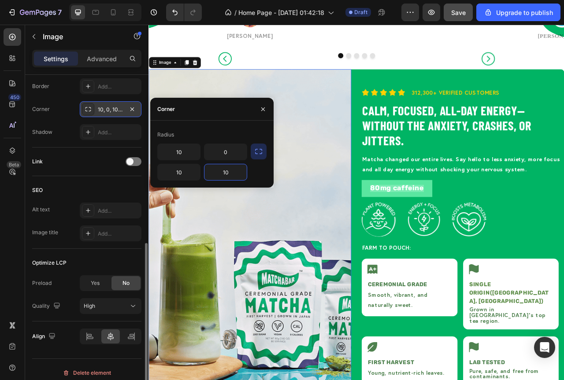
click at [225, 174] on input "10" at bounding box center [225, 172] width 42 height 16
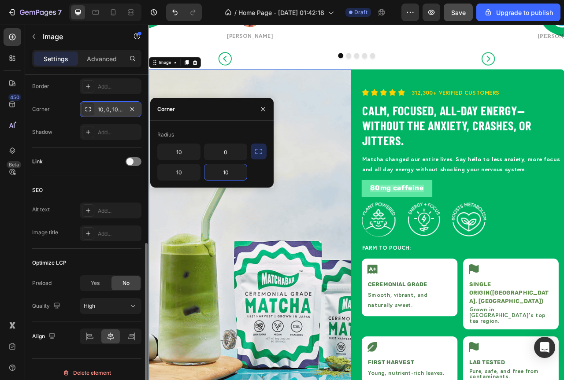
type input "0"
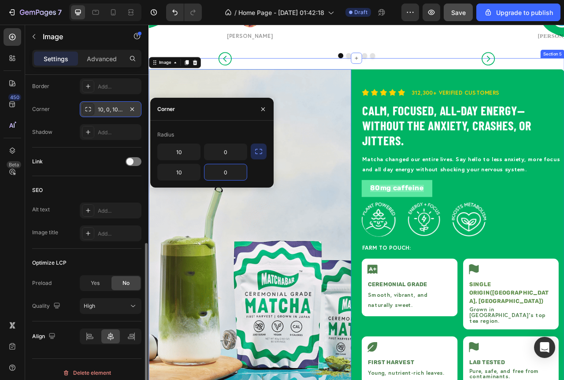
click at [406, 89] on div "Image 0 Icon Icon Icon Icon Icon Icon List 312,300+ Verified Customers Text Blo…" at bounding box center [412, 290] width 529 height 446
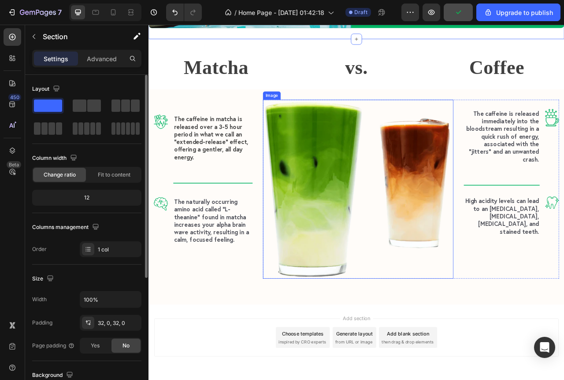
scroll to position [1516, 0]
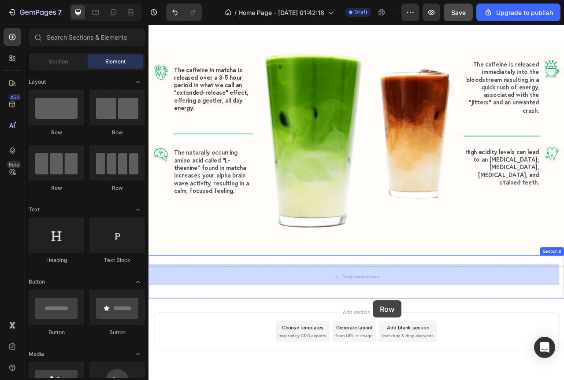
scroll to position [1571, 0]
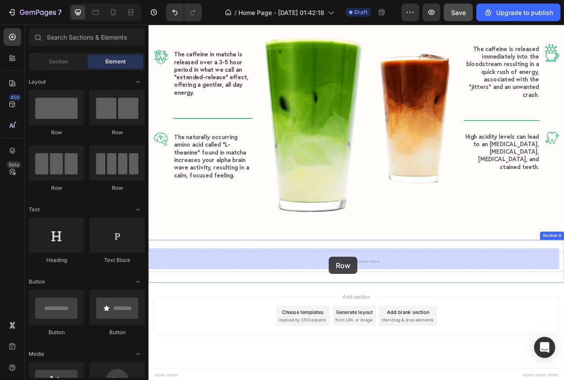
drag, startPoint x: 266, startPoint y: 135, endPoint x: 378, endPoint y: 320, distance: 216.5
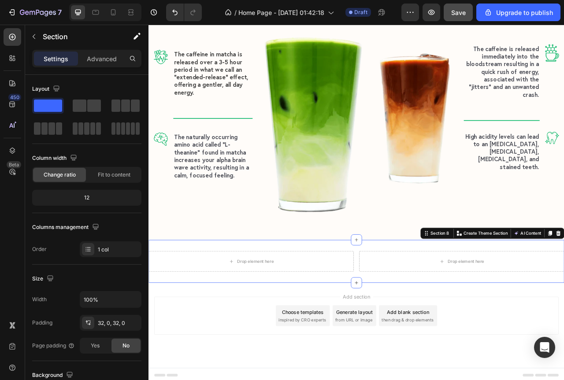
click at [359, 342] on div "Drop element here Drop element here Row Section 8 You can create reusable secti…" at bounding box center [412, 326] width 529 height 55
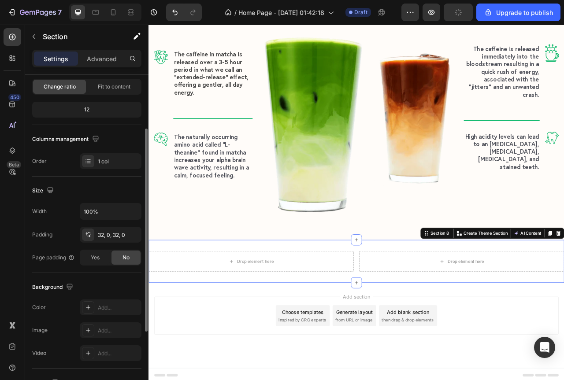
scroll to position [207, 0]
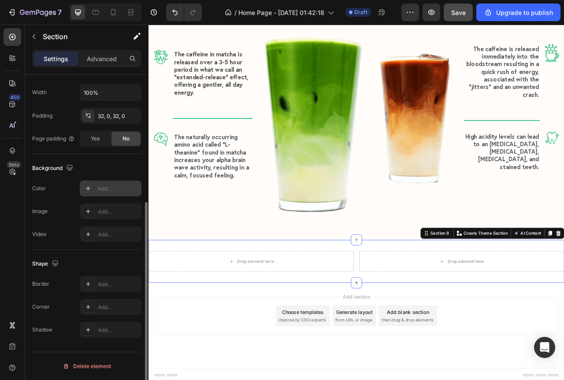
click at [103, 190] on div "Add..." at bounding box center [118, 189] width 41 height 8
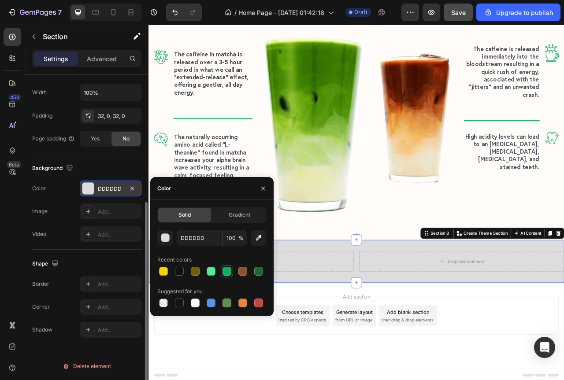
click at [224, 271] on div at bounding box center [227, 271] width 9 height 9
type input "00B464"
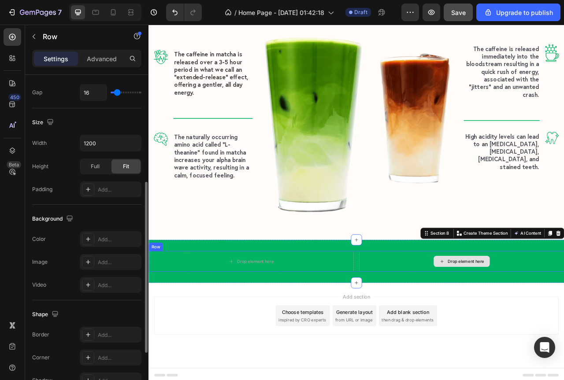
click at [491, 318] on div "Drop element here" at bounding box center [546, 326] width 261 height 26
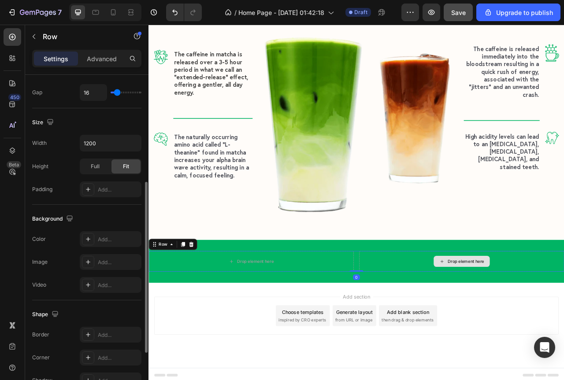
scroll to position [0, 0]
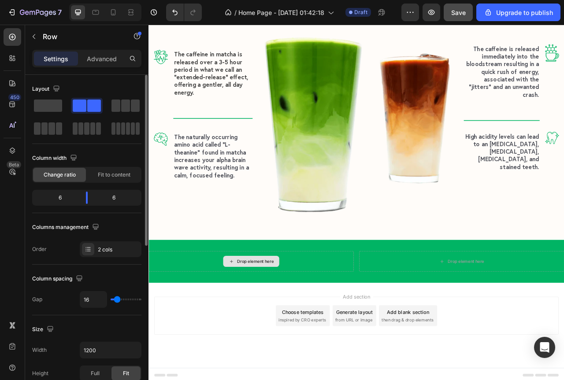
click at [281, 324] on div "Drop element here" at bounding box center [284, 326] width 47 height 7
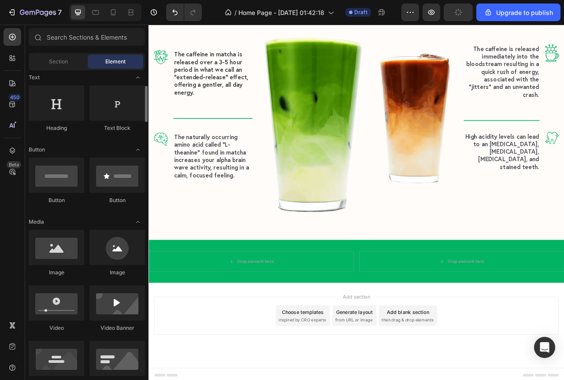
scroll to position [264, 0]
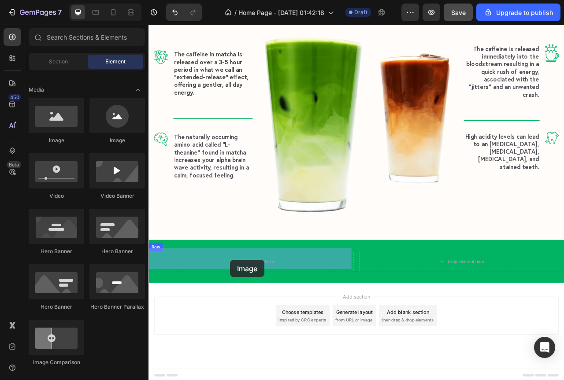
drag, startPoint x: 212, startPoint y: 151, endPoint x: 252, endPoint y: 324, distance: 178.3
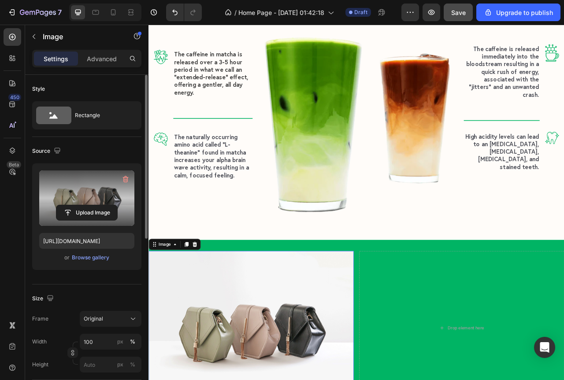
click at [76, 193] on label at bounding box center [86, 199] width 95 height 56
click at [76, 205] on input "file" at bounding box center [86, 212] width 61 height 15
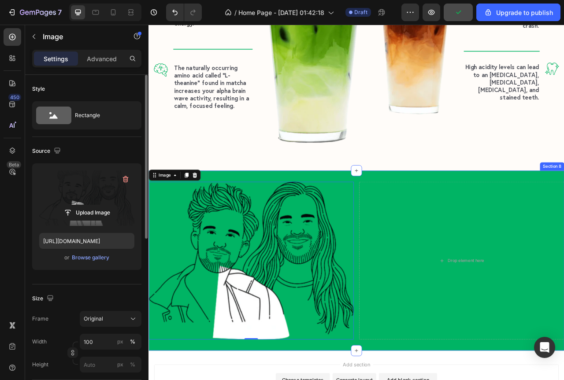
scroll to position [1743, 0]
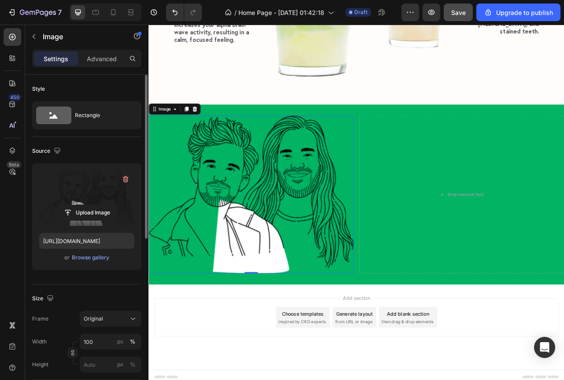
click at [307, 311] on img at bounding box center [278, 241] width 261 height 201
click at [287, 271] on img at bounding box center [278, 241] width 261 height 201
click at [83, 212] on input "file" at bounding box center [86, 212] width 61 height 15
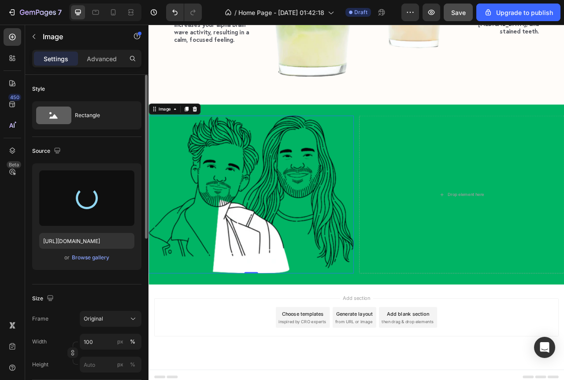
type input "[URL][DOMAIN_NAME]"
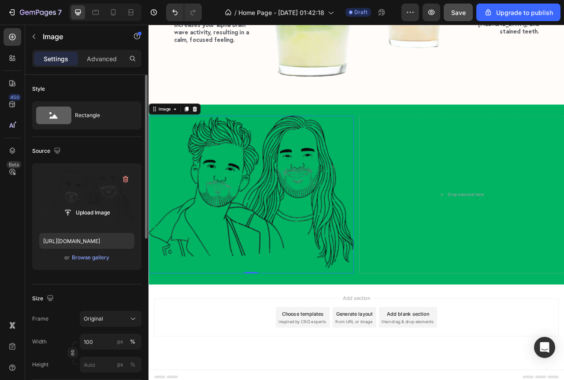
click at [386, 172] on img at bounding box center [278, 241] width 261 height 201
click at [118, 342] on div "px" at bounding box center [120, 342] width 6 height 8
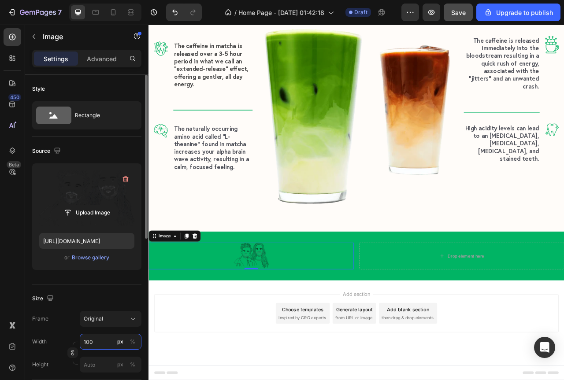
scroll to position [1578, 0]
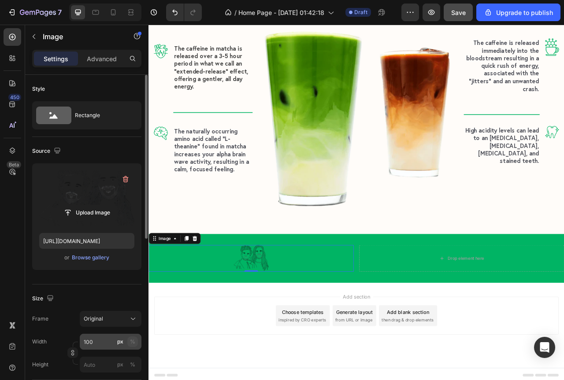
click at [130, 342] on div "%" at bounding box center [132, 342] width 5 height 8
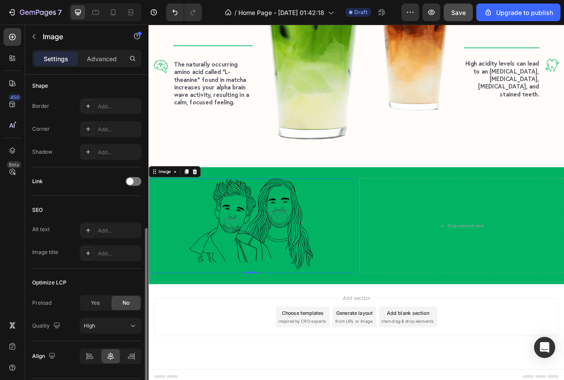
scroll to position [335, 0]
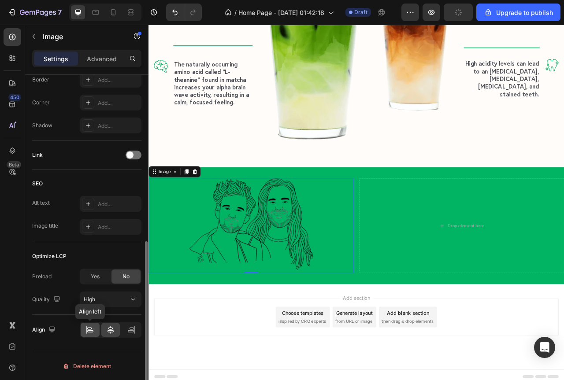
type input "60"
click at [97, 330] on div at bounding box center [90, 330] width 19 height 14
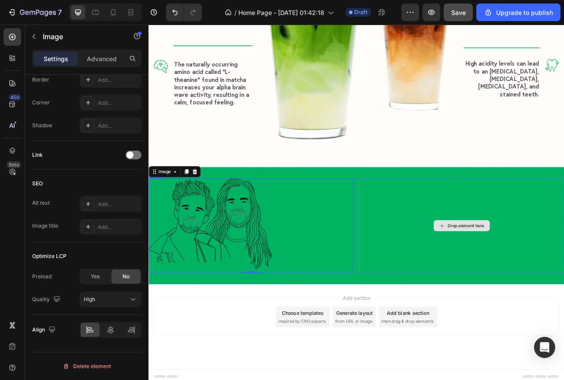
scroll to position [0, 0]
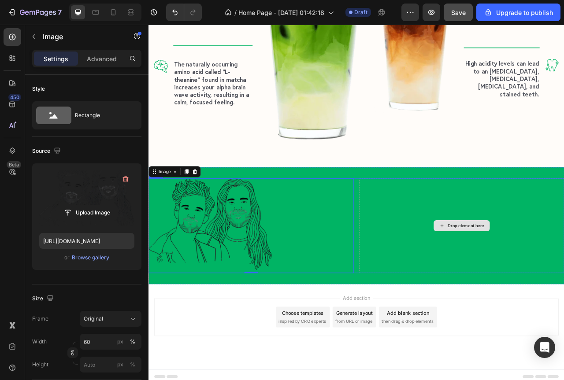
click at [468, 264] on div "Drop element here" at bounding box center [546, 280] width 261 height 120
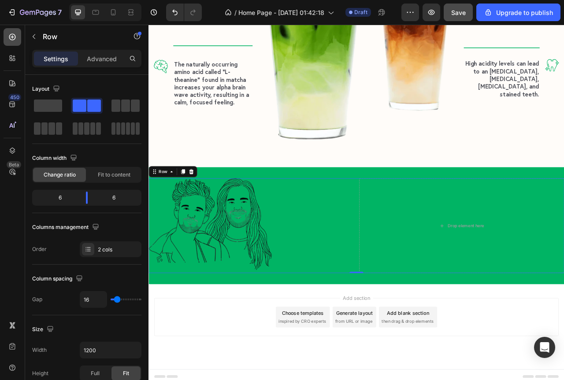
click at [7, 37] on div at bounding box center [13, 37] width 18 height 18
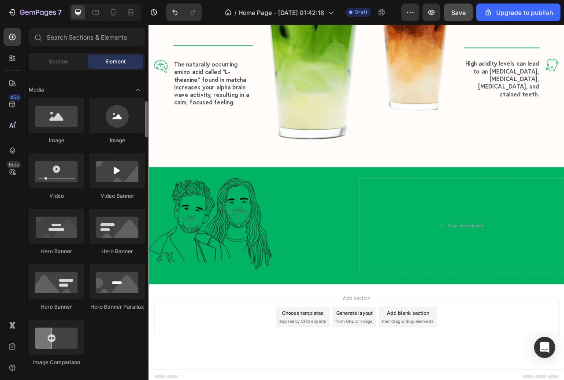
scroll to position [264, 0]
click at [499, 273] on div "Drop element here" at bounding box center [546, 280] width 261 height 120
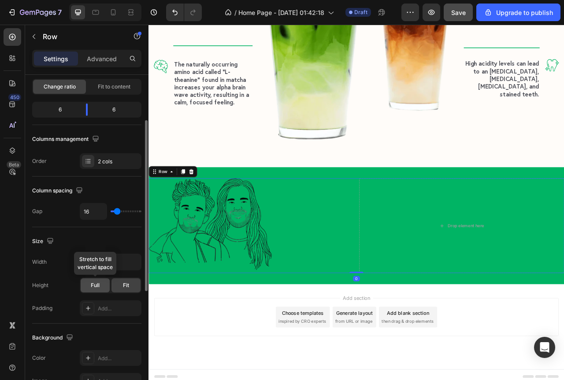
scroll to position [44, 0]
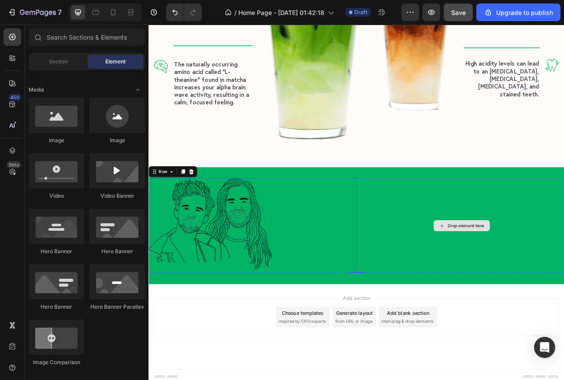
click at [564, 274] on div "Drop element here" at bounding box center [546, 281] width 71 height 14
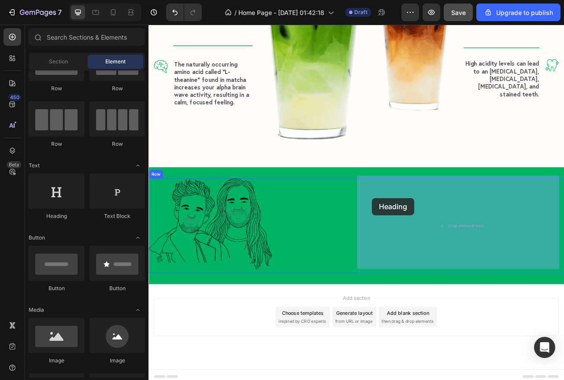
drag, startPoint x: 211, startPoint y: 223, endPoint x: 433, endPoint y: 245, distance: 223.2
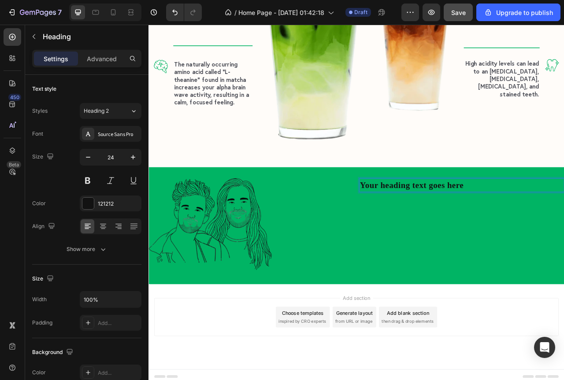
click at [476, 230] on h2 "Your heading text goes here" at bounding box center [546, 229] width 261 height 18
click at [476, 230] on p "Your heading text goes here" at bounding box center [546, 229] width 259 height 16
click at [15, 40] on icon at bounding box center [12, 37] width 9 height 9
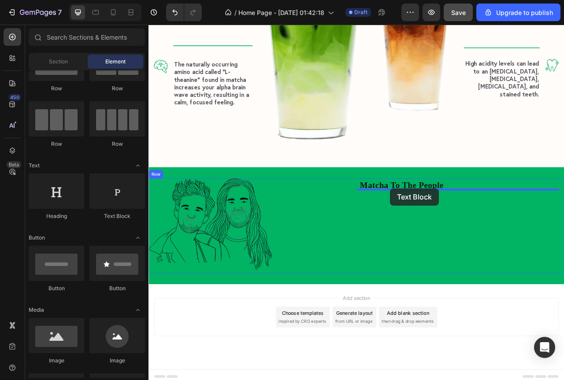
drag, startPoint x: 271, startPoint y: 223, endPoint x: 456, endPoint y: 233, distance: 184.4
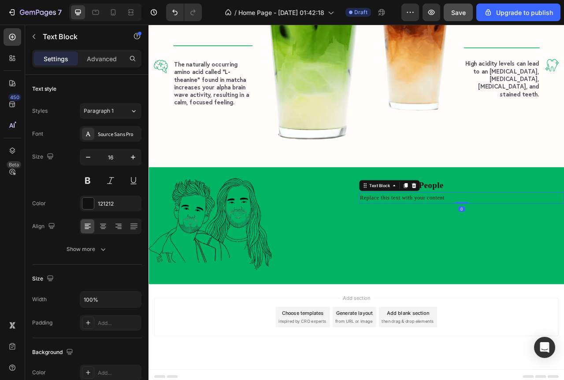
click at [450, 241] on div "Replace this text with your content" at bounding box center [546, 245] width 261 height 15
click at [450, 241] on p "Replace this text with your content" at bounding box center [546, 245] width 259 height 13
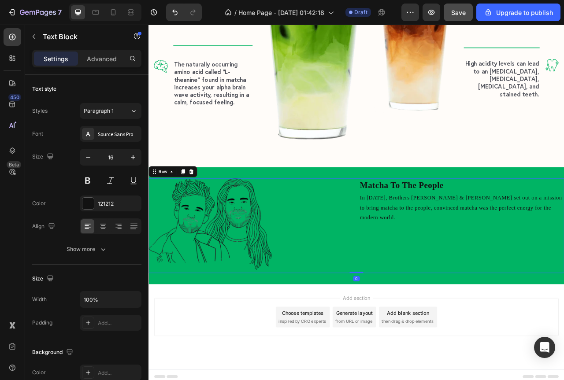
click at [425, 312] on div "Matcha To The People Heading In [DATE], Brothers [PERSON_NAME] & [PERSON_NAME] …" at bounding box center [546, 280] width 261 height 120
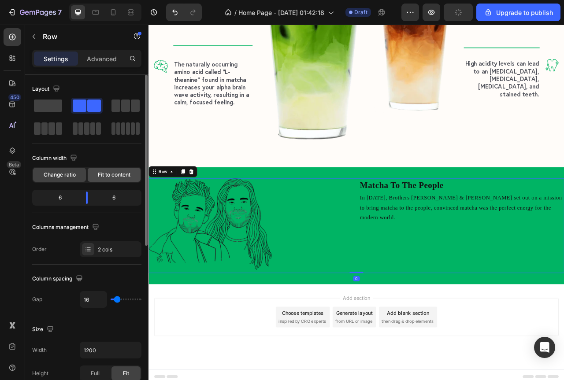
click at [108, 171] on span "Fit to content" at bounding box center [114, 175] width 33 height 8
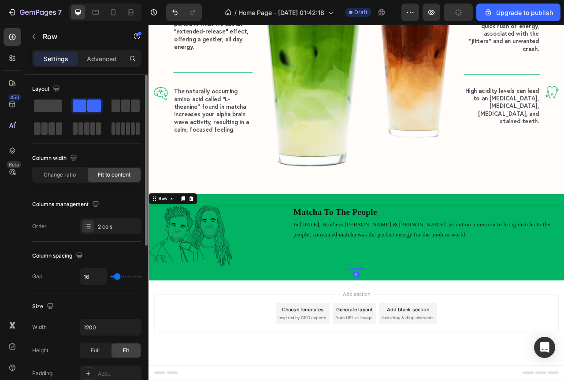
scroll to position [1626, 0]
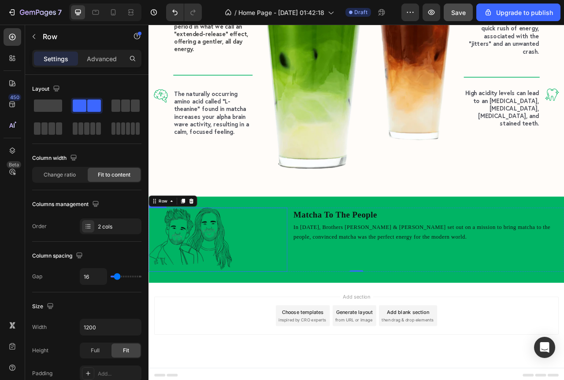
click at [314, 285] on div at bounding box center [236, 299] width 176 height 82
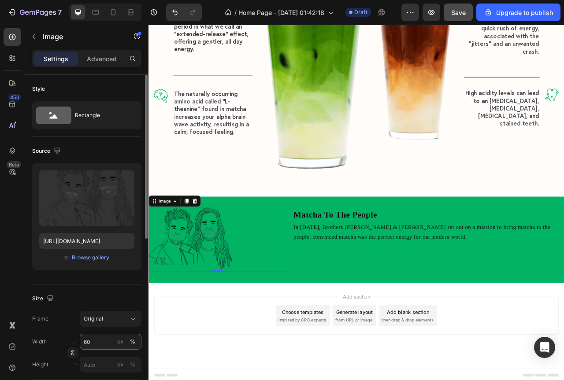
click at [96, 343] on input "60" at bounding box center [111, 342] width 62 height 16
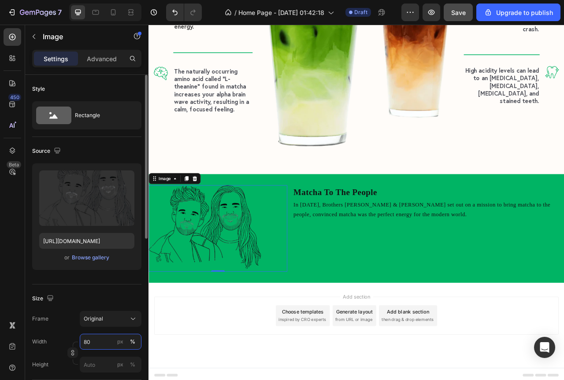
scroll to position [1653, 0]
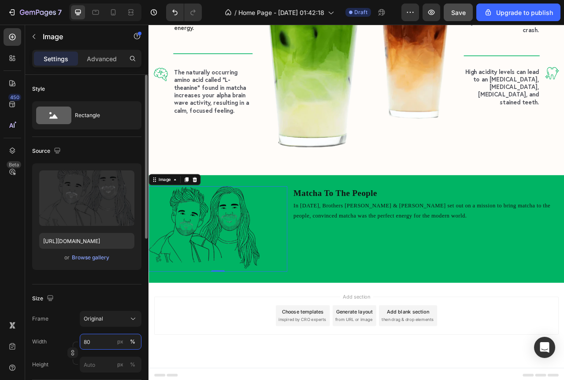
click at [89, 339] on input "80" at bounding box center [111, 342] width 62 height 16
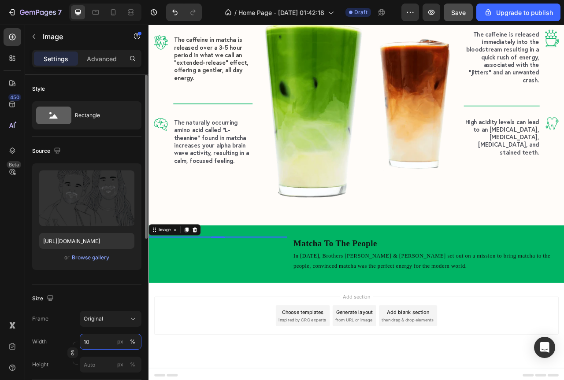
type input "100"
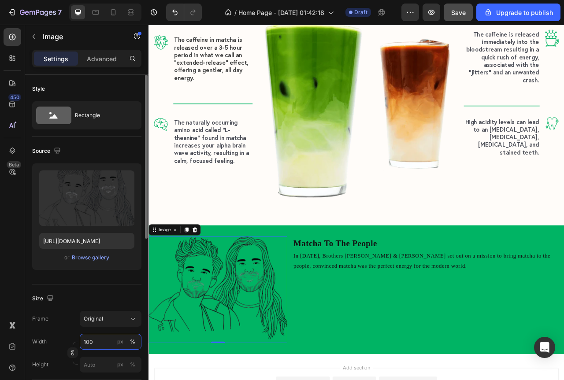
scroll to position [1663, 0]
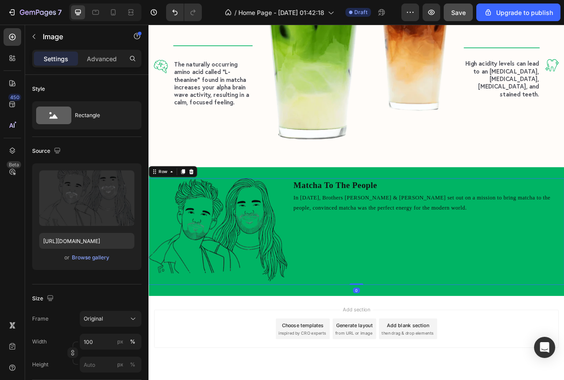
click at [447, 333] on div "Matcha To The People Heading In [DATE], Brothers [PERSON_NAME] & [PERSON_NAME] …" at bounding box center [504, 288] width 345 height 136
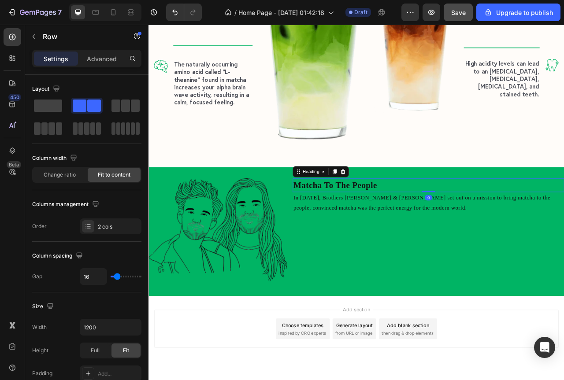
click at [370, 228] on p "Matcha To The People" at bounding box center [505, 229] width 344 height 16
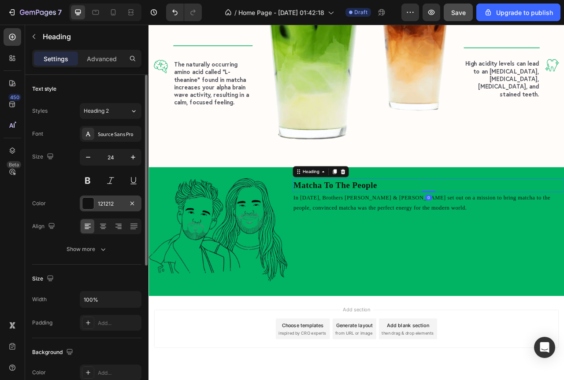
click at [90, 205] on div at bounding box center [87, 203] width 11 height 11
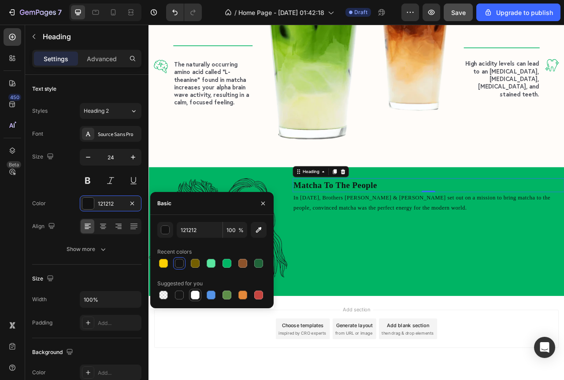
click at [198, 295] on div at bounding box center [195, 295] width 9 height 9
type input "FFFFFF"
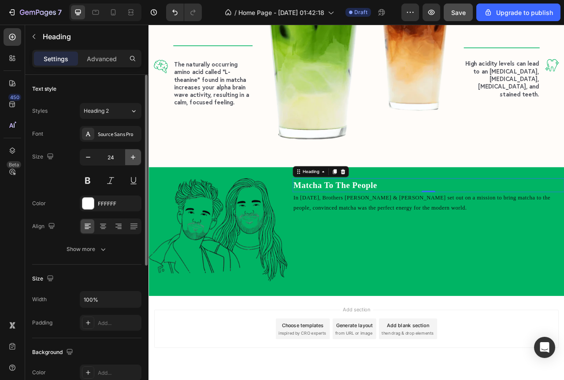
click at [133, 159] on icon "button" at bounding box center [133, 157] width 9 height 9
click at [132, 159] on icon "button" at bounding box center [133, 157] width 9 height 9
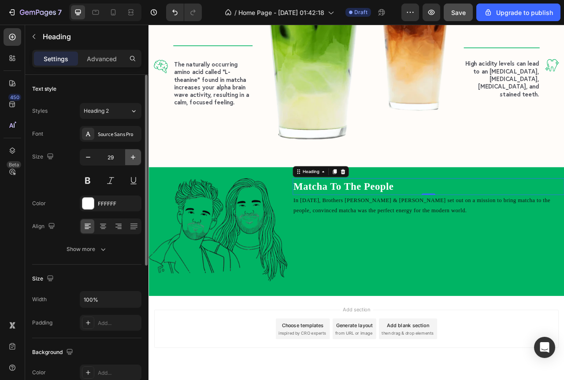
click at [132, 159] on icon "button" at bounding box center [133, 157] width 9 height 9
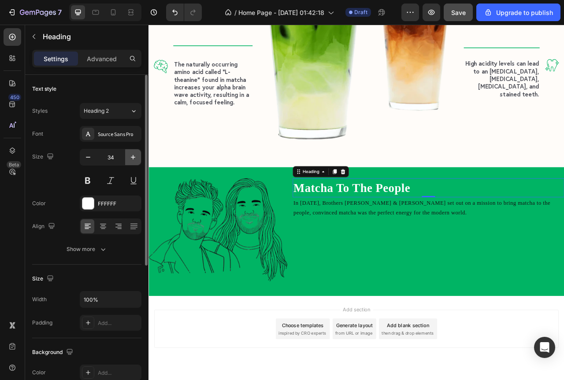
click at [132, 159] on icon "button" at bounding box center [133, 157] width 9 height 9
type input "36"
click at [119, 136] on div "Source Sans Pro" at bounding box center [118, 134] width 41 height 8
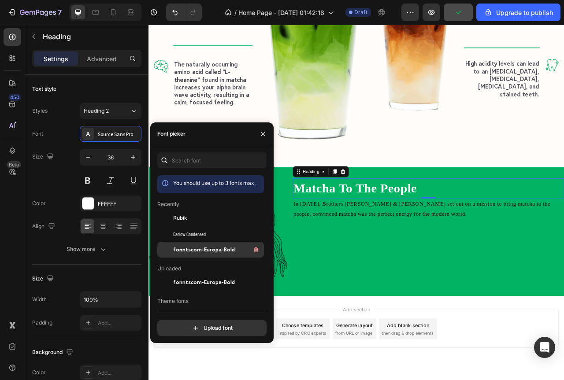
click at [186, 253] on span "fonntscom-Europa-Bold" at bounding box center [204, 250] width 62 height 8
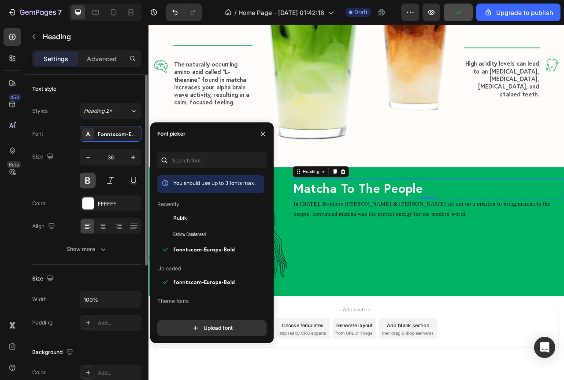
click at [89, 178] on button at bounding box center [88, 181] width 16 height 16
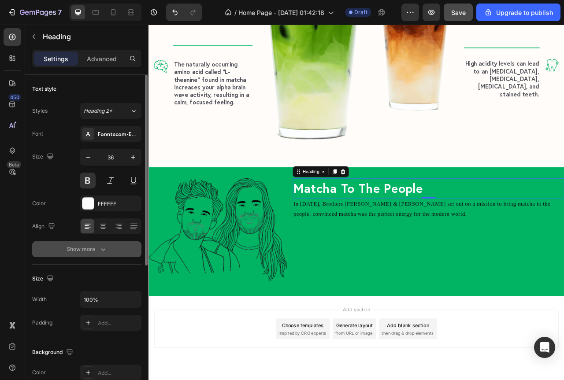
click at [99, 249] on icon "button" at bounding box center [103, 249] width 9 height 9
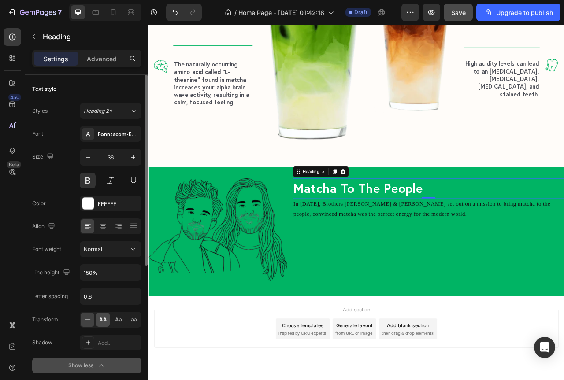
click at [99, 320] on span "AA" at bounding box center [103, 320] width 8 height 8
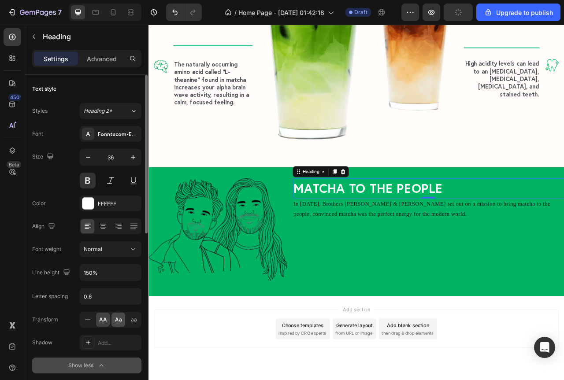
click at [119, 320] on span "Aa" at bounding box center [118, 320] width 7 height 8
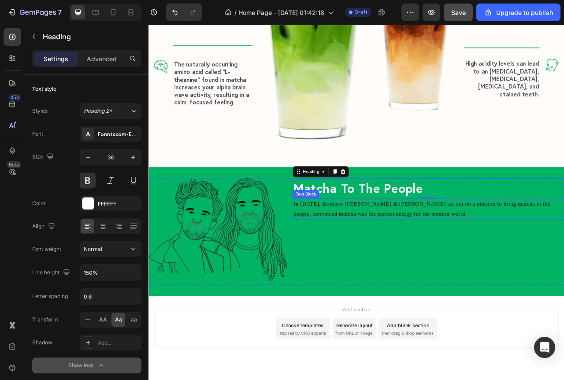
click at [419, 264] on p "In [DATE], Brothers [PERSON_NAME] & [PERSON_NAME] set out on a mission to bring…" at bounding box center [505, 260] width 344 height 26
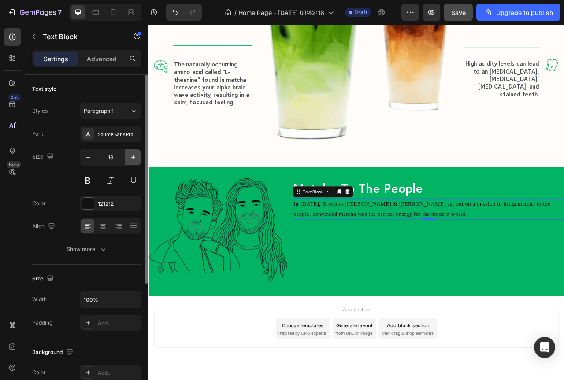
click at [131, 156] on icon "button" at bounding box center [133, 157] width 9 height 9
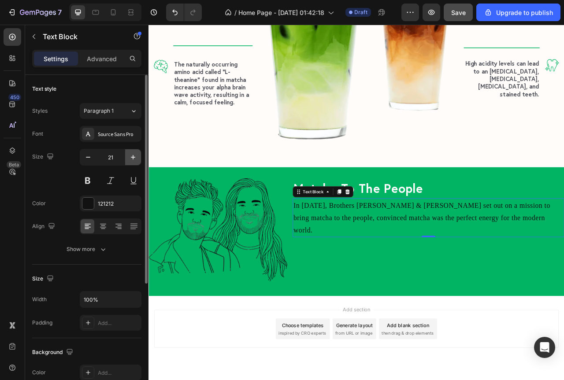
click at [131, 156] on icon "button" at bounding box center [133, 157] width 9 height 9
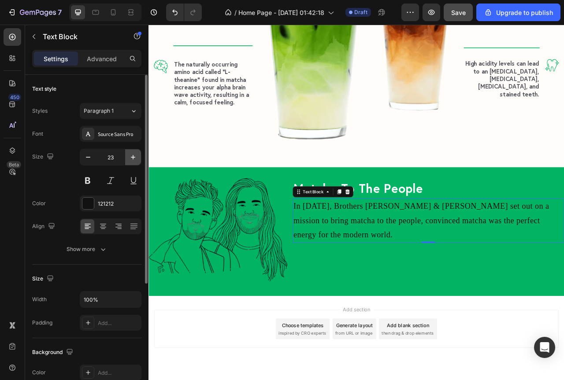
click at [131, 156] on icon "button" at bounding box center [133, 157] width 9 height 9
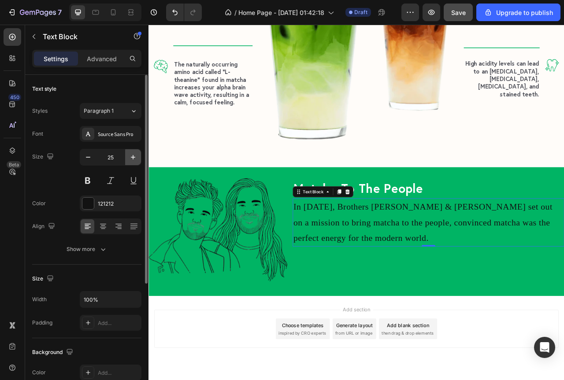
click at [131, 156] on icon "button" at bounding box center [133, 157] width 9 height 9
type input "28"
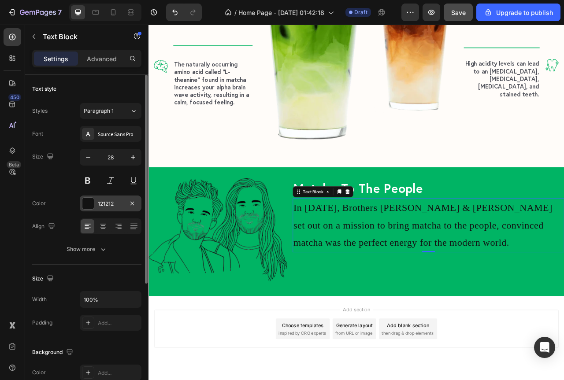
click at [94, 205] on div "121212" at bounding box center [111, 204] width 62 height 16
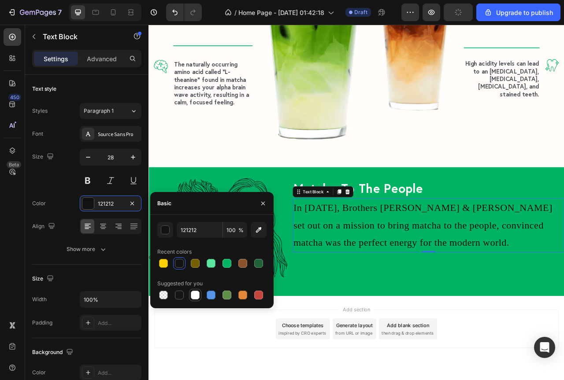
click at [200, 297] on div at bounding box center [195, 295] width 11 height 11
type input "FFFFFF"
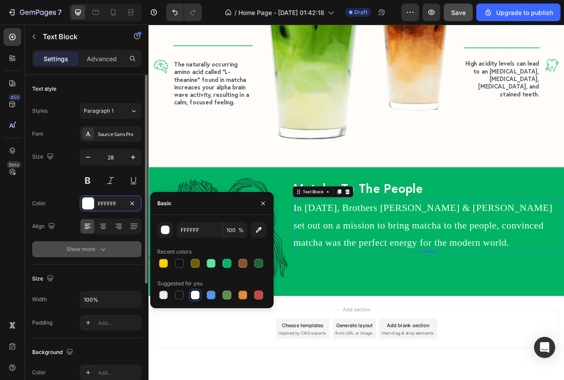
click at [104, 248] on icon "button" at bounding box center [103, 249] width 9 height 9
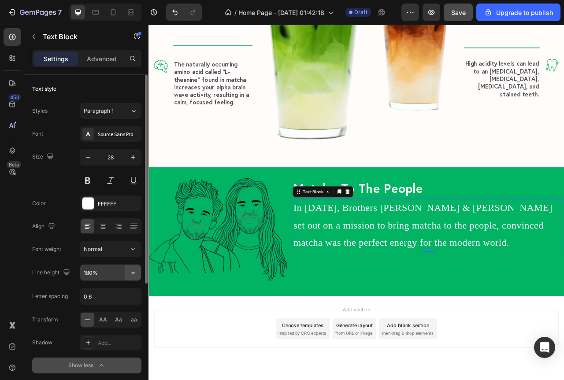
click at [136, 273] on icon "button" at bounding box center [133, 272] width 9 height 9
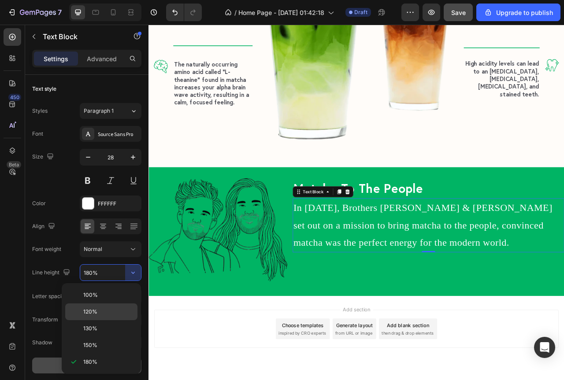
click at [97, 314] on p "120%" at bounding box center [108, 312] width 50 height 8
type input "120%"
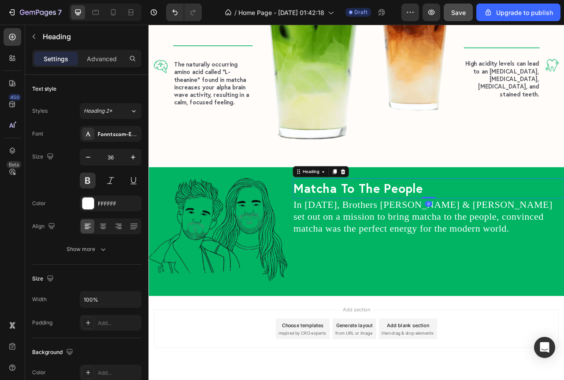
click at [564, 227] on h2 "matcha to the people" at bounding box center [504, 233] width 345 height 26
click at [107, 227] on icon at bounding box center [103, 226] width 9 height 9
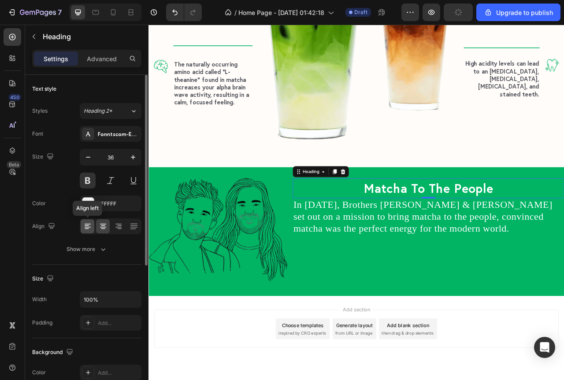
click at [85, 226] on icon at bounding box center [87, 226] width 9 height 9
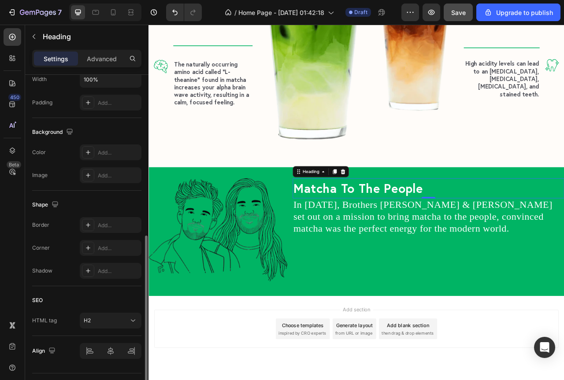
scroll to position [241, 0]
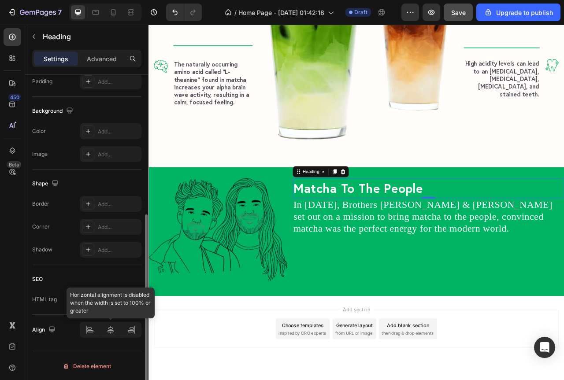
click at [110, 334] on div at bounding box center [111, 330] width 62 height 16
click at [113, 332] on div at bounding box center [111, 330] width 62 height 16
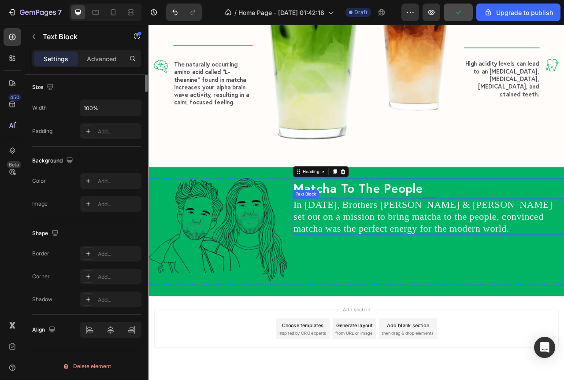
click at [448, 277] on p "In [DATE], Brothers [PERSON_NAME] & [PERSON_NAME] set out on a mission to bring…" at bounding box center [505, 269] width 344 height 45
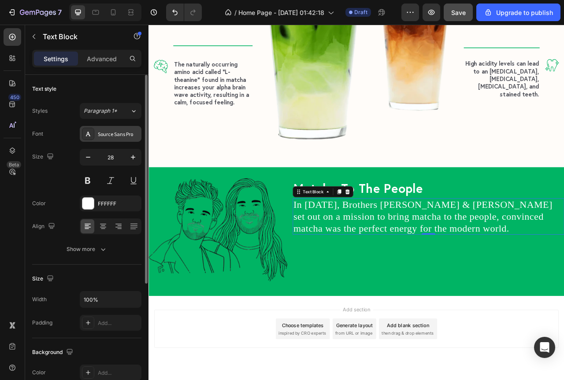
click at [127, 138] on div "Source Sans Pro" at bounding box center [111, 134] width 62 height 16
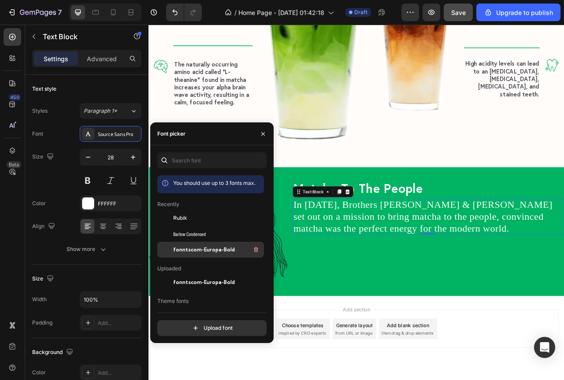
click at [204, 248] on span "fonntscom-Europa-Bold" at bounding box center [204, 250] width 62 height 8
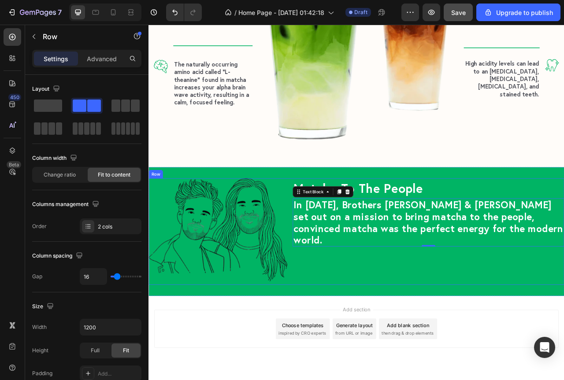
click at [355, 322] on div "matcha to the people Heading In [DATE], Brothers [PERSON_NAME] & [PERSON_NAME] …" at bounding box center [504, 288] width 345 height 136
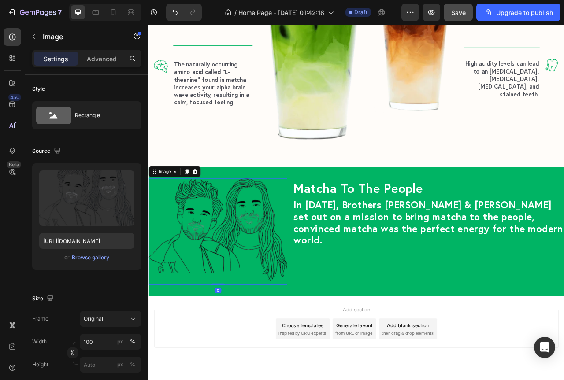
click at [281, 317] on img at bounding box center [236, 288] width 176 height 136
click at [97, 348] on input "100" at bounding box center [111, 342] width 62 height 16
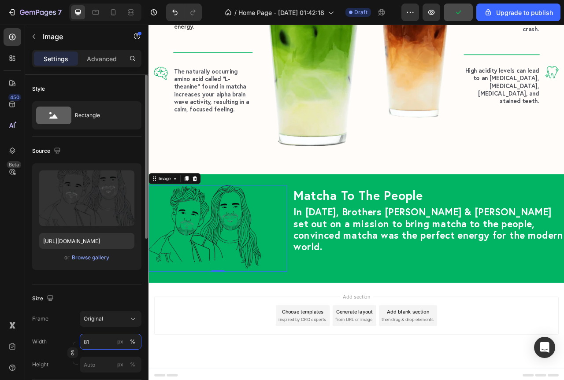
type input "80"
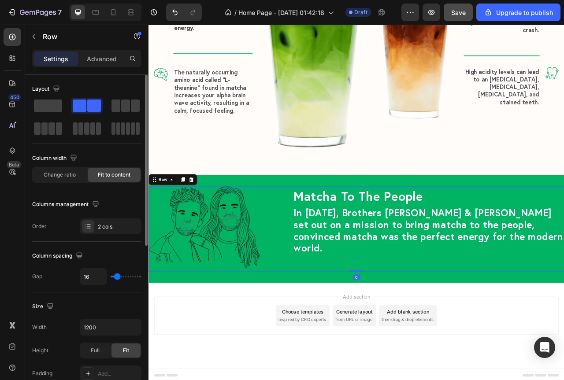
click at [328, 235] on div "Image matcha to the people Heading In [DATE], Brothers [PERSON_NAME] & [PERSON_…" at bounding box center [412, 284] width 529 height 108
click at [92, 177] on div "Fit to content" at bounding box center [114, 175] width 53 height 14
click at [72, 177] on span "Change ratio" at bounding box center [60, 175] width 32 height 8
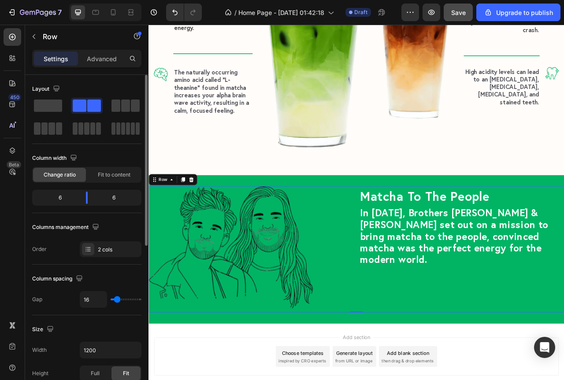
scroll to position [1663, 0]
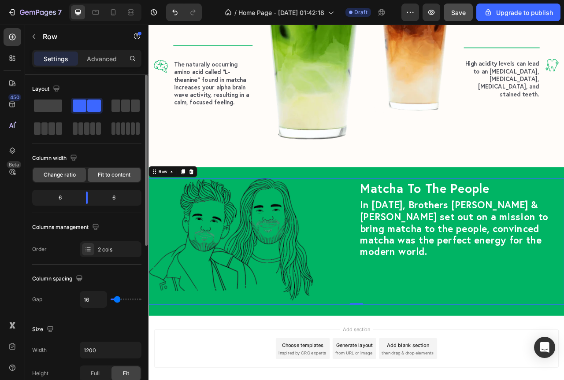
click at [93, 177] on div "Fit to content" at bounding box center [114, 175] width 53 height 14
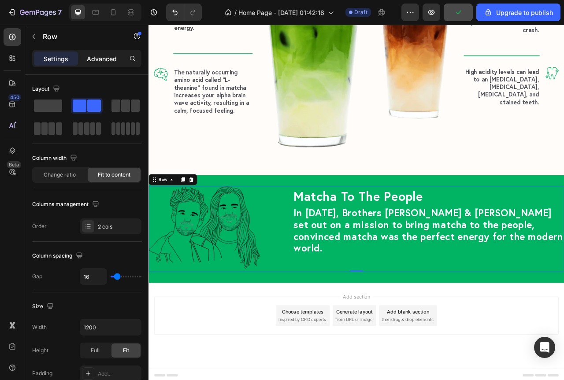
click at [100, 57] on p "Advanced" at bounding box center [102, 58] width 30 height 9
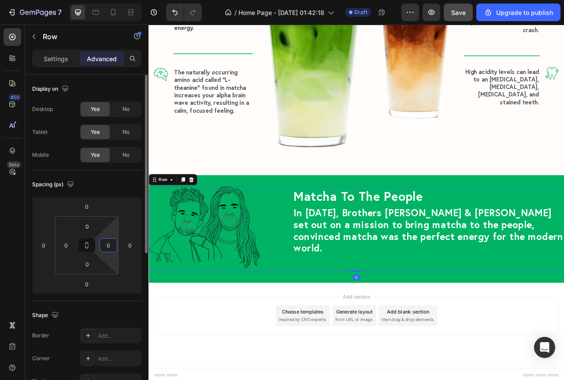
click at [109, 248] on input "0" at bounding box center [108, 245] width 13 height 13
click at [66, 57] on p "Settings" at bounding box center [56, 58] width 25 height 9
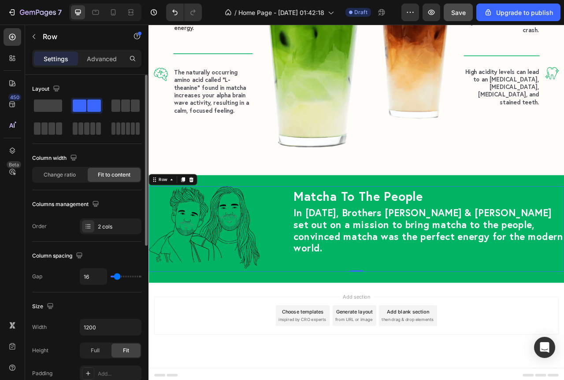
type input "7"
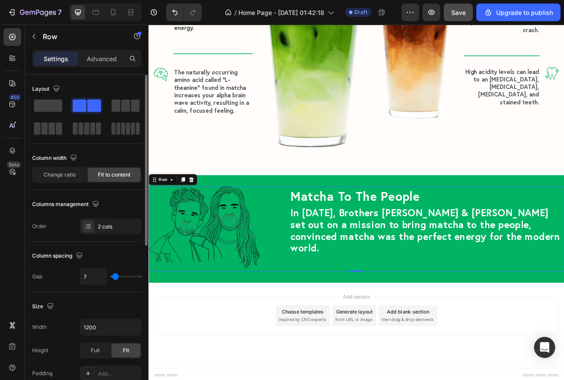
type input "0"
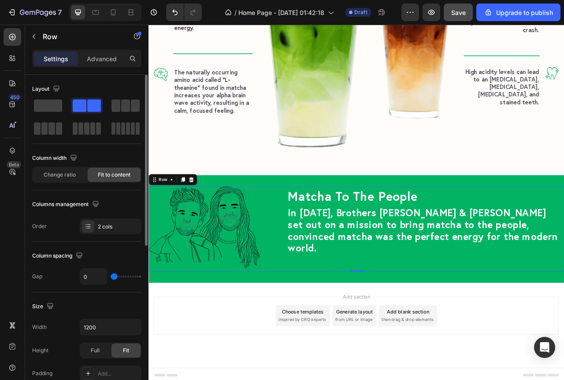
drag, startPoint x: 115, startPoint y: 277, endPoint x: 96, endPoint y: 275, distance: 20.0
type input "0"
click at [111, 276] on input "range" at bounding box center [126, 277] width 31 height 2
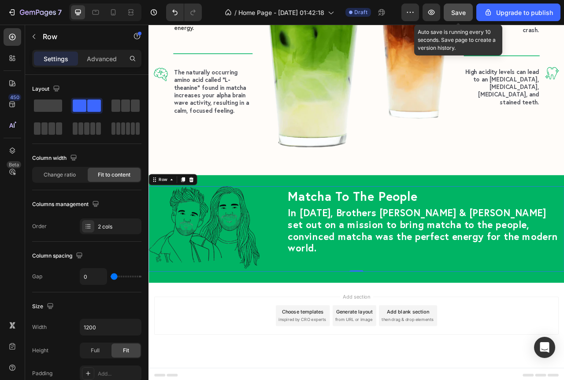
click at [460, 10] on span "Save" at bounding box center [458, 12] width 15 height 7
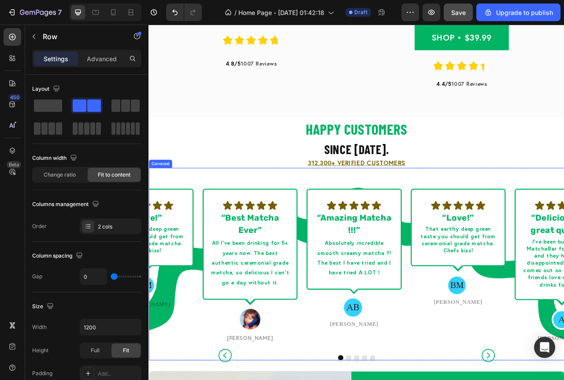
scroll to position [816, 0]
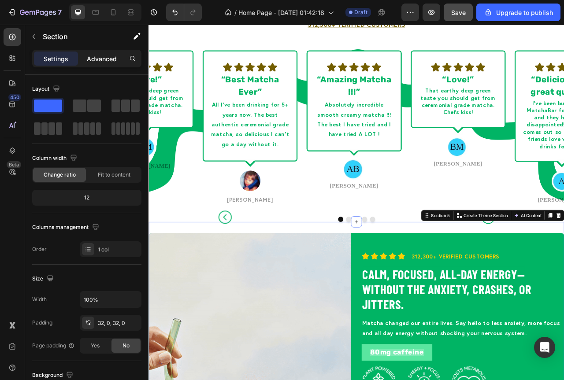
click at [102, 56] on p "Advanced" at bounding box center [102, 58] width 30 height 9
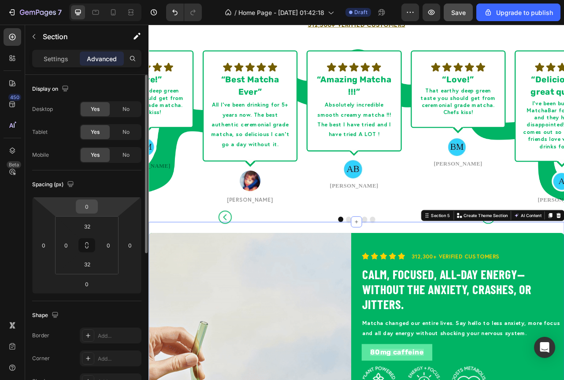
click at [88, 201] on input "0" at bounding box center [87, 206] width 18 height 13
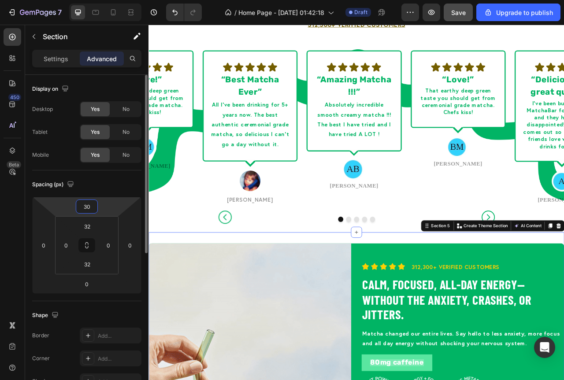
click at [88, 201] on input "30" at bounding box center [87, 206] width 18 height 13
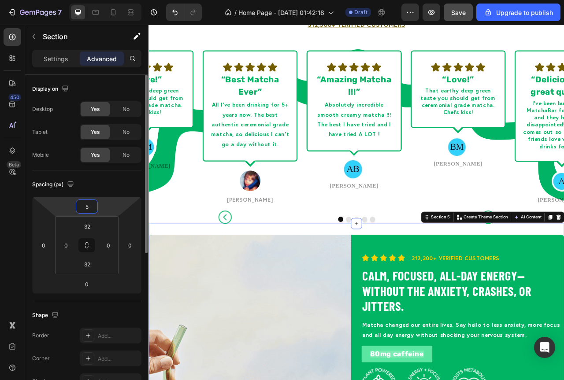
type input "50"
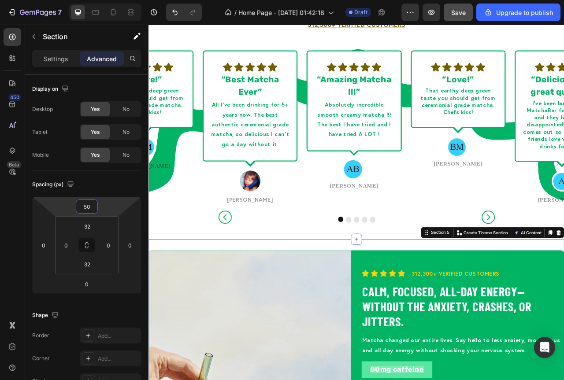
click at [287, 289] on div "Happy Customers Heading since [DATE]. Text Block 312,300+ Verified Customers Te…" at bounding box center [412, 222] width 529 height 1990
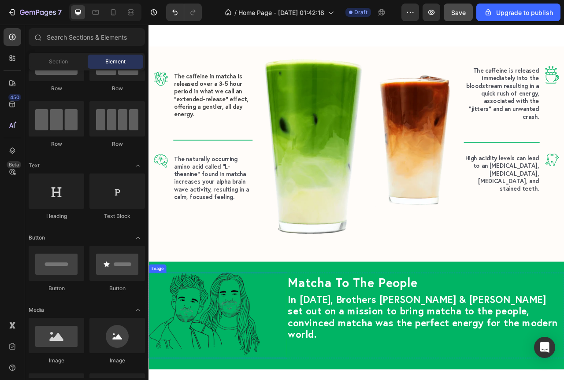
scroll to position [1675, 0]
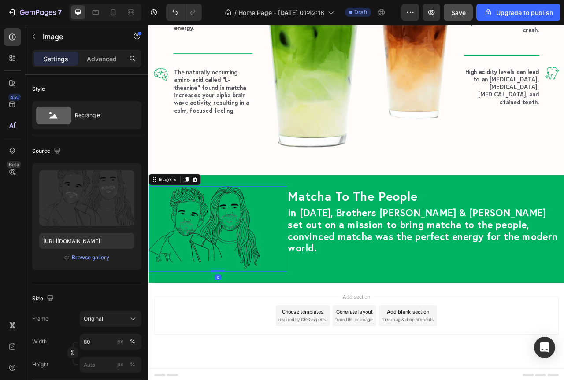
click at [312, 237] on div at bounding box center [236, 284] width 176 height 108
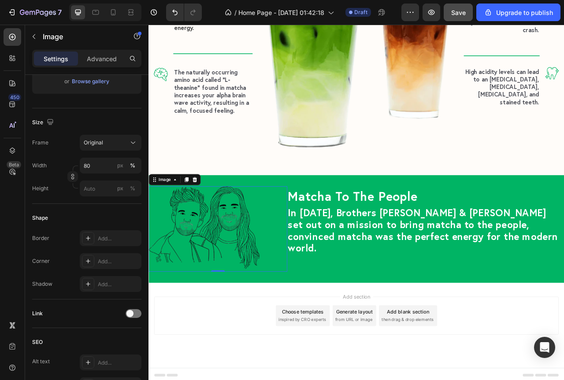
scroll to position [335, 0]
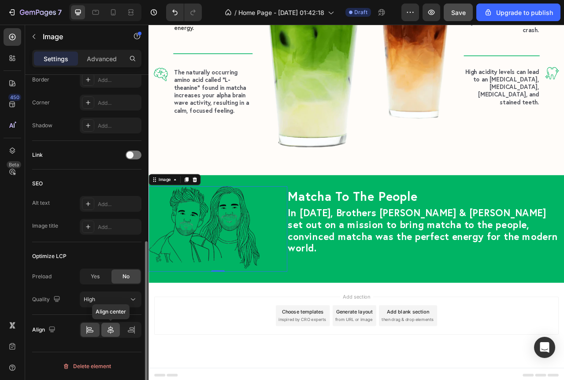
click at [108, 330] on icon at bounding box center [111, 330] width 6 height 8
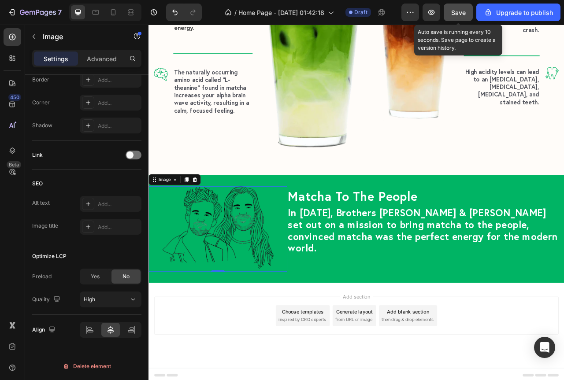
click at [458, 10] on span "Save" at bounding box center [458, 12] width 15 height 7
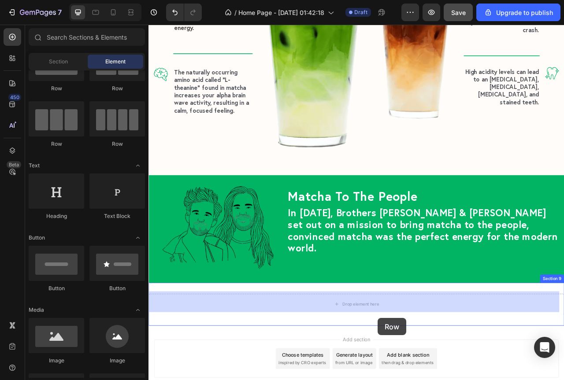
scroll to position [1730, 0]
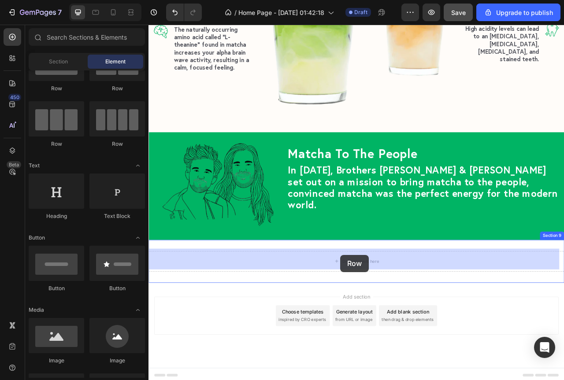
drag, startPoint x: 216, startPoint y: 152, endPoint x: 392, endPoint y: 318, distance: 241.6
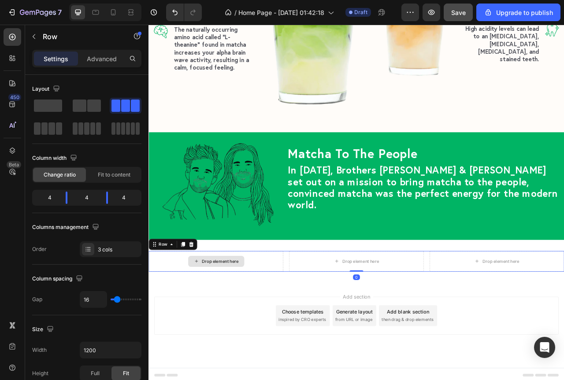
click at [256, 323] on div "Drop element here" at bounding box center [239, 326] width 47 height 7
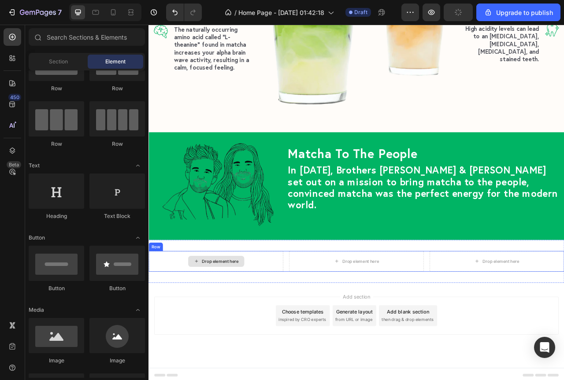
click at [308, 325] on div "Drop element here" at bounding box center [233, 326] width 171 height 26
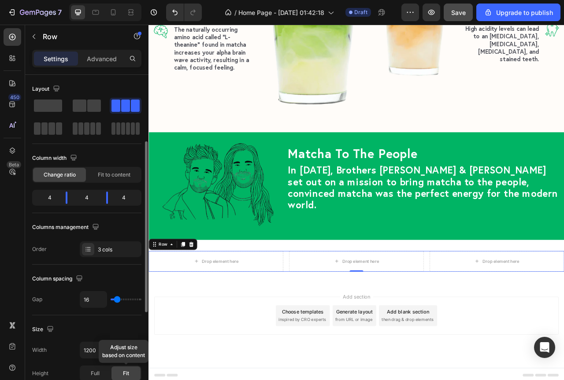
scroll to position [176, 0]
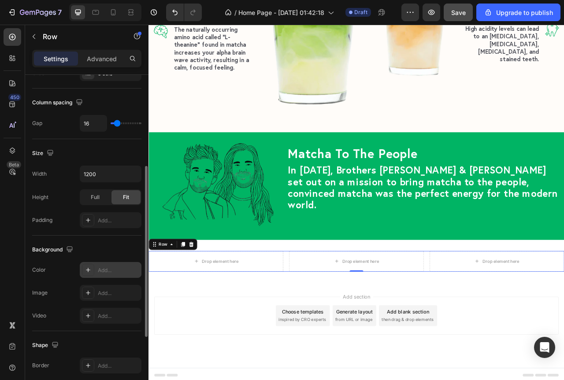
click at [108, 268] on div "Add..." at bounding box center [118, 271] width 41 height 8
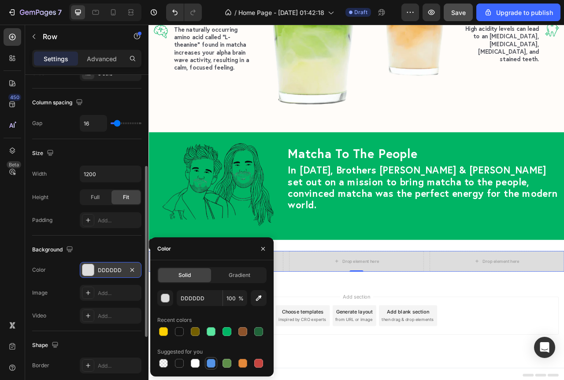
click at [211, 364] on div at bounding box center [211, 363] width 9 height 9
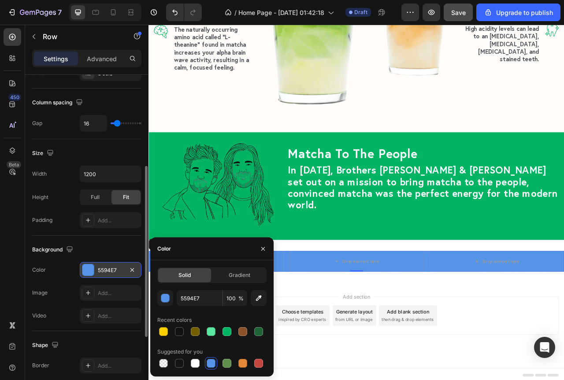
type input "DDDDDD"
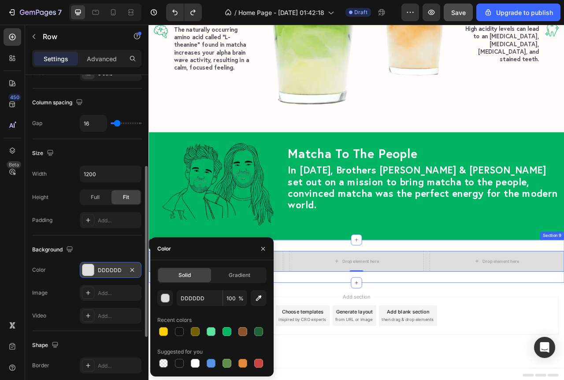
click at [377, 348] on div "Drop element here Drop element here Drop element here Row 0 Section 9" at bounding box center [412, 326] width 529 height 55
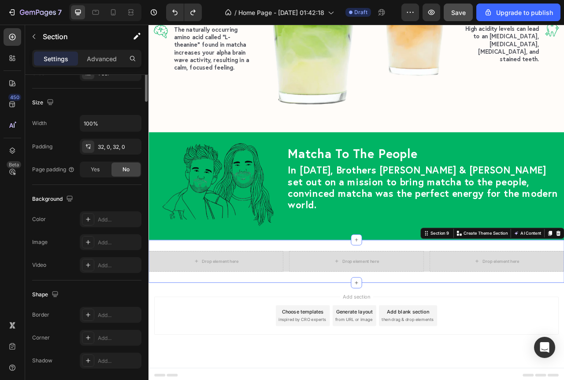
scroll to position [0, 0]
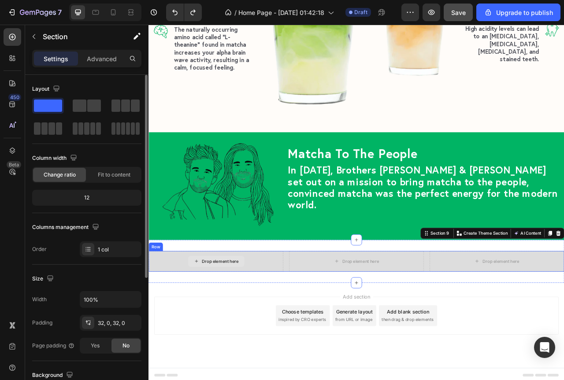
click at [302, 318] on div "Drop element here" at bounding box center [233, 326] width 171 height 26
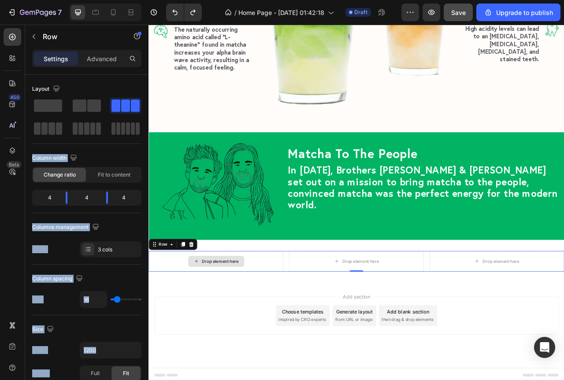
drag, startPoint x: 199, startPoint y: 131, endPoint x: 256, endPoint y: 328, distance: 204.9
click at [242, 324] on div "Drop element here" at bounding box center [239, 326] width 47 height 7
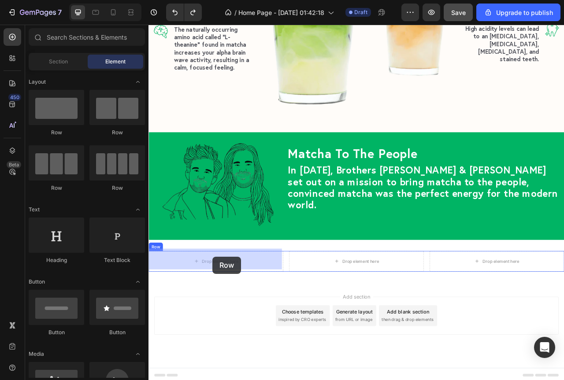
drag, startPoint x: 208, startPoint y: 139, endPoint x: 230, endPoint y: 320, distance: 182.4
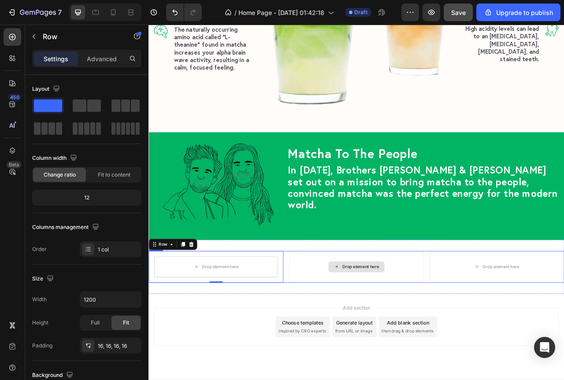
click at [412, 335] on div "Drop element here" at bounding box center [412, 333] width 71 height 14
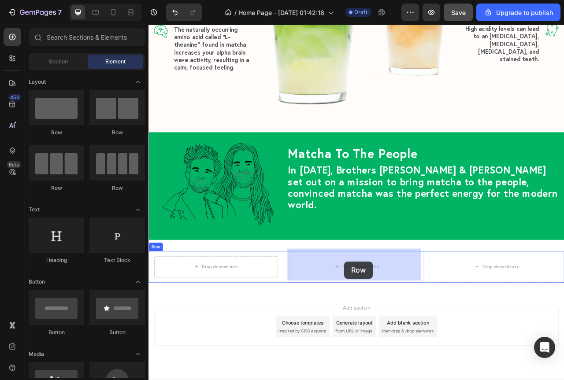
drag, startPoint x: 222, startPoint y: 128, endPoint x: 251, endPoint y: 353, distance: 227.4
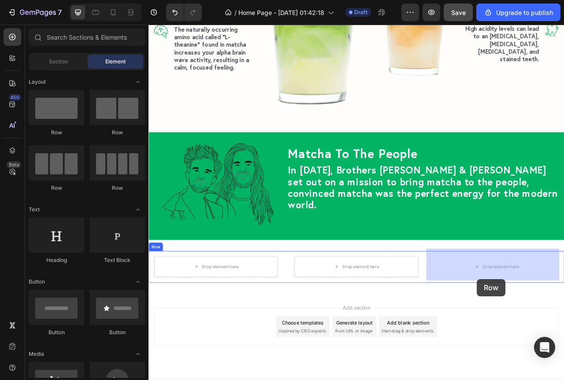
scroll to position [1731, 0]
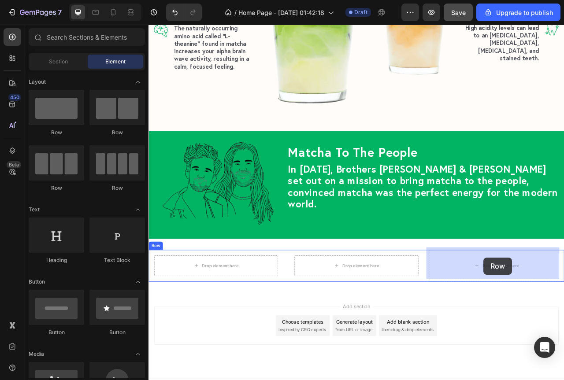
drag, startPoint x: 205, startPoint y: 141, endPoint x: 575, endPoint y: 321, distance: 411.1
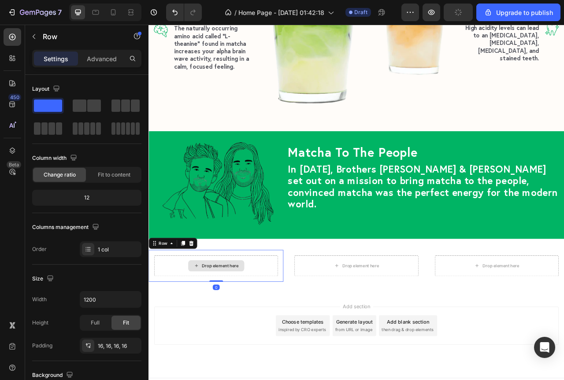
click at [293, 327] on div "Drop element here" at bounding box center [234, 332] width 157 height 26
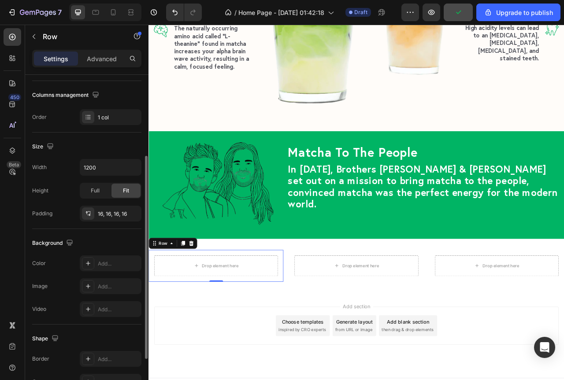
scroll to position [176, 0]
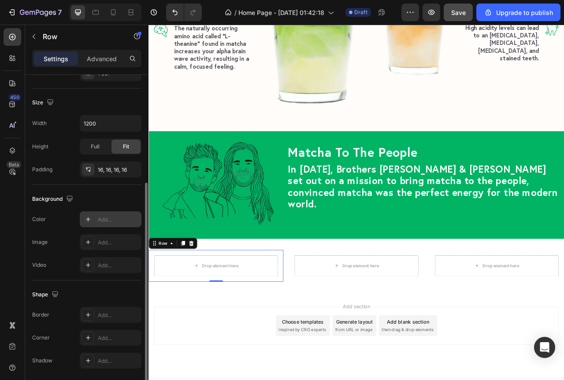
click at [100, 219] on div "Add..." at bounding box center [118, 220] width 41 height 8
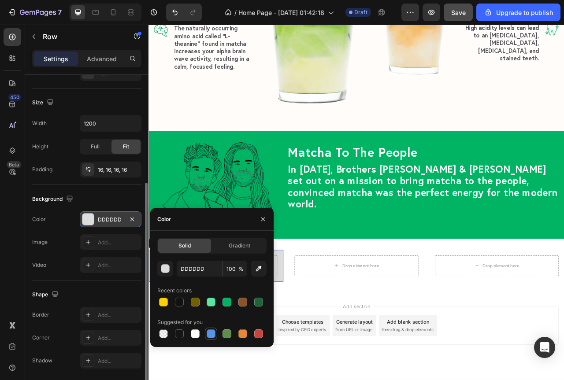
click at [211, 334] on div at bounding box center [211, 334] width 9 height 9
type input "5594E7"
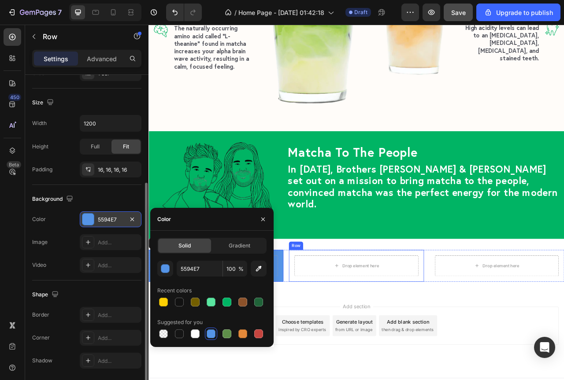
click at [379, 339] on div "Drop element here" at bounding box center [412, 332] width 157 height 26
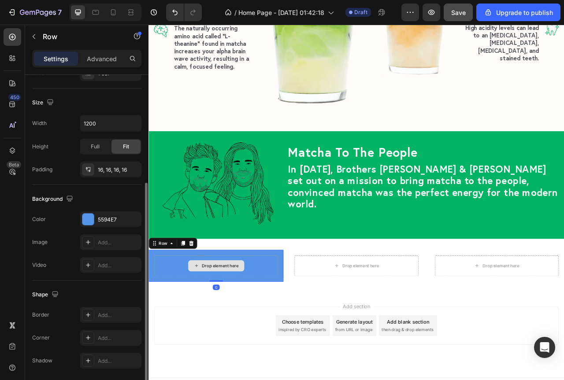
click at [304, 320] on div "Drop element here" at bounding box center [234, 332] width 157 height 26
click at [104, 220] on div "5594E7" at bounding box center [111, 220] width 26 height 8
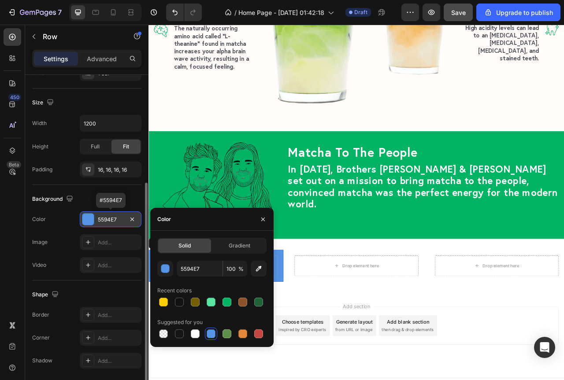
click at [104, 220] on div "5594E7" at bounding box center [111, 220] width 26 height 8
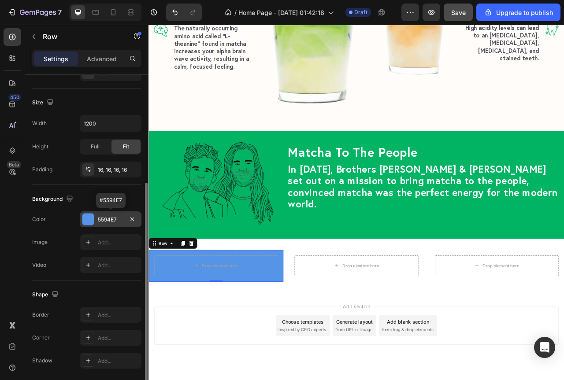
click at [115, 219] on div "5594E7" at bounding box center [111, 220] width 26 height 8
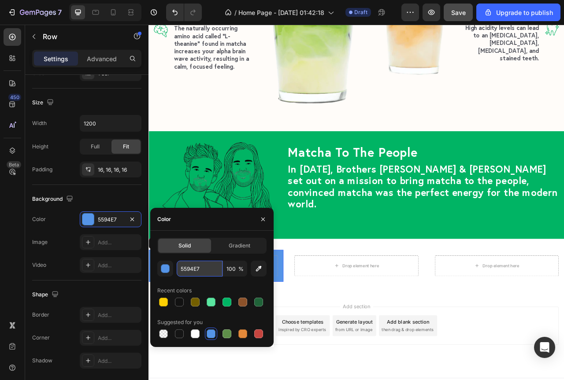
click at [193, 272] on input "5594E7" at bounding box center [200, 269] width 46 height 16
click at [193, 271] on input "5594E7" at bounding box center [200, 269] width 46 height 16
paste input "32d2ff"
type input "32d2ff"
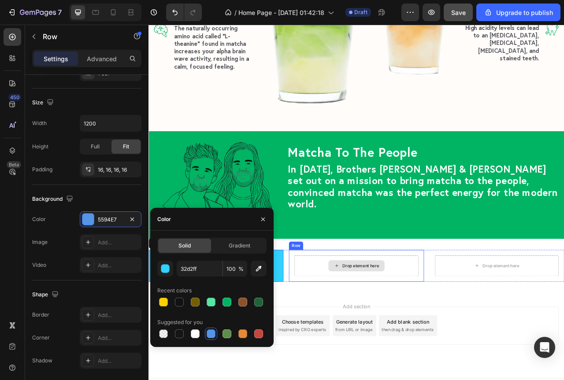
click at [375, 337] on div "Drop element here" at bounding box center [412, 332] width 157 height 26
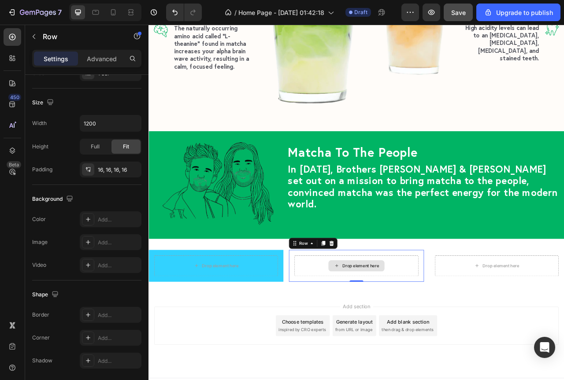
click at [365, 327] on div "Drop element here" at bounding box center [412, 332] width 157 height 26
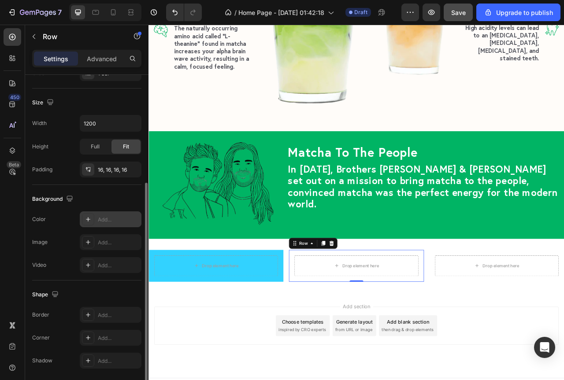
click at [107, 221] on div "Add..." at bounding box center [118, 220] width 41 height 8
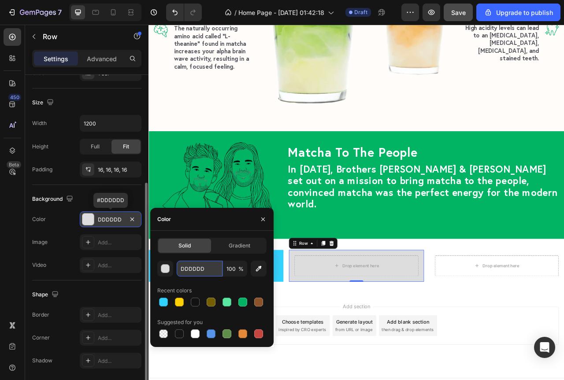
click at [195, 271] on input "DDDDDD" at bounding box center [200, 269] width 46 height 16
paste input "32d2ff"
type input "32d2ff"
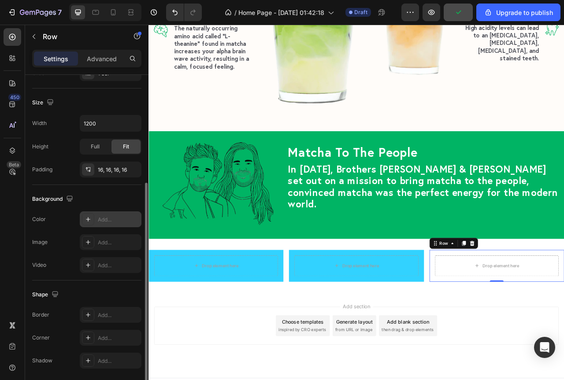
click at [101, 216] on div "Add..." at bounding box center [118, 220] width 41 height 8
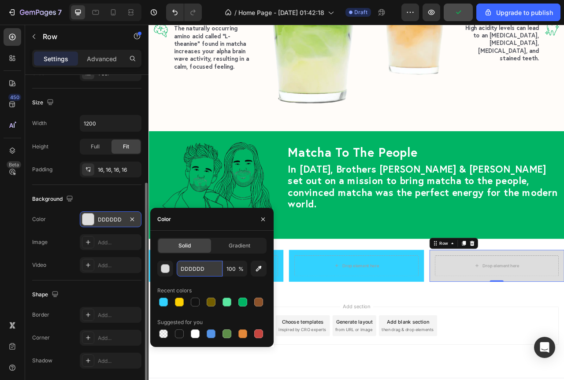
click at [194, 269] on input "DDDDDD" at bounding box center [200, 269] width 46 height 16
paste input "32d2ff"
type input "32d2ff"
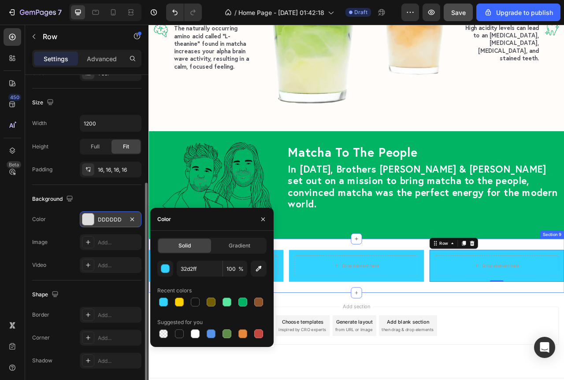
click at [370, 350] on div "Drop element here Row Drop element here Row Drop element here Row 0 Row Section…" at bounding box center [412, 331] width 529 height 69
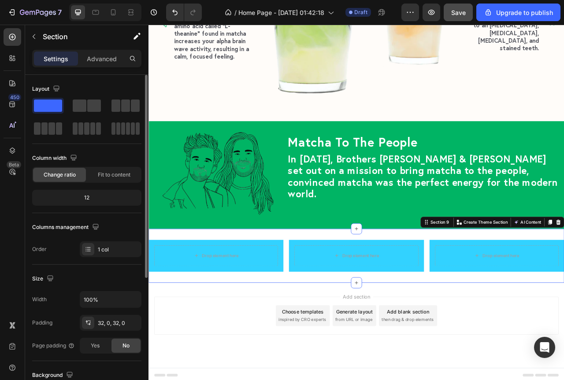
scroll to position [1700, 0]
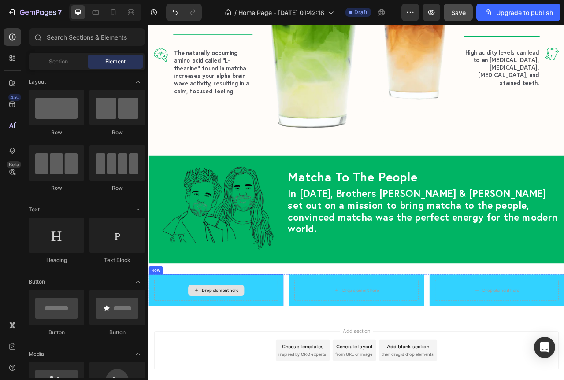
click at [242, 360] on div "Drop element here" at bounding box center [239, 363] width 47 height 7
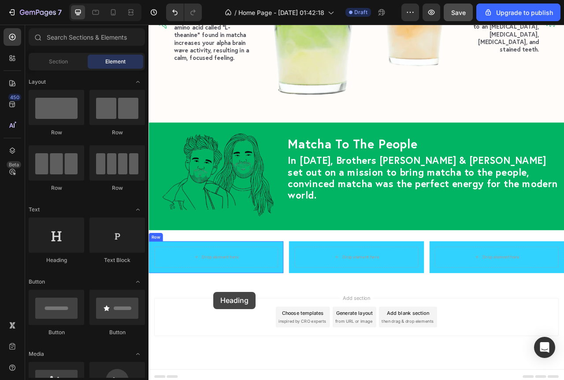
scroll to position [1744, 0]
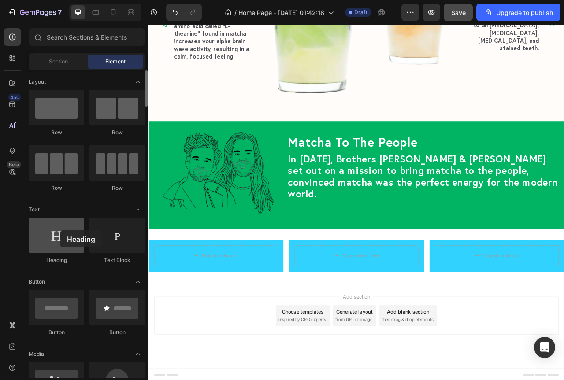
drag, startPoint x: 59, startPoint y: 241, endPoint x: 49, endPoint y: 234, distance: 12.3
click at [49, 234] on div at bounding box center [57, 235] width 56 height 35
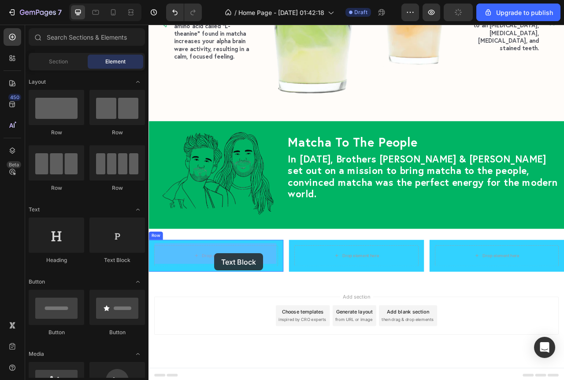
drag, startPoint x: 270, startPoint y: 264, endPoint x: 171, endPoint y: 312, distance: 109.0
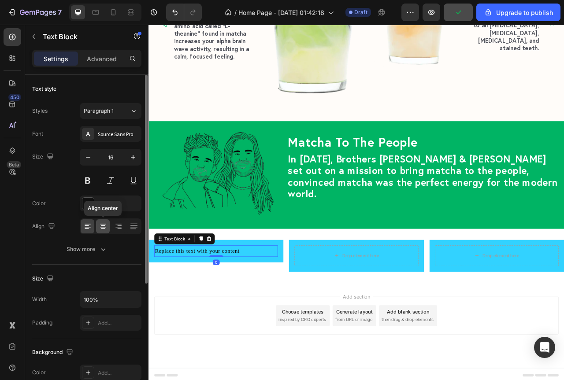
click at [101, 227] on icon at bounding box center [103, 227] width 6 height 1
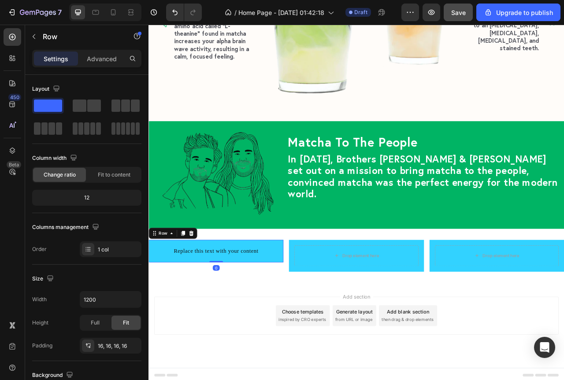
click at [307, 319] on div "Replace this text with your content Text Block Row 0" at bounding box center [233, 313] width 171 height 29
click at [359, 331] on div "Drop element here Row" at bounding box center [412, 319] width 171 height 41
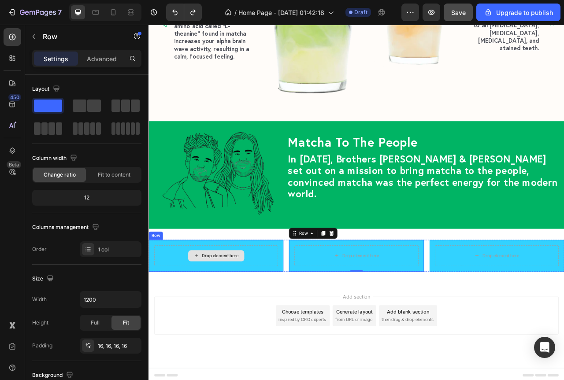
click at [301, 307] on div "Drop element here" at bounding box center [234, 319] width 157 height 26
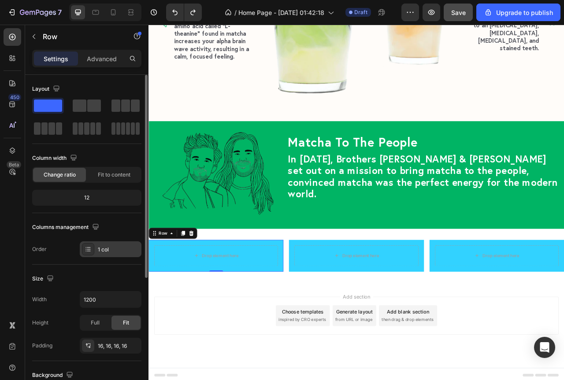
scroll to position [44, 0]
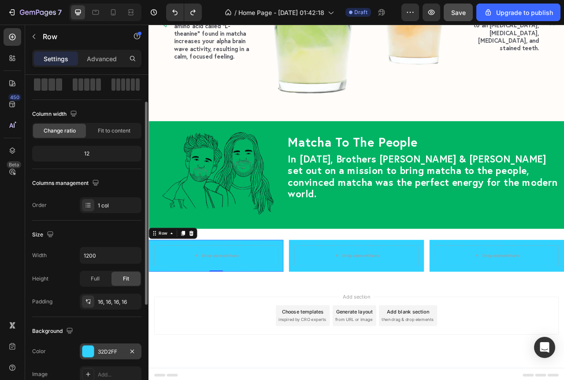
click at [106, 352] on div "32D2FF" at bounding box center [111, 352] width 26 height 8
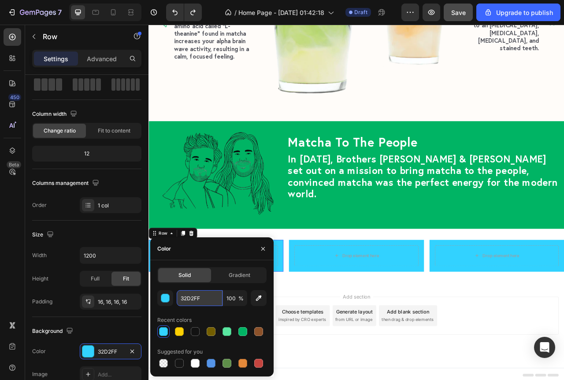
click at [185, 302] on input "32D2FF" at bounding box center [200, 298] width 46 height 16
paste input "#32d2ff"
type input "#32d2ff"
click at [346, 325] on div "Drop element here" at bounding box center [412, 319] width 157 height 26
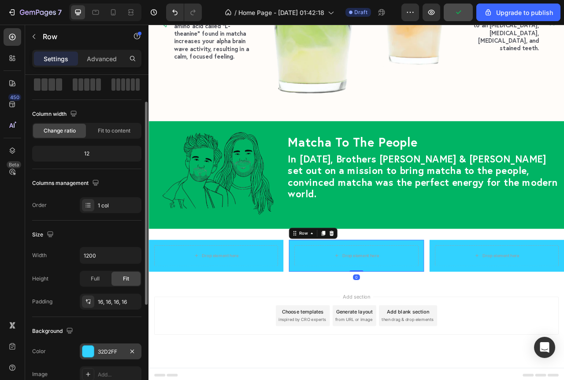
click at [109, 347] on div "32D2FF" at bounding box center [111, 352] width 62 height 16
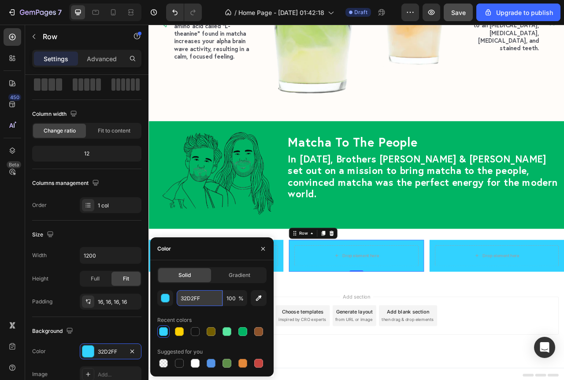
click at [180, 303] on input "32D2FF" at bounding box center [200, 298] width 46 height 16
paste input "#32d2ff"
type input "#32d2ff"
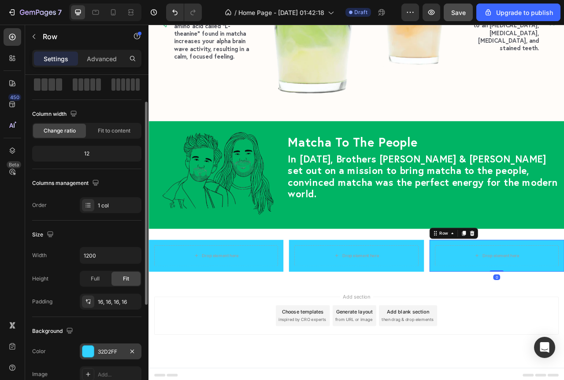
click at [105, 349] on div "32D2FF" at bounding box center [111, 352] width 26 height 8
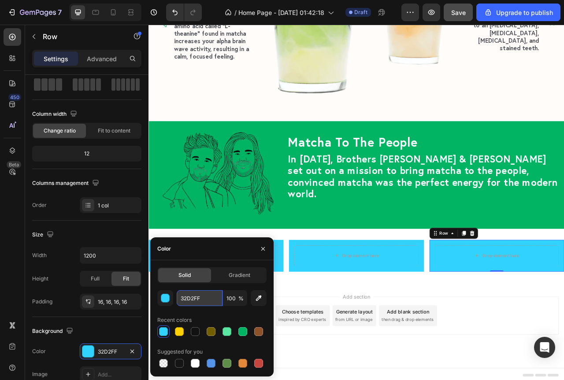
click at [181, 300] on input "32D2FF" at bounding box center [200, 298] width 46 height 16
paste input "#32d2ff"
type input "#32d2ff"
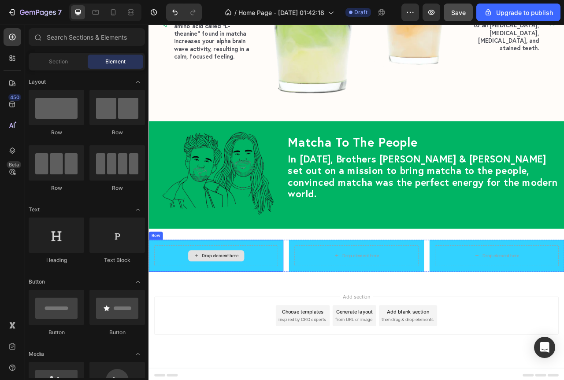
click at [248, 315] on div "Drop element here" at bounding box center [239, 318] width 47 height 7
drag, startPoint x: 208, startPoint y: 264, endPoint x: 208, endPoint y: 311, distance: 46.7
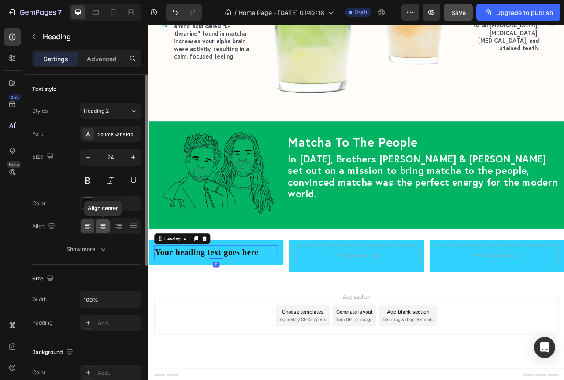
click at [102, 229] on icon at bounding box center [103, 229] width 4 height 1
click at [90, 207] on div at bounding box center [87, 203] width 11 height 11
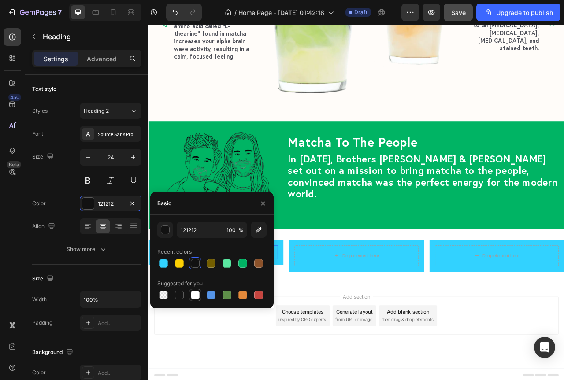
click at [198, 296] on div at bounding box center [195, 295] width 9 height 9
type input "FFFFFF"
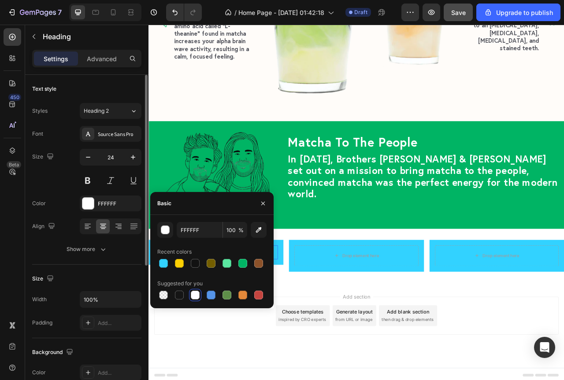
click at [60, 191] on div "Font Source Sans Pro Size 24 Color FFFFFF Align Show more" at bounding box center [86, 191] width 109 height 131
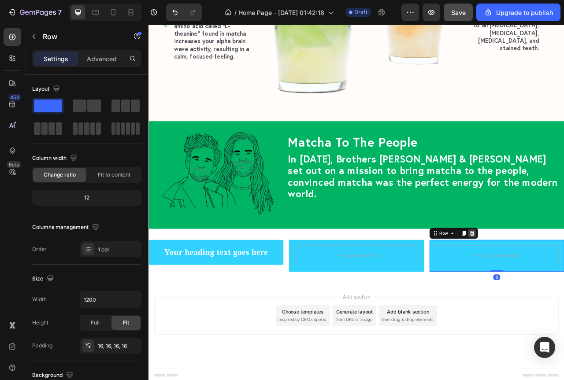
click at [557, 290] on icon at bounding box center [560, 290] width 7 height 7
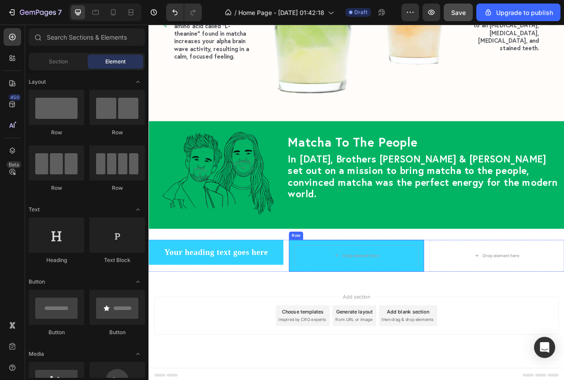
click at [487, 305] on div "Drop element here Row" at bounding box center [412, 319] width 171 height 41
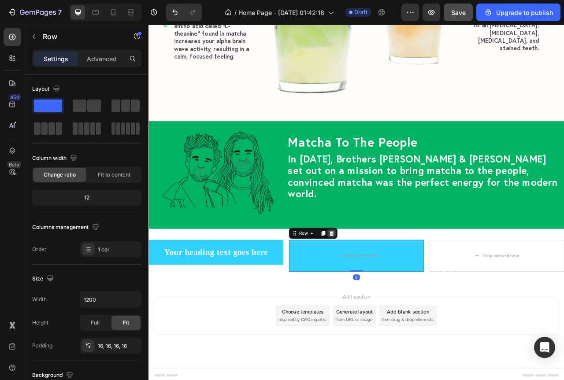
click at [381, 287] on icon at bounding box center [381, 290] width 6 height 6
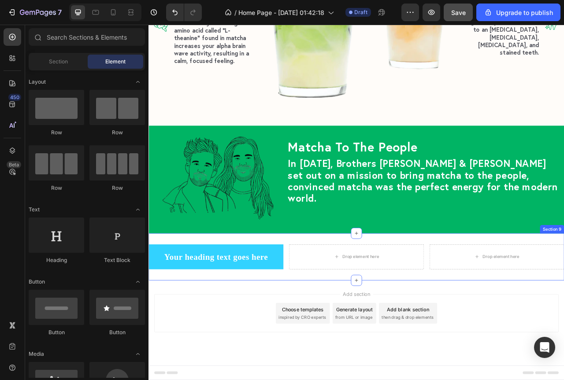
scroll to position [1735, 0]
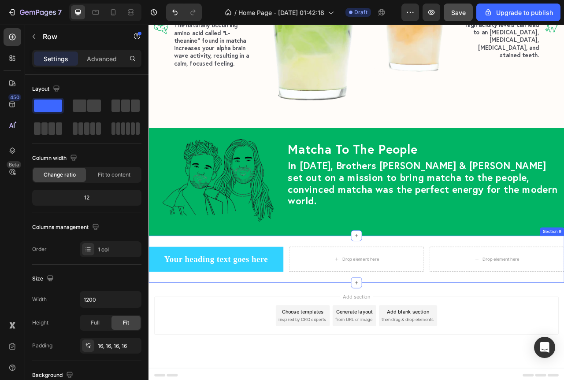
click at [308, 308] on div "Your heading text goes here Heading Row" at bounding box center [233, 324] width 171 height 32
click at [201, 296] on icon at bounding box center [202, 299] width 7 height 7
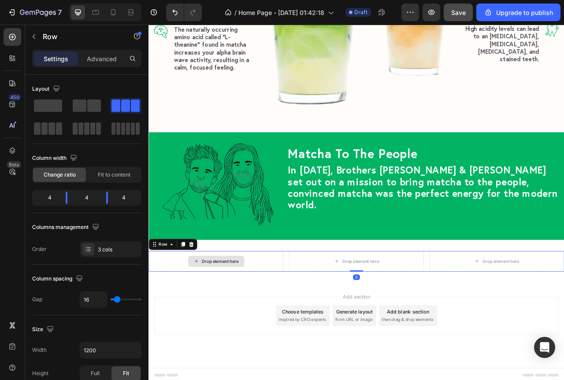
click at [271, 326] on div "Drop element here" at bounding box center [233, 326] width 171 height 26
click at [204, 303] on icon at bounding box center [202, 304] width 7 height 7
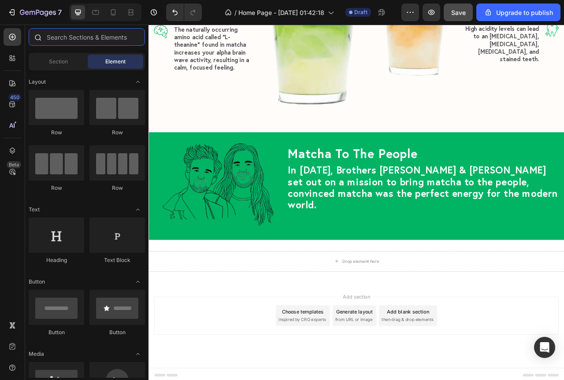
click at [58, 37] on input "text" at bounding box center [87, 37] width 116 height 18
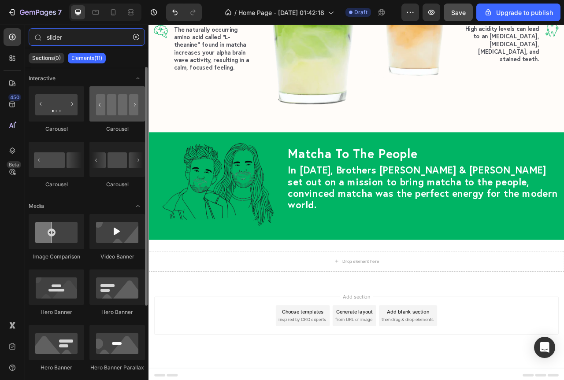
type input "slider"
click at [110, 106] on div at bounding box center [117, 103] width 56 height 35
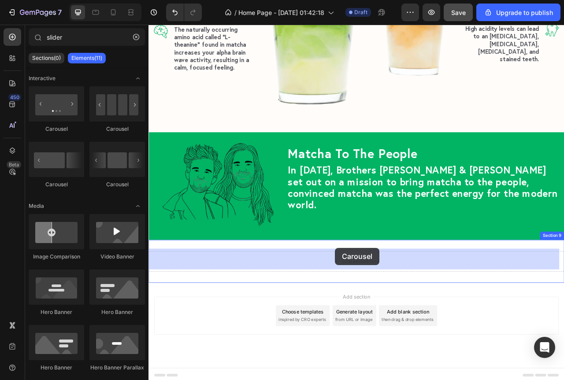
drag, startPoint x: 262, startPoint y: 130, endPoint x: 386, endPoint y: 309, distance: 218.3
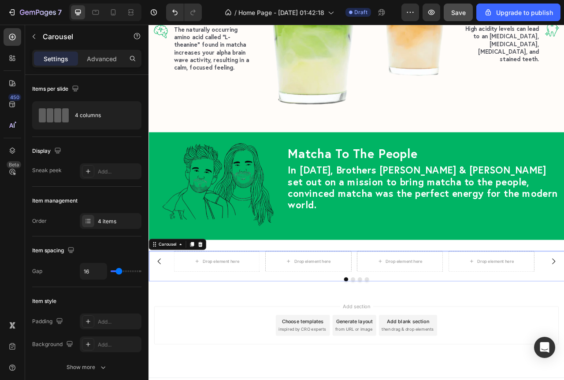
scroll to position [1742, 0]
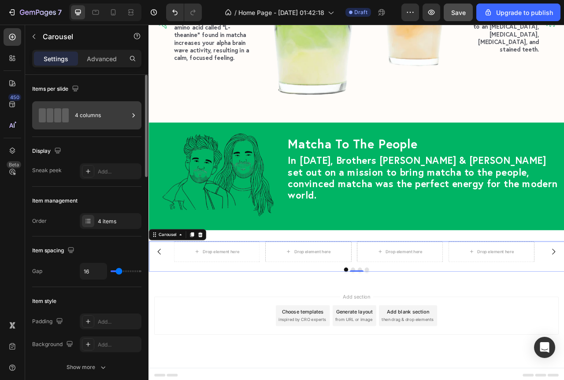
click at [91, 121] on div "4 columns" at bounding box center [102, 115] width 54 height 20
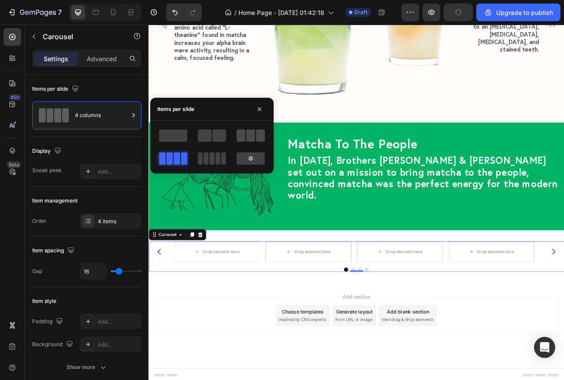
click at [250, 140] on span at bounding box center [250, 136] width 9 height 12
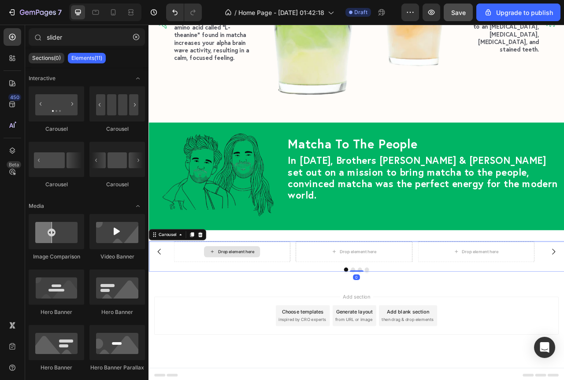
click at [275, 310] on div "Drop element here" at bounding box center [259, 313] width 47 height 7
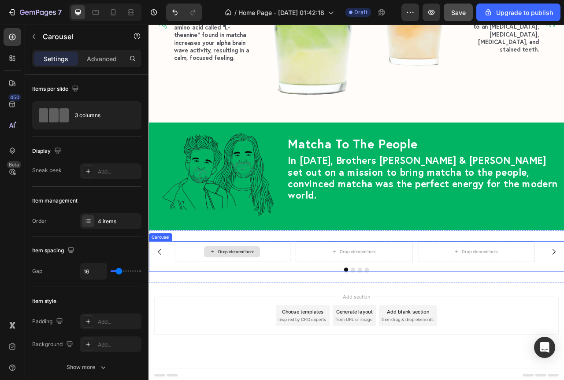
click at [300, 310] on div "Drop element here" at bounding box center [254, 314] width 148 height 26
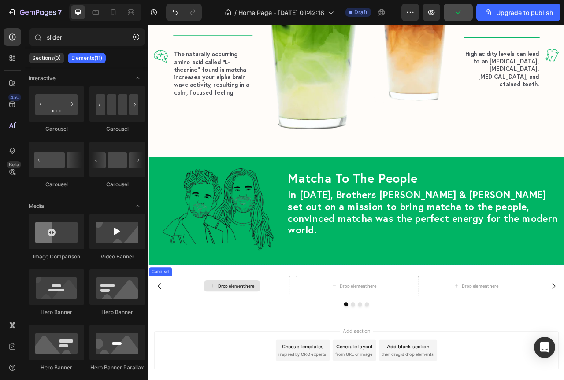
click at [242, 354] on div "Drop element here" at bounding box center [259, 357] width 47 height 7
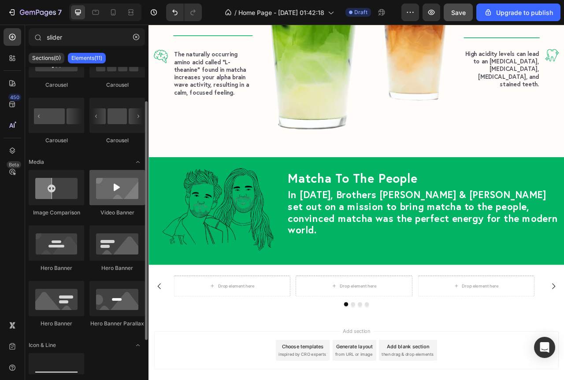
scroll to position [0, 0]
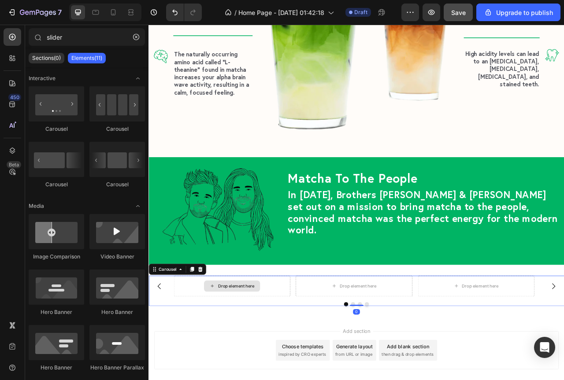
click at [304, 357] on div "Drop element here" at bounding box center [254, 358] width 148 height 26
click at [268, 354] on div "Drop element here" at bounding box center [259, 357] width 47 height 7
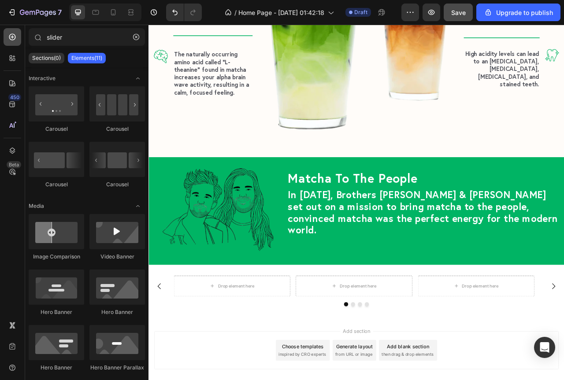
click at [12, 40] on icon at bounding box center [12, 37] width 9 height 9
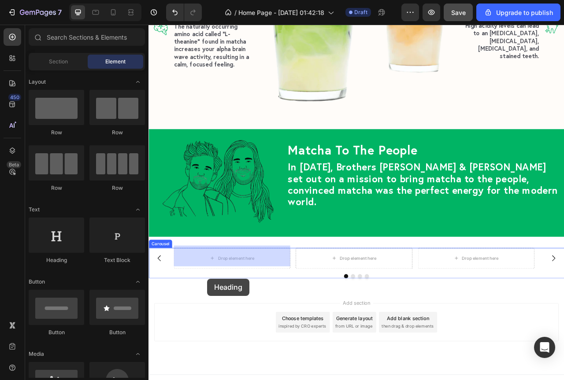
scroll to position [1737, 0]
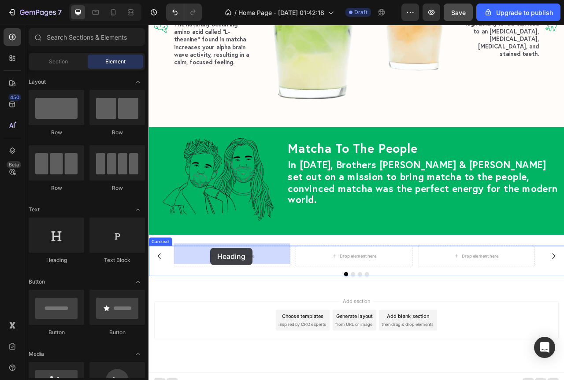
drag, startPoint x: 209, startPoint y: 266, endPoint x: 227, endPoint y: 309, distance: 46.2
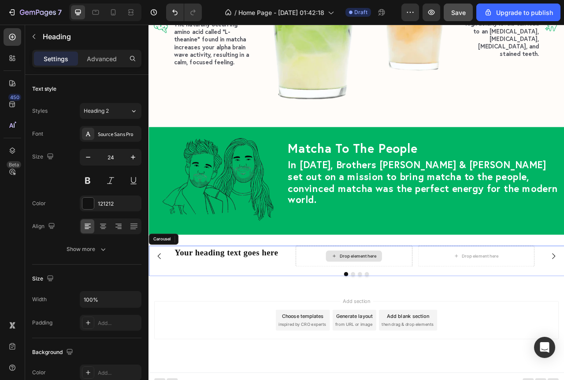
click at [355, 320] on div "Drop element here" at bounding box center [409, 319] width 148 height 26
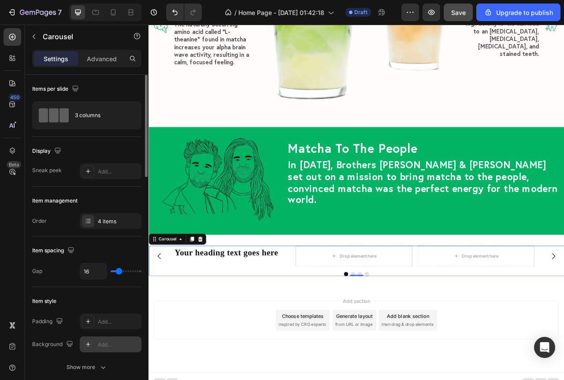
click at [103, 347] on div "Add..." at bounding box center [118, 345] width 41 height 8
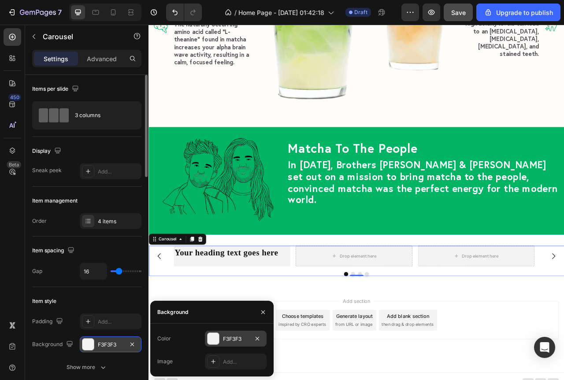
click at [213, 339] on div at bounding box center [213, 338] width 11 height 11
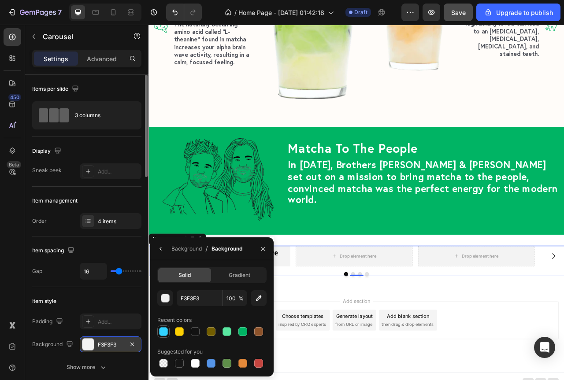
click at [165, 330] on div at bounding box center [163, 331] width 9 height 9
type input "32D2FF"
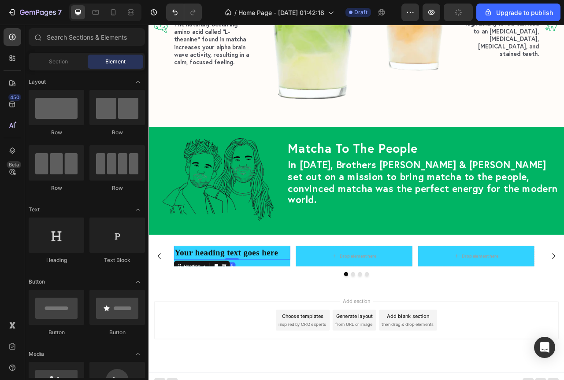
click at [271, 312] on h2 "Your heading text goes here" at bounding box center [254, 315] width 148 height 18
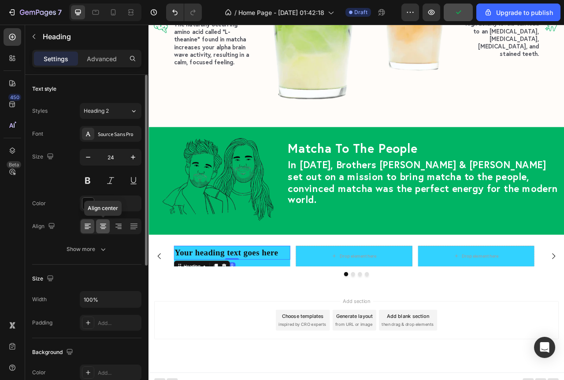
click at [102, 226] on icon at bounding box center [103, 226] width 4 height 1
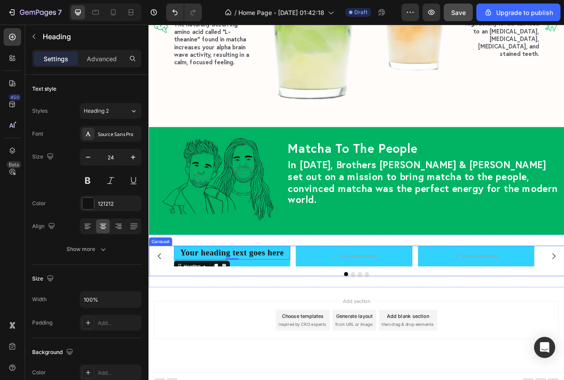
click at [309, 325] on div "Your heading text goes here Heading 0" at bounding box center [254, 319] width 148 height 26
click at [240, 312] on h2 "Your heading text goes here" at bounding box center [254, 315] width 148 height 18
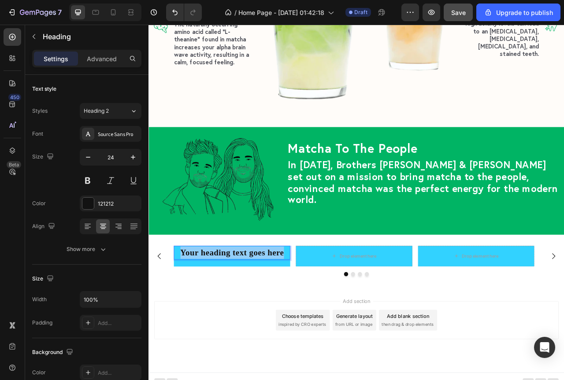
click at [240, 312] on p "Your heading text goes here" at bounding box center [254, 315] width 146 height 16
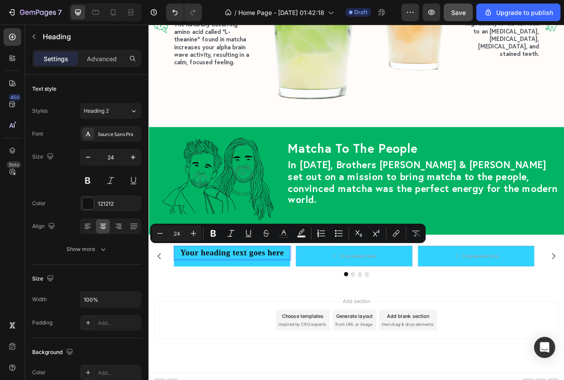
click at [248, 314] on p "Your heading text goes here" at bounding box center [254, 315] width 146 height 16
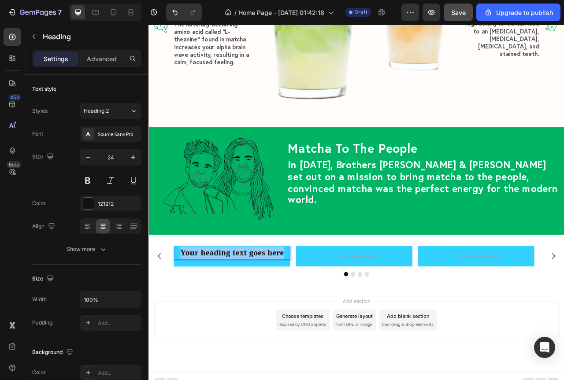
click at [248, 314] on p "Your heading text goes here" at bounding box center [254, 315] width 146 height 16
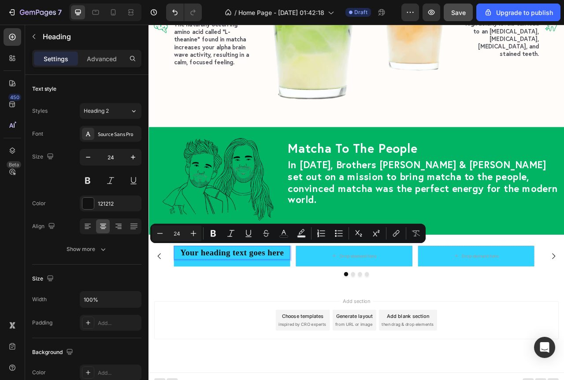
click at [264, 313] on p "Your heading text goes here" at bounding box center [254, 315] width 146 height 16
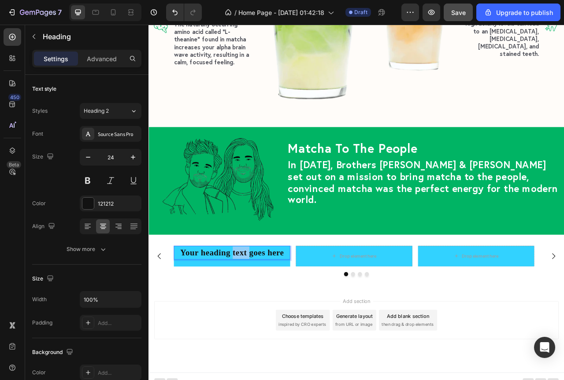
click at [264, 313] on p "Your heading text goes here" at bounding box center [254, 315] width 146 height 16
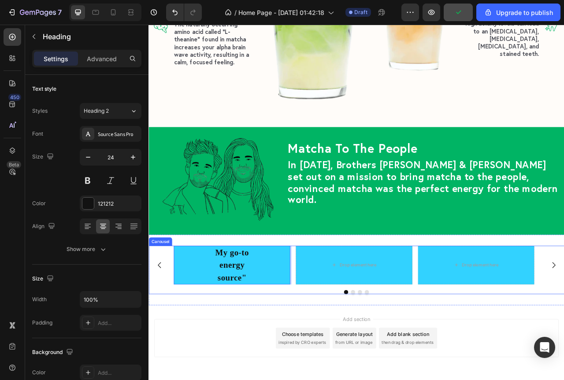
scroll to position [1765, 0]
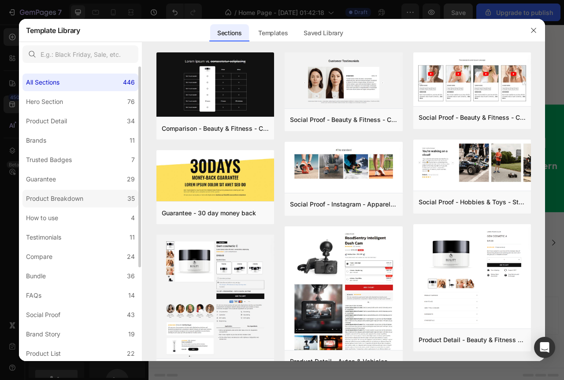
scroll to position [44, 0]
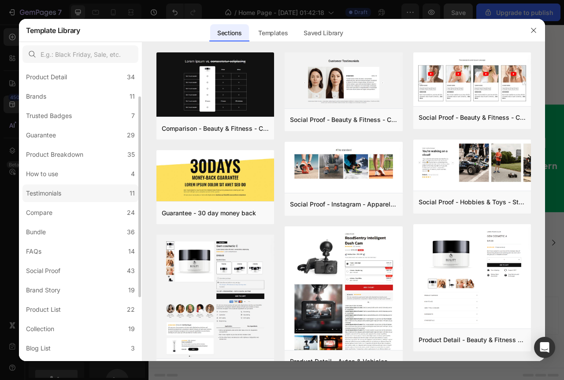
click at [49, 194] on div "Testimonials" at bounding box center [43, 193] width 35 height 11
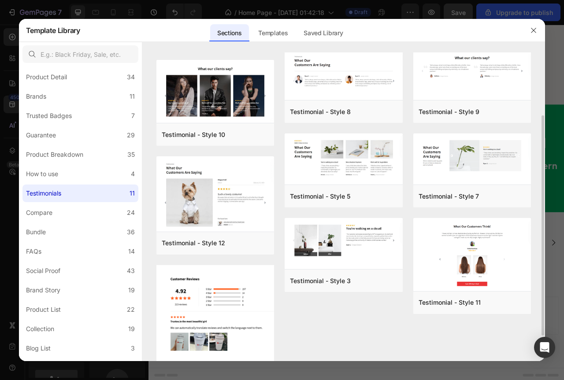
scroll to position [88, 0]
click at [370, 193] on div "Preview" at bounding box center [371, 197] width 21 height 8
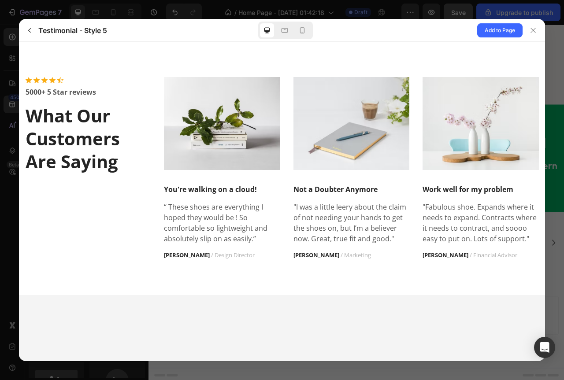
scroll to position [0, 0]
click at [485, 27] on span "Add to Page" at bounding box center [500, 30] width 30 height 11
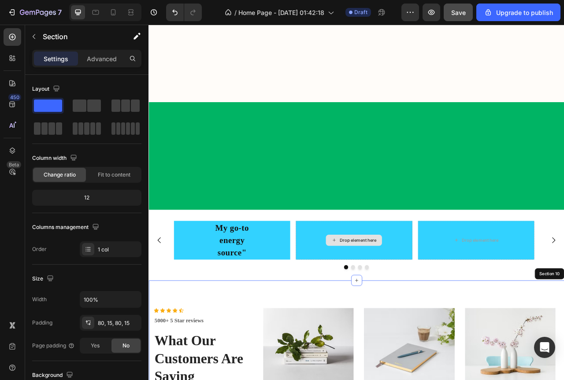
scroll to position [2034, 0]
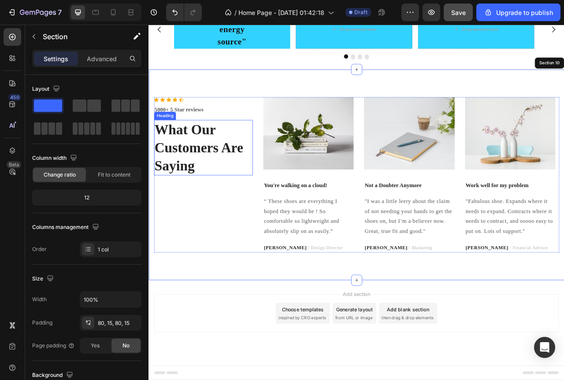
click at [257, 153] on p "What Our Customers Are Saying" at bounding box center [218, 181] width 124 height 69
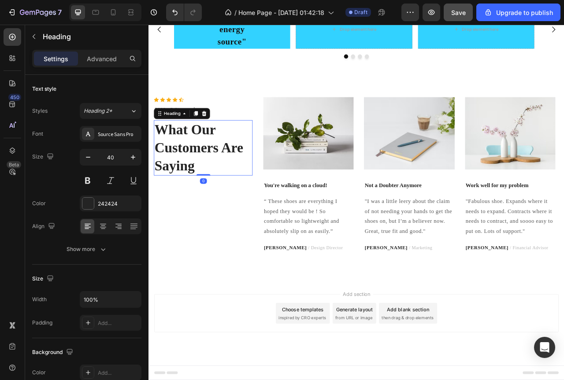
click at [219, 139] on icon at bounding box center [219, 138] width 6 height 6
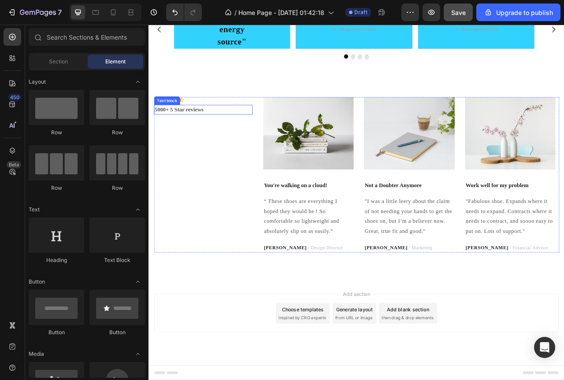
click at [261, 136] on p "5000+ 5 Star reviews" at bounding box center [218, 133] width 124 height 11
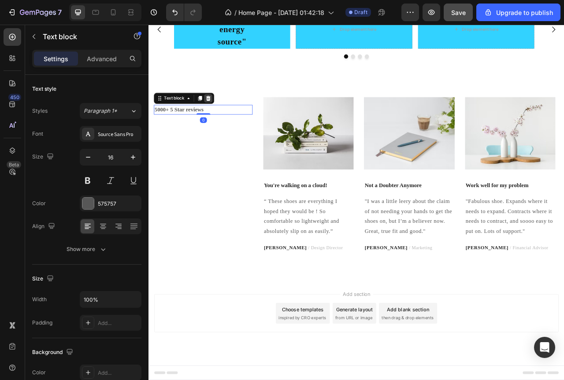
click at [225, 121] on div at bounding box center [224, 118] width 11 height 11
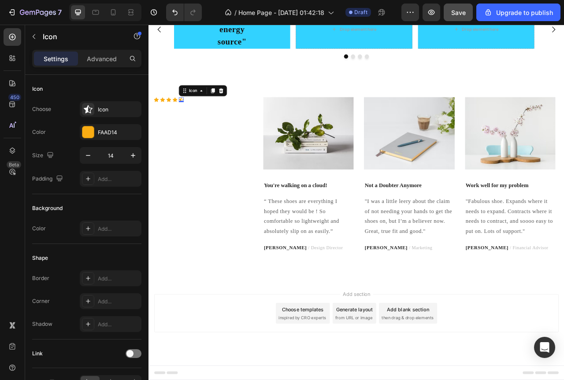
click at [193, 120] on div "Icon 0" at bounding box center [190, 120] width 6 height 6
click at [234, 122] on div "Icon Icon Icon Icon Icon 0" at bounding box center [218, 120] width 126 height 6
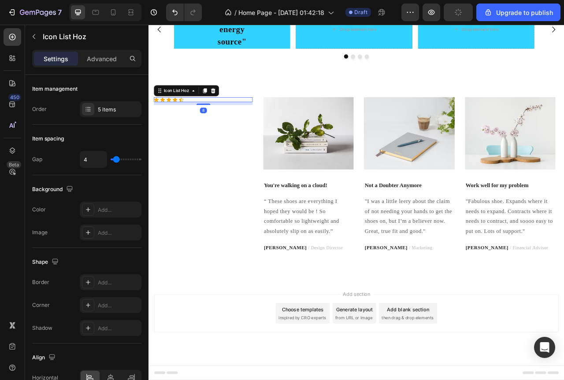
click at [231, 108] on icon at bounding box center [230, 108] width 7 height 7
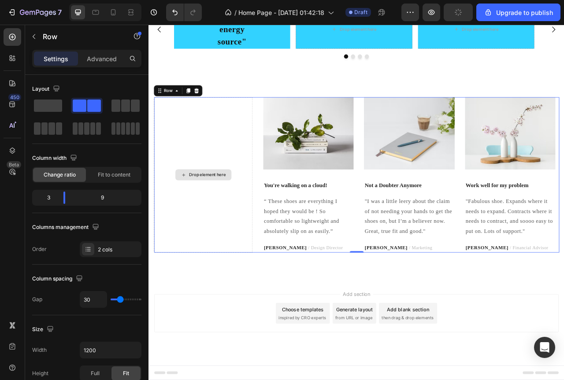
click at [277, 179] on div "Drop element here" at bounding box center [218, 216] width 126 height 198
click at [209, 106] on icon at bounding box center [210, 109] width 6 height 6
click at [234, 194] on div "Drop element here" at bounding box center [218, 216] width 126 height 198
click at [57, 104] on span at bounding box center [48, 106] width 28 height 12
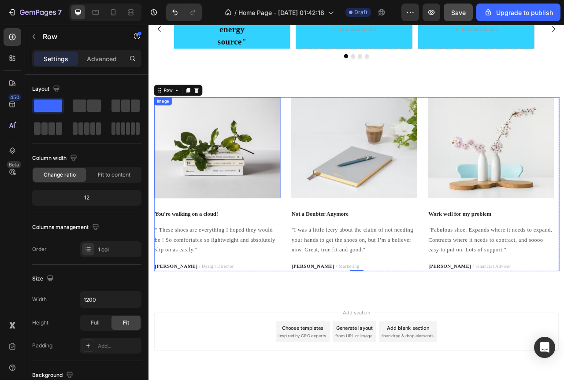
click at [264, 200] on img at bounding box center [235, 181] width 161 height 129
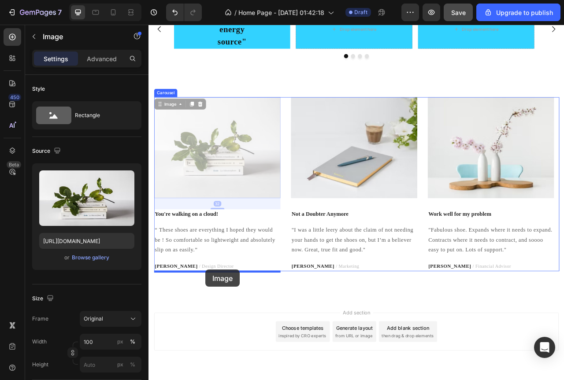
drag, startPoint x: 245, startPoint y: 184, endPoint x: 221, endPoint y: 337, distance: 154.4
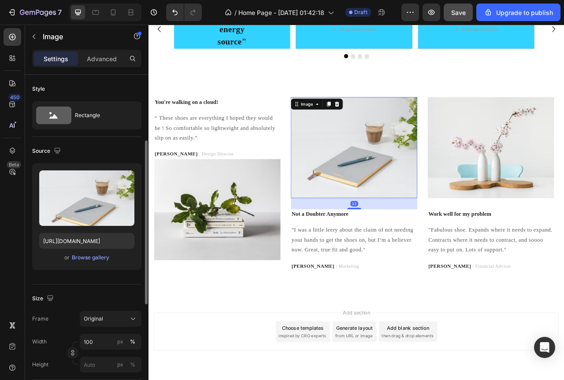
click at [417, 159] on img at bounding box center [409, 181] width 161 height 129
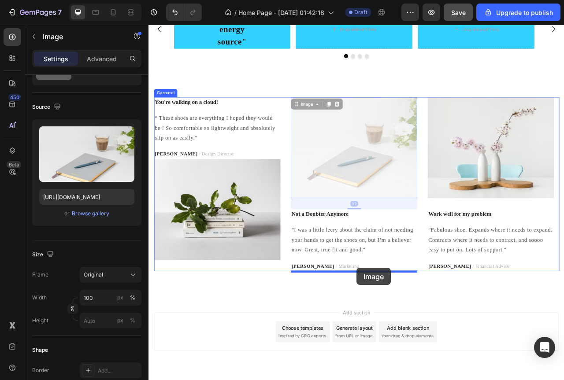
drag, startPoint x: 429, startPoint y: 151, endPoint x: 413, endPoint y: 334, distance: 184.4
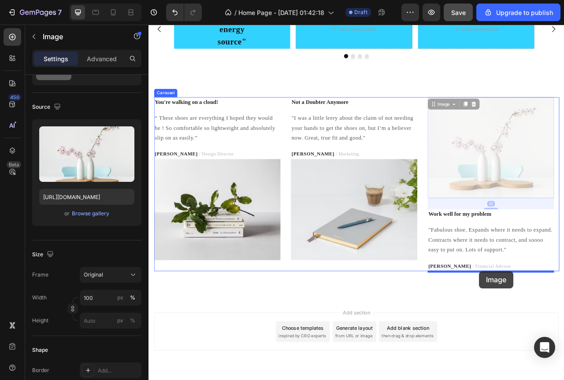
drag, startPoint x: 583, startPoint y: 158, endPoint x: 569, endPoint y: 338, distance: 181.2
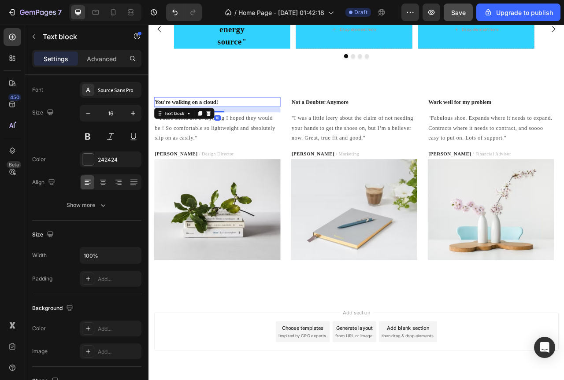
click at [157, 124] on p "You're walking on a cloud!" at bounding box center [235, 123] width 159 height 11
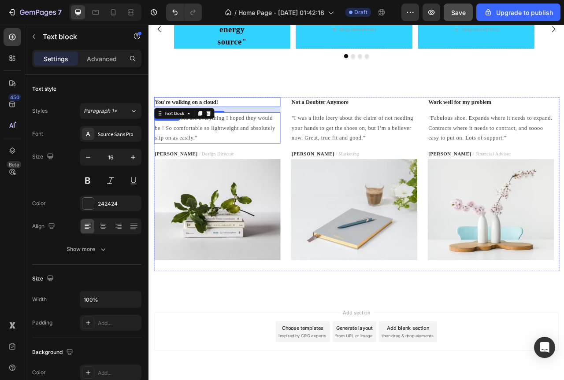
click at [314, 172] on p "“ These shoes are everything I hoped they would be ! So comfortable so lightwei…" at bounding box center [235, 156] width 159 height 38
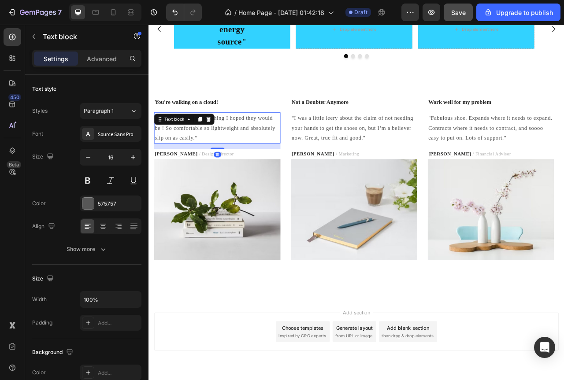
click at [306, 161] on p "“ These shoes are everything I hoped they would be ! So comfortable so lightwei…" at bounding box center [235, 156] width 159 height 38
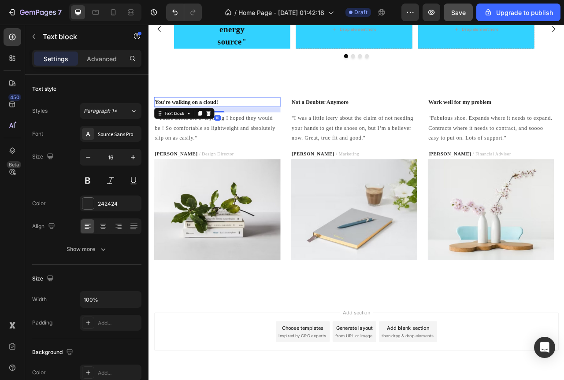
click at [300, 128] on div "You're walking on a cloud!" at bounding box center [235, 123] width 161 height 12
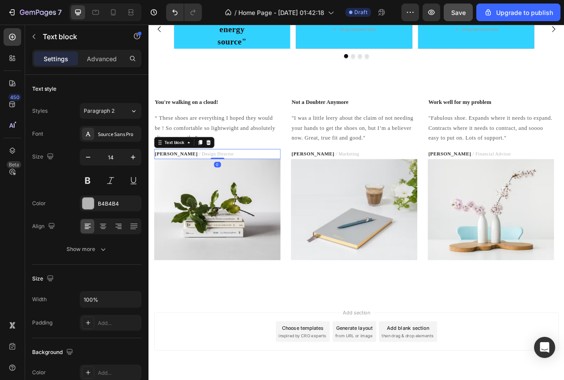
click at [312, 188] on p "RYAN S. / Design Director" at bounding box center [235, 189] width 159 height 11
click at [248, 156] on p "“ These shoes are everything I hoped they would be ! So comfortable so lightwei…" at bounding box center [235, 156] width 159 height 38
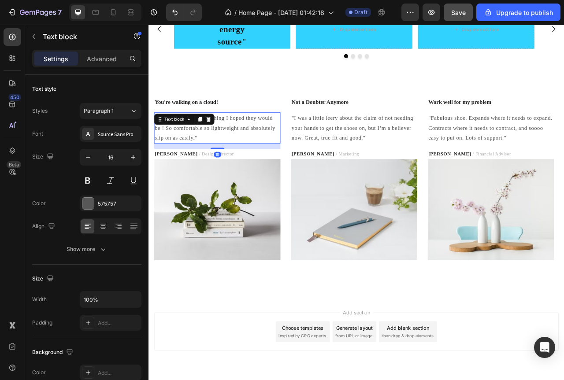
click at [230, 141] on div "Text block" at bounding box center [193, 145] width 77 height 14
click at [226, 145] on icon at bounding box center [225, 145] width 6 height 6
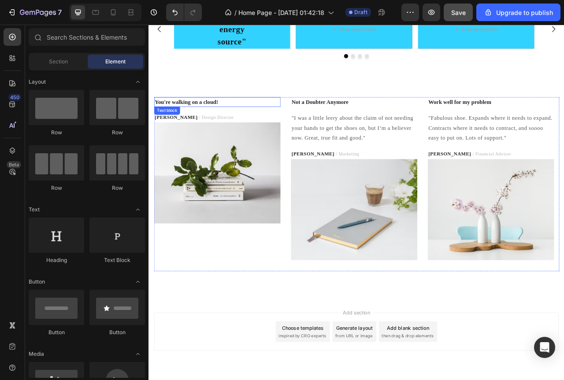
click at [234, 129] on div "You're walking on a cloud!" at bounding box center [235, 123] width 161 height 12
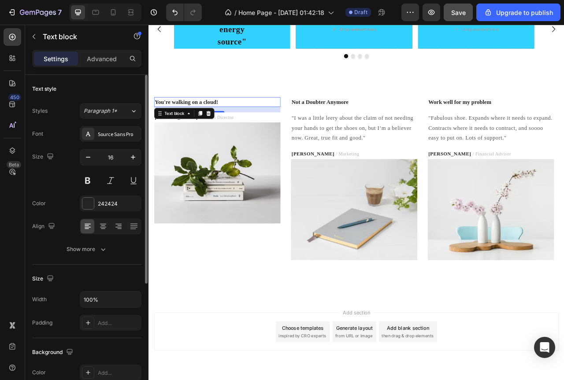
click at [110, 227] on div at bounding box center [111, 227] width 62 height 16
click at [104, 228] on icon at bounding box center [103, 226] width 9 height 9
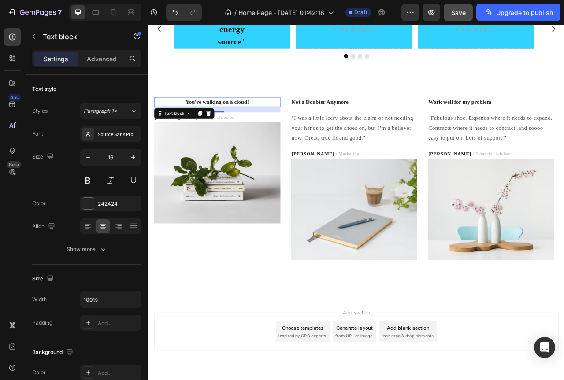
click at [306, 134] on div "16" at bounding box center [235, 132] width 161 height 7
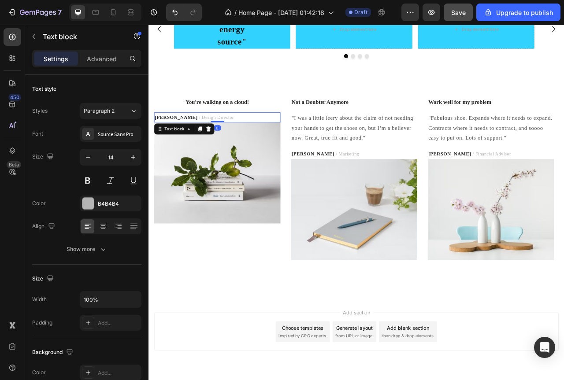
click at [247, 142] on p "RYAN S. / Design Director" at bounding box center [235, 142] width 159 height 11
click at [171, 142] on strong "[PERSON_NAME]" at bounding box center [183, 142] width 55 height 7
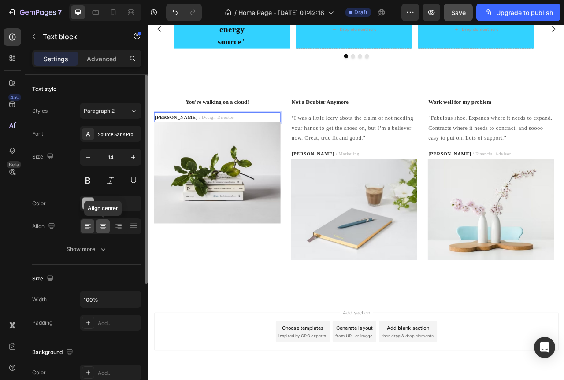
click at [99, 229] on icon at bounding box center [103, 226] width 9 height 9
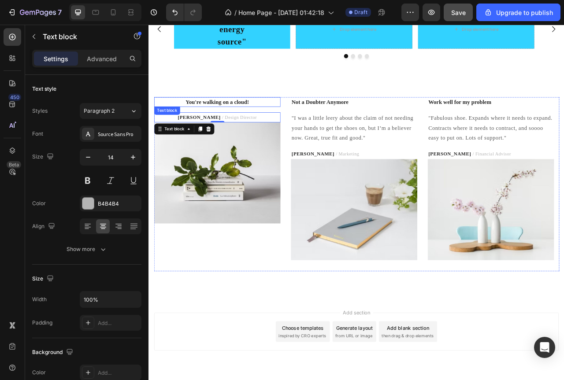
click at [283, 123] on p "You're walking on a cloud!" at bounding box center [235, 123] width 159 height 11
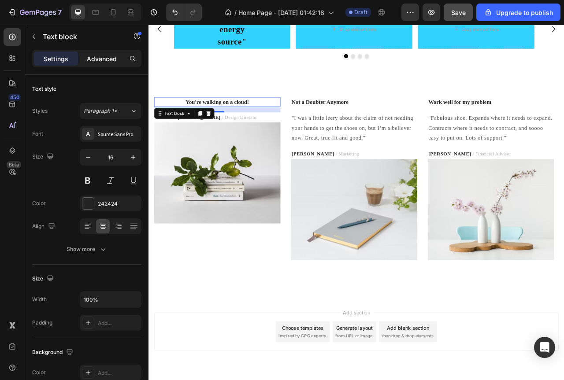
click at [96, 53] on div "Advanced" at bounding box center [102, 59] width 44 height 14
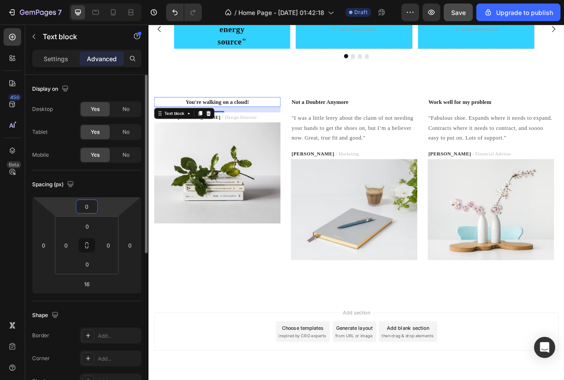
click at [88, 211] on input "0" at bounding box center [87, 206] width 18 height 13
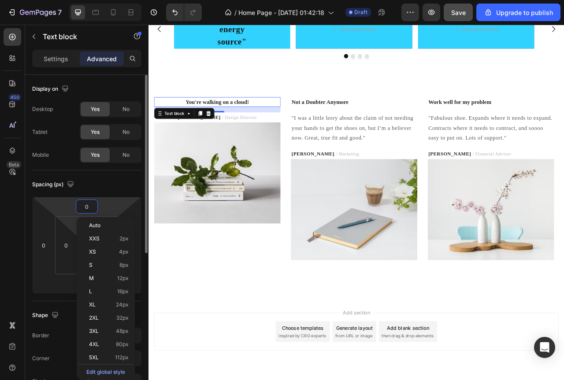
click at [74, 0] on html "7 / Home Page - [DATE] 01:42:18 Draft Preview Save Upgrade to publish 450 Beta …" at bounding box center [282, 0] width 564 height 0
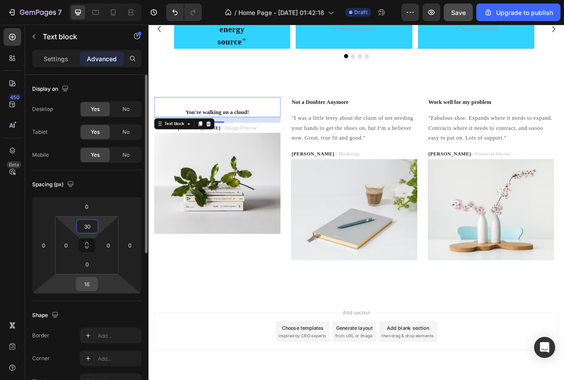
type input "30"
click at [82, 285] on input "16" at bounding box center [87, 284] width 18 height 13
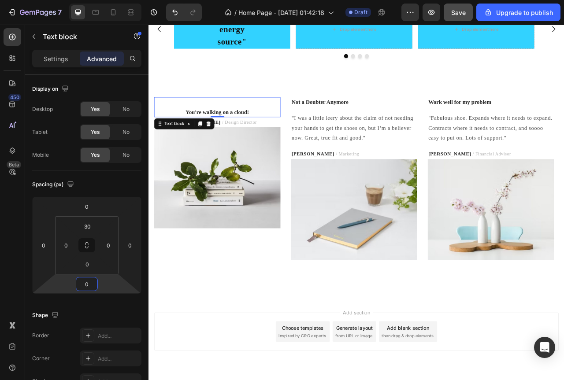
type input "0"
click at [279, 126] on div "You're walking on a cloud! Text block 0" at bounding box center [235, 130] width 161 height 26
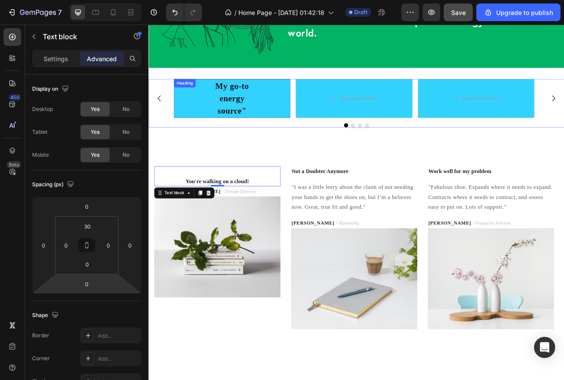
click at [271, 126] on p "My go-to energy source"" at bounding box center [254, 119] width 146 height 48
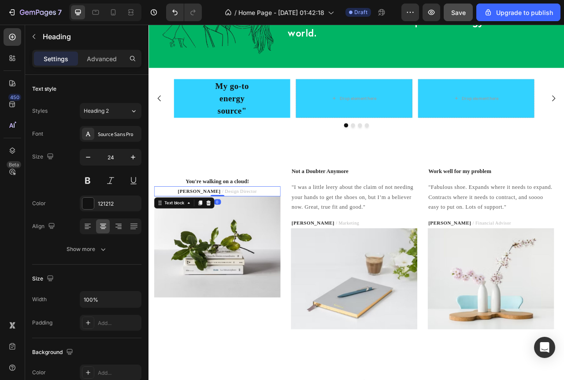
click at [246, 237] on span "/ Design Director" at bounding box center [263, 237] width 44 height 7
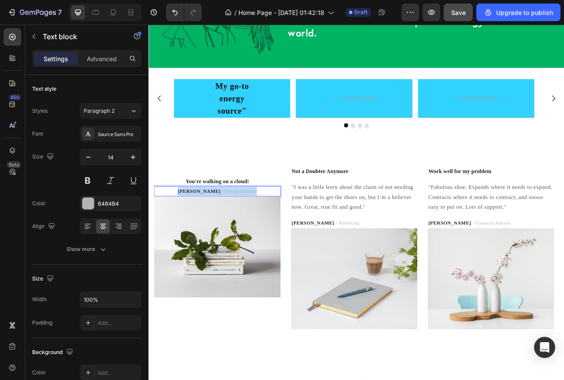
click at [246, 237] on span "/ Design Director" at bounding box center [263, 237] width 44 height 7
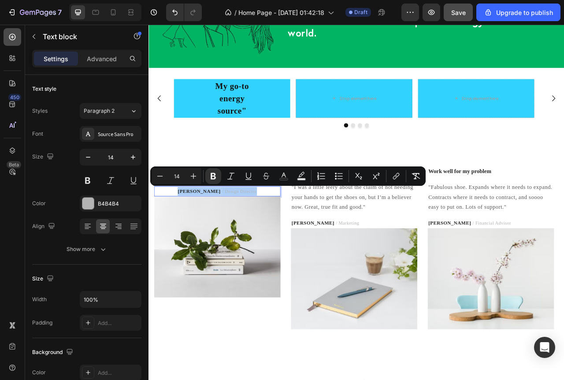
click at [13, 34] on icon at bounding box center [12, 37] width 9 height 9
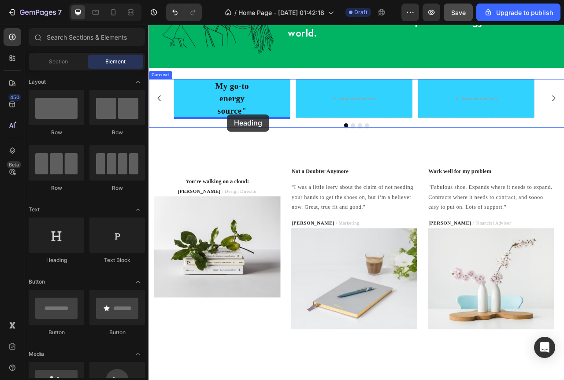
drag, startPoint x: 215, startPoint y: 260, endPoint x: 305, endPoint y: 172, distance: 125.6
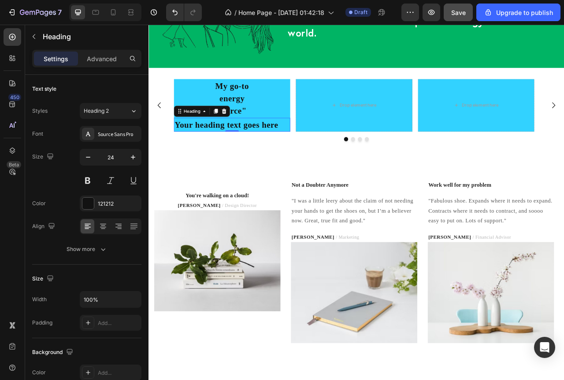
click at [251, 153] on h2 "Your heading text goes here" at bounding box center [254, 152] width 148 height 18
click at [251, 153] on p "Your heading text goes here" at bounding box center [254, 152] width 146 height 16
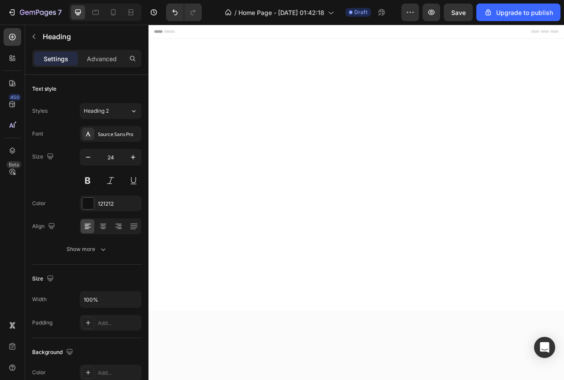
scroll to position [1946, 0]
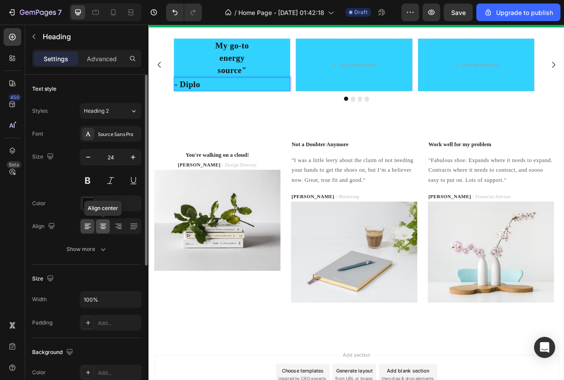
click at [103, 228] on icon at bounding box center [103, 226] width 9 height 9
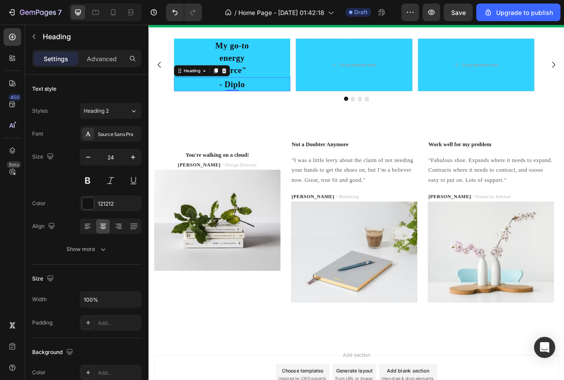
click at [267, 108] on p "- Diplo" at bounding box center [254, 101] width 146 height 16
click at [273, 108] on p "- Diplo" at bounding box center [254, 101] width 146 height 16
click at [18, 38] on div at bounding box center [13, 37] width 18 height 18
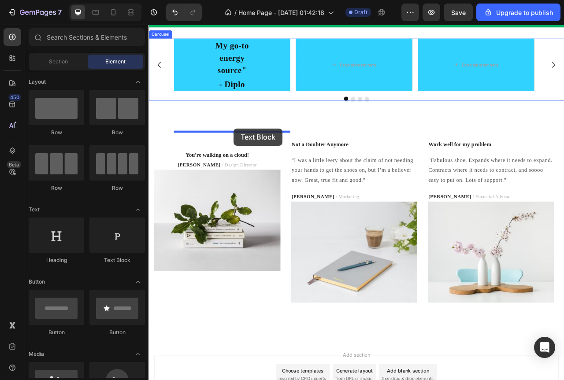
drag, startPoint x: 269, startPoint y: 271, endPoint x: 257, endPoint y: 157, distance: 114.7
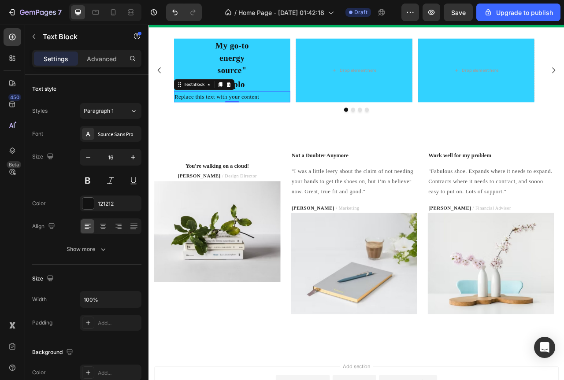
click at [256, 124] on div "Replace this text with your content" at bounding box center [254, 116] width 148 height 15
click at [256, 123] on p "Replace this text with your content" at bounding box center [254, 116] width 146 height 13
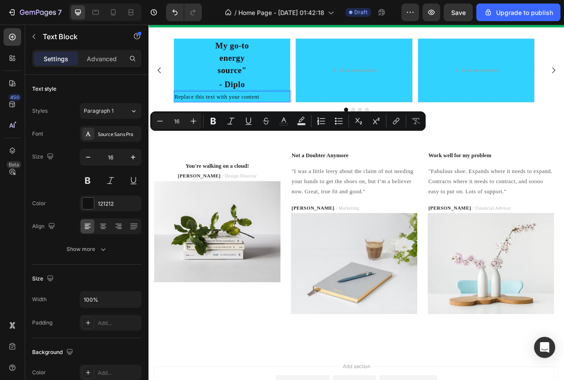
click at [239, 123] on p "Replace this text with your content" at bounding box center [254, 116] width 146 height 13
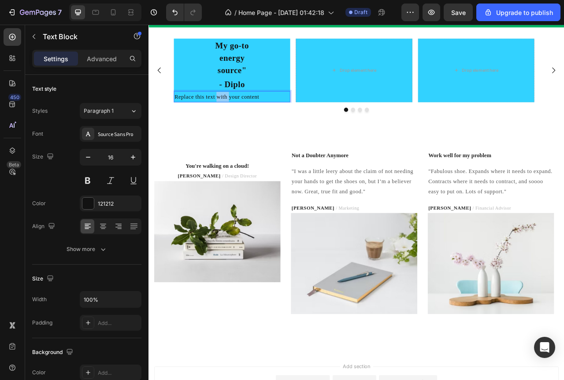
click at [239, 123] on p "Replace this text with your content" at bounding box center [254, 116] width 146 height 13
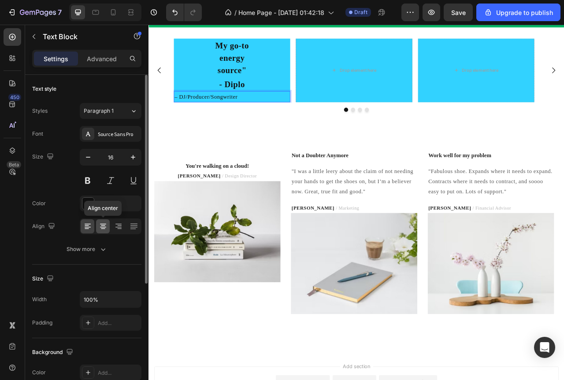
click at [101, 228] on icon at bounding box center [103, 226] width 9 height 9
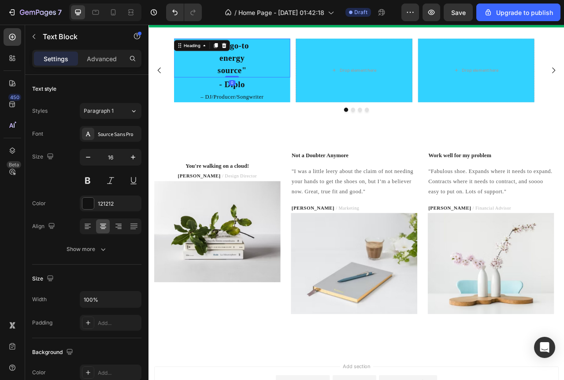
click at [250, 91] on p "My go-to energy source"" at bounding box center [254, 67] width 146 height 48
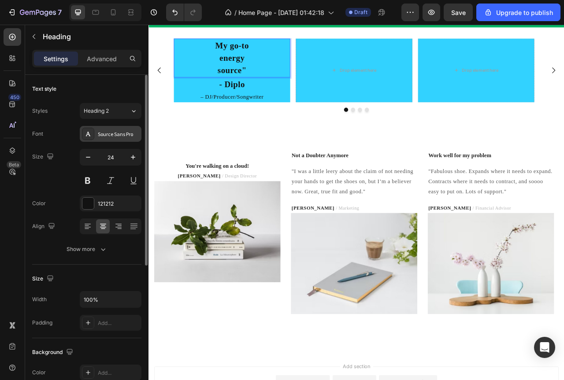
click at [133, 130] on div "Source Sans Pro" at bounding box center [118, 134] width 41 height 8
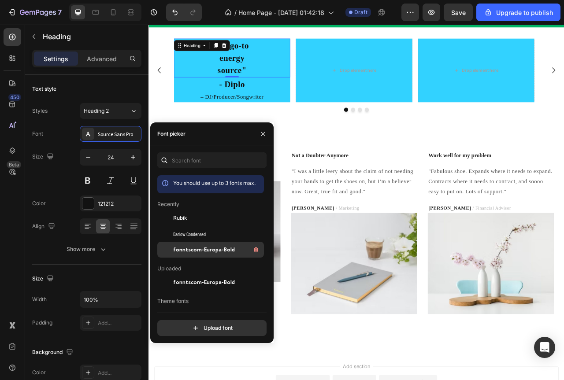
click at [199, 250] on span "fonntscom-Europa-Bold" at bounding box center [204, 250] width 62 height 8
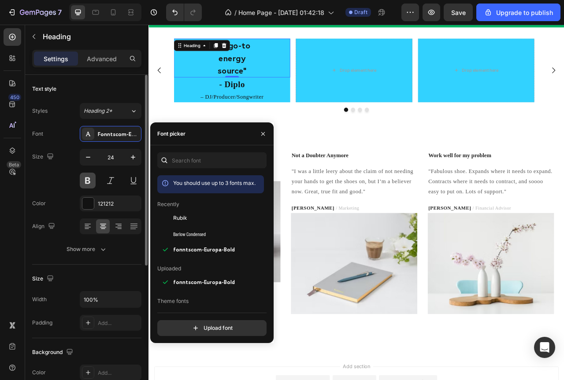
click at [85, 175] on button at bounding box center [88, 181] width 16 height 16
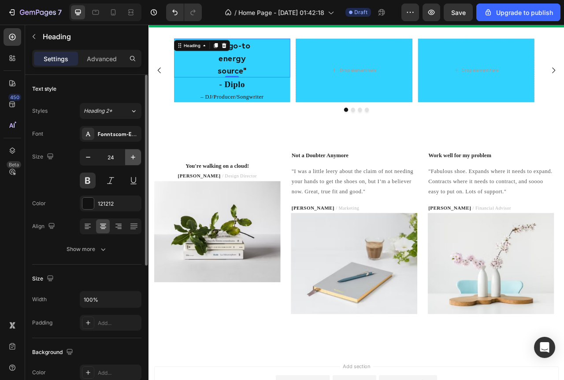
click at [130, 159] on icon "button" at bounding box center [133, 157] width 9 height 9
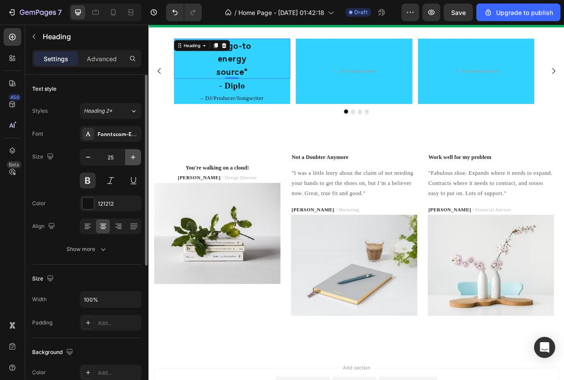
type input "26"
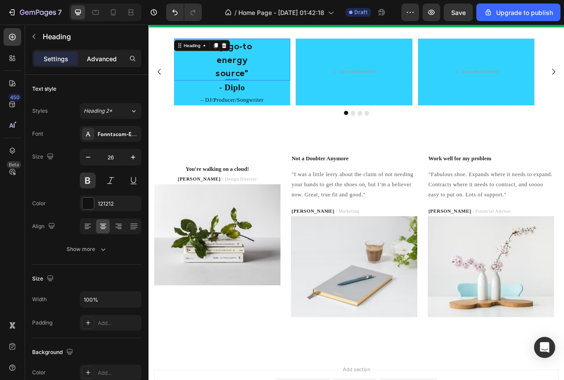
click at [101, 59] on p "Advanced" at bounding box center [102, 58] width 30 height 9
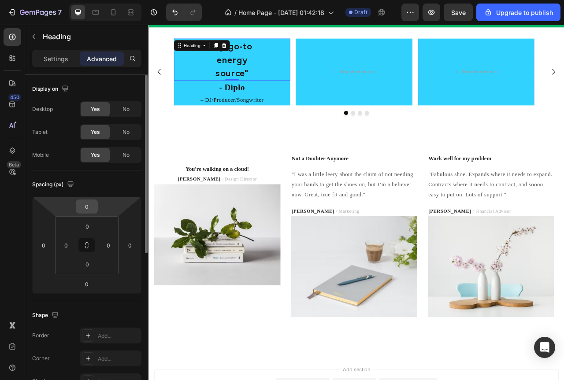
click at [87, 204] on input "0" at bounding box center [87, 206] width 18 height 13
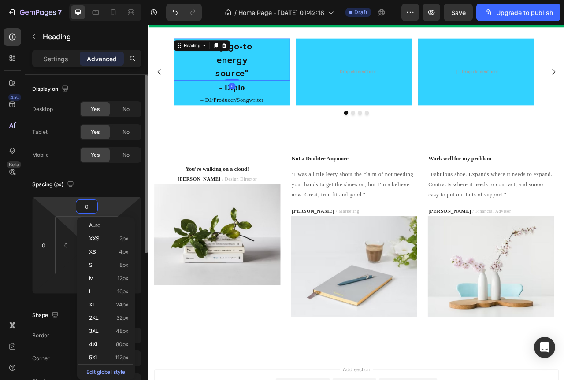
click at [74, 0] on html "7 / Home Page - [DATE] 01:42:18 Draft Preview Save Upgrade to publish 450 Beta …" at bounding box center [282, 0] width 564 height 0
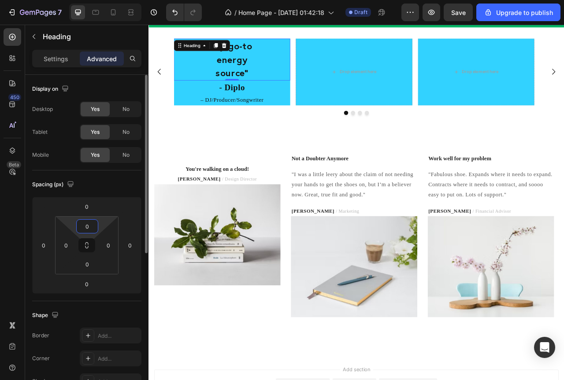
click at [92, 225] on input "0" at bounding box center [87, 226] width 18 height 13
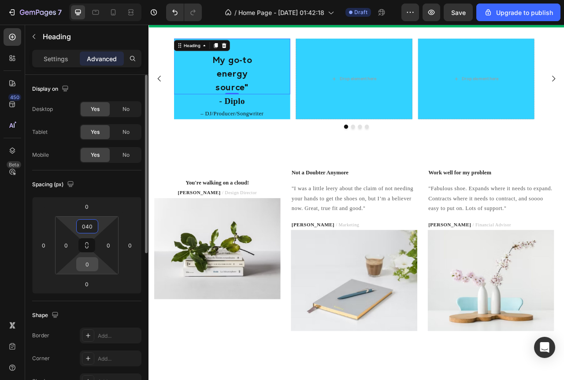
type input "40"
click at [85, 265] on input "0" at bounding box center [87, 264] width 18 height 13
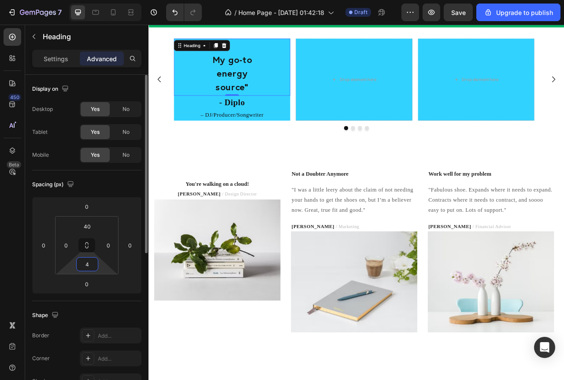
type input "40"
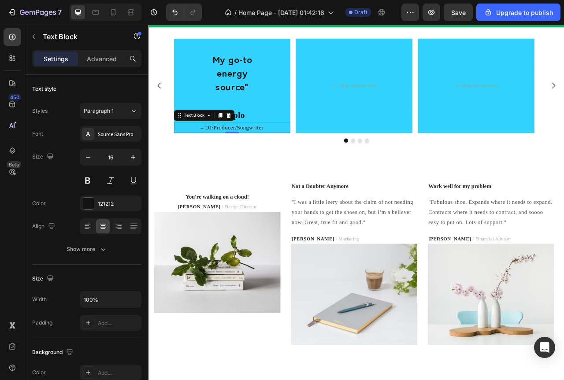
click at [301, 162] on p "– DJ/Producer/Songwriter" at bounding box center [254, 155] width 146 height 13
click at [104, 55] on p "Advanced" at bounding box center [102, 58] width 30 height 9
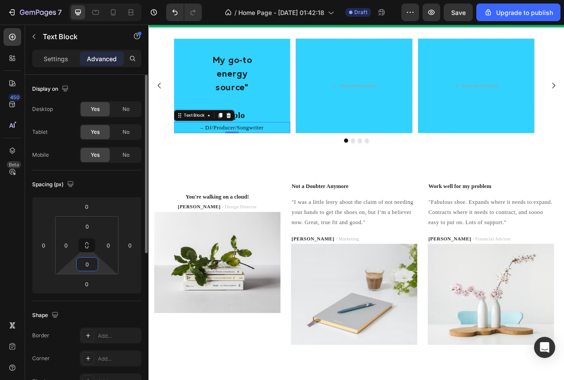
click at [87, 269] on input "0" at bounding box center [87, 264] width 18 height 13
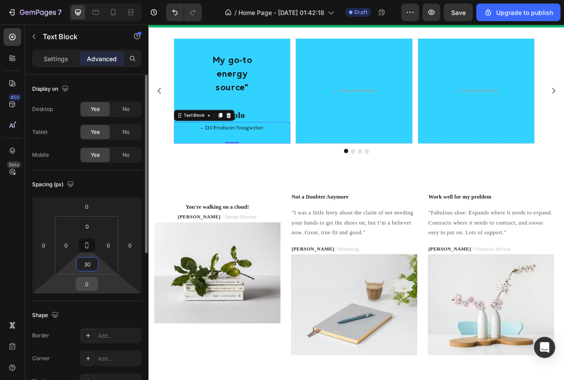
type input "30"
click at [90, 289] on input "0" at bounding box center [87, 284] width 18 height 13
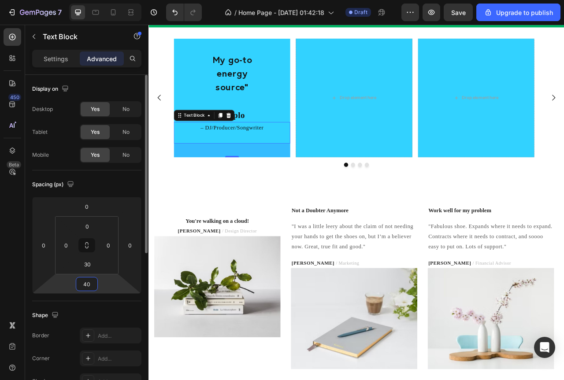
click at [88, 284] on input "40" at bounding box center [87, 284] width 18 height 13
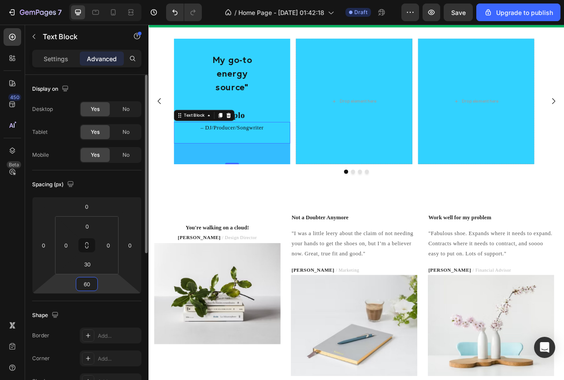
click at [83, 284] on input "60" at bounding box center [87, 284] width 18 height 13
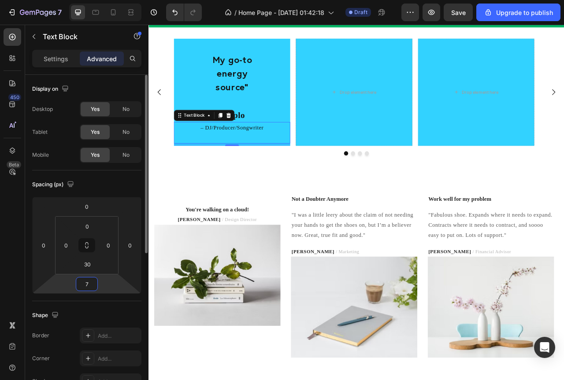
type input "70"
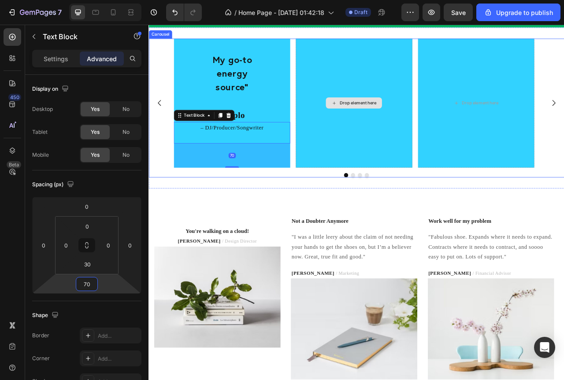
click at [443, 207] on div "Drop element here" at bounding box center [409, 124] width 148 height 165
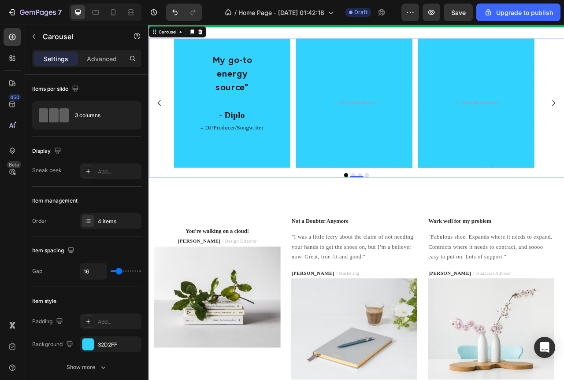
click at [187, 207] on div "My go-to energy source" Heading - Diplo Heading – DJ/Producer/Songwriter Text B…" at bounding box center [254, 124] width 148 height 165
click at [7, 36] on div at bounding box center [13, 37] width 18 height 18
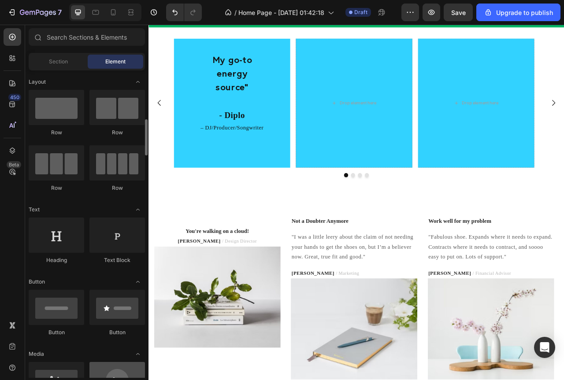
scroll to position [44, 0]
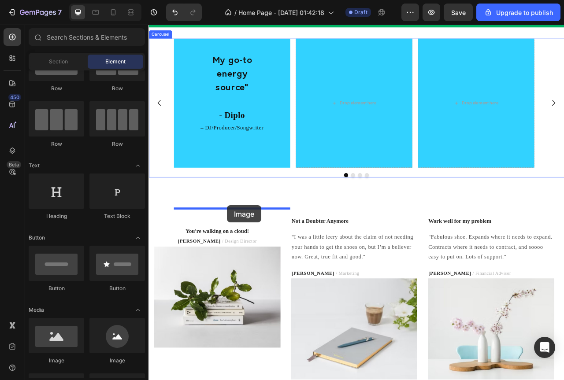
drag, startPoint x: 210, startPoint y: 367, endPoint x: 249, endPoint y: 255, distance: 118.3
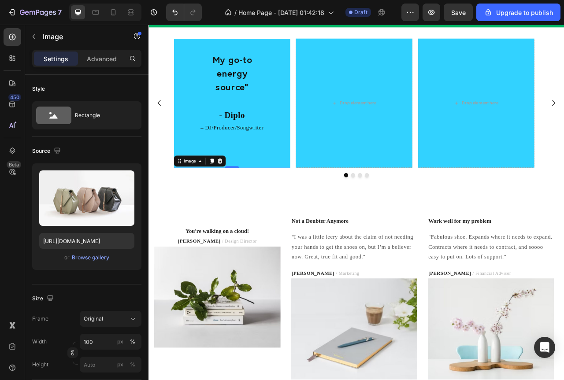
click at [271, 207] on img at bounding box center [254, 207] width 148 height 0
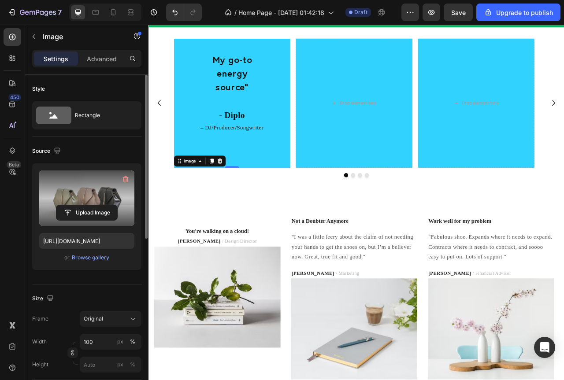
click at [70, 182] on label at bounding box center [86, 199] width 95 height 56
click at [70, 205] on input "file" at bounding box center [86, 212] width 61 height 15
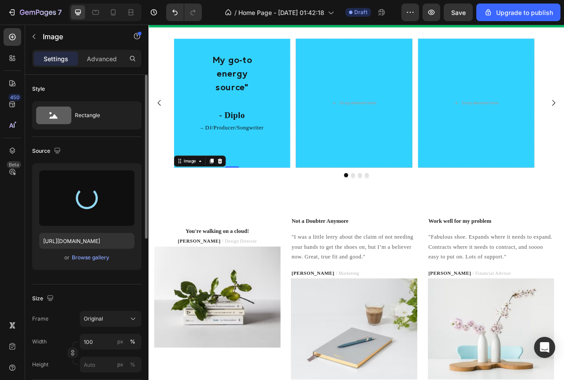
type input "[URL][DOMAIN_NAME]"
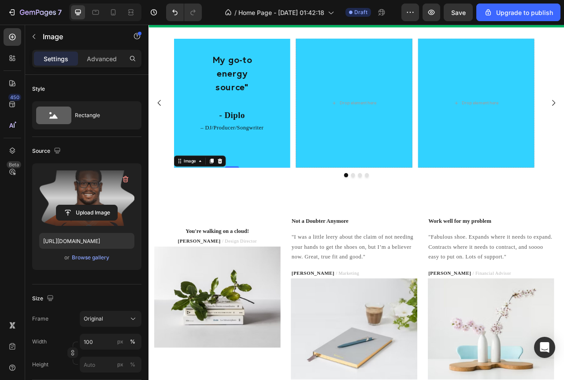
click at [316, 207] on img at bounding box center [254, 207] width 148 height 0
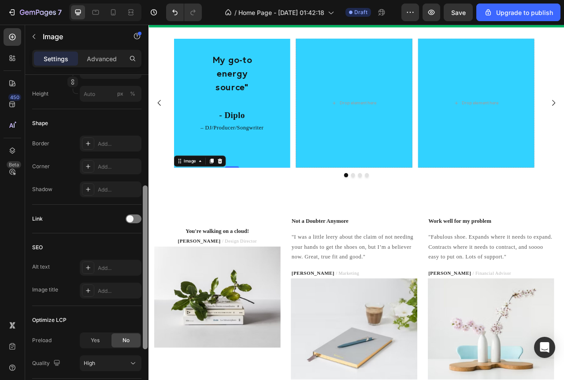
scroll to position [255, 0]
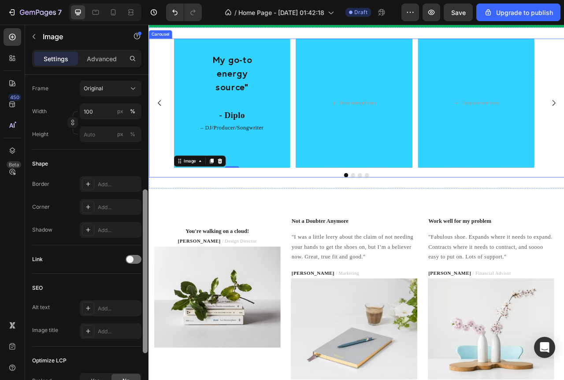
drag, startPoint x: 293, startPoint y: 334, endPoint x: 149, endPoint y: 279, distance: 153.7
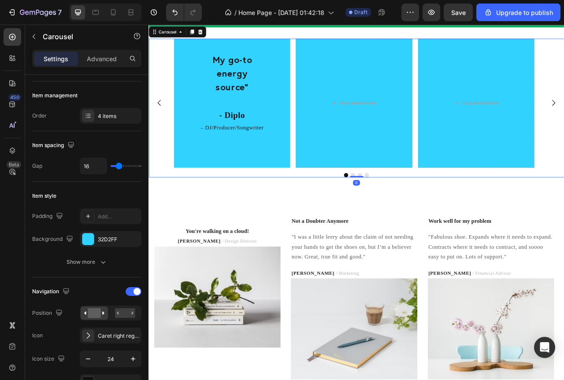
scroll to position [0, 0]
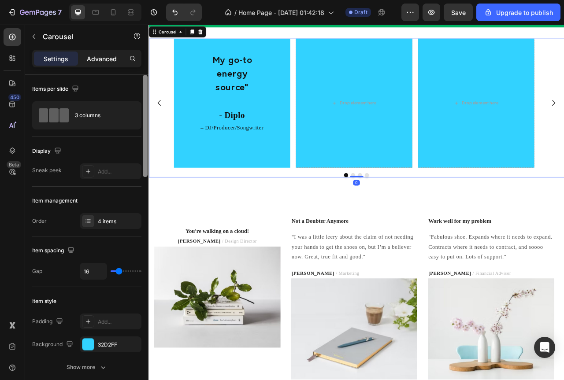
click at [102, 55] on p "Advanced" at bounding box center [102, 58] width 30 height 9
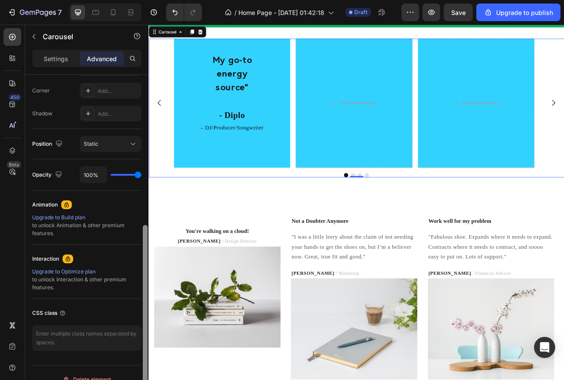
scroll to position [281, 0]
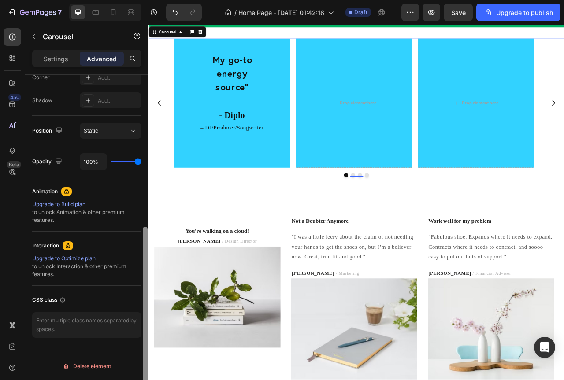
drag, startPoint x: 144, startPoint y: 176, endPoint x: 148, endPoint y: 338, distance: 162.2
click at [144, 336] on div at bounding box center [145, 316] width 5 height 178
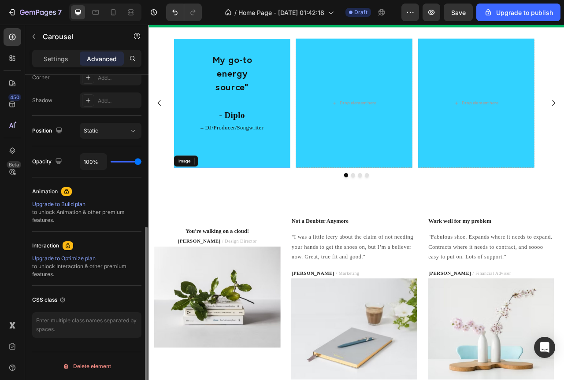
click at [236, 207] on img at bounding box center [254, 207] width 148 height 0
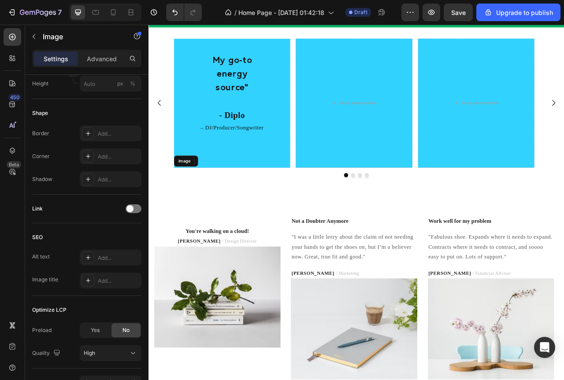
scroll to position [0, 0]
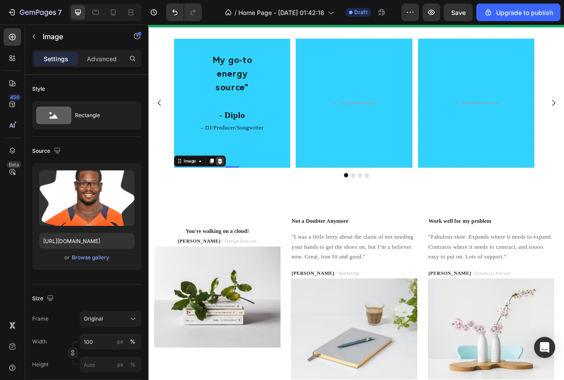
click at [237, 201] on icon at bounding box center [239, 198] width 6 height 6
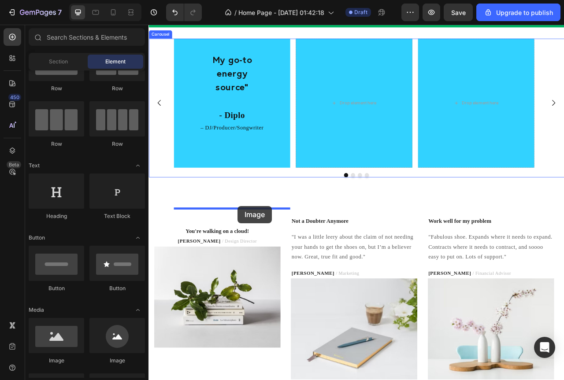
drag, startPoint x: 205, startPoint y: 376, endPoint x: 262, endPoint y: 256, distance: 132.9
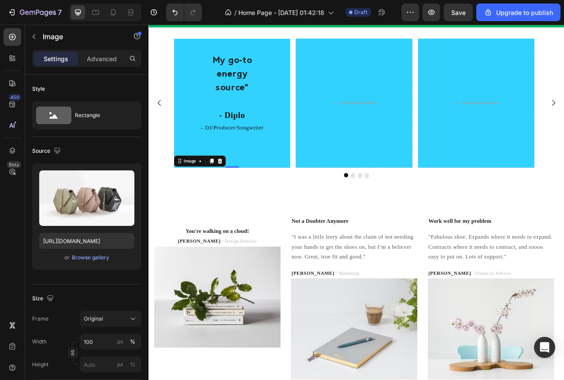
click at [257, 207] on img at bounding box center [254, 207] width 148 height 0
click at [232, 207] on img at bounding box center [254, 207] width 148 height 0
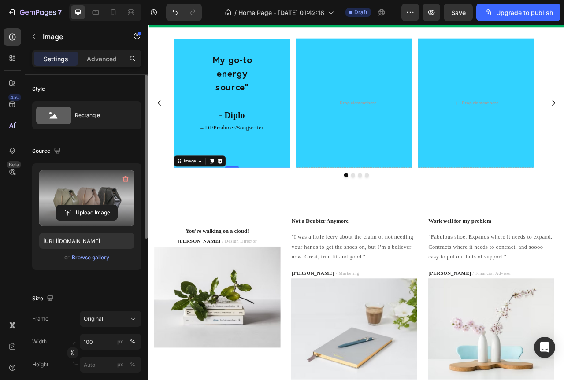
click at [77, 188] on label at bounding box center [86, 199] width 95 height 56
click at [77, 205] on input "file" at bounding box center [86, 212] width 61 height 15
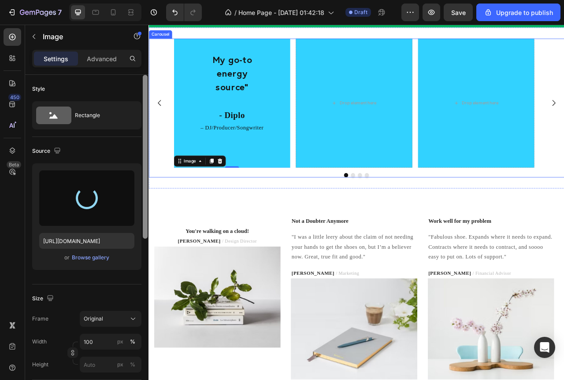
type input "[URL][DOMAIN_NAME]"
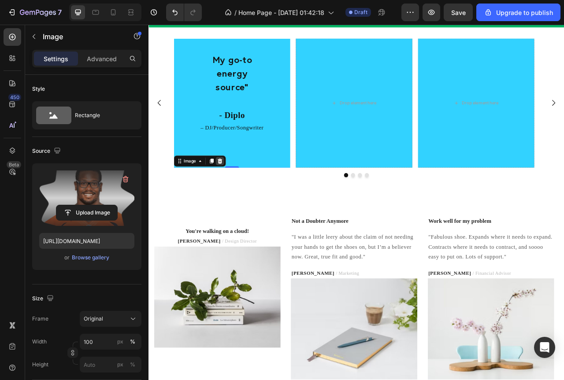
click at [239, 202] on icon at bounding box center [238, 198] width 7 height 7
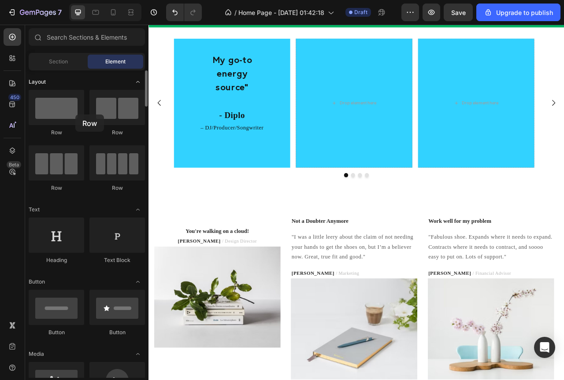
drag, startPoint x: 70, startPoint y: 114, endPoint x: 32, endPoint y: 80, distance: 51.2
click at [75, 114] on div at bounding box center [57, 107] width 56 height 35
click at [14, 41] on div at bounding box center [13, 37] width 18 height 18
click at [13, 37] on icon at bounding box center [12, 37] width 9 height 9
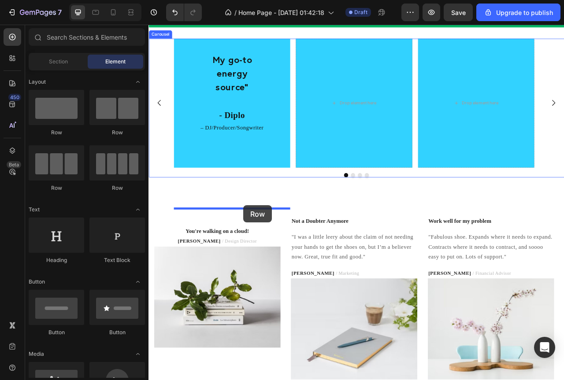
drag, startPoint x: 216, startPoint y: 198, endPoint x: 269, endPoint y: 255, distance: 77.6
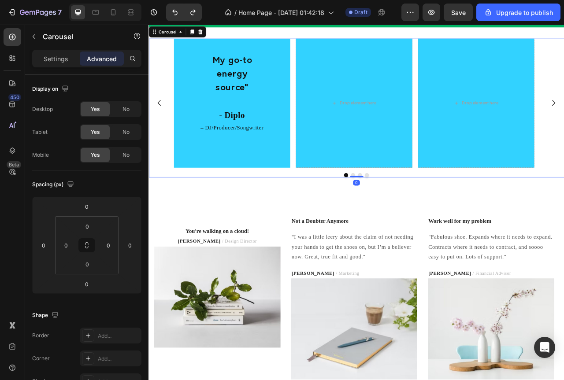
click at [264, 207] on div "My go-to energy source" Heading - Diplo Heading – DJ/Producer/Songwriter Text B…" at bounding box center [254, 124] width 148 height 165
click at [67, 58] on p "Settings" at bounding box center [56, 58] width 25 height 9
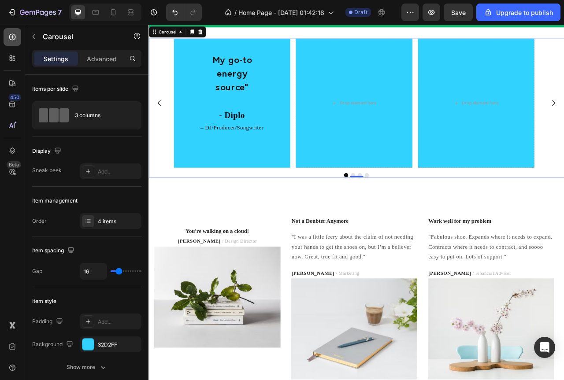
click at [15, 37] on icon at bounding box center [12, 37] width 7 height 7
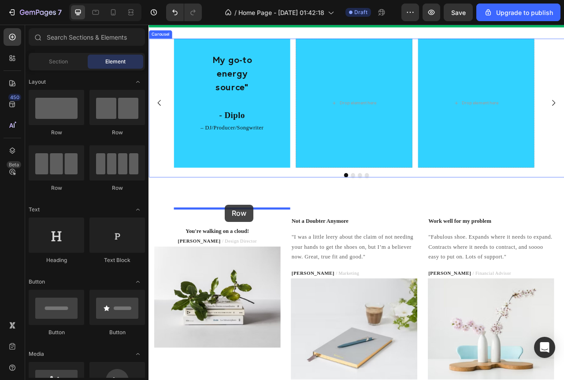
drag, startPoint x: 213, startPoint y: 139, endPoint x: 245, endPoint y: 254, distance: 119.5
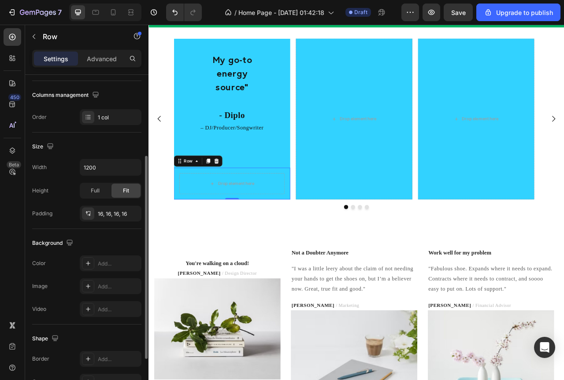
scroll to position [132, 0]
click at [122, 260] on div "Add..." at bounding box center [118, 264] width 41 height 8
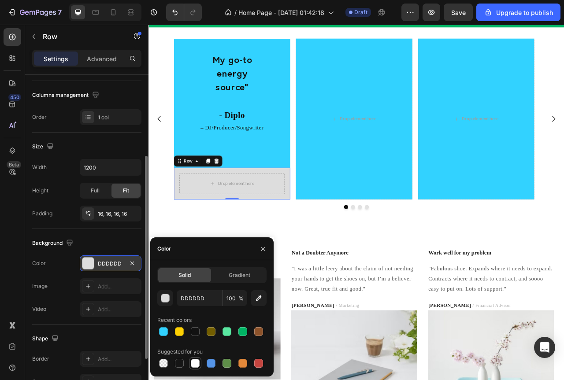
click at [192, 360] on div at bounding box center [195, 363] width 9 height 9
type input "FFFFFF"
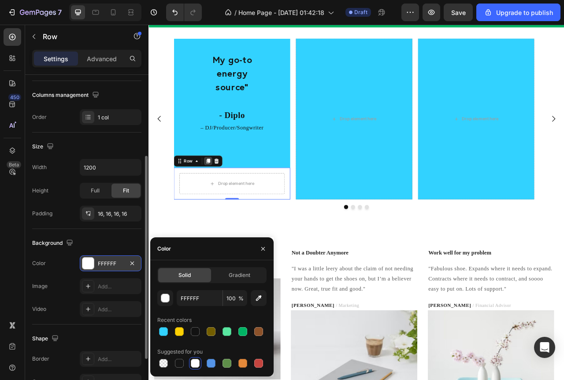
click at [226, 202] on icon at bounding box center [224, 199] width 5 height 6
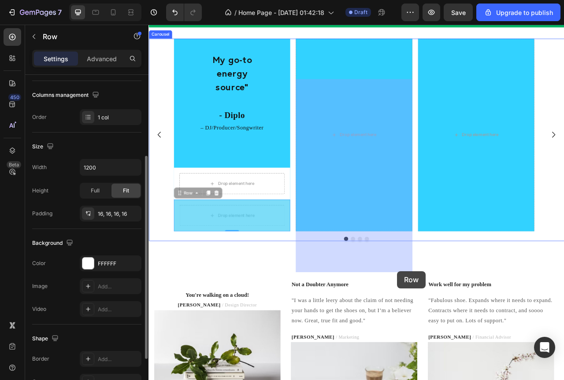
drag, startPoint x: 201, startPoint y: 293, endPoint x: 464, endPoint y: 338, distance: 266.9
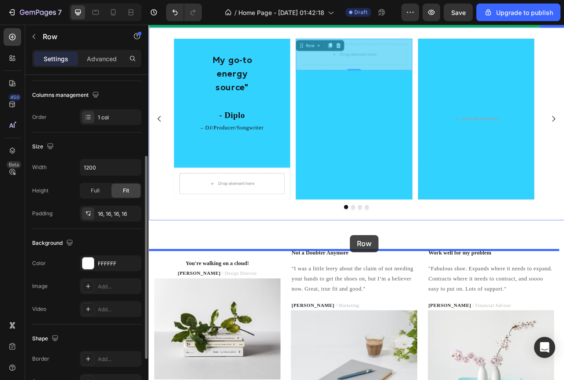
drag, startPoint x: 450, startPoint y: 106, endPoint x: 405, endPoint y: 293, distance: 191.8
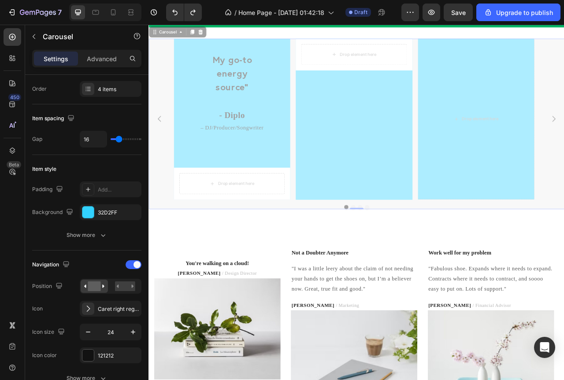
scroll to position [0, 0]
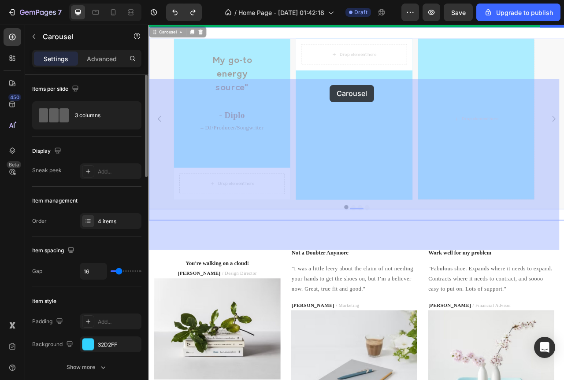
drag, startPoint x: 379, startPoint y: 160, endPoint x: 379, endPoint y: 101, distance: 58.2
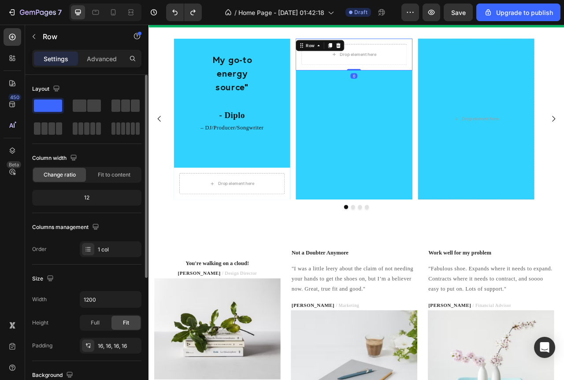
click at [342, 83] on div "Drop element here Row 0" at bounding box center [409, 62] width 148 height 41
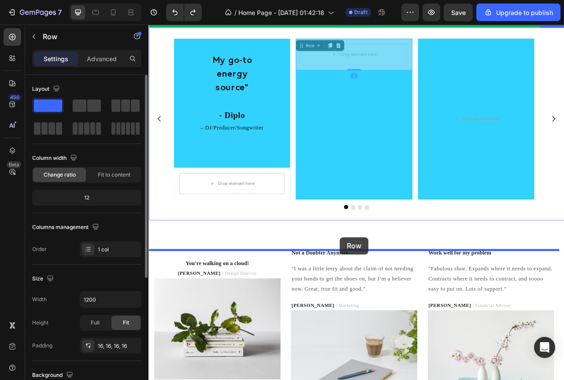
drag, startPoint x: 347, startPoint y: 105, endPoint x: 392, endPoint y: 295, distance: 195.2
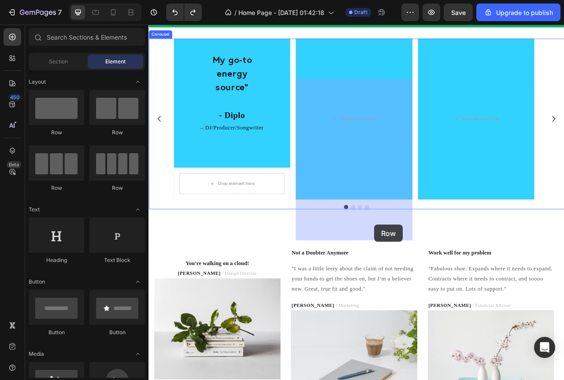
drag, startPoint x: 216, startPoint y: 132, endPoint x: 436, endPoint y: 279, distance: 264.8
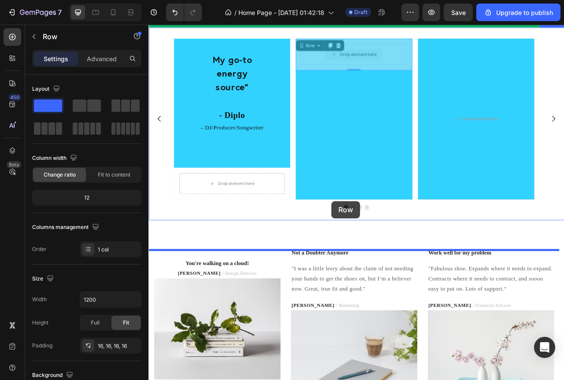
drag, startPoint x: 344, startPoint y: 101, endPoint x: 381, endPoint y: 249, distance: 152.6
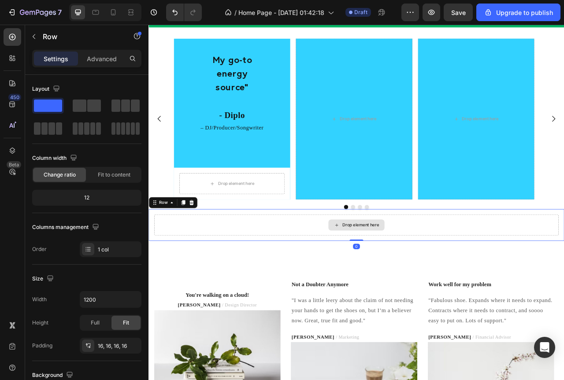
click at [374, 293] on div "Drop element here" at bounding box center [413, 280] width 515 height 26
click at [203, 254] on icon at bounding box center [203, 251] width 6 height 6
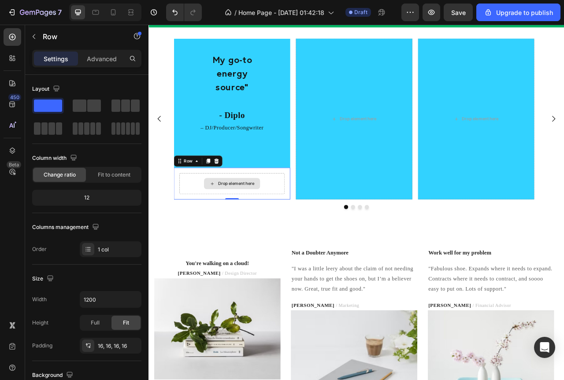
click at [270, 240] on div "Drop element here" at bounding box center [254, 227] width 134 height 26
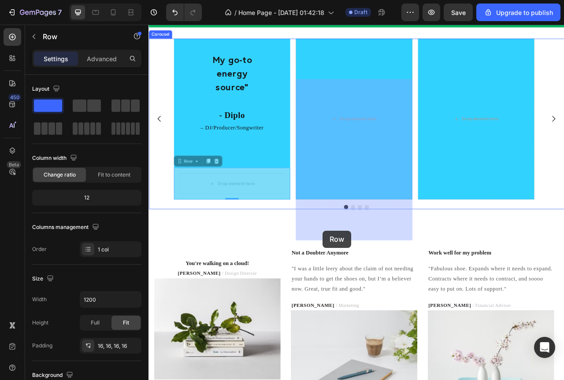
drag, startPoint x: 219, startPoint y: 268, endPoint x: 370, endPoint y: 287, distance: 152.8
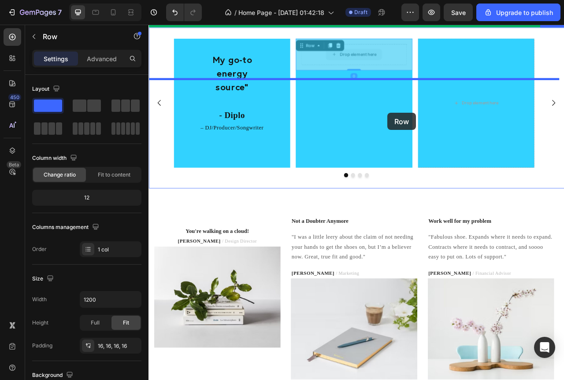
drag, startPoint x: 445, startPoint y: 104, endPoint x: 453, endPoint y: 137, distance: 33.8
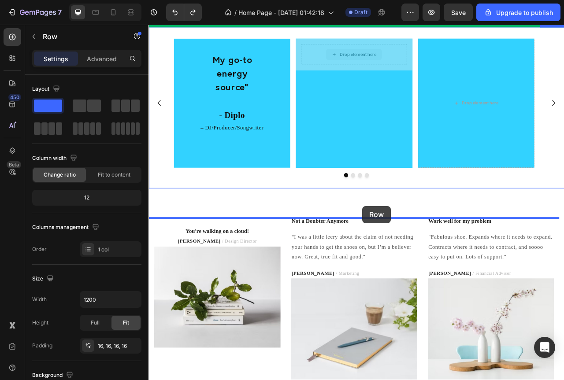
drag, startPoint x: 468, startPoint y: 125, endPoint x: 420, endPoint y: 256, distance: 139.2
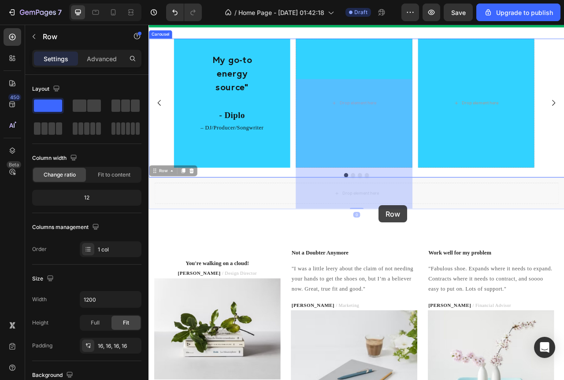
drag, startPoint x: 437, startPoint y: 282, endPoint x: 441, endPoint y: 255, distance: 28.0
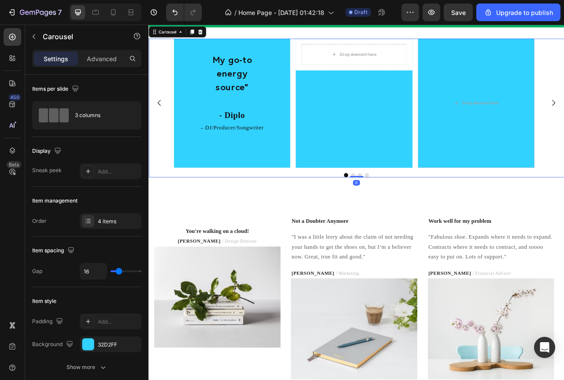
click at [427, 141] on div "Drop element here Row" at bounding box center [409, 124] width 148 height 165
click at [337, 159] on div "Drop element here Row" at bounding box center [409, 124] width 148 height 165
click at [482, 151] on div "Drop element here Row" at bounding box center [409, 124] width 148 height 165
click at [482, 150] on div "Drop element here Row" at bounding box center [409, 124] width 148 height 165
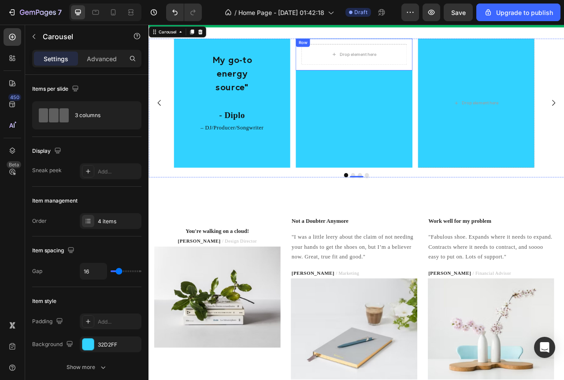
click at [483, 109] on div "My go-to energy source" Heading - Diplo Heading – DJ/Producer/Songwriter Text B…" at bounding box center [412, 124] width 465 height 165
click at [476, 159] on div "Drop element here Row" at bounding box center [409, 124] width 148 height 165
click at [287, 112] on p "My go-to energy source"" at bounding box center [254, 87] width 146 height 52
click at [310, 207] on div "My go-to energy source" Heading - Diplo Heading – DJ/Producer/Songwriter Text B…" at bounding box center [254, 124] width 148 height 165
click at [402, 207] on div "Drop element here Row" at bounding box center [409, 124] width 148 height 165
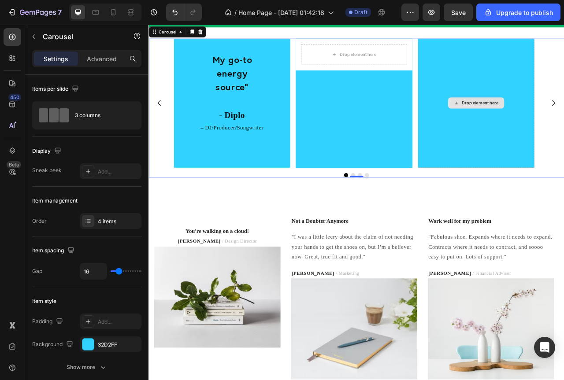
click at [494, 207] on div "Drop element here" at bounding box center [565, 124] width 148 height 165
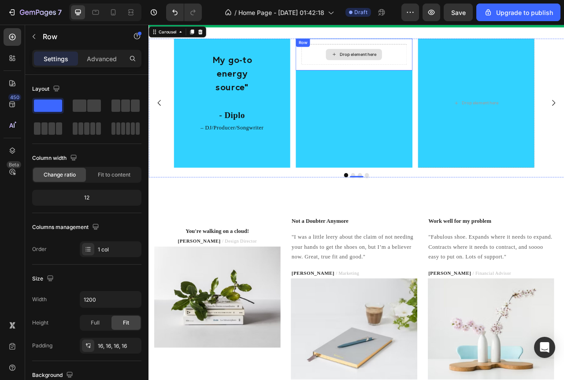
click at [465, 76] on div "Drop element here" at bounding box center [409, 62] width 134 height 26
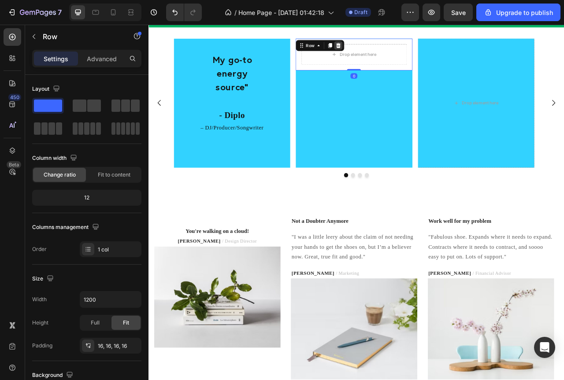
click at [390, 56] on div at bounding box center [389, 51] width 11 height 11
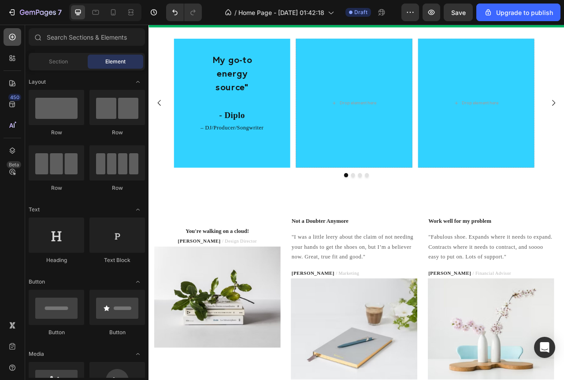
click at [13, 37] on icon at bounding box center [12, 37] width 9 height 9
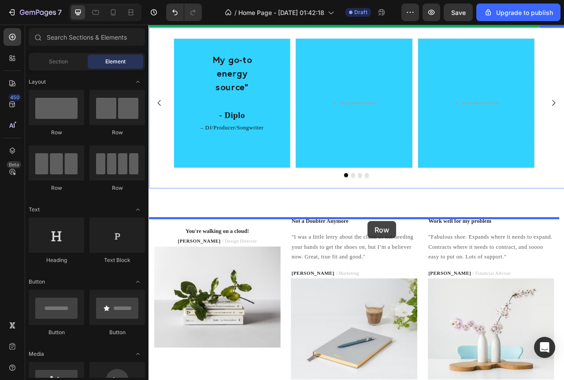
drag, startPoint x: 215, startPoint y: 131, endPoint x: 427, endPoint y: 275, distance: 256.4
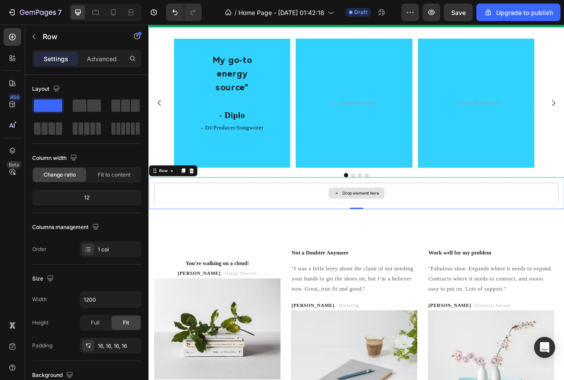
drag, startPoint x: 274, startPoint y: 134, endPoint x: 386, endPoint y: 293, distance: 194.0
drag, startPoint x: 114, startPoint y: 104, endPoint x: 273, endPoint y: 249, distance: 215.2
click at [114, 104] on span at bounding box center [115, 106] width 9 height 12
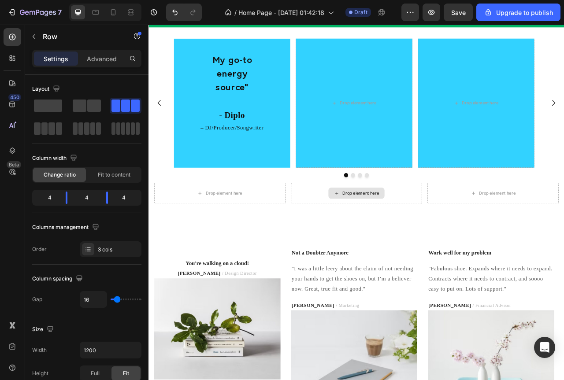
click at [426, 243] on div "Drop element here" at bounding box center [418, 239] width 47 height 7
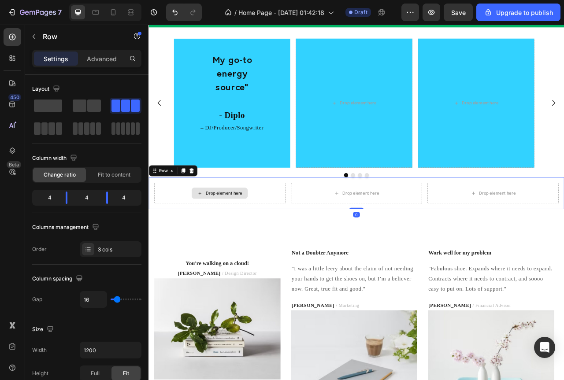
click at [296, 252] on div "Drop element here" at bounding box center [239, 239] width 167 height 26
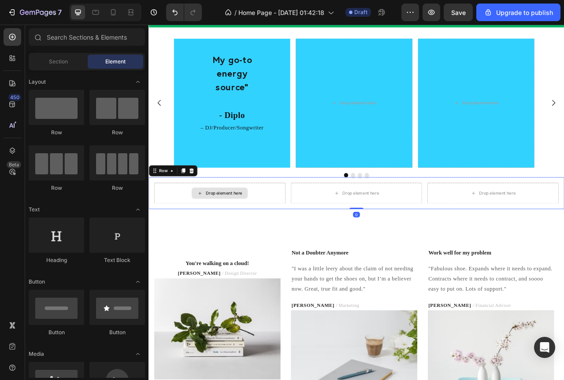
click at [231, 243] on div "Drop element here" at bounding box center [244, 239] width 47 height 7
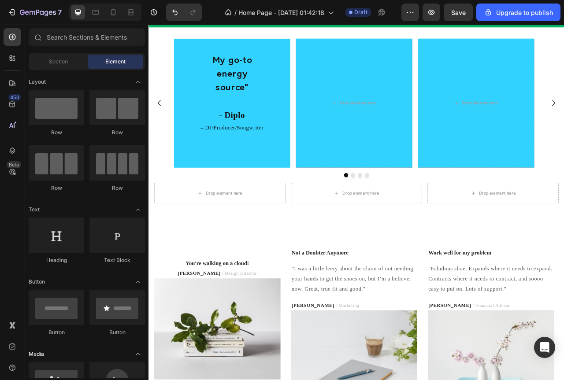
scroll to position [44, 0]
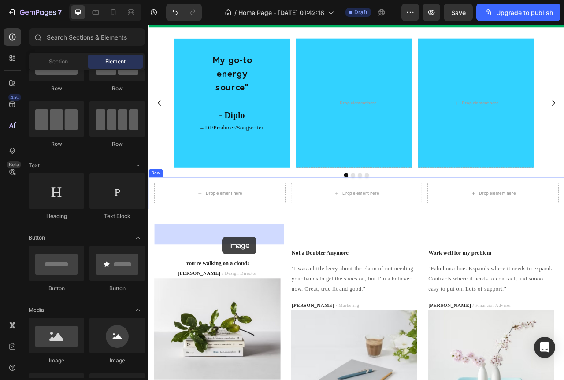
drag, startPoint x: 209, startPoint y: 364, endPoint x: 242, endPoint y: 295, distance: 76.3
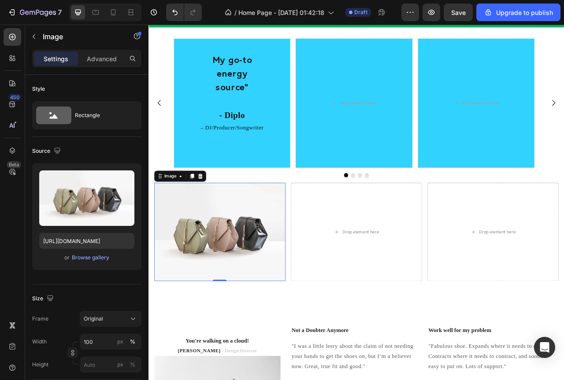
click at [202, 351] on img at bounding box center [239, 288] width 167 height 125
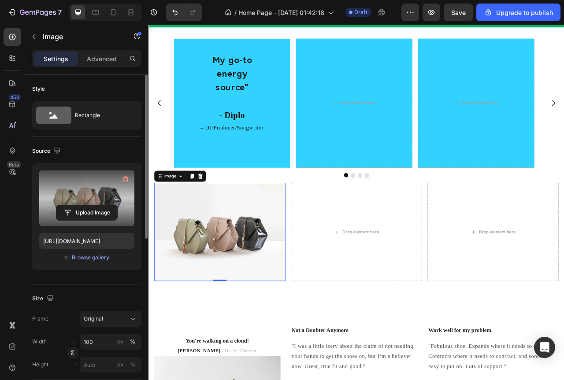
click at [105, 190] on label at bounding box center [86, 199] width 95 height 56
click at [105, 205] on input "file" at bounding box center [86, 212] width 61 height 15
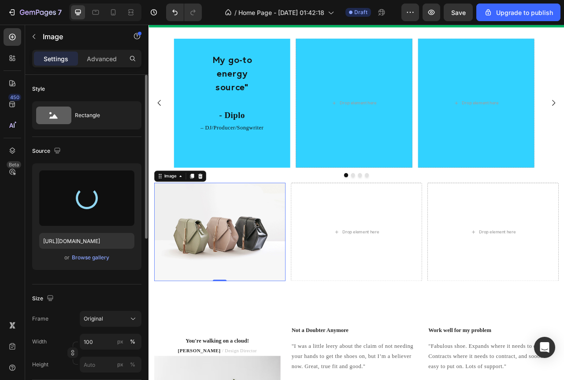
type input "[URL][DOMAIN_NAME]"
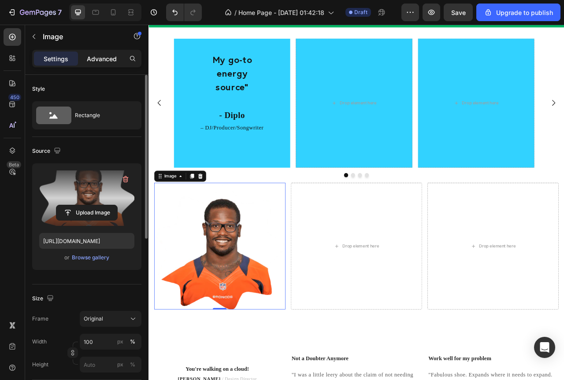
click at [94, 61] on p "Advanced" at bounding box center [102, 58] width 30 height 9
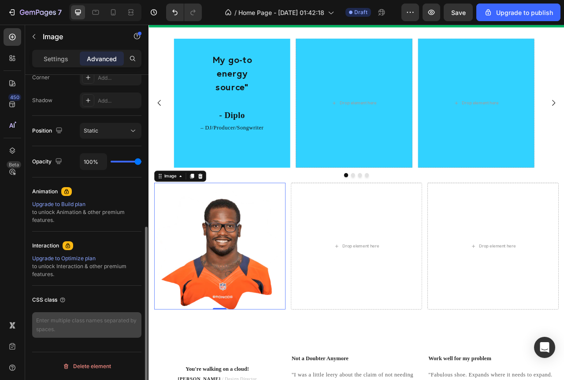
scroll to position [193, 0]
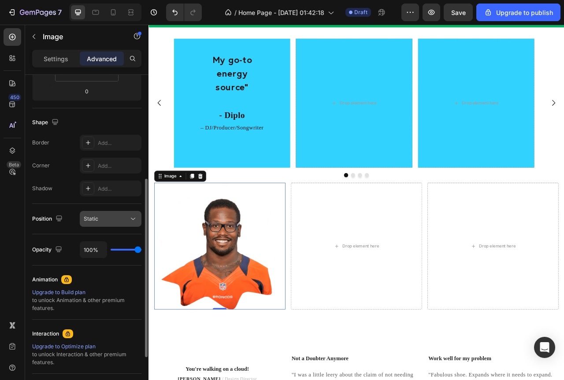
click at [121, 221] on div "Static" at bounding box center [106, 219] width 45 height 8
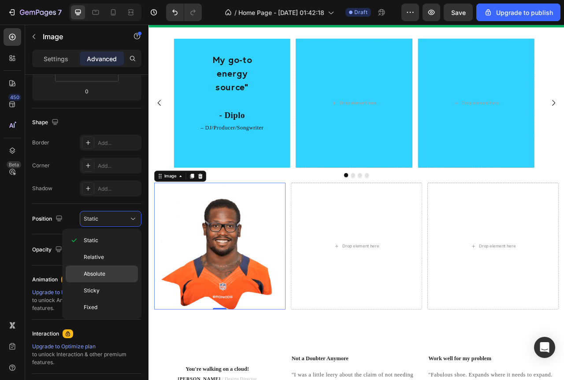
click at [103, 277] on span "Absolute" at bounding box center [95, 274] width 22 height 8
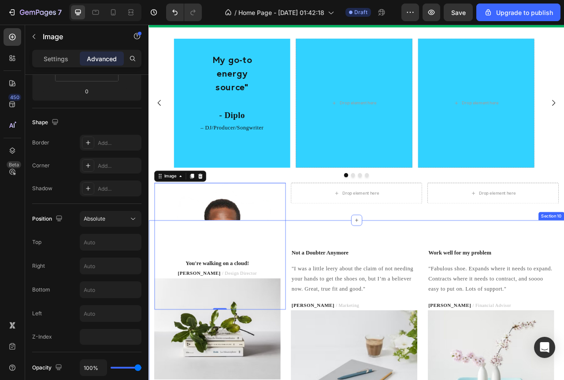
scroll to position [2078, 0]
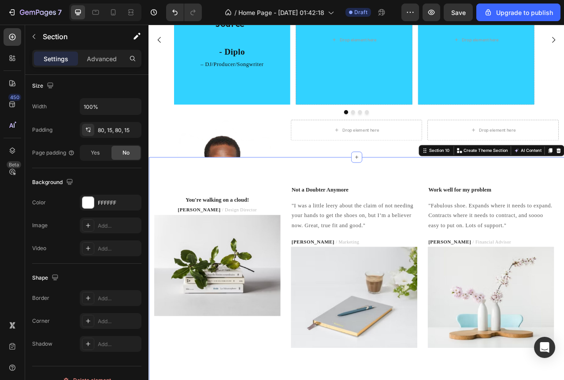
click at [444, 203] on div "You're walking on a cloud! Text block [PERSON_NAME] / Design Director Text bloc…" at bounding box center [412, 339] width 529 height 293
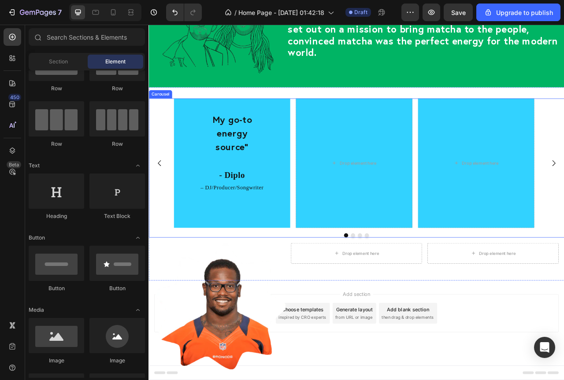
scroll to position [1921, 0]
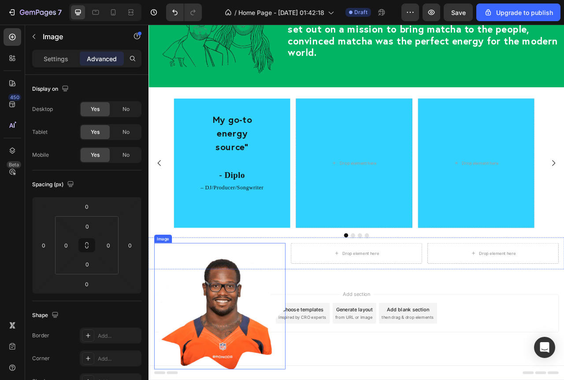
click at [270, 378] on img at bounding box center [239, 383] width 167 height 161
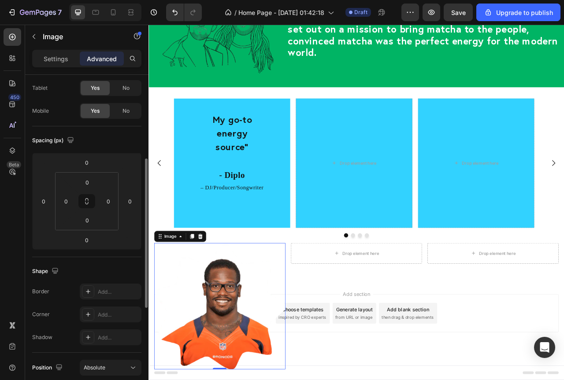
scroll to position [88, 0]
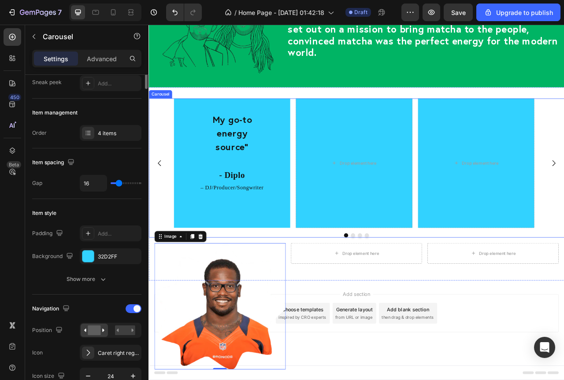
click at [190, 266] on div "My go-to energy source" Heading - Diplo Heading – DJ/Producer/Songwriter Text B…" at bounding box center [254, 201] width 148 height 165
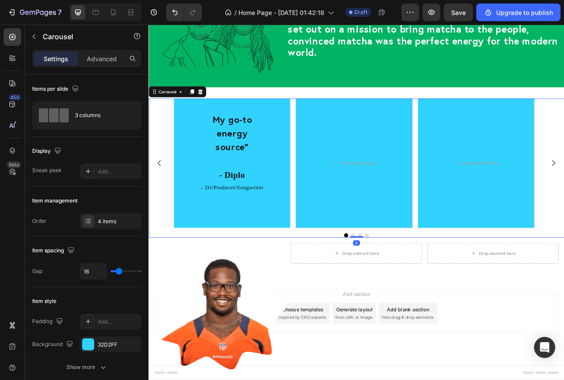
click at [328, 262] on div "My go-to energy source" Heading - Diplo Heading – DJ/Producer/Songwriter Text B…" at bounding box center [254, 201] width 148 height 165
click at [322, 262] on div "My go-to energy source" Heading - Diplo Heading – DJ/Producer/Songwriter Text B…" at bounding box center [254, 201] width 148 height 165
click at [112, 60] on p "Advanced" at bounding box center [102, 58] width 30 height 9
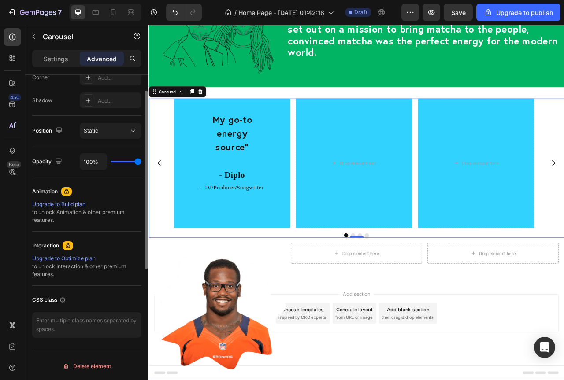
scroll to position [193, 0]
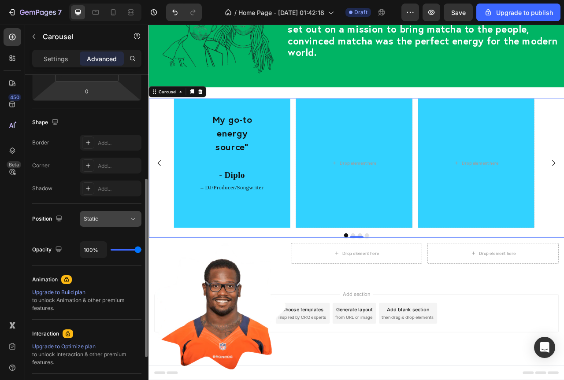
click at [120, 218] on div "Static" at bounding box center [106, 219] width 45 height 8
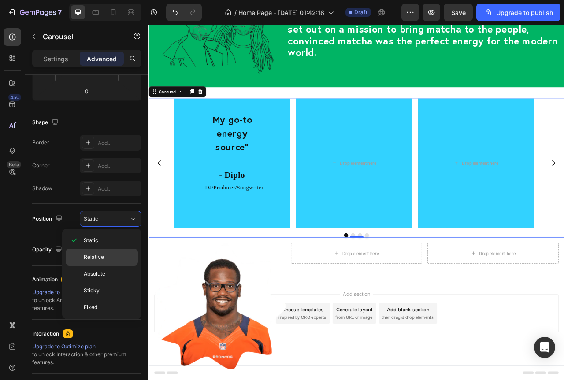
click at [100, 259] on span "Relative" at bounding box center [94, 257] width 20 height 8
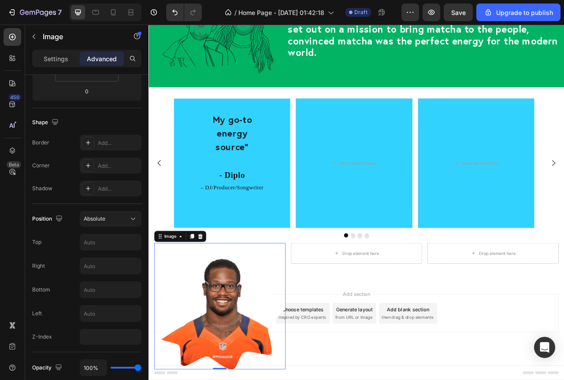
scroll to position [0, 0]
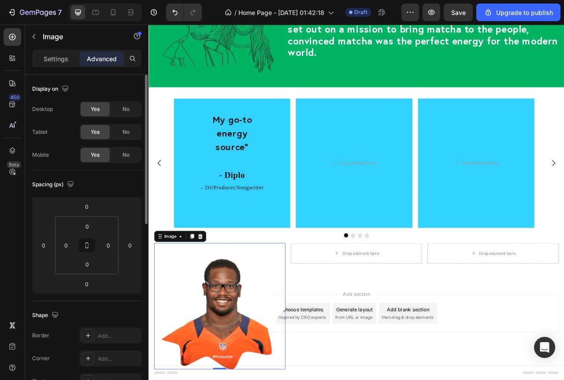
click at [295, 329] on img at bounding box center [239, 383] width 167 height 161
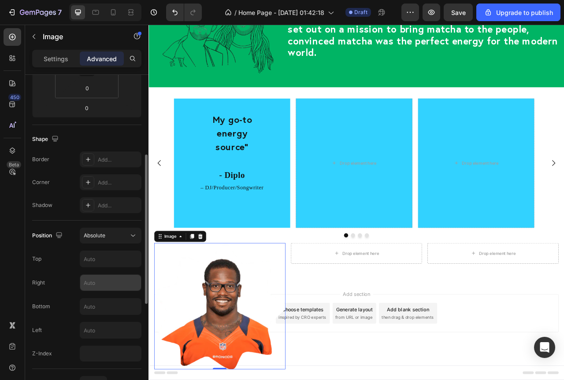
scroll to position [176, 0]
click at [90, 330] on input "text" at bounding box center [110, 331] width 61 height 16
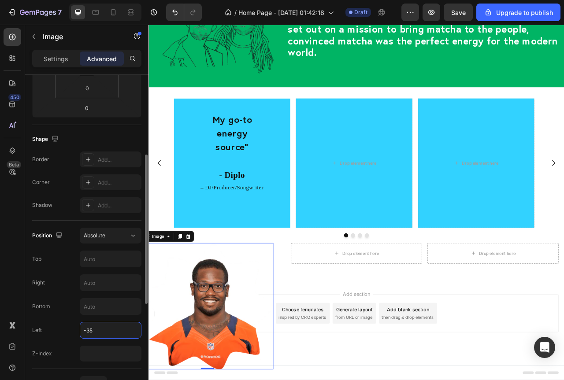
click at [87, 327] on input "-35" at bounding box center [110, 331] width 61 height 16
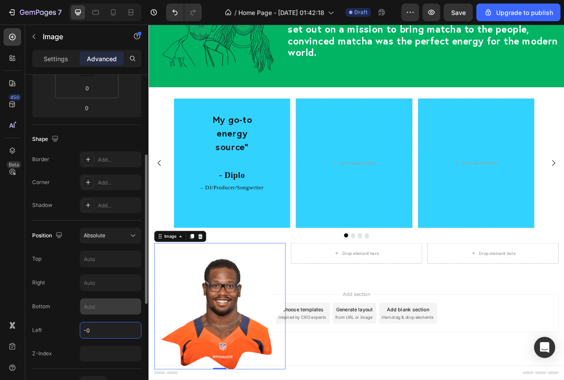
type input "0"
click at [94, 309] on input "text" at bounding box center [110, 307] width 61 height 16
click at [92, 260] on input "text" at bounding box center [110, 259] width 61 height 16
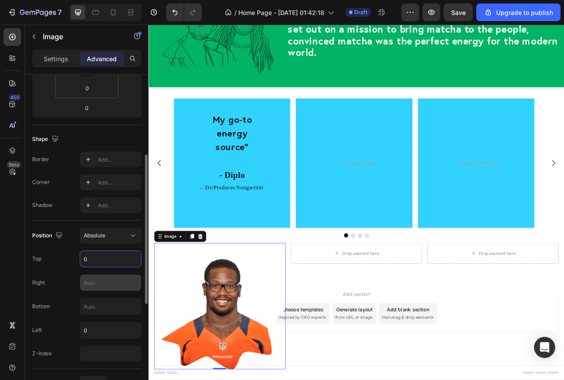
type input "0"
click at [94, 289] on input "text" at bounding box center [110, 283] width 61 height 16
type input "0"
click at [100, 255] on input "0" at bounding box center [110, 259] width 61 height 16
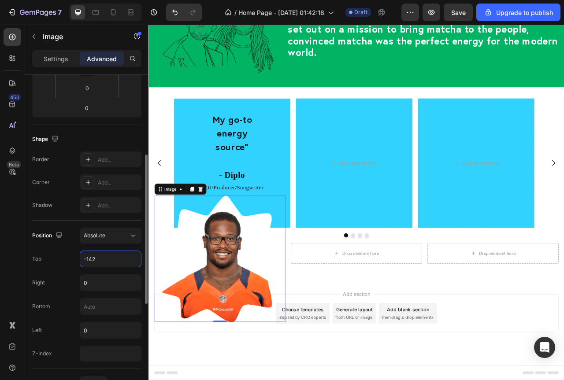
type input "-143"
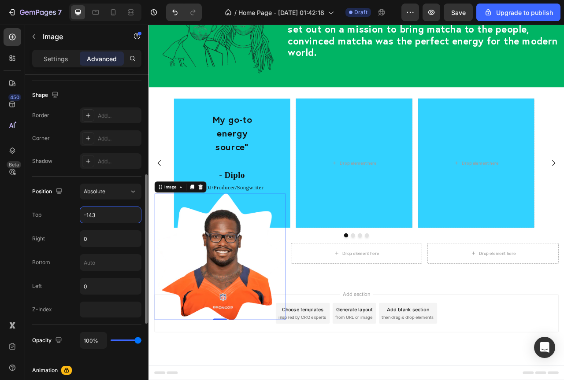
scroll to position [264, 0]
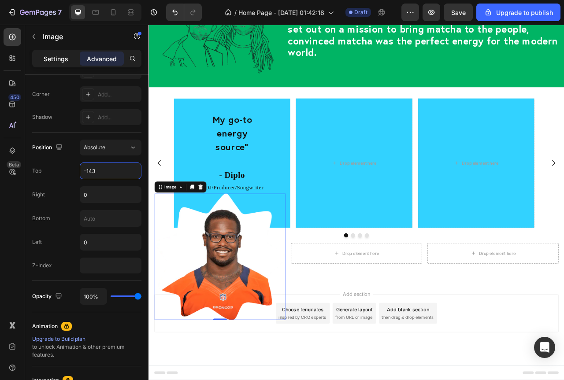
click at [56, 62] on p "Settings" at bounding box center [56, 58] width 25 height 9
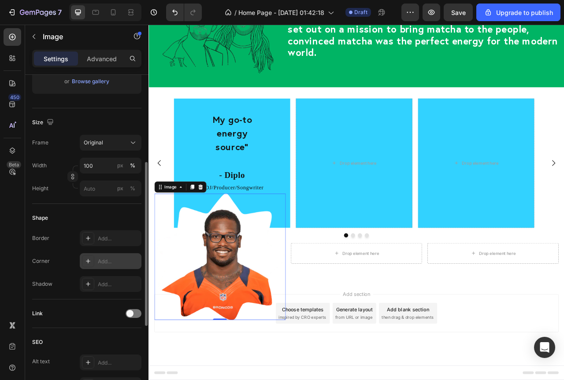
scroll to position [132, 0]
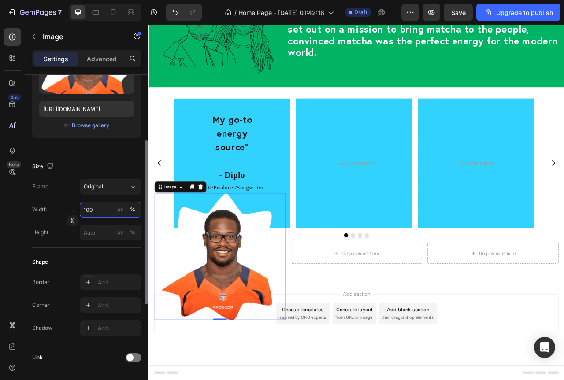
click at [92, 210] on input "100" at bounding box center [111, 210] width 62 height 16
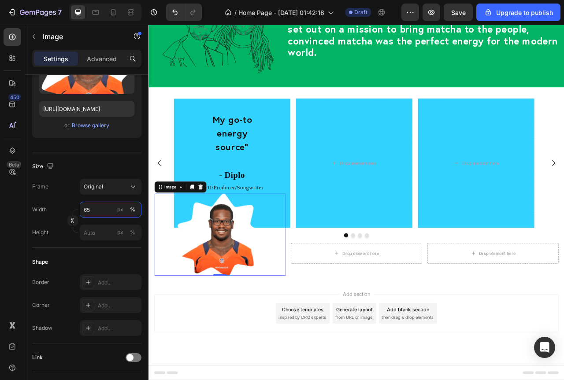
type input "65"
click at [256, 294] on img at bounding box center [239, 292] width 108 height 105
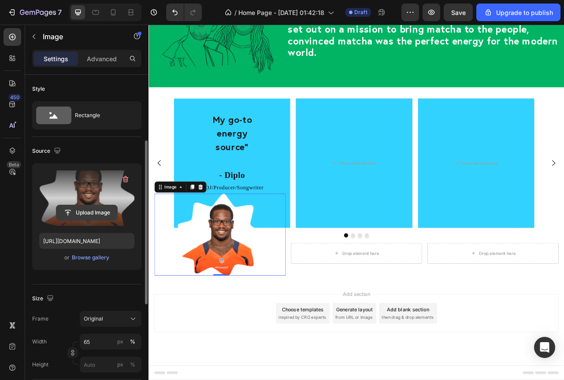
scroll to position [88, 0]
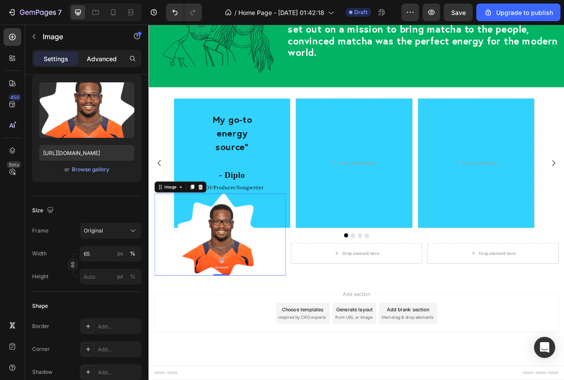
click at [98, 60] on p "Advanced" at bounding box center [102, 58] width 30 height 9
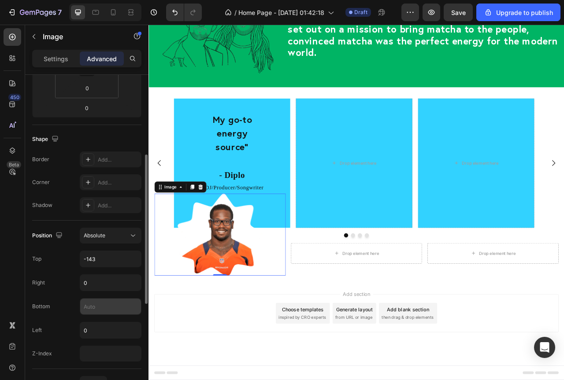
scroll to position [220, 0]
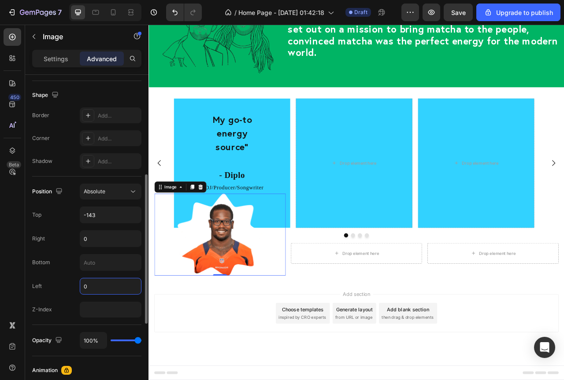
click at [106, 287] on input "0" at bounding box center [110, 286] width 61 height 16
click at [103, 245] on input "0" at bounding box center [110, 239] width 61 height 16
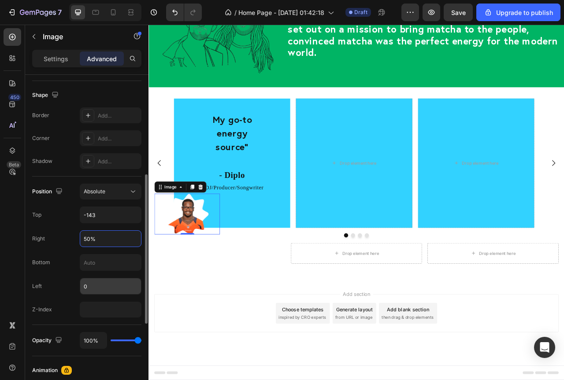
type input "50%"
click at [93, 286] on input "0" at bounding box center [110, 286] width 61 height 16
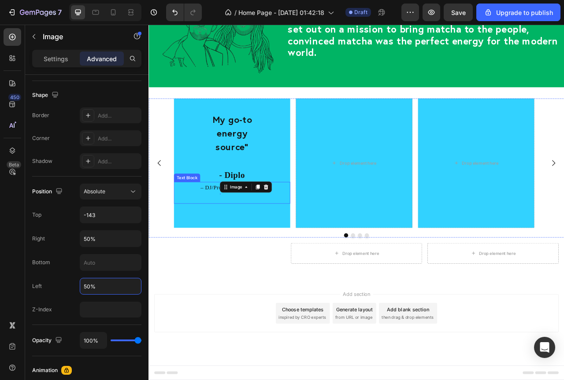
type input "0"
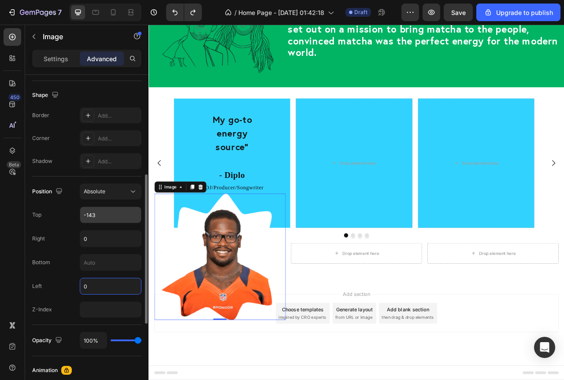
click at [95, 217] on input "-143" at bounding box center [110, 215] width 61 height 16
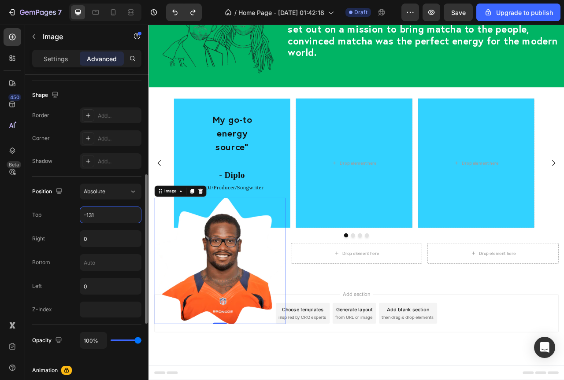
type input "-130"
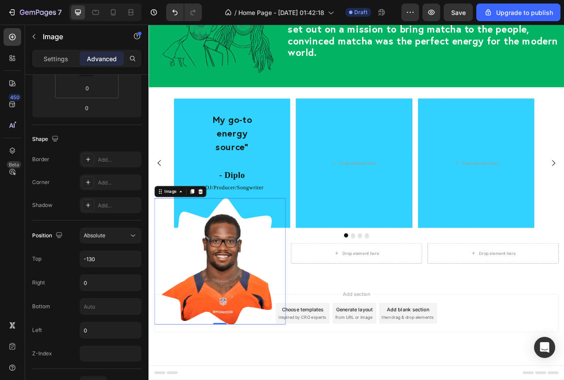
click at [54, 66] on div "Settings Advanced" at bounding box center [86, 59] width 109 height 18
click at [55, 58] on p "Settings" at bounding box center [56, 58] width 25 height 9
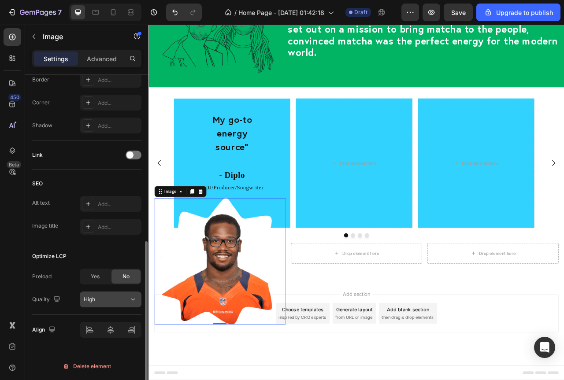
scroll to position [335, 0]
click at [112, 330] on div at bounding box center [111, 330] width 62 height 16
click at [112, 333] on div at bounding box center [111, 330] width 62 height 16
click at [112, 331] on div at bounding box center [111, 330] width 62 height 16
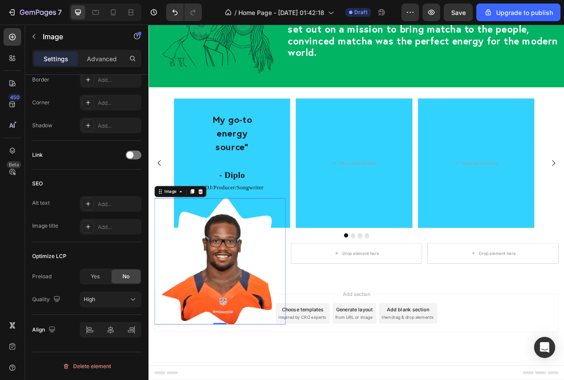
click at [246, 372] on img at bounding box center [239, 325] width 167 height 161
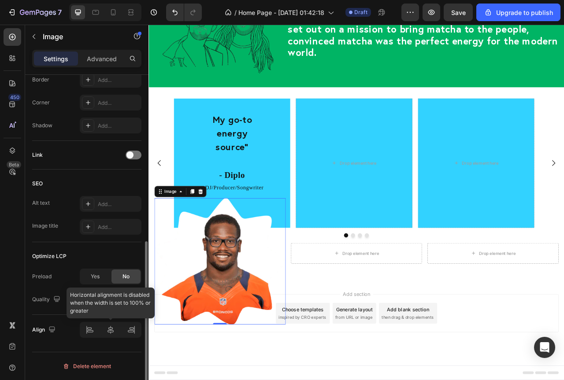
click at [112, 335] on div at bounding box center [111, 330] width 62 height 16
click at [112, 334] on div at bounding box center [111, 330] width 62 height 16
click at [97, 334] on div at bounding box center [111, 330] width 62 height 16
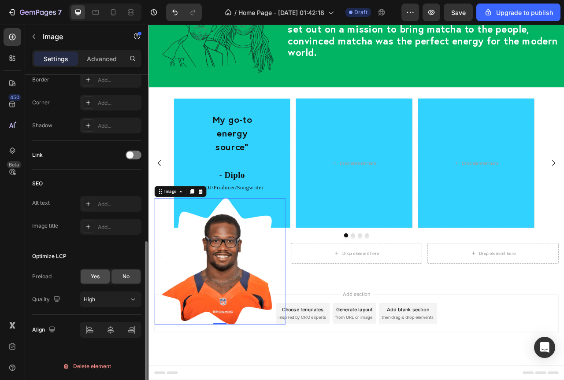
click at [98, 278] on span "Yes" at bounding box center [95, 277] width 9 height 8
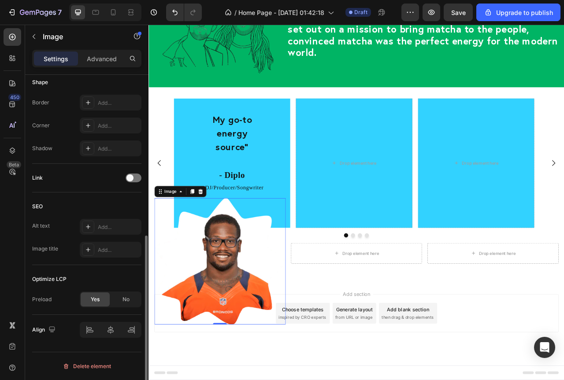
scroll to position [312, 0]
click at [127, 297] on span "No" at bounding box center [125, 300] width 7 height 8
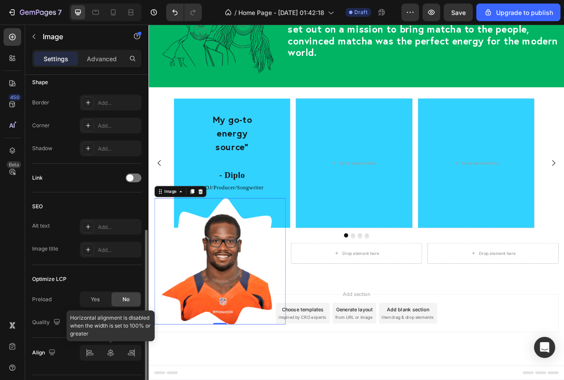
click at [116, 357] on div at bounding box center [111, 353] width 62 height 16
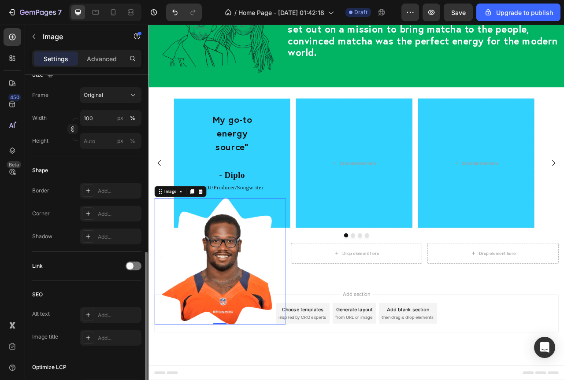
scroll to position [180, 0]
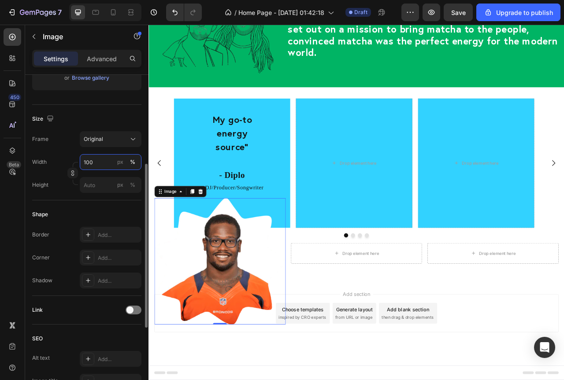
click at [99, 165] on input "100" at bounding box center [111, 162] width 62 height 16
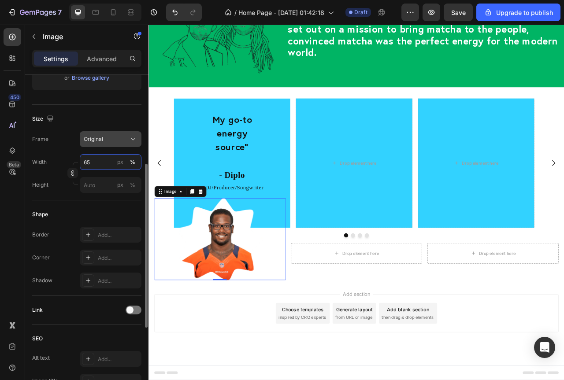
type input "65"
click at [130, 141] on icon at bounding box center [133, 139] width 9 height 9
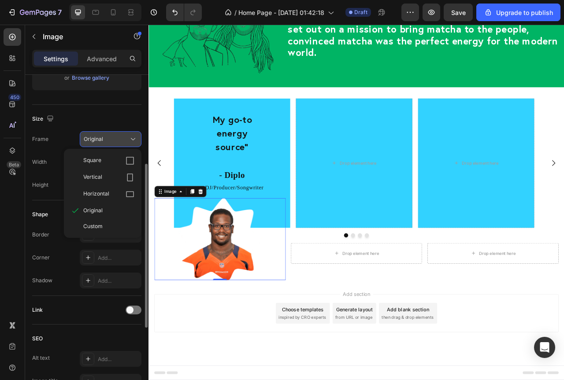
click at [130, 141] on icon at bounding box center [133, 139] width 9 height 9
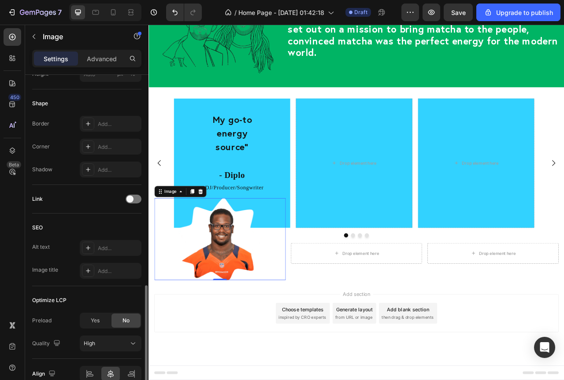
scroll to position [335, 0]
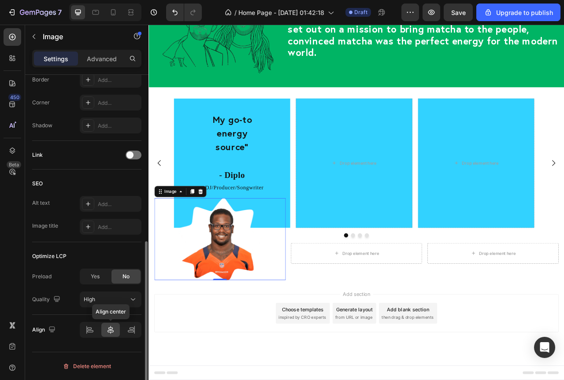
click at [110, 329] on icon at bounding box center [110, 330] width 9 height 9
click at [111, 328] on icon at bounding box center [110, 330] width 9 height 9
click at [268, 273] on img at bounding box center [239, 297] width 108 height 105
click at [314, 276] on div at bounding box center [239, 297] width 167 height 105
click at [310, 272] on div at bounding box center [239, 297] width 167 height 105
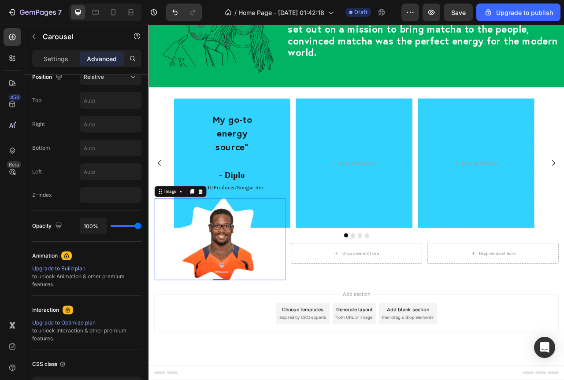
click at [149, 260] on div "My go-to energy source" Heading - Diplo Heading – DJ/Producer/Songwriter Text B…" at bounding box center [412, 201] width 529 height 165
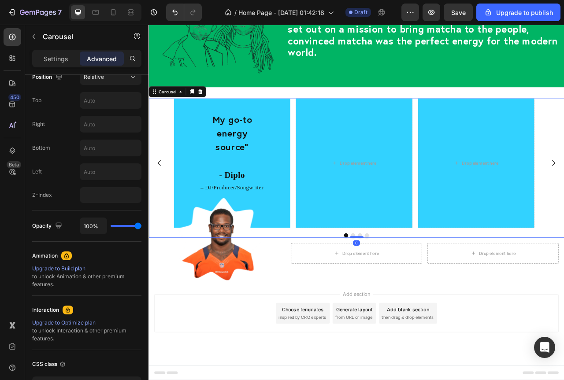
scroll to position [0, 0]
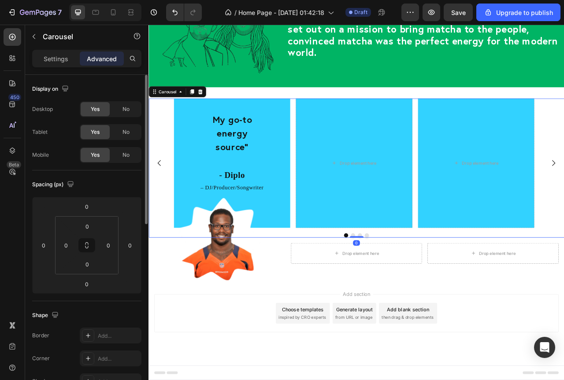
click at [149, 258] on div "My go-to energy source" Heading - Diplo Heading – DJ/Producer/Songwriter Text B…" at bounding box center [412, 201] width 529 height 165
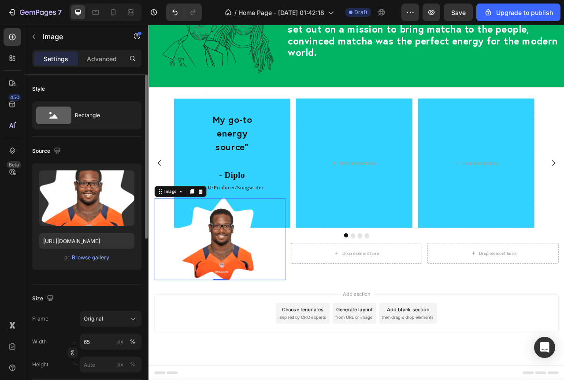
click at [207, 300] on img at bounding box center [239, 297] width 108 height 105
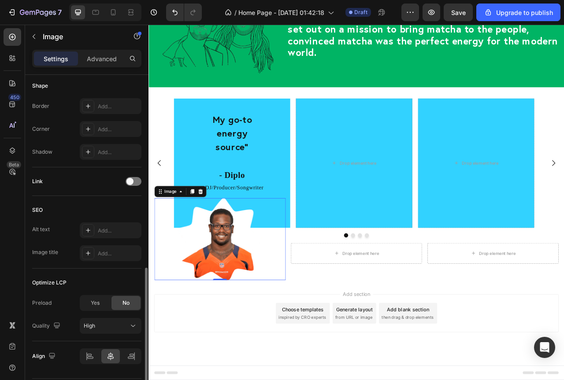
scroll to position [335, 0]
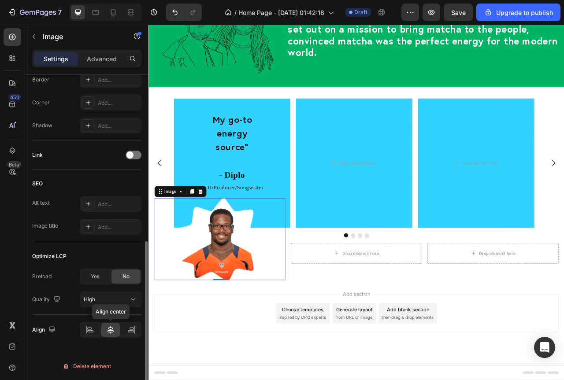
click at [113, 325] on div at bounding box center [110, 330] width 19 height 14
click at [133, 330] on icon at bounding box center [132, 328] width 4 height 2
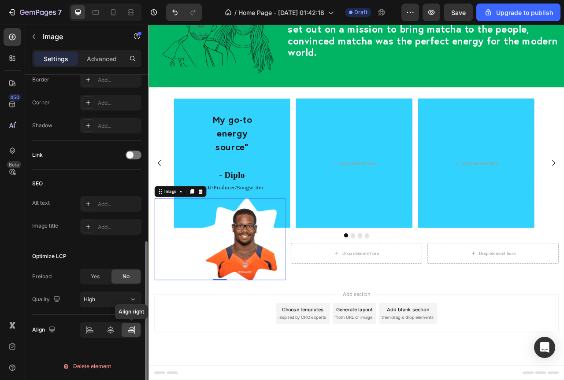
click at [122, 330] on div at bounding box center [131, 330] width 19 height 14
click at [113, 329] on icon at bounding box center [111, 330] width 6 height 8
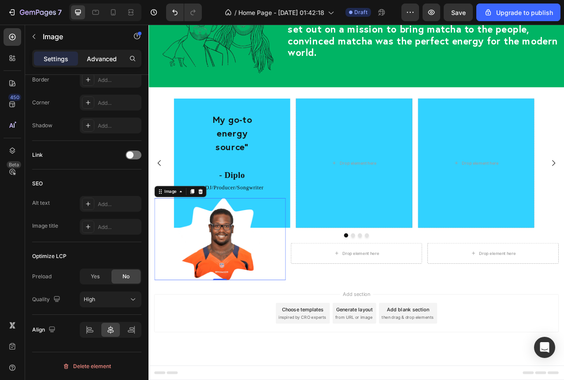
click at [101, 56] on p "Advanced" at bounding box center [102, 58] width 30 height 9
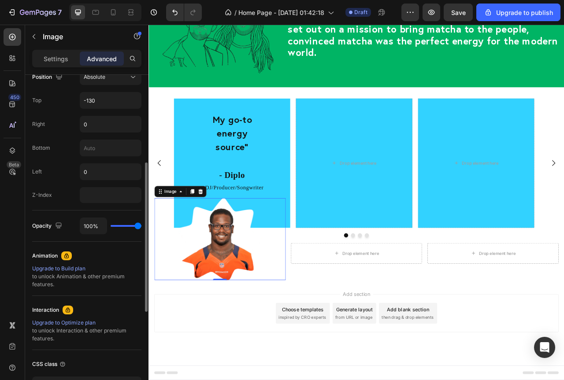
scroll to position [247, 0]
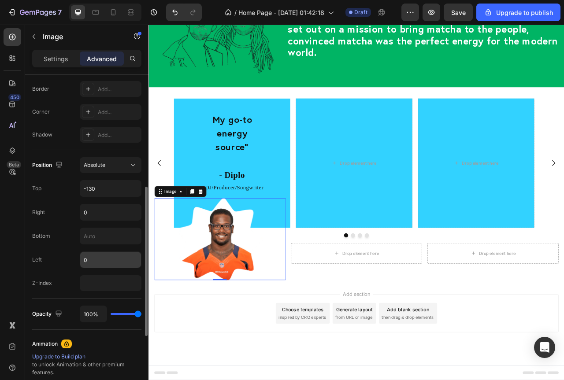
click at [103, 257] on input "0" at bounding box center [110, 260] width 61 height 16
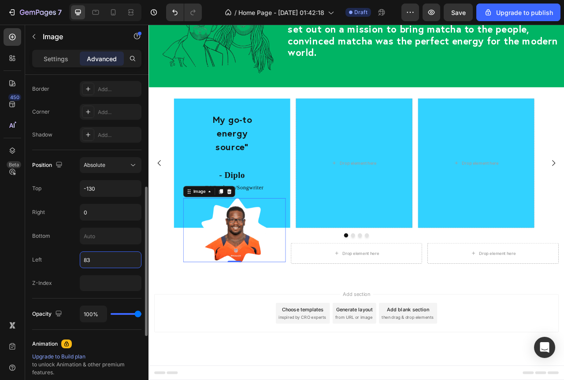
type input "84"
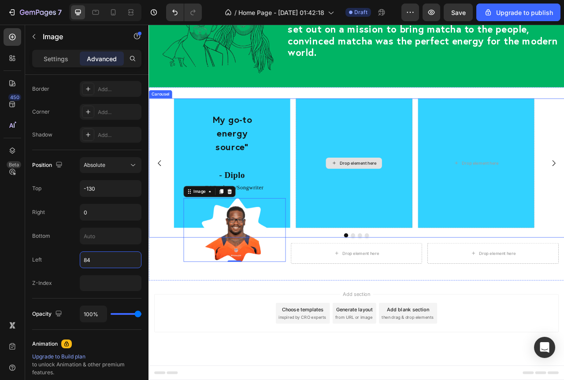
click at [415, 231] on div "Drop element here" at bounding box center [409, 201] width 148 height 165
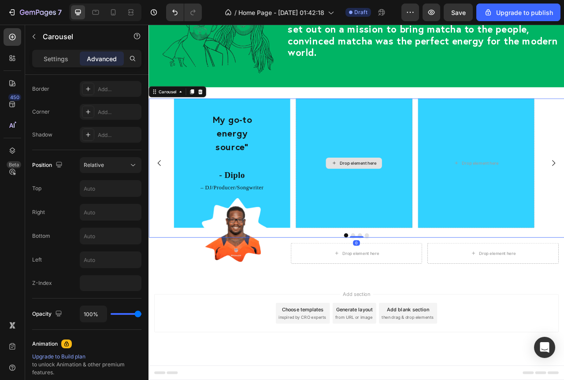
scroll to position [0, 0]
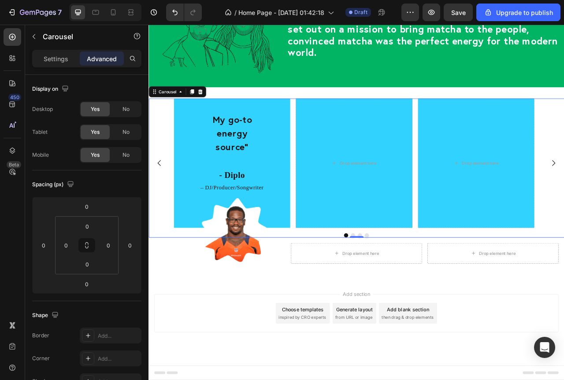
click at [429, 293] on div at bounding box center [412, 292] width 529 height 5
click at [418, 287] on div "My go-to energy source" Heading - Diplo Heading – DJ/Producer/Songwriter Text B…" at bounding box center [412, 207] width 529 height 177
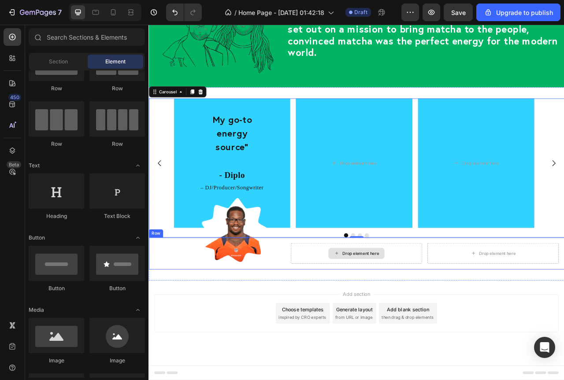
click at [415, 317] on div "Drop element here" at bounding box center [412, 316] width 71 height 14
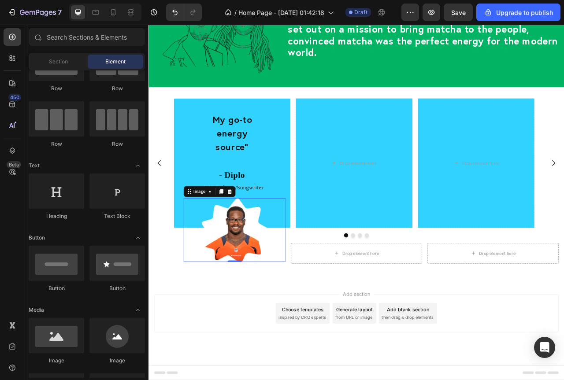
click at [253, 287] on img at bounding box center [257, 286] width 85 height 82
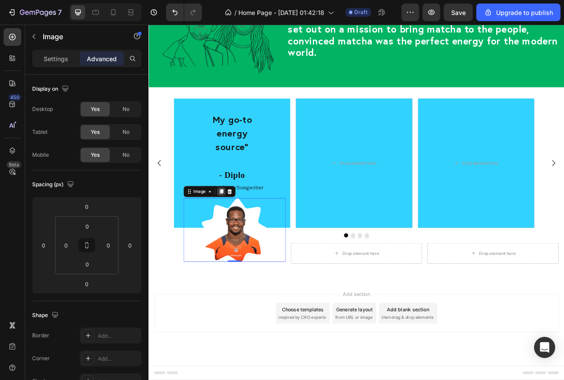
click at [240, 237] on icon at bounding box center [240, 237] width 5 height 6
click at [239, 235] on icon at bounding box center [240, 237] width 5 height 6
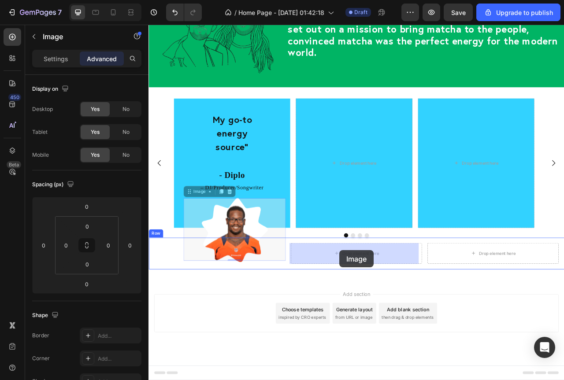
drag, startPoint x: 201, startPoint y: 239, endPoint x: 391, endPoint y: 312, distance: 203.9
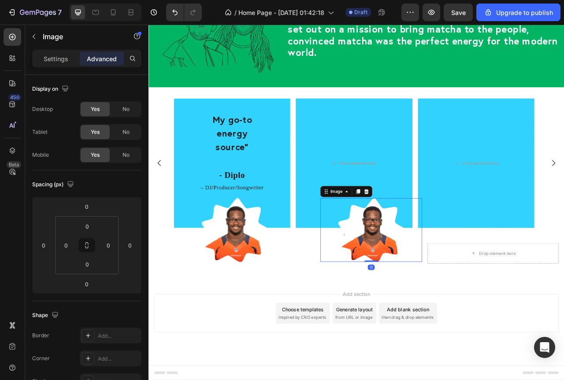
click at [439, 281] on img at bounding box center [431, 286] width 85 height 82
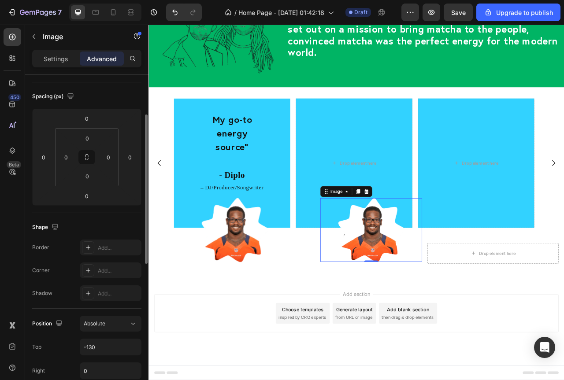
scroll to position [176, 0]
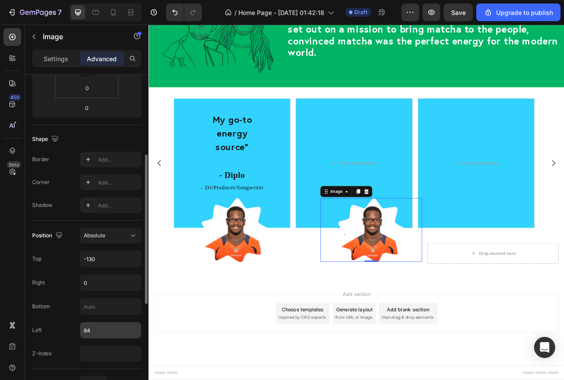
click at [95, 330] on input "84" at bounding box center [110, 331] width 61 height 16
type input "84"
click at [106, 284] on input "0" at bounding box center [110, 283] width 61 height 16
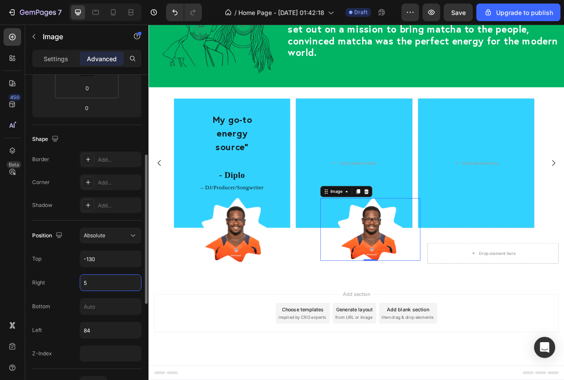
type input "4"
click at [85, 329] on input "84" at bounding box center [110, 331] width 61 height 16
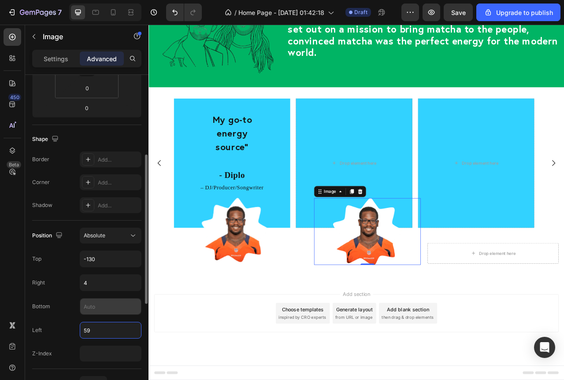
type input "58"
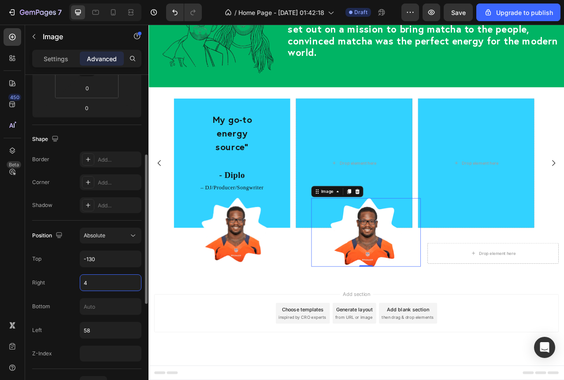
click at [92, 279] on input "4" at bounding box center [110, 283] width 61 height 16
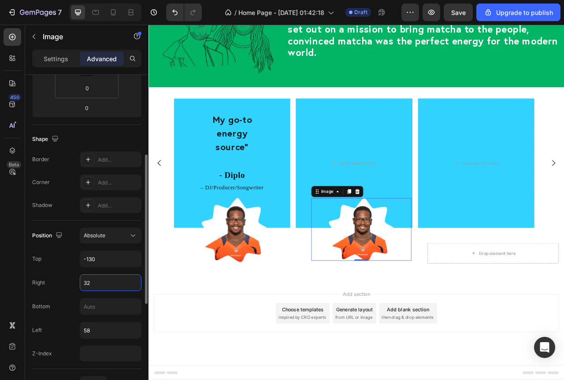
type input "33"
click at [92, 332] on input "58" at bounding box center [110, 331] width 61 height 16
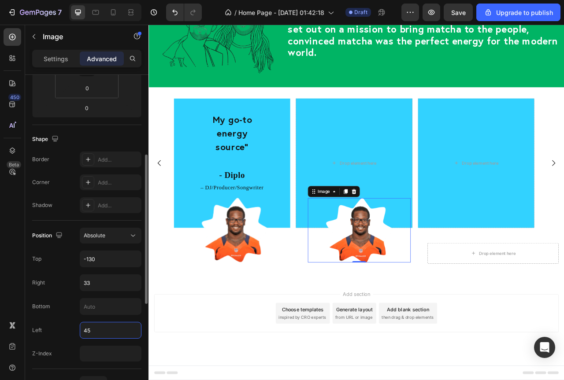
type input "44"
click at [97, 279] on input "33" at bounding box center [110, 283] width 61 height 16
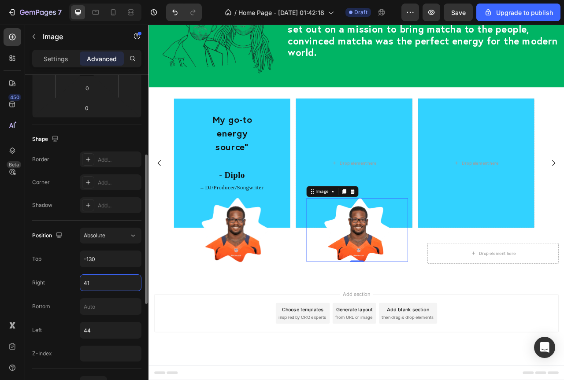
type input "40"
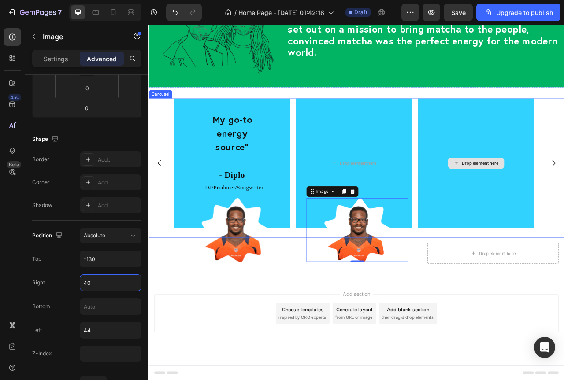
click at [564, 277] on div "Drop element here" at bounding box center [565, 201] width 148 height 165
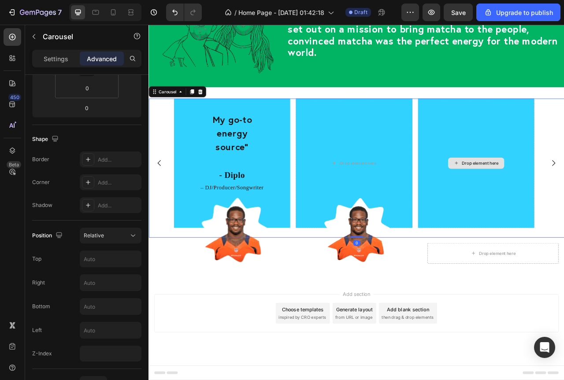
scroll to position [0, 0]
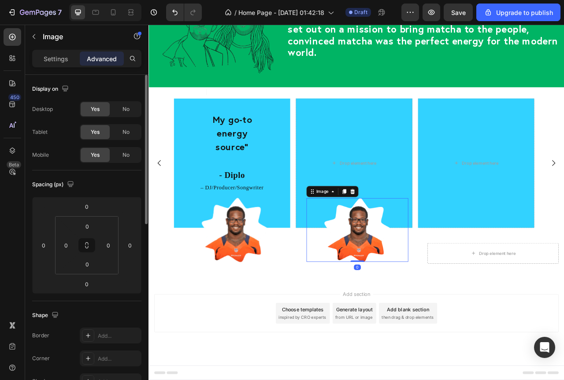
click at [434, 276] on img at bounding box center [413, 286] width 85 height 82
click at [393, 237] on icon at bounding box center [396, 237] width 7 height 7
click at [393, 236] on icon at bounding box center [396, 237] width 7 height 7
click at [404, 276] on img at bounding box center [413, 286] width 85 height 82
click at [408, 281] on img at bounding box center [413, 286] width 85 height 82
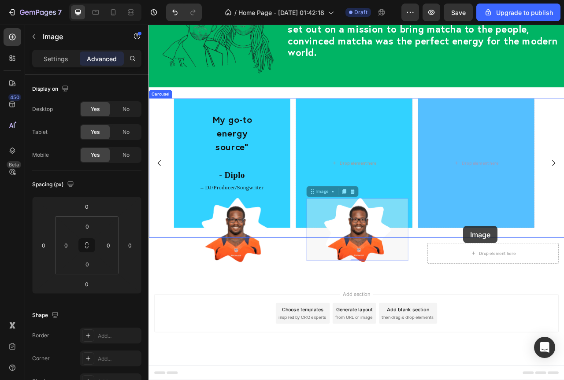
drag, startPoint x: 404, startPoint y: 279, endPoint x: 549, endPoint y: 283, distance: 145.4
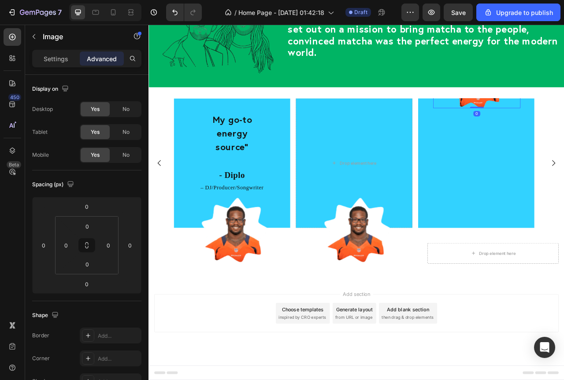
click at [564, 122] on img at bounding box center [566, 96] width 72 height 70
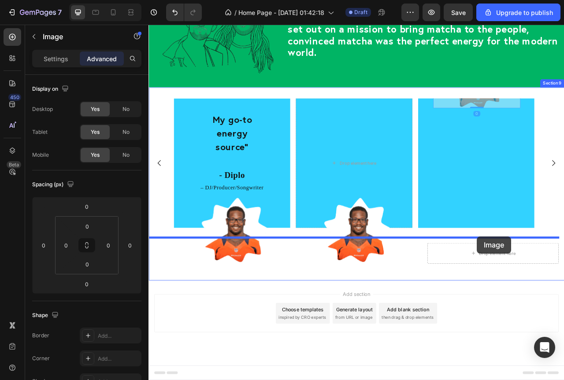
drag, startPoint x: 575, startPoint y: 124, endPoint x: 566, endPoint y: 294, distance: 170.3
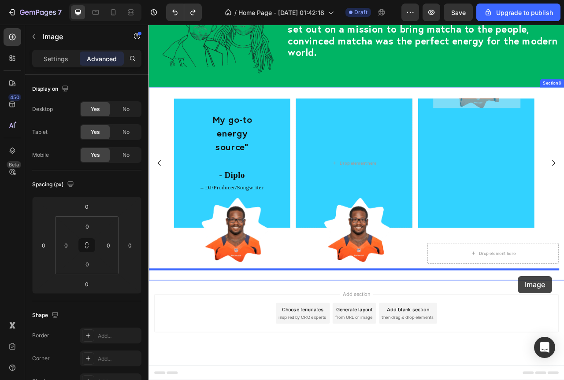
drag, startPoint x: 562, startPoint y: 126, endPoint x: 619, endPoint y: 345, distance: 225.3
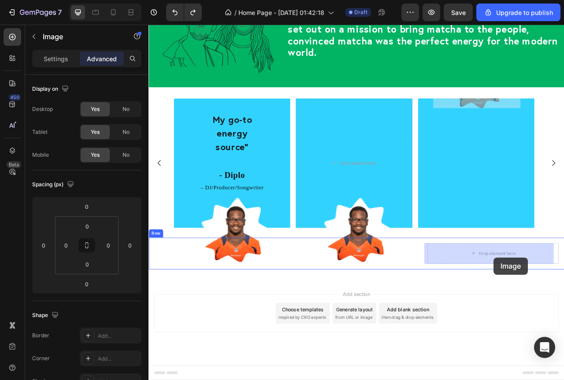
drag, startPoint x: 571, startPoint y: 126, endPoint x: 588, endPoint y: 321, distance: 195.9
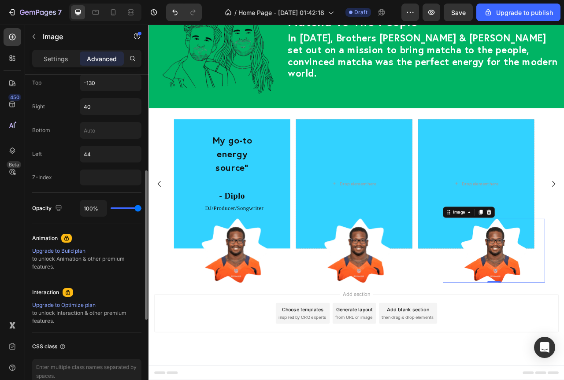
scroll to position [264, 0]
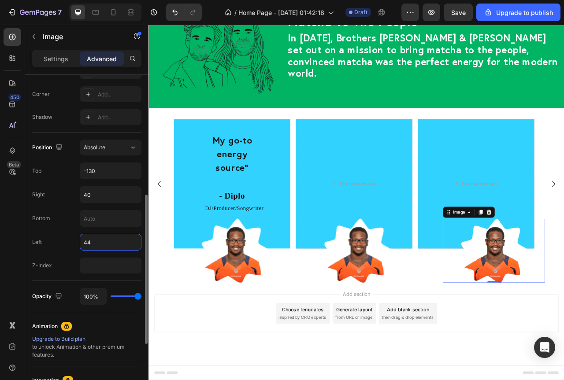
click at [101, 244] on input "44" at bounding box center [110, 242] width 61 height 16
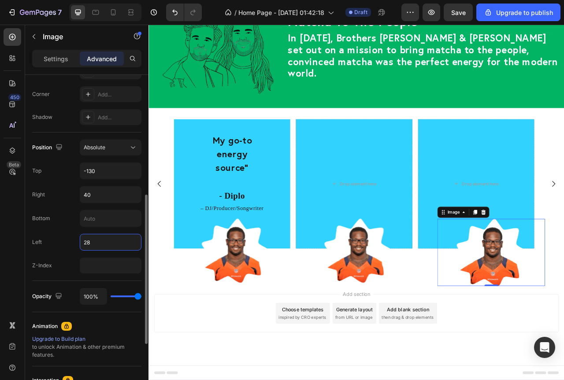
type input "27"
click at [97, 199] on input "40" at bounding box center [110, 195] width 61 height 16
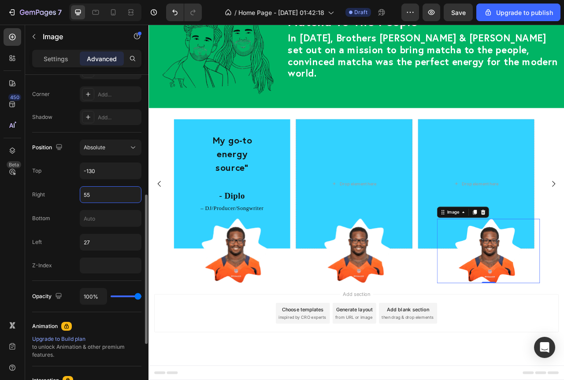
type input "56"
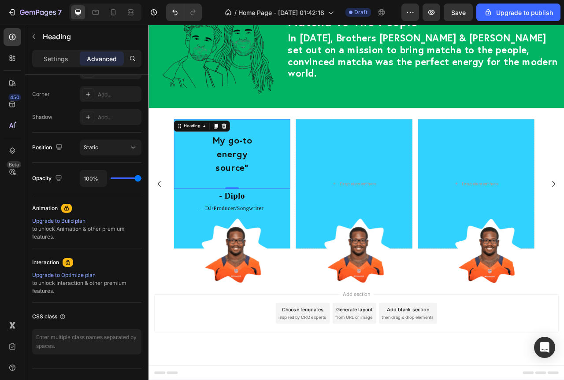
click at [281, 198] on p "My go-to energy source"" at bounding box center [254, 189] width 146 height 52
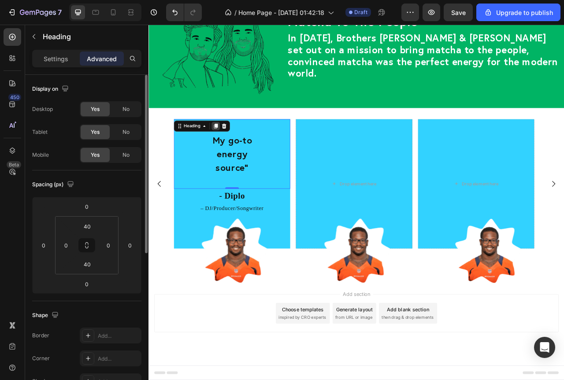
click at [234, 154] on icon at bounding box center [233, 154] width 5 height 6
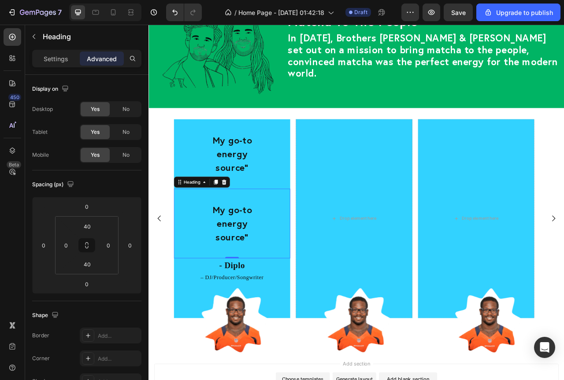
scroll to position [1983, 0]
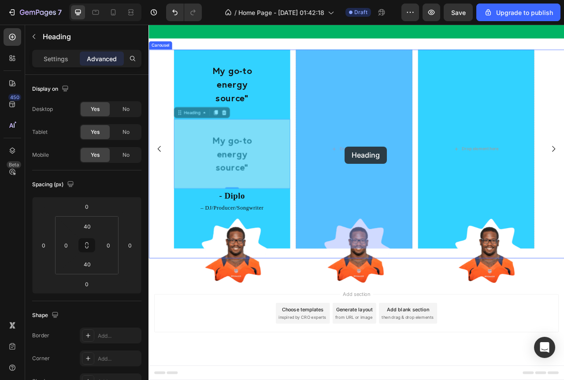
drag, startPoint x: 194, startPoint y: 138, endPoint x: 398, endPoint y: 180, distance: 208.2
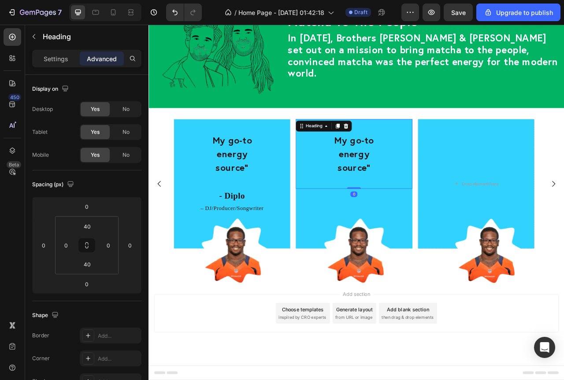
scroll to position [1895, 0]
click at [293, 246] on p "- Diplo" at bounding box center [254, 242] width 146 height 16
click at [308, 245] on p "- Diplo" at bounding box center [254, 242] width 146 height 16
click at [235, 225] on icon at bounding box center [233, 225] width 5 height 6
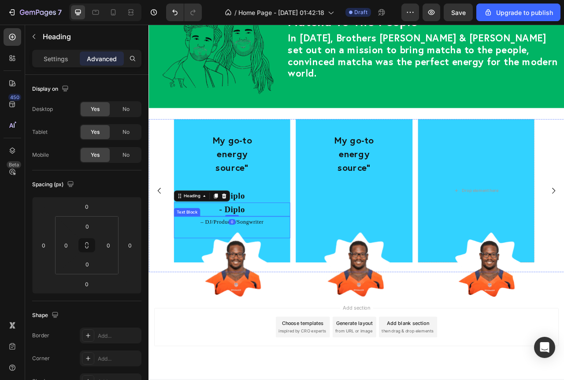
scroll to position [1912, 0]
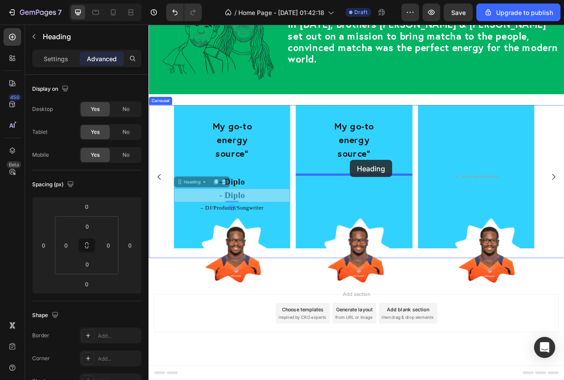
drag, startPoint x: 200, startPoint y: 223, endPoint x: 404, endPoint y: 197, distance: 206.2
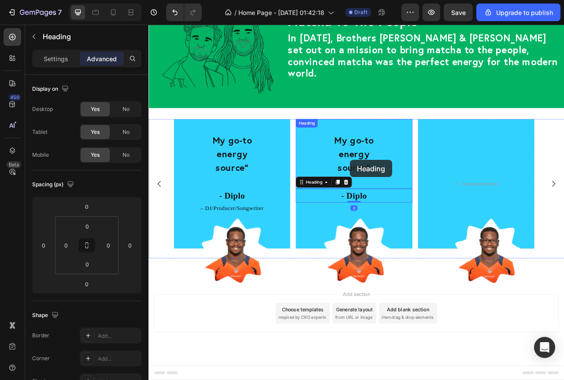
scroll to position [1895, 0]
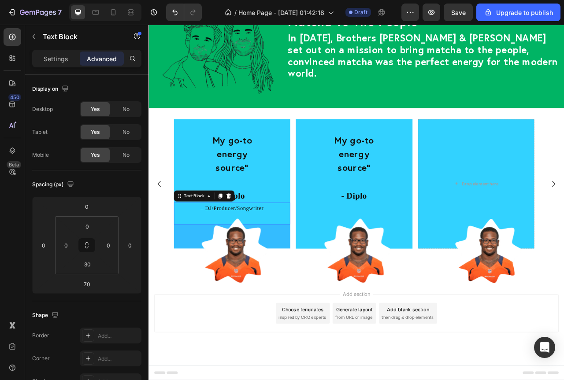
click at [250, 257] on p "– DJ/Producer/Songwriter" at bounding box center [254, 258] width 146 height 13
click at [237, 241] on icon at bounding box center [239, 243] width 5 height 6
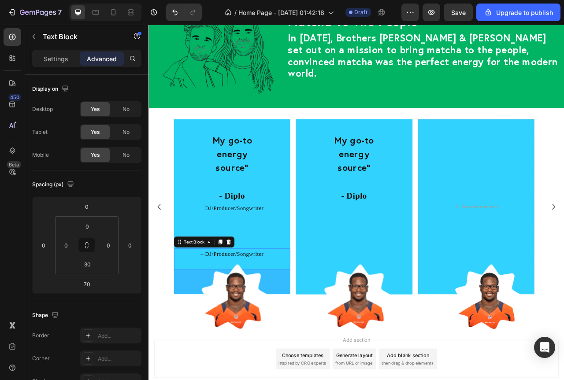
scroll to position [1953, 0]
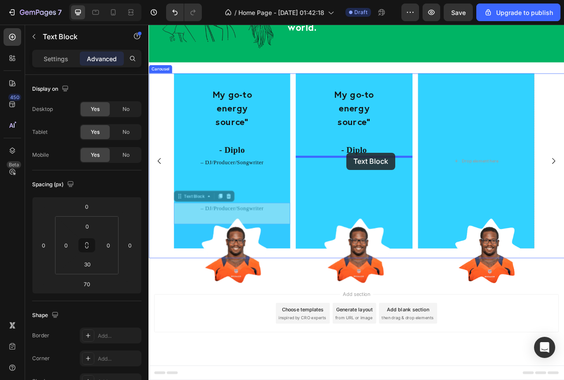
drag, startPoint x: 189, startPoint y: 245, endPoint x: 400, endPoint y: 188, distance: 219.1
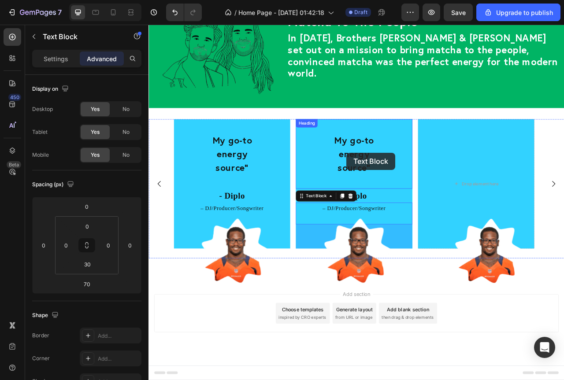
scroll to position [1895, 0]
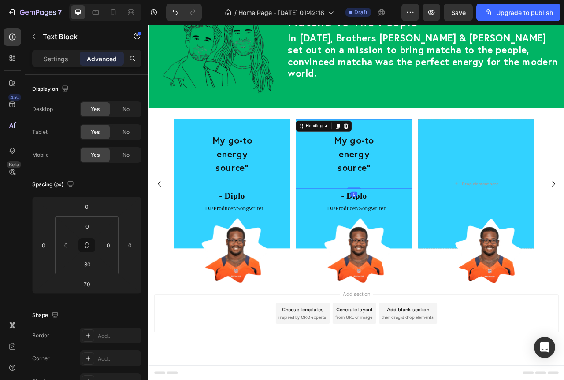
click at [404, 184] on h2 "My go-to energy source"" at bounding box center [409, 189] width 148 height 53
click at [390, 153] on icon at bounding box center [388, 154] width 5 height 6
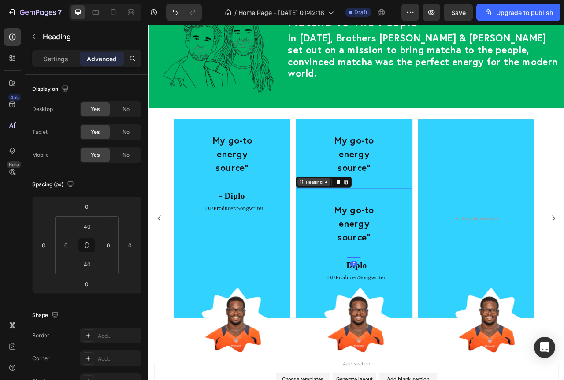
scroll to position [1983, 0]
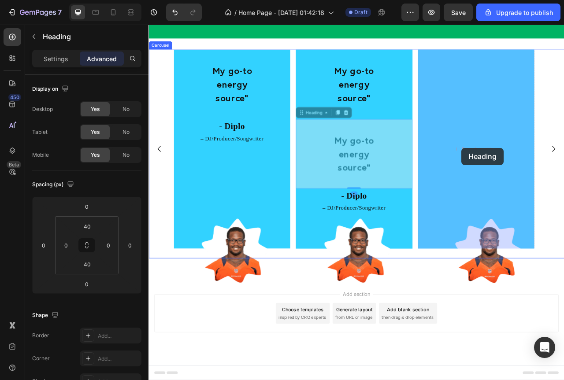
drag, startPoint x: 348, startPoint y: 138, endPoint x: 546, endPoint y: 182, distance: 202.9
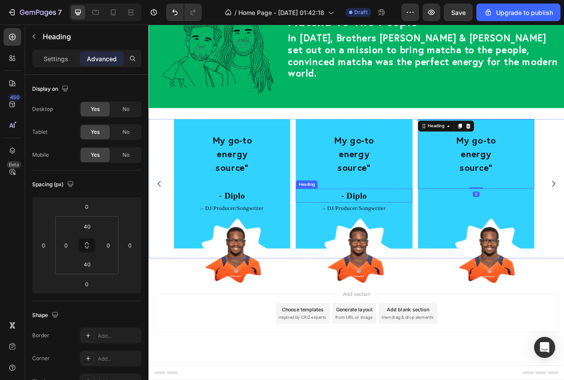
click at [421, 242] on h2 "- Diplo" at bounding box center [409, 243] width 148 height 18
click at [386, 226] on icon at bounding box center [388, 225] width 5 height 6
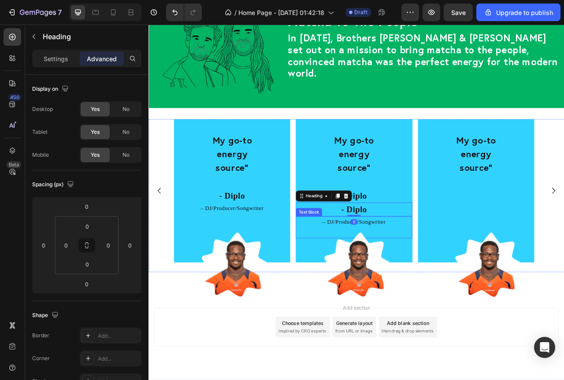
scroll to position [1912, 0]
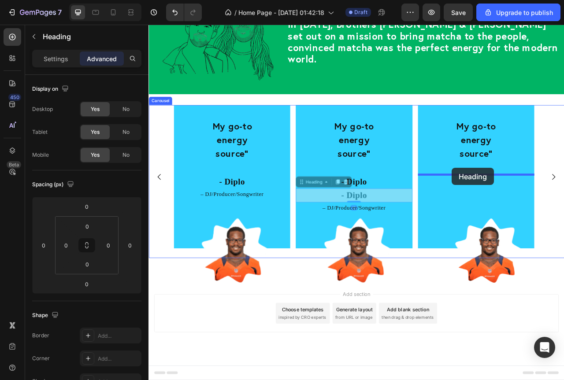
drag, startPoint x: 343, startPoint y: 226, endPoint x: 534, endPoint y: 207, distance: 191.8
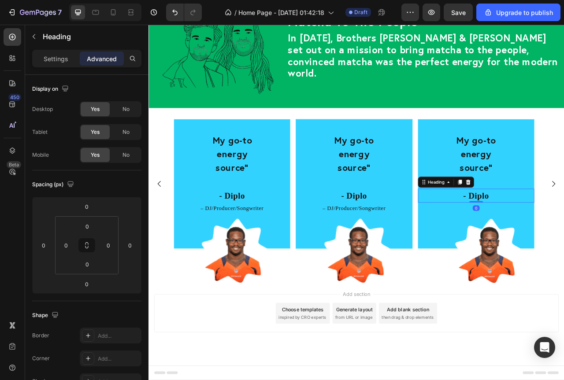
scroll to position [1895, 0]
click at [407, 259] on p "– DJ/Producer/Songwriter" at bounding box center [409, 258] width 146 height 13
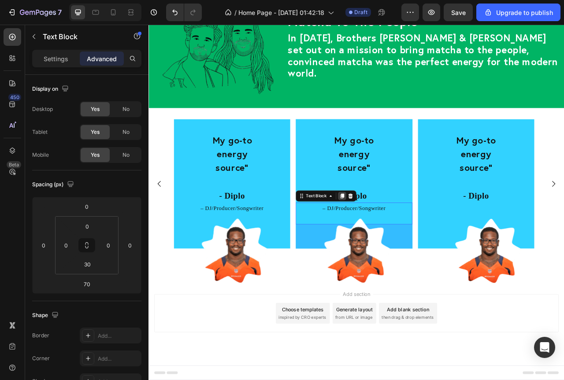
click at [396, 241] on icon at bounding box center [394, 243] width 5 height 6
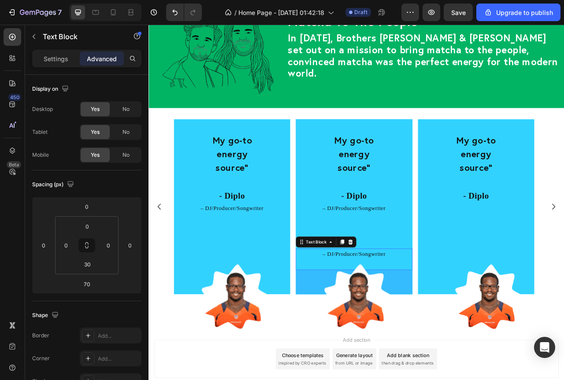
scroll to position [1953, 0]
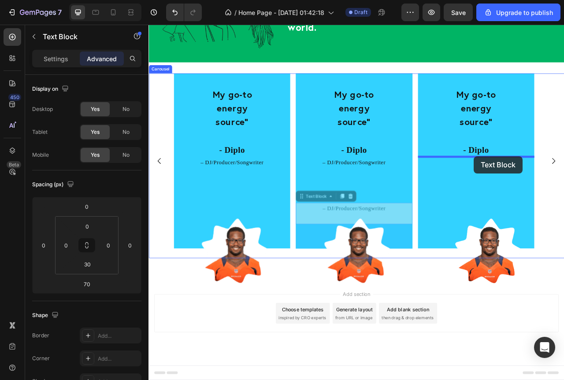
drag, startPoint x: 347, startPoint y: 244, endPoint x: 562, endPoint y: 192, distance: 221.5
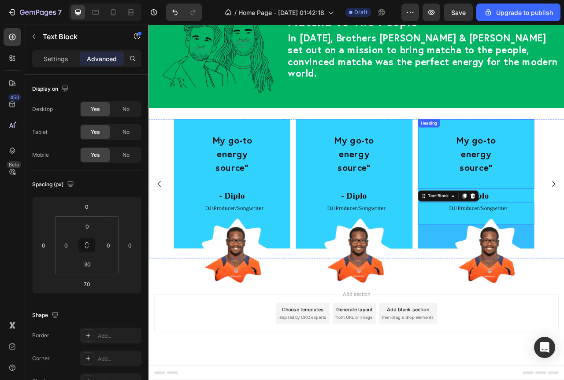
scroll to position [1895, 0]
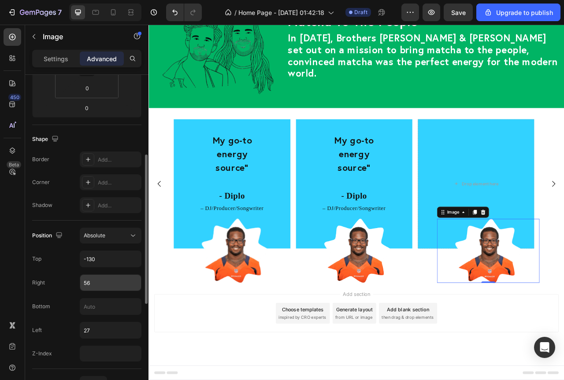
click at [105, 278] on input "56" at bounding box center [110, 283] width 61 height 16
type input "61"
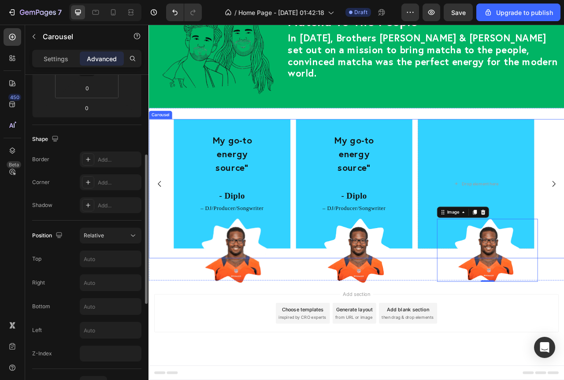
click at [482, 312] on div "My go-to energy source" Heading - Diplo Heading – DJ/Producer/Songwriter Text B…" at bounding box center [412, 233] width 529 height 177
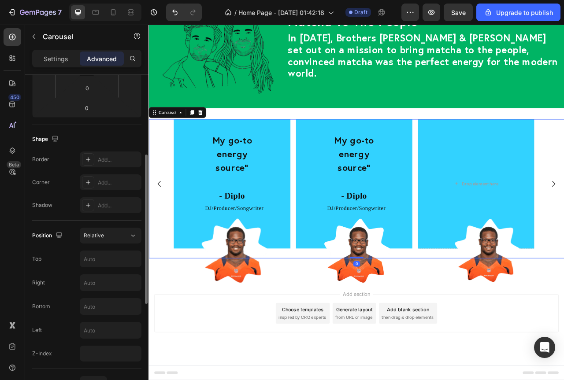
scroll to position [0, 0]
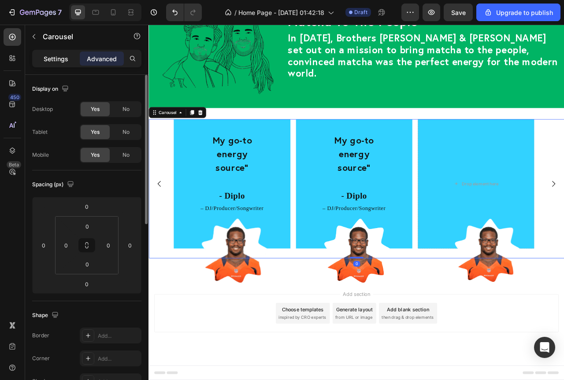
click at [50, 62] on p "Settings" at bounding box center [56, 58] width 25 height 9
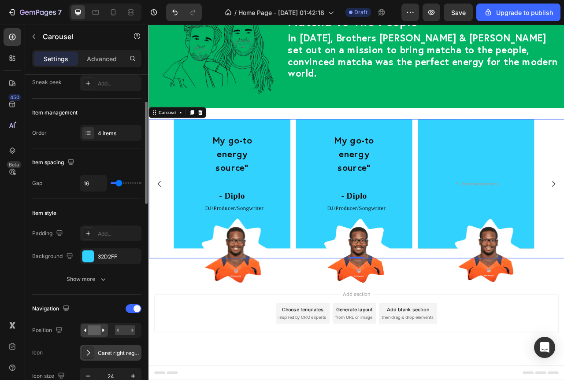
scroll to position [176, 0]
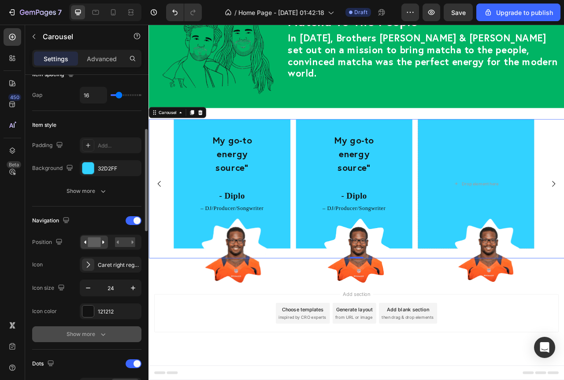
click at [96, 335] on div "Show more" at bounding box center [87, 334] width 41 height 9
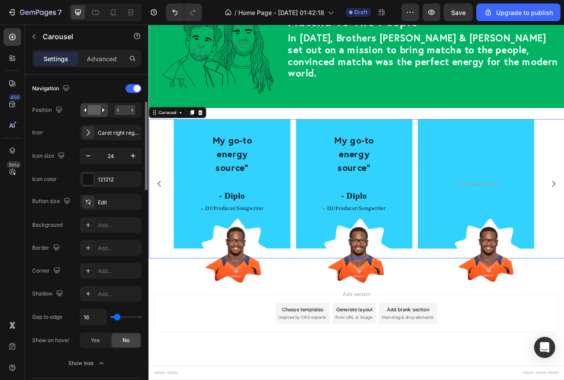
scroll to position [220, 0]
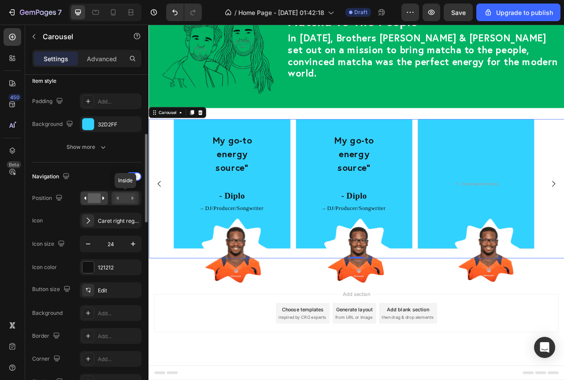
click at [119, 200] on rect at bounding box center [125, 198] width 20 height 10
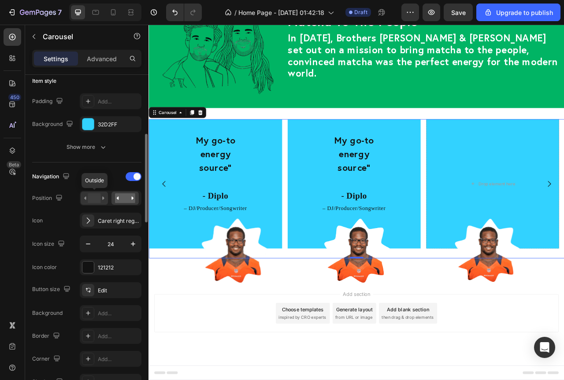
click at [89, 200] on rect at bounding box center [94, 198] width 13 height 10
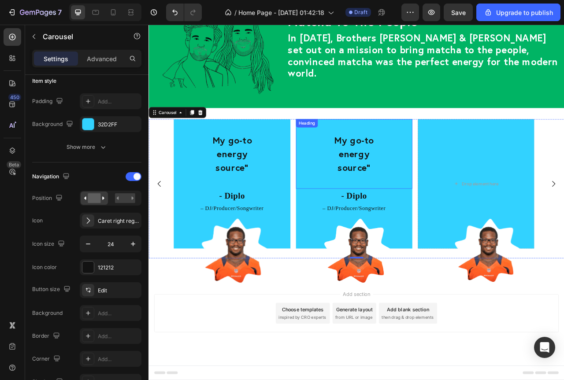
click at [406, 189] on h2 "My go-to energy source"" at bounding box center [409, 189] width 148 height 53
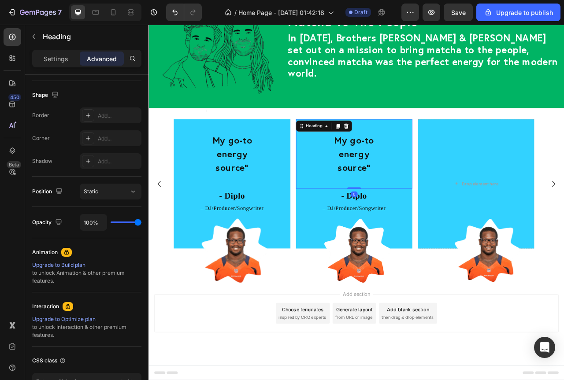
scroll to position [0, 0]
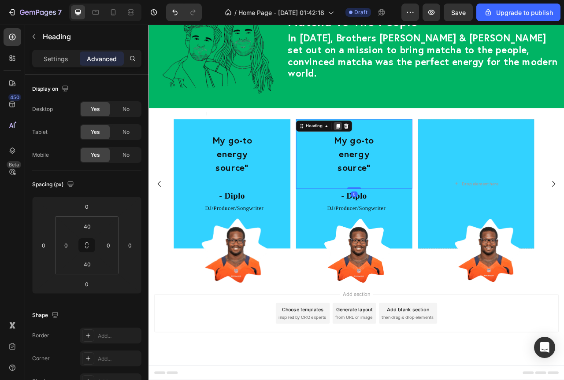
click at [390, 155] on icon at bounding box center [388, 154] width 5 height 6
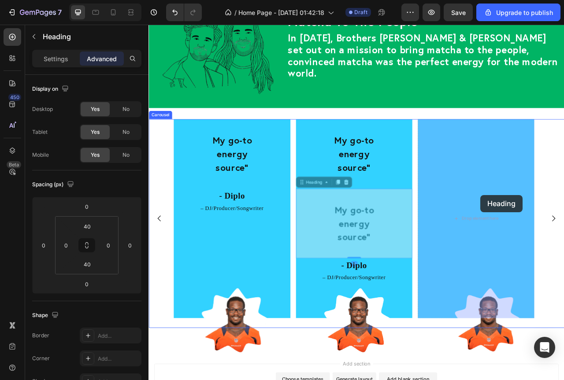
drag, startPoint x: 347, startPoint y: 229, endPoint x: 571, endPoint y: 241, distance: 223.7
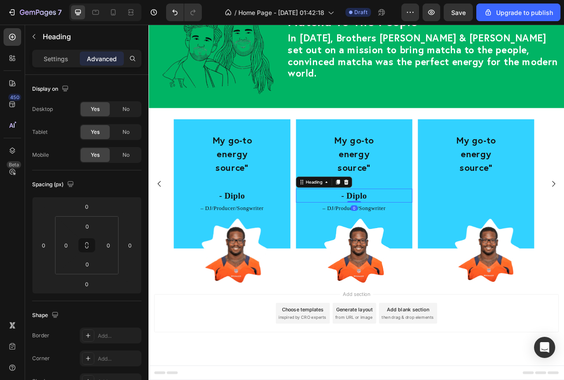
click at [418, 244] on h2 "- Diplo" at bounding box center [409, 243] width 148 height 18
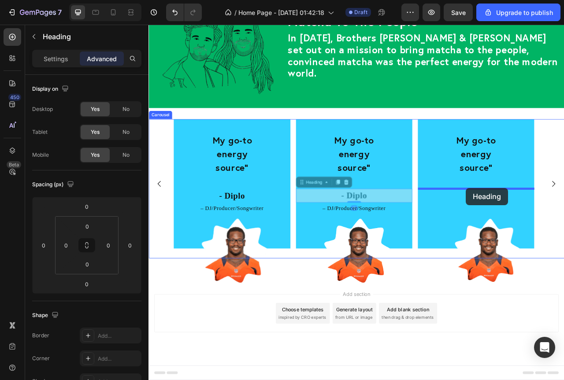
drag, startPoint x: 349, startPoint y: 226, endPoint x: 552, endPoint y: 233, distance: 203.7
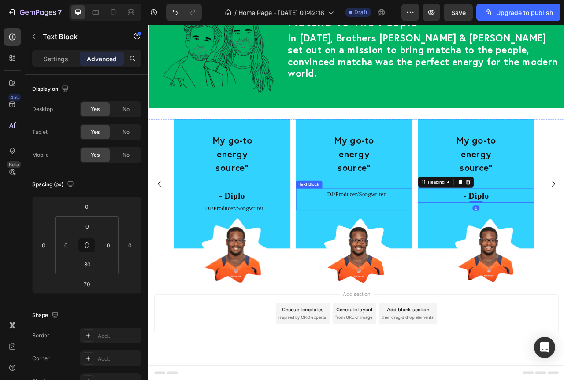
click at [396, 244] on p "– DJ/Producer/Songwriter" at bounding box center [409, 240] width 146 height 13
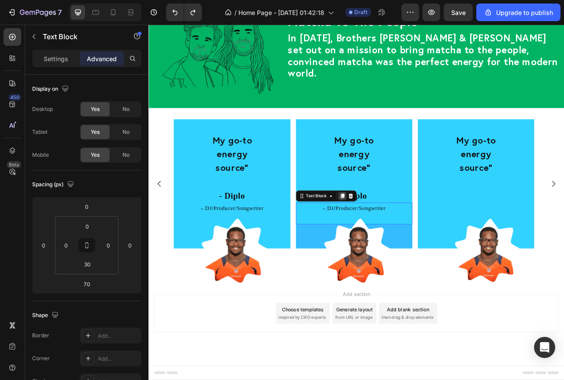
click at [394, 245] on icon at bounding box center [394, 242] width 7 height 7
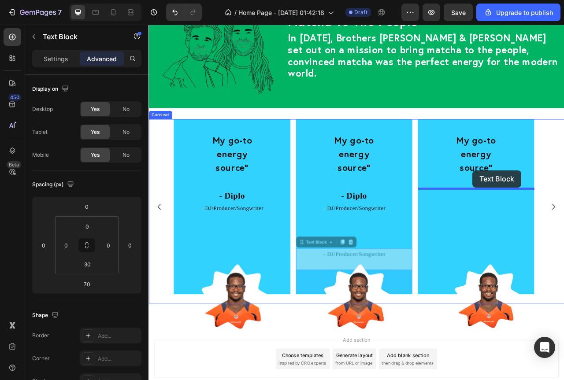
drag, startPoint x: 341, startPoint y: 302, endPoint x: 560, endPoint y: 210, distance: 237.8
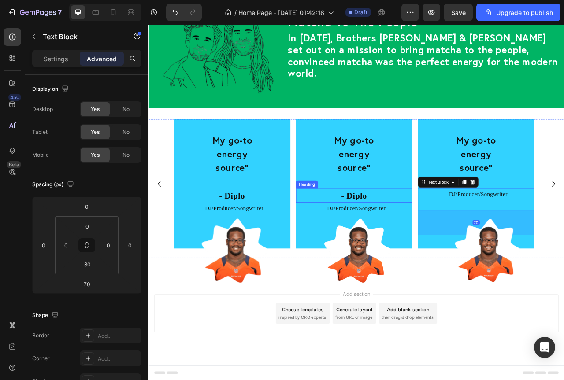
click at [400, 241] on h2 "- Diplo" at bounding box center [409, 243] width 148 height 18
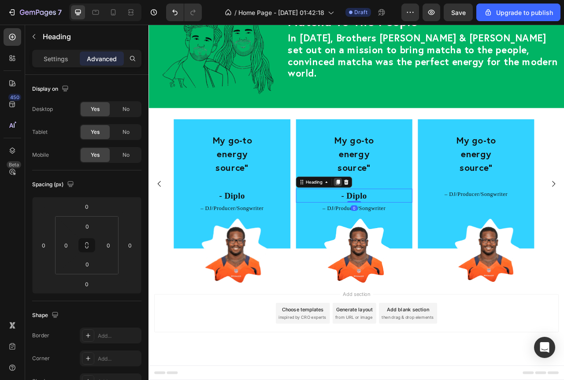
click at [389, 227] on icon at bounding box center [388, 225] width 7 height 7
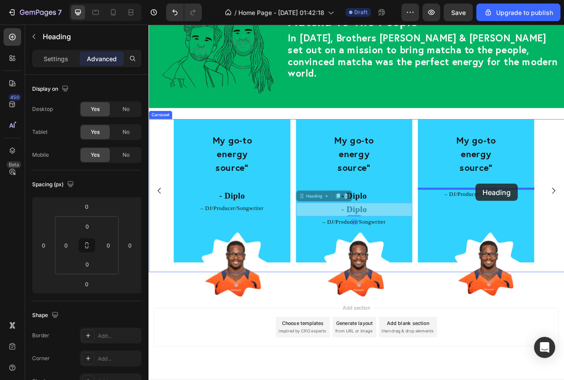
drag, startPoint x: 347, startPoint y: 246, endPoint x: 564, endPoint y: 227, distance: 218.1
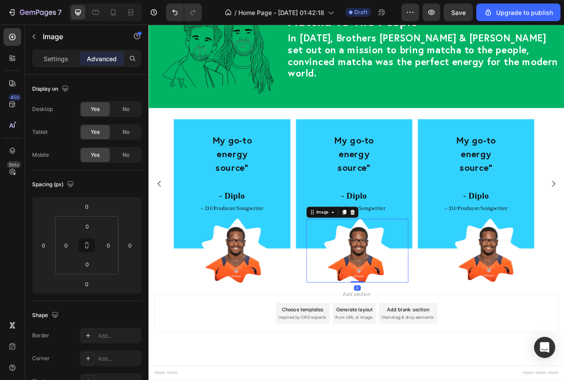
click at [450, 306] on img at bounding box center [413, 313] width 85 height 82
click at [297, 318] on img at bounding box center [257, 313] width 85 height 82
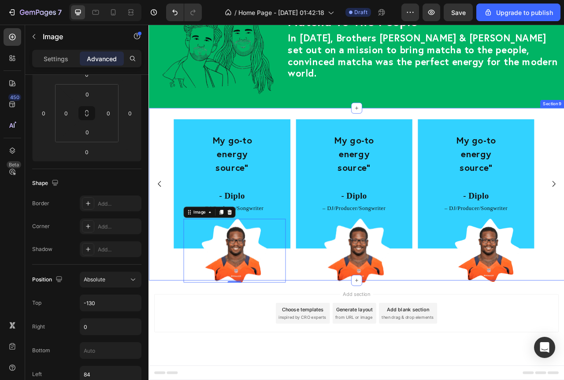
scroll to position [1807, 0]
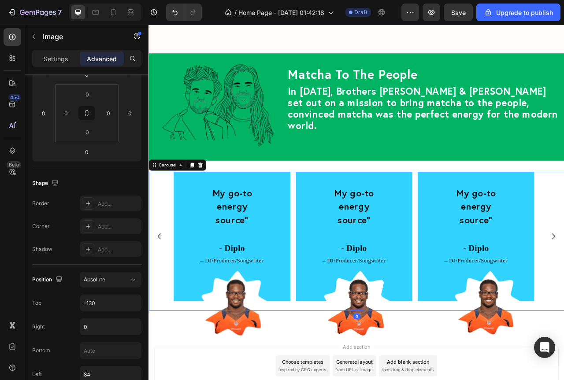
click at [564, 263] on div "My go-to energy source" Heading - Diplo Heading – DJ/Producer/Songwriter Text B…" at bounding box center [412, 294] width 529 height 165
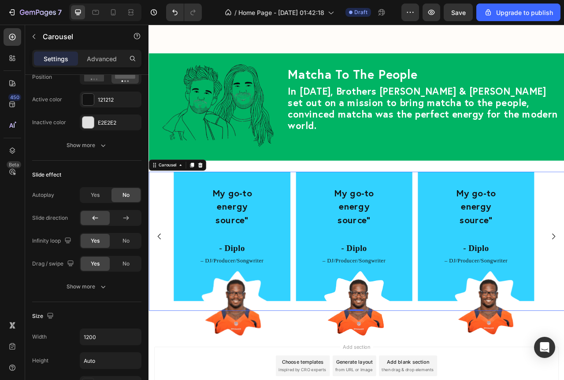
scroll to position [1674, 0]
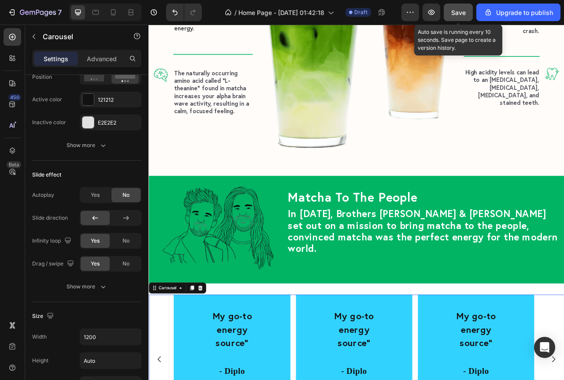
click at [463, 9] on span "Save" at bounding box center [458, 12] width 15 height 7
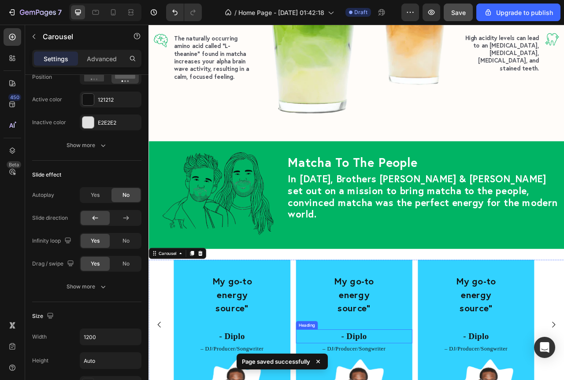
scroll to position [1851, 0]
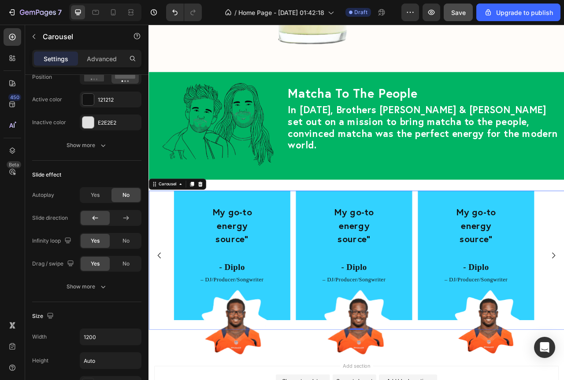
scroll to position [1895, 0]
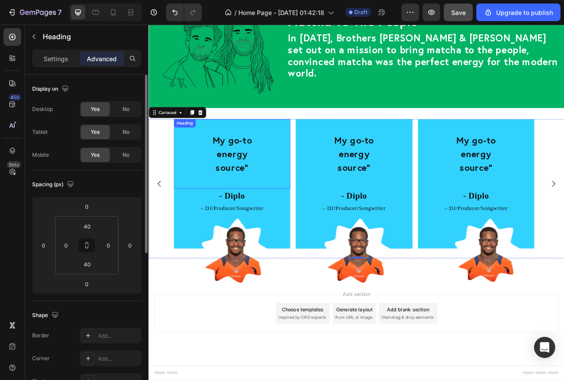
click at [207, 200] on p "My go-to energy source"" at bounding box center [254, 189] width 146 height 52
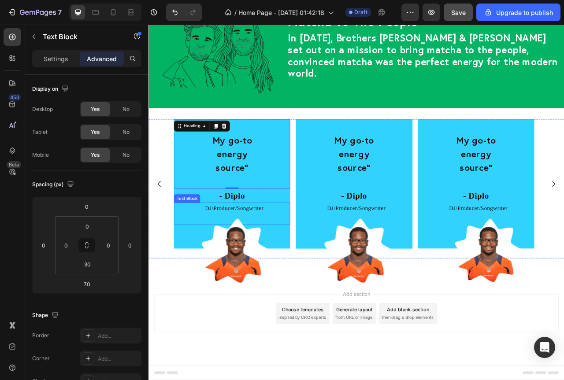
click at [186, 271] on div "– DJ/Producer/Songwriter Text Block" at bounding box center [254, 265] width 148 height 28
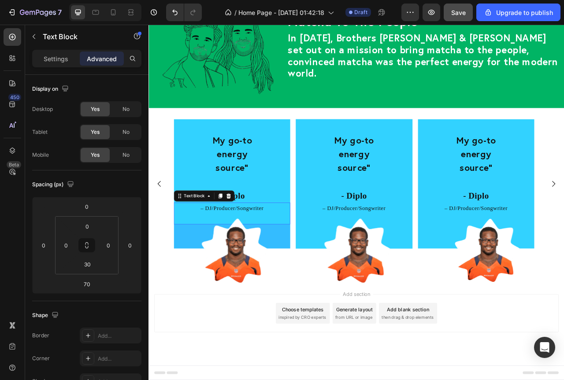
click at [183, 299] on div "70" at bounding box center [254, 294] width 148 height 31
click at [325, 164] on p "My go-to energy source"" at bounding box center [254, 189] width 146 height 52
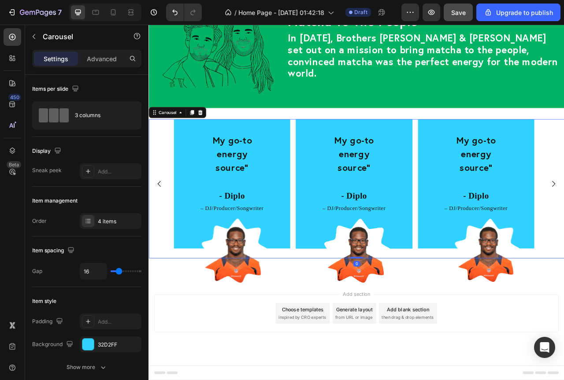
click at [324, 295] on div "My go-to energy source" Heading - Diplo Heading – DJ/Producer/Songwriter Text B…" at bounding box center [254, 227] width 148 height 165
click at [325, 297] on div "My go-to energy source" Heading - Diplo Heading – DJ/Producer/Songwriter Text B…" at bounding box center [254, 227] width 148 height 165
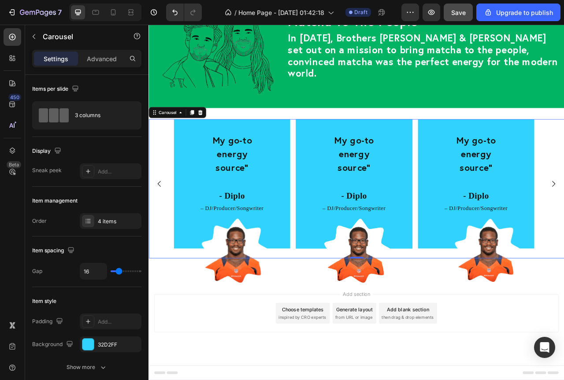
click at [186, 289] on div "My go-to energy source" Heading - Diplo Heading – DJ/Producer/Songwriter Text B…" at bounding box center [254, 227] width 148 height 165
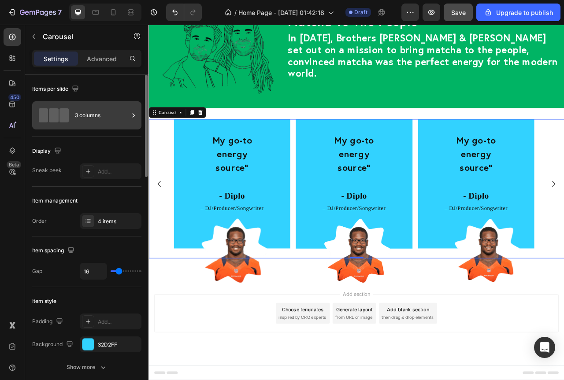
click at [49, 118] on span at bounding box center [53, 115] width 9 height 14
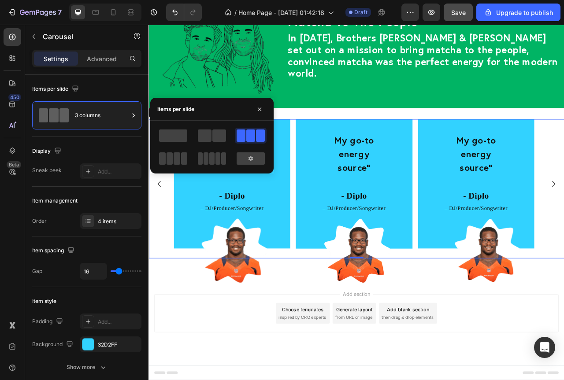
click at [256, 137] on span at bounding box center [260, 136] width 9 height 12
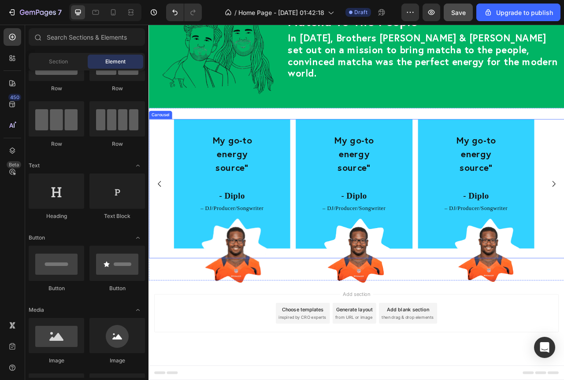
click at [172, 172] on div "My go-to energy source" Heading - Diplo Heading – DJ/Producer/Songwriter Text B…" at bounding box center [412, 227] width 529 height 165
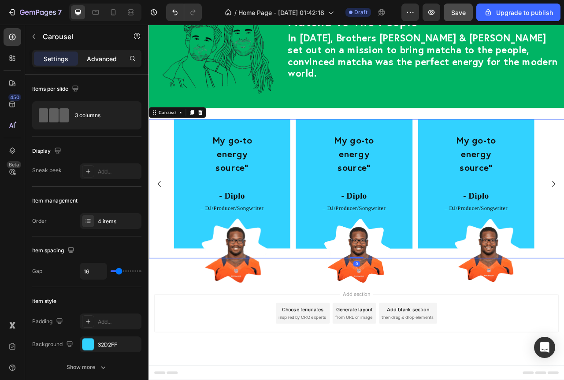
click at [102, 61] on p "Advanced" at bounding box center [102, 58] width 30 height 9
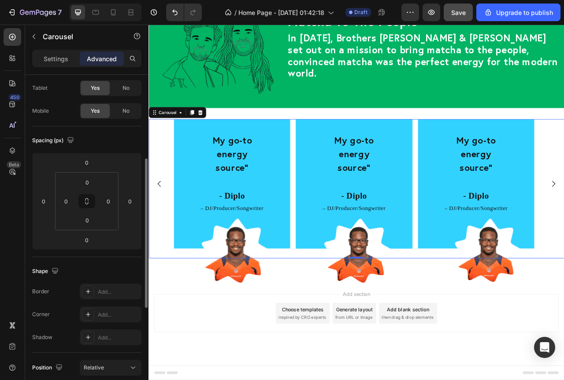
scroll to position [44, 0]
click at [112, 317] on div "Add..." at bounding box center [118, 315] width 41 height 8
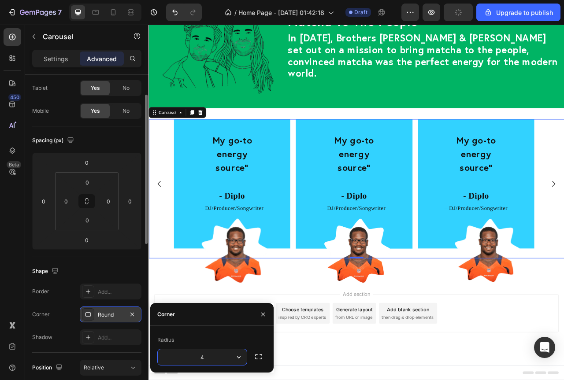
type input "40"
